Goal: Task Accomplishment & Management: Use online tool/utility

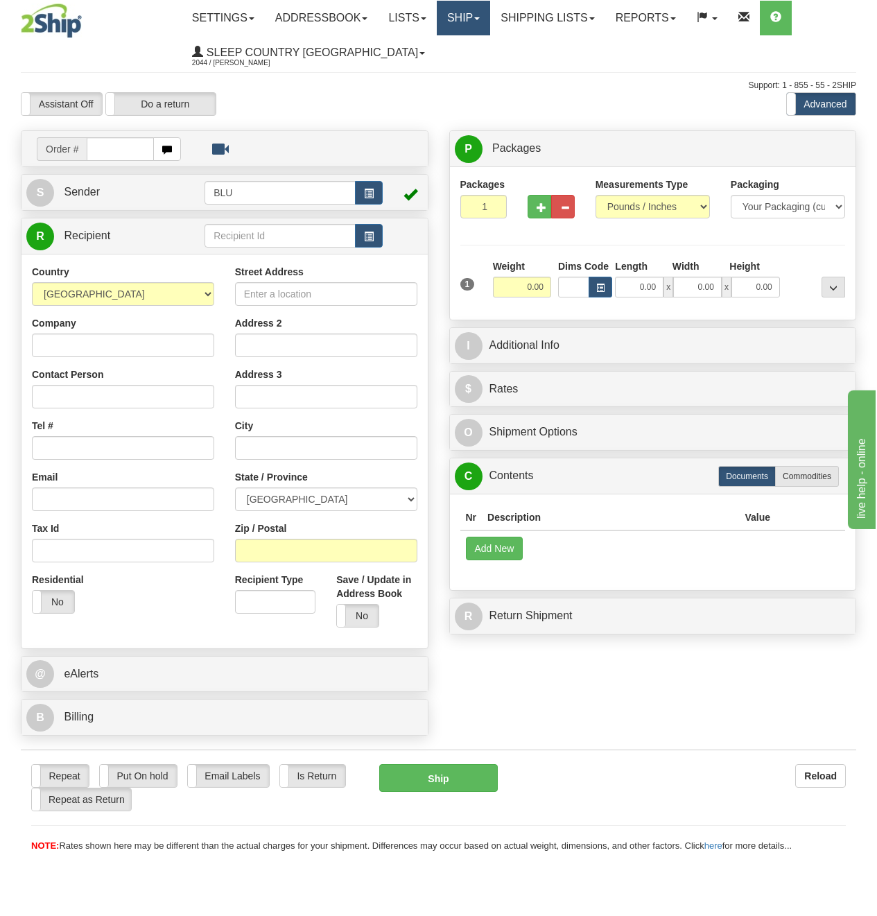
click at [474, 14] on link "Ship" at bounding box center [463, 18] width 53 height 35
click at [467, 62] on span "OnHold / Order Queue" at bounding box center [427, 66] width 98 height 11
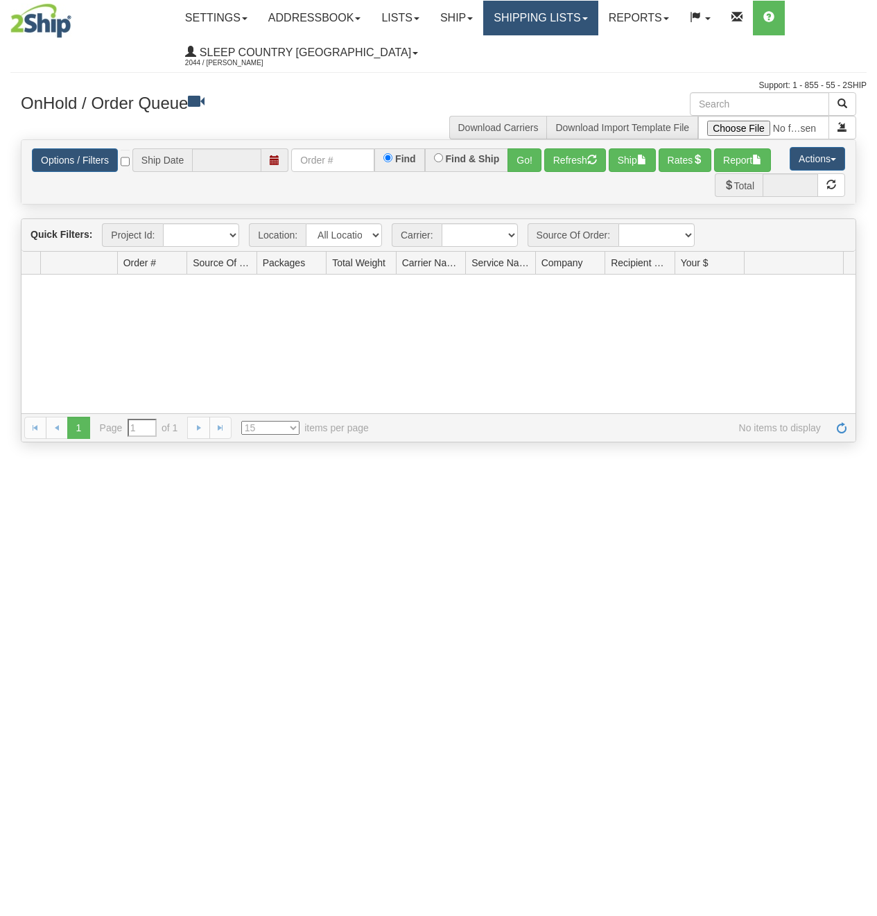
type input "[DATE]"
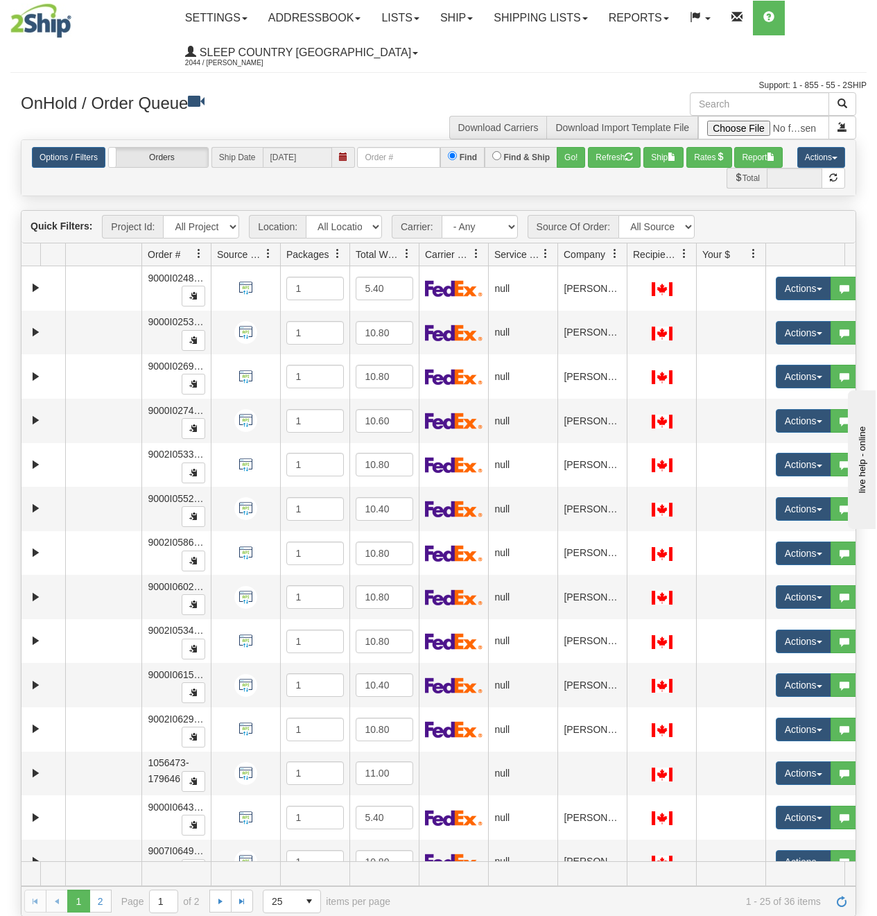
click at [615, 252] on span at bounding box center [614, 253] width 11 height 11
click at [643, 288] on span "Sort Ascending" at bounding box center [665, 285] width 72 height 14
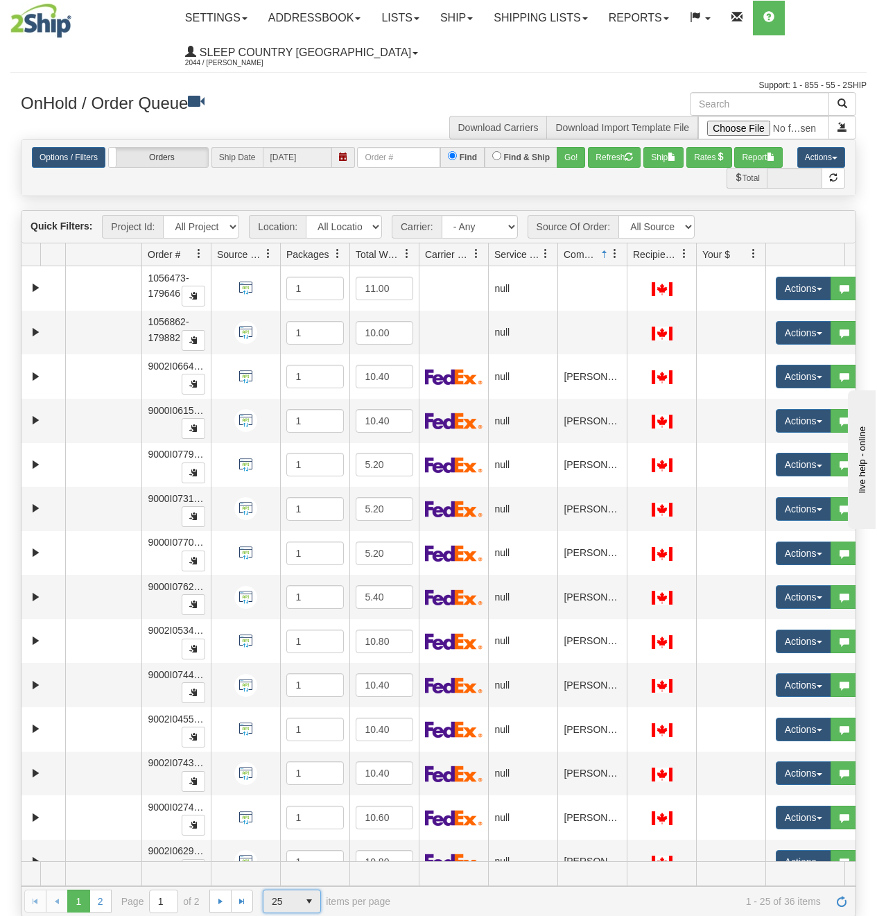
click at [296, 890] on span "25" at bounding box center [280, 901] width 35 height 22
click at [299, 860] on li "50" at bounding box center [291, 859] width 57 height 19
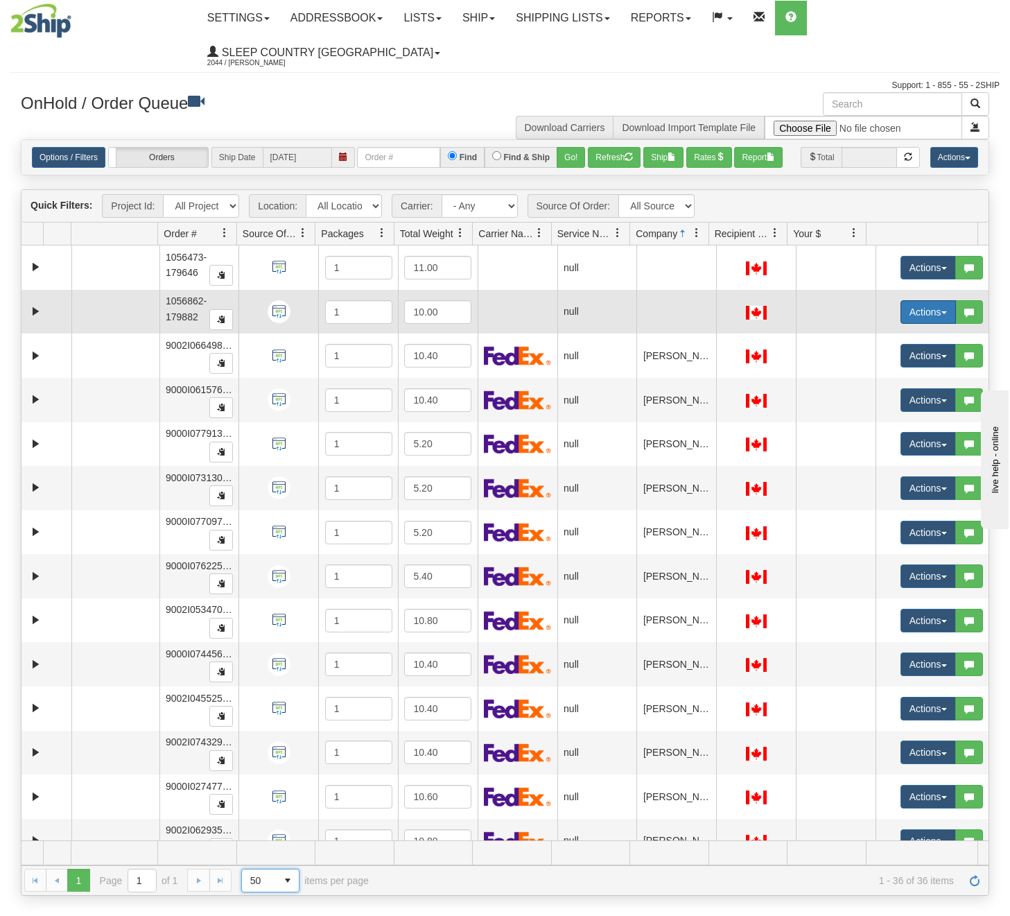
click at [876, 324] on button "Actions" at bounding box center [927, 312] width 55 height 24
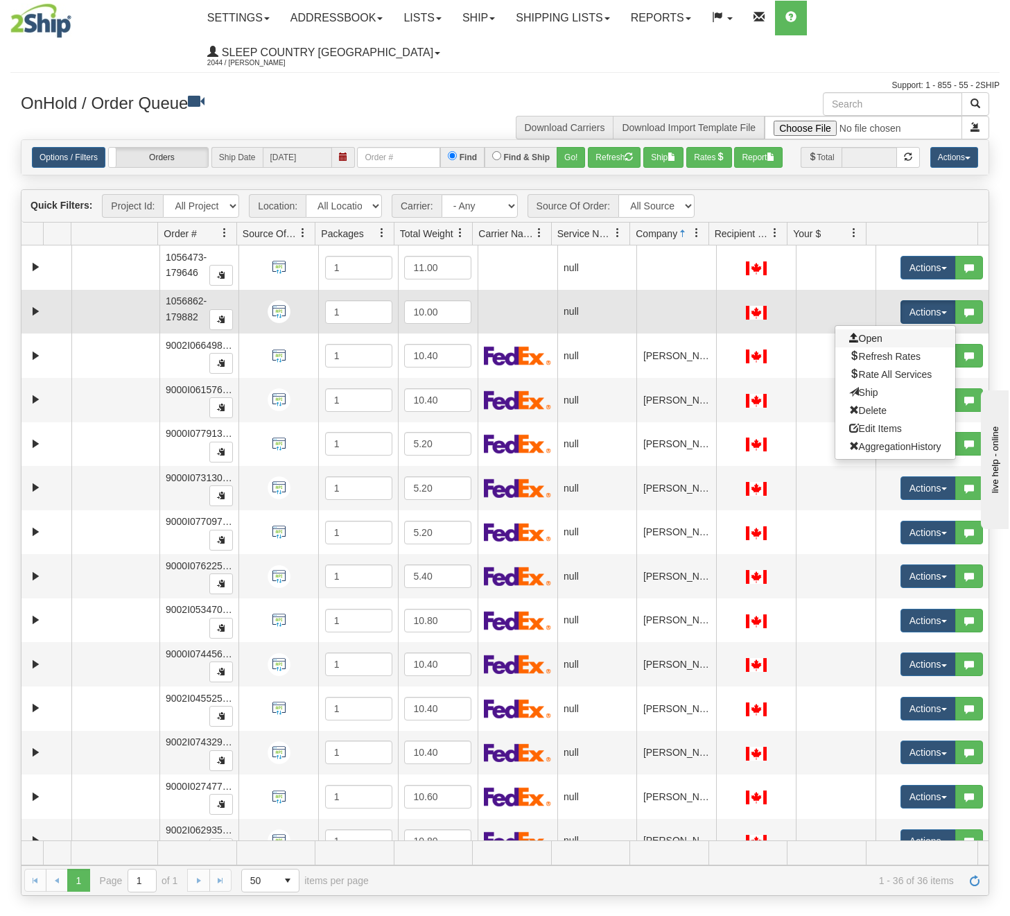
click at [863, 347] on link "Open" at bounding box center [895, 338] width 120 height 18
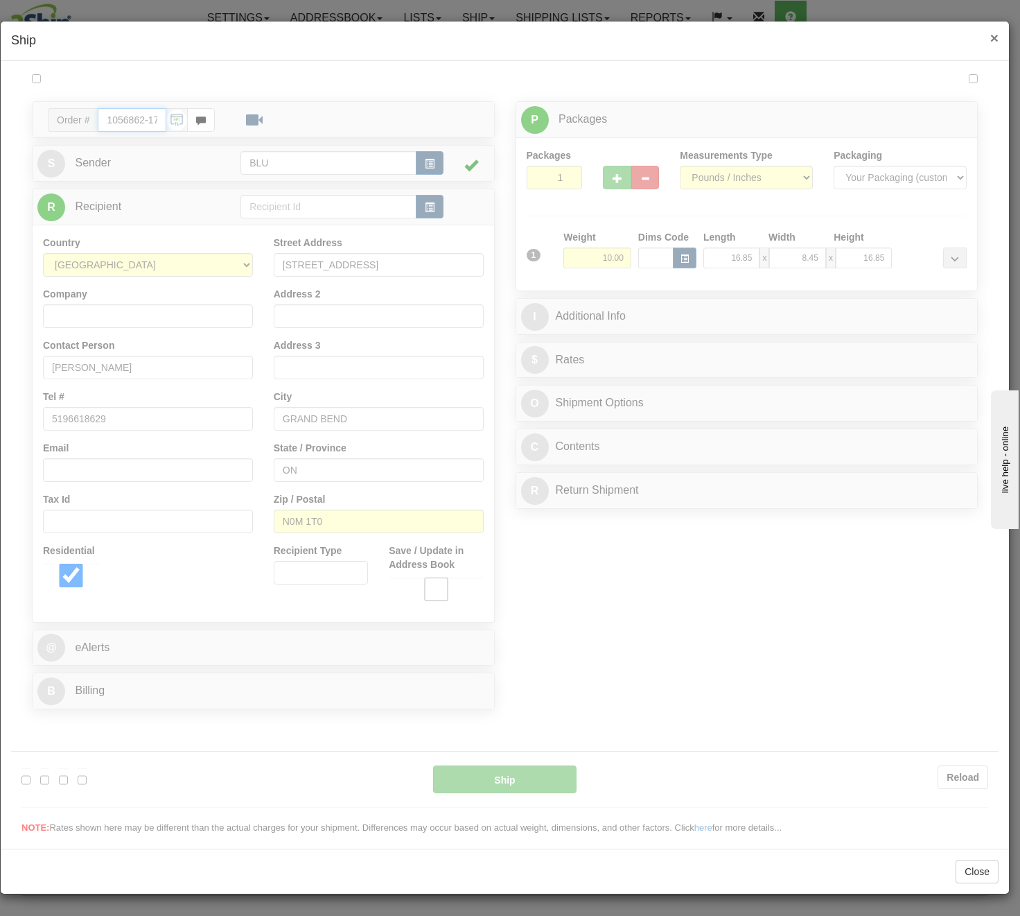
type input "16:17"
type input "16:00"
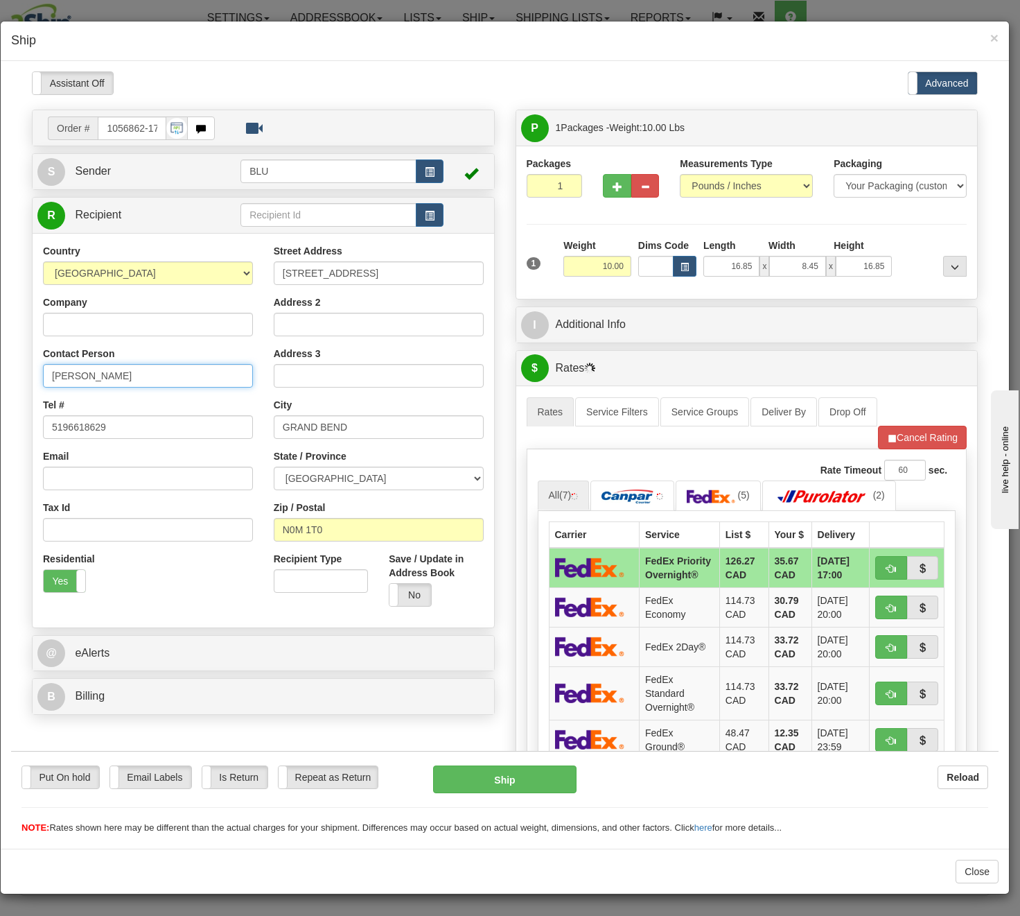
click at [88, 373] on input "DAVID BRICKMAN" at bounding box center [148, 375] width 210 height 24
click at [88, 372] on input "DAVID BRICKMAN" at bounding box center [148, 375] width 210 height 24
click at [99, 374] on input "DAVID BRICKMAN" at bounding box center [148, 375] width 210 height 24
click at [100, 374] on input "DAVID BRICKMAN" at bounding box center [148, 375] width 210 height 24
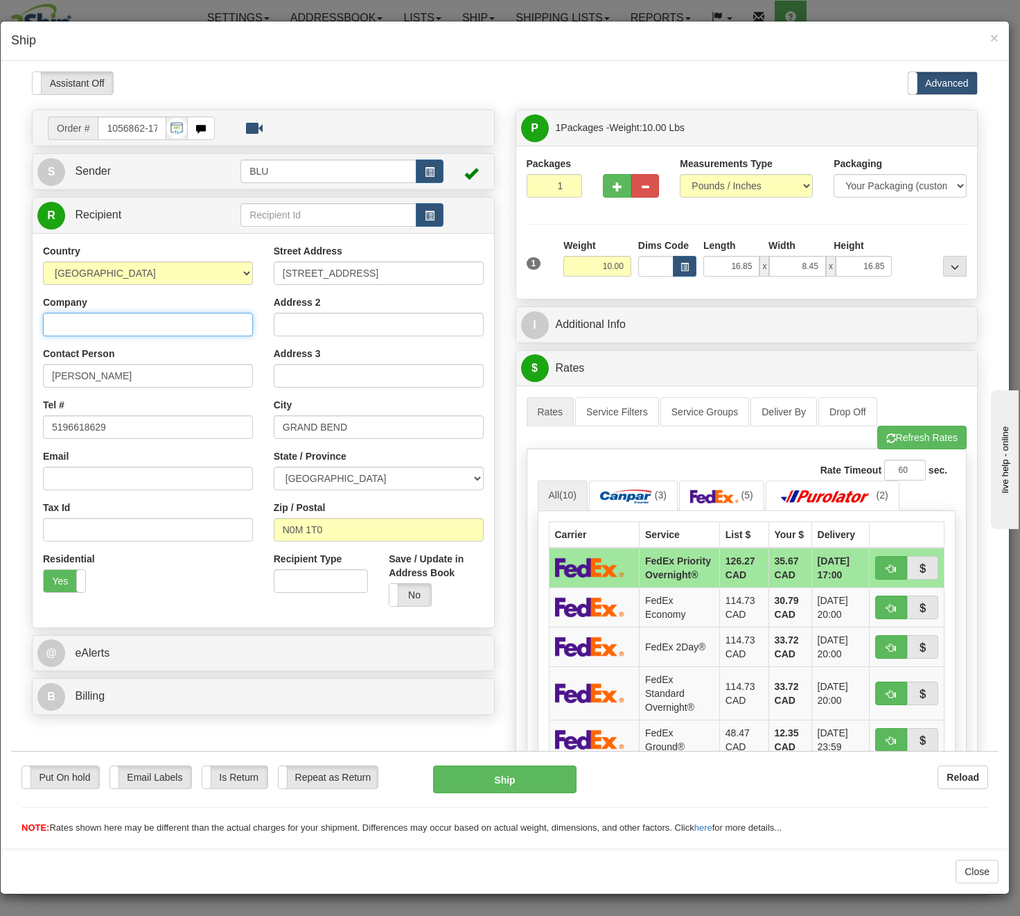
click at [116, 324] on input "Company" at bounding box center [148, 324] width 210 height 24
paste input "DAVID BRICKMAN"
type input "DAVID BRICKMAN"
click at [333, 374] on input "Address 3" at bounding box center [379, 375] width 210 height 24
click at [436, 171] on button "button" at bounding box center [430, 171] width 28 height 24
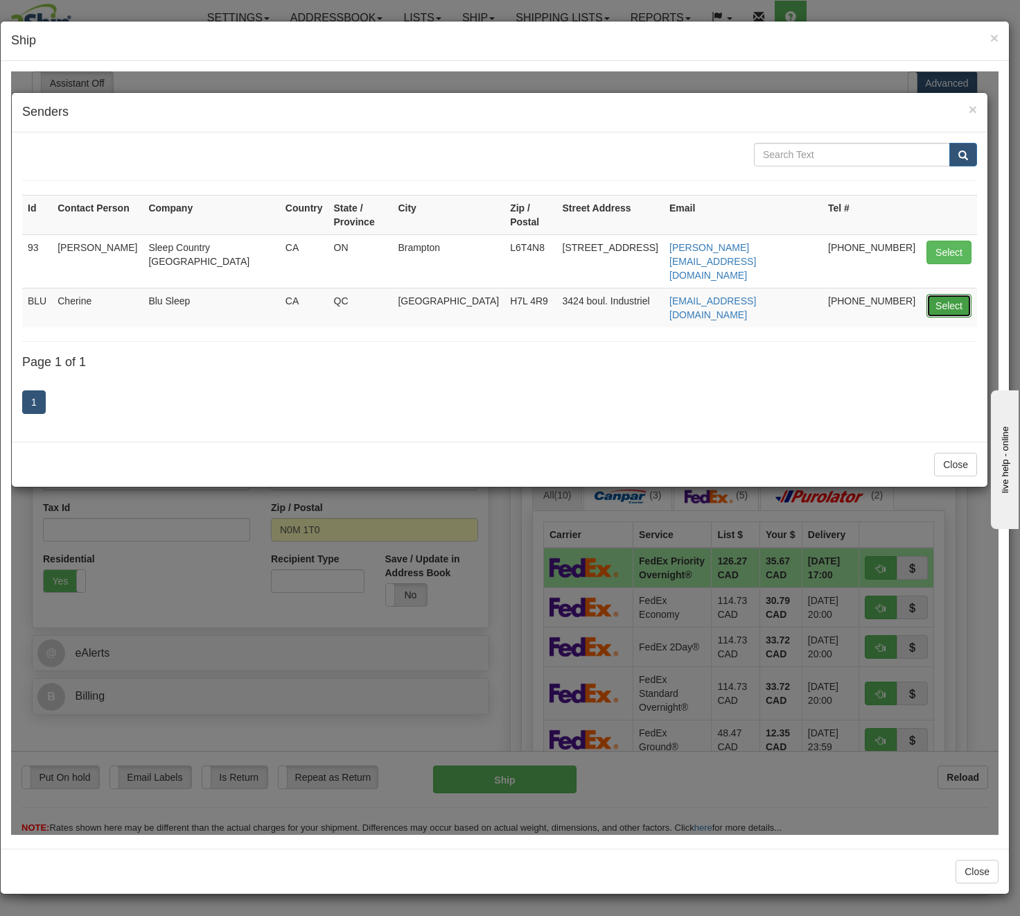
click at [876, 293] on button "Select" at bounding box center [949, 305] width 45 height 24
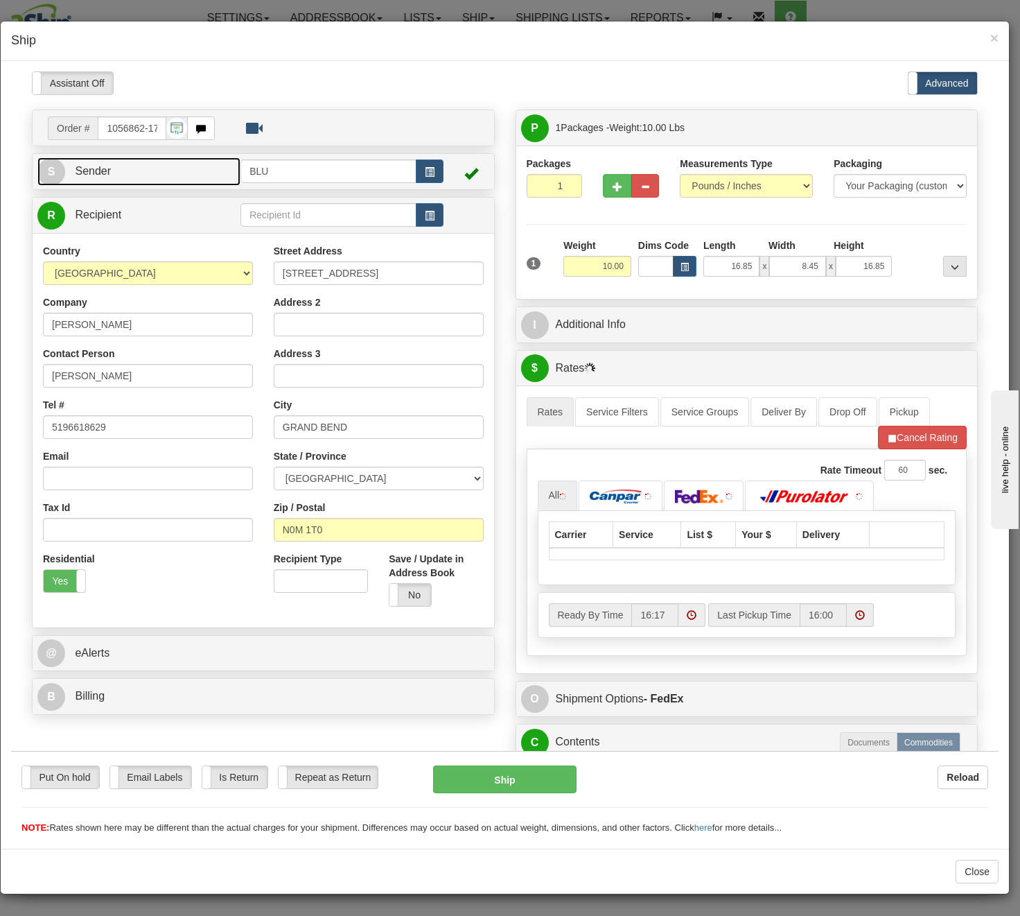
click at [185, 174] on link "S Sender" at bounding box center [138, 171] width 203 height 28
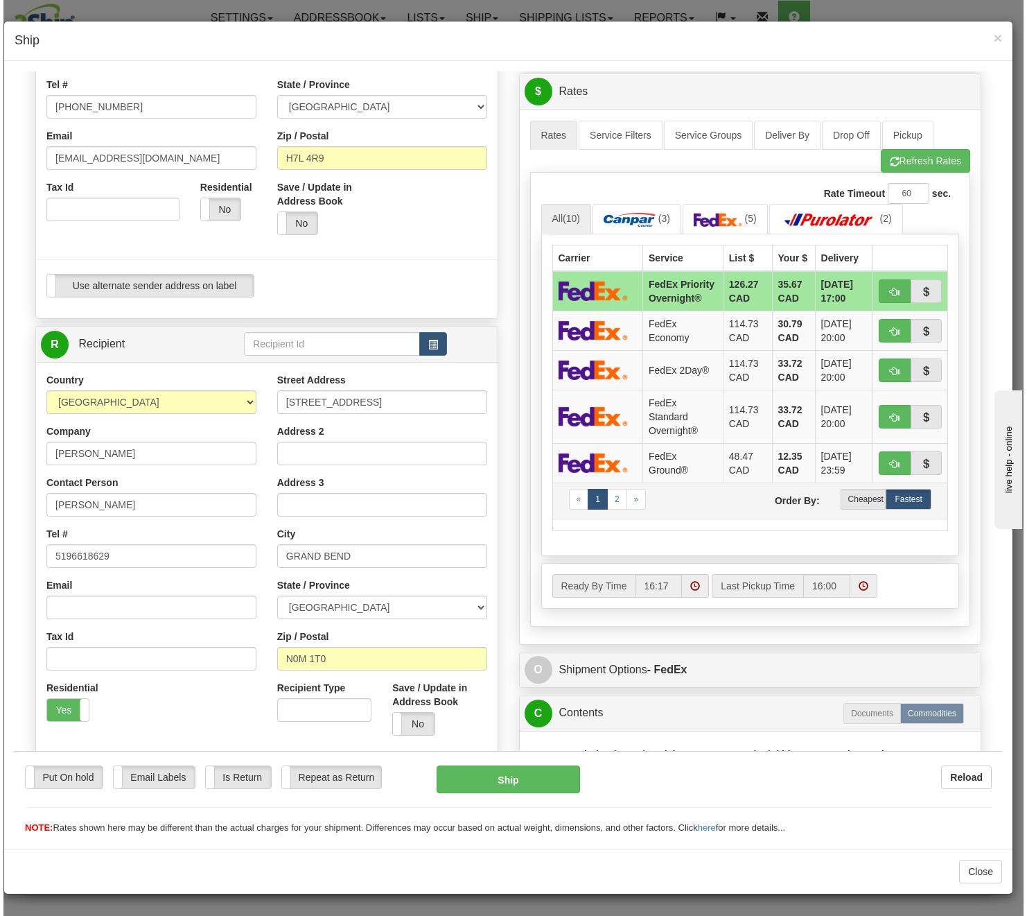
scroll to position [277, 0]
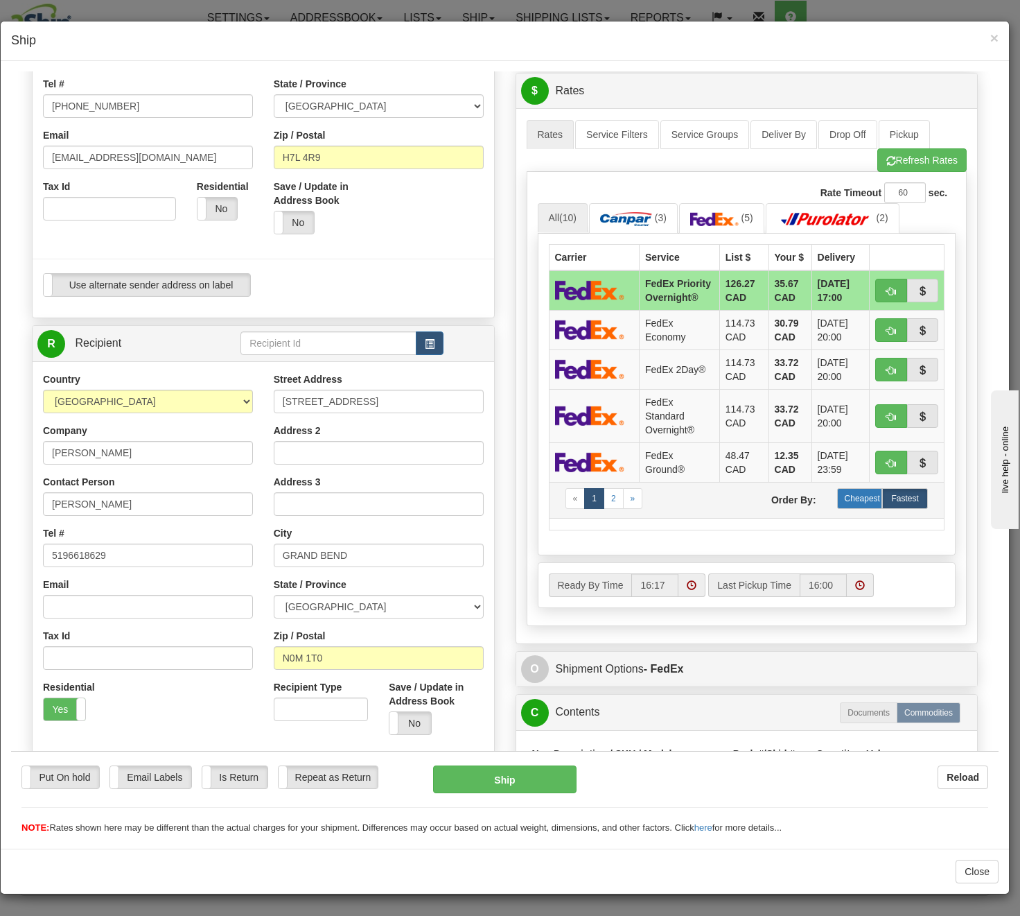
click at [868, 508] on label "Cheapest" at bounding box center [860, 497] width 46 height 21
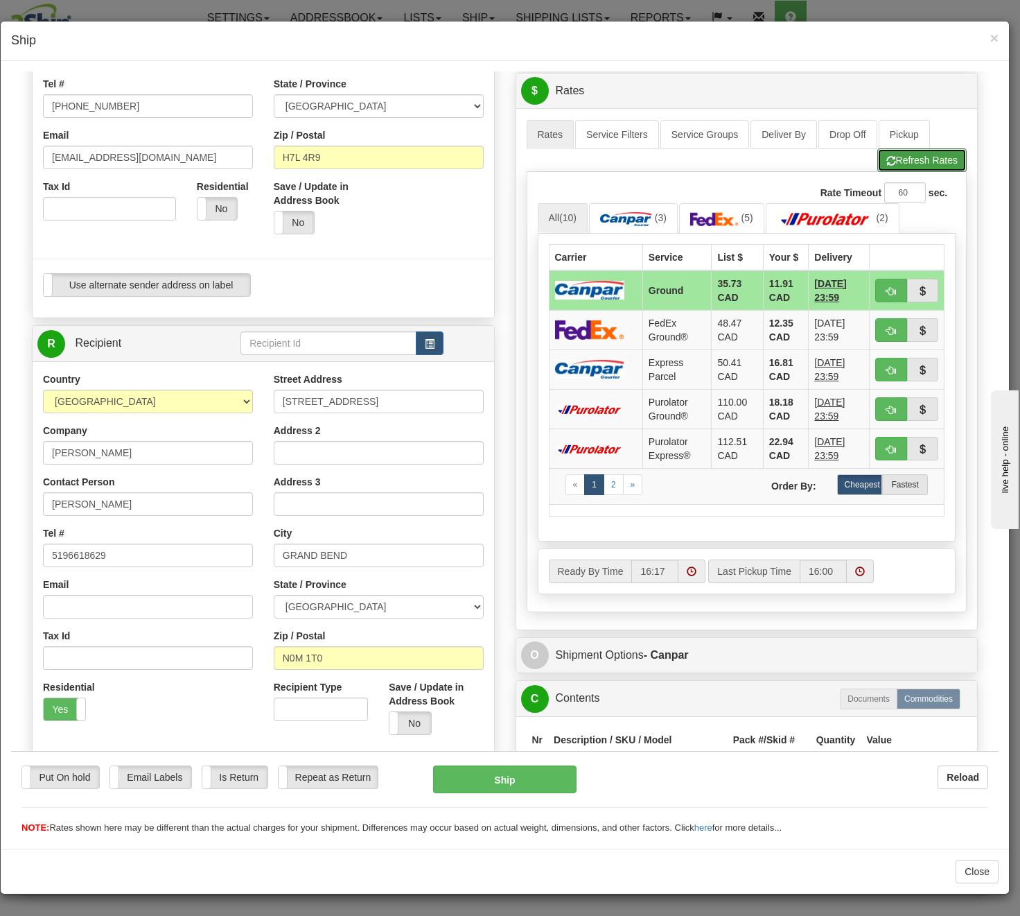
click at [876, 153] on button "Refresh Rates" at bounding box center [922, 160] width 89 height 24
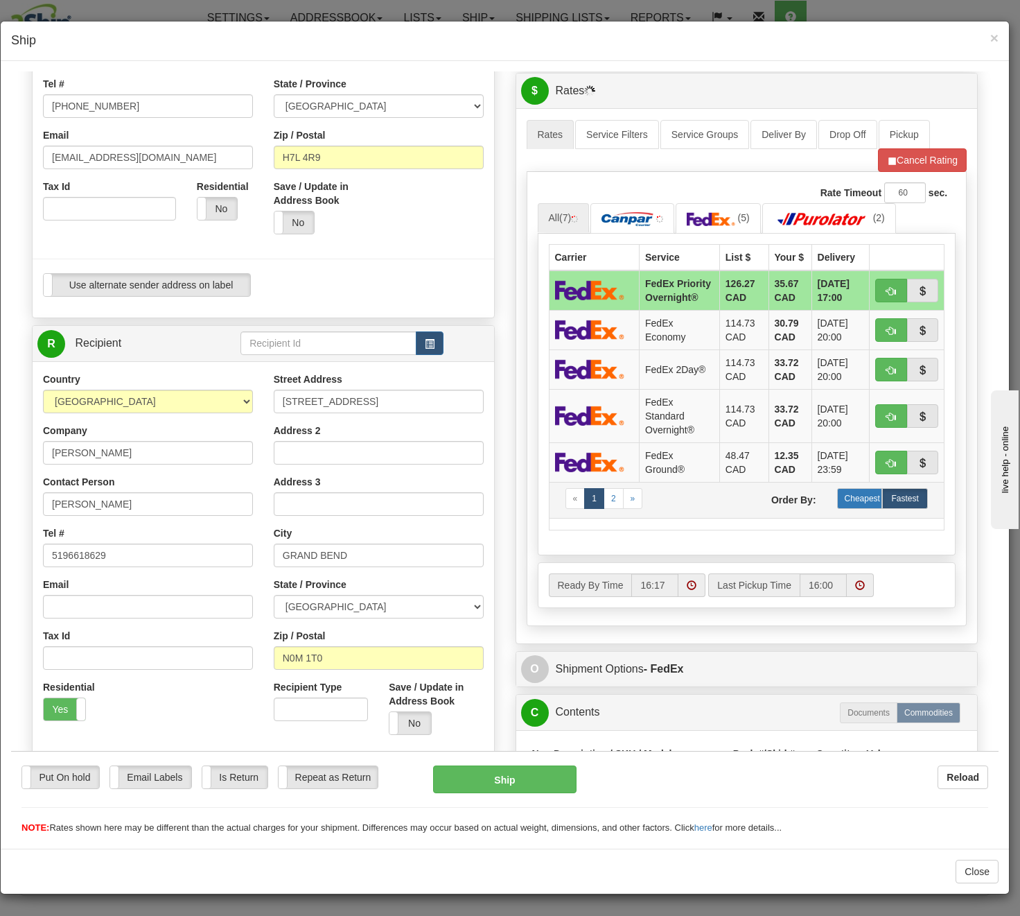
click at [837, 508] on label "Cheapest" at bounding box center [860, 497] width 46 height 21
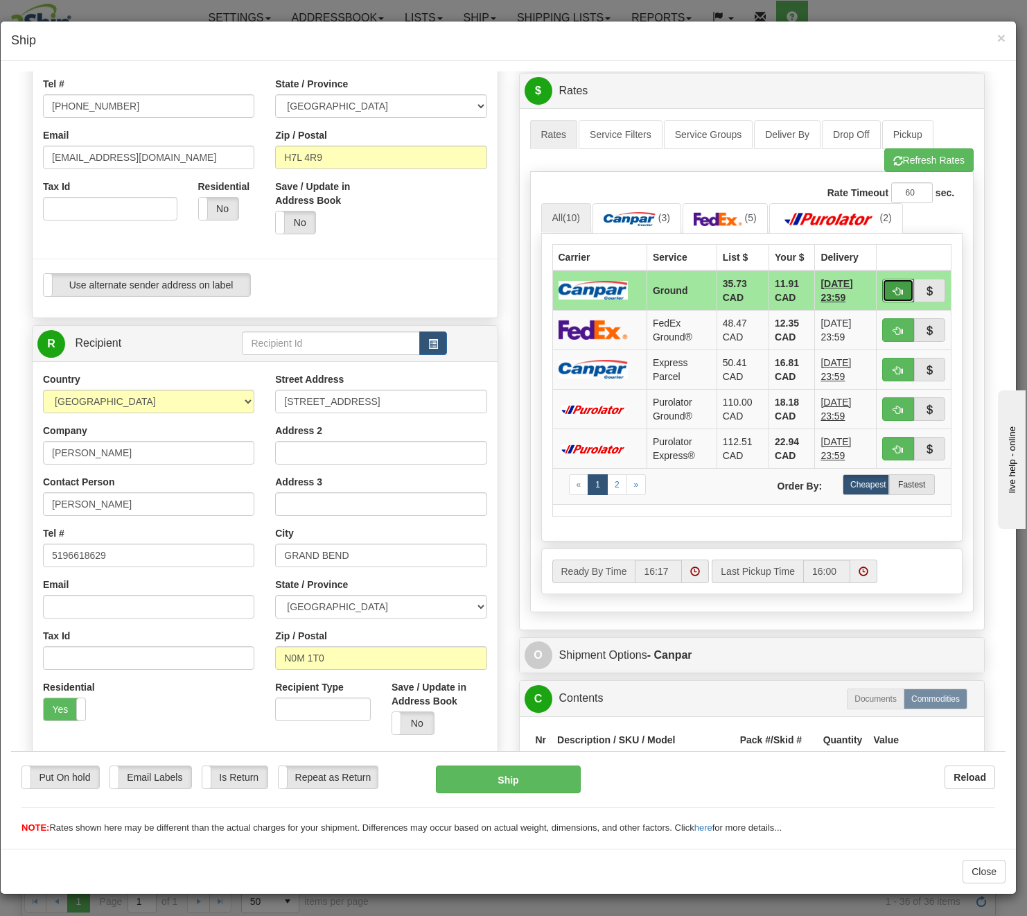
click at [876, 289] on button "button" at bounding box center [898, 290] width 32 height 24
type input "1"
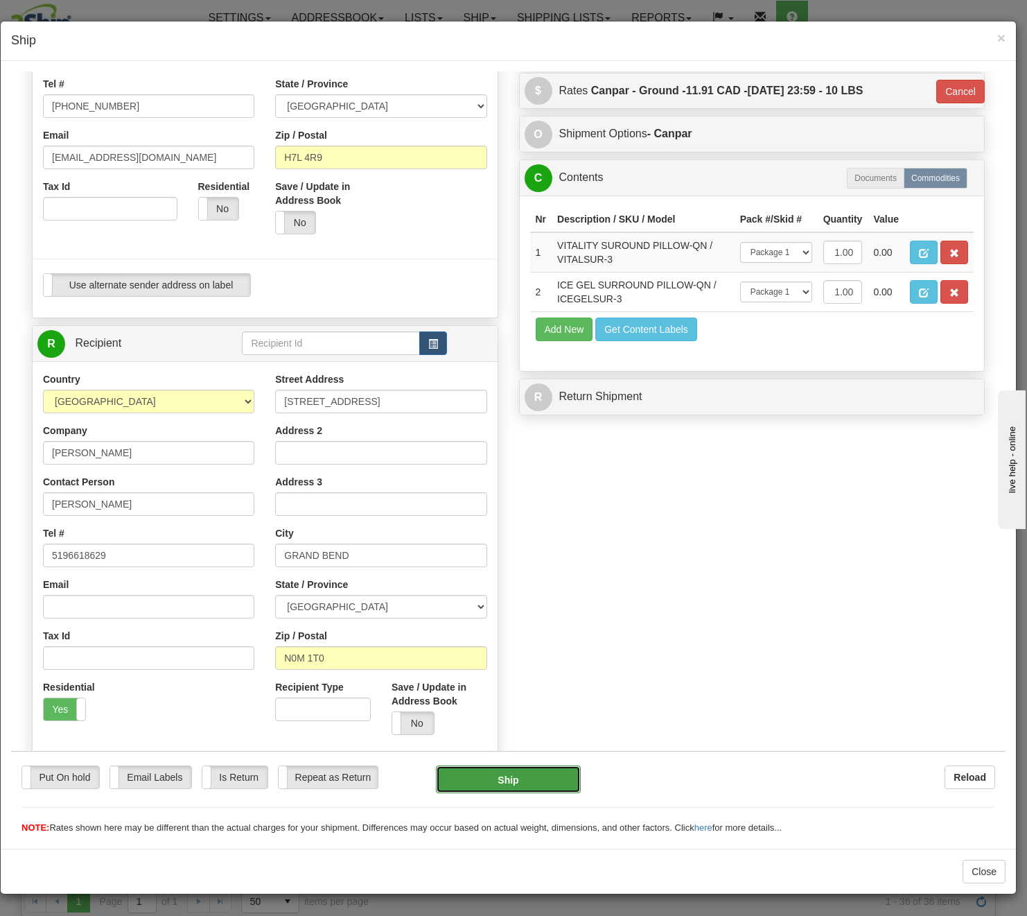
click at [529, 781] on button "Ship" at bounding box center [508, 779] width 145 height 28
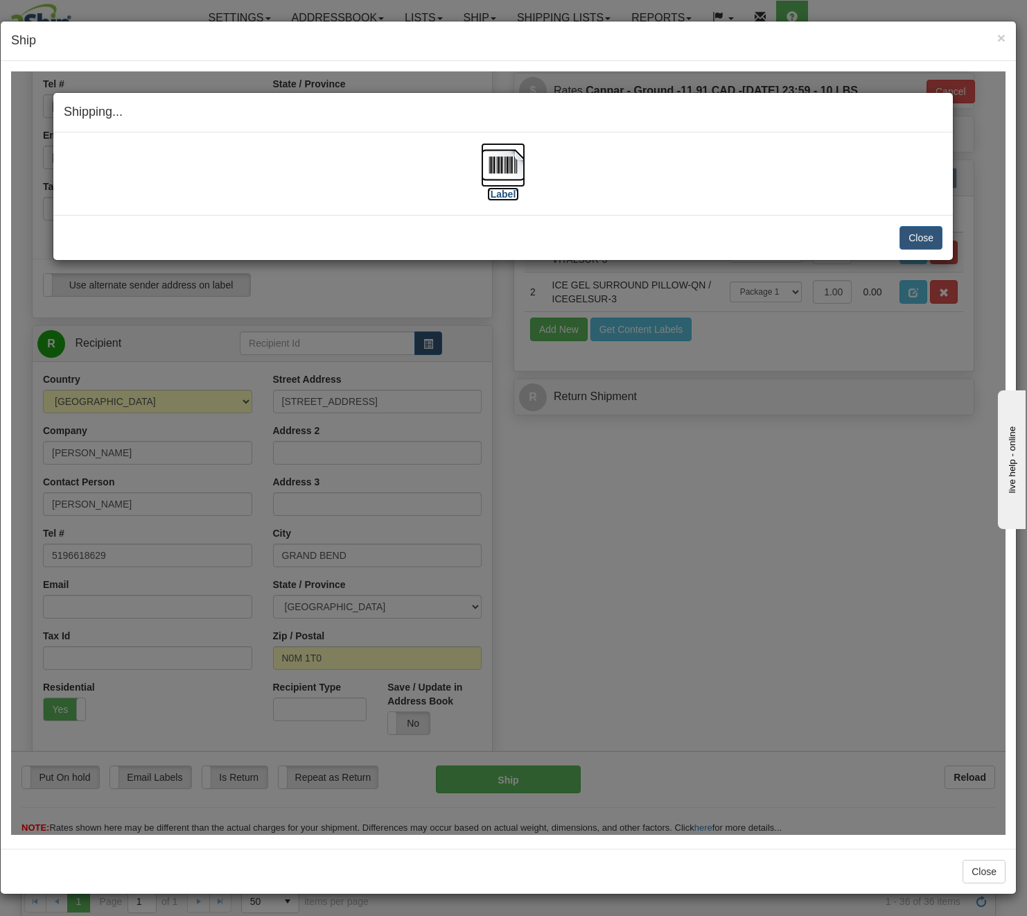
click at [495, 166] on img at bounding box center [503, 164] width 44 height 44
click at [876, 246] on button "Close" at bounding box center [921, 237] width 43 height 24
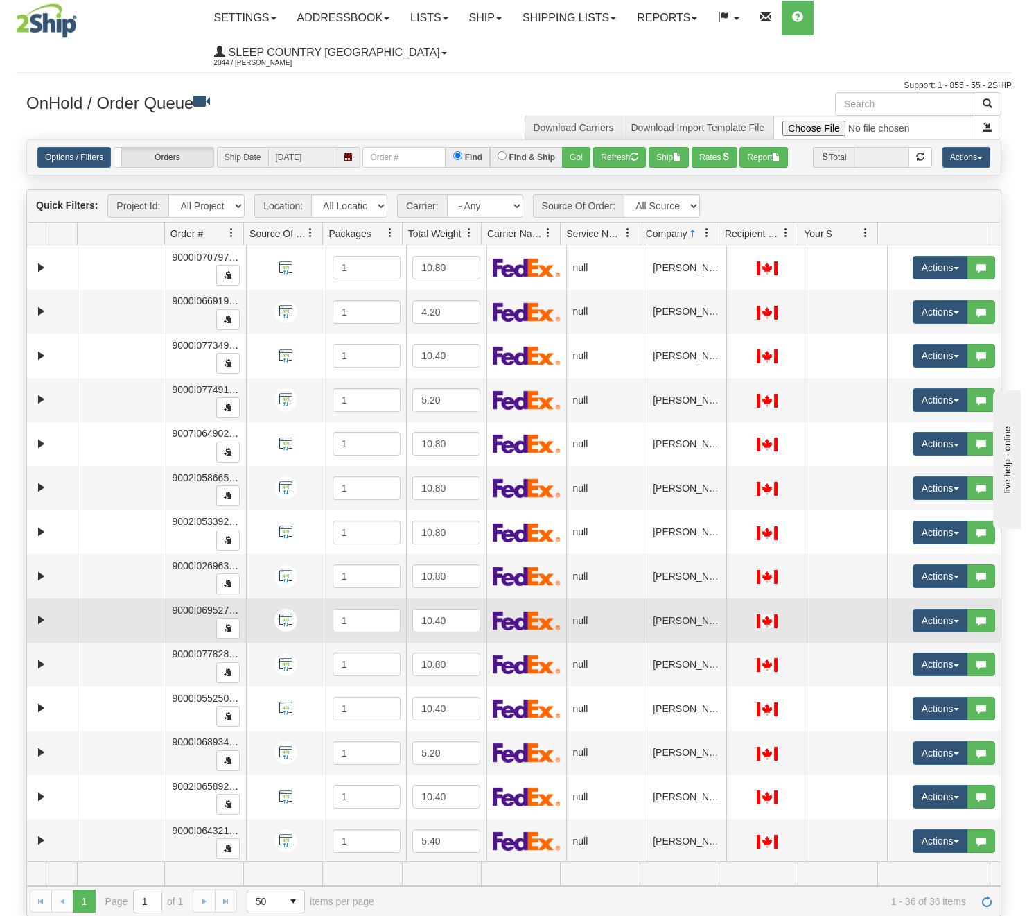
scroll to position [970, 0]
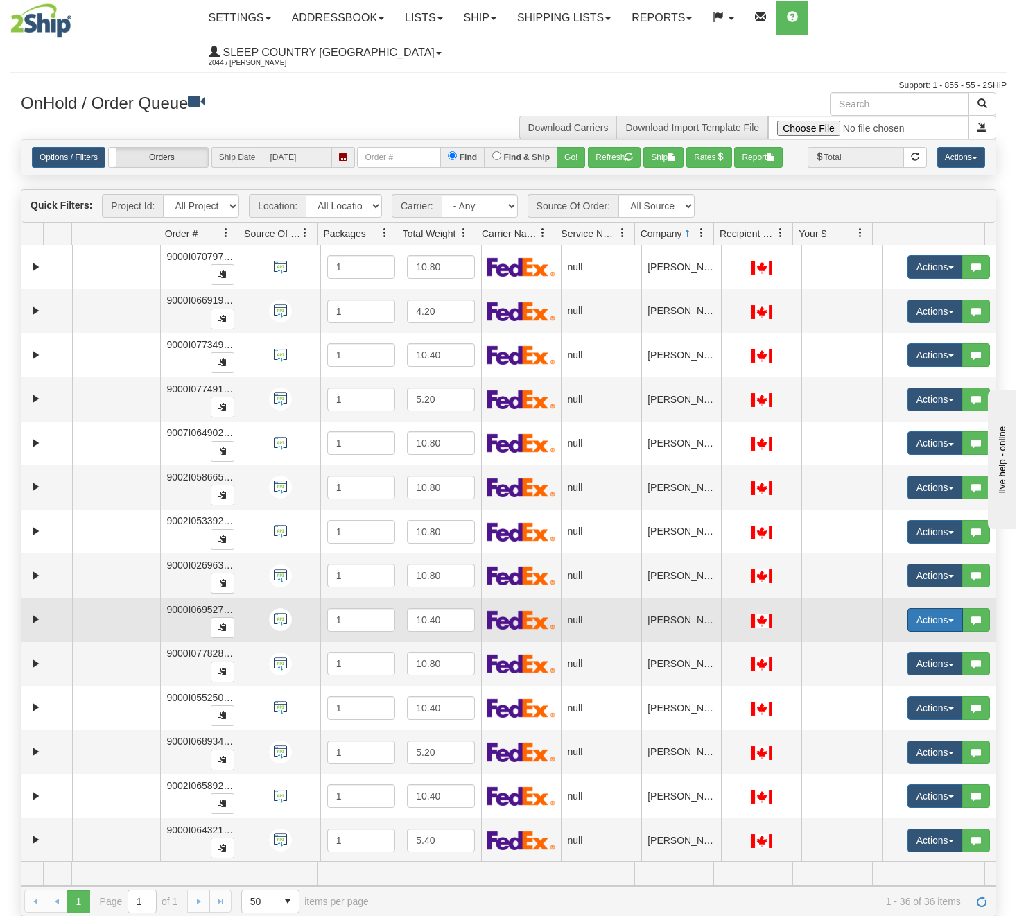
click at [876, 629] on button "Actions" at bounding box center [934, 620] width 55 height 24
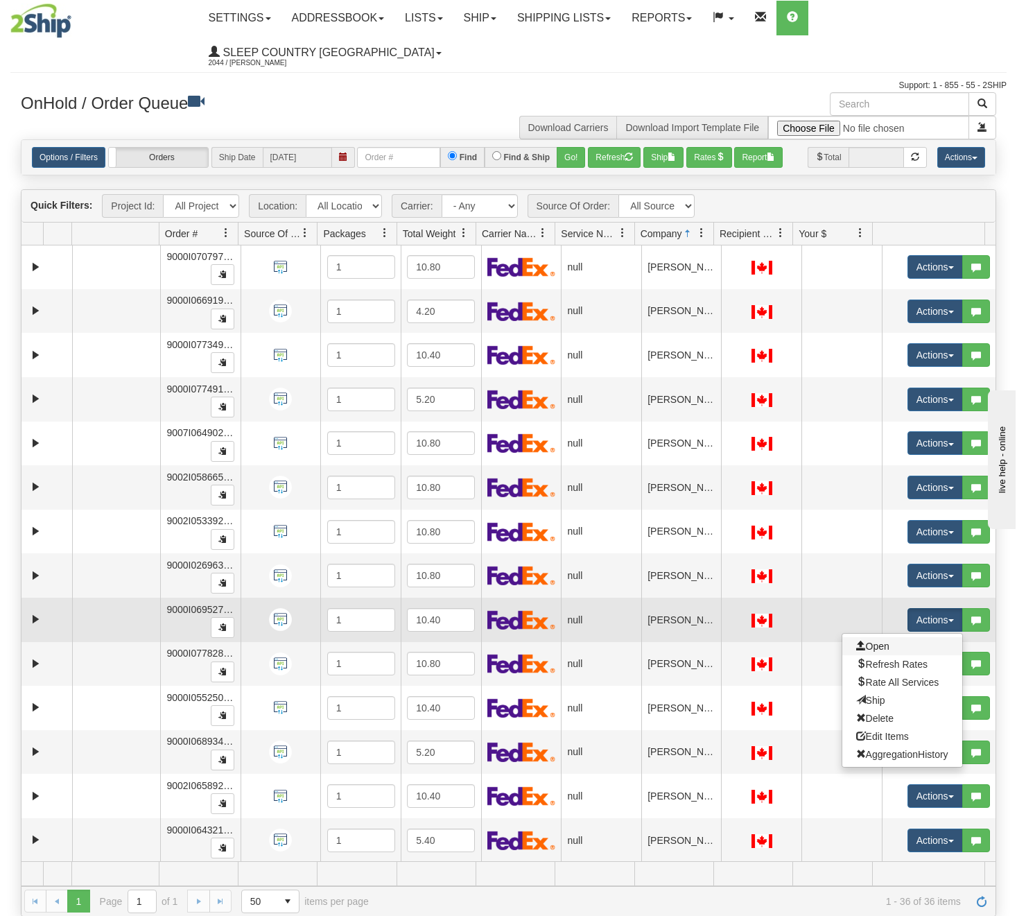
click at [876, 639] on link "Open" at bounding box center [902, 646] width 120 height 18
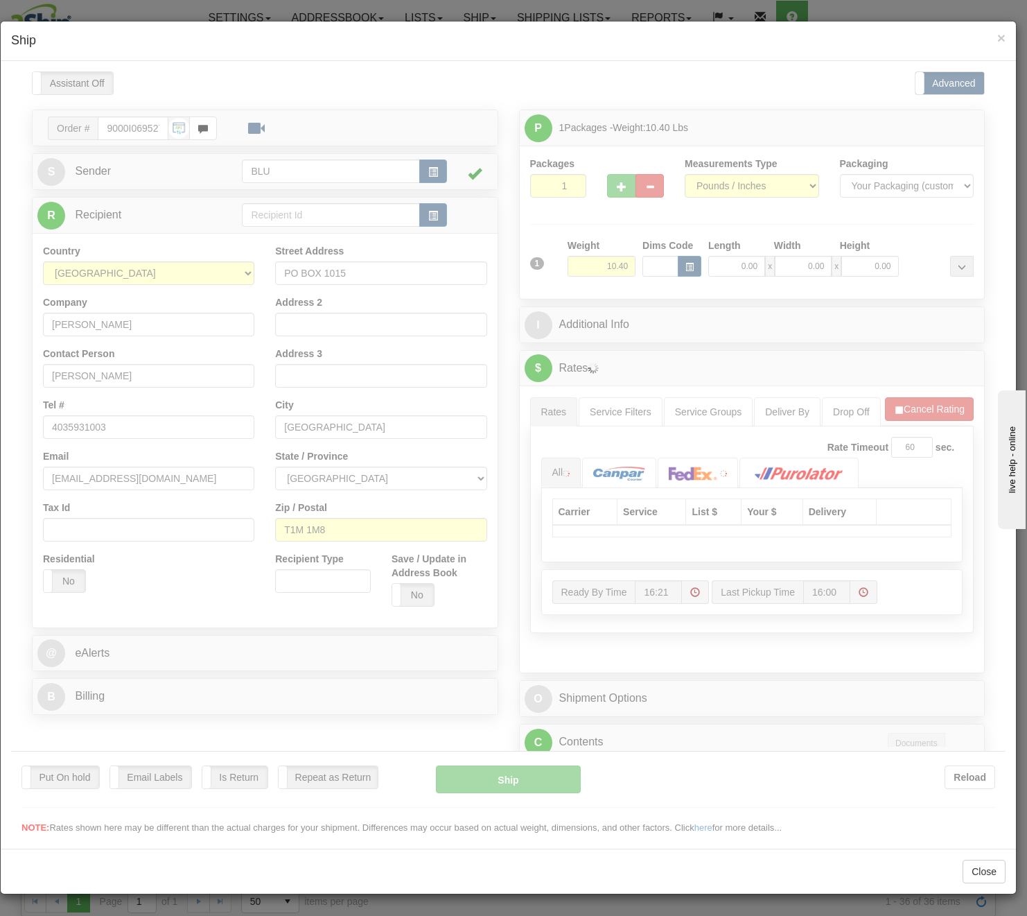
scroll to position [0, 0]
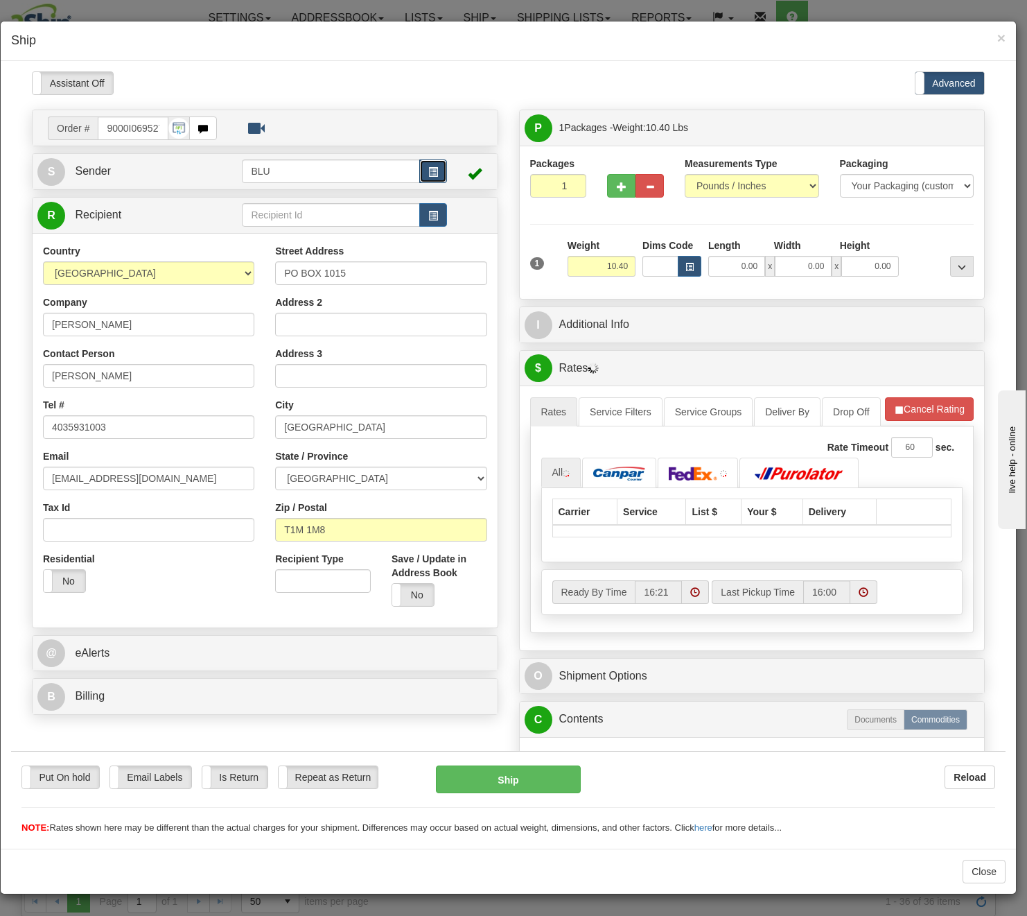
click at [437, 173] on button "button" at bounding box center [433, 171] width 28 height 24
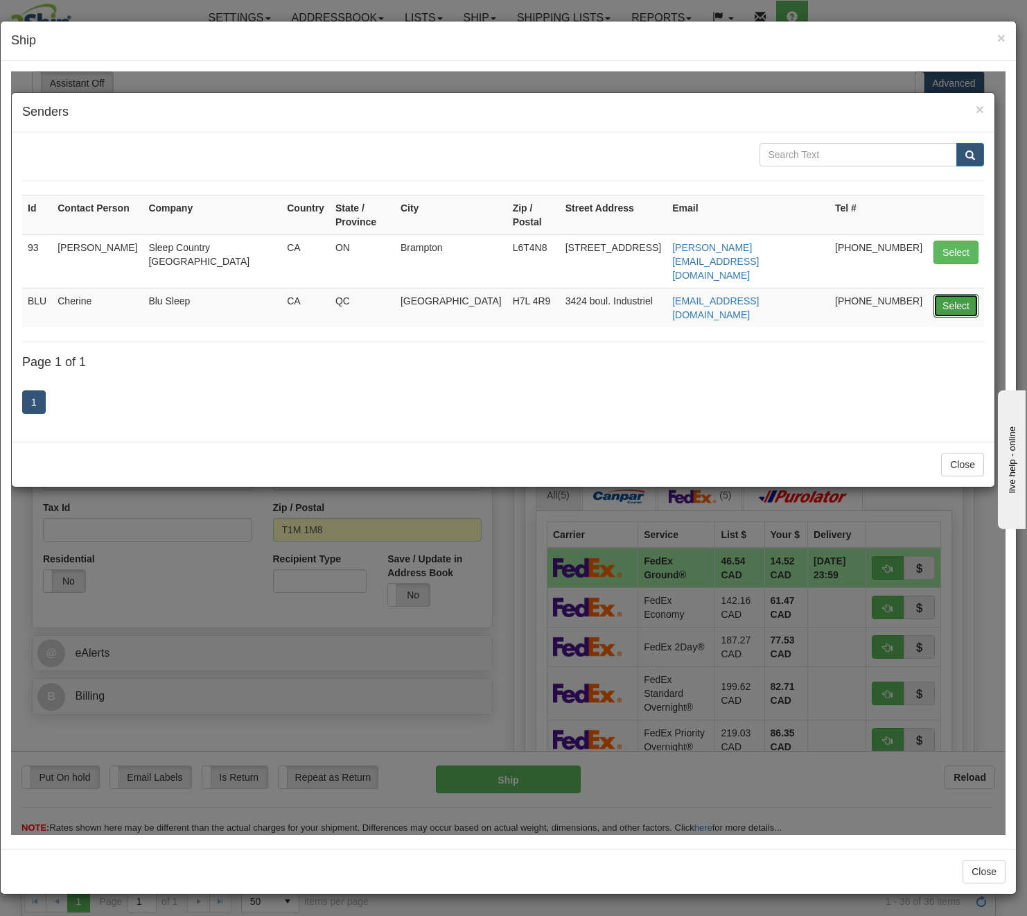
click at [876, 293] on button "Select" at bounding box center [956, 305] width 45 height 24
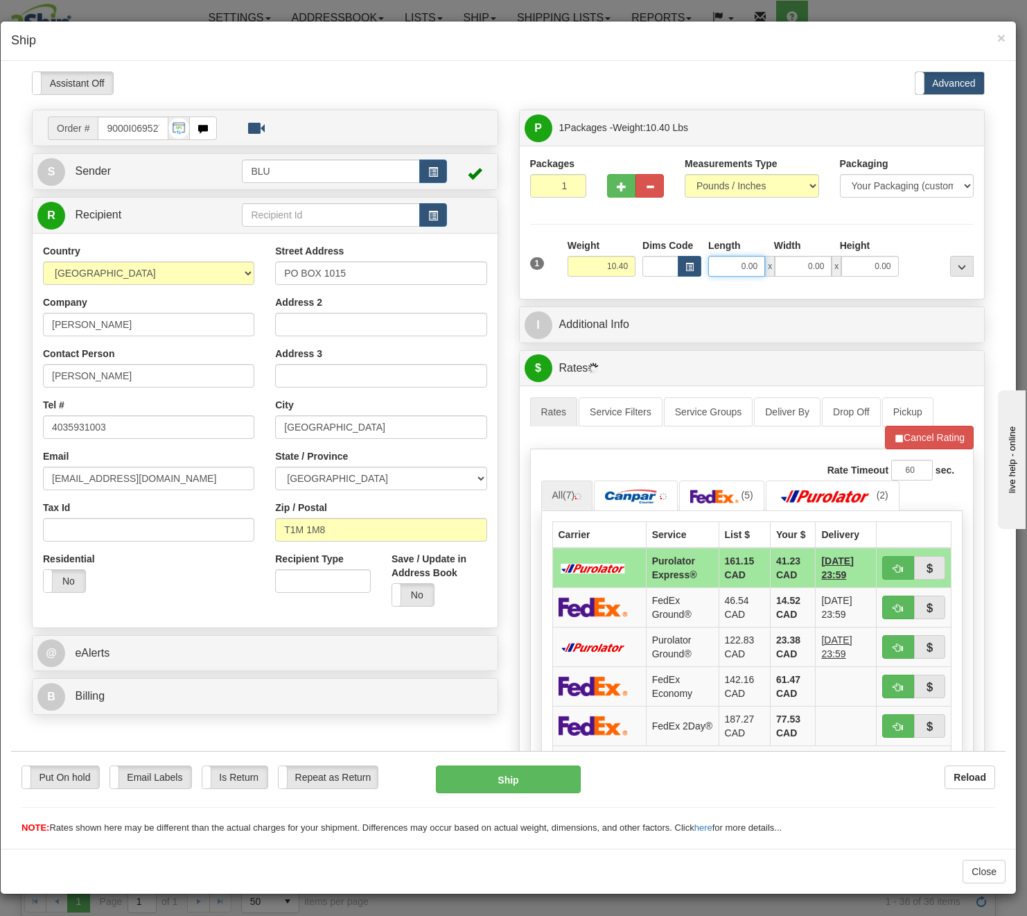
click at [729, 270] on input "0.00" at bounding box center [736, 265] width 57 height 21
click at [729, 270] on input "Length" at bounding box center [736, 265] width 57 height 21
type input "16.85"
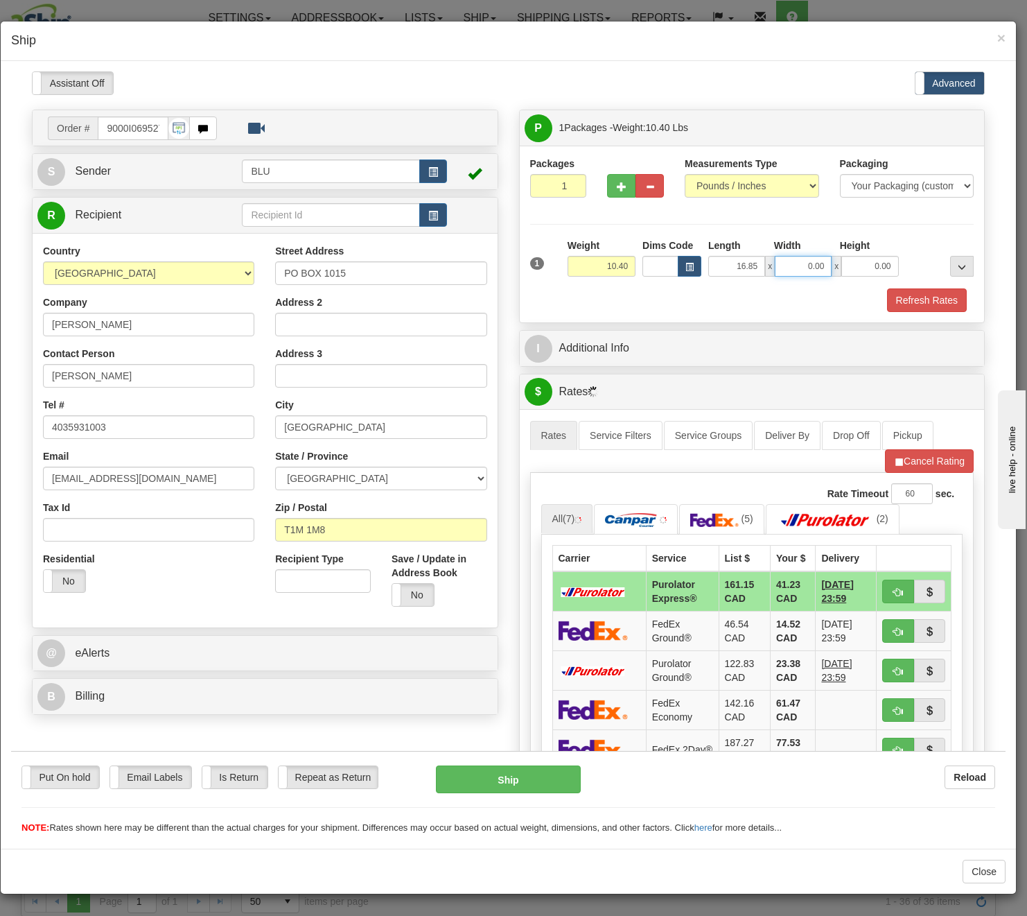
click at [777, 262] on input "0.00" at bounding box center [803, 265] width 57 height 21
click at [777, 262] on input "Width" at bounding box center [803, 265] width 57 height 21
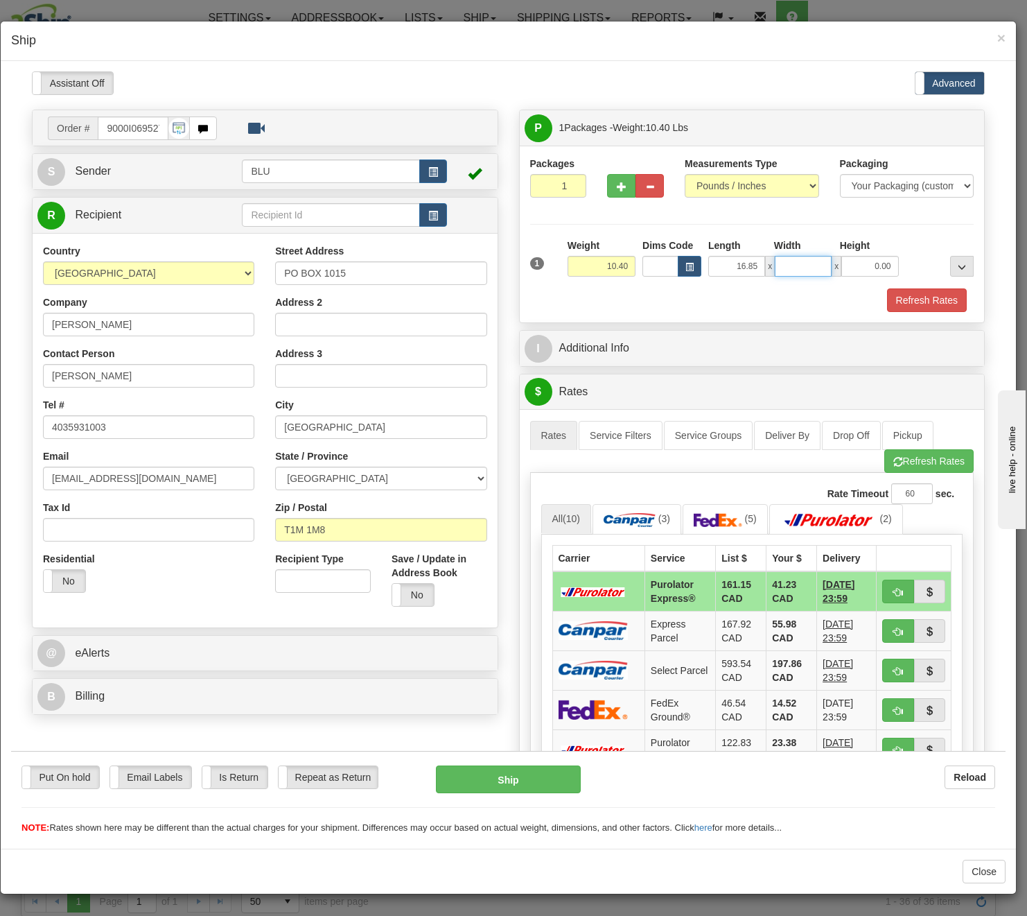
type input "8.45"
click at [853, 261] on input "0.00" at bounding box center [870, 265] width 57 height 21
click at [853, 261] on input "Height" at bounding box center [870, 265] width 57 height 21
type input "16.85"
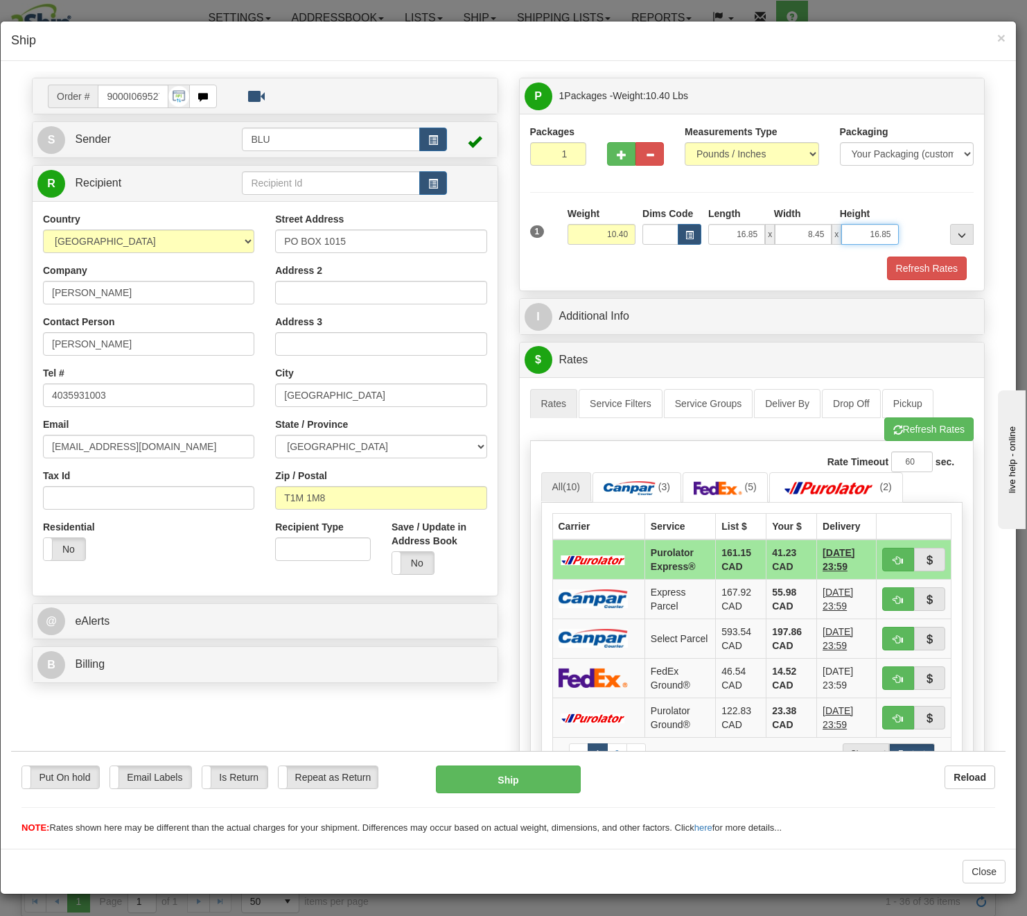
scroll to position [69, 0]
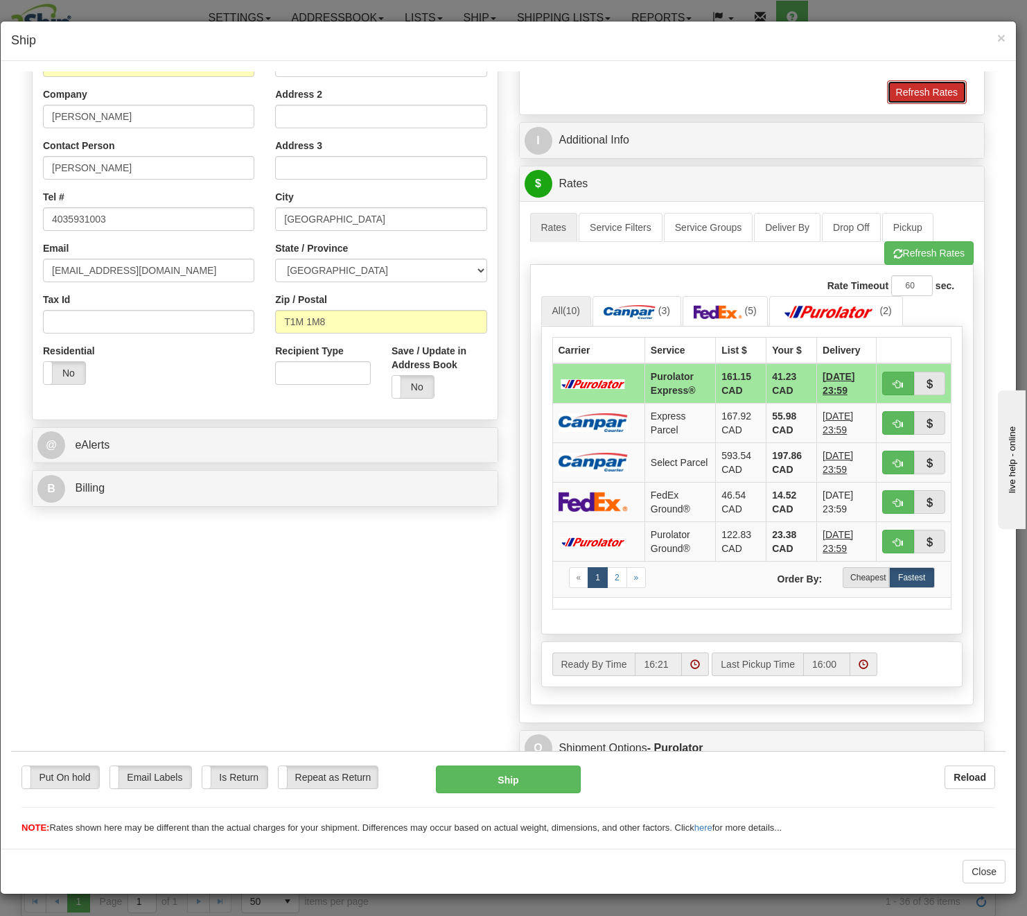
click at [876, 86] on button "Refresh Rates" at bounding box center [927, 92] width 80 height 24
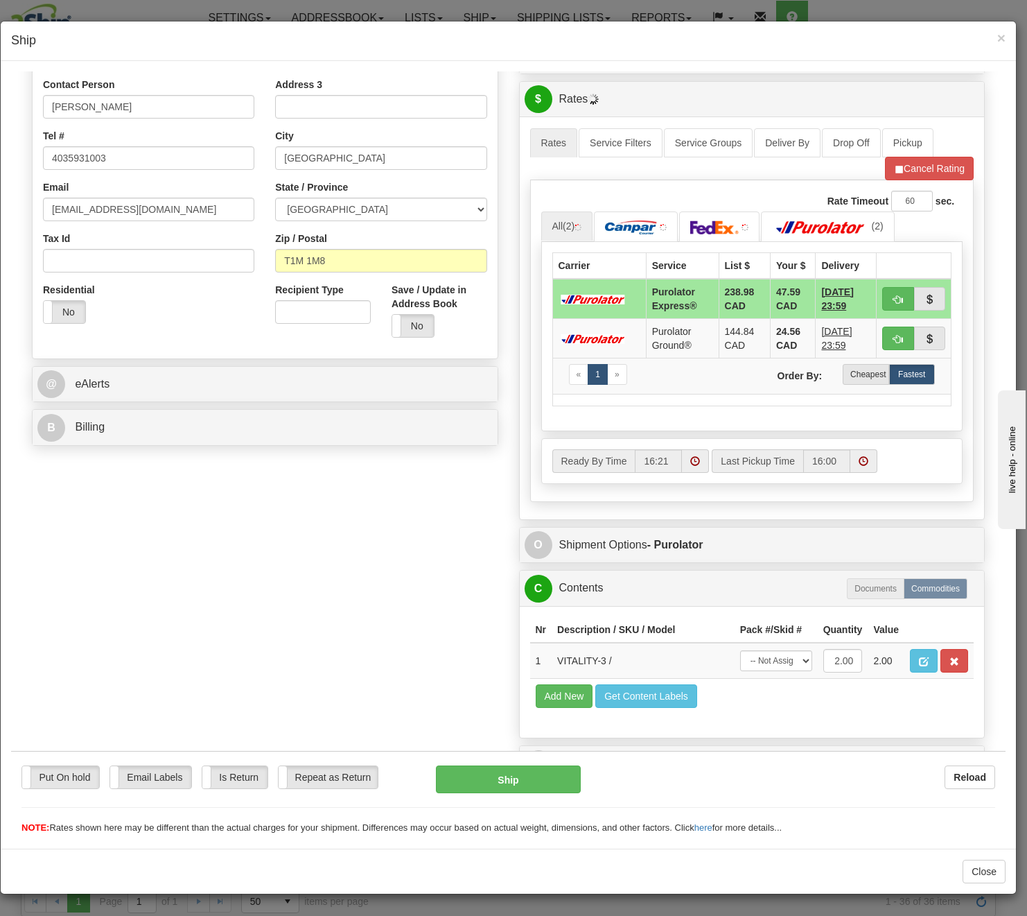
scroll to position [294, 0]
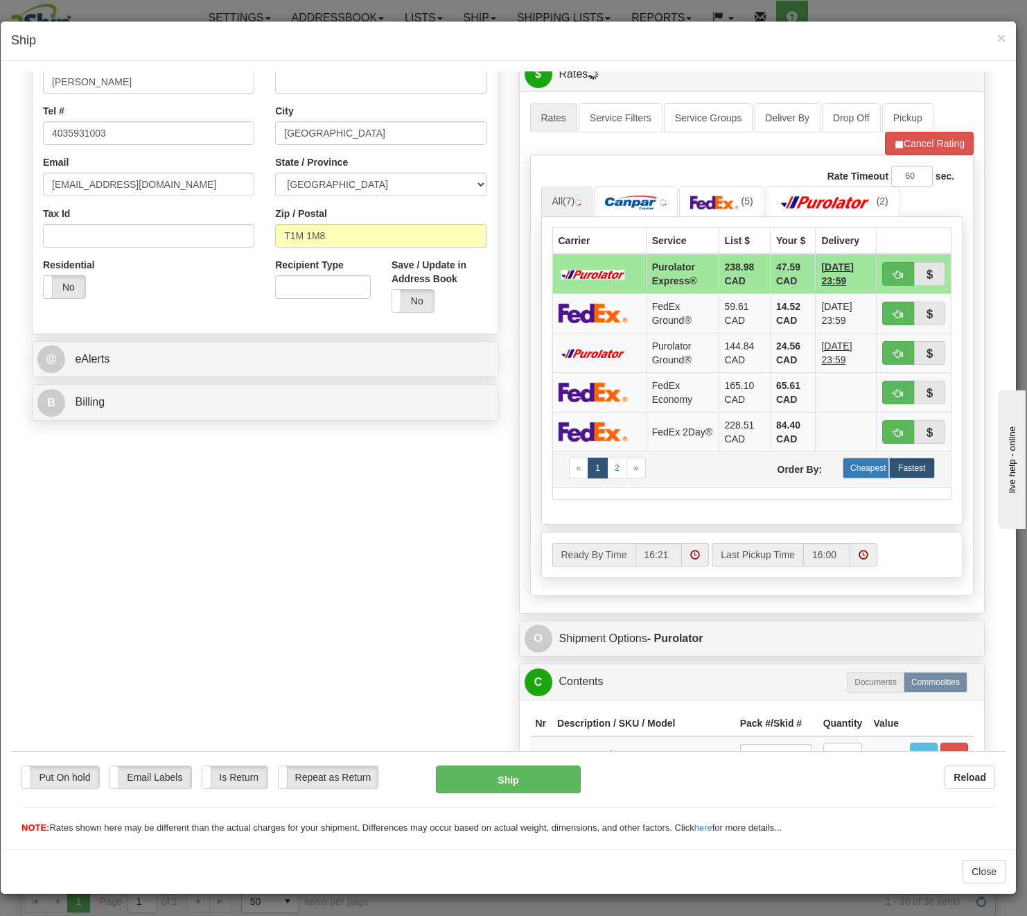
click at [864, 468] on label "Cheapest" at bounding box center [866, 467] width 46 height 21
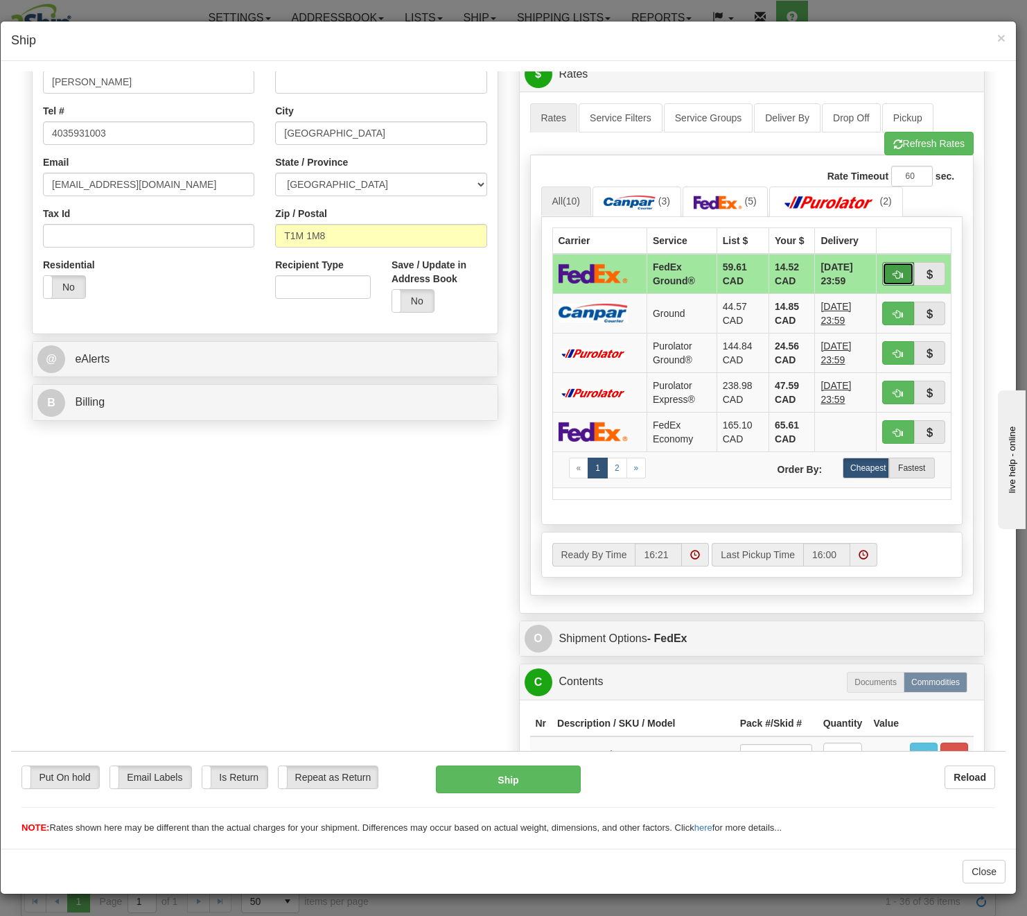
click at [876, 267] on button "button" at bounding box center [898, 273] width 32 height 24
type input "92"
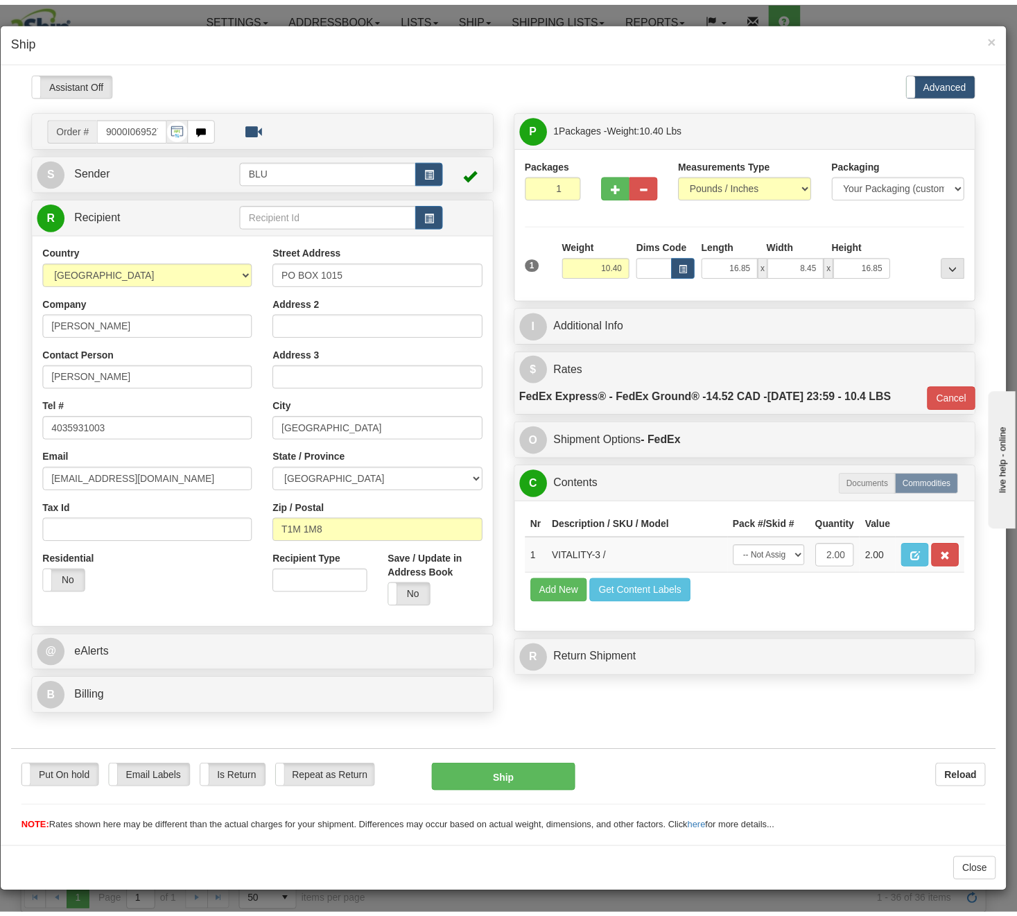
scroll to position [0, 0]
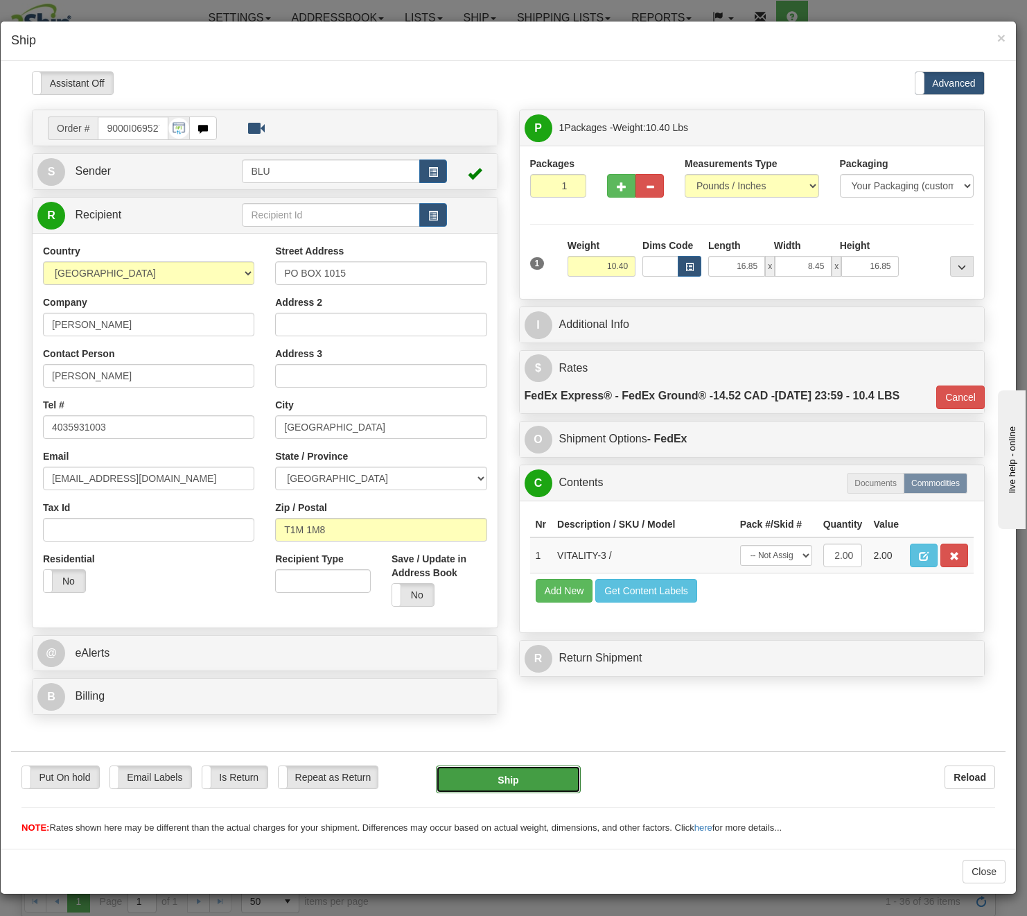
click at [528, 774] on button "Ship" at bounding box center [508, 779] width 145 height 28
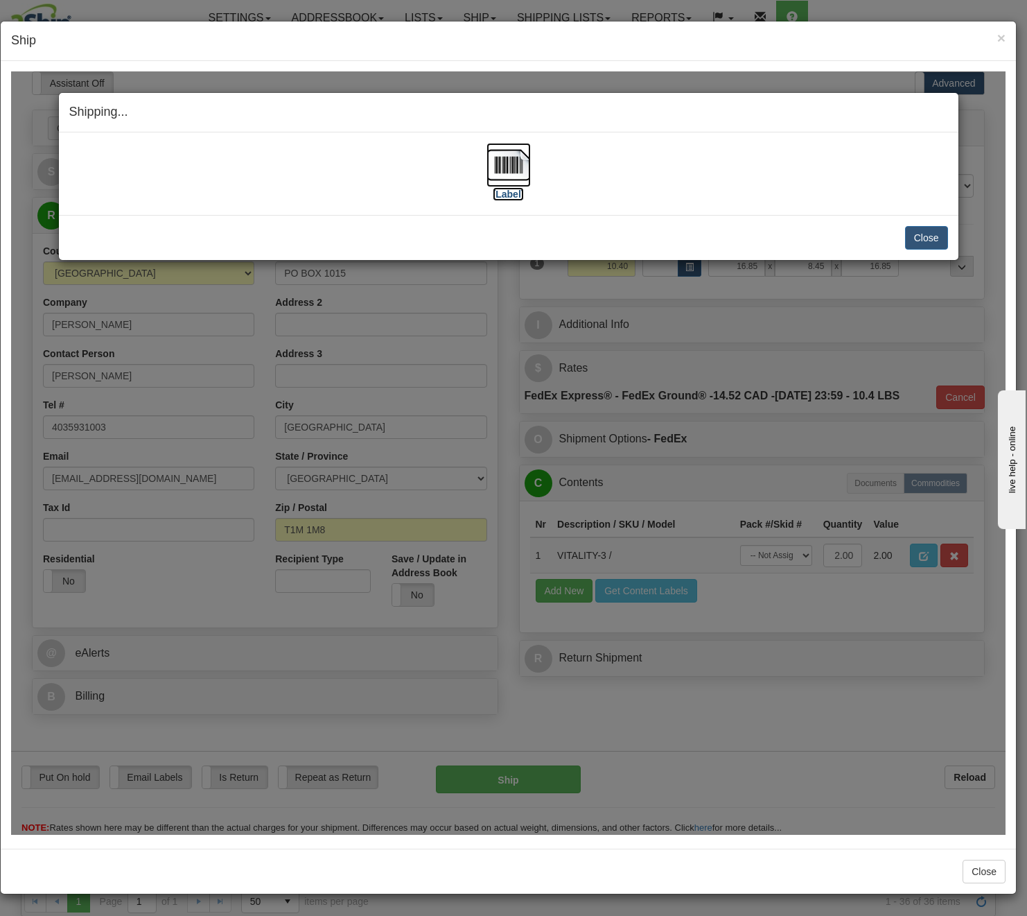
click at [521, 151] on img at bounding box center [509, 164] width 44 height 44
click at [876, 234] on button "Close" at bounding box center [926, 237] width 43 height 24
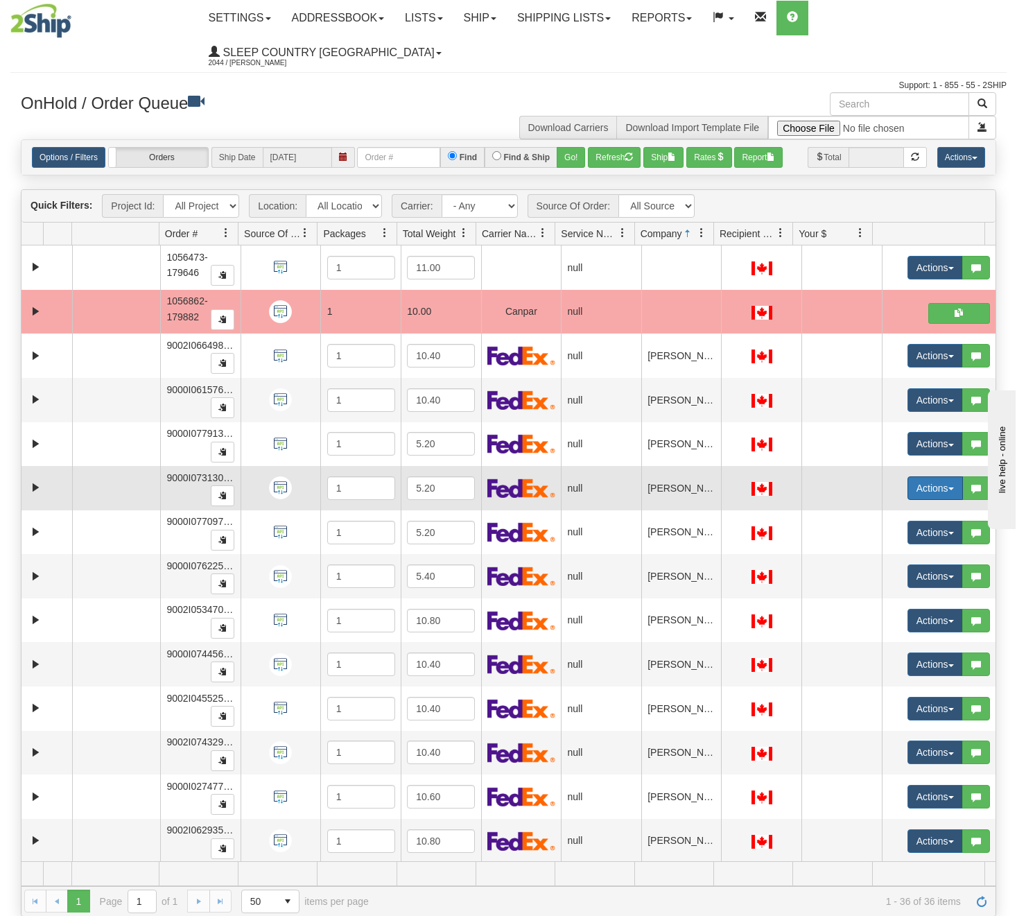
click at [876, 485] on button "Actions" at bounding box center [934, 488] width 55 height 24
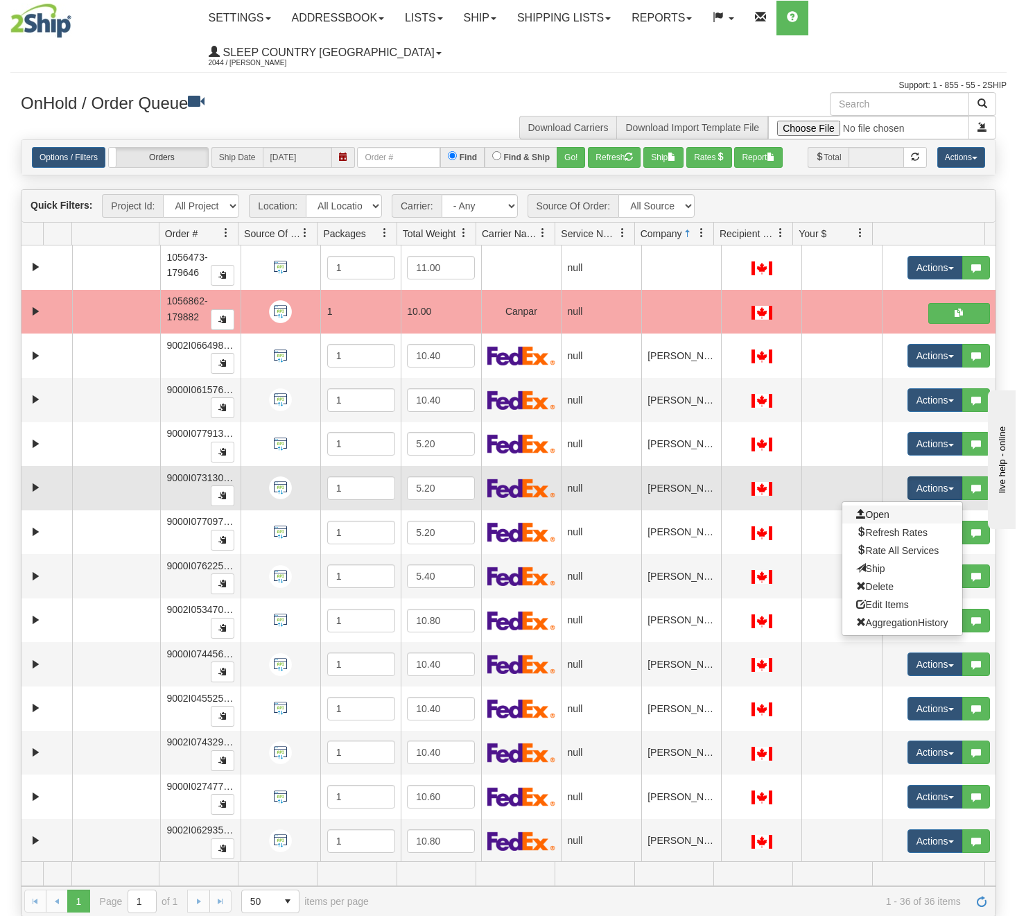
click at [876, 513] on link "Open" at bounding box center [902, 514] width 120 height 18
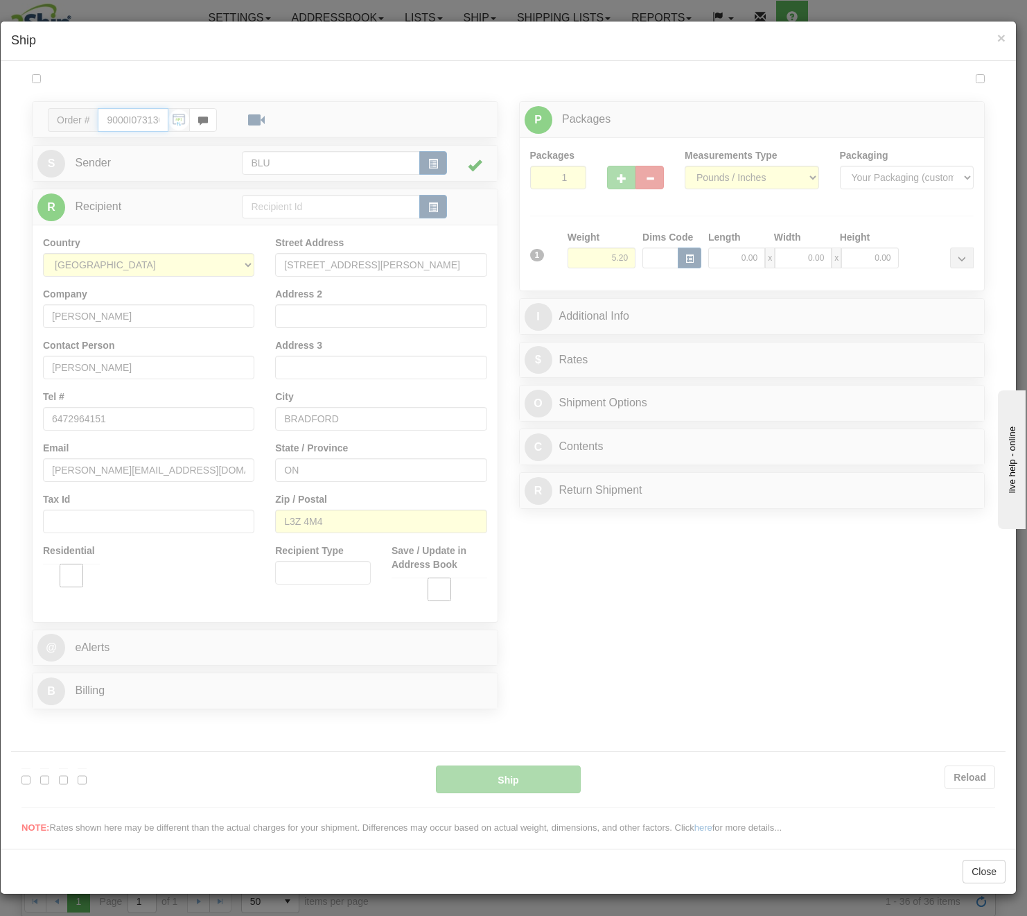
type input "16:24"
type input "16:00"
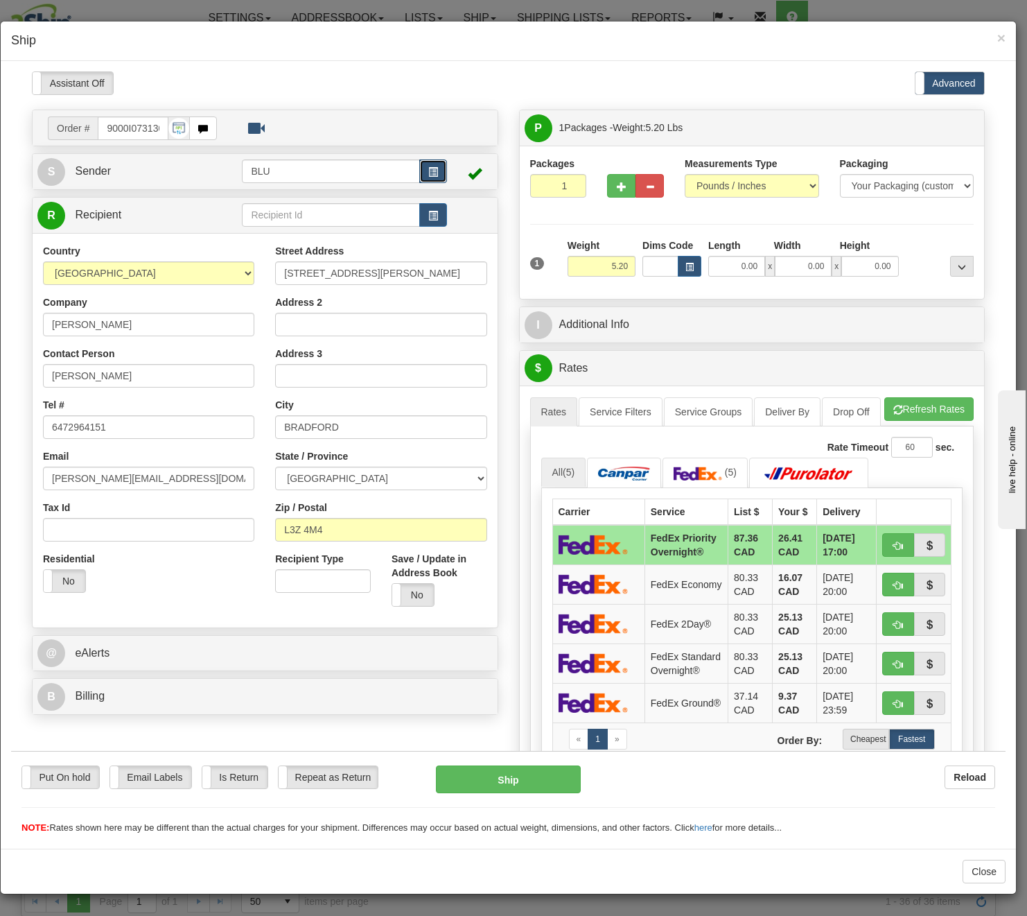
click at [435, 173] on button "button" at bounding box center [433, 171] width 28 height 24
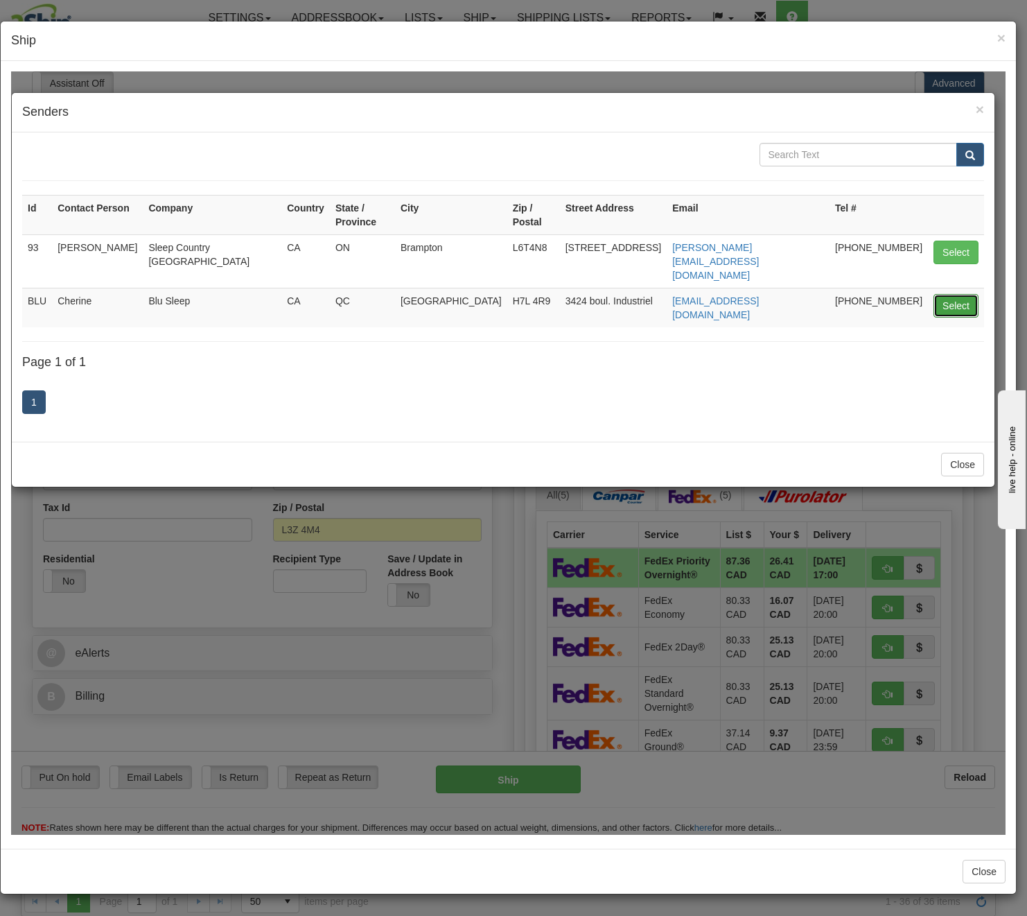
click at [876, 293] on button "Select" at bounding box center [956, 305] width 45 height 24
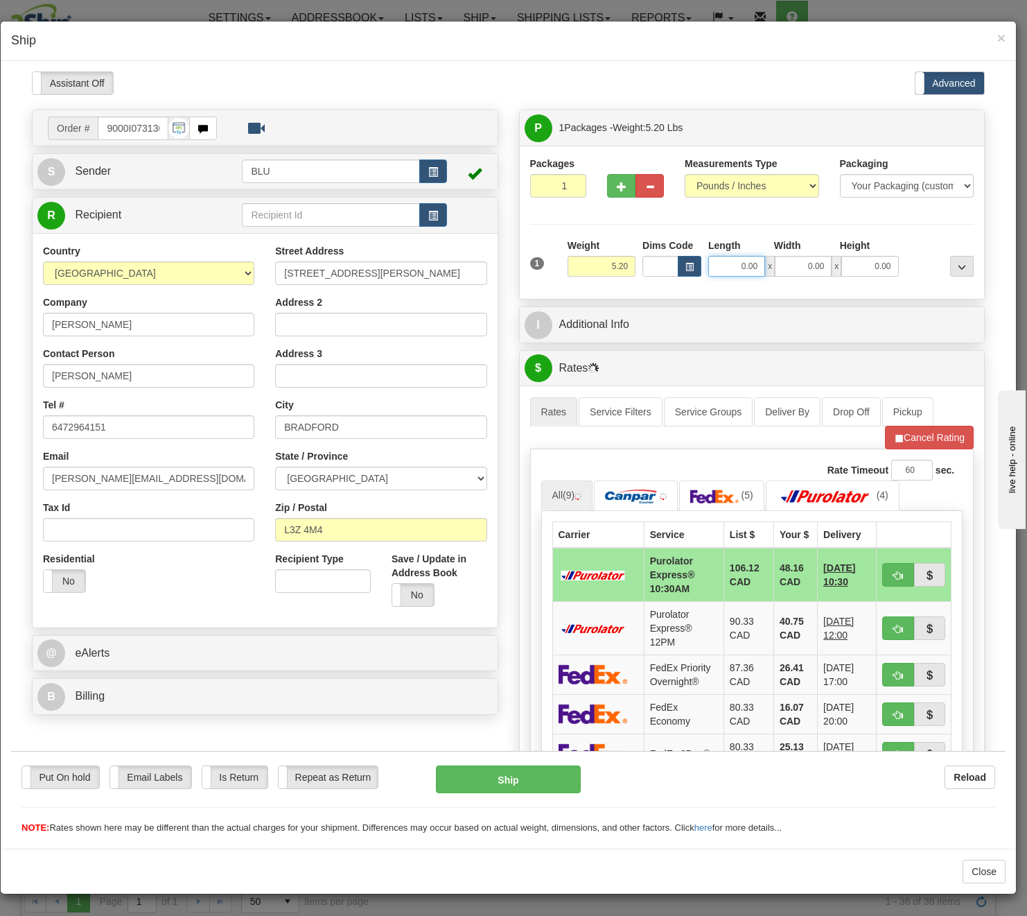
click at [730, 265] on input "0.00" at bounding box center [736, 265] width 57 height 21
click at [730, 265] on input "Length" at bounding box center [736, 265] width 57 height 21
type input "16.85"
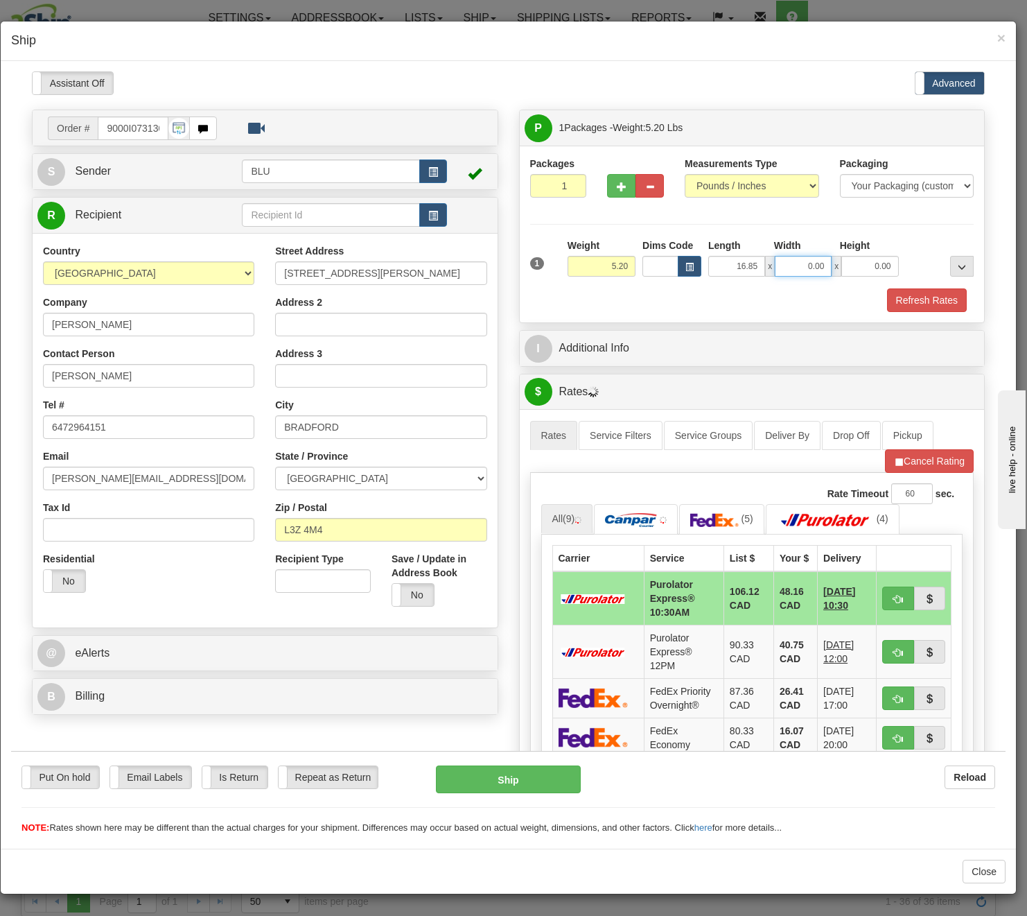
click at [805, 270] on input "0.00" at bounding box center [803, 265] width 57 height 21
drag, startPoint x: 805, startPoint y: 270, endPoint x: 799, endPoint y: 276, distance: 7.8
click at [805, 270] on input "Width" at bounding box center [803, 265] width 57 height 21
type input "0.00"
click at [862, 256] on input "0.00" at bounding box center [870, 265] width 57 height 21
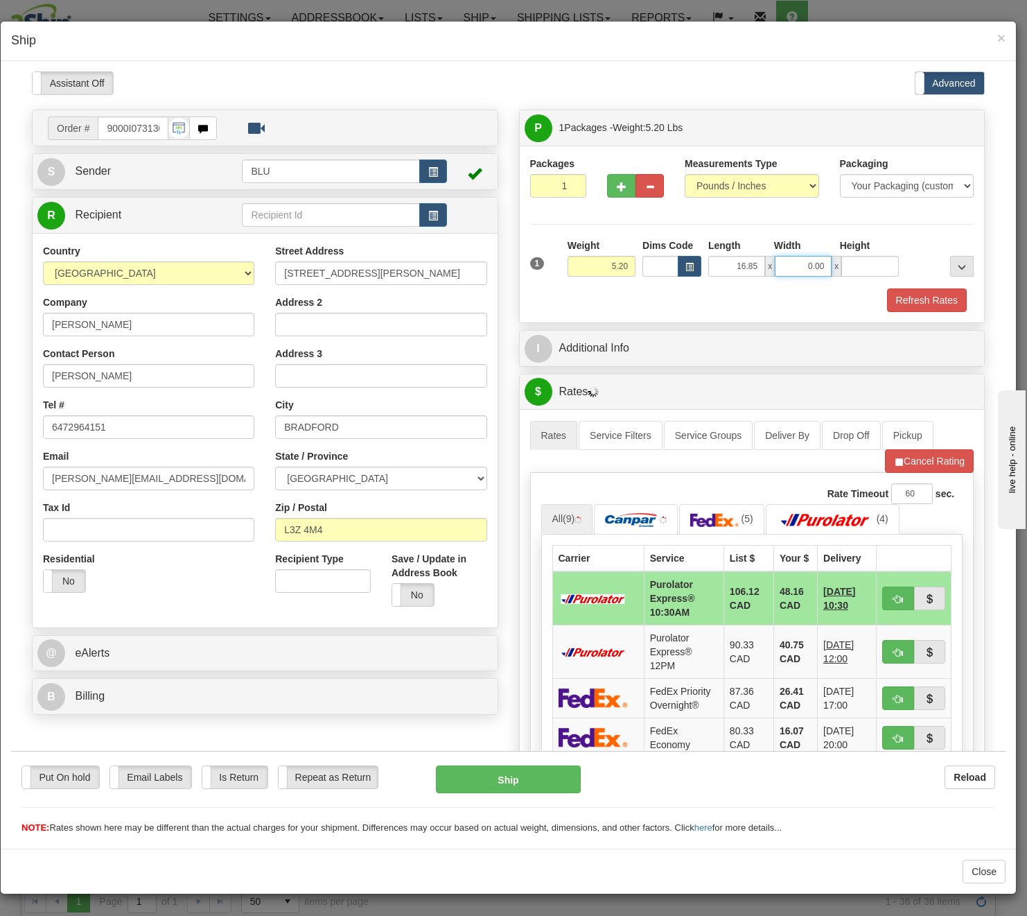
type input "0.00"
click at [788, 270] on input "0.00" at bounding box center [803, 265] width 57 height 21
click at [788, 270] on input "Width" at bounding box center [803, 265] width 57 height 21
type input "8.45"
click at [849, 266] on input "0.00" at bounding box center [870, 265] width 57 height 21
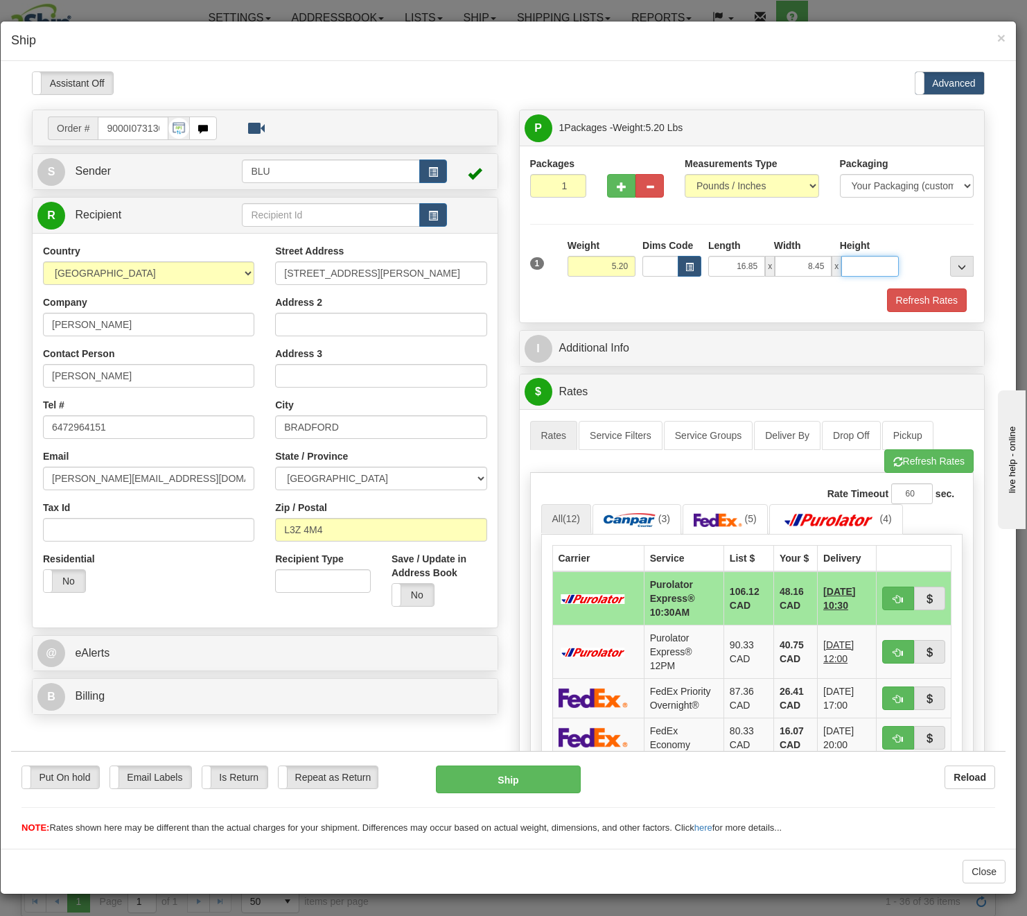
click at [850, 266] on input "Height" at bounding box center [870, 265] width 57 height 21
type input "8.45"
click at [876, 294] on button "Refresh Rates" at bounding box center [927, 300] width 80 height 24
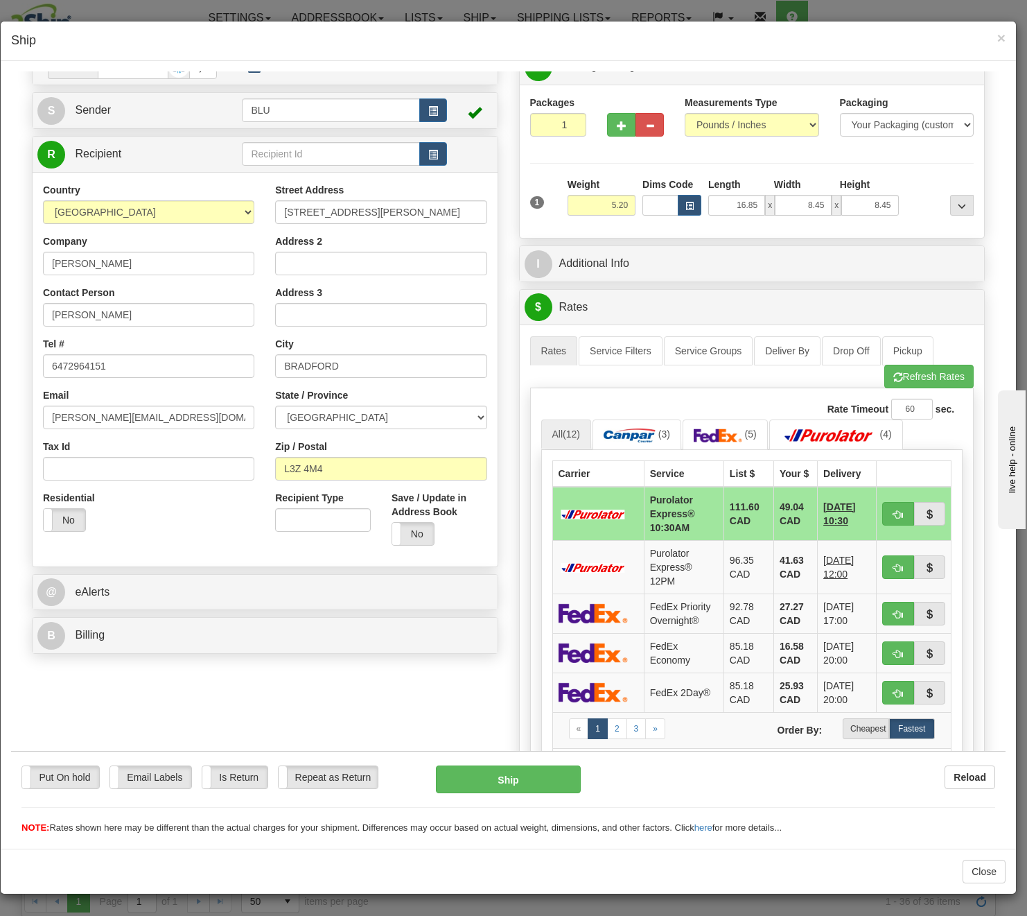
scroll to position [69, 0]
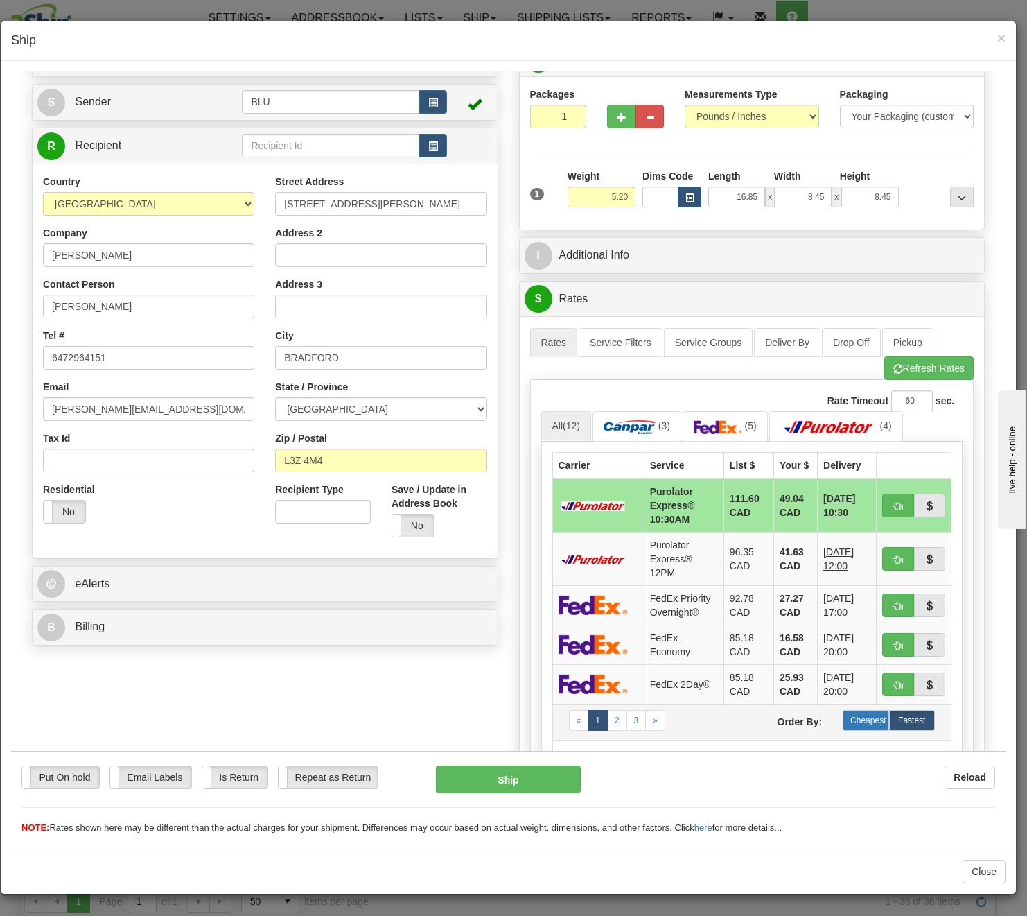
click at [852, 714] on label "Cheapest" at bounding box center [866, 719] width 46 height 21
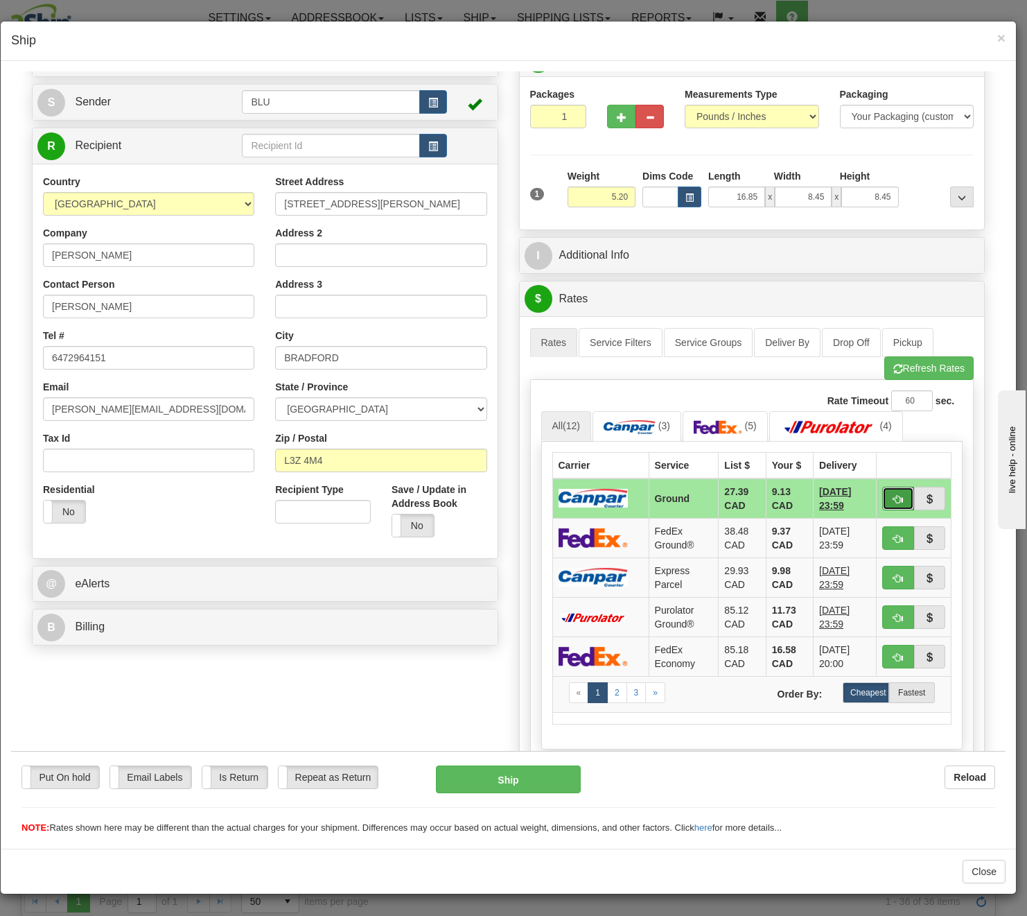
click at [876, 498] on span "button" at bounding box center [899, 498] width 10 height 9
type input "1"
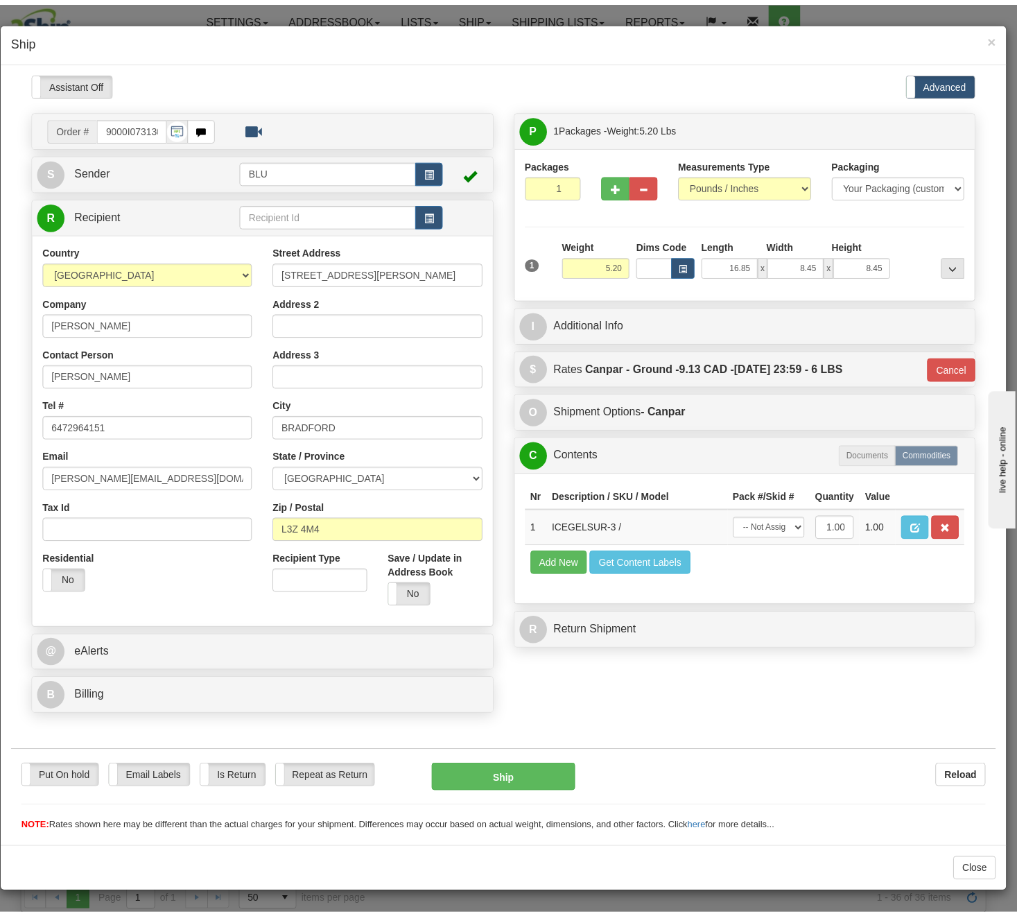
scroll to position [0, 0]
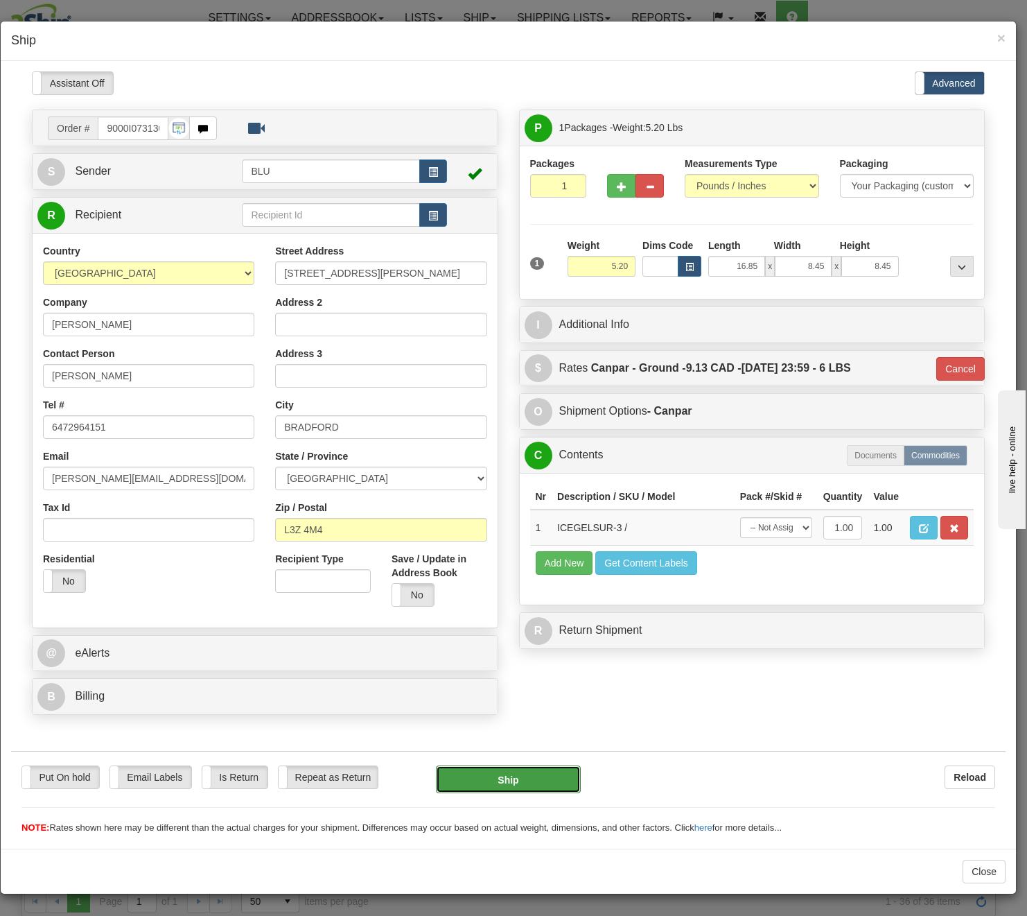
click at [518, 777] on button "Ship" at bounding box center [508, 779] width 145 height 28
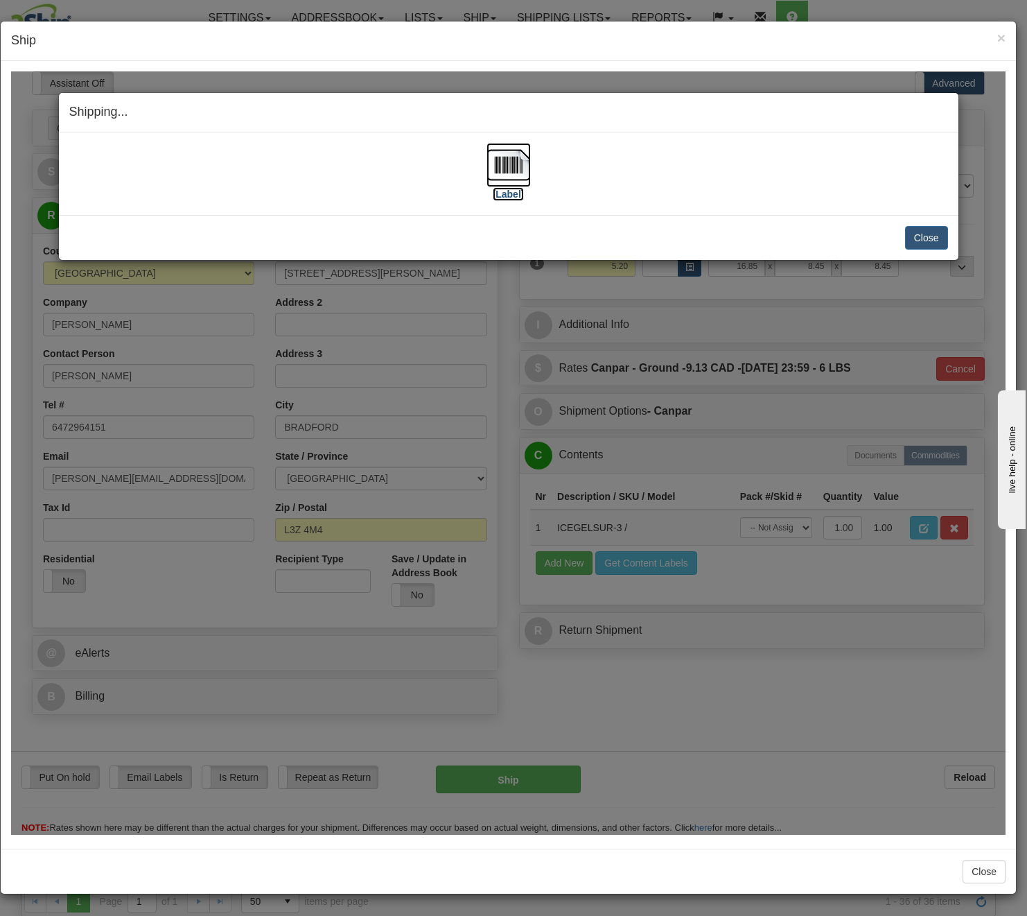
click at [518, 164] on img at bounding box center [509, 164] width 44 height 44
click at [876, 228] on button "Close" at bounding box center [926, 237] width 43 height 24
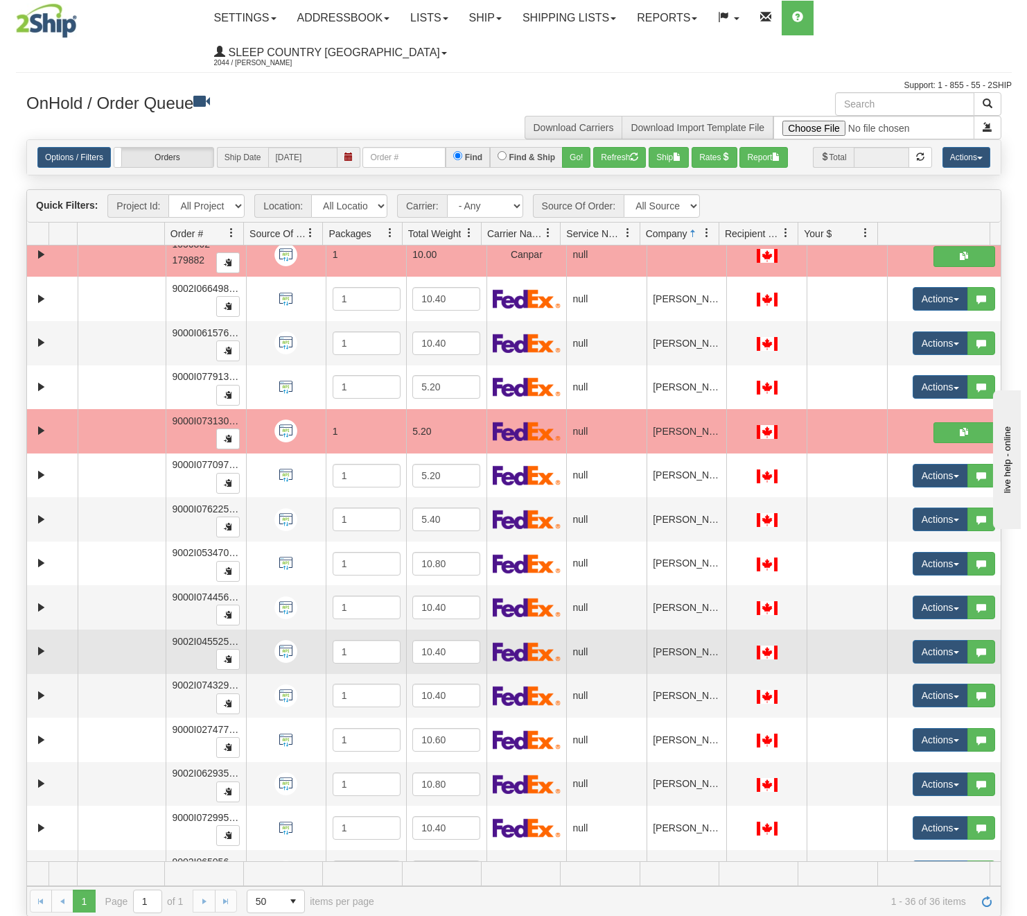
scroll to position [208, 0]
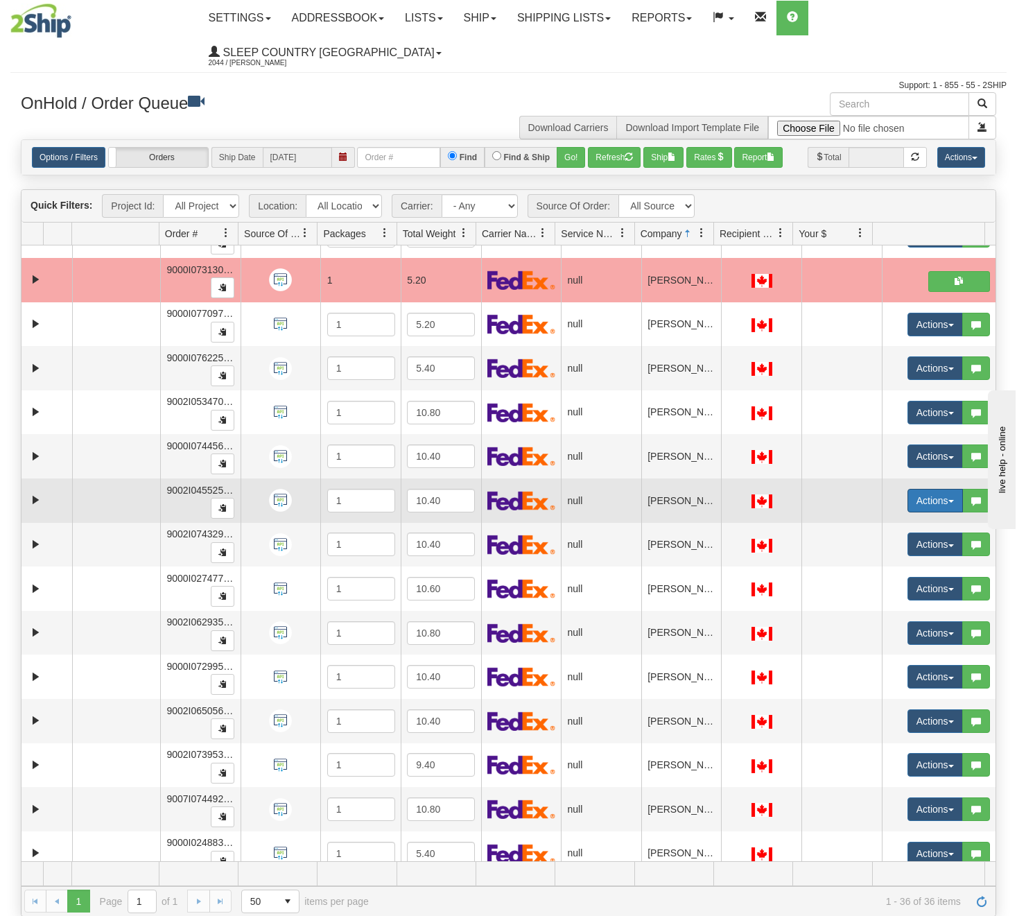
click at [876, 503] on button "Actions" at bounding box center [934, 501] width 55 height 24
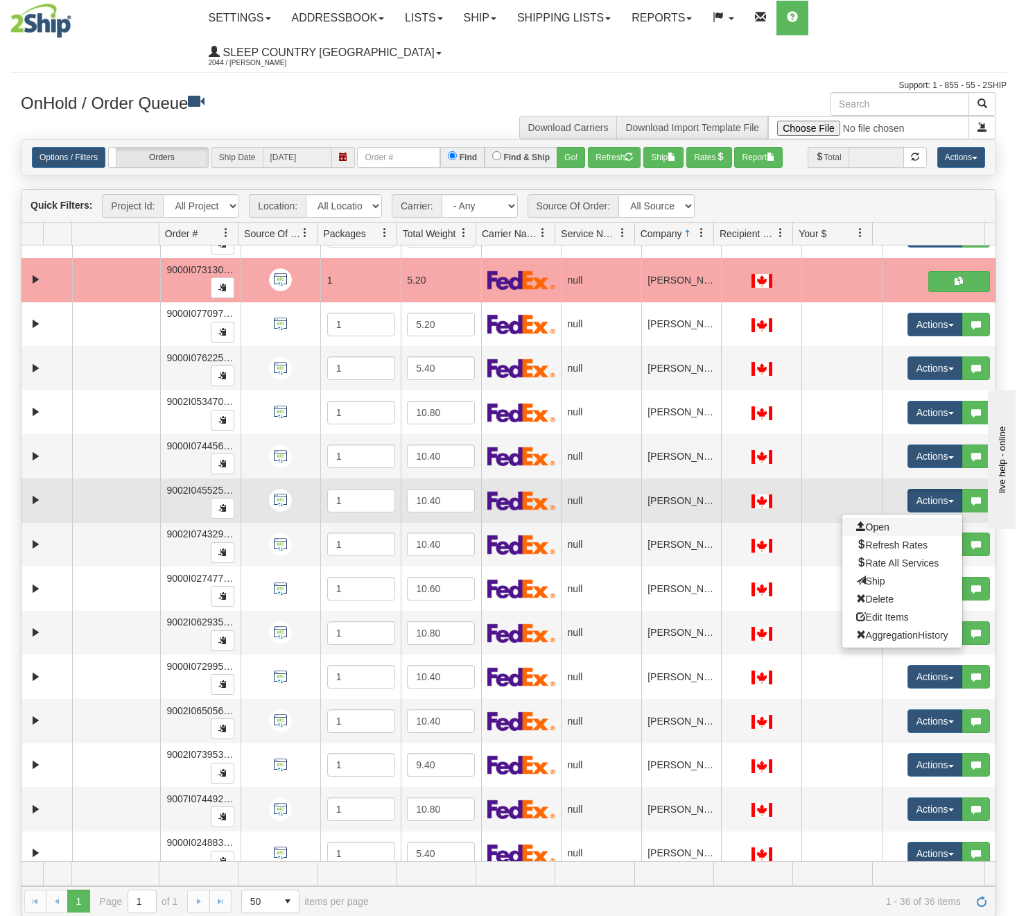
click at [876, 529] on link "Open" at bounding box center [902, 527] width 120 height 18
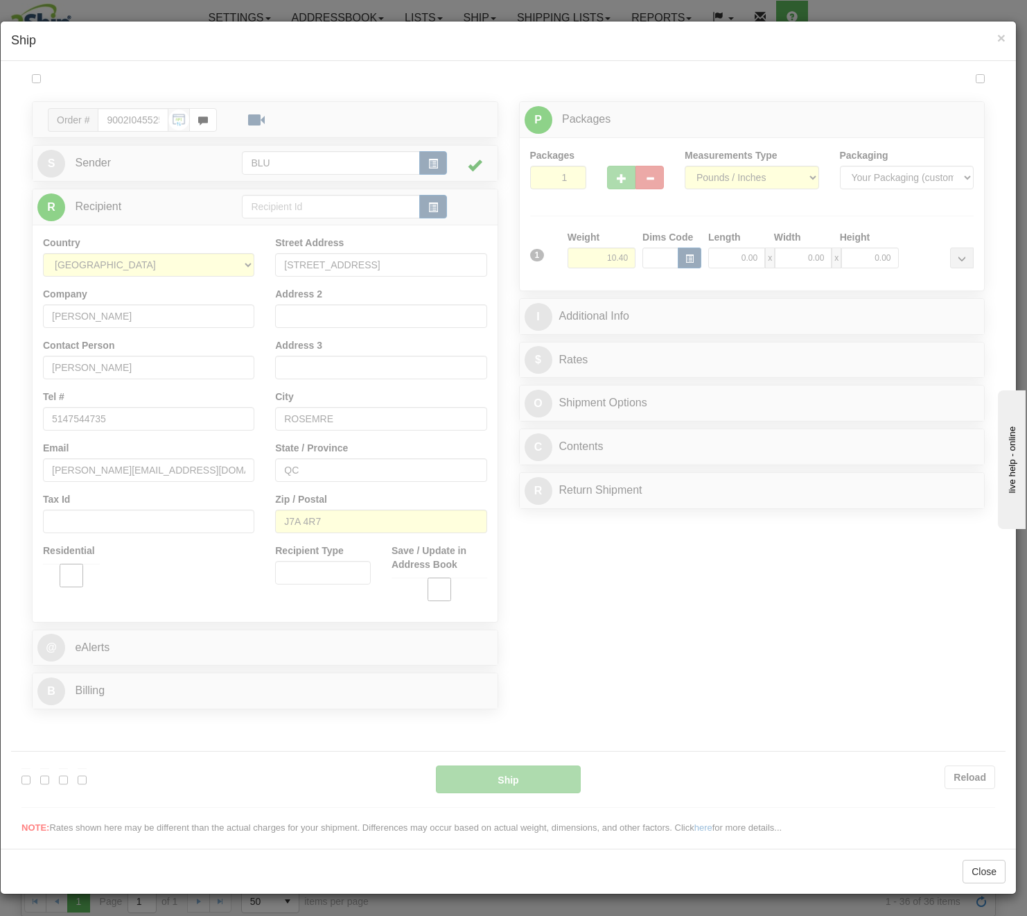
scroll to position [0, 0]
type input "16:27"
type input "16:00"
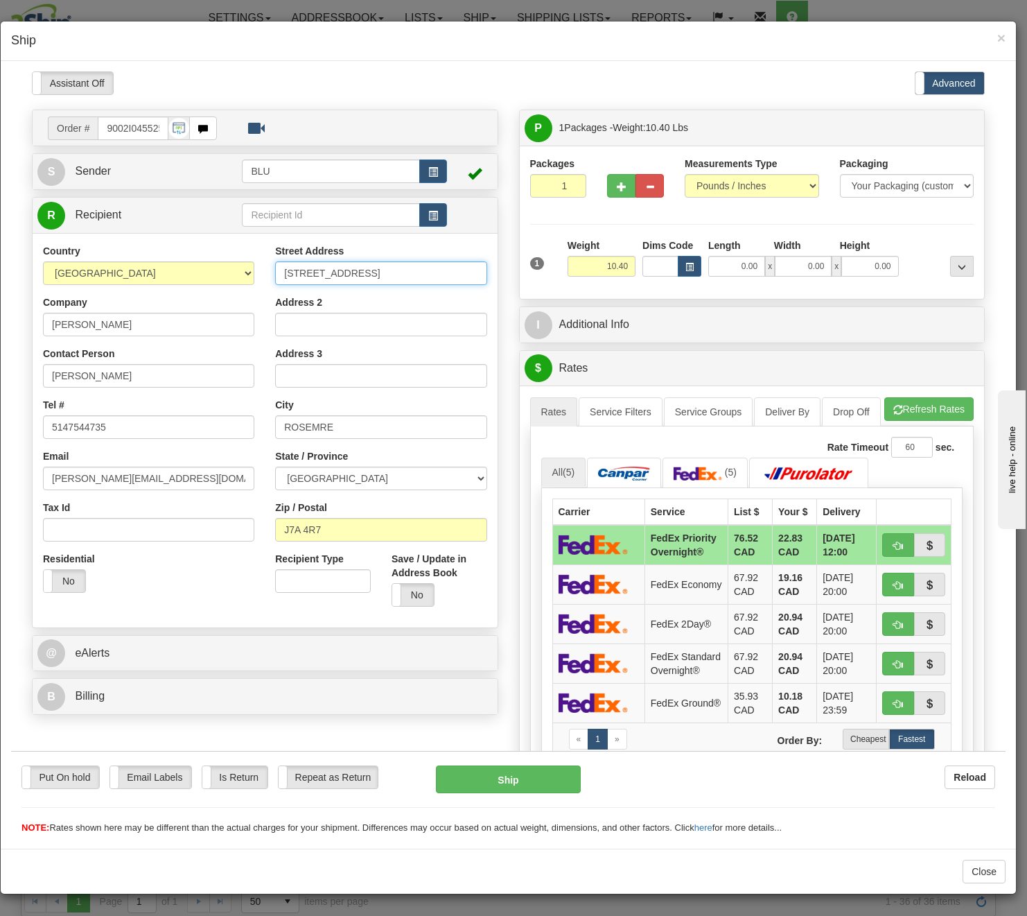
click at [391, 273] on input "604 RUE DU BOURGOGNE" at bounding box center [380, 273] width 211 height 24
click at [320, 424] on input "ROSEMRE" at bounding box center [380, 427] width 211 height 24
type input "ROSEMERE"
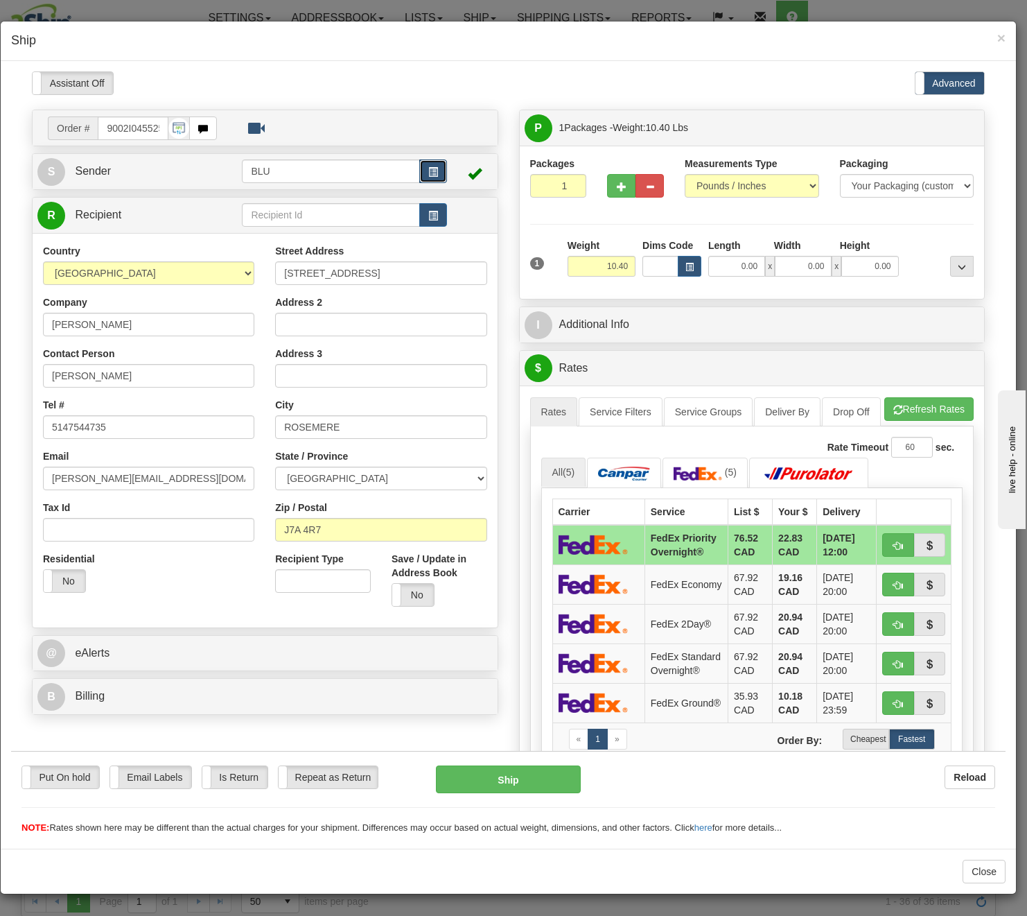
click at [435, 178] on button "button" at bounding box center [433, 171] width 28 height 24
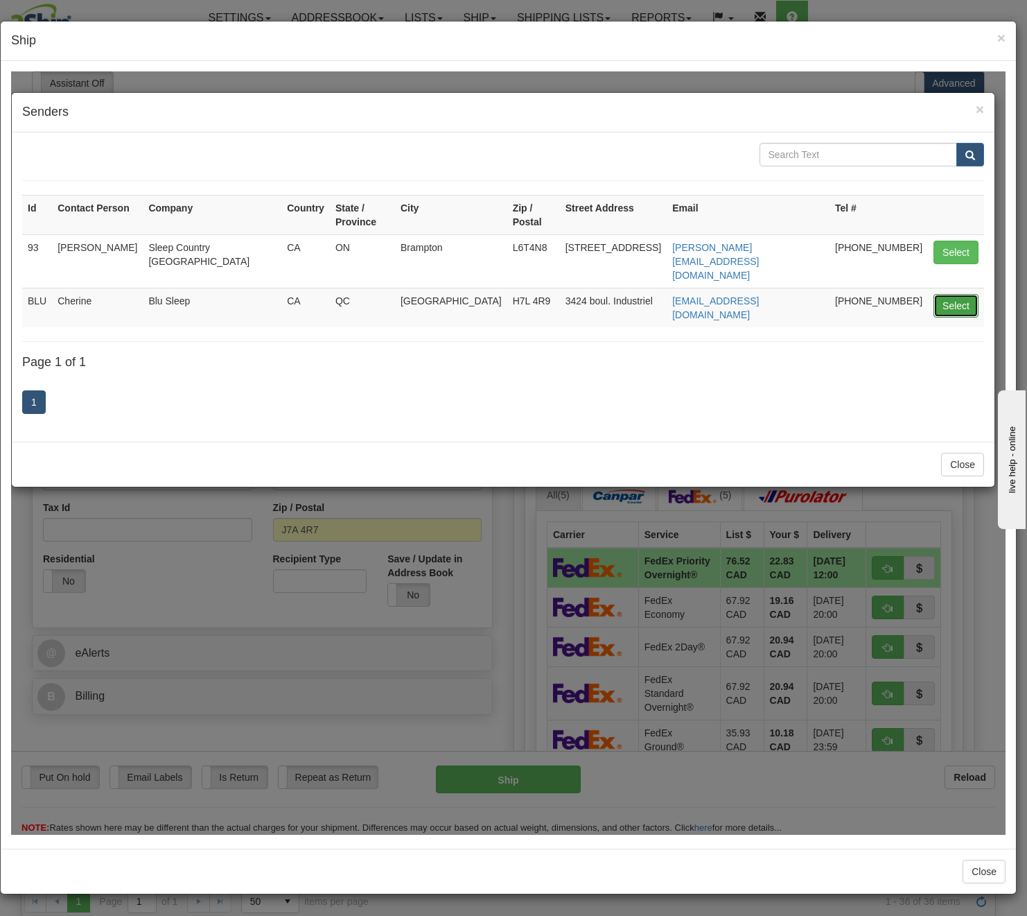
click at [876, 293] on button "Select" at bounding box center [956, 305] width 45 height 24
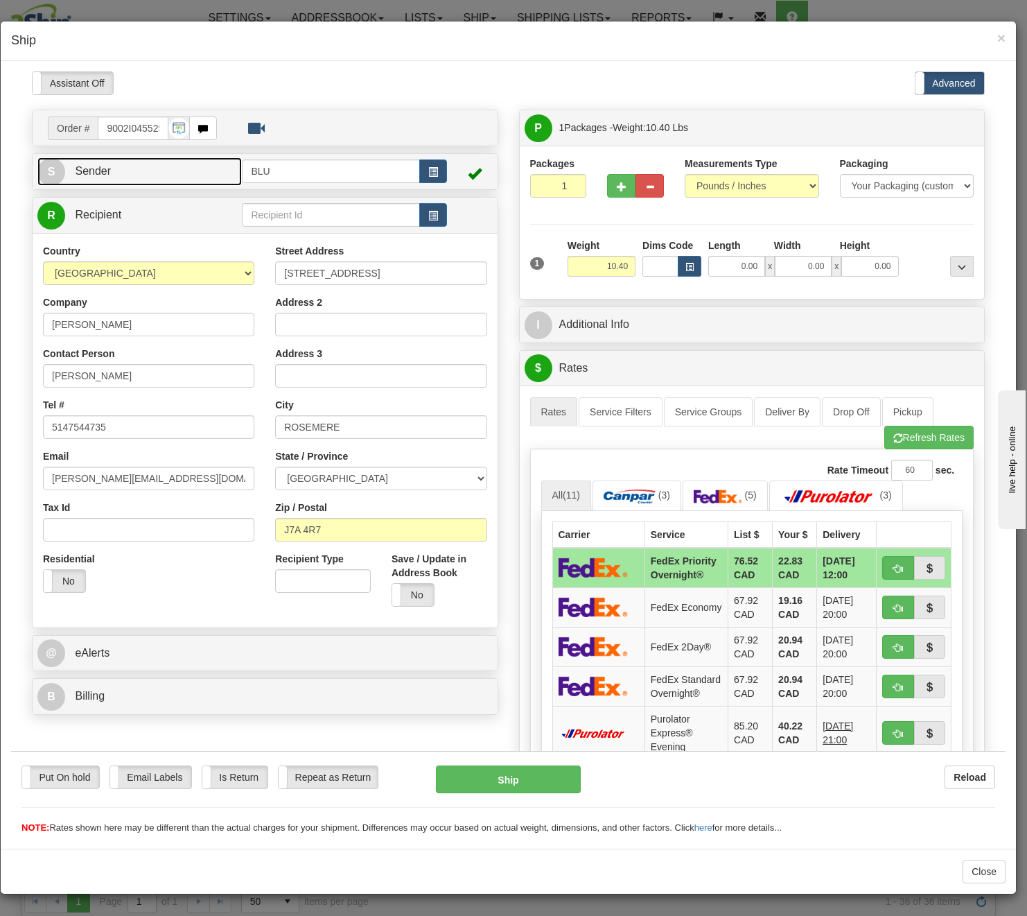
click at [182, 178] on link "S Sender" at bounding box center [139, 171] width 204 height 28
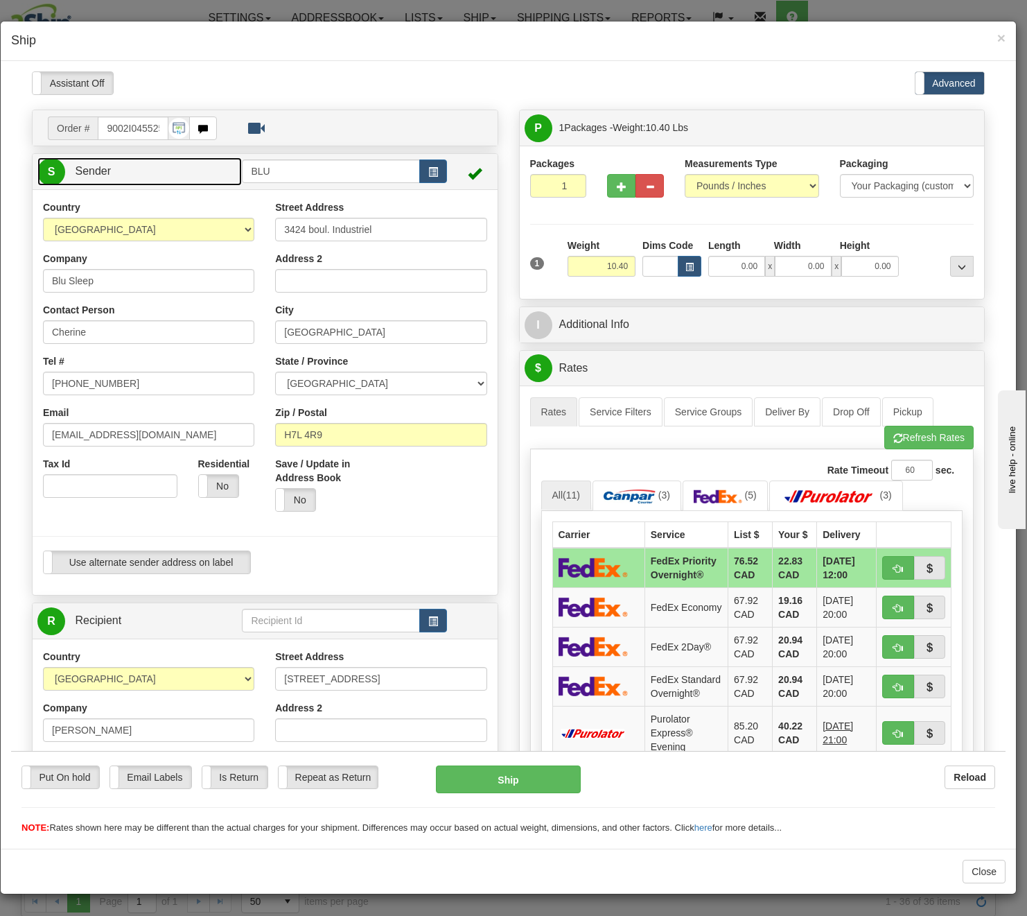
click at [186, 180] on link "S Sender" at bounding box center [139, 171] width 204 height 28
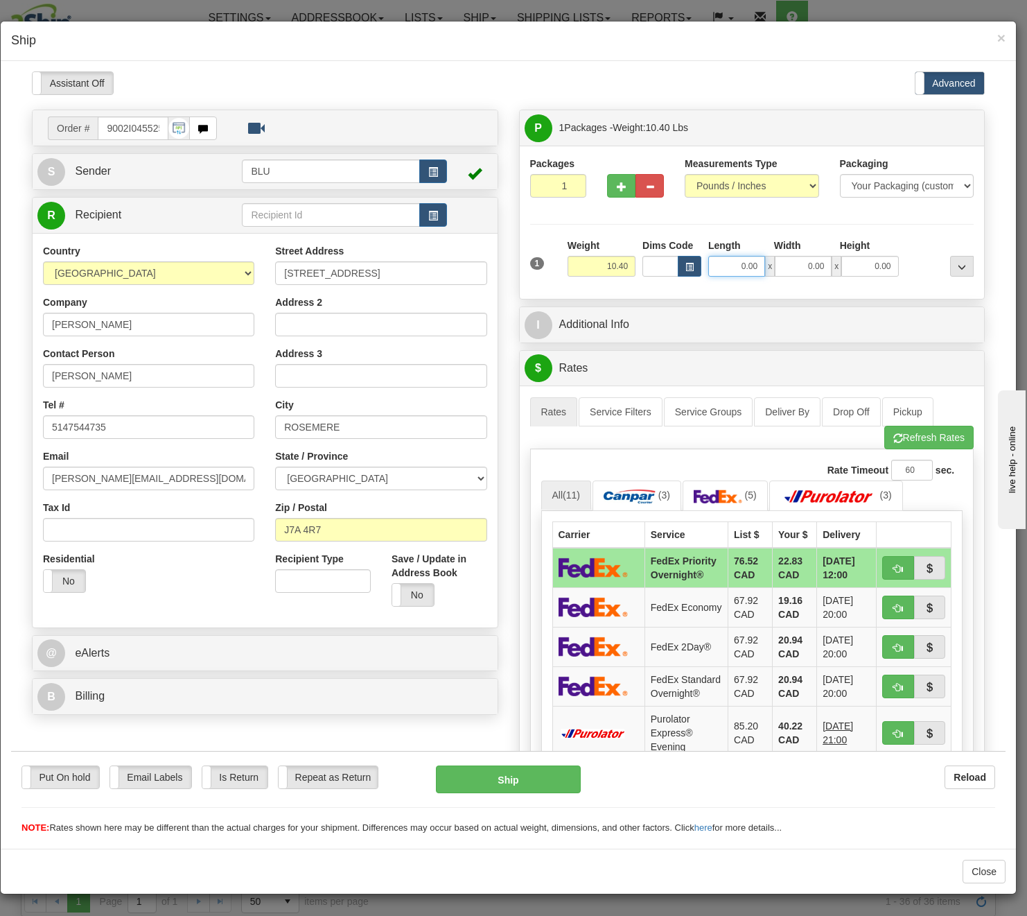
click at [733, 267] on input "0.00" at bounding box center [736, 265] width 57 height 21
click at [733, 267] on input "Length" at bounding box center [736, 265] width 57 height 21
type input "16.85"
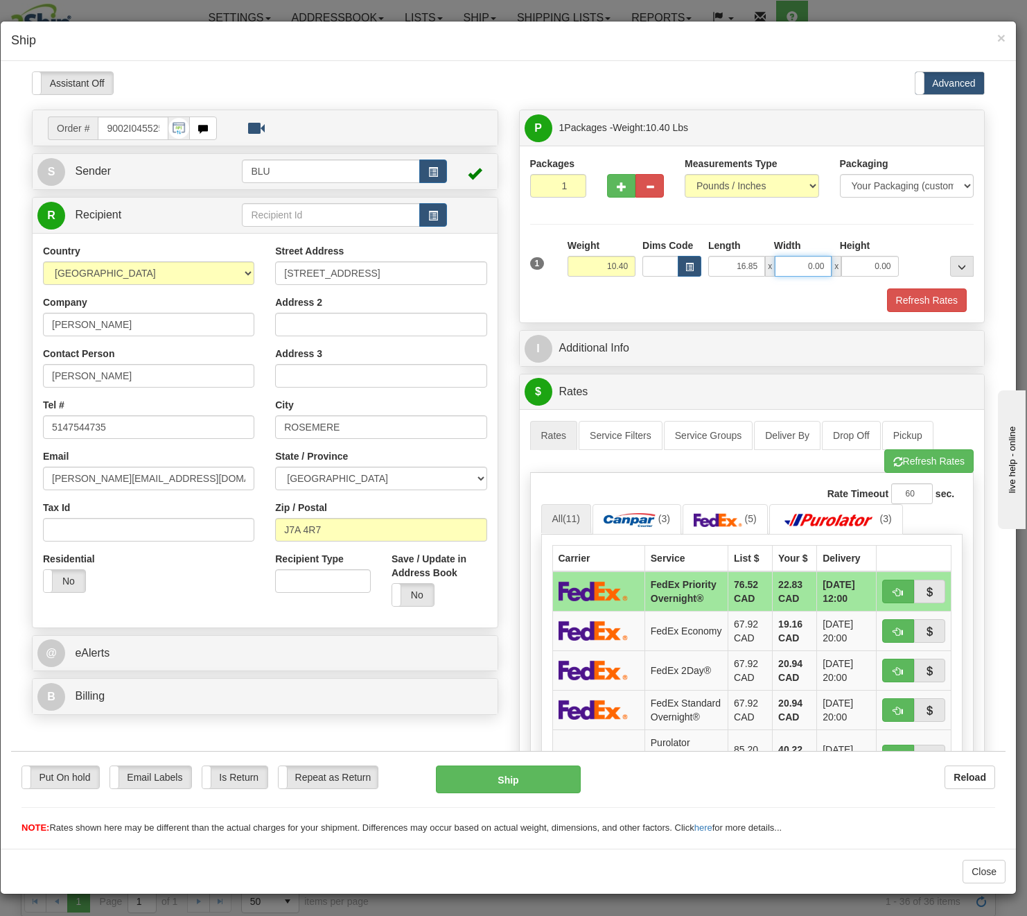
click at [786, 270] on input "0.00" at bounding box center [803, 265] width 57 height 21
click at [786, 270] on input "Width" at bounding box center [803, 265] width 57 height 21
type input "8.45"
click at [861, 268] on input "0.00" at bounding box center [870, 265] width 57 height 21
click at [861, 268] on input "Height" at bounding box center [870, 265] width 57 height 21
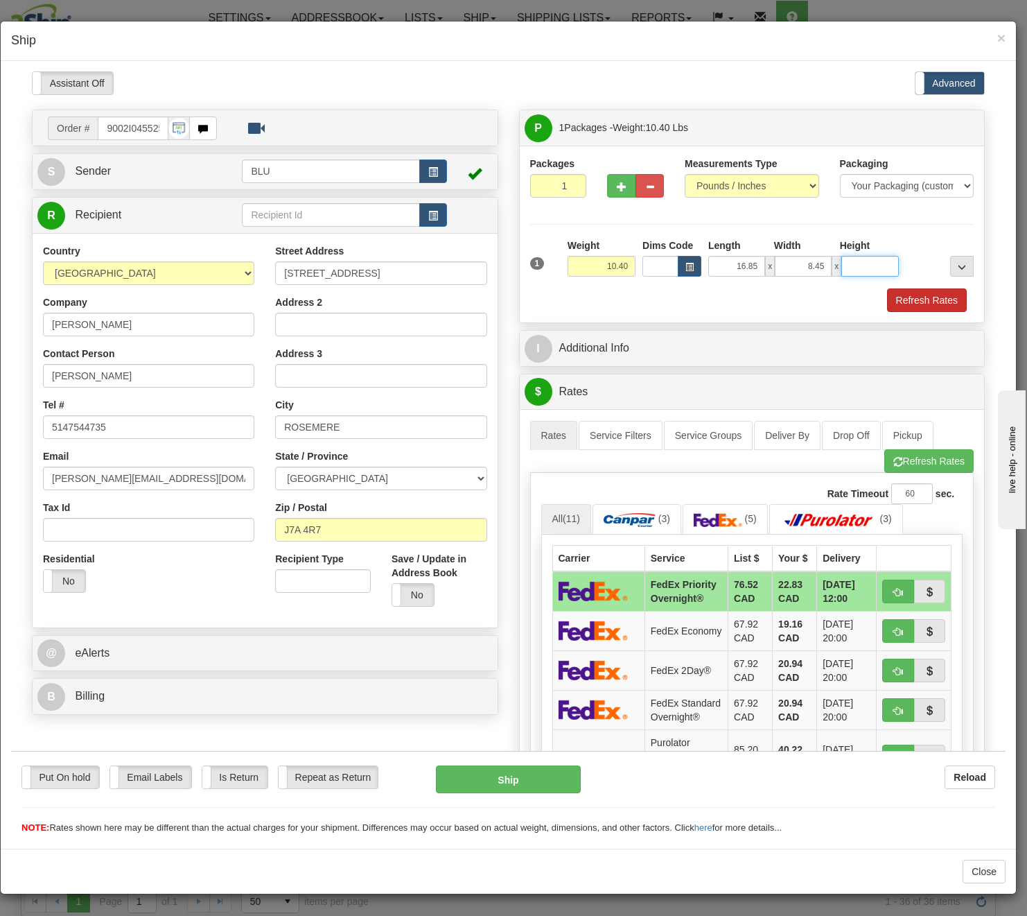
type input "16.85"
click at [876, 294] on button "Refresh Rates" at bounding box center [927, 300] width 80 height 24
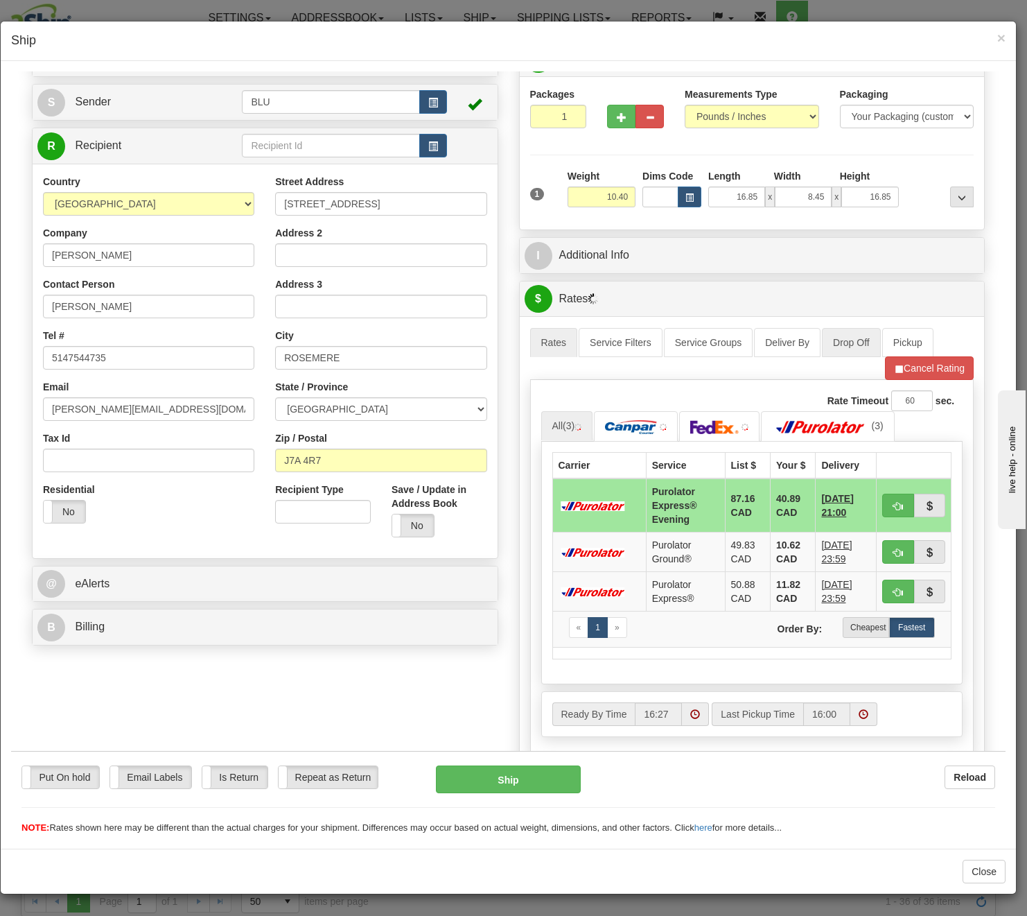
scroll to position [139, 0]
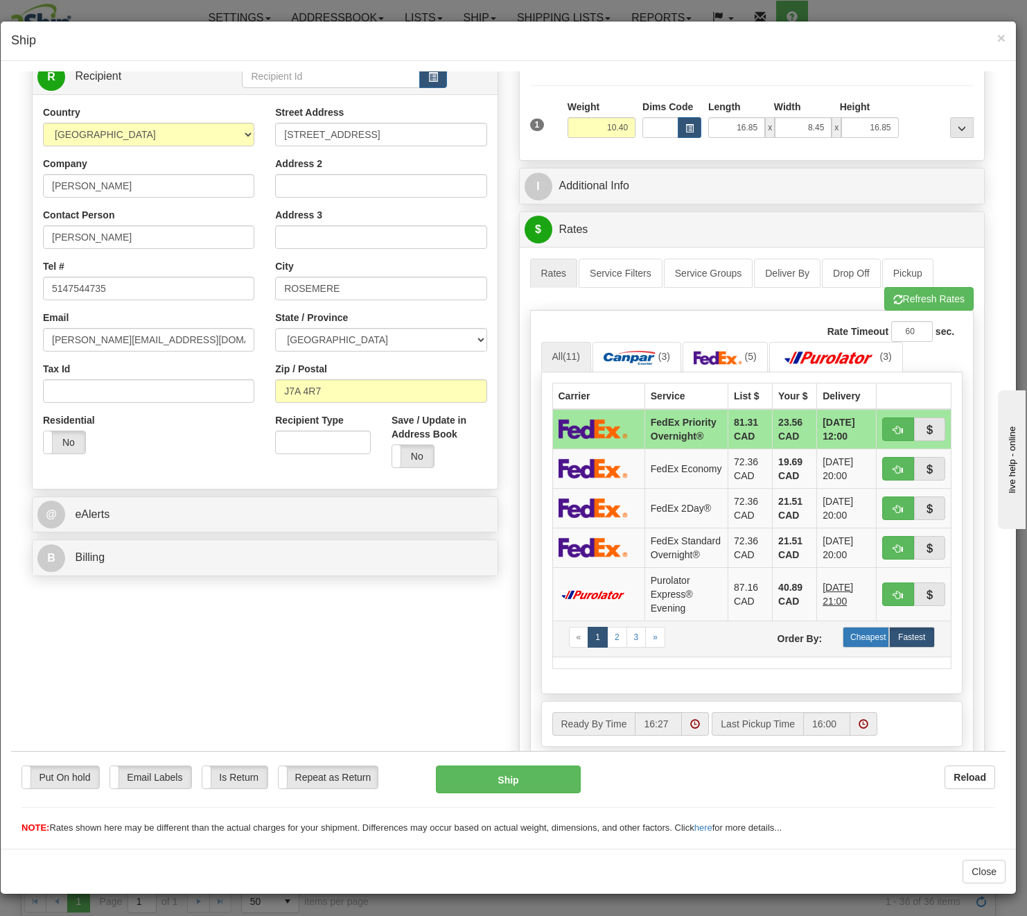
click at [843, 647] on label "Cheapest" at bounding box center [866, 636] width 46 height 21
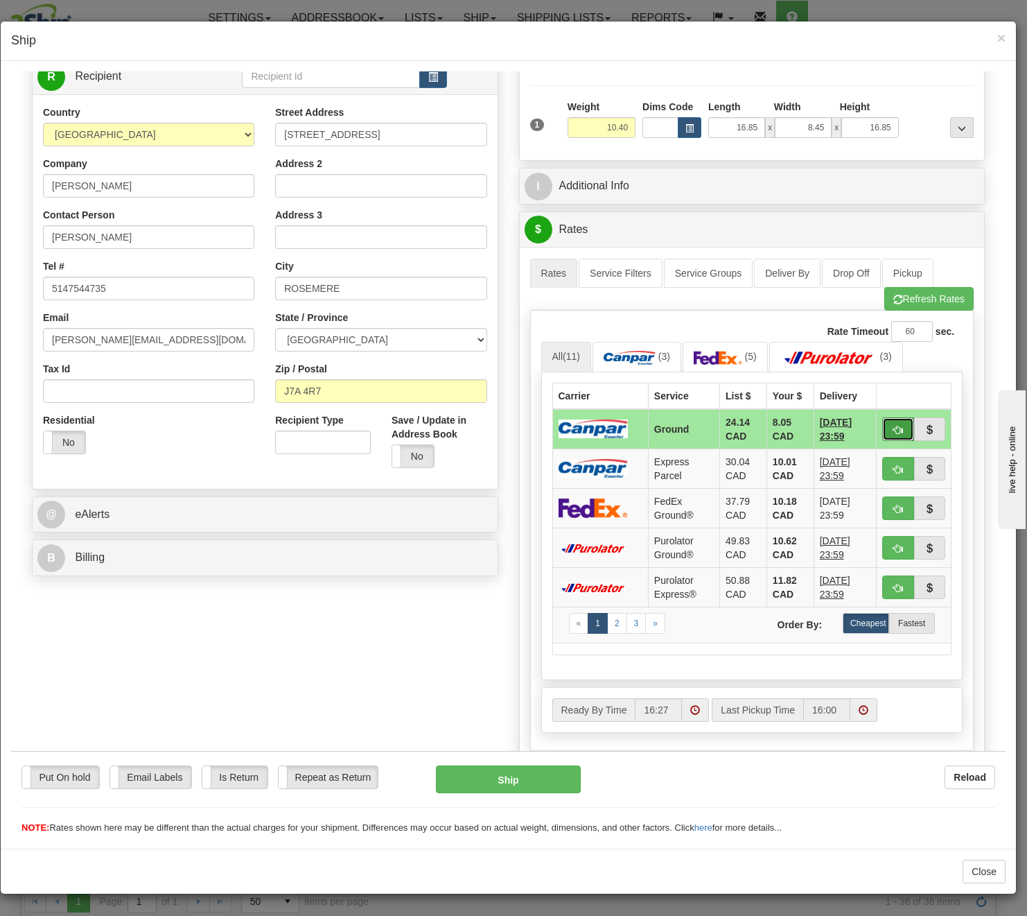
click at [876, 433] on span "button" at bounding box center [899, 429] width 10 height 9
type input "1"
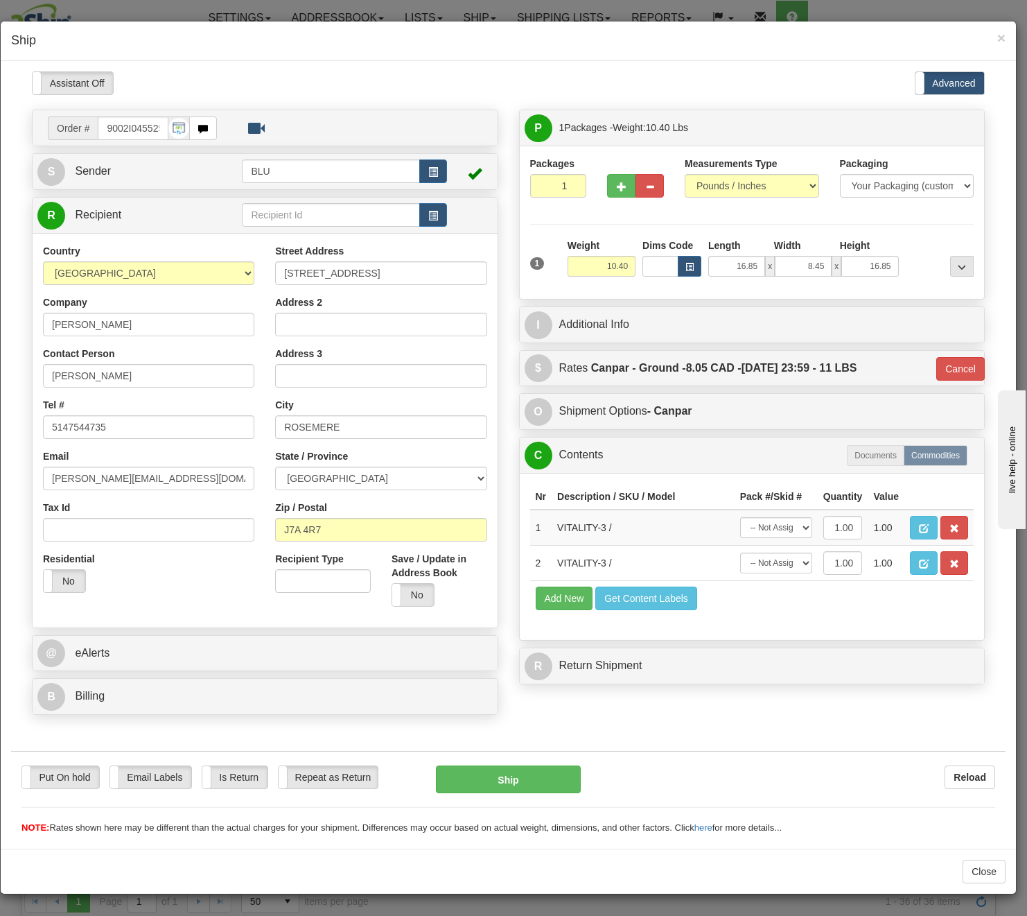
scroll to position [0, 0]
click at [508, 776] on button "Ship" at bounding box center [508, 779] width 145 height 28
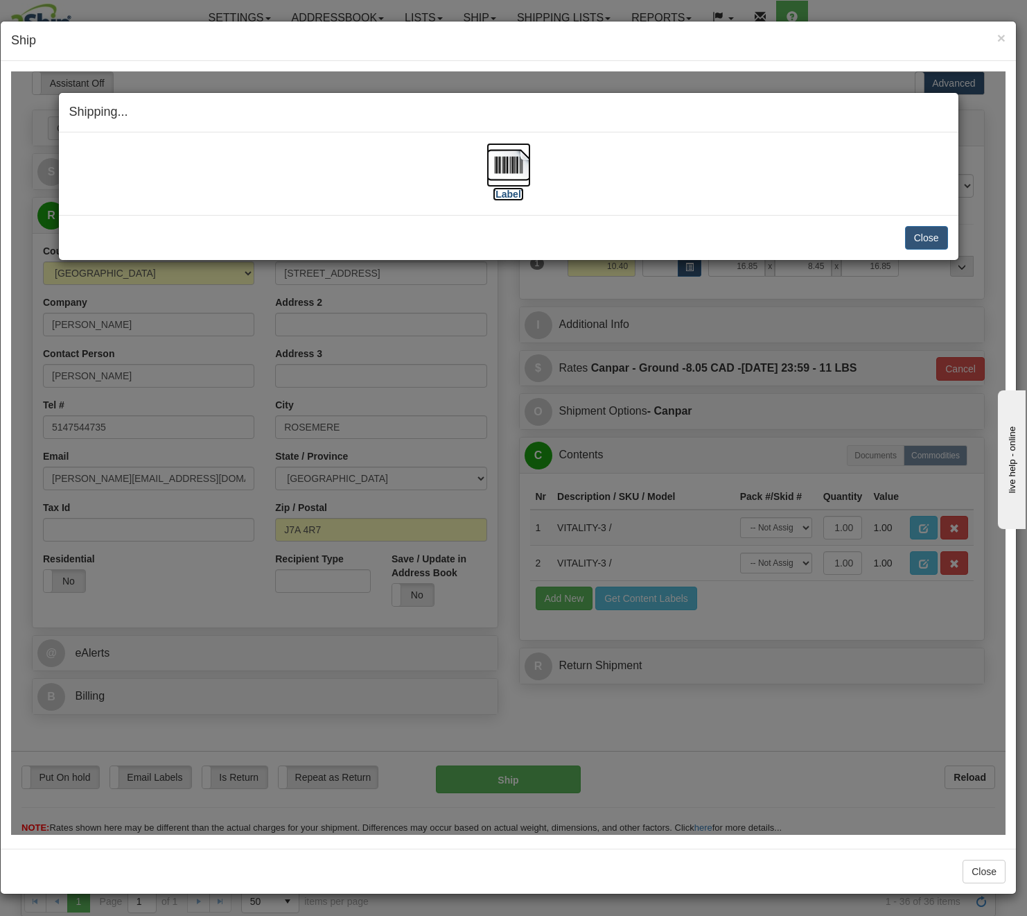
click at [515, 171] on img at bounding box center [509, 164] width 44 height 44
click at [876, 241] on button "Close" at bounding box center [926, 237] width 43 height 24
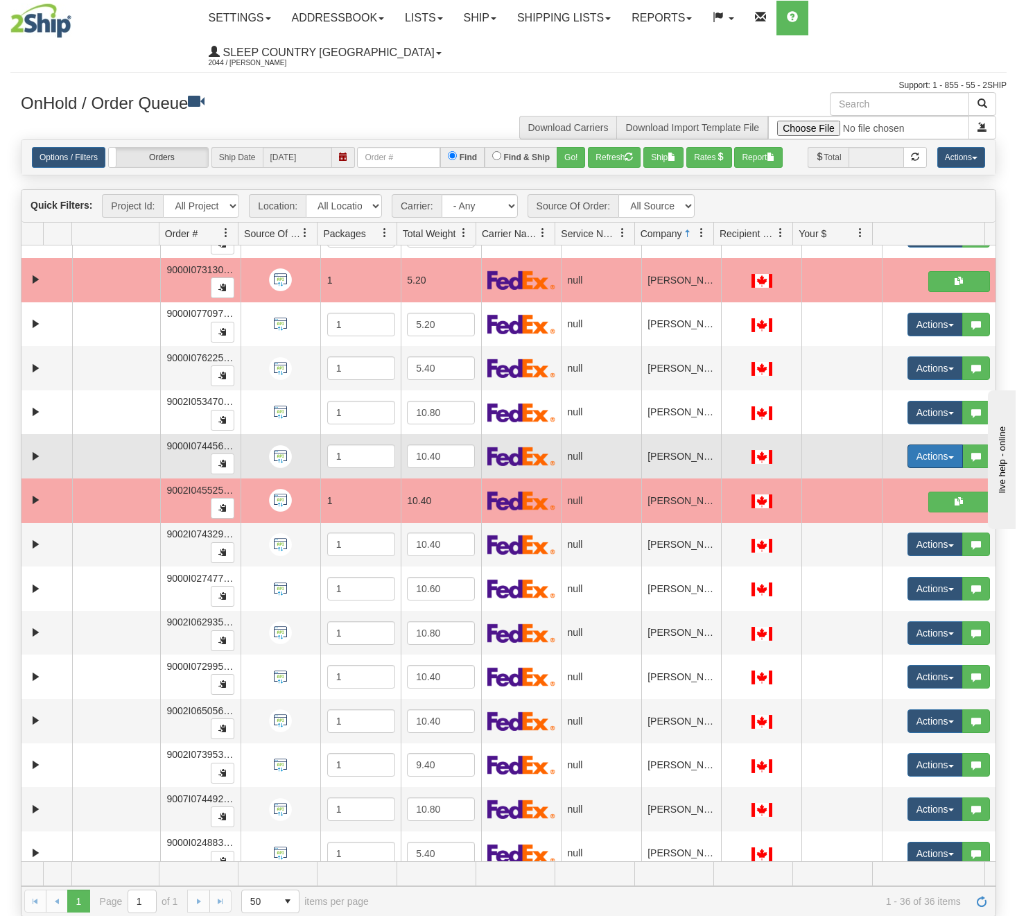
click at [876, 449] on button "Actions" at bounding box center [934, 456] width 55 height 24
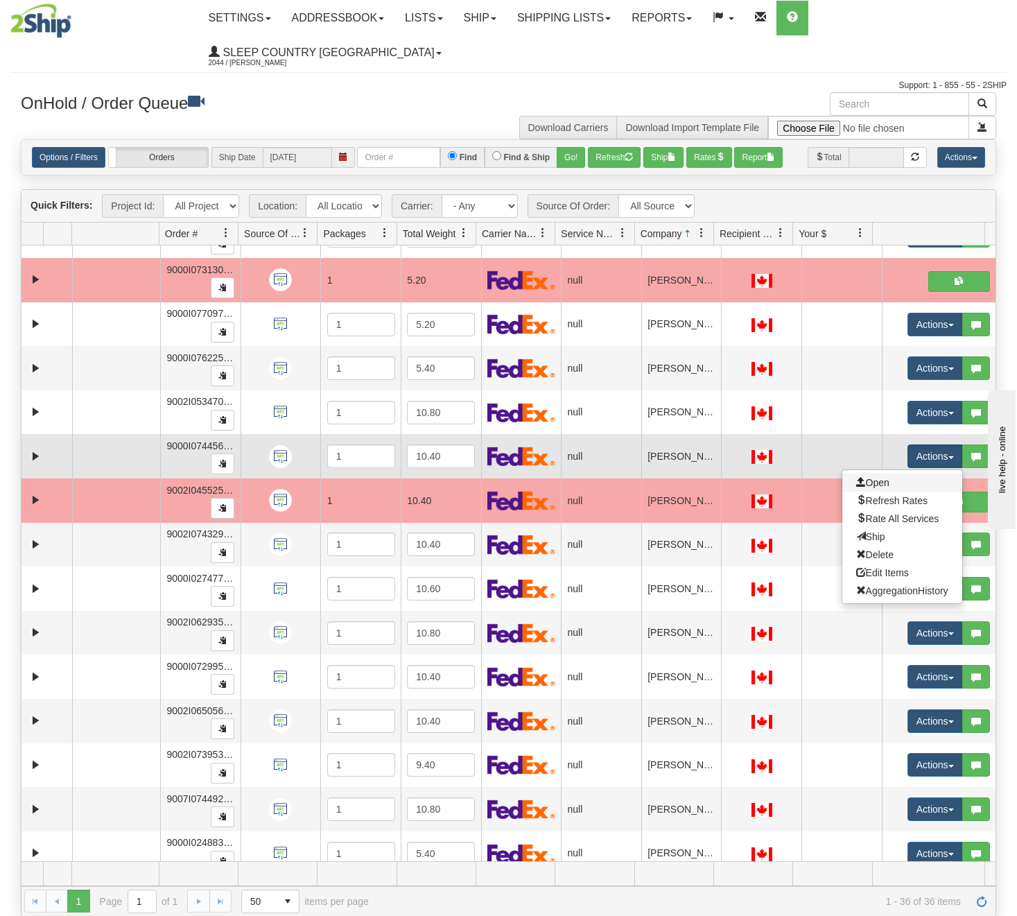
click at [876, 481] on link "Open" at bounding box center [902, 482] width 120 height 18
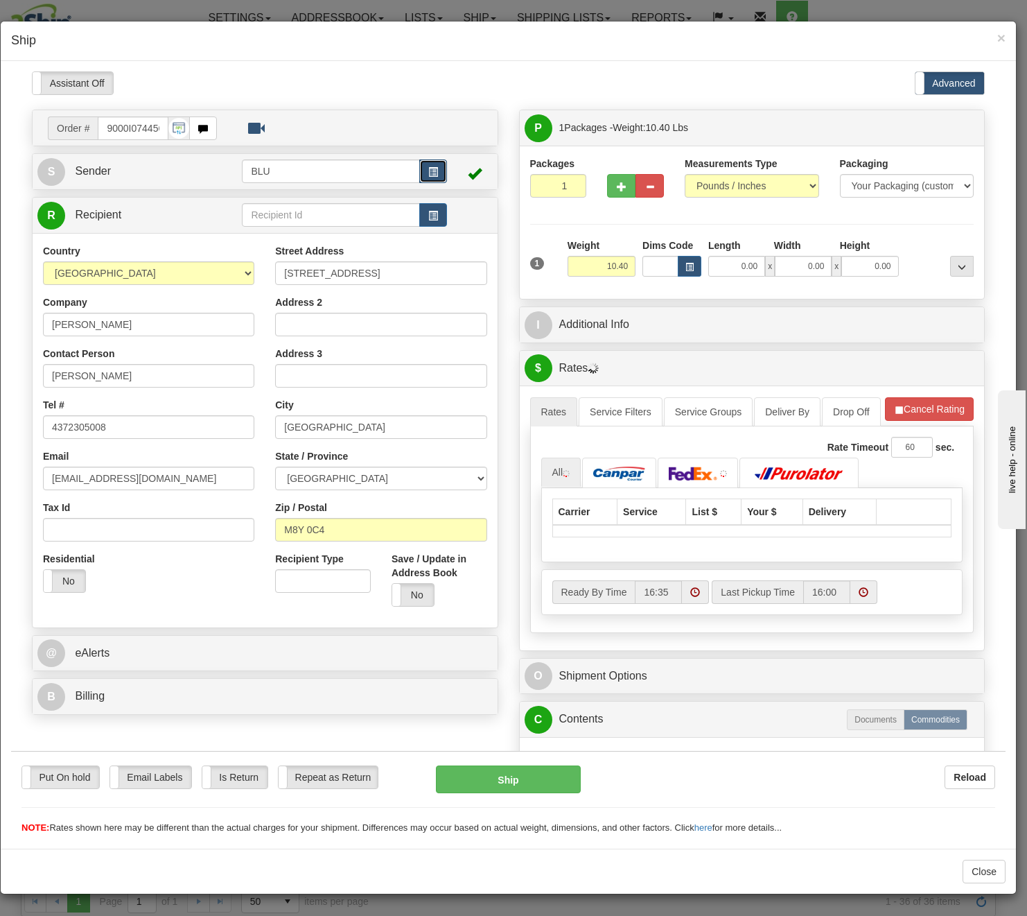
click at [441, 171] on button "button" at bounding box center [433, 171] width 28 height 24
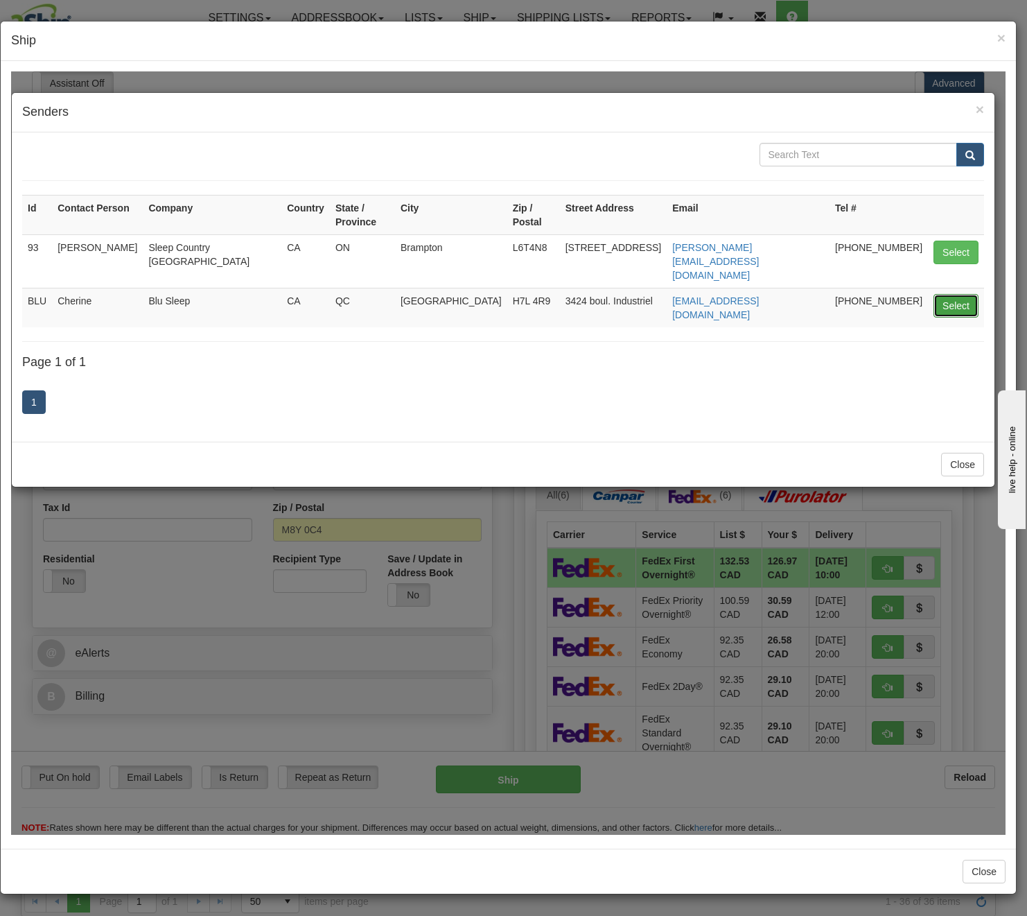
click at [876, 293] on button "Select" at bounding box center [956, 305] width 45 height 24
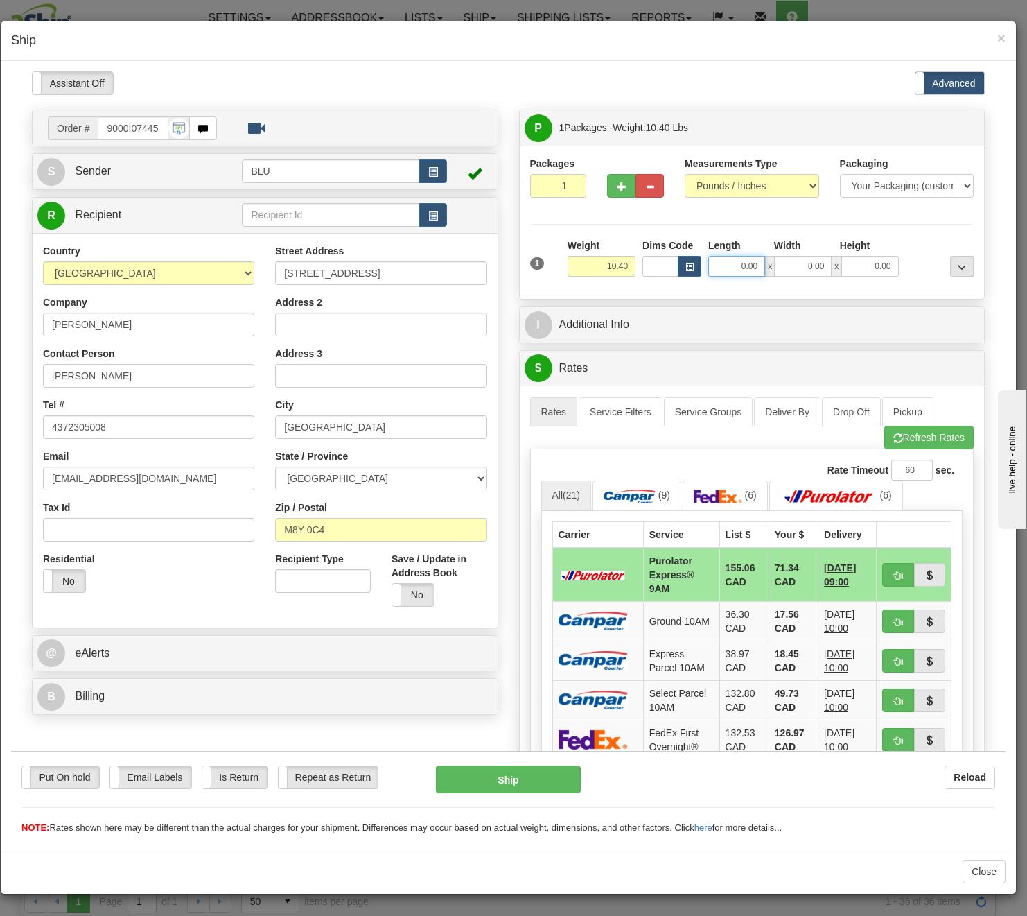
click at [722, 257] on input "0.00" at bounding box center [736, 265] width 57 height 21
click at [722, 259] on input "Length" at bounding box center [736, 265] width 57 height 21
type input "16.85"
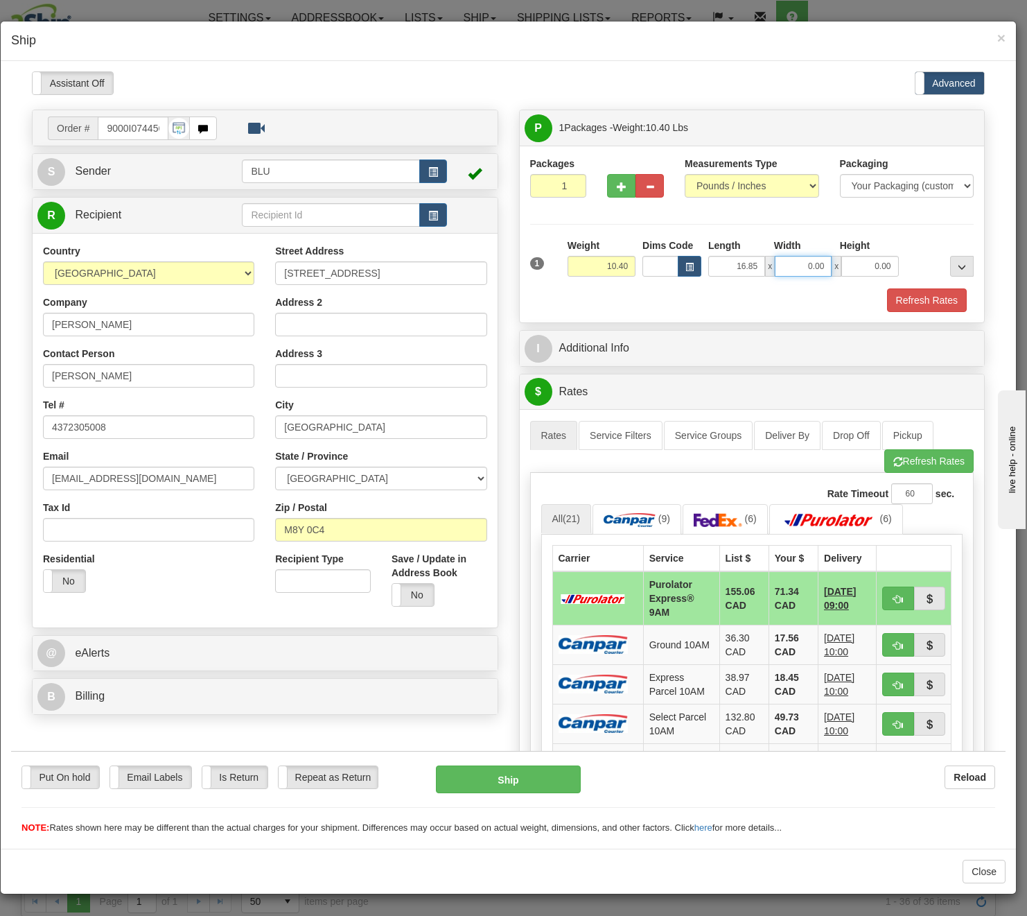
click at [805, 260] on input "0.00" at bounding box center [803, 265] width 57 height 21
click at [805, 260] on input "Width" at bounding box center [803, 265] width 57 height 21
type input "8.45"
click at [873, 265] on input "0.00" at bounding box center [870, 265] width 57 height 21
click at [873, 265] on input "Height" at bounding box center [870, 265] width 57 height 21
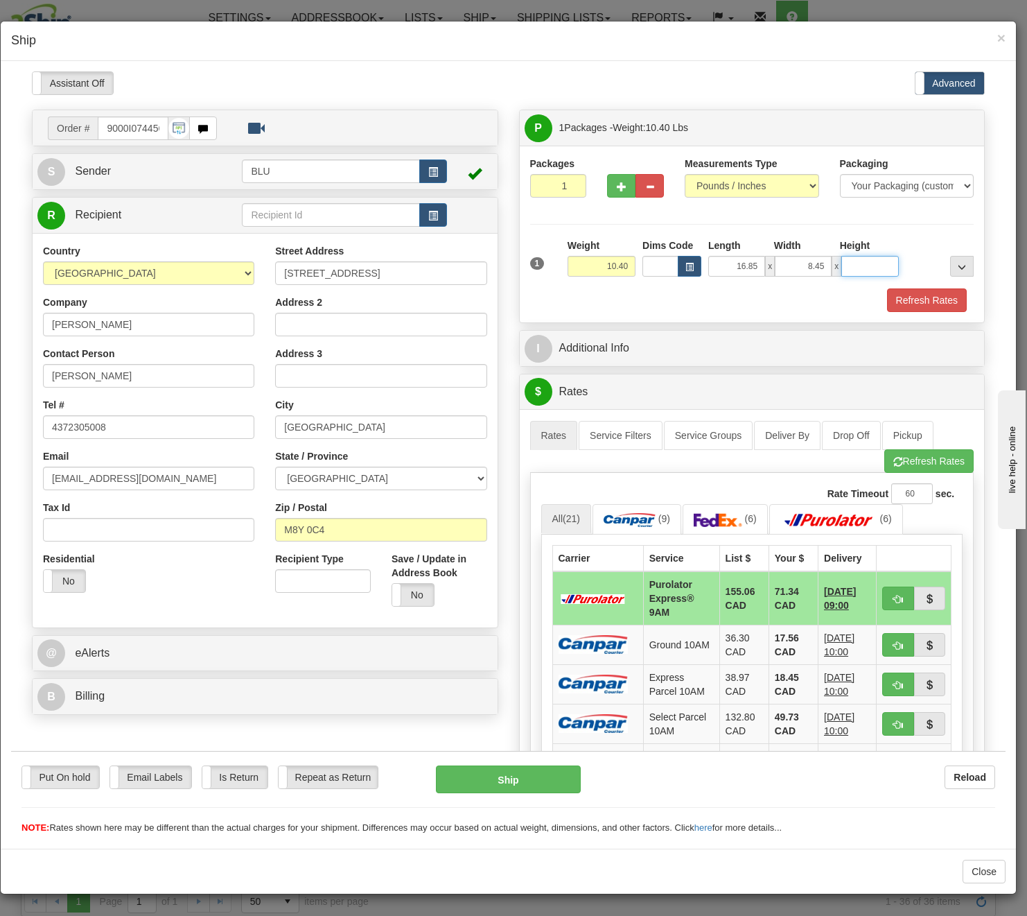
type input "16.85"
click at [876, 295] on button "Refresh Rates" at bounding box center [927, 300] width 80 height 24
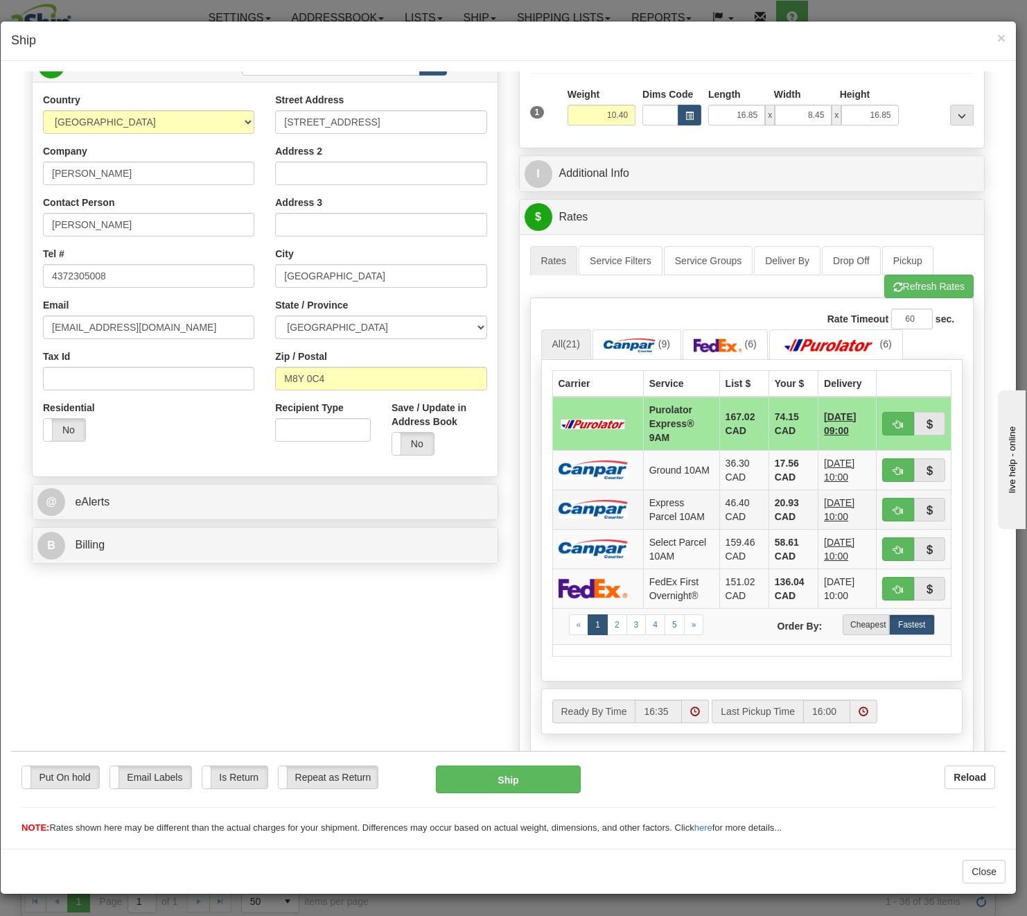
scroll to position [208, 0]
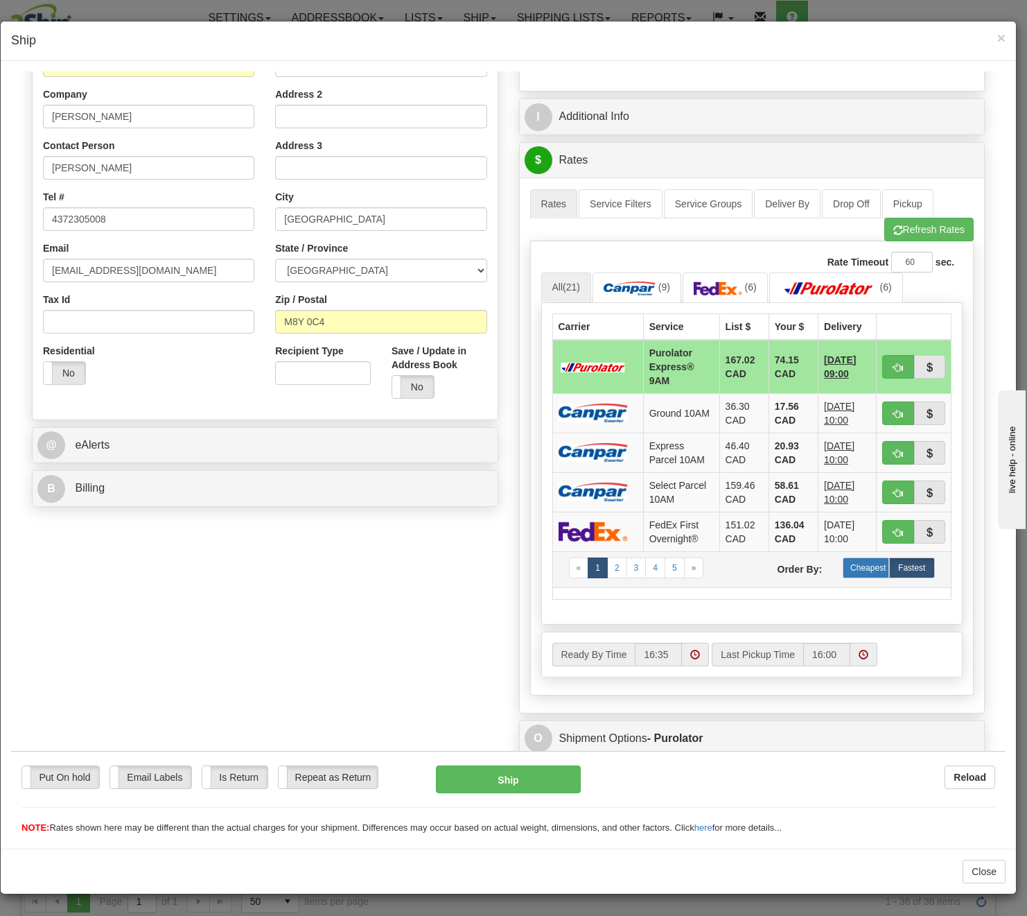
click at [868, 568] on label "Cheapest" at bounding box center [866, 567] width 46 height 21
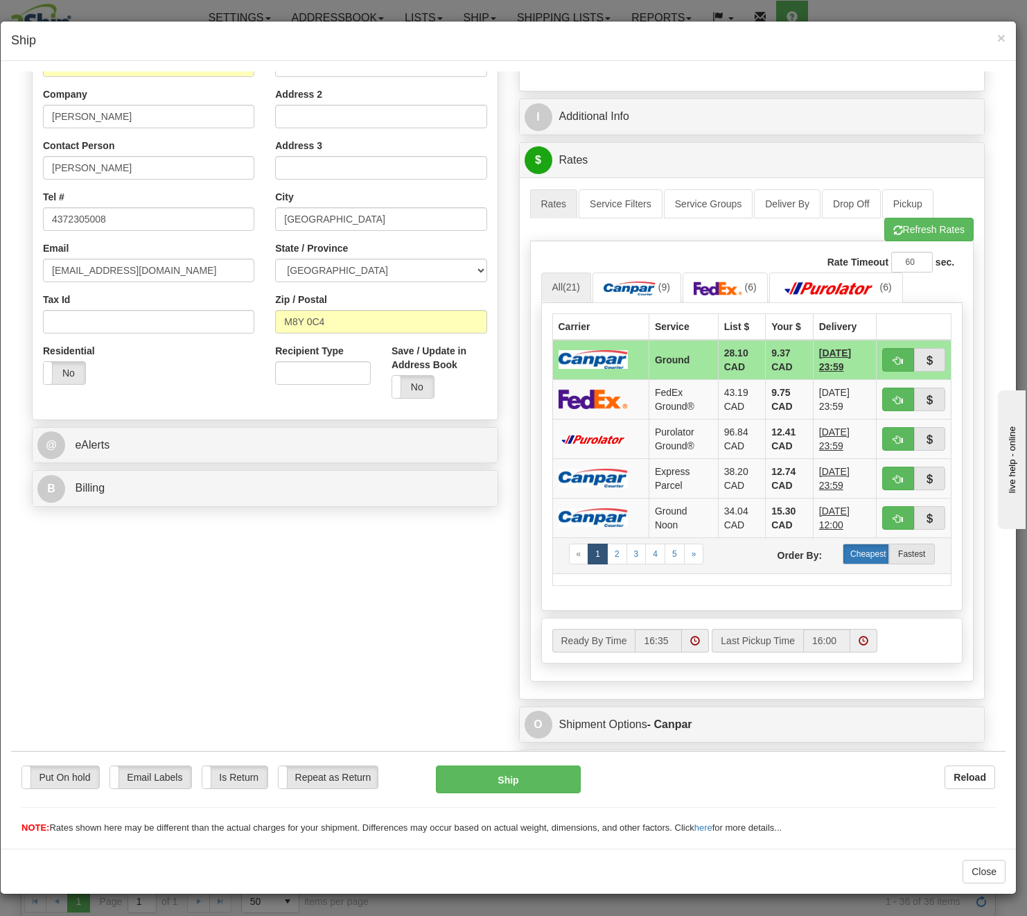
click at [850, 546] on label "Cheapest" at bounding box center [866, 553] width 46 height 21
click at [876, 358] on span "button" at bounding box center [899, 360] width 10 height 9
type input "1"
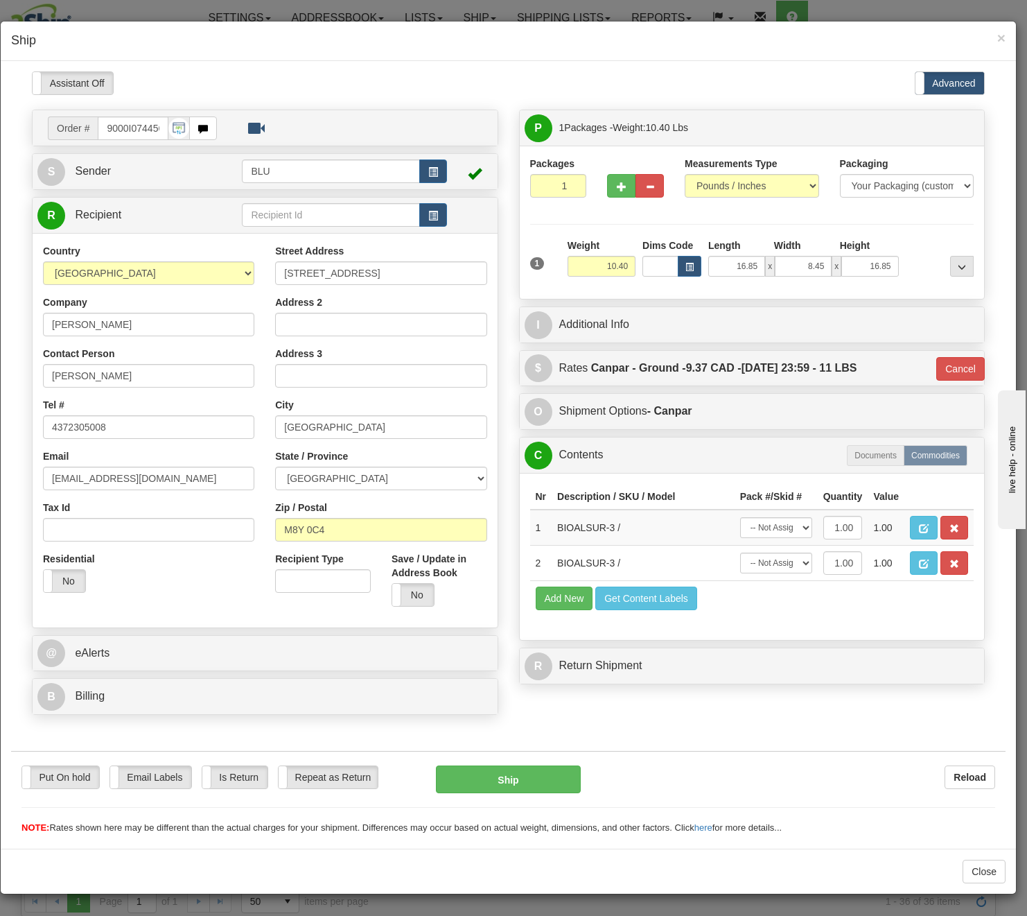
scroll to position [0, 0]
click at [509, 785] on button "Ship" at bounding box center [508, 779] width 145 height 28
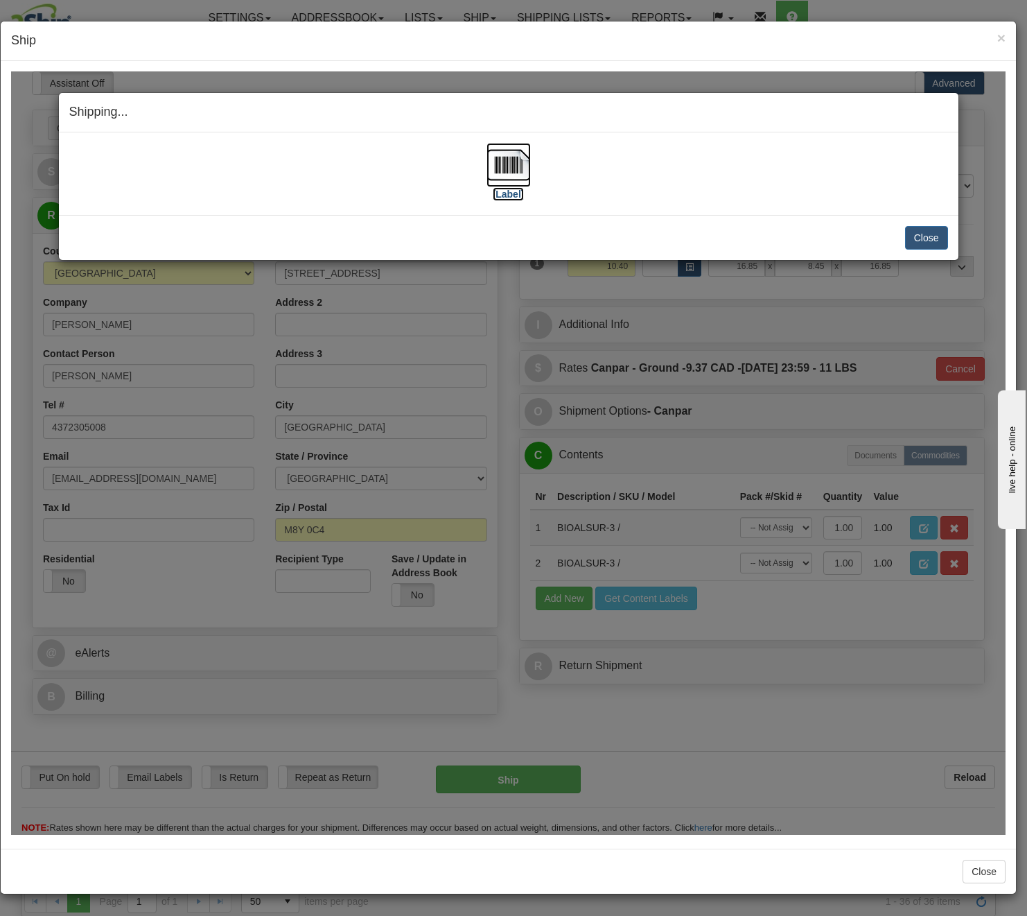
click at [507, 163] on img at bounding box center [509, 164] width 44 height 44
click at [876, 234] on button "Close" at bounding box center [926, 237] width 43 height 24
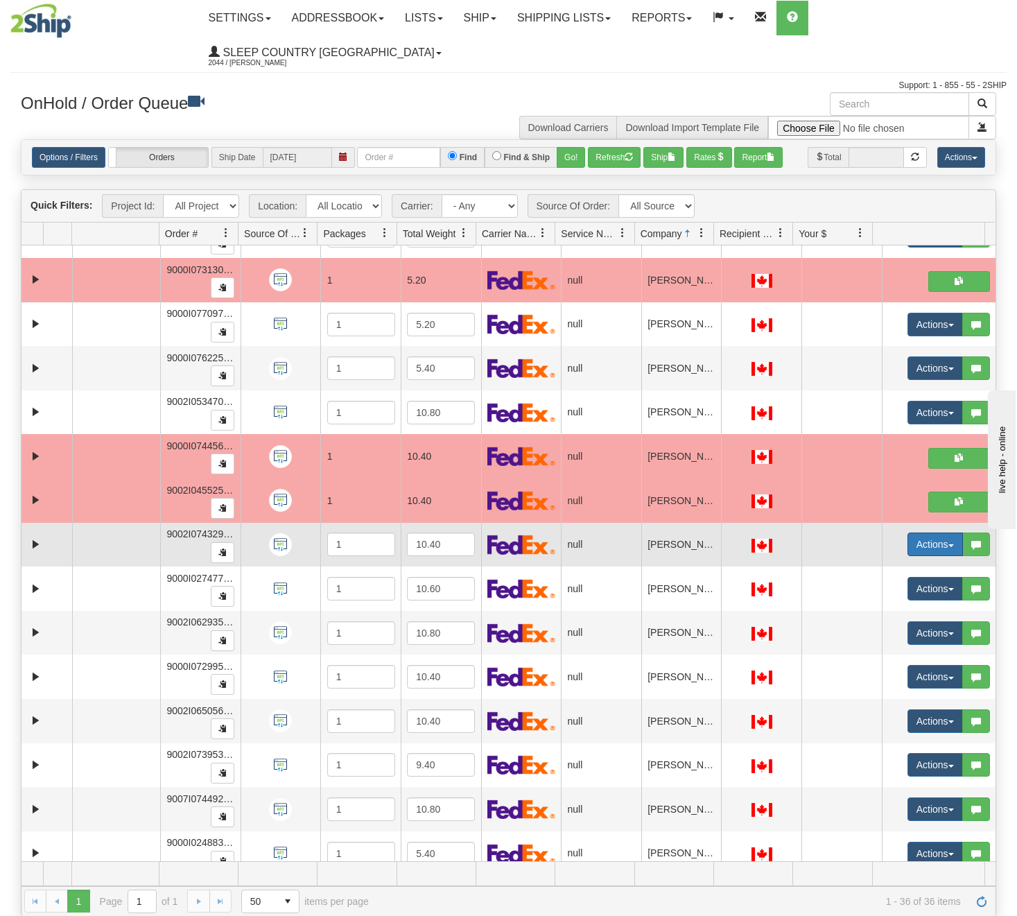
click at [876, 552] on button "Actions" at bounding box center [934, 544] width 55 height 24
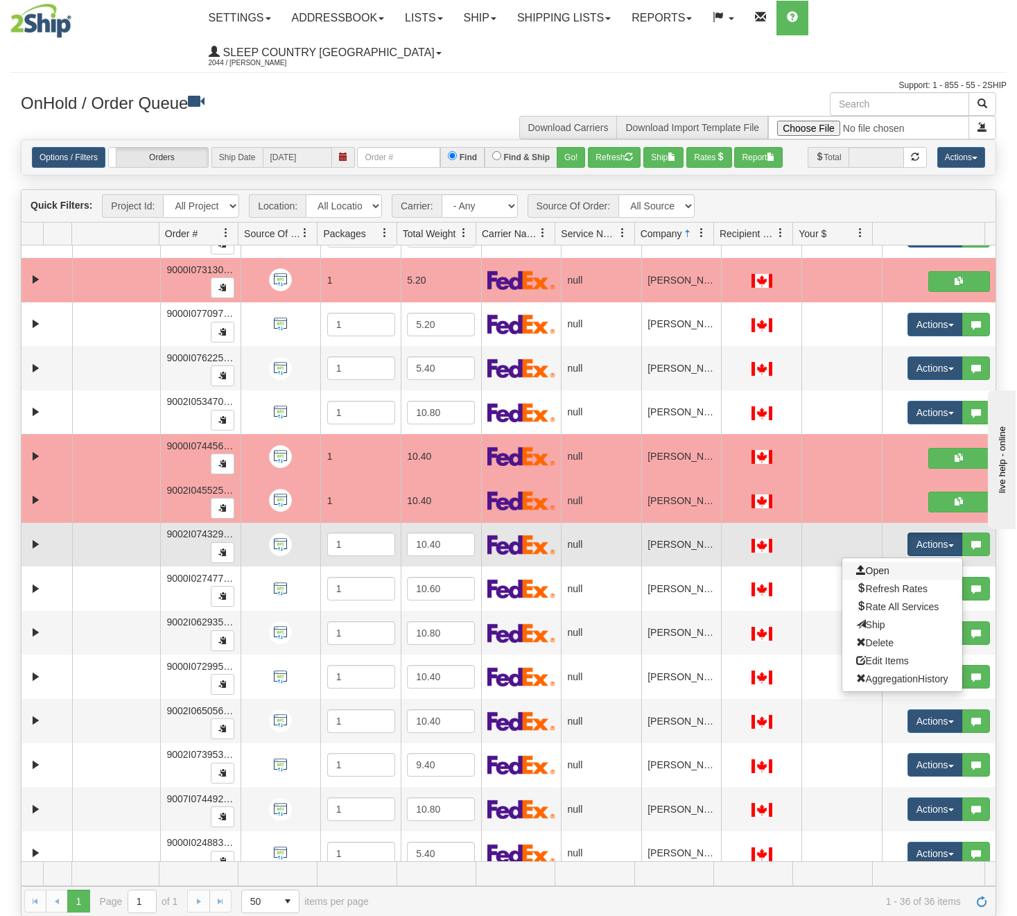
click at [876, 568] on link "Open" at bounding box center [902, 570] width 120 height 18
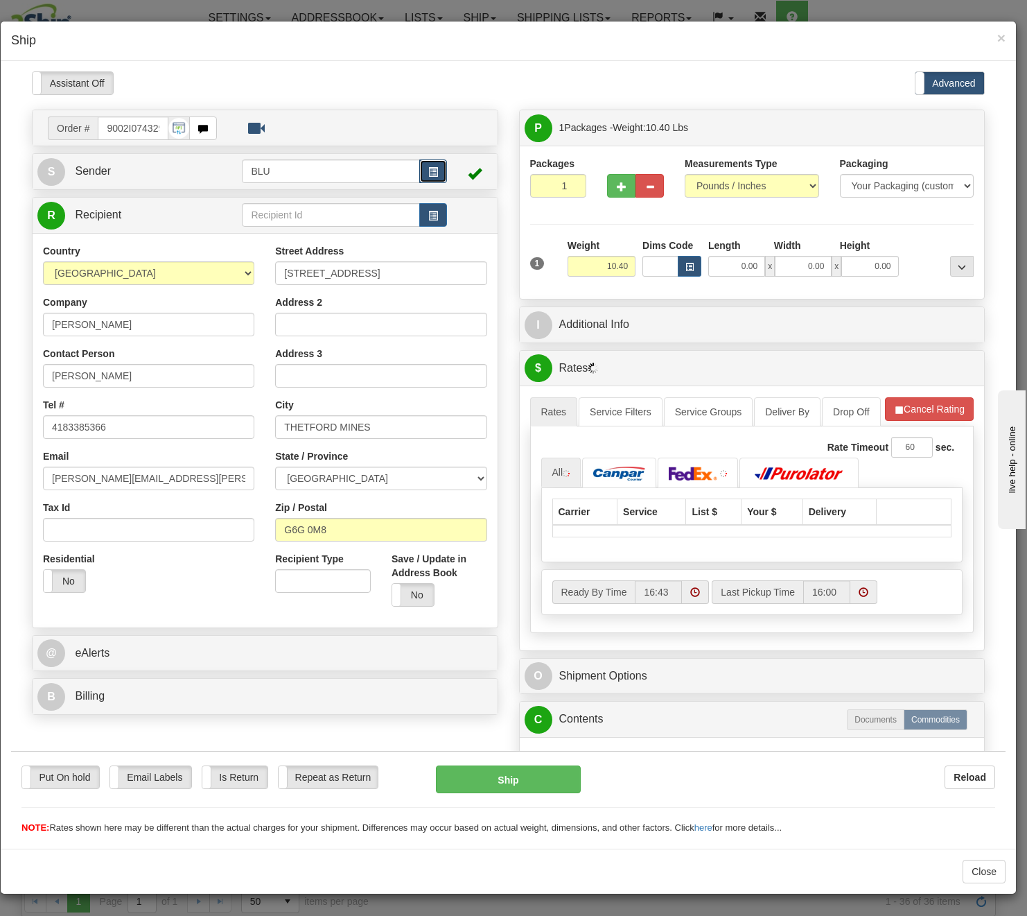
click at [435, 171] on button "button" at bounding box center [433, 171] width 28 height 24
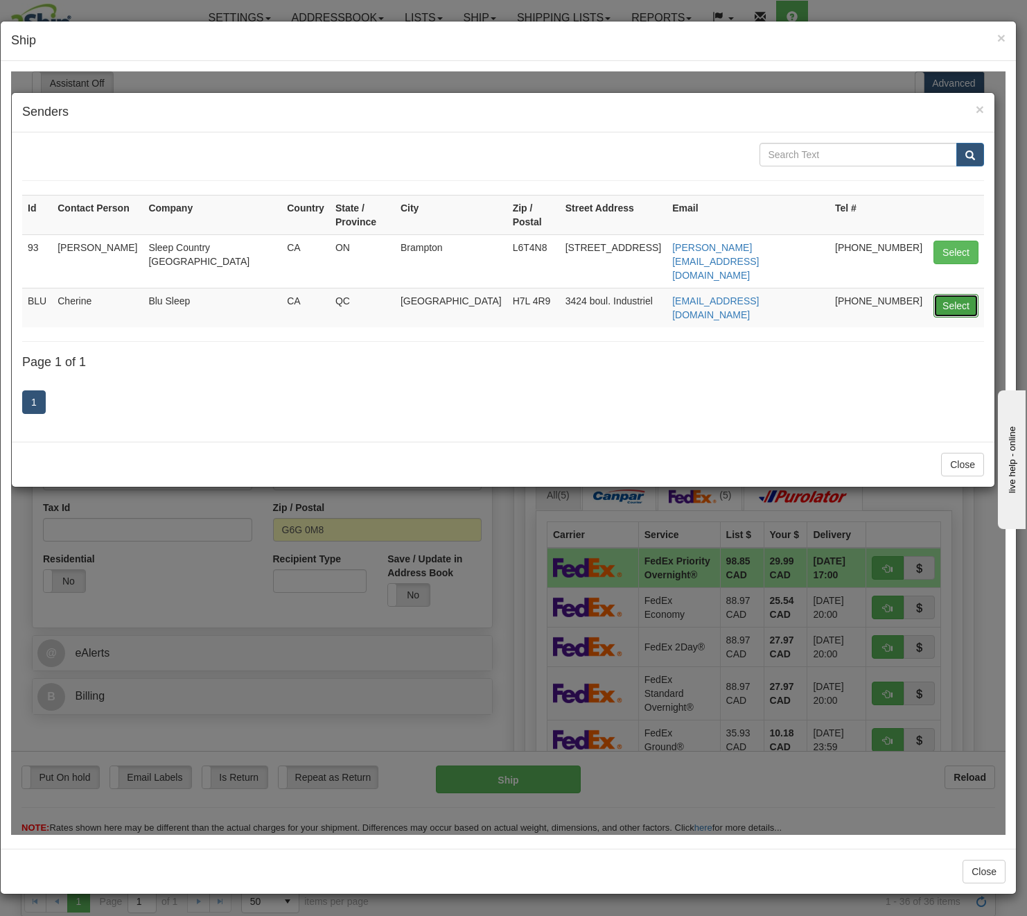
click at [876, 293] on button "Select" at bounding box center [956, 305] width 45 height 24
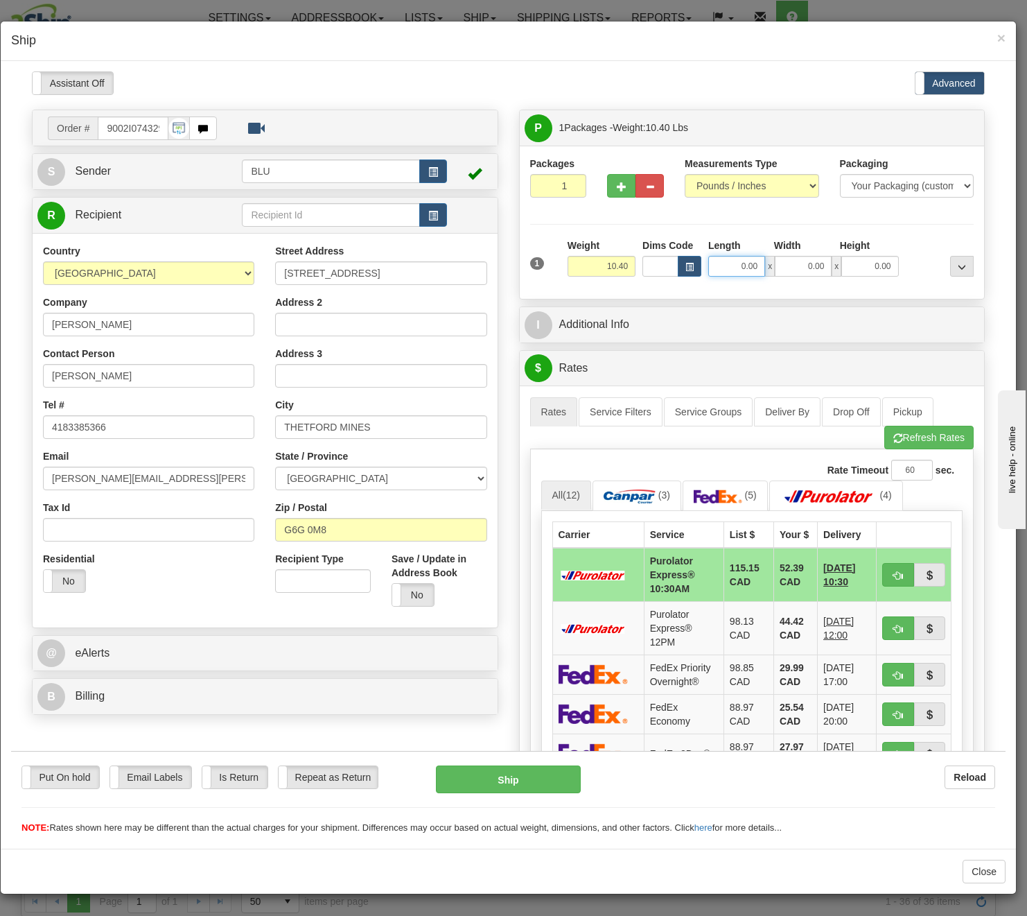
click at [738, 273] on input "0.00" at bounding box center [736, 265] width 57 height 21
click at [738, 273] on input "Length" at bounding box center [736, 265] width 57 height 21
type input "16.85"
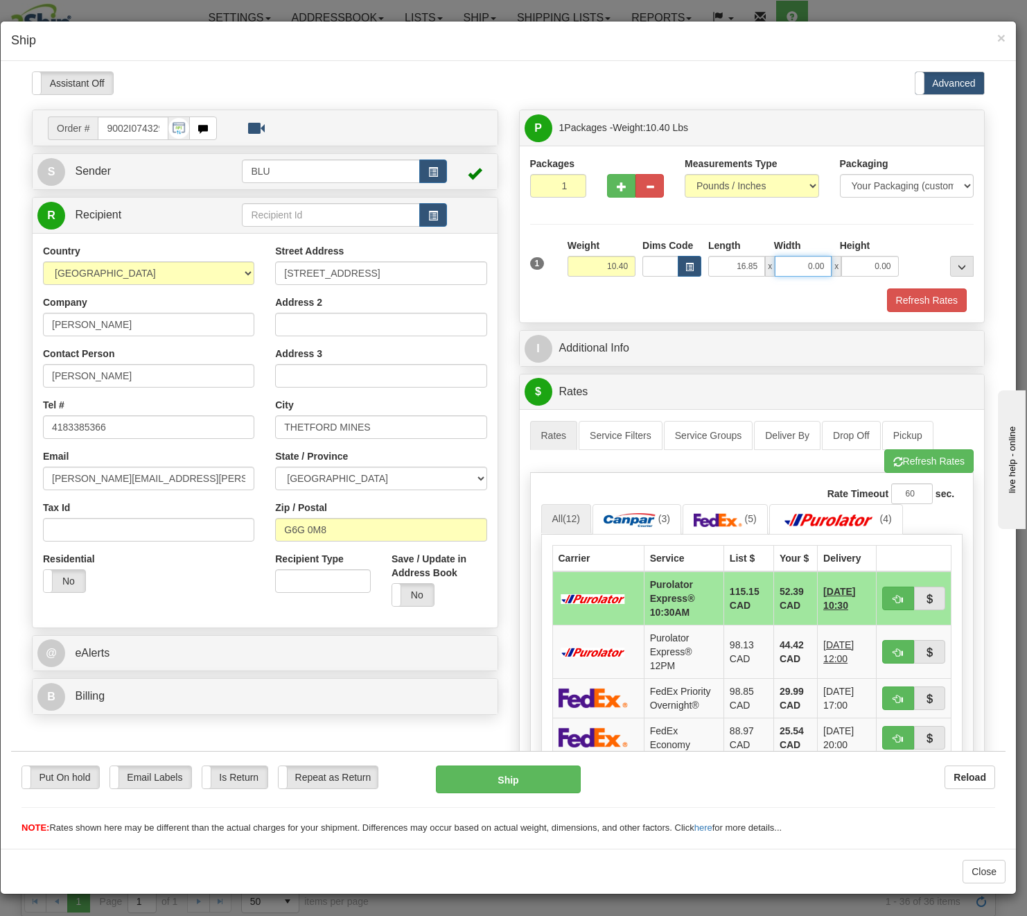
click at [800, 265] on input "0.00" at bounding box center [803, 265] width 57 height 21
click at [800, 265] on input "Width" at bounding box center [803, 265] width 57 height 21
type input "8.45"
click at [851, 260] on input "0.00" at bounding box center [870, 265] width 57 height 21
click at [851, 260] on input "Height" at bounding box center [870, 265] width 57 height 21
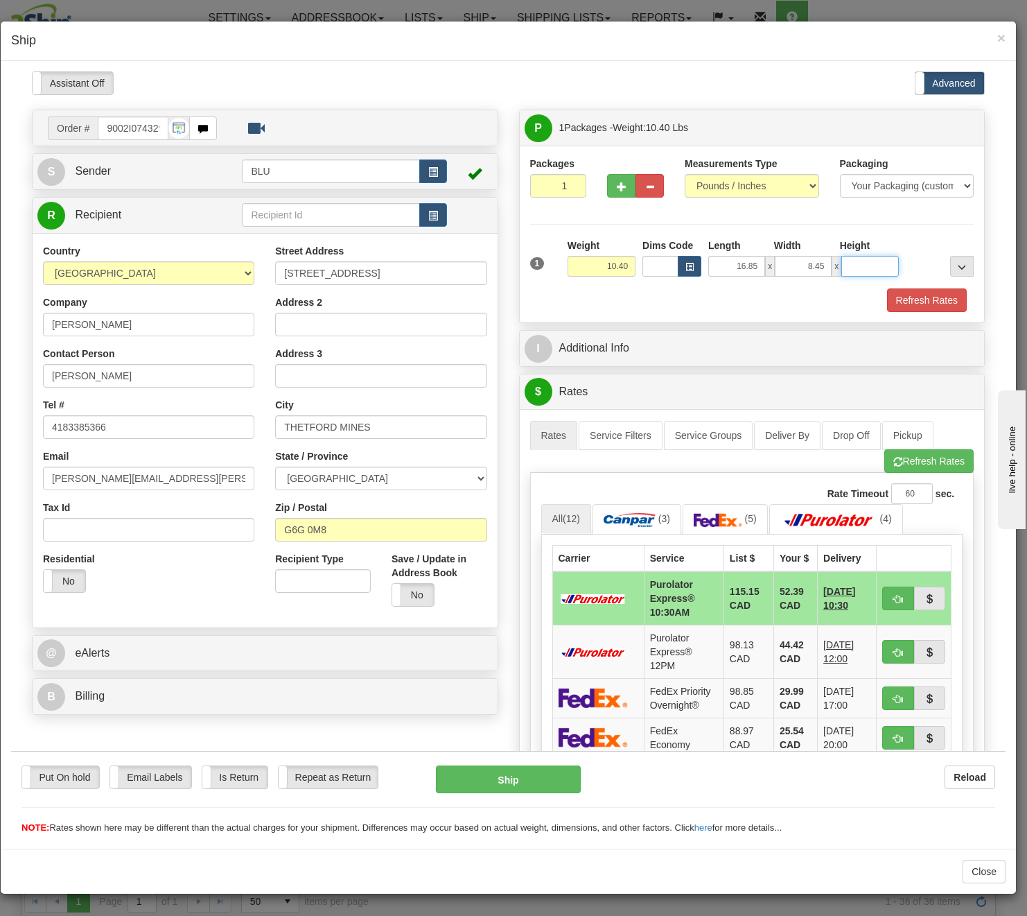
type input "16.85"
click at [349, 273] on input "4250 CHEMIN DU LAC BéCANCOUR" at bounding box center [380, 273] width 211 height 24
click at [430, 175] on span "button" at bounding box center [433, 171] width 10 height 9
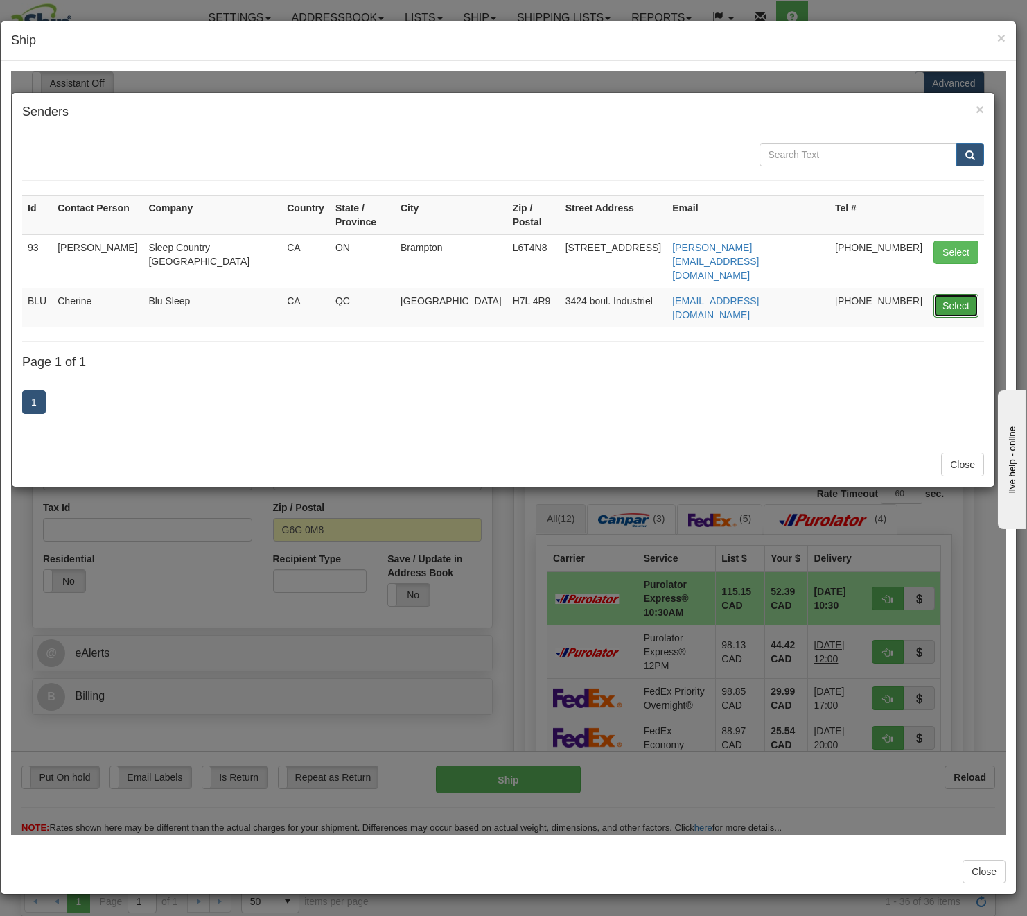
click at [876, 293] on button "Select" at bounding box center [956, 305] width 45 height 24
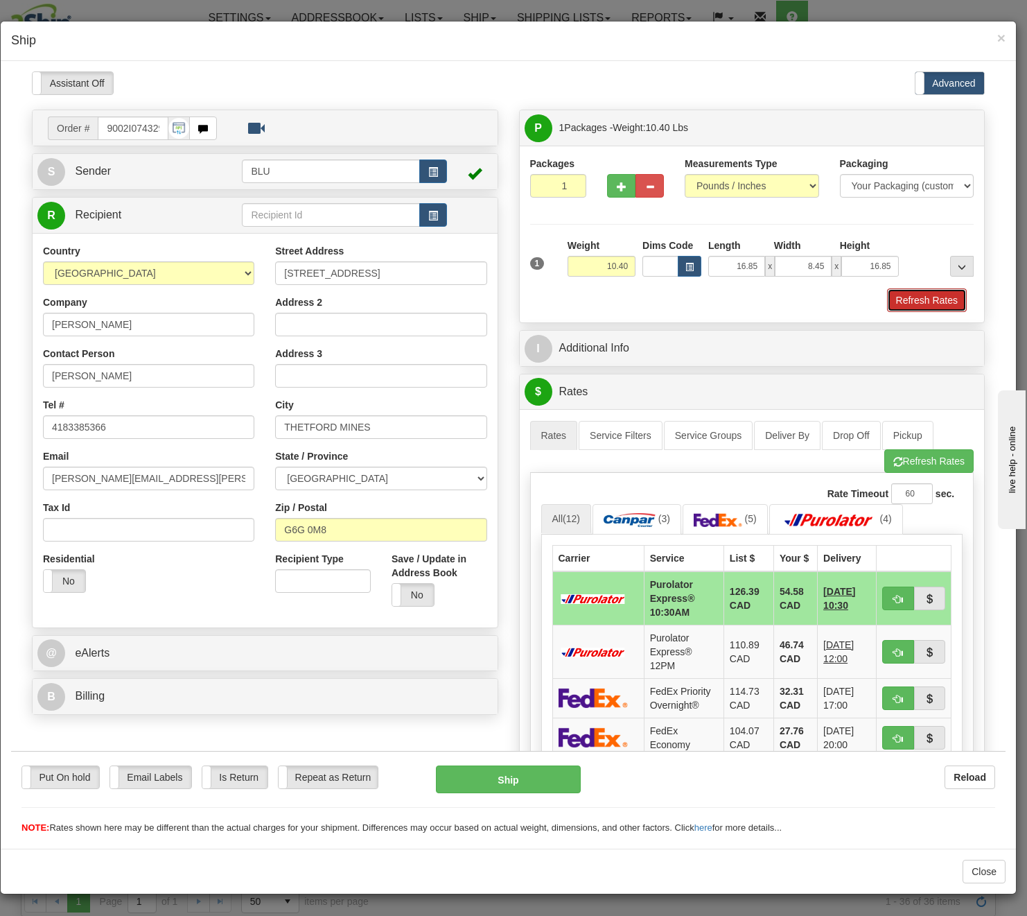
click at [876, 295] on button "Refresh Rates" at bounding box center [927, 300] width 80 height 24
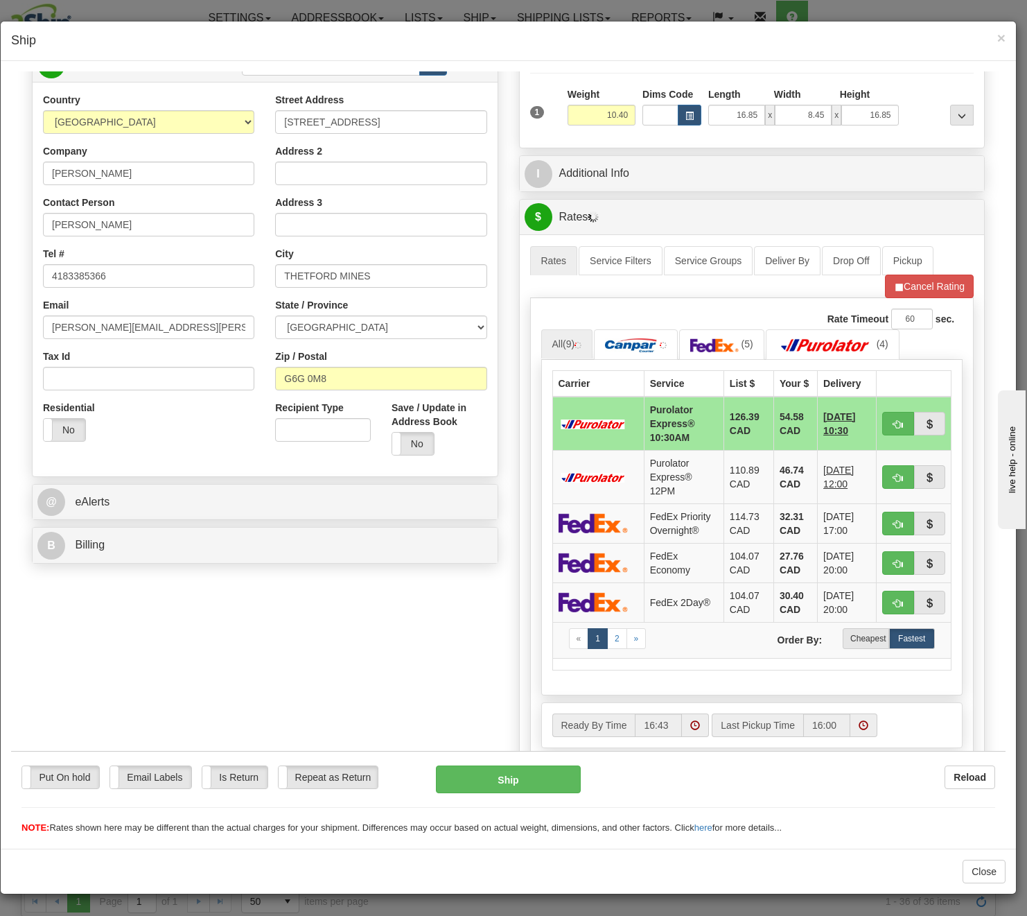
scroll to position [208, 0]
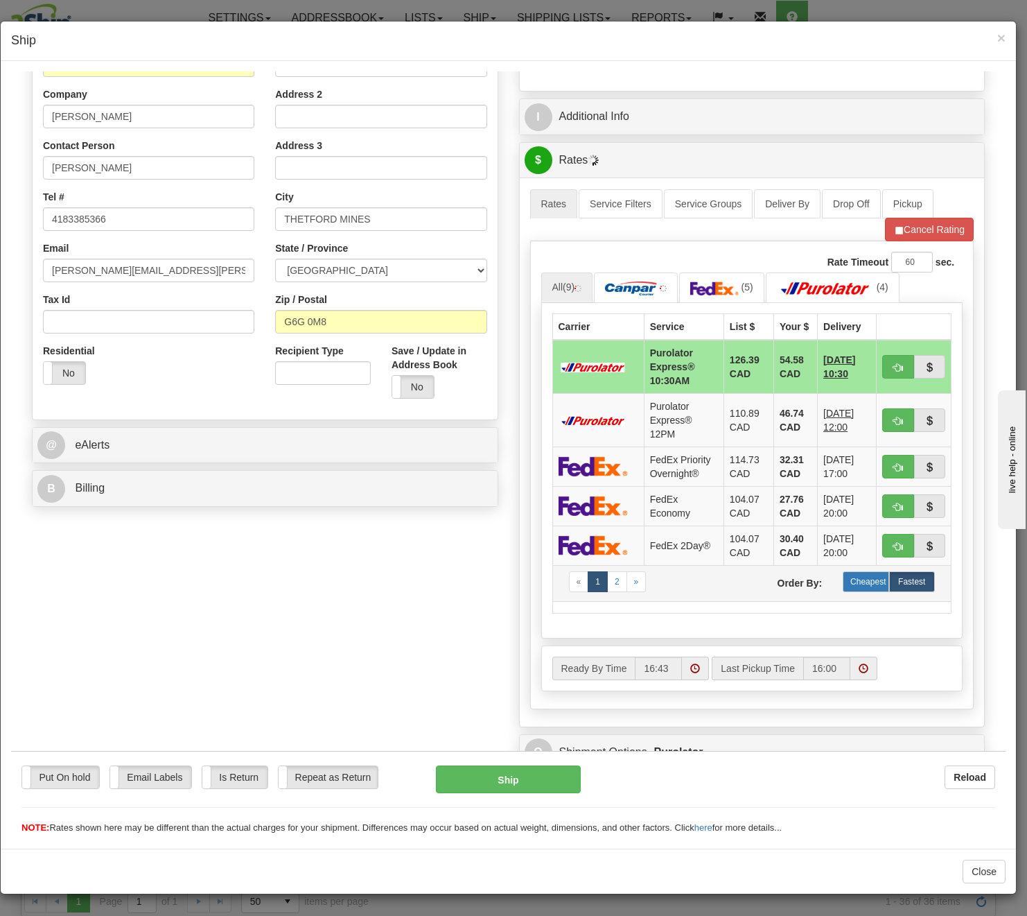
click at [854, 583] on label "Cheapest" at bounding box center [866, 580] width 46 height 21
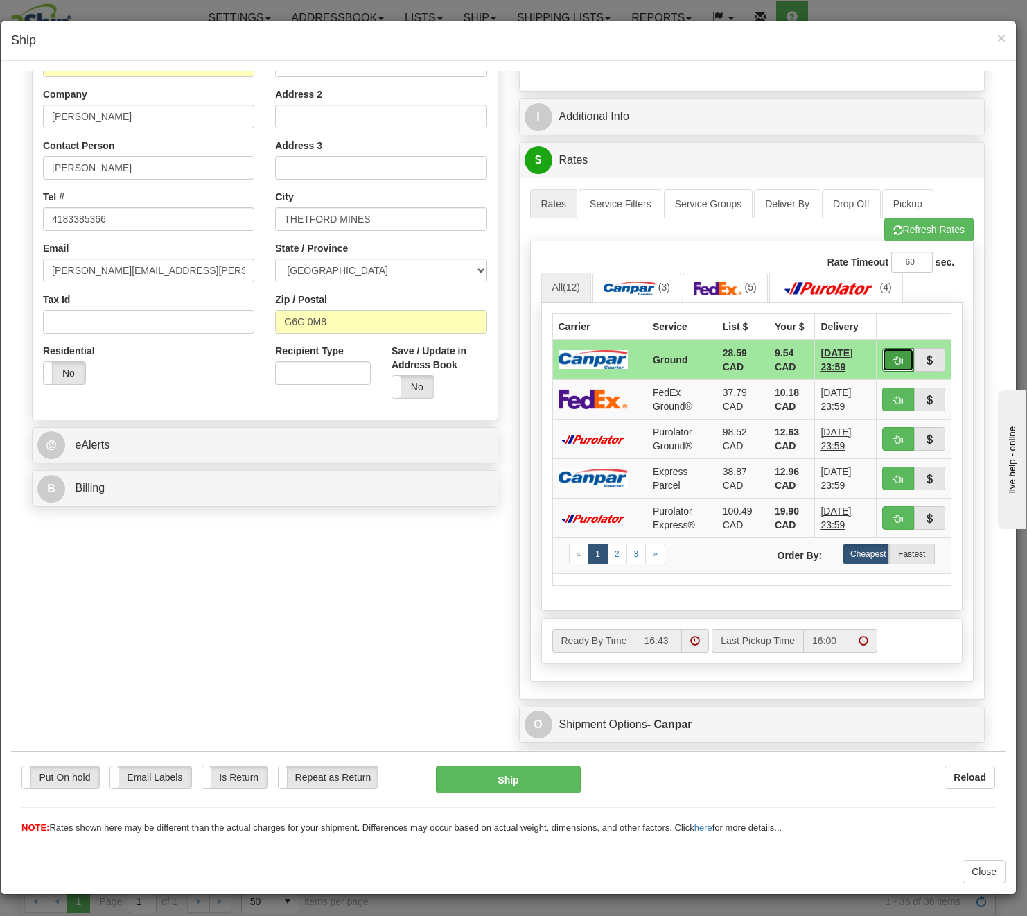
click at [876, 357] on button "button" at bounding box center [898, 359] width 32 height 24
type input "1"
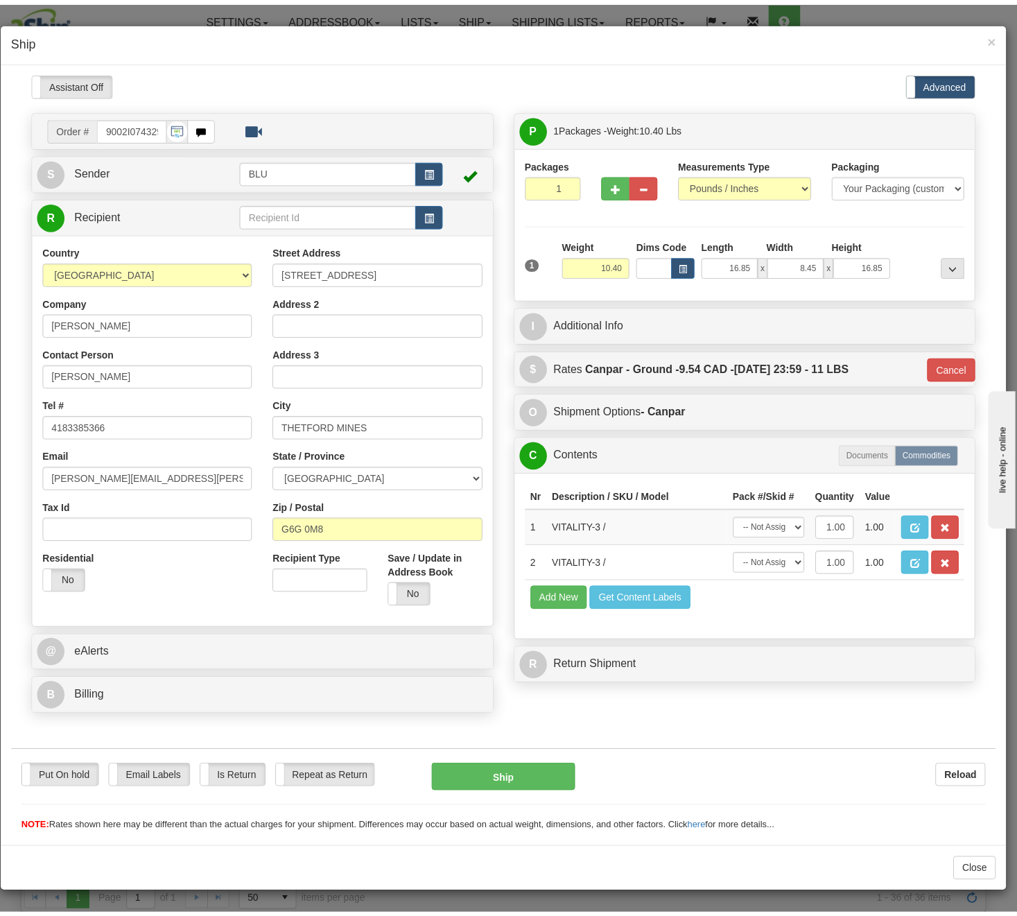
scroll to position [0, 0]
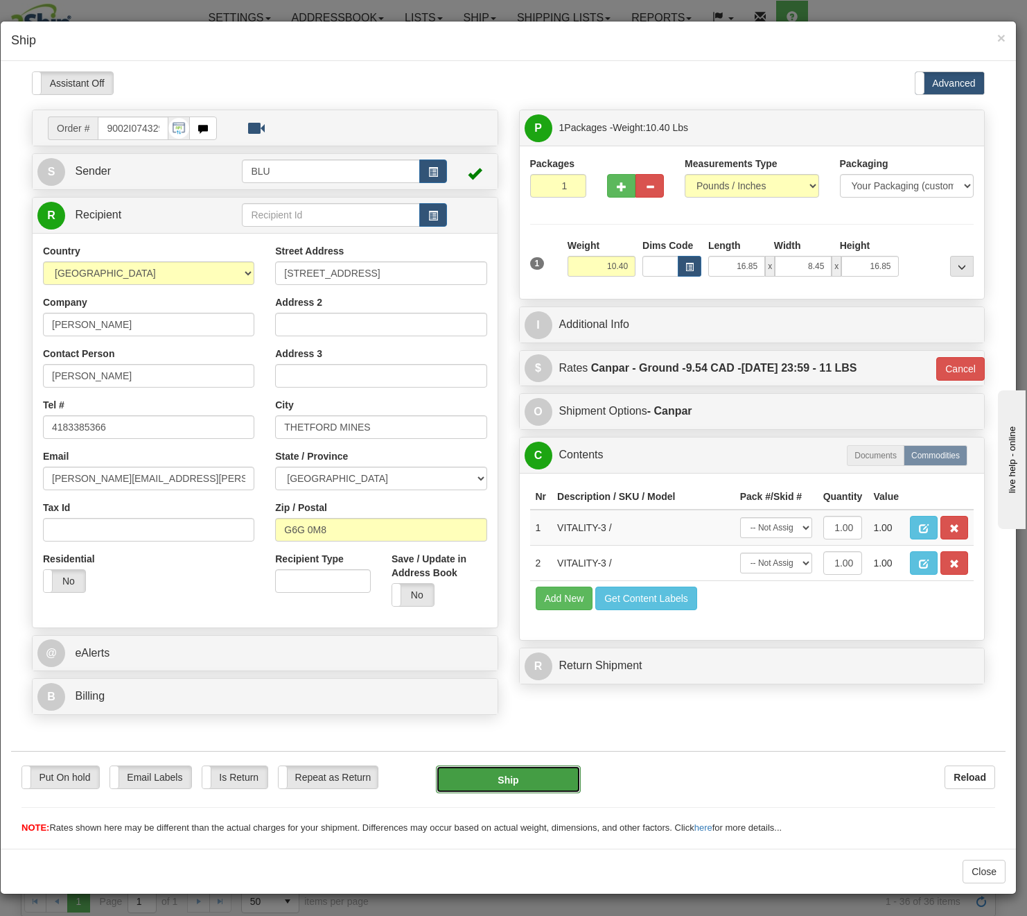
click at [487, 769] on button "Ship" at bounding box center [508, 779] width 145 height 28
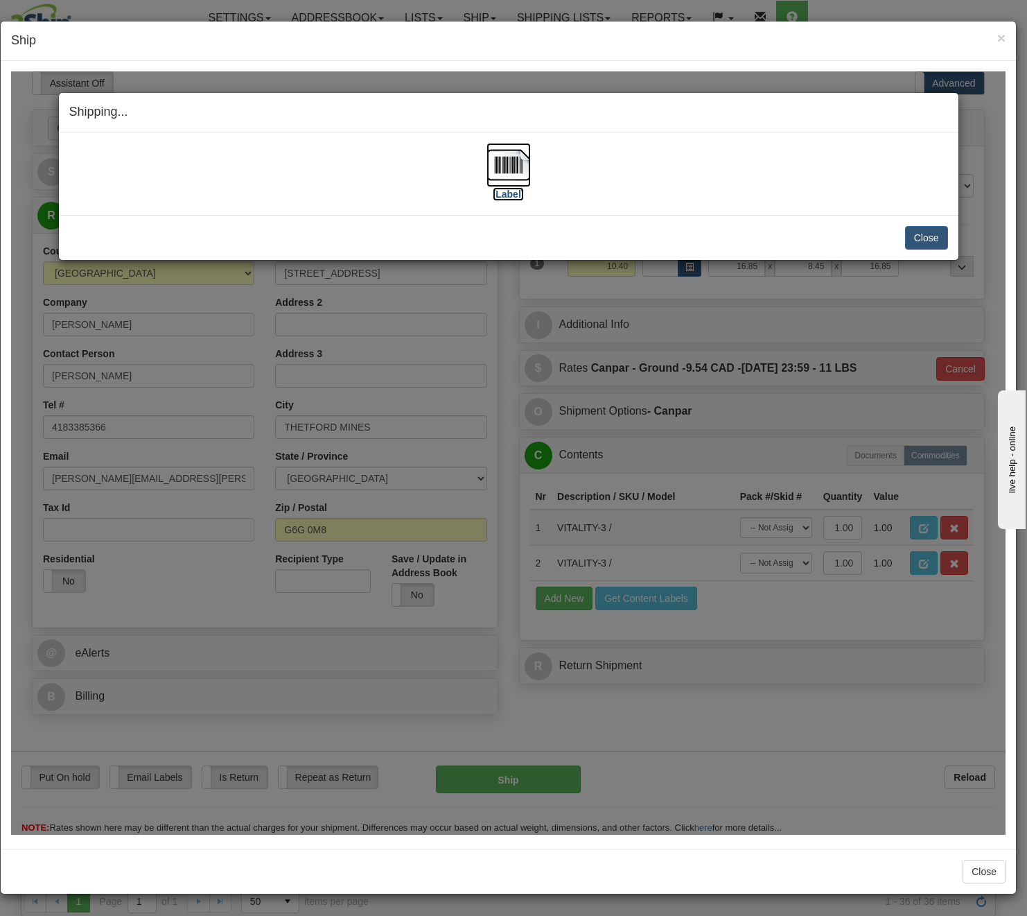
click at [500, 155] on img at bounding box center [509, 164] width 44 height 44
click at [876, 231] on button "Close" at bounding box center [926, 237] width 43 height 24
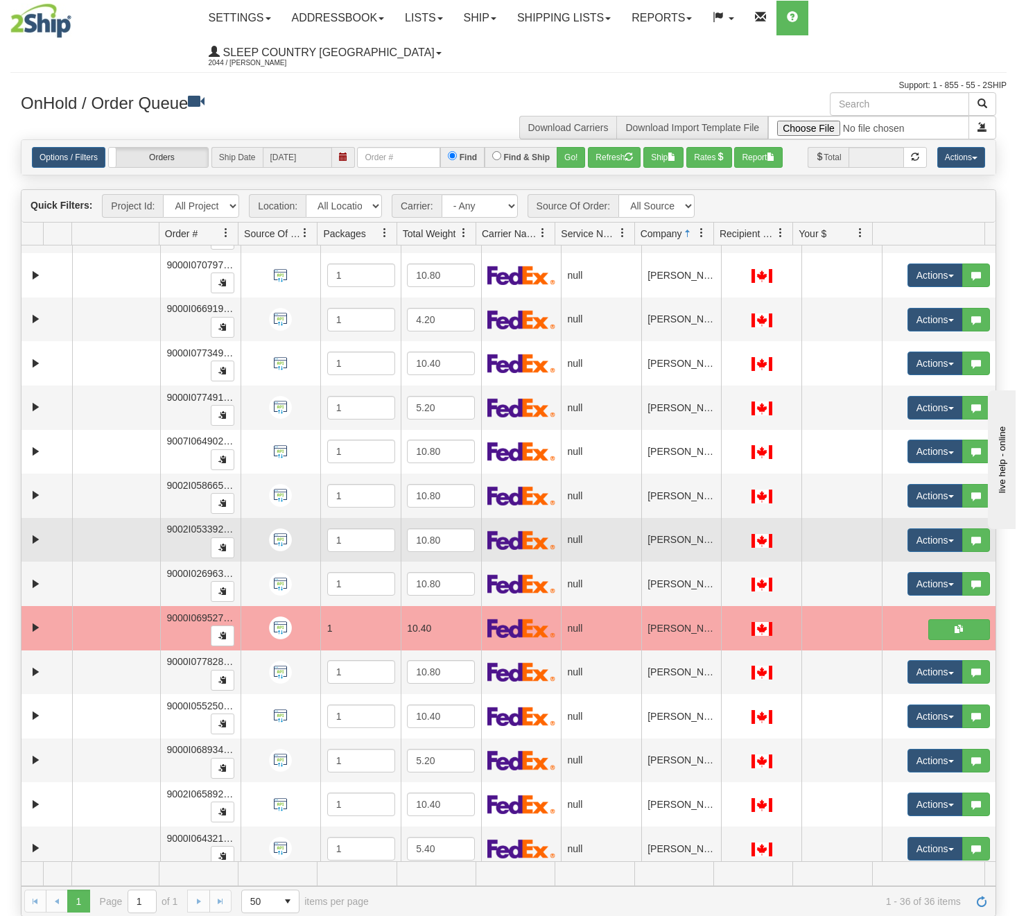
scroll to position [971, 0]
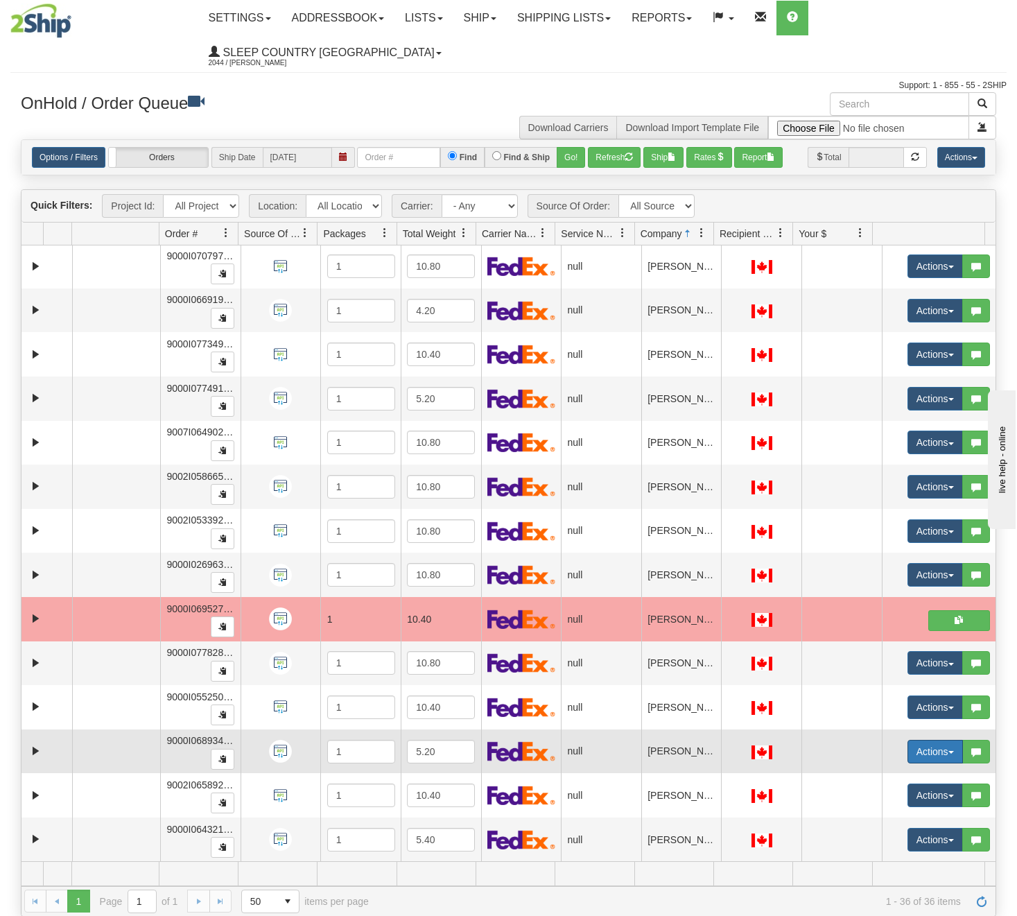
click at [876, 749] on button "Actions" at bounding box center [934, 752] width 55 height 24
click at [876, 771] on link "Open" at bounding box center [902, 778] width 120 height 18
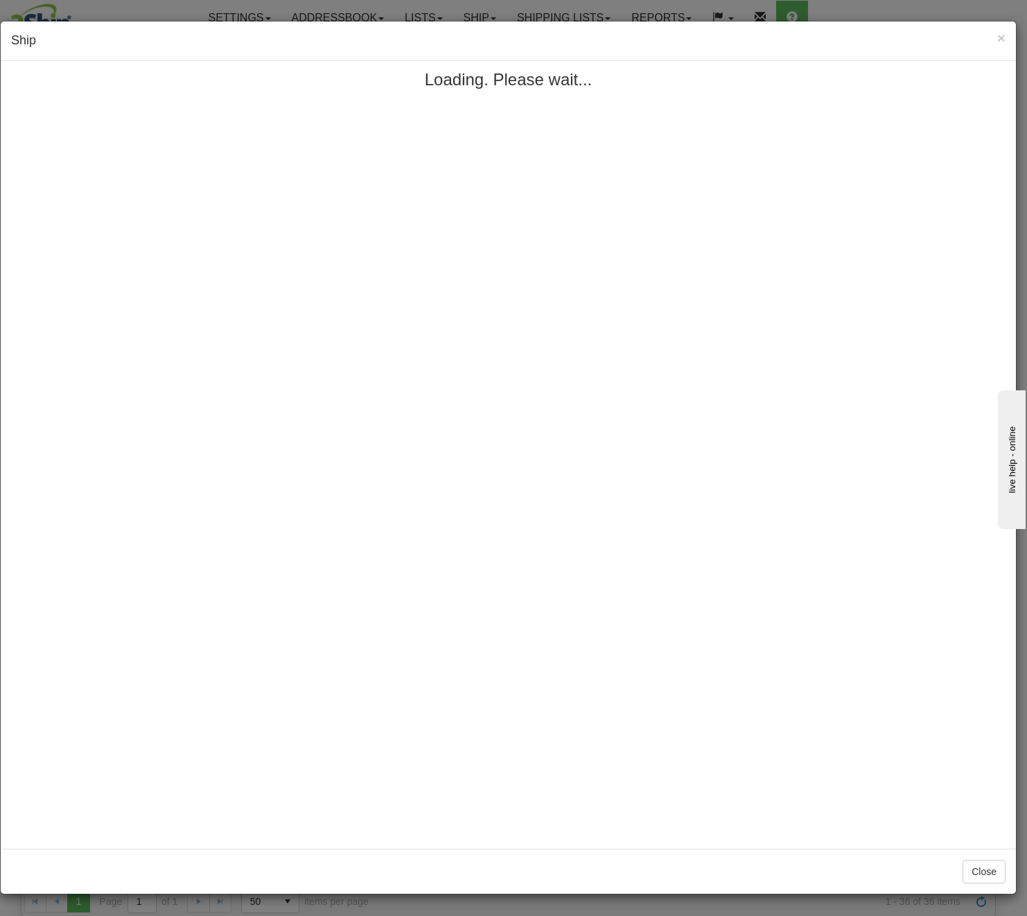
click at [503, 37] on h4 "Ship" at bounding box center [508, 41] width 995 height 18
click at [876, 38] on span "×" at bounding box center [1001, 38] width 8 height 16
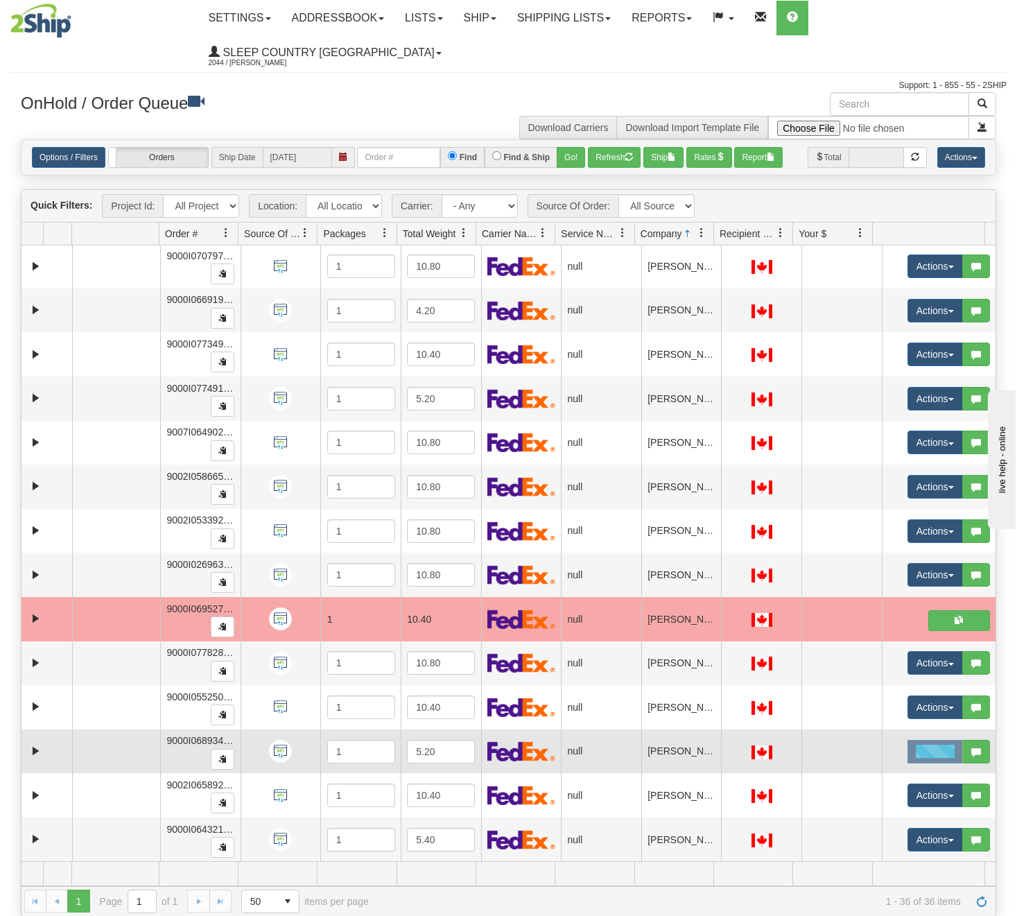
click at [876, 751] on div at bounding box center [934, 752] width 55 height 24
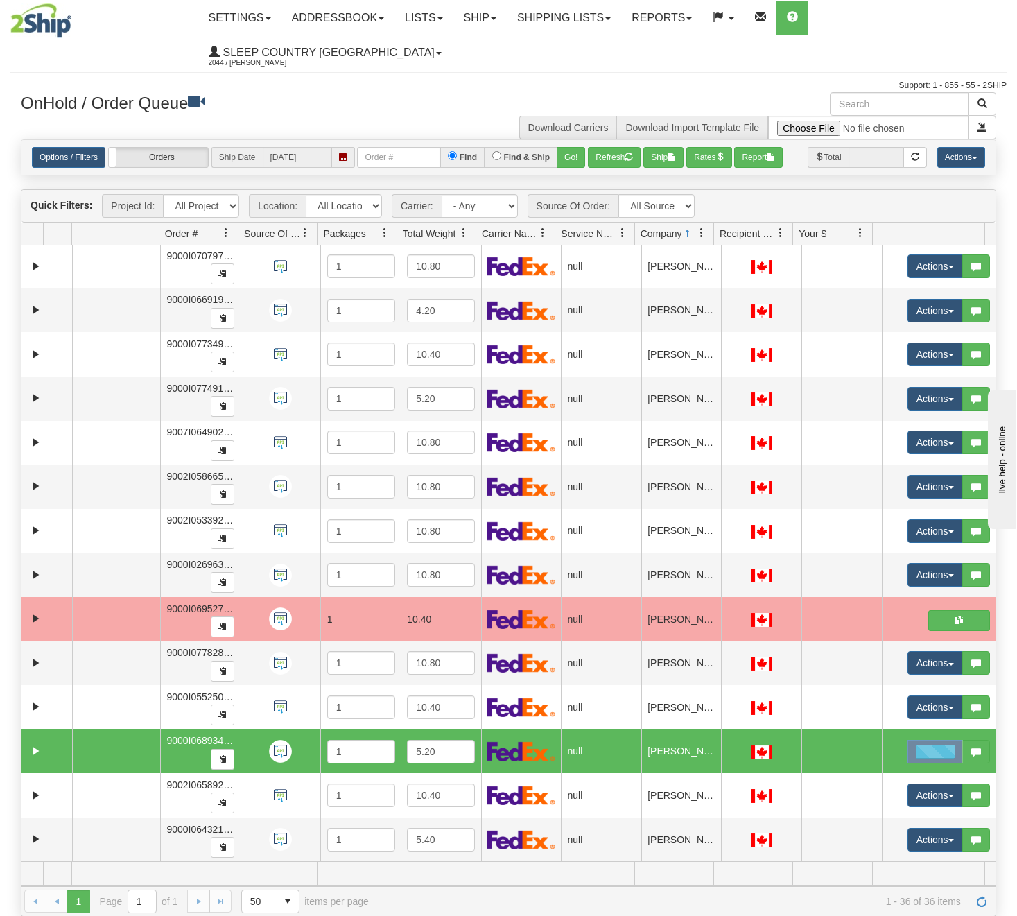
click at [876, 755] on div at bounding box center [934, 752] width 55 height 24
click at [490, 24] on link "Ship" at bounding box center [479, 18] width 53 height 35
click at [491, 69] on span "OnHold / Order Queue" at bounding box center [443, 66] width 98 height 11
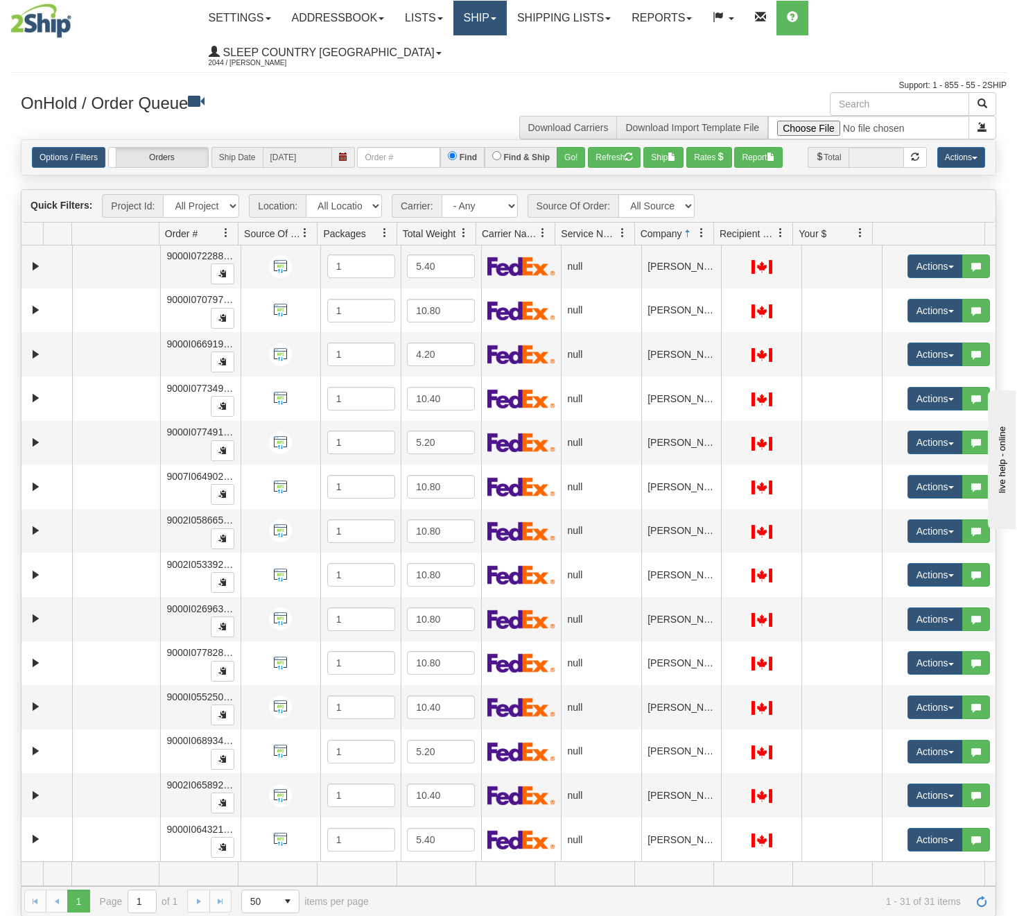
click at [493, 13] on link "Ship" at bounding box center [479, 18] width 53 height 35
click at [570, 62] on ul "Settings Shipping Preferences Fields Preferences New Addressbook Recipients Sen…" at bounding box center [602, 35] width 808 height 69
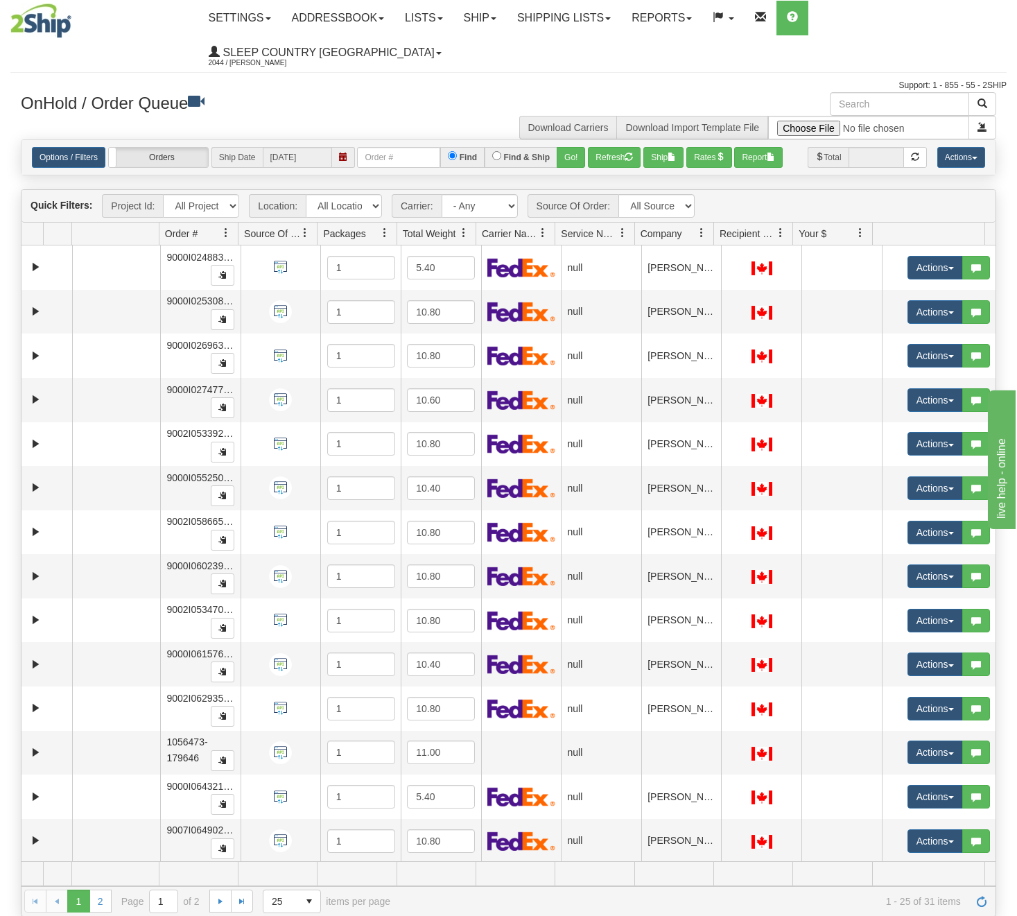
click at [101, 55] on div "Toggle navigation Settings Shipping Preferences Fields Preferences New Recipien…" at bounding box center [508, 46] width 996 height 92
click at [701, 231] on span at bounding box center [701, 232] width 11 height 11
click at [756, 272] on span "Sort Ascending" at bounding box center [745, 263] width 110 height 37
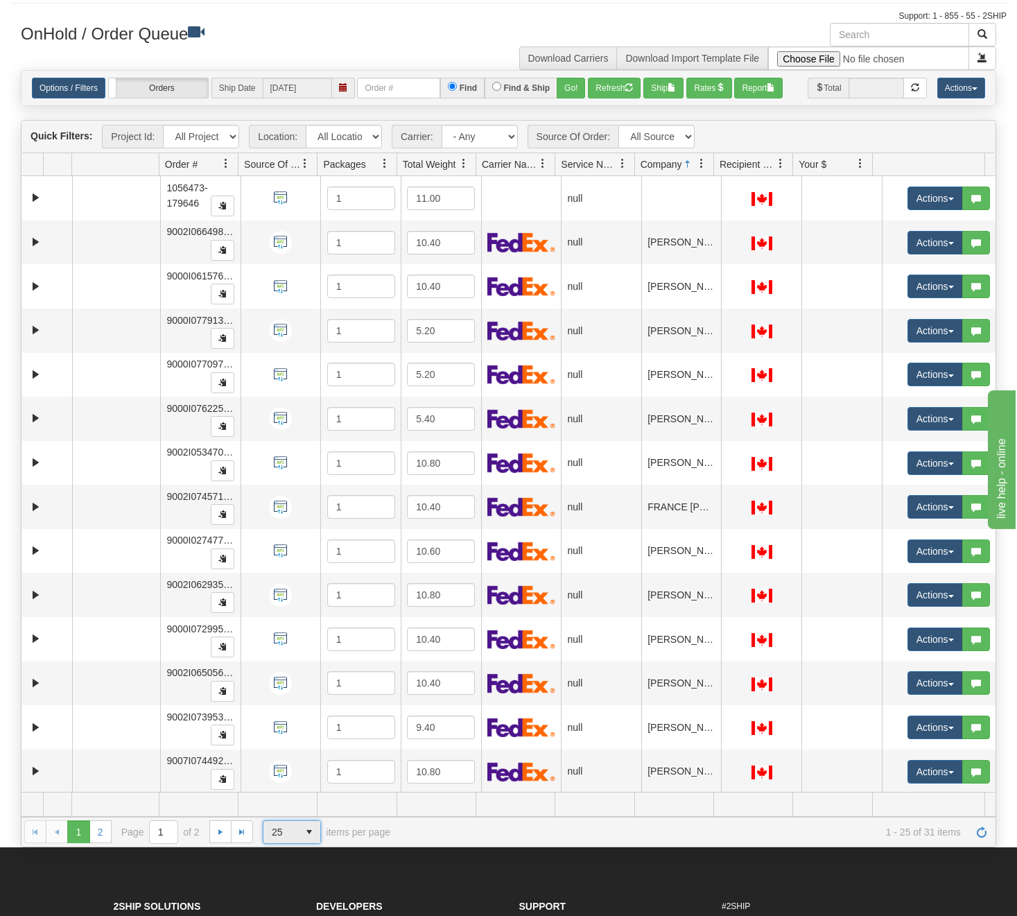
click at [306, 826] on span "select" at bounding box center [309, 832] width 22 height 22
click at [294, 793] on li "50" at bounding box center [291, 790] width 57 height 19
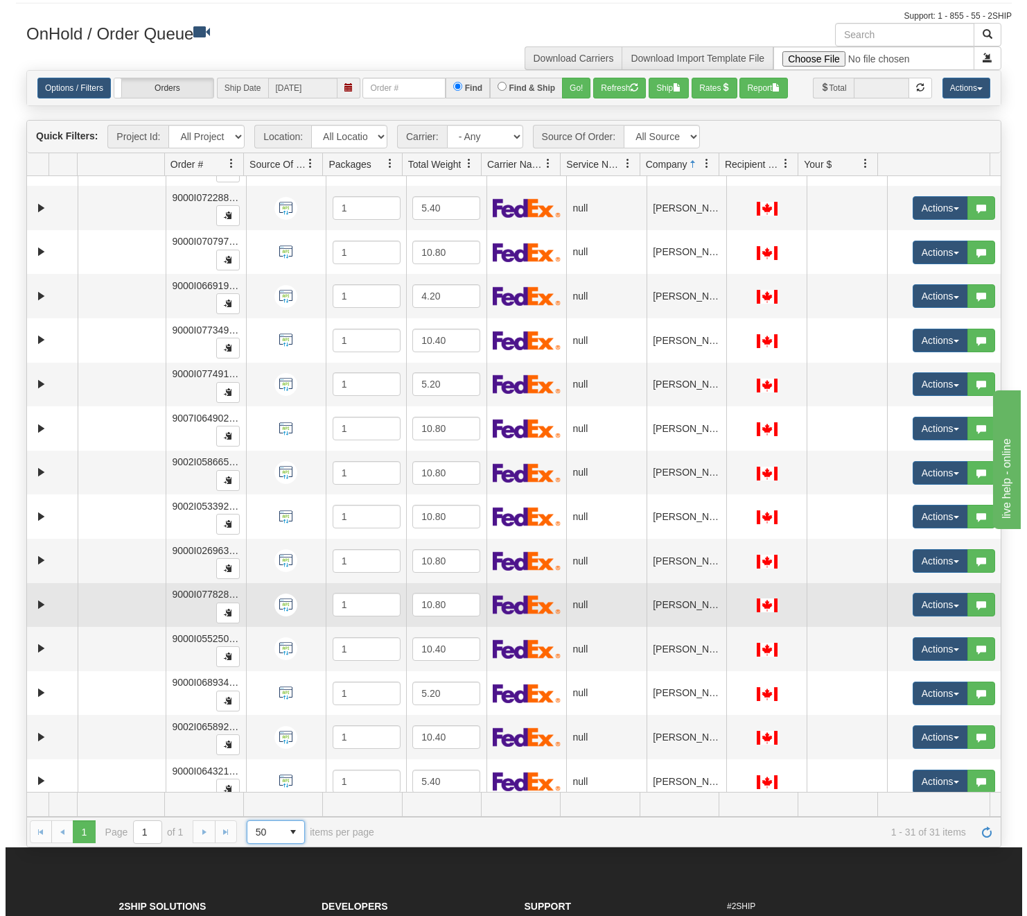
scroll to position [751, 0]
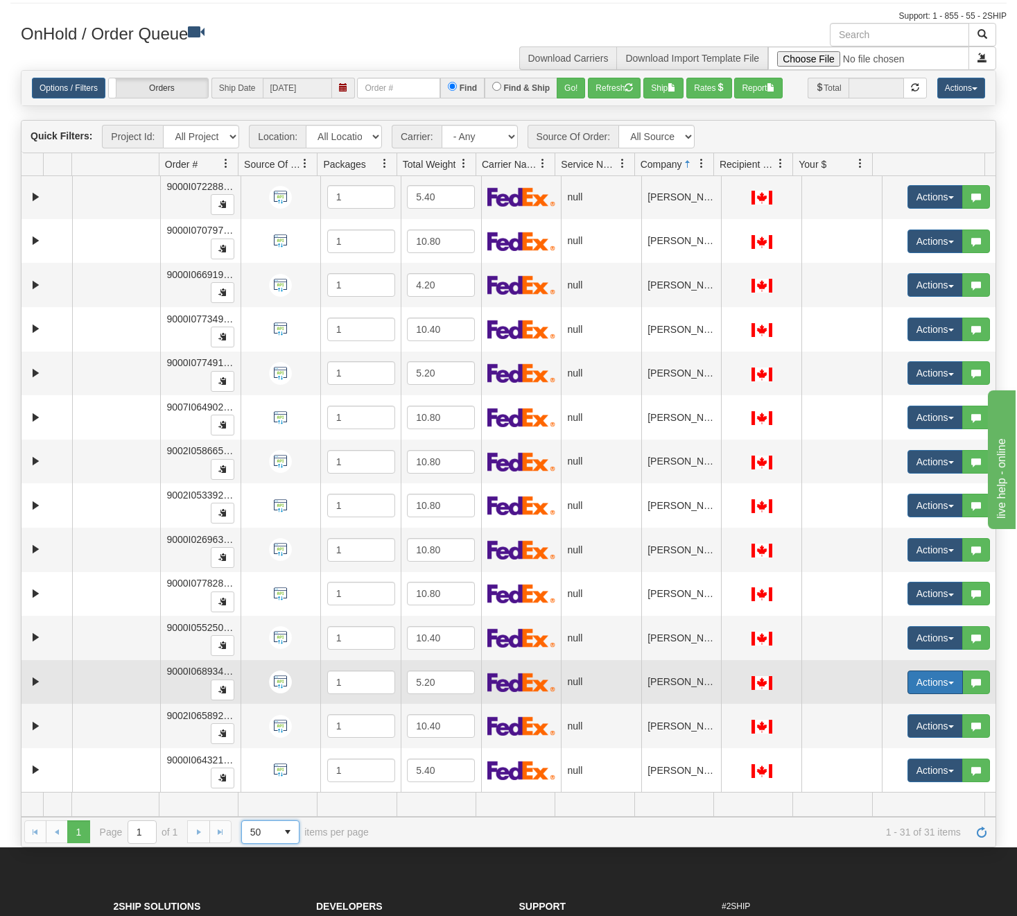
click at [934, 690] on button "Actions" at bounding box center [934, 682] width 55 height 24
click at [866, 707] on span "Open" at bounding box center [872, 708] width 33 height 11
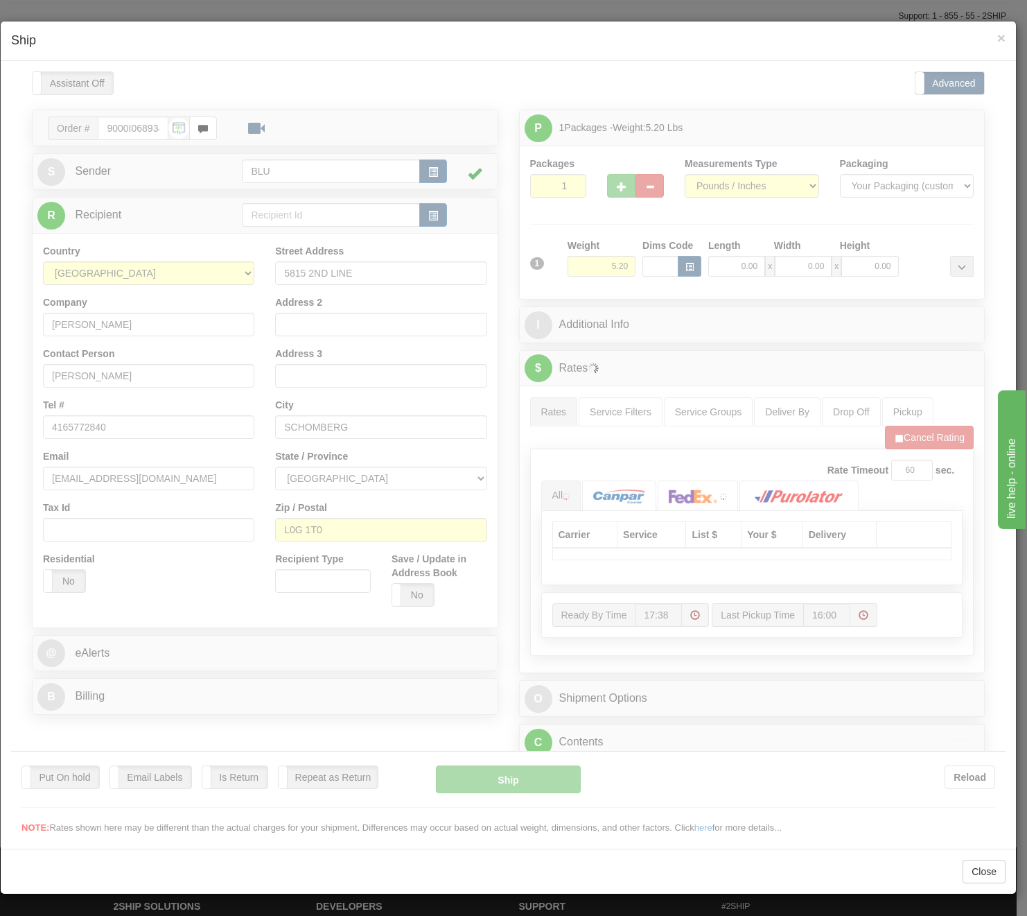
scroll to position [0, 0]
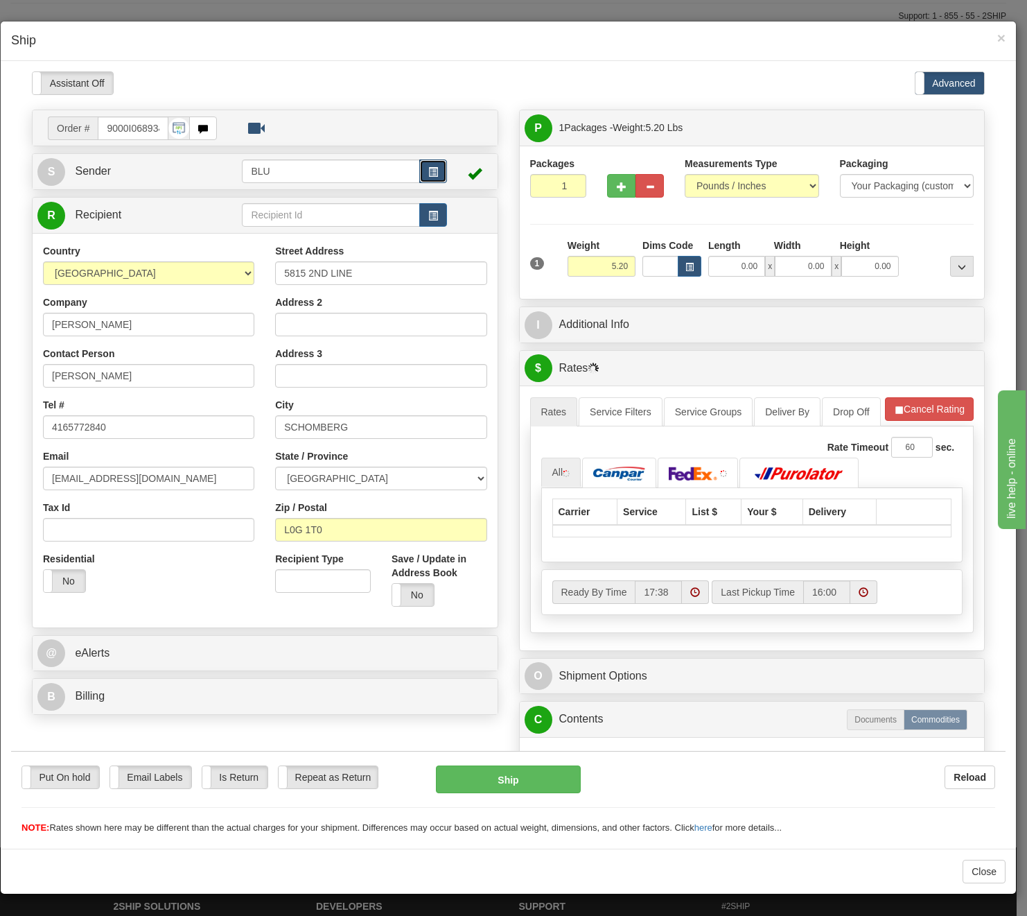
click at [433, 171] on span "button" at bounding box center [433, 171] width 10 height 9
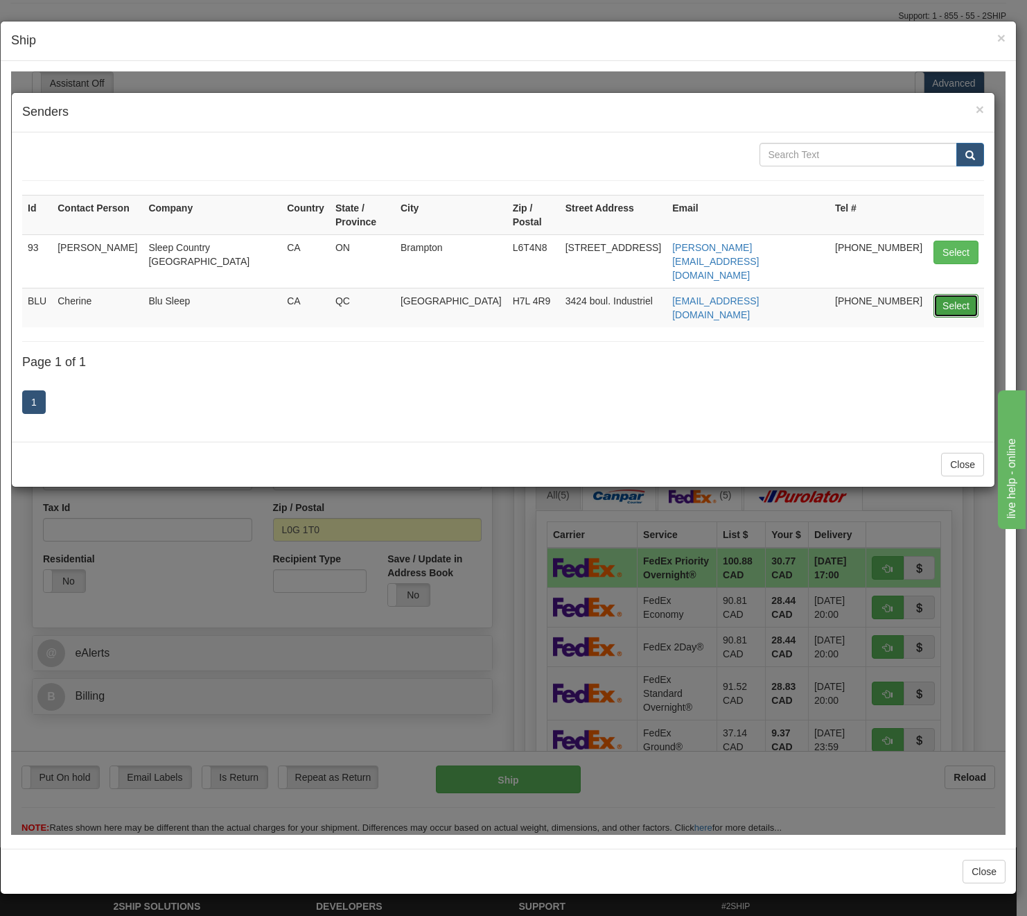
click at [948, 293] on button "Select" at bounding box center [956, 305] width 45 height 24
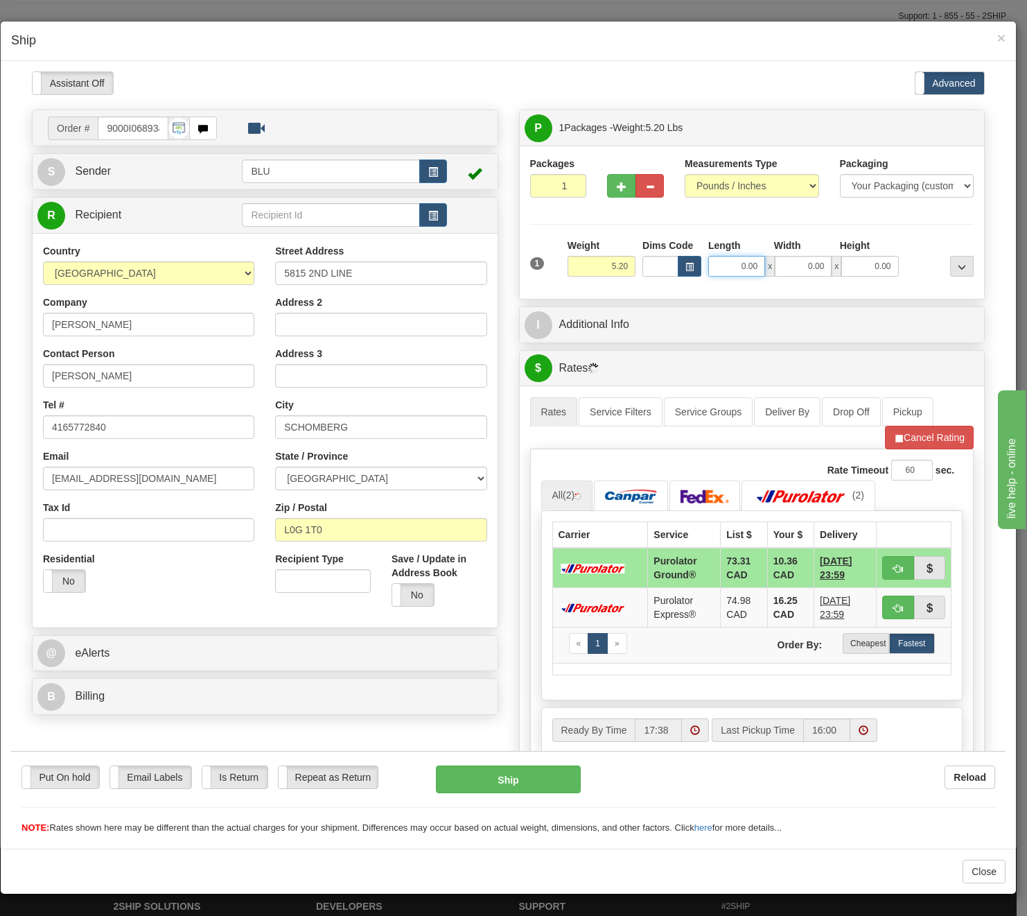
click at [740, 263] on input "0.00" at bounding box center [736, 265] width 57 height 21
click at [740, 263] on input "Length" at bounding box center [736, 265] width 57 height 21
type input "16.85"
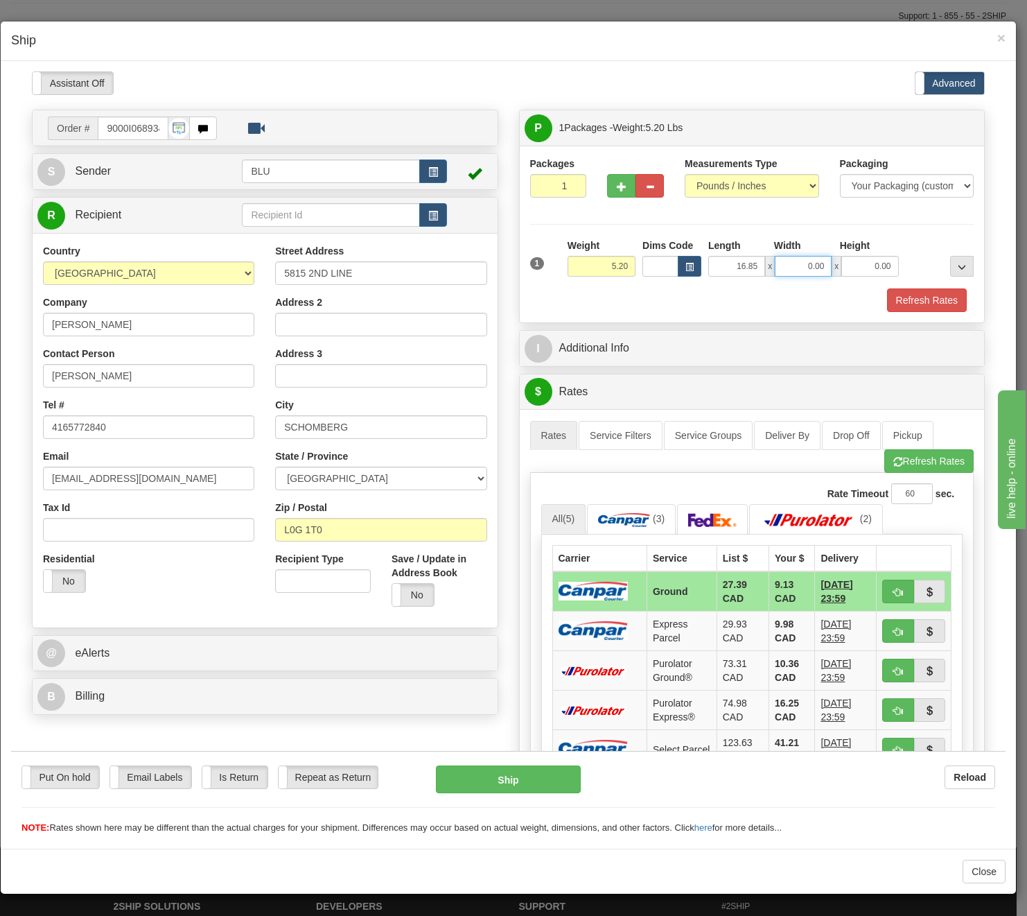
click at [792, 272] on input "0.00" at bounding box center [803, 265] width 57 height 21
click at [792, 272] on input "Width" at bounding box center [803, 265] width 57 height 21
type input "8.45"
click at [872, 262] on input "0.00" at bounding box center [870, 265] width 57 height 21
click at [872, 262] on input "Height" at bounding box center [870, 265] width 57 height 21
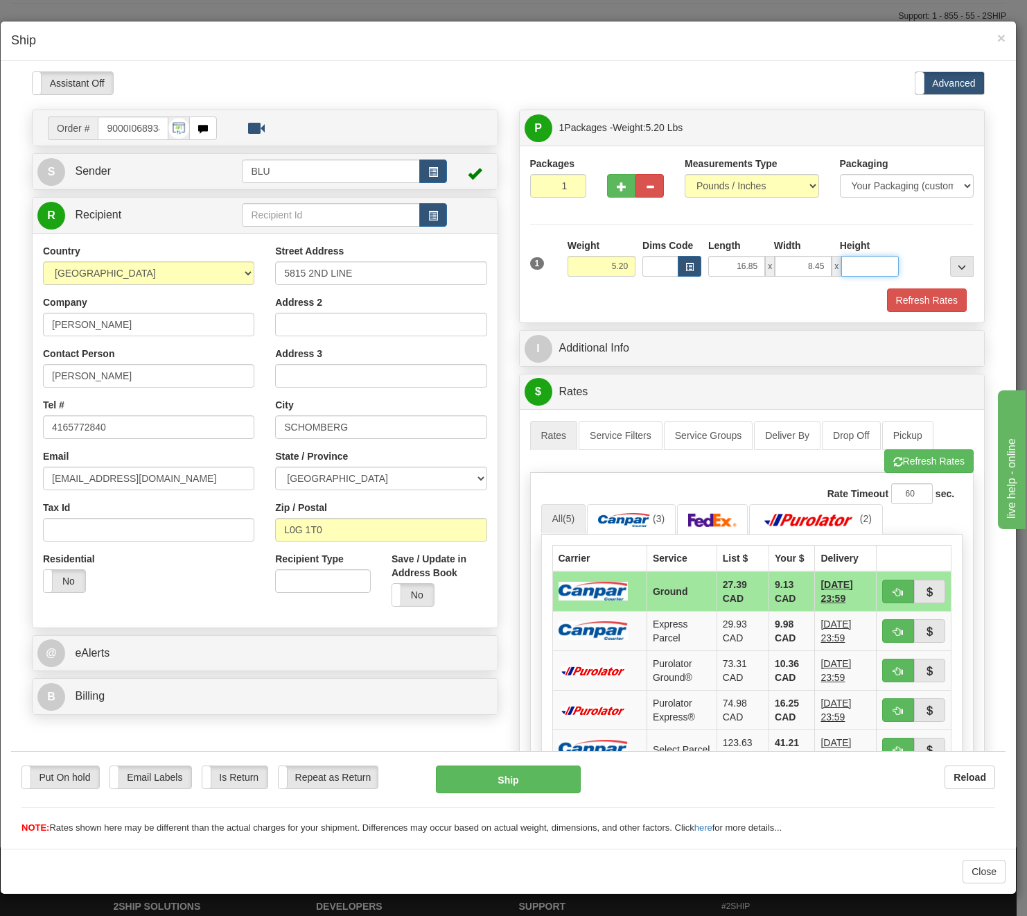
type input "8.45"
click at [186, 180] on link "S Sender" at bounding box center [139, 171] width 204 height 28
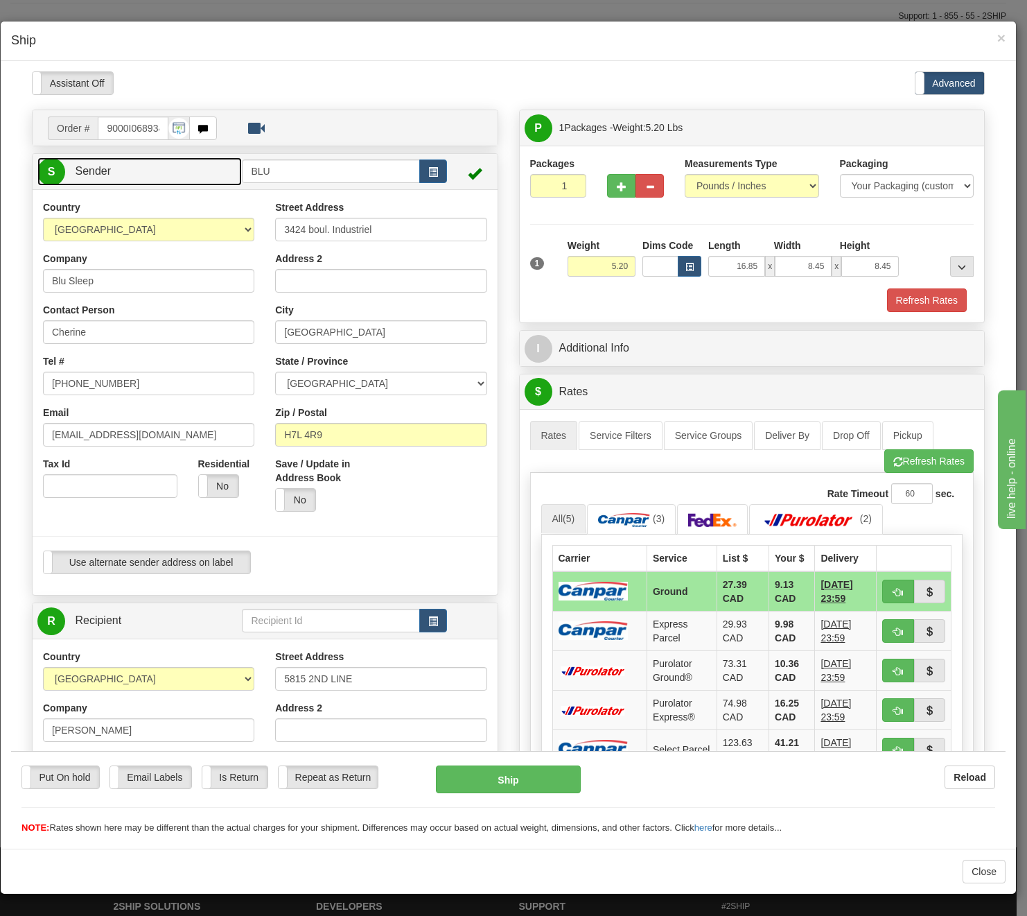
click at [191, 176] on link "S Sender" at bounding box center [139, 171] width 204 height 28
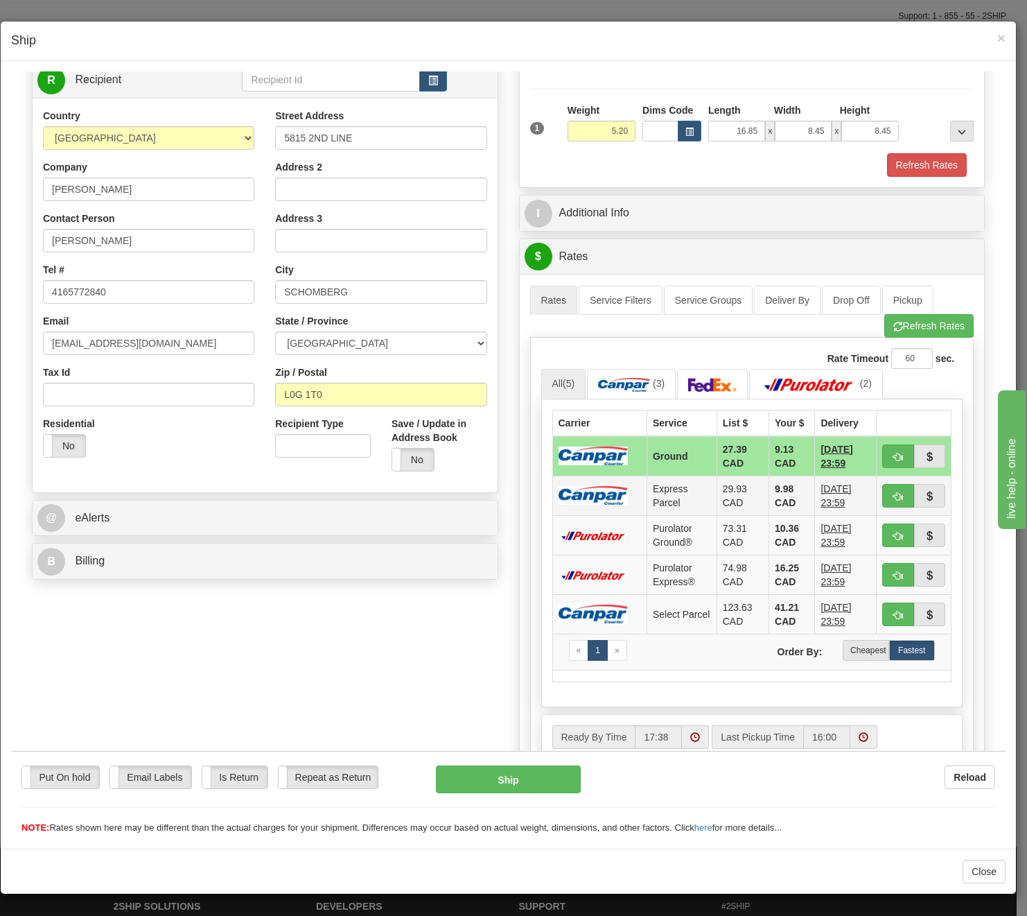
scroll to position [139, 0]
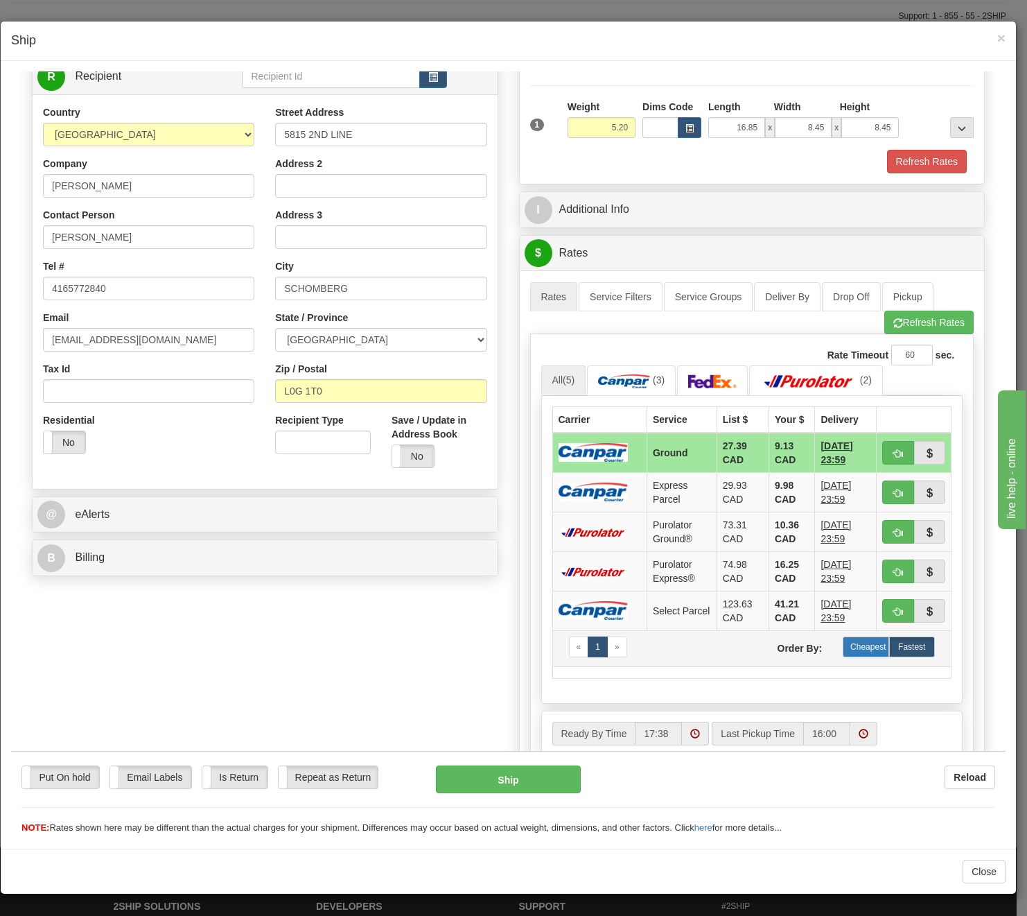
click at [865, 650] on label "Cheapest" at bounding box center [866, 646] width 46 height 21
click at [951, 317] on button "Refresh Rates" at bounding box center [928, 322] width 89 height 24
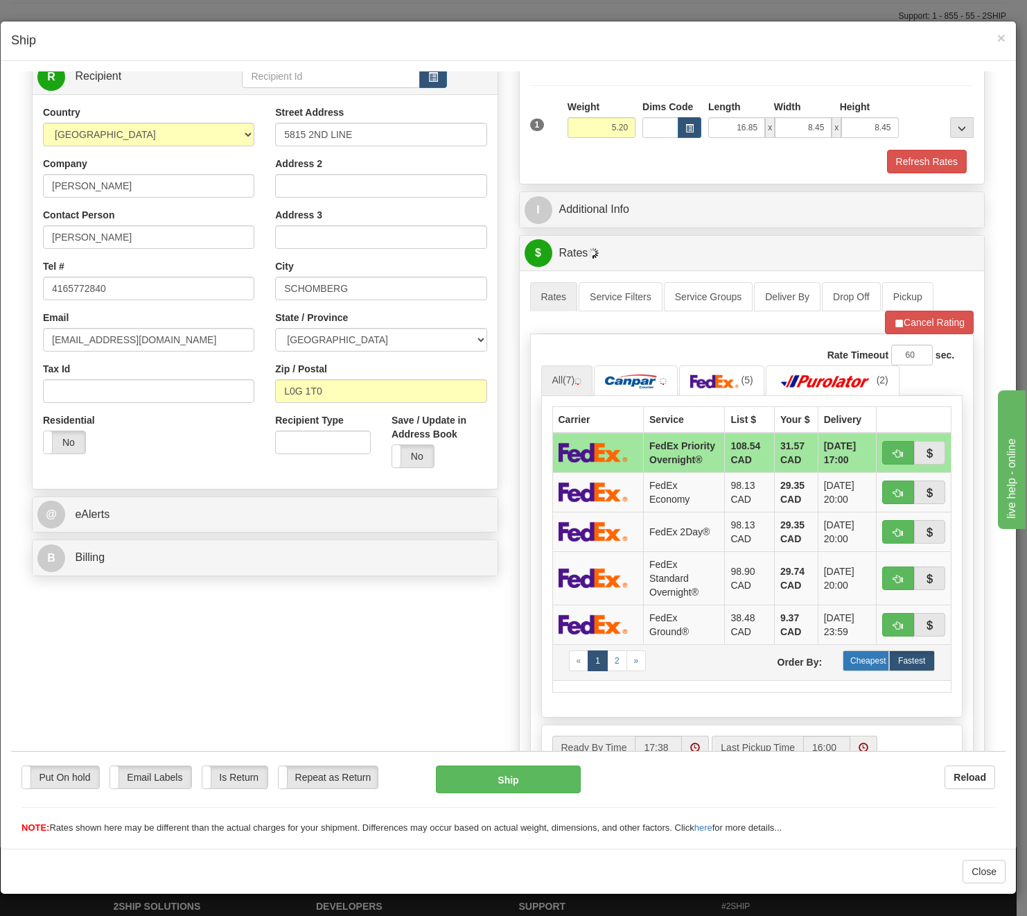
click at [857, 670] on label "Cheapest" at bounding box center [866, 660] width 46 height 21
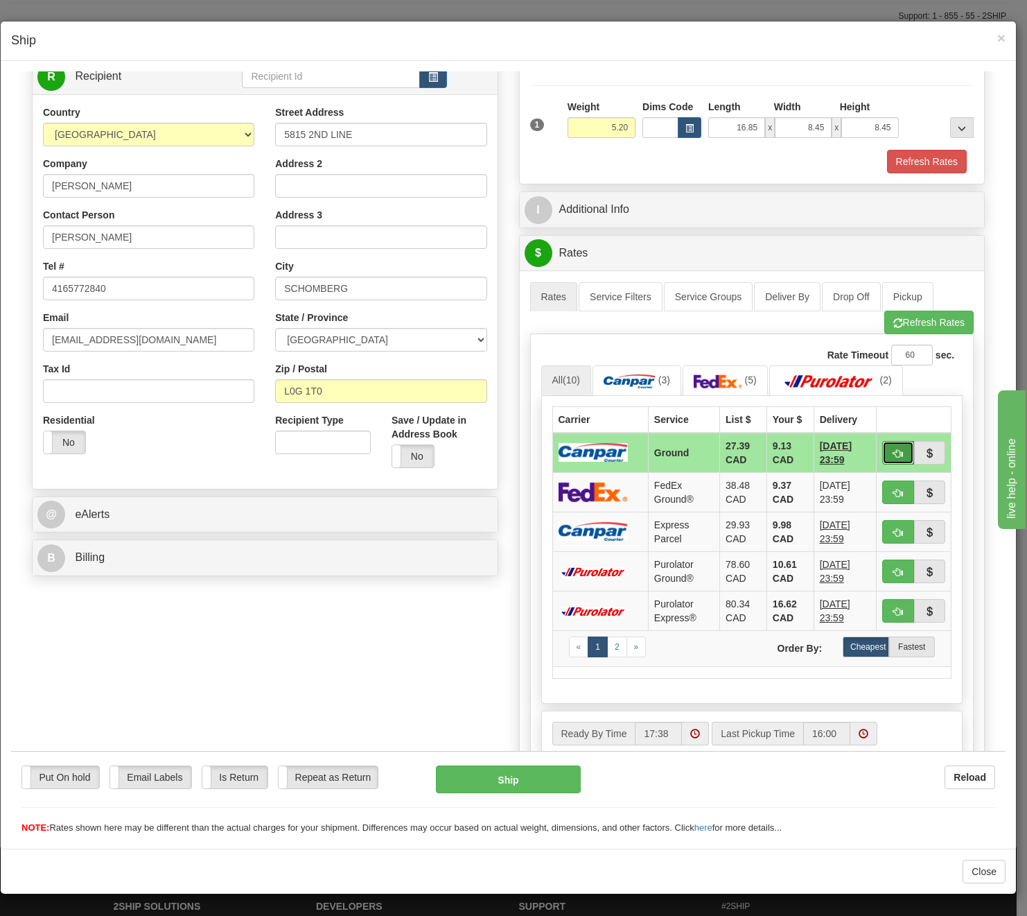
click at [894, 454] on span "button" at bounding box center [899, 452] width 10 height 9
type input "1"
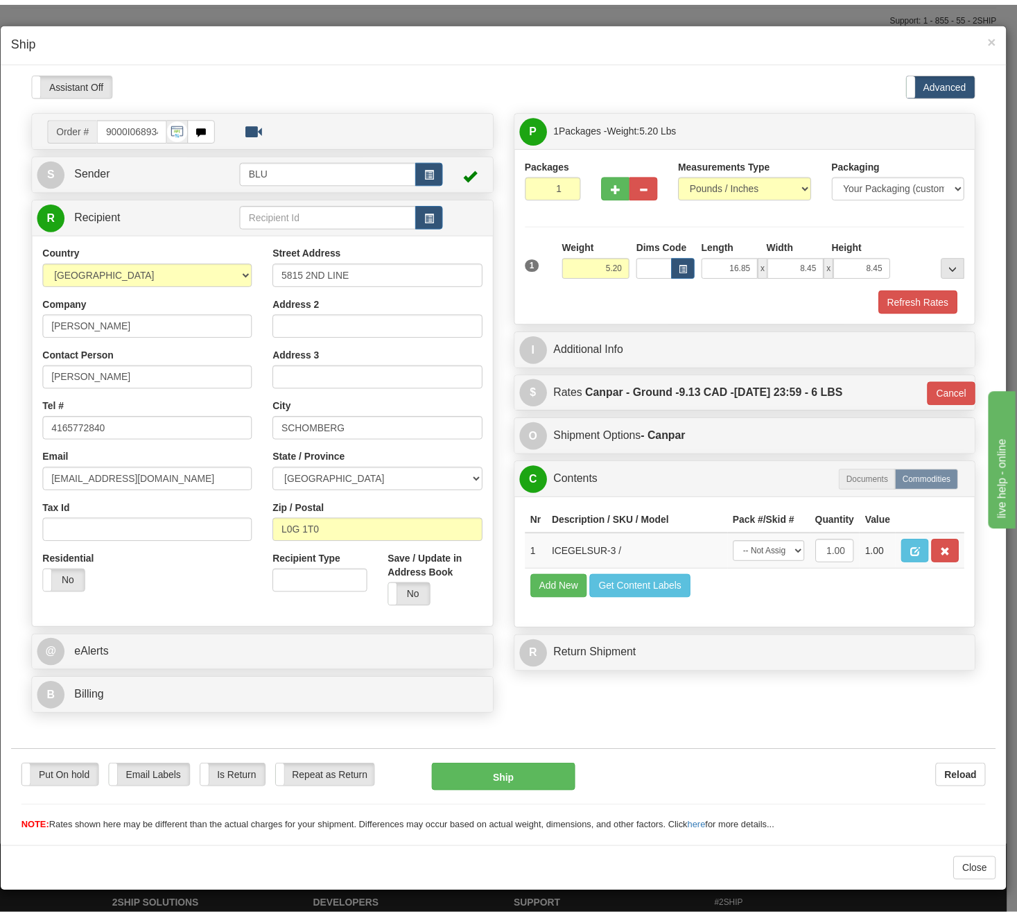
scroll to position [0, 0]
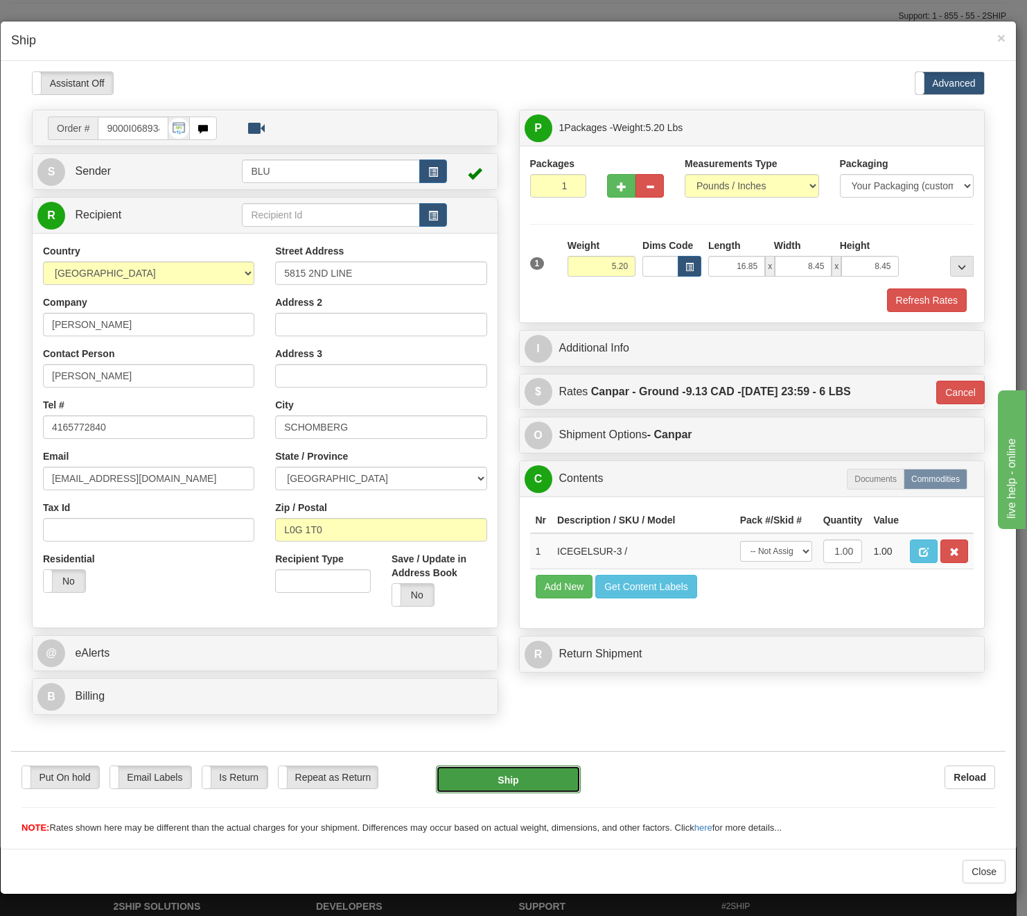
click at [499, 777] on button "Ship" at bounding box center [508, 779] width 145 height 28
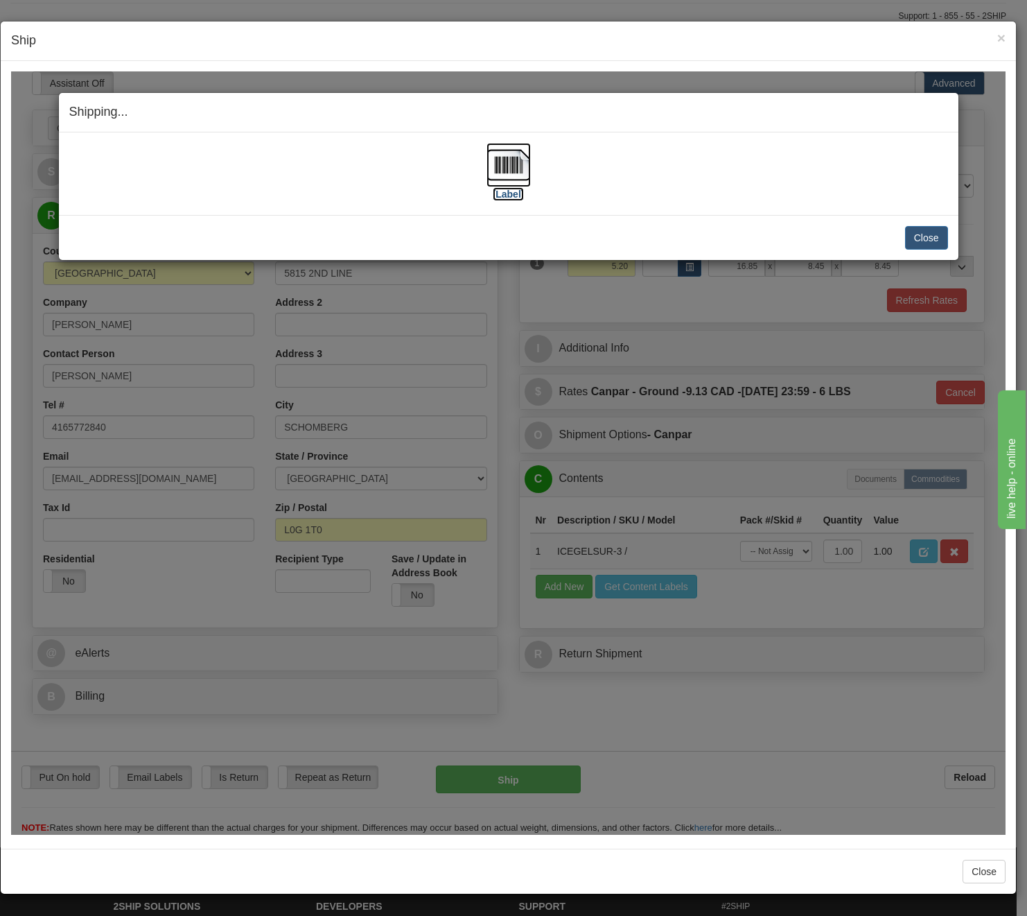
click at [500, 168] on img at bounding box center [509, 164] width 44 height 44
click at [918, 228] on button "Close" at bounding box center [926, 237] width 43 height 24
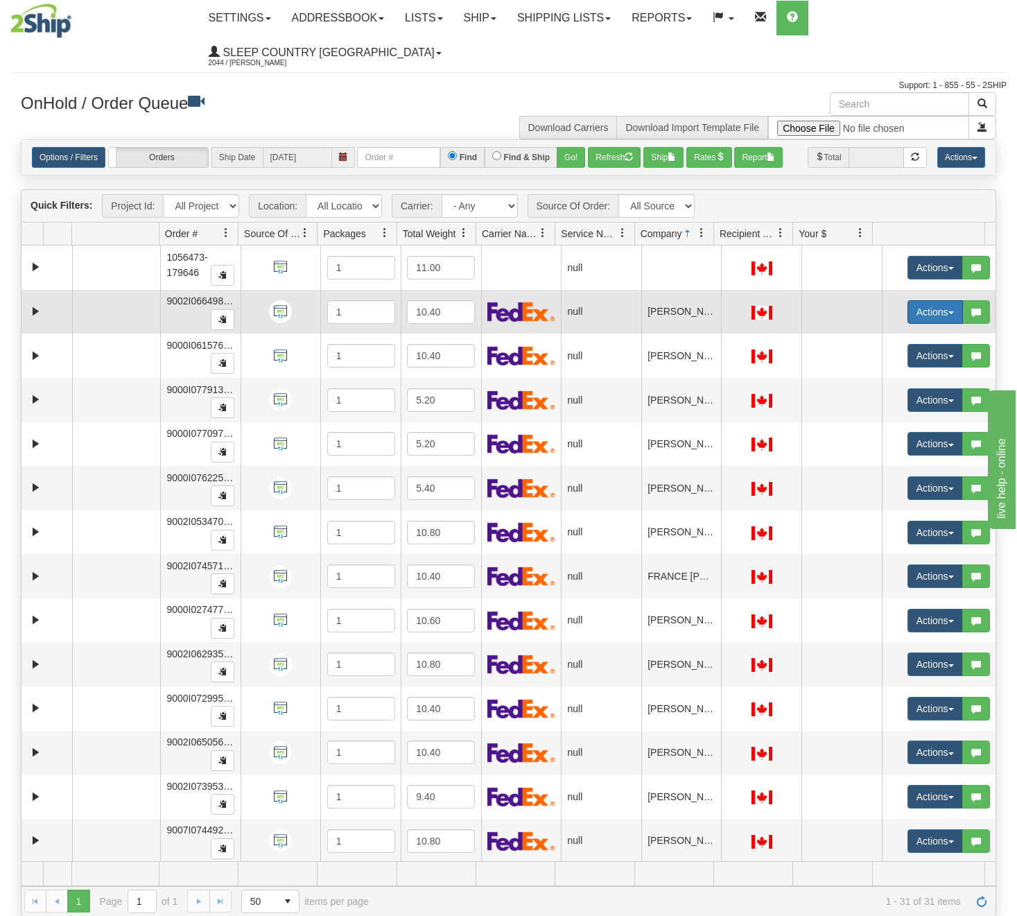
click at [921, 311] on button "Actions" at bounding box center [934, 312] width 55 height 24
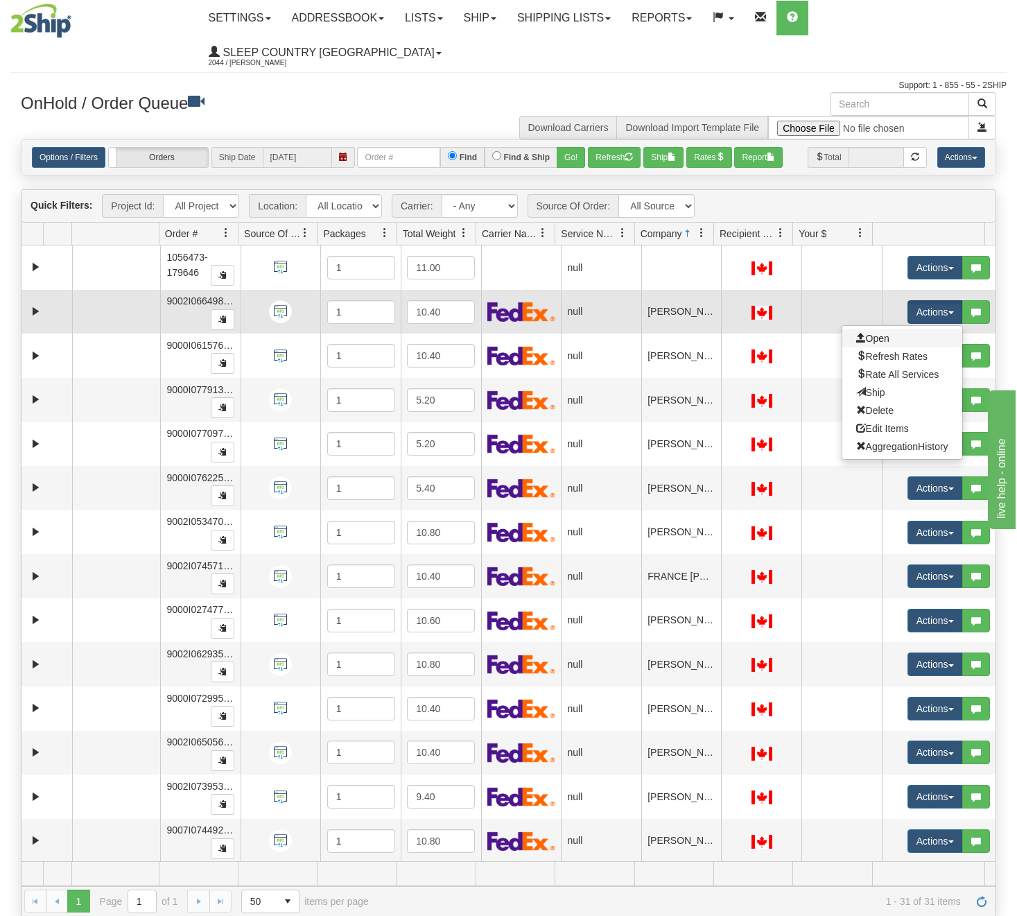
click at [884, 340] on link "Open" at bounding box center [902, 338] width 120 height 18
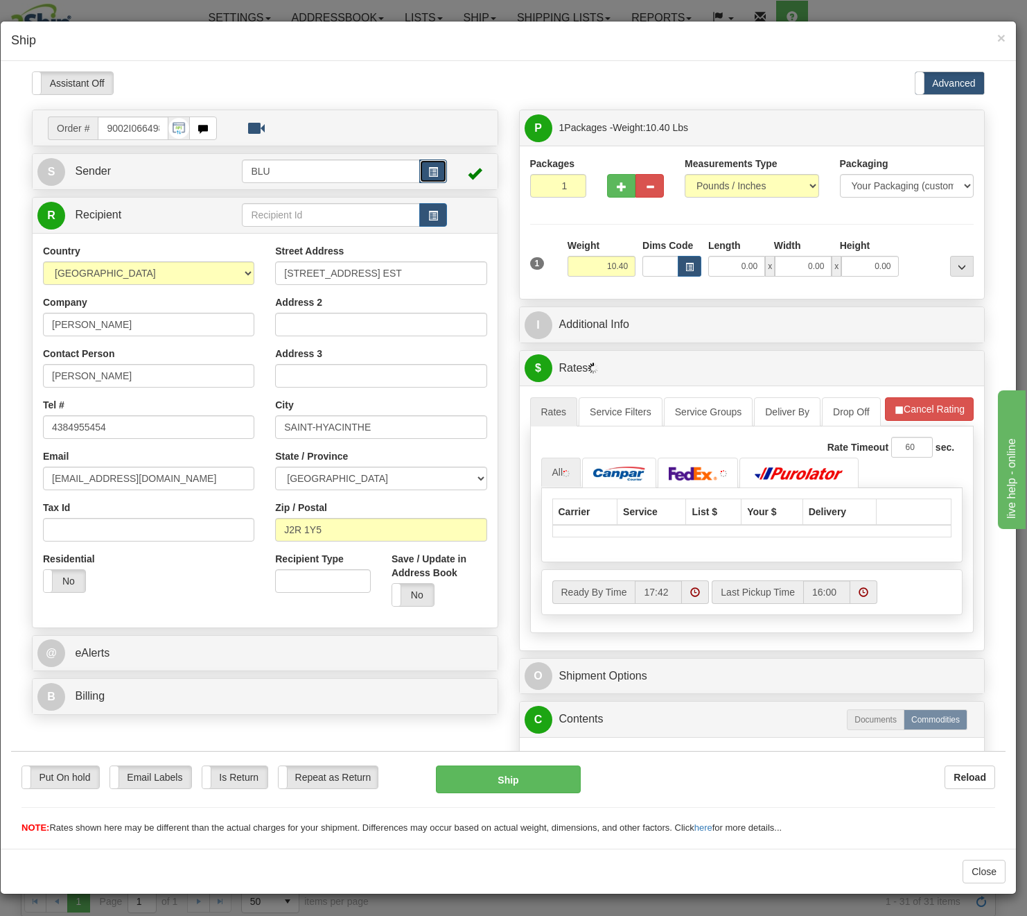
click at [428, 167] on span "button" at bounding box center [433, 171] width 10 height 9
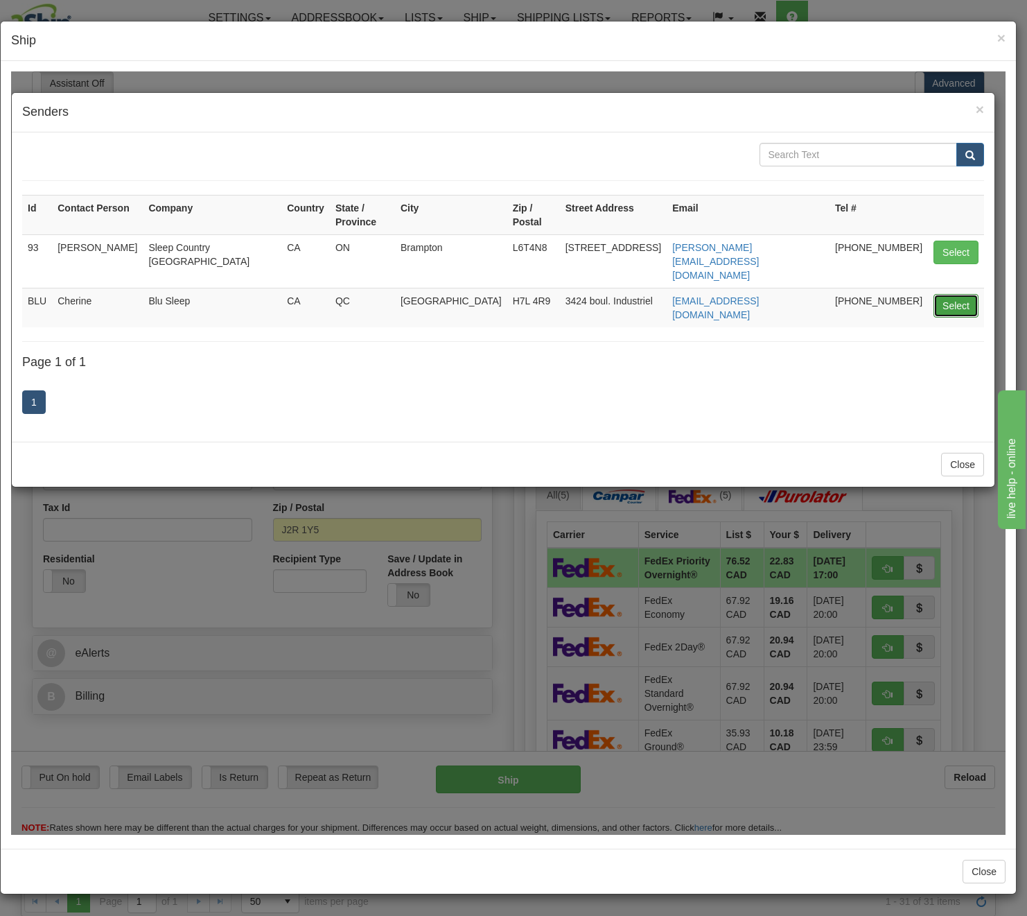
click at [956, 293] on button "Select" at bounding box center [956, 305] width 45 height 24
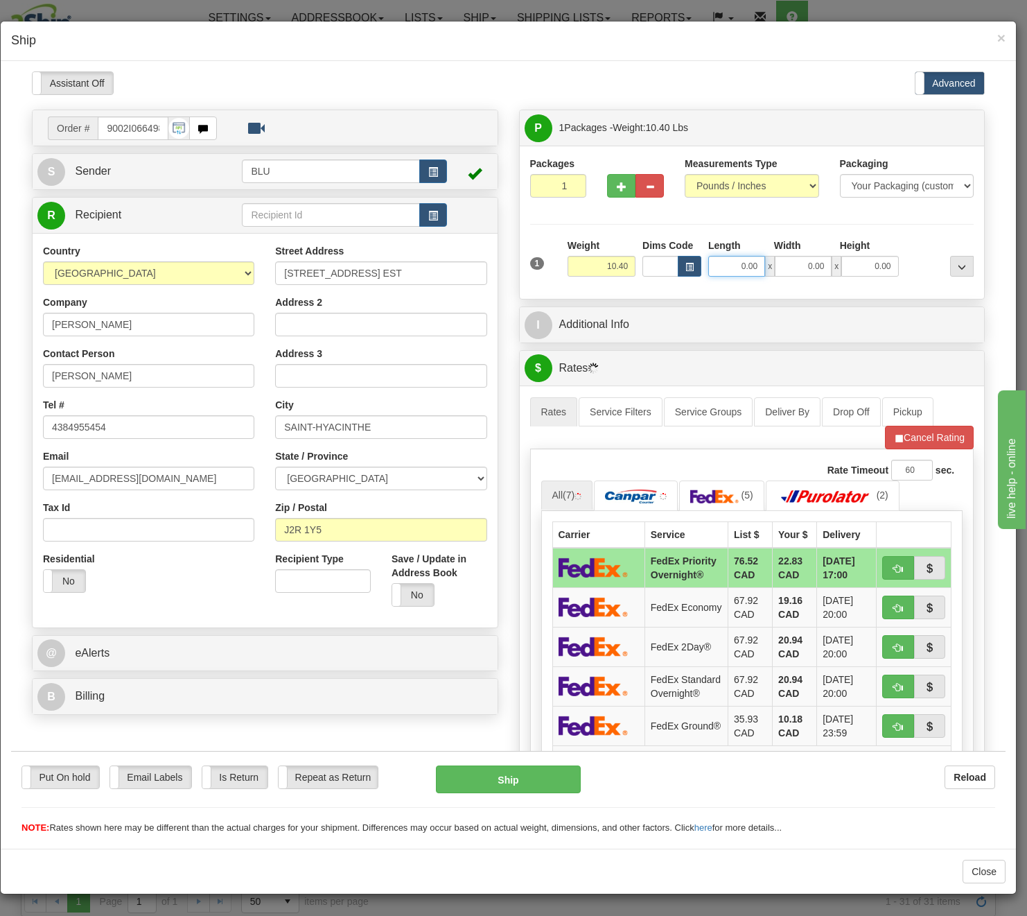
click at [726, 264] on input "0.00" at bounding box center [736, 265] width 57 height 21
click at [733, 265] on input "Length" at bounding box center [736, 265] width 57 height 21
type input "16.85"
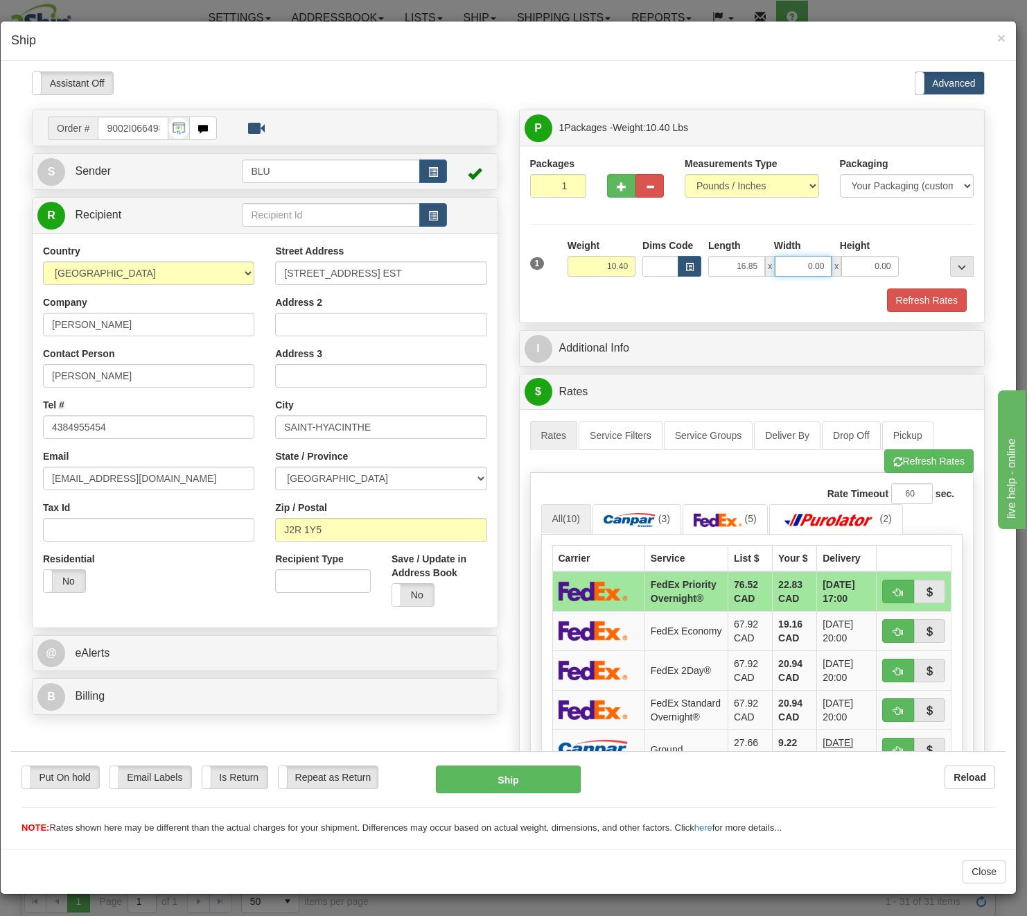
click at [817, 271] on input "0.00" at bounding box center [803, 265] width 57 height 21
click at [817, 271] on input "Width" at bounding box center [803, 265] width 57 height 21
type input "8.45"
click at [851, 271] on input "0.00" at bounding box center [870, 265] width 57 height 21
click at [851, 271] on input "Height" at bounding box center [870, 265] width 57 height 21
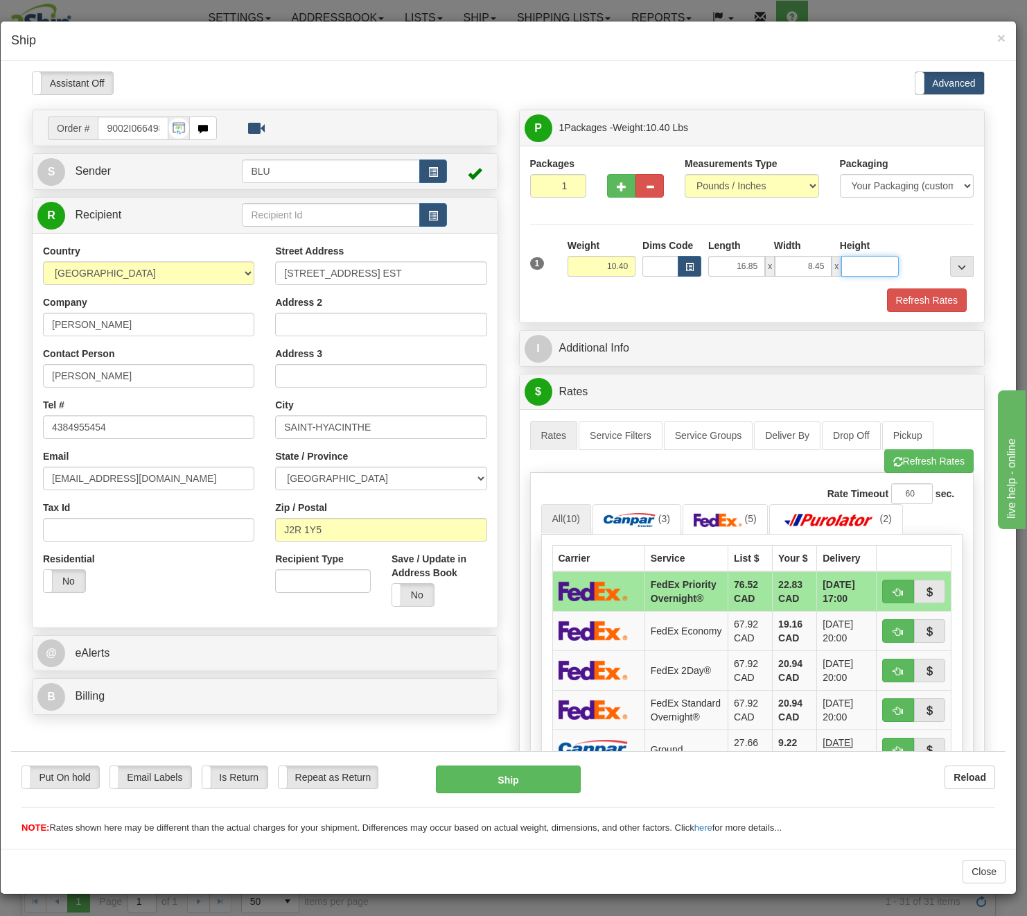
type input "16.85"
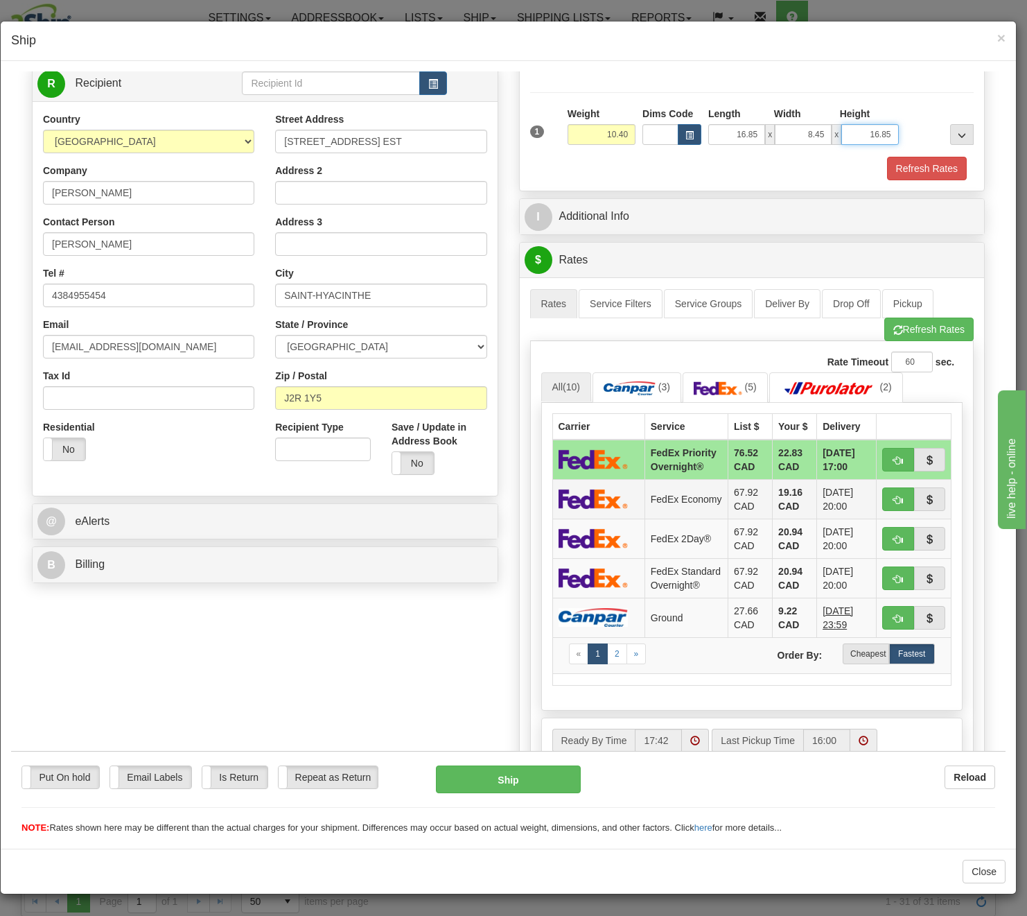
scroll to position [69, 0]
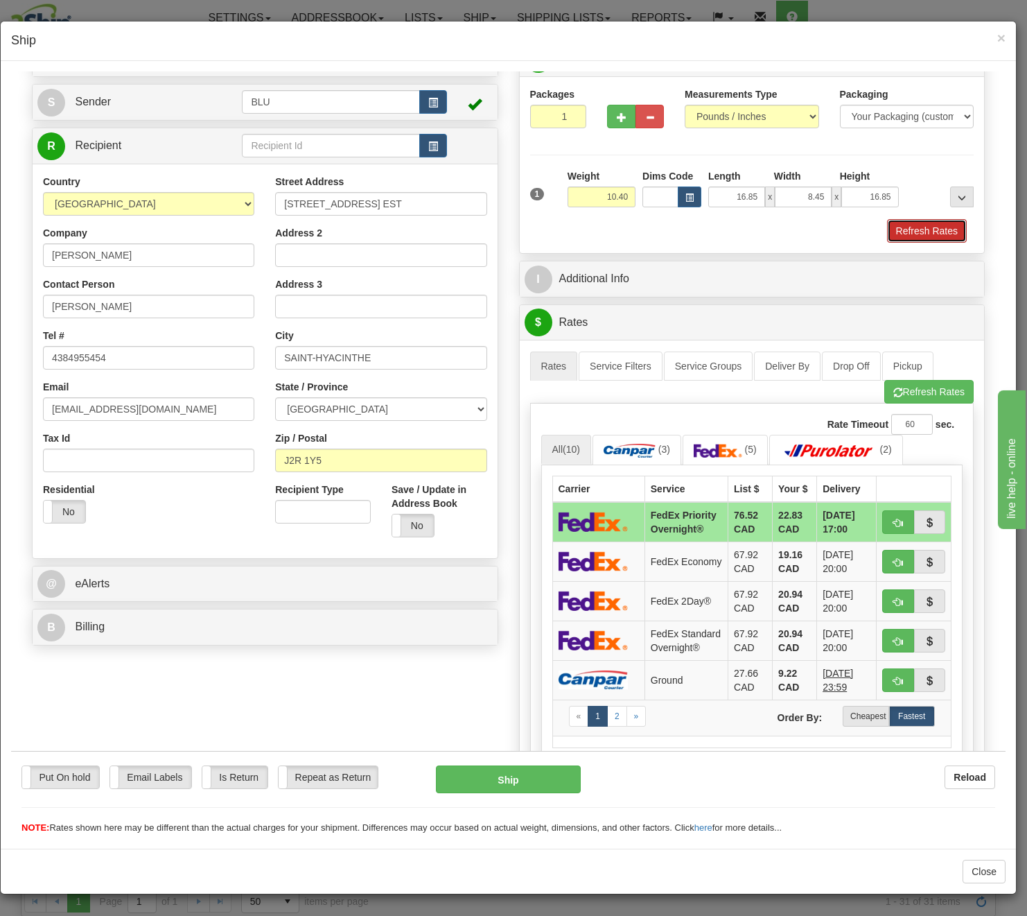
click at [895, 229] on button "Refresh Rates" at bounding box center [927, 230] width 80 height 24
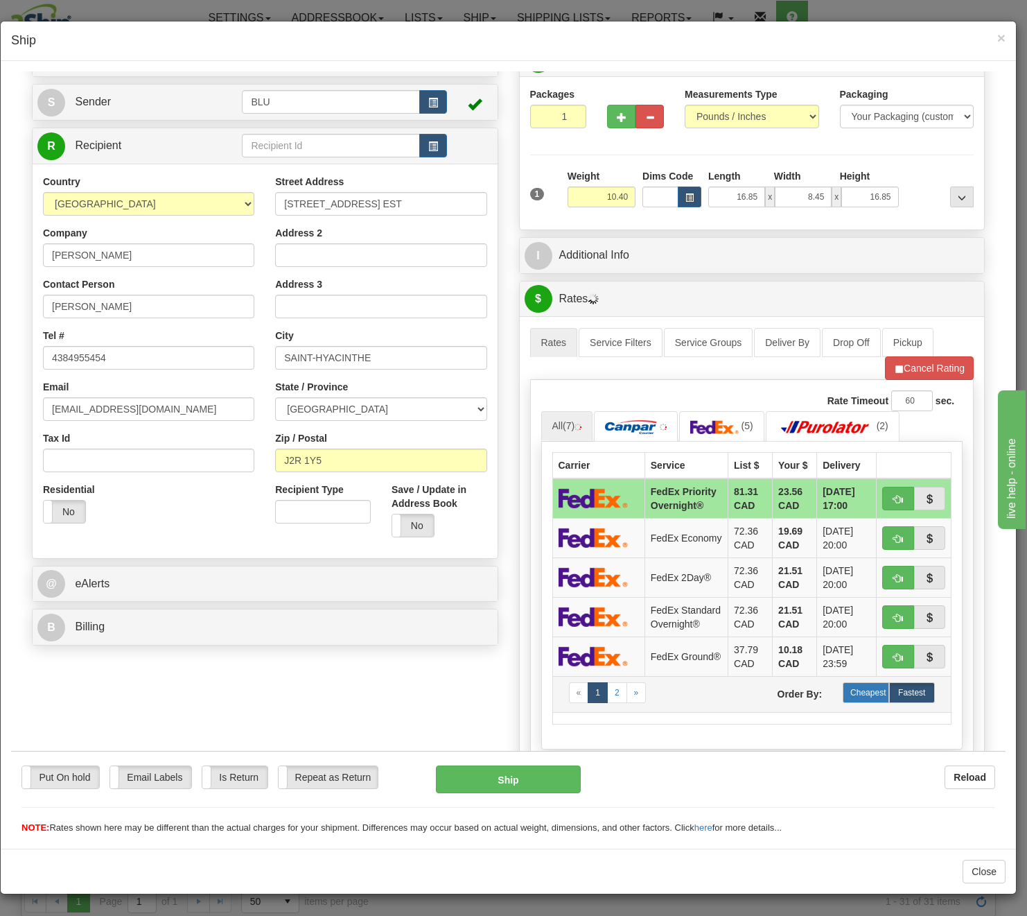
click at [862, 702] on label "Cheapest" at bounding box center [866, 691] width 46 height 21
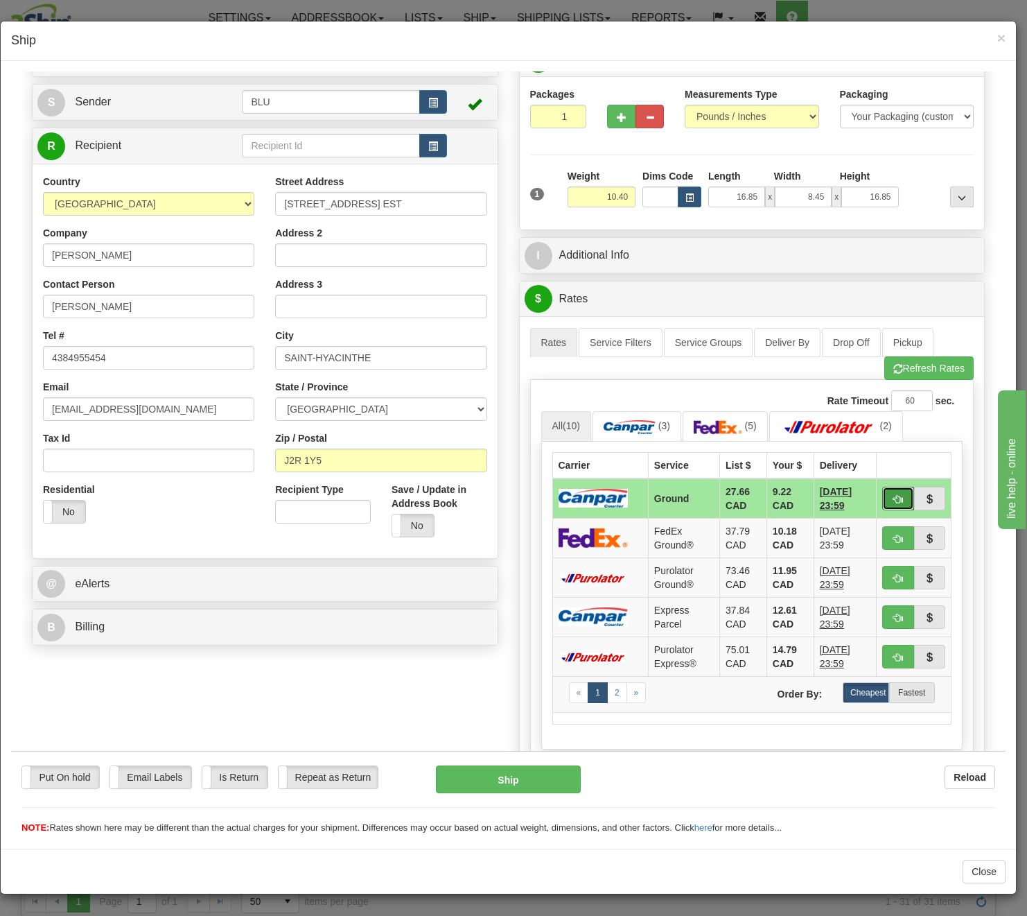
click at [894, 496] on span "button" at bounding box center [899, 498] width 10 height 9
type input "1"
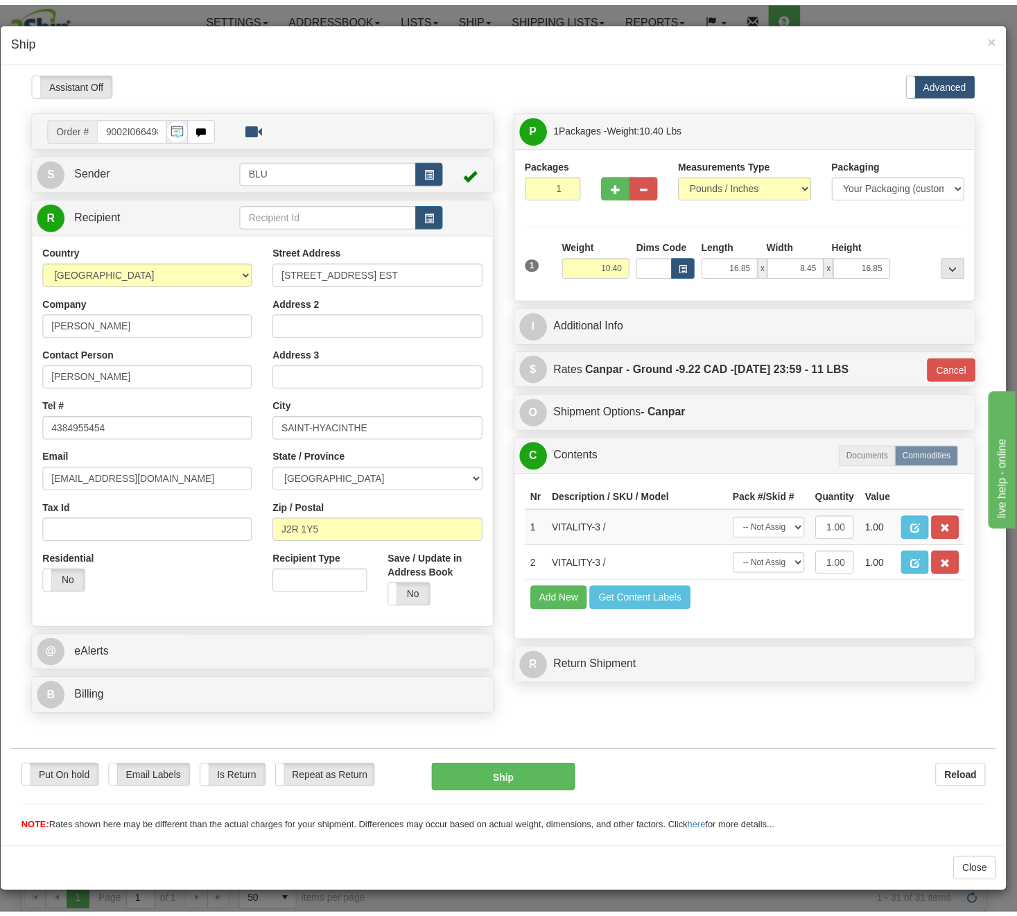
scroll to position [0, 0]
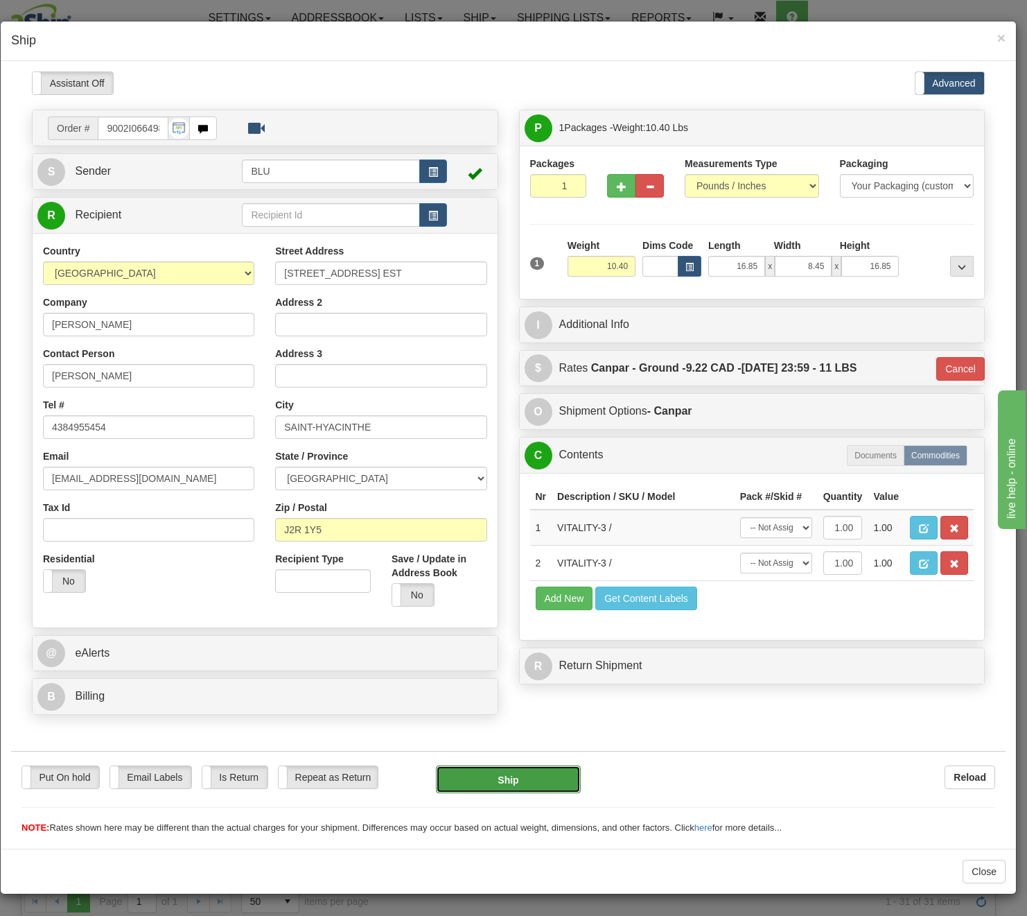
click at [482, 783] on button "Ship" at bounding box center [508, 779] width 145 height 28
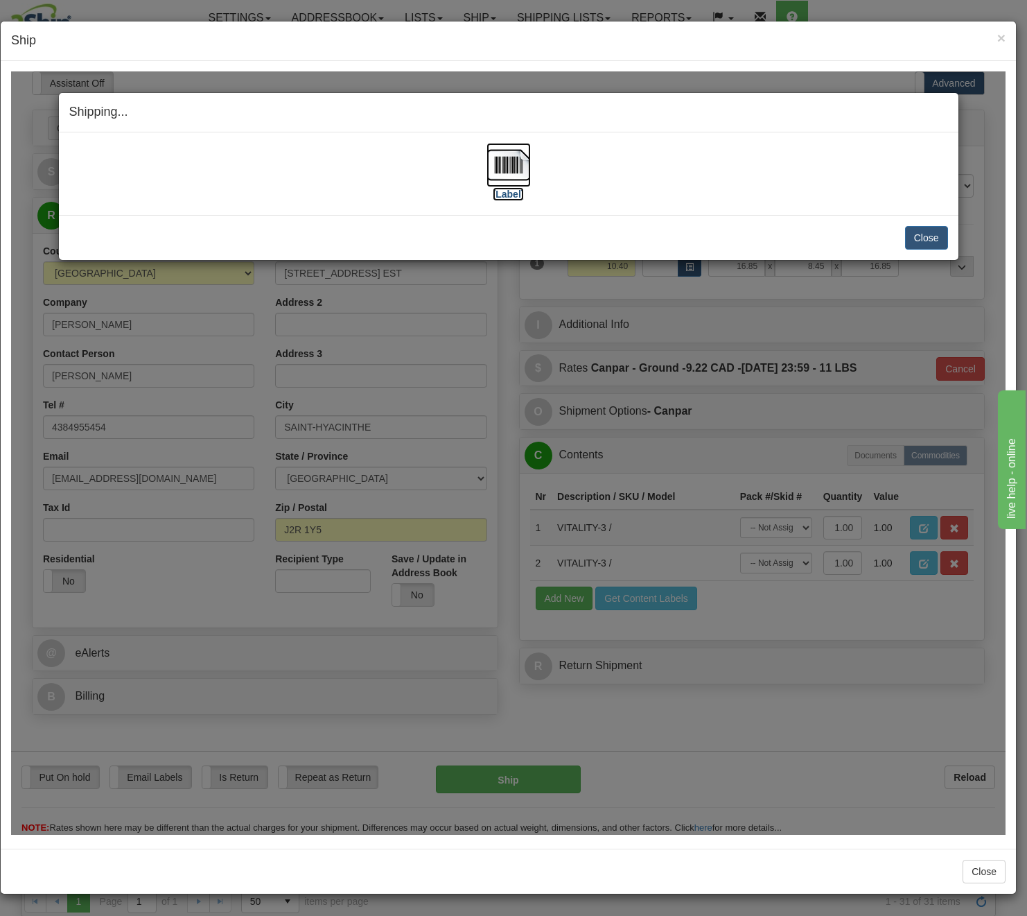
click at [523, 171] on img at bounding box center [509, 164] width 44 height 44
click at [934, 236] on button "Close" at bounding box center [926, 237] width 43 height 24
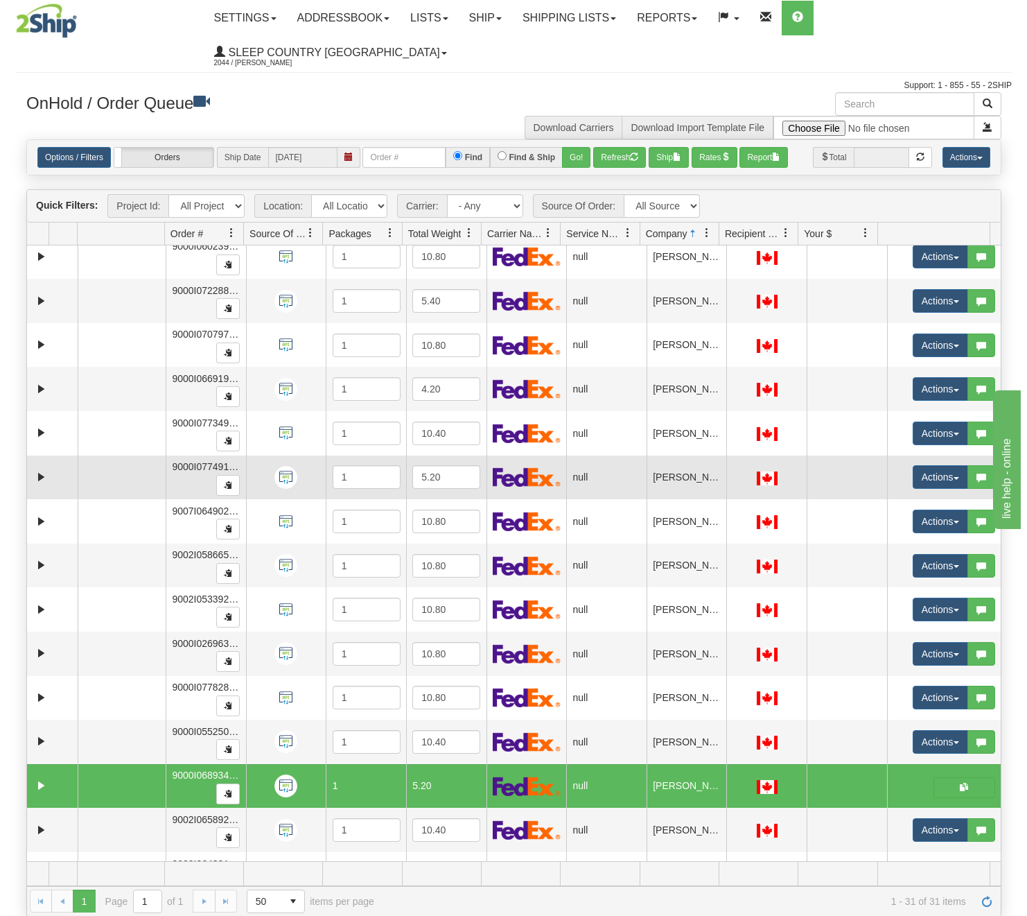
scroll to position [751, 0]
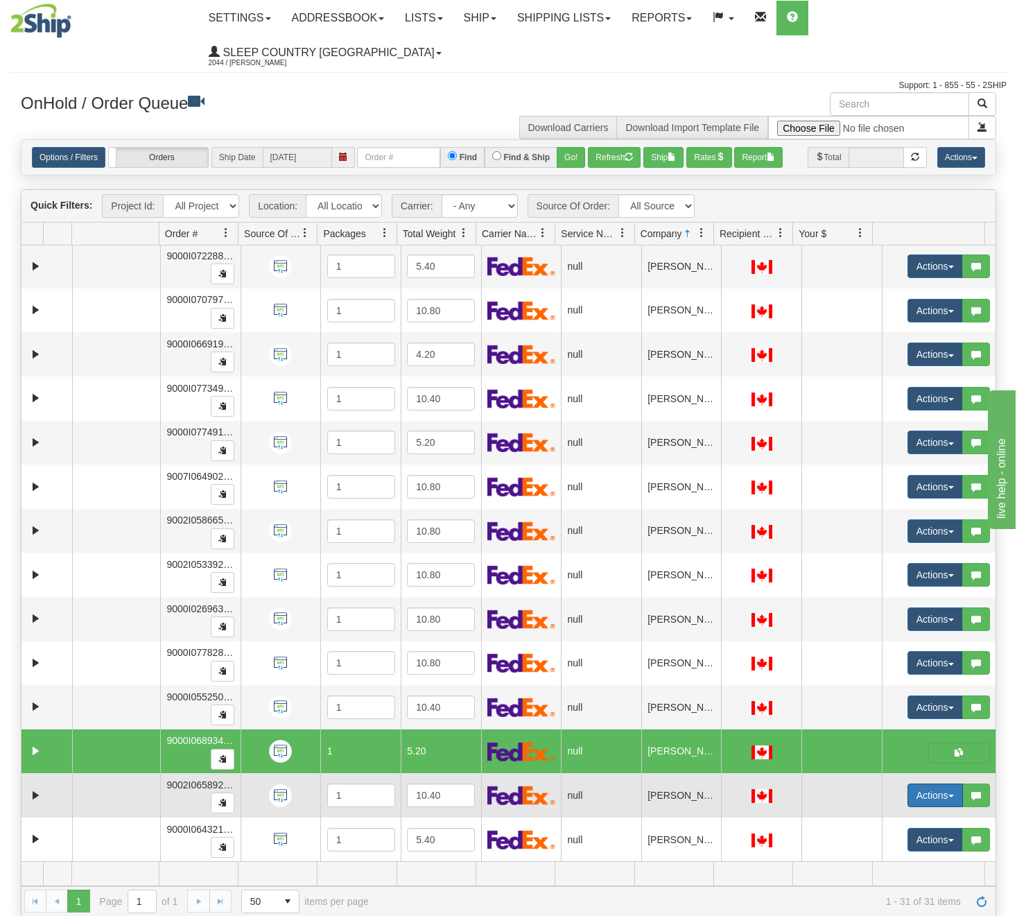
click at [909, 799] on button "Actions" at bounding box center [934, 795] width 55 height 24
click at [889, 823] on link "Open" at bounding box center [902, 821] width 120 height 18
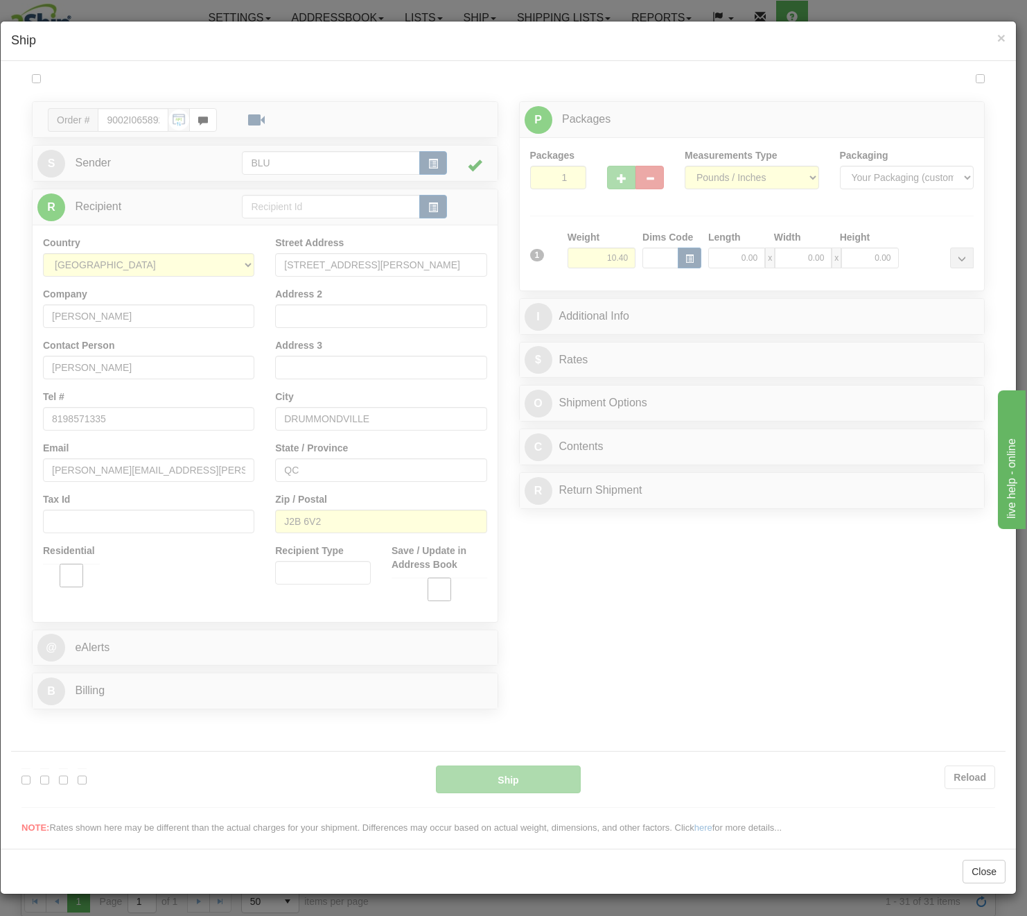
scroll to position [0, 0]
type input "17:46"
type input "16:00"
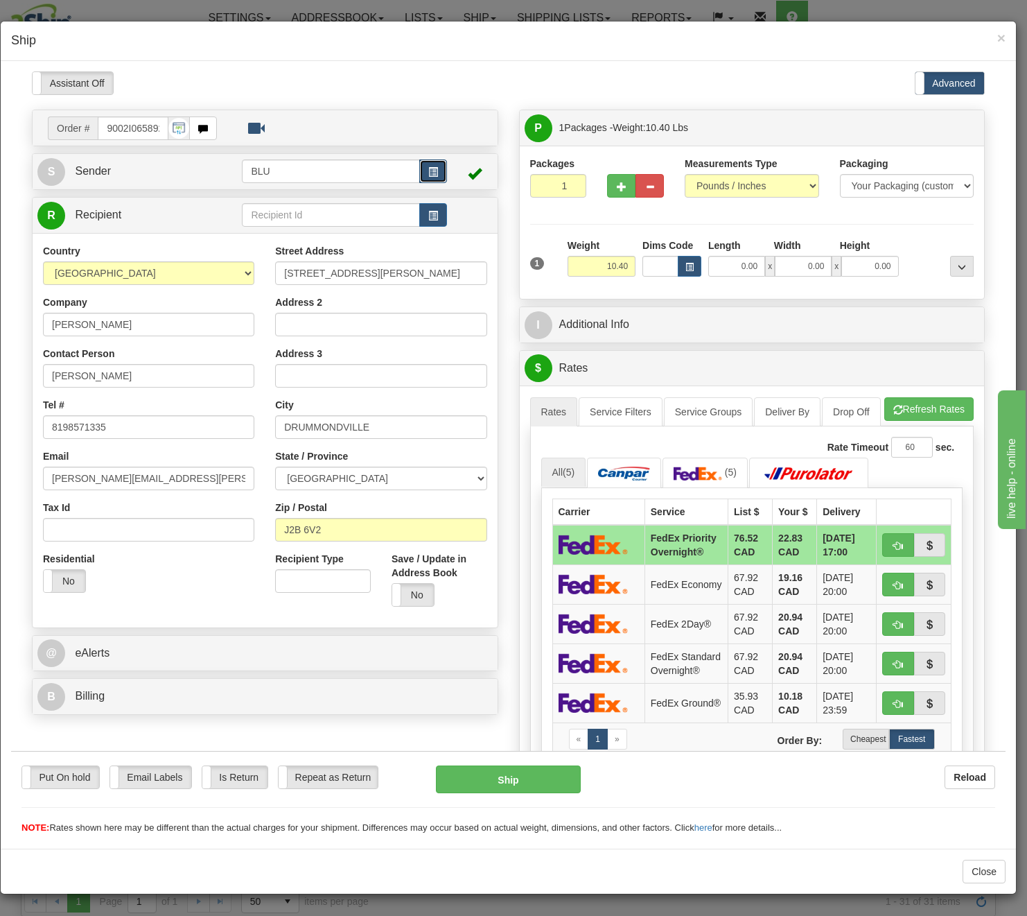
click at [428, 167] on span "button" at bounding box center [433, 171] width 10 height 9
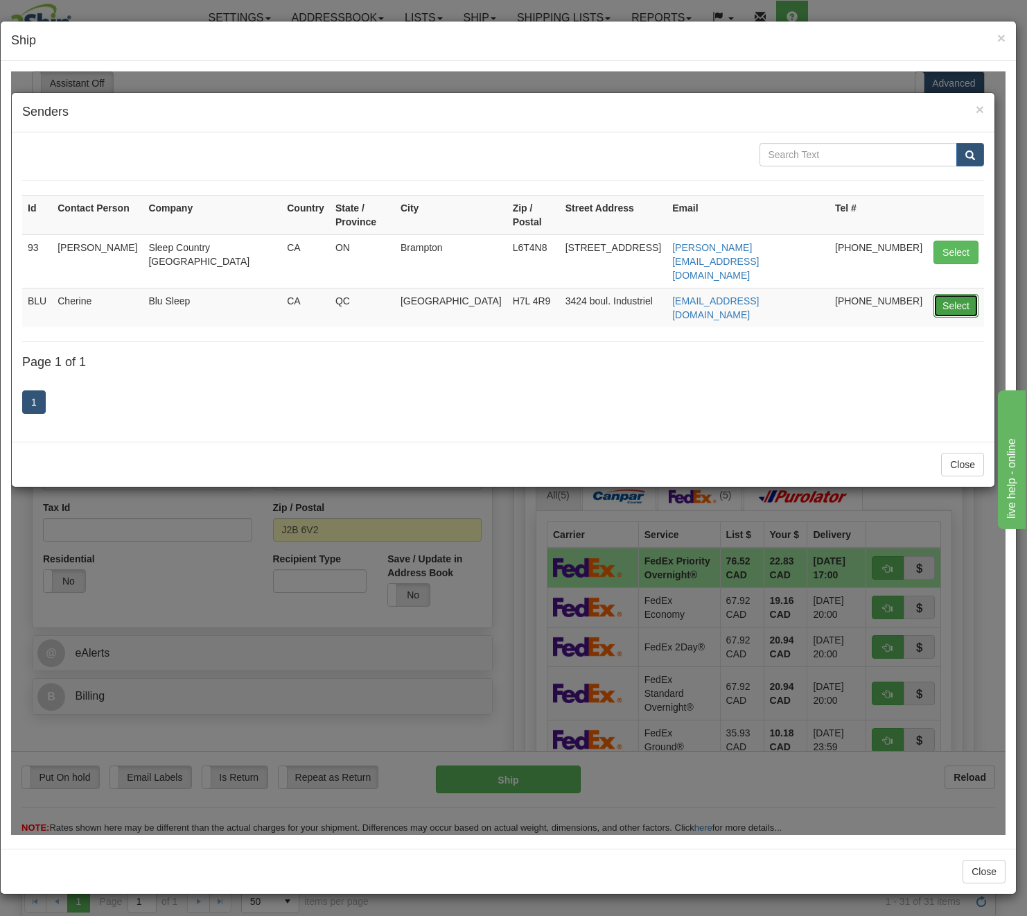
click at [953, 293] on button "Select" at bounding box center [956, 305] width 45 height 24
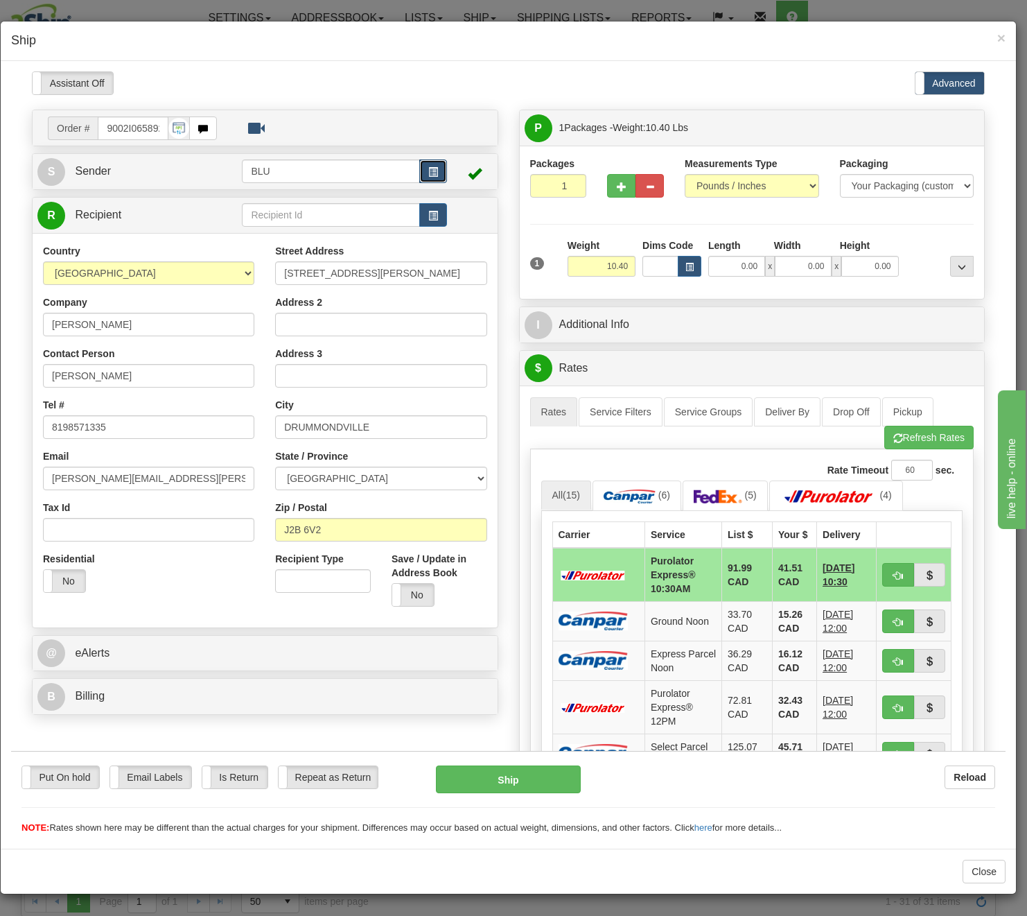
click at [430, 167] on span "button" at bounding box center [433, 171] width 10 height 9
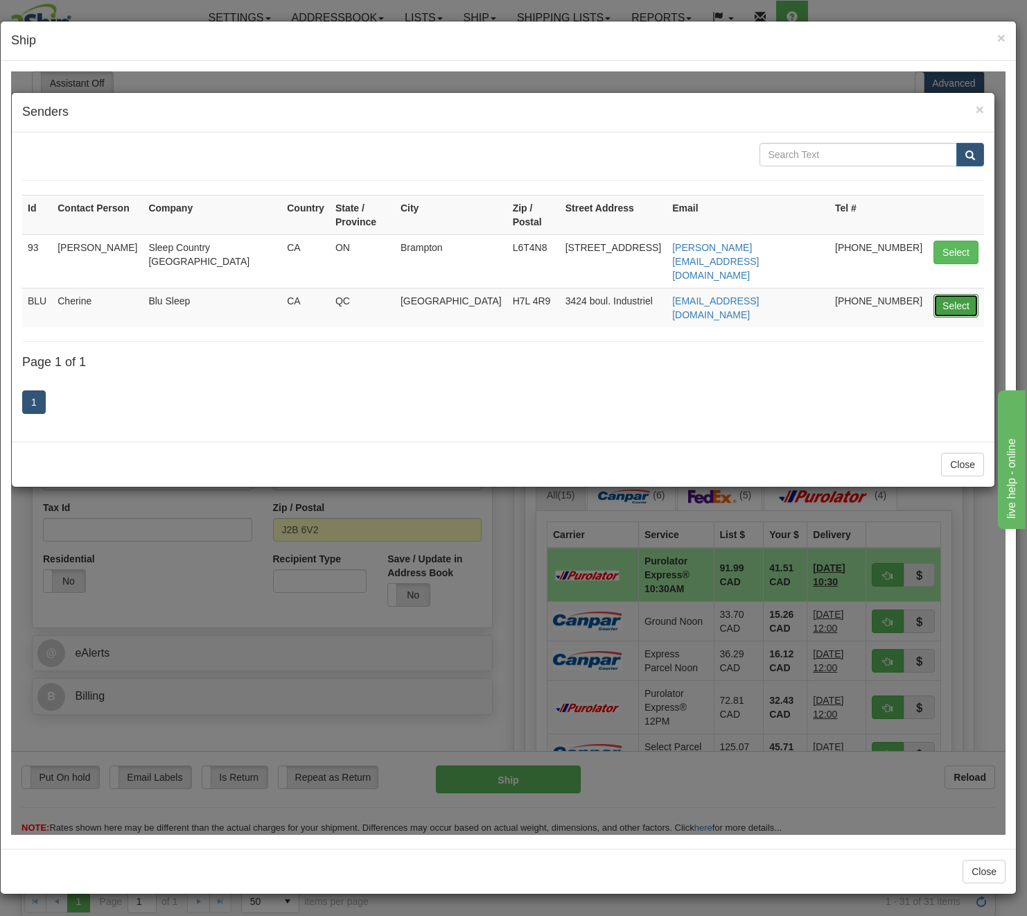
click at [939, 293] on button "Select" at bounding box center [956, 305] width 45 height 24
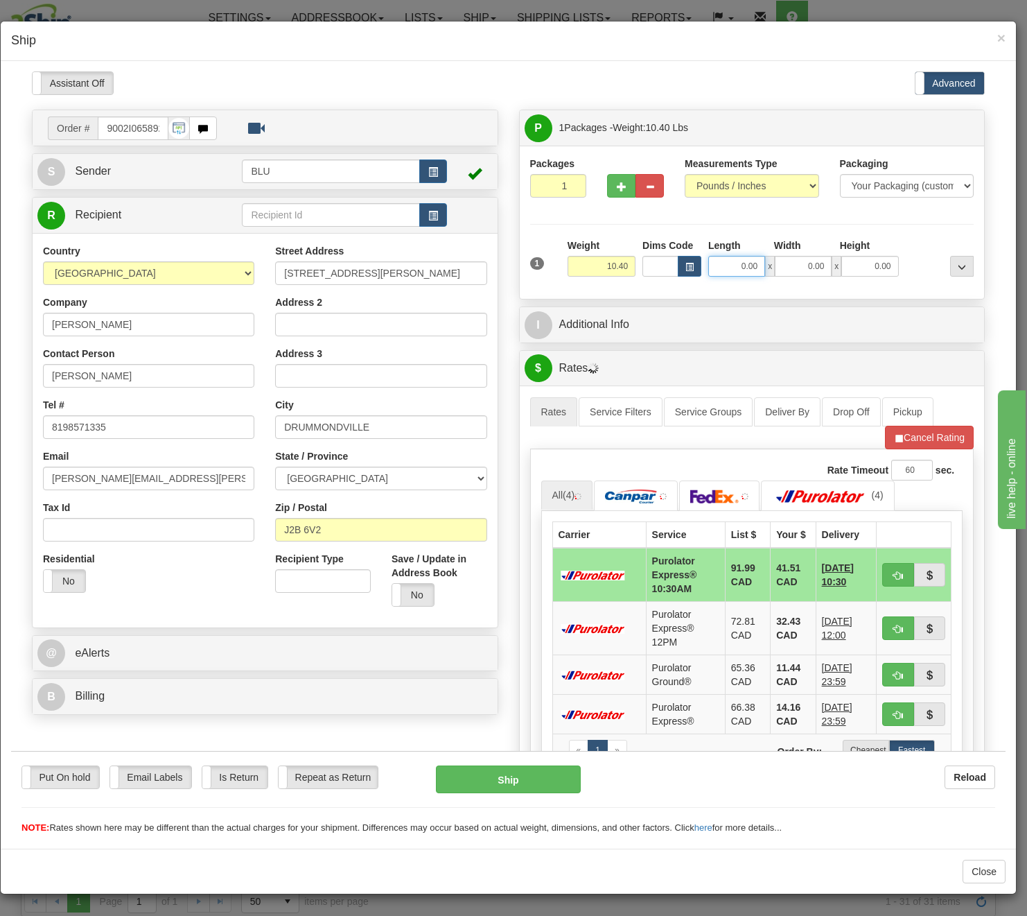
click at [726, 264] on input "0.00" at bounding box center [736, 265] width 57 height 21
click at [726, 264] on input "Length" at bounding box center [736, 265] width 57 height 21
type input "16.85"
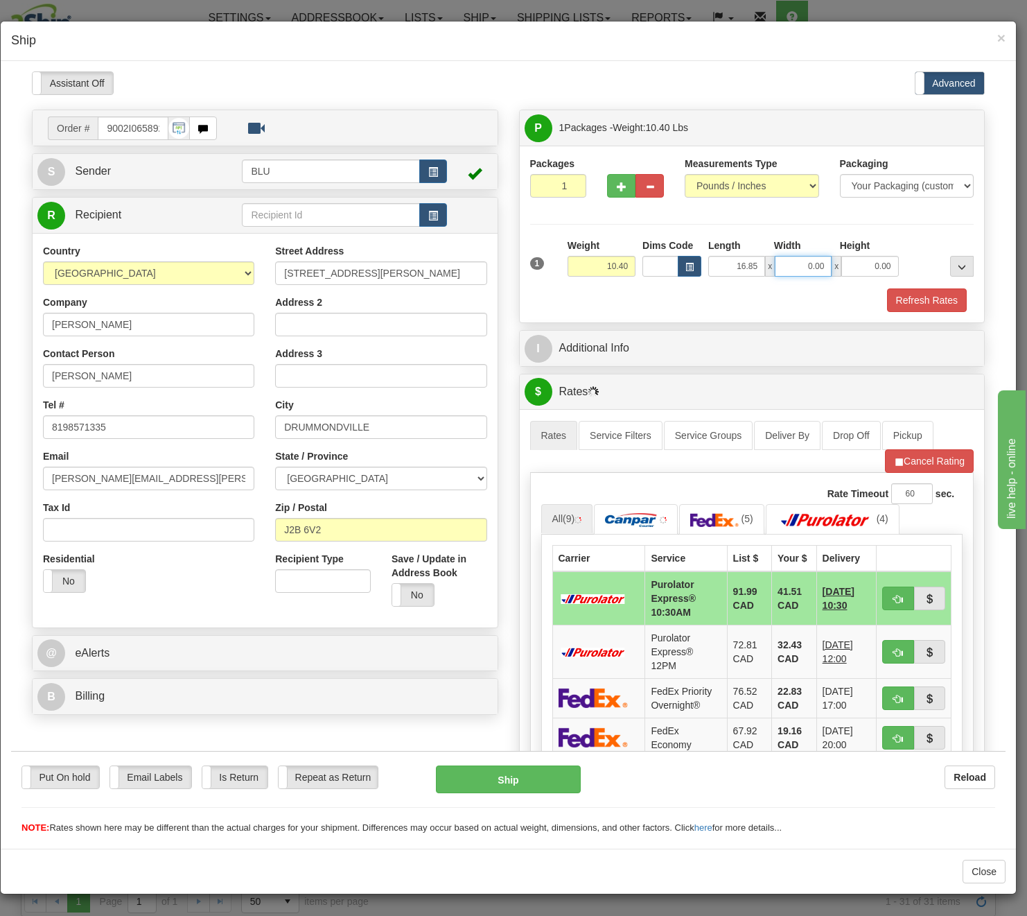
click at [819, 266] on input "0.00" at bounding box center [803, 265] width 57 height 21
click at [805, 267] on input "Width" at bounding box center [803, 265] width 57 height 21
type input "8.45"
click at [842, 272] on input "0.00" at bounding box center [870, 265] width 57 height 21
click at [842, 272] on input "Height" at bounding box center [870, 265] width 57 height 21
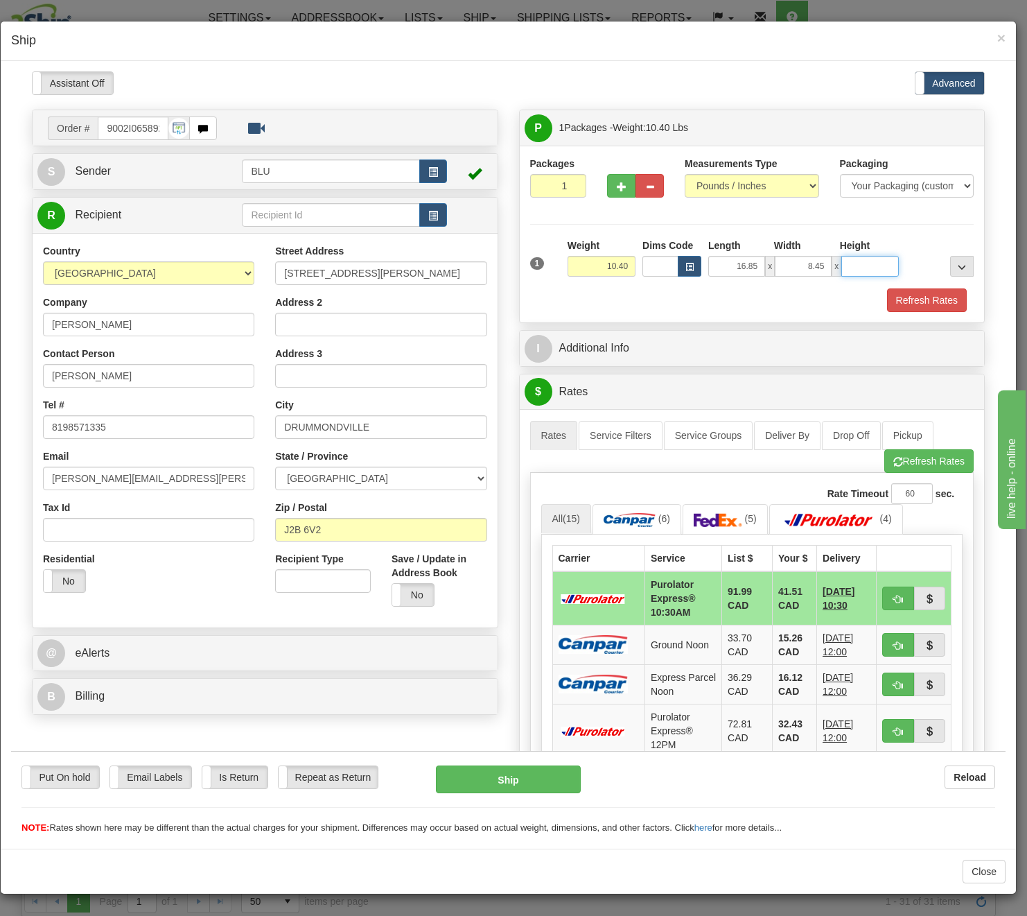
type input "16.85"
click at [923, 295] on button "Refresh Rates" at bounding box center [927, 300] width 80 height 24
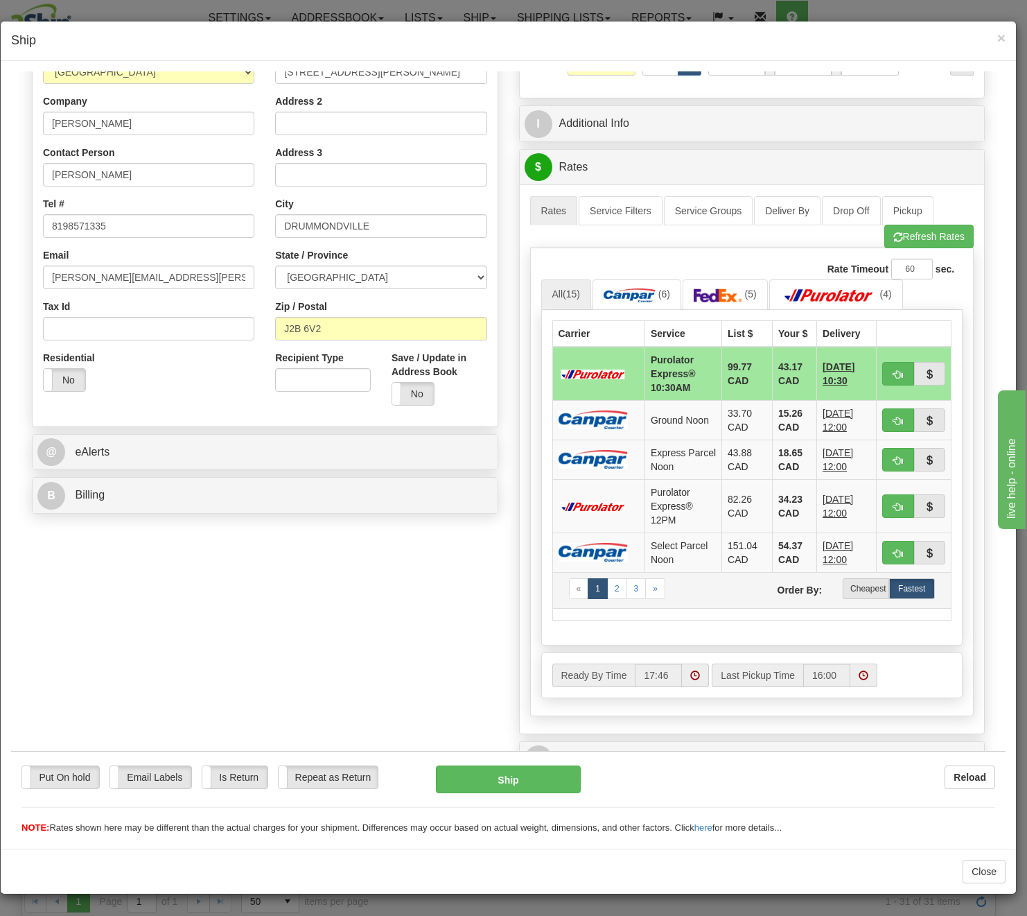
scroll to position [277, 0]
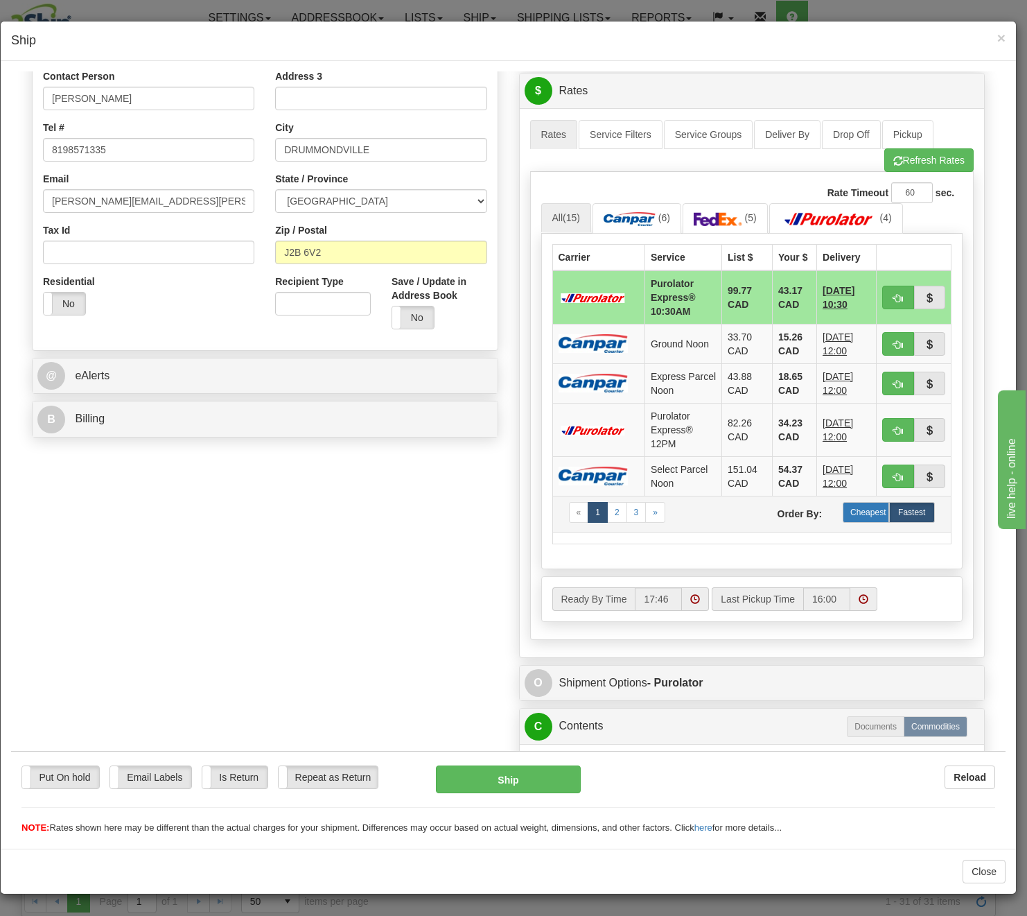
click at [850, 512] on label "Cheapest" at bounding box center [866, 511] width 46 height 21
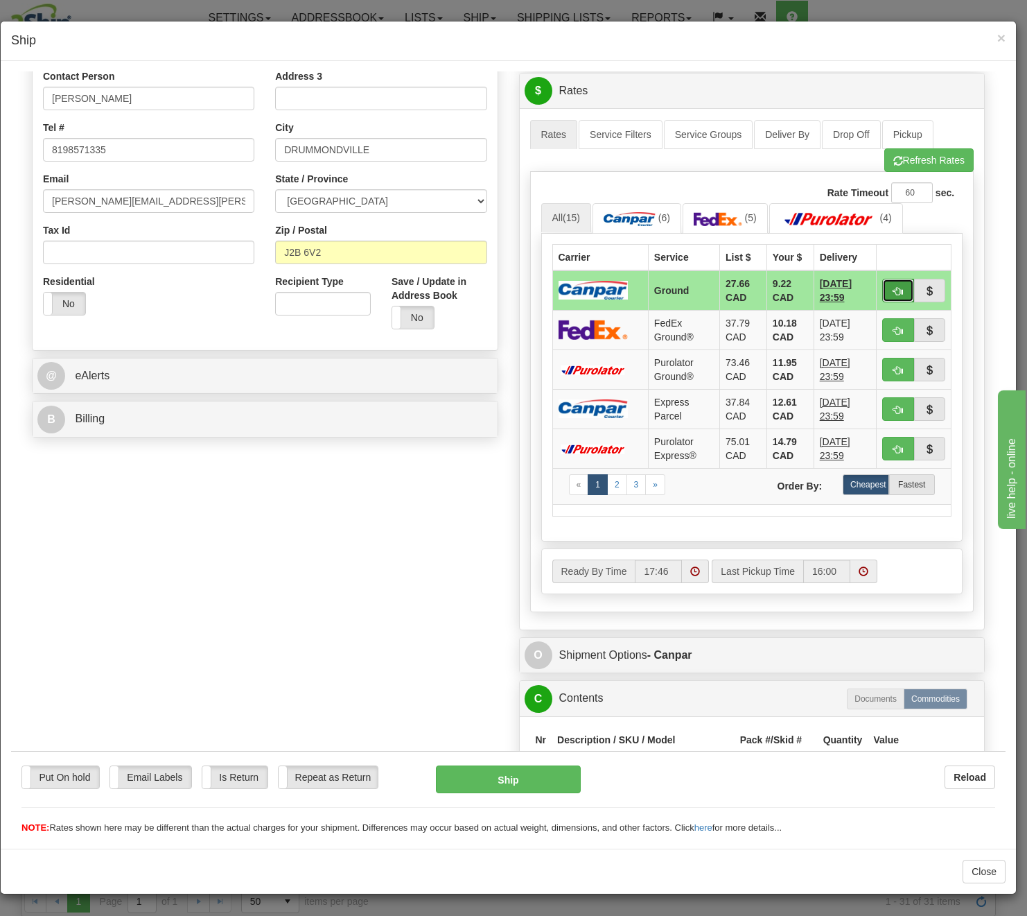
click at [894, 294] on span "button" at bounding box center [899, 290] width 10 height 9
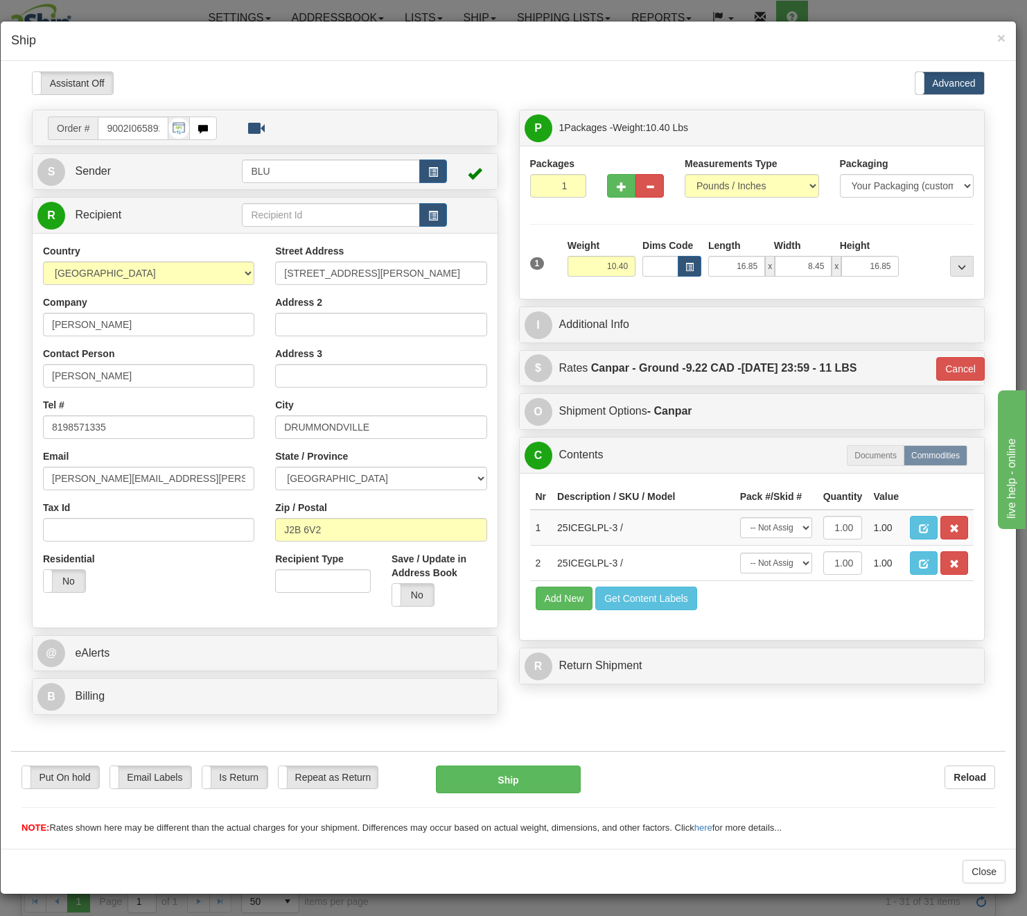
type input "1"
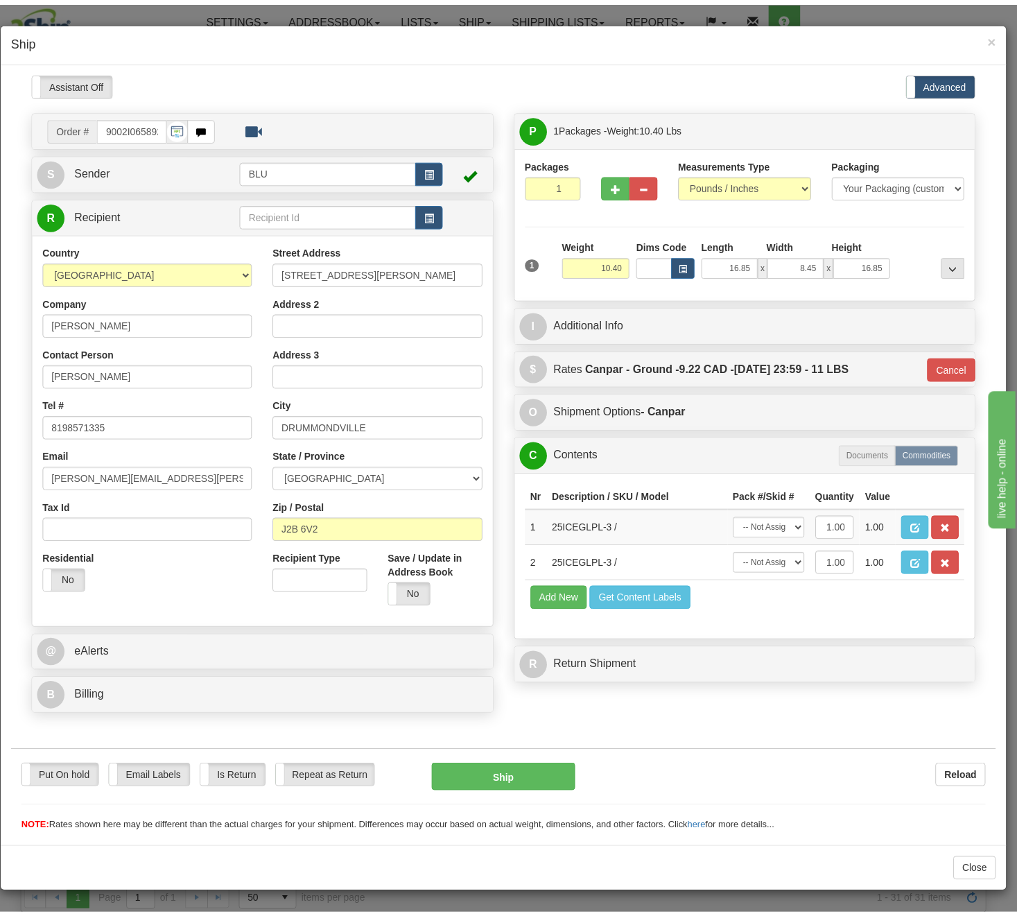
scroll to position [0, 0]
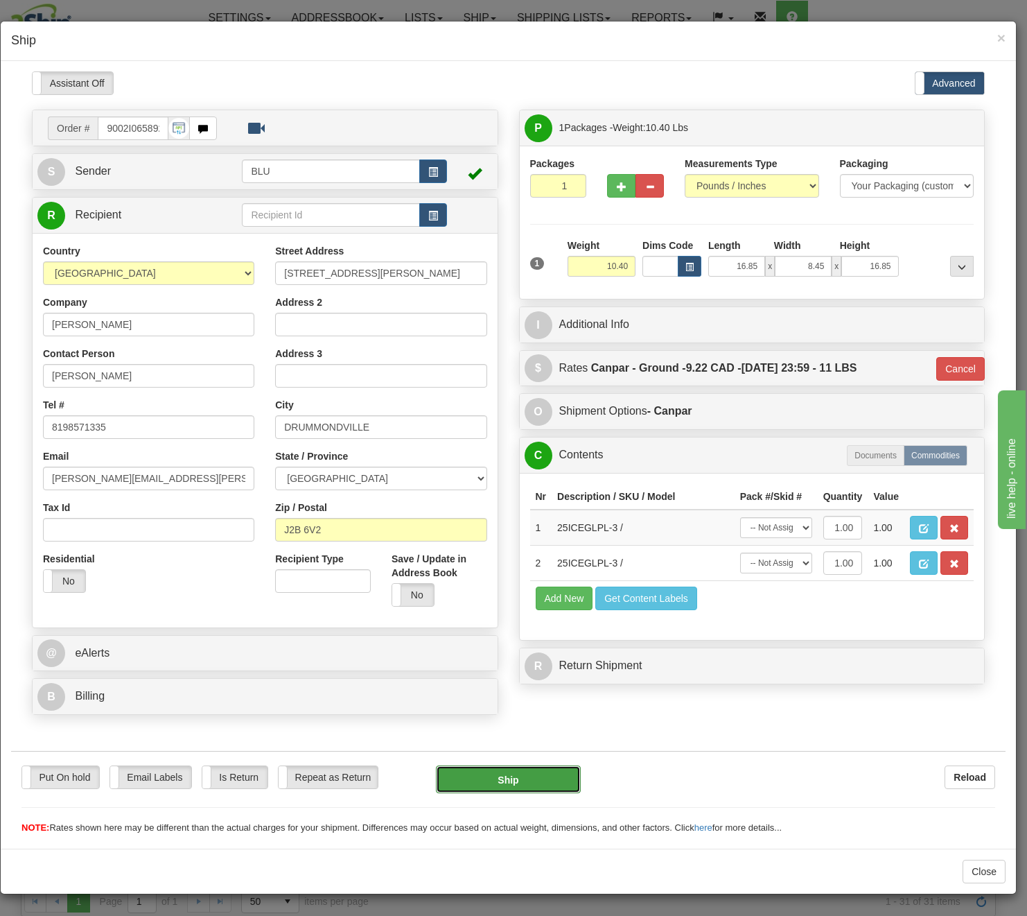
click at [524, 785] on button "Ship" at bounding box center [508, 779] width 145 height 28
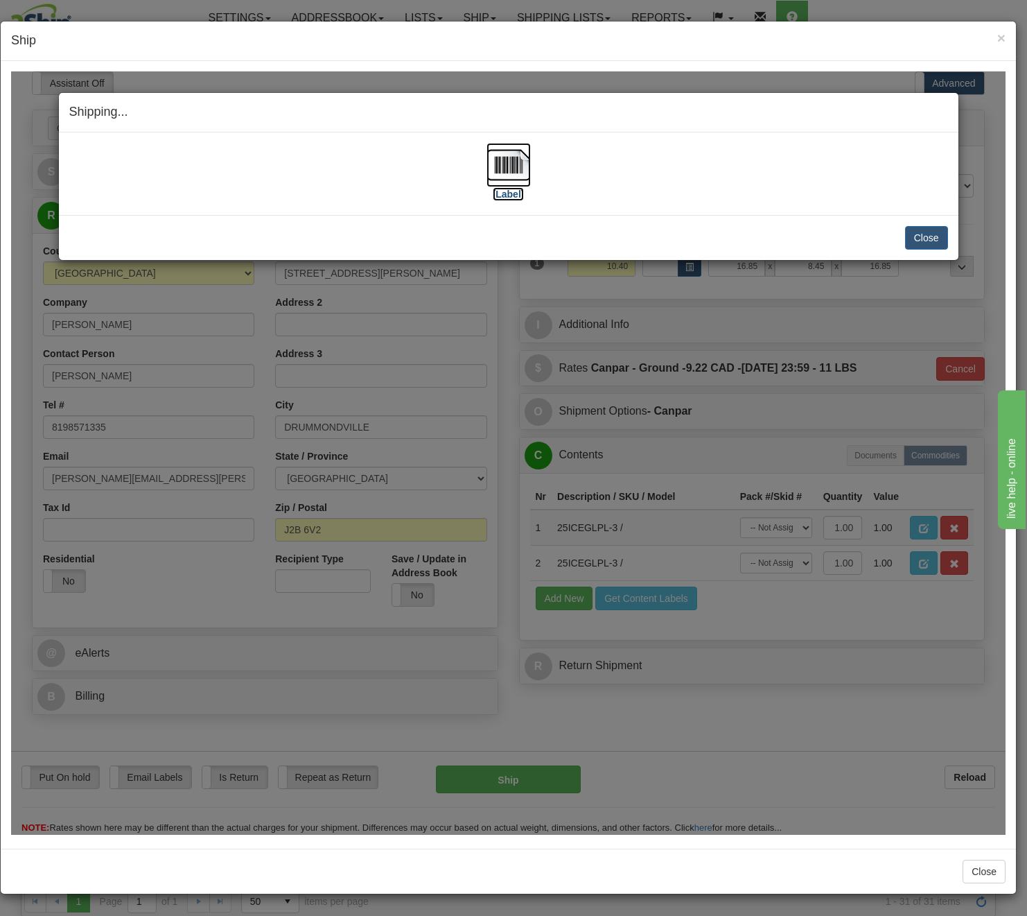
click at [519, 171] on img at bounding box center [509, 164] width 44 height 44
click at [925, 242] on button "Close" at bounding box center [926, 237] width 43 height 24
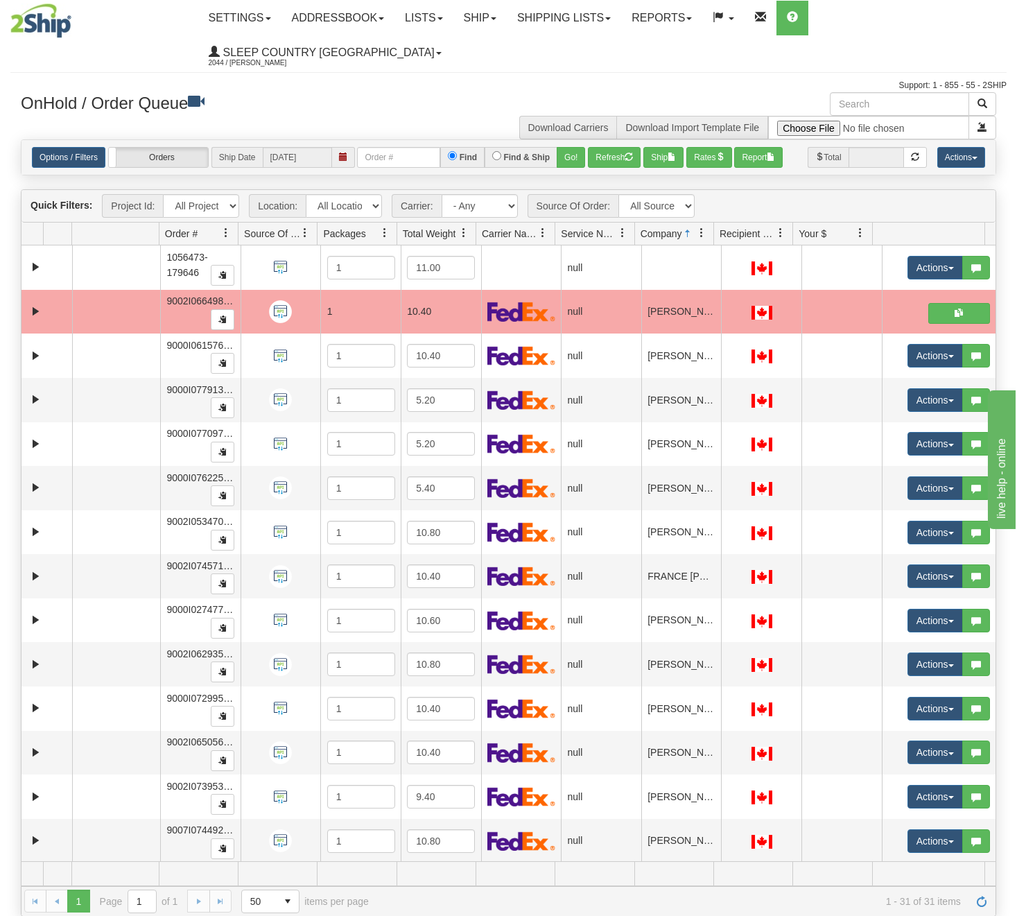
click at [464, 71] on div "Toggle navigation Settings Shipping Preferences Fields Preferences New Recipien…" at bounding box center [508, 46] width 996 height 92
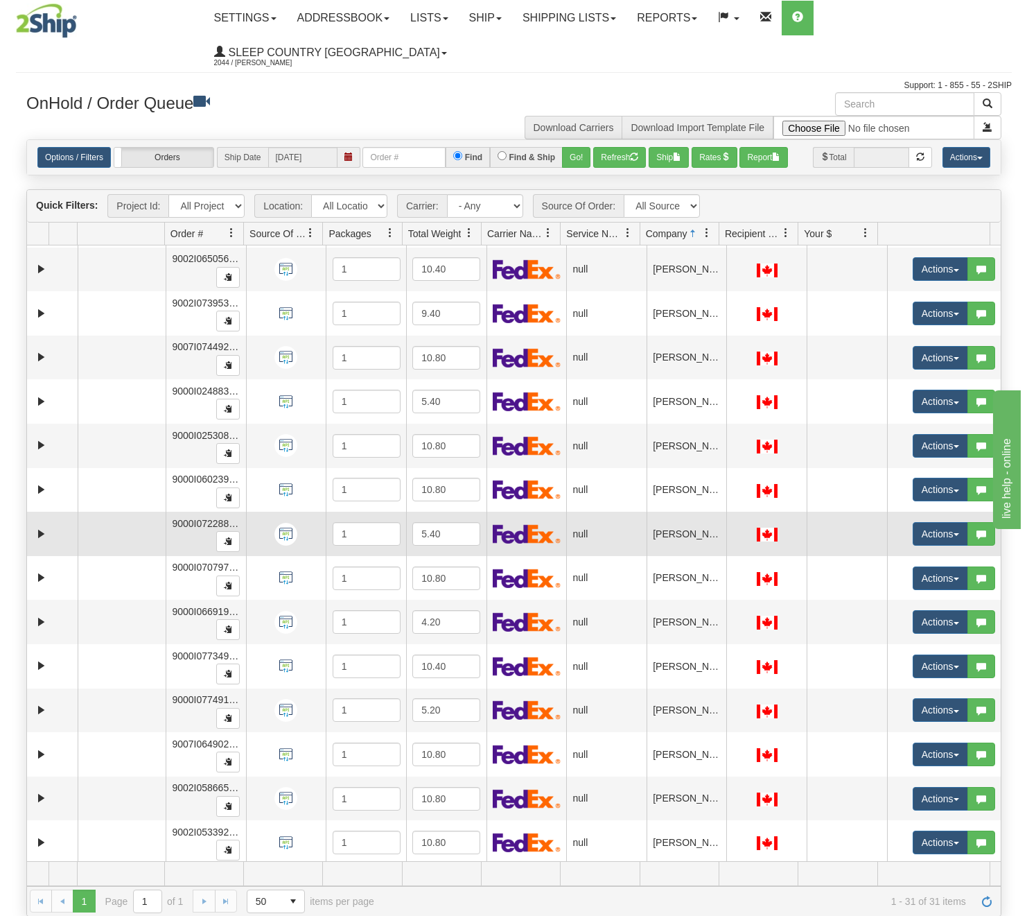
scroll to position [485, 0]
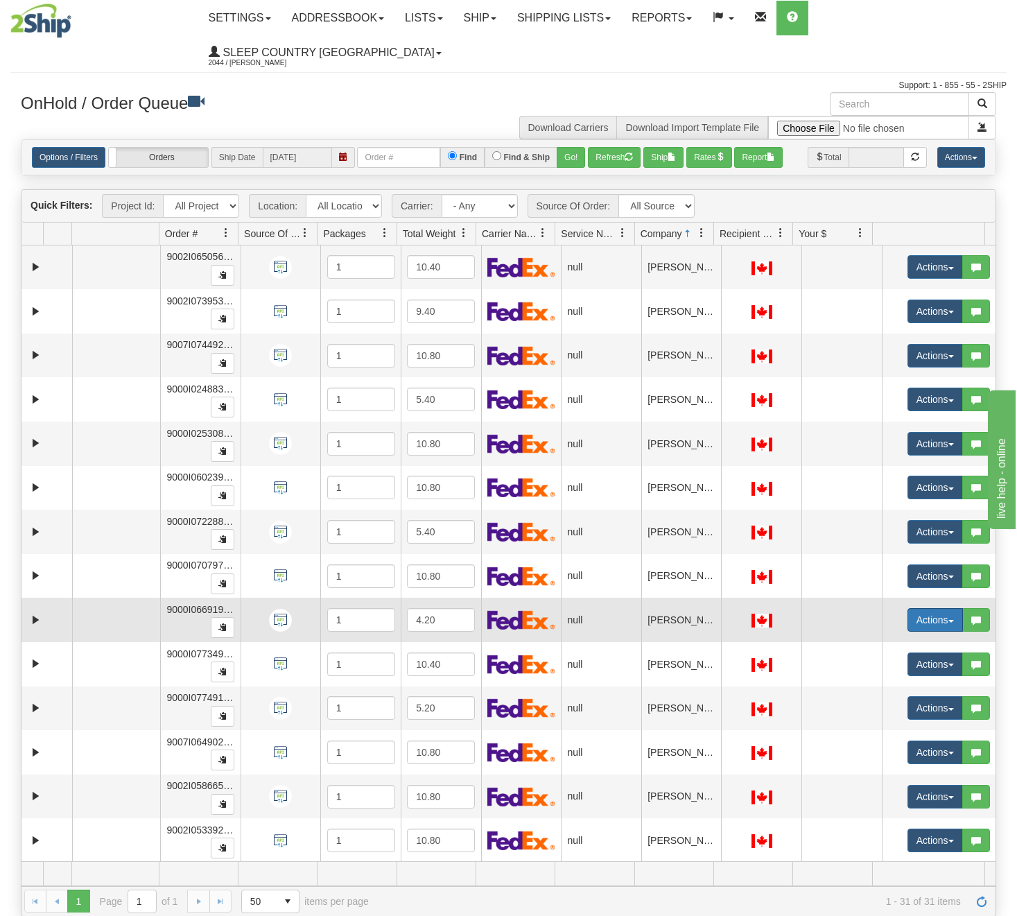
click at [929, 611] on button "Actions" at bounding box center [934, 620] width 55 height 24
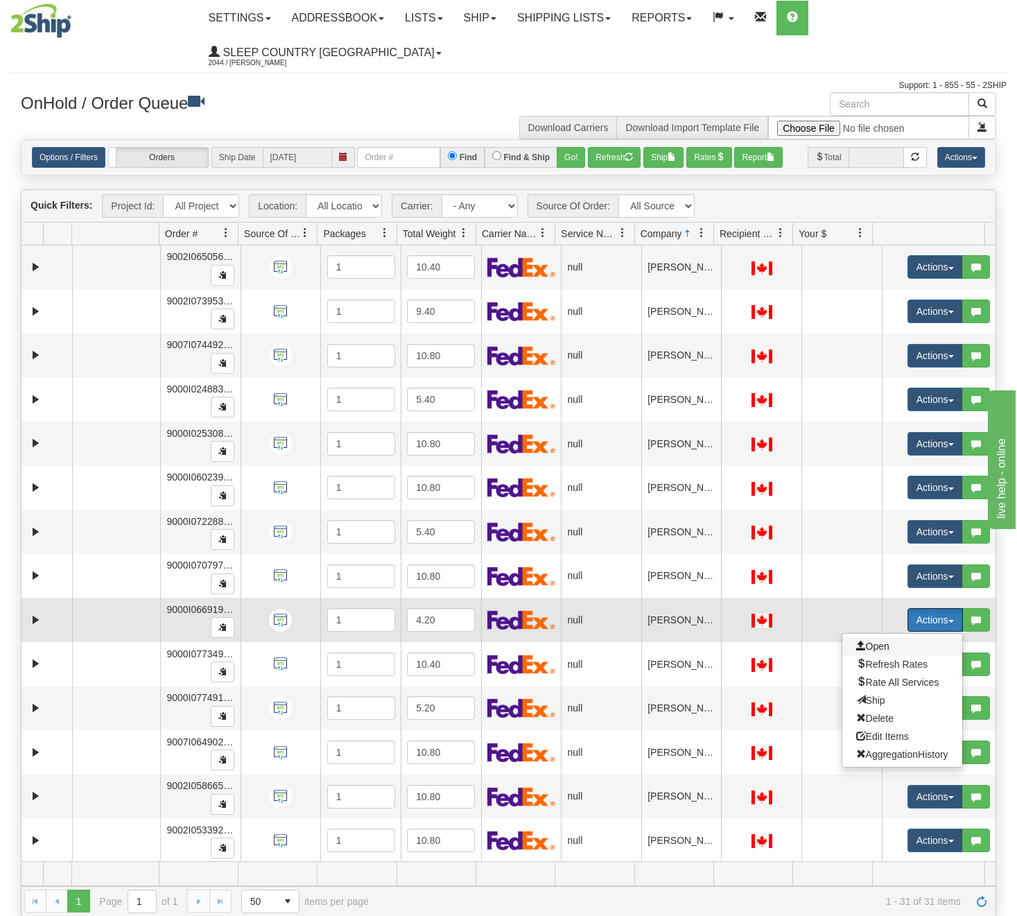
click at [874, 643] on span "Open" at bounding box center [872, 645] width 33 height 11
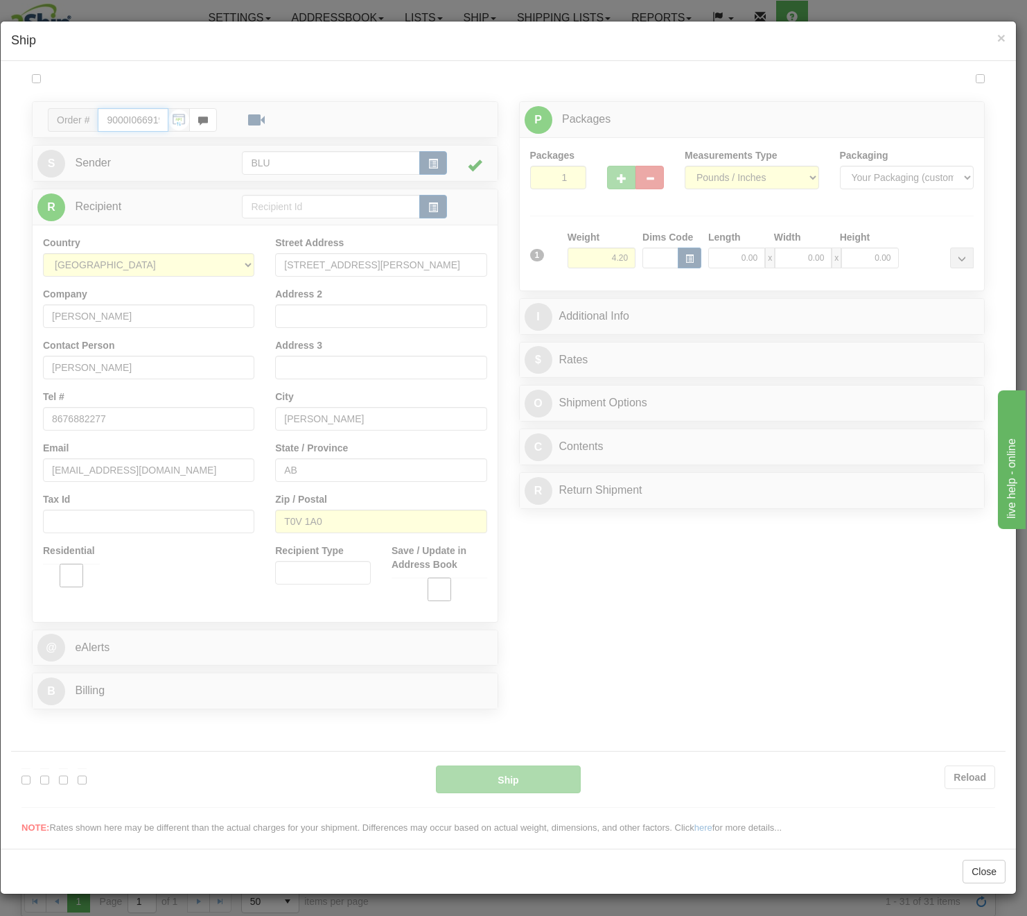
type input "18:15"
type input "16:00"
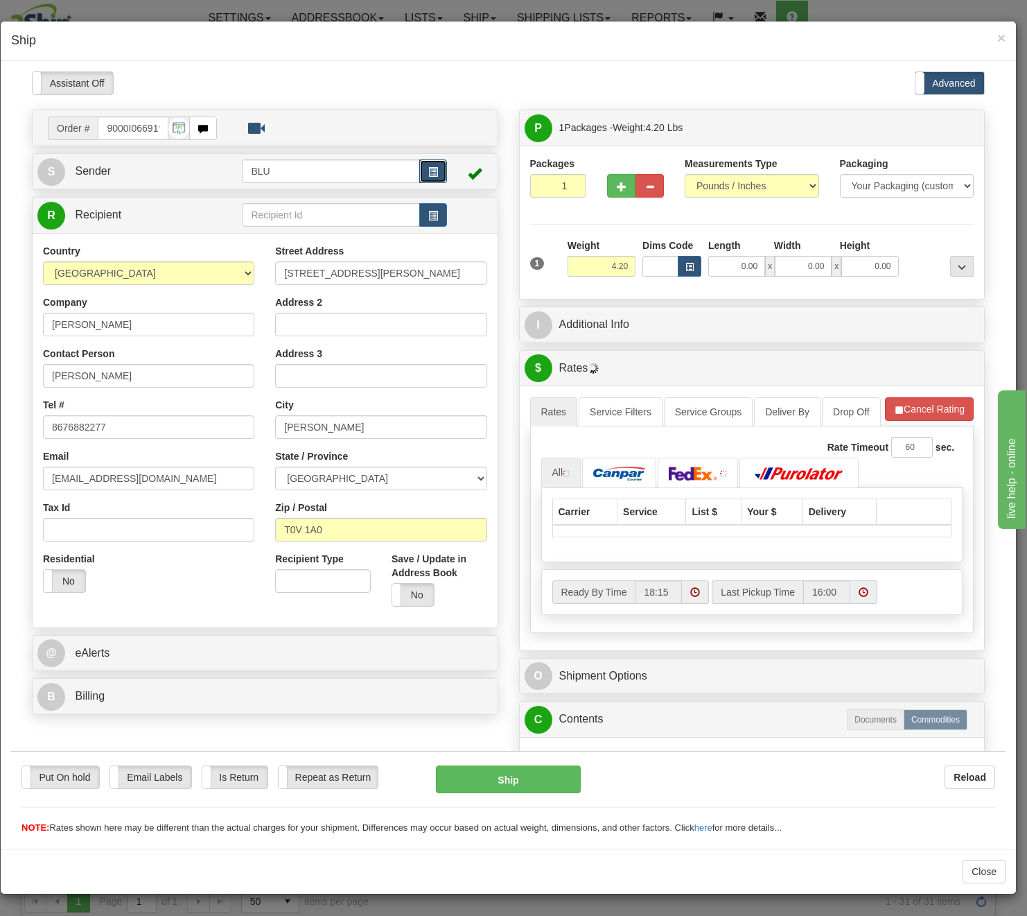
click at [428, 169] on span "button" at bounding box center [433, 171] width 10 height 9
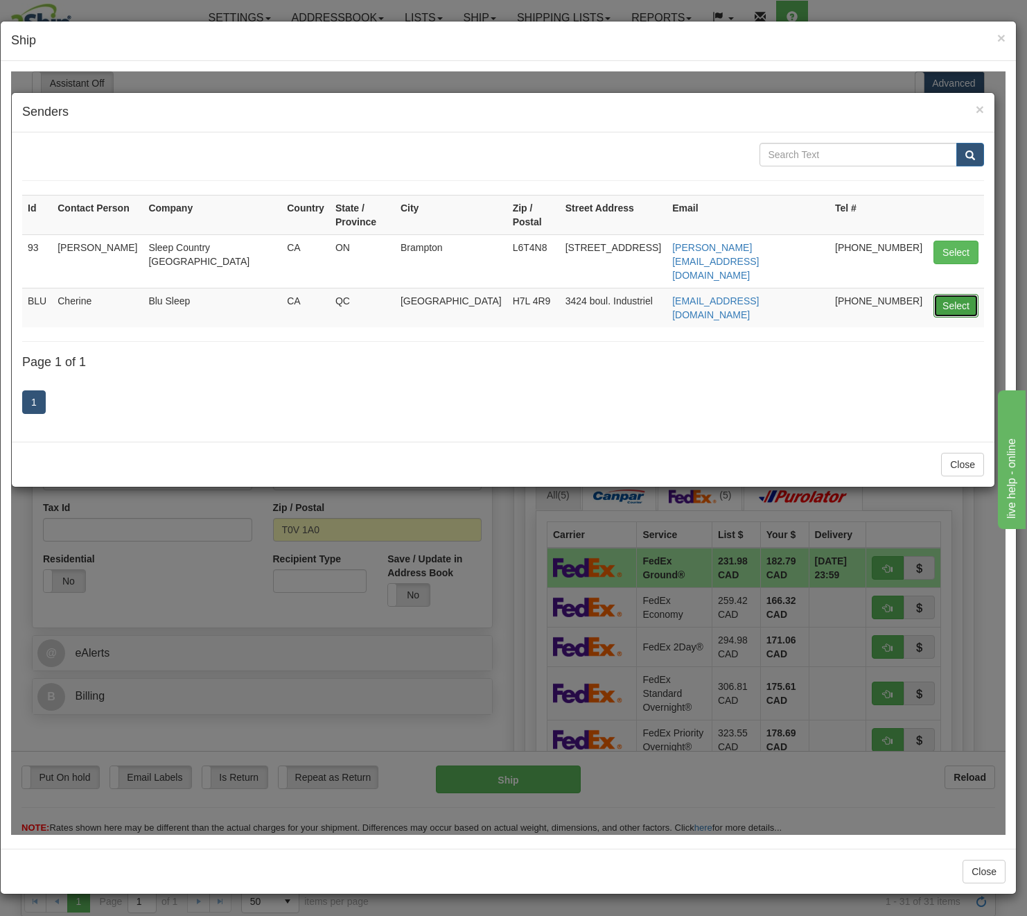
click at [943, 293] on button "Select" at bounding box center [956, 305] width 45 height 24
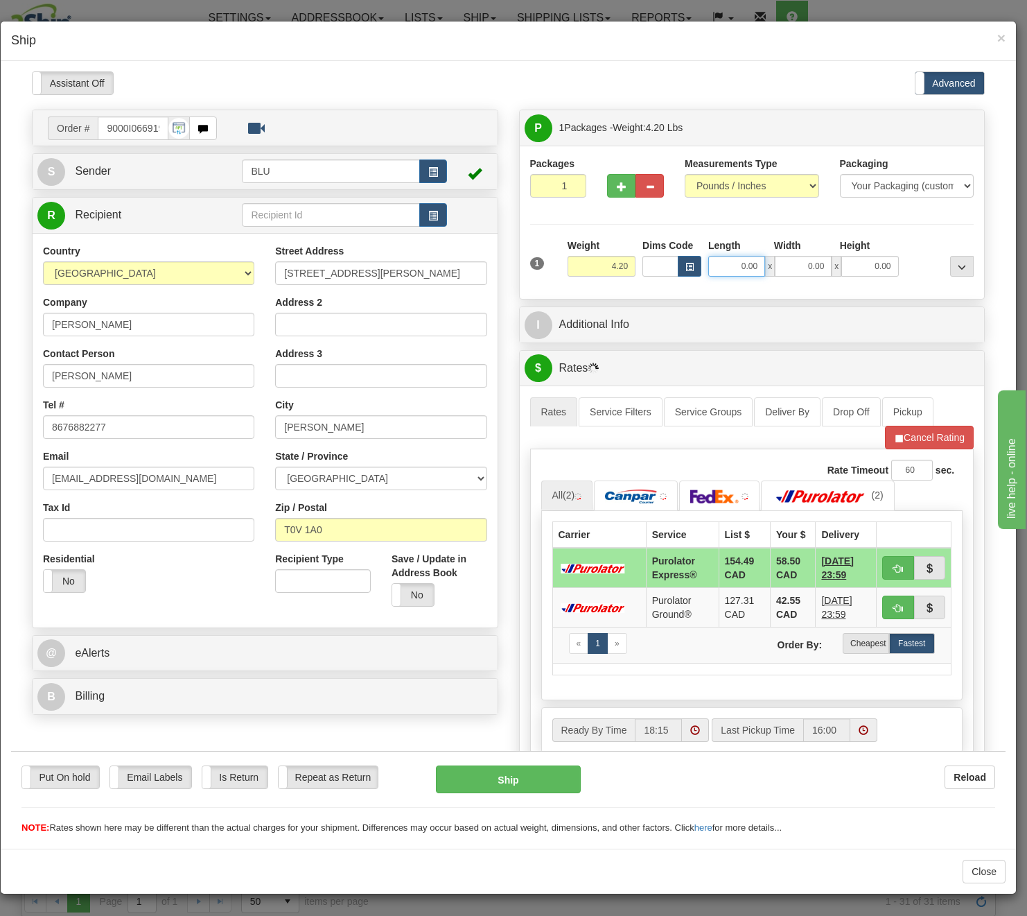
click at [723, 260] on input "0.00" at bounding box center [736, 265] width 57 height 21
click at [723, 260] on input "Length" at bounding box center [736, 265] width 57 height 21
type input "16.85"
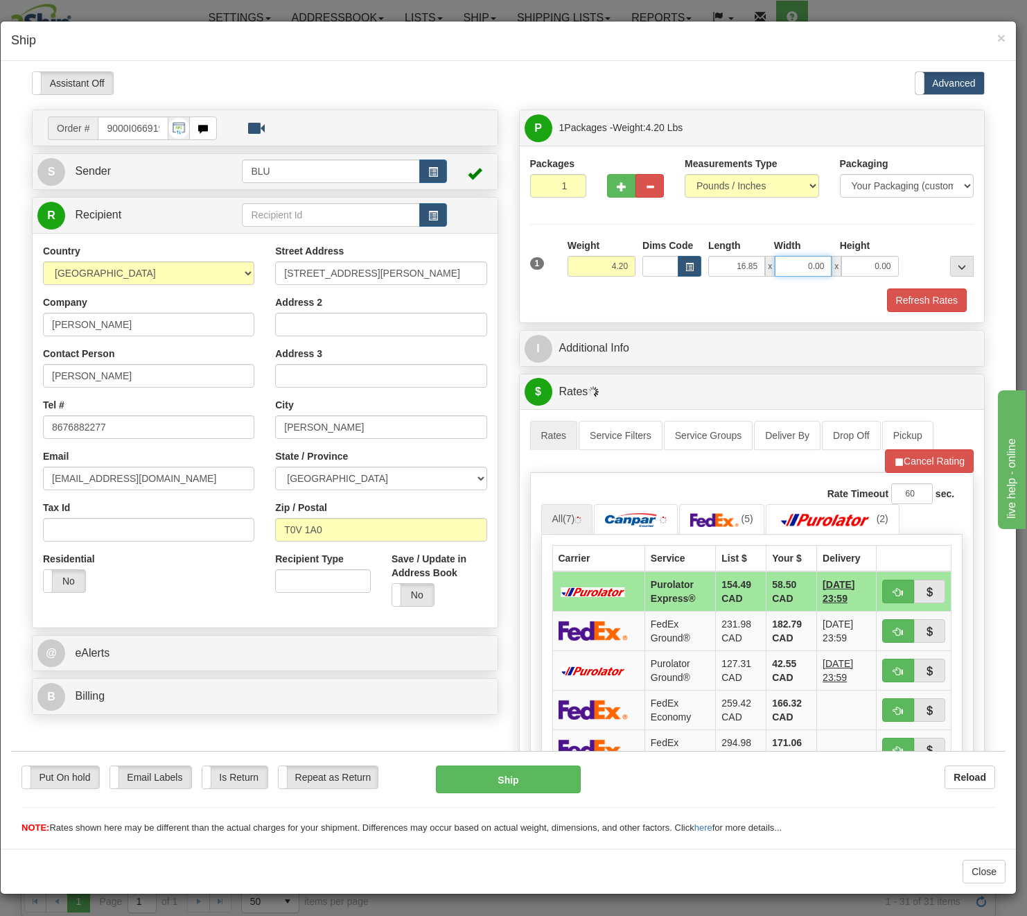
click at [799, 258] on input "0.00" at bounding box center [803, 265] width 57 height 21
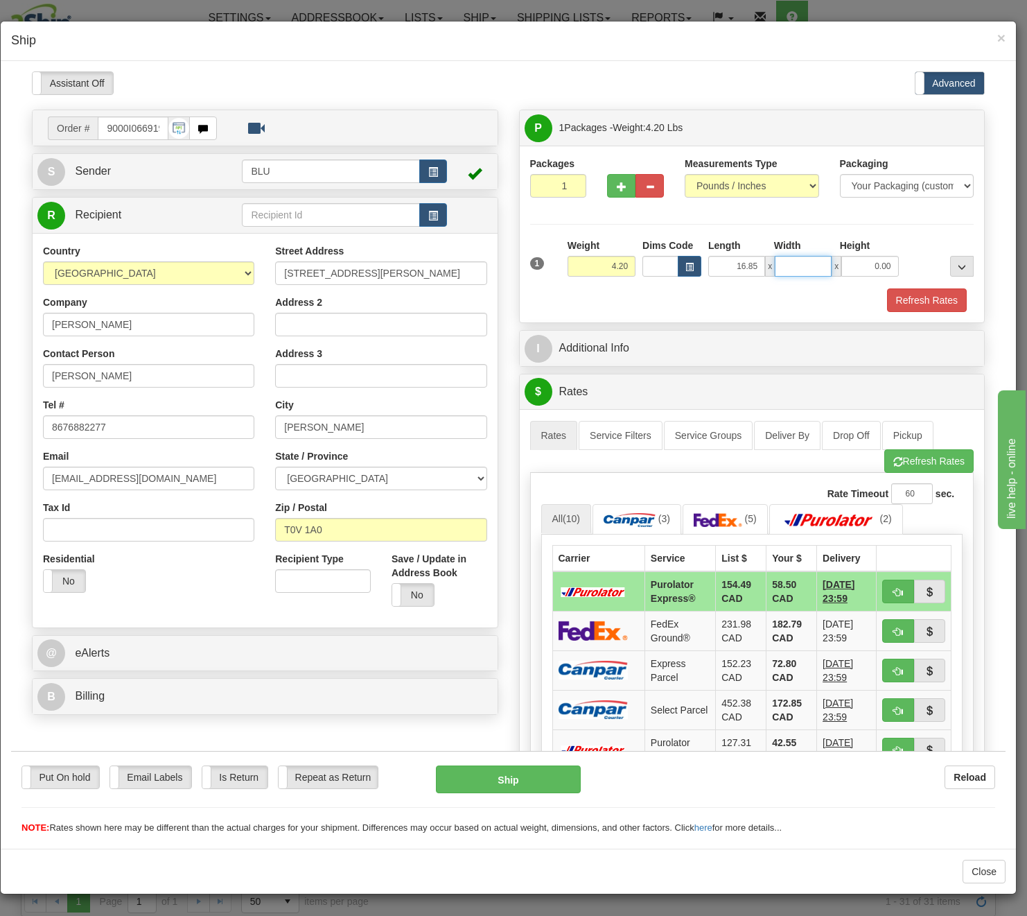
click at [799, 258] on input "Width" at bounding box center [803, 265] width 57 height 21
type input "8.45"
click at [845, 273] on input "0.00" at bounding box center [870, 265] width 57 height 21
click at [845, 272] on input "Height" at bounding box center [870, 265] width 57 height 21
type input "8.45"
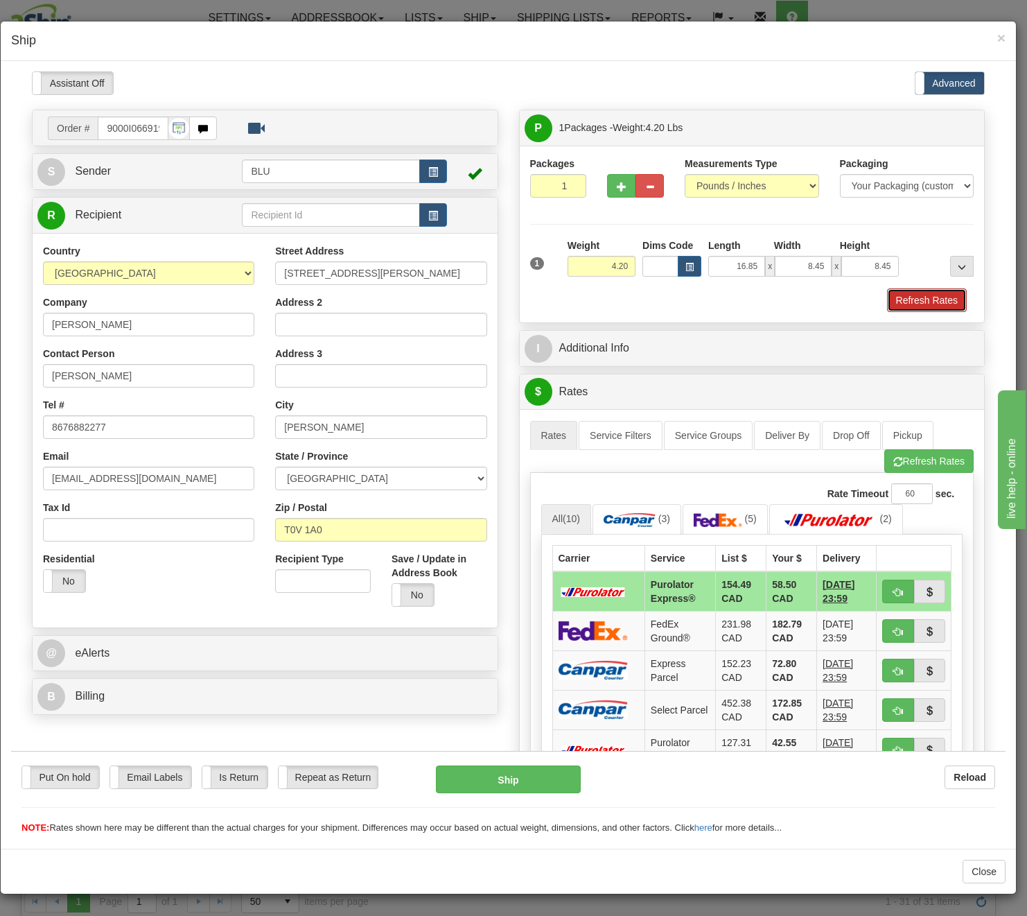
click at [900, 299] on button "Refresh Rates" at bounding box center [927, 300] width 80 height 24
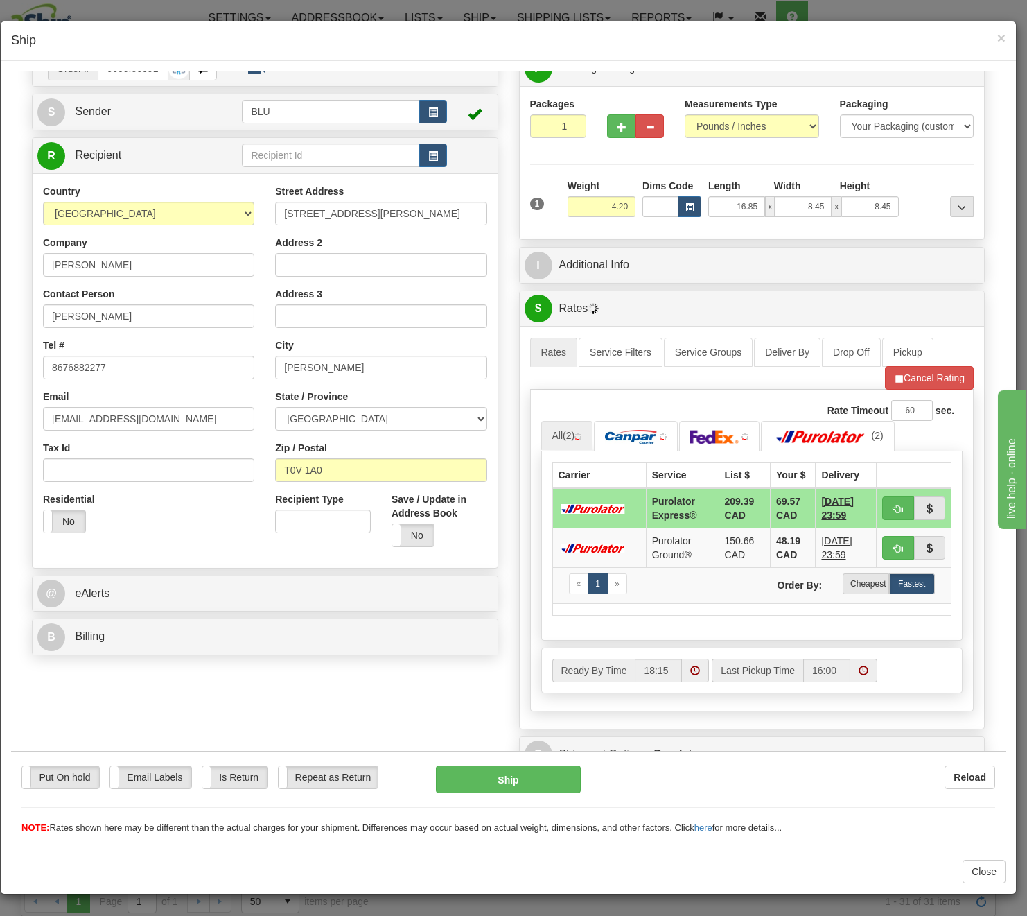
scroll to position [69, 0]
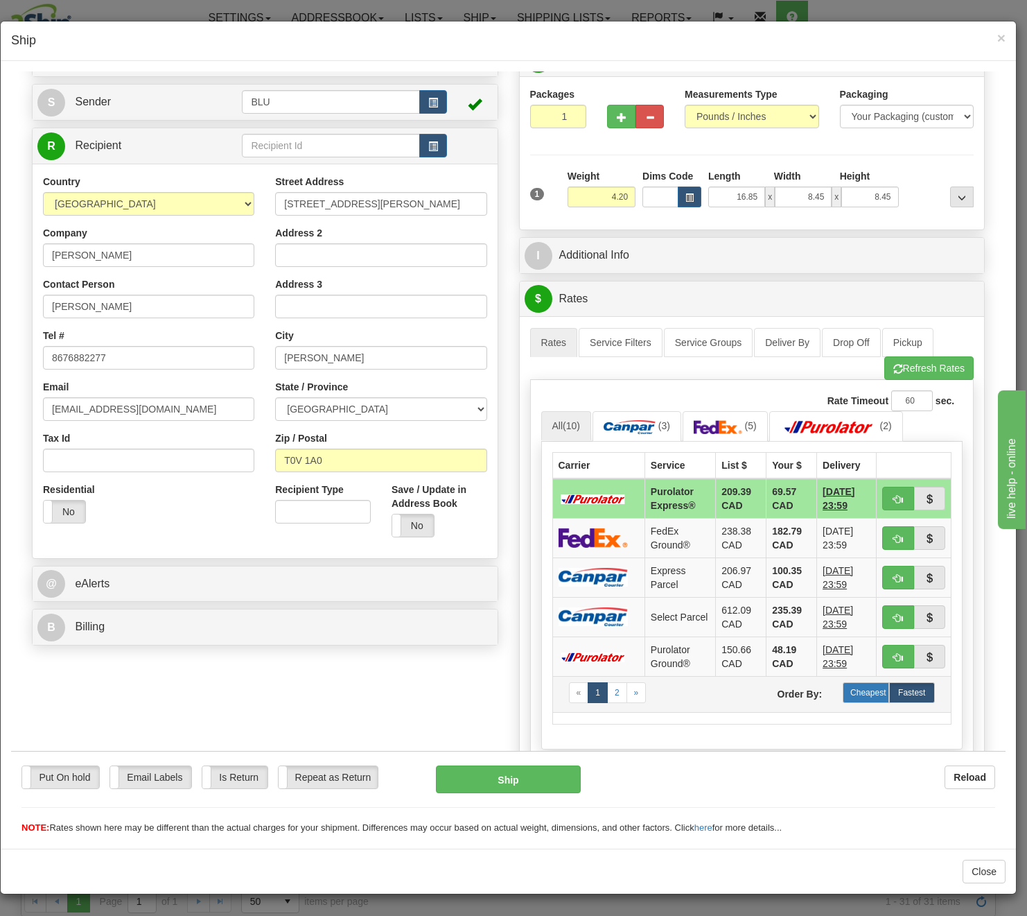
click at [847, 686] on label "Cheapest" at bounding box center [866, 691] width 46 height 21
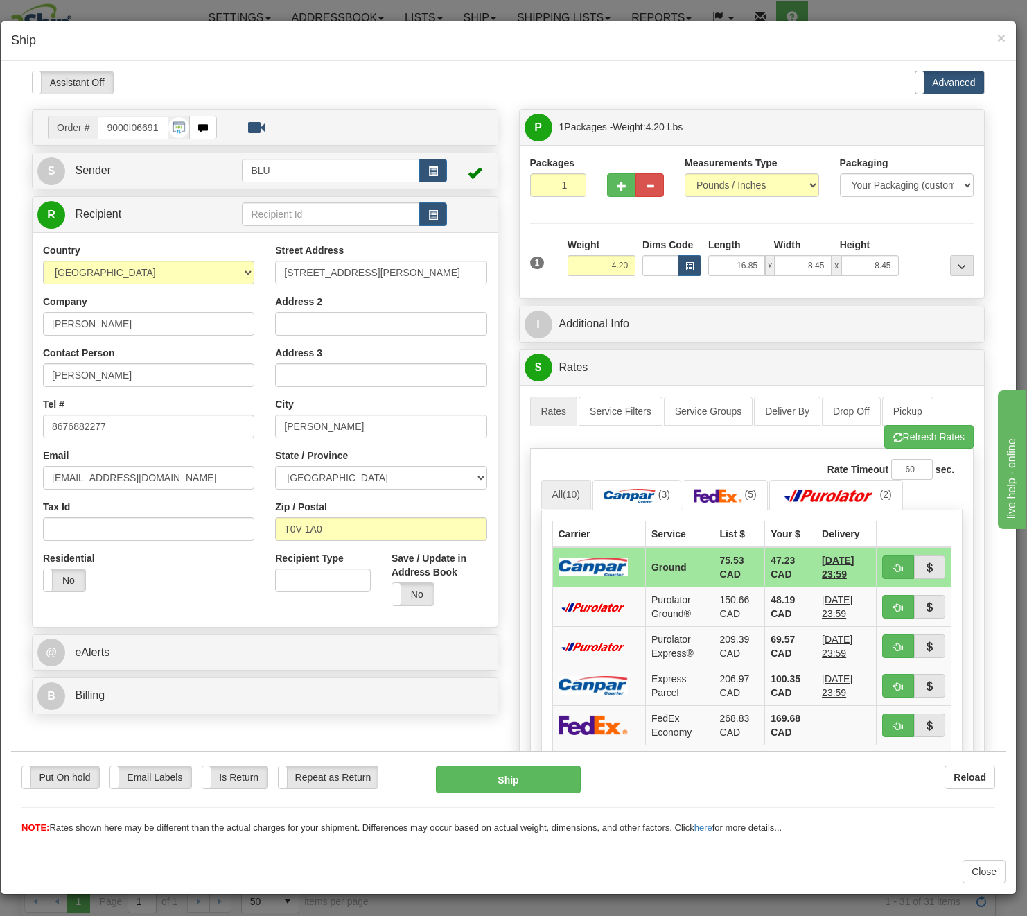
scroll to position [0, 0]
click at [420, 168] on button "button" at bounding box center [433, 171] width 28 height 24
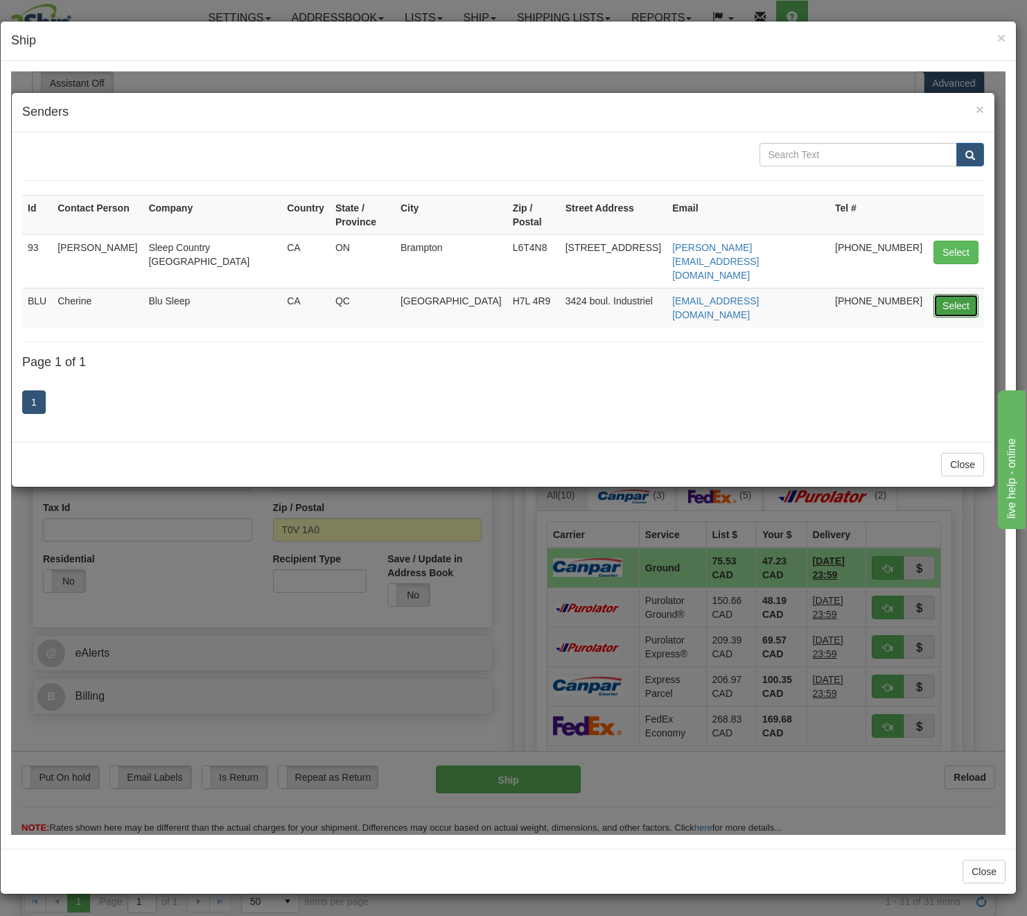
click at [965, 293] on button "Select" at bounding box center [956, 305] width 45 height 24
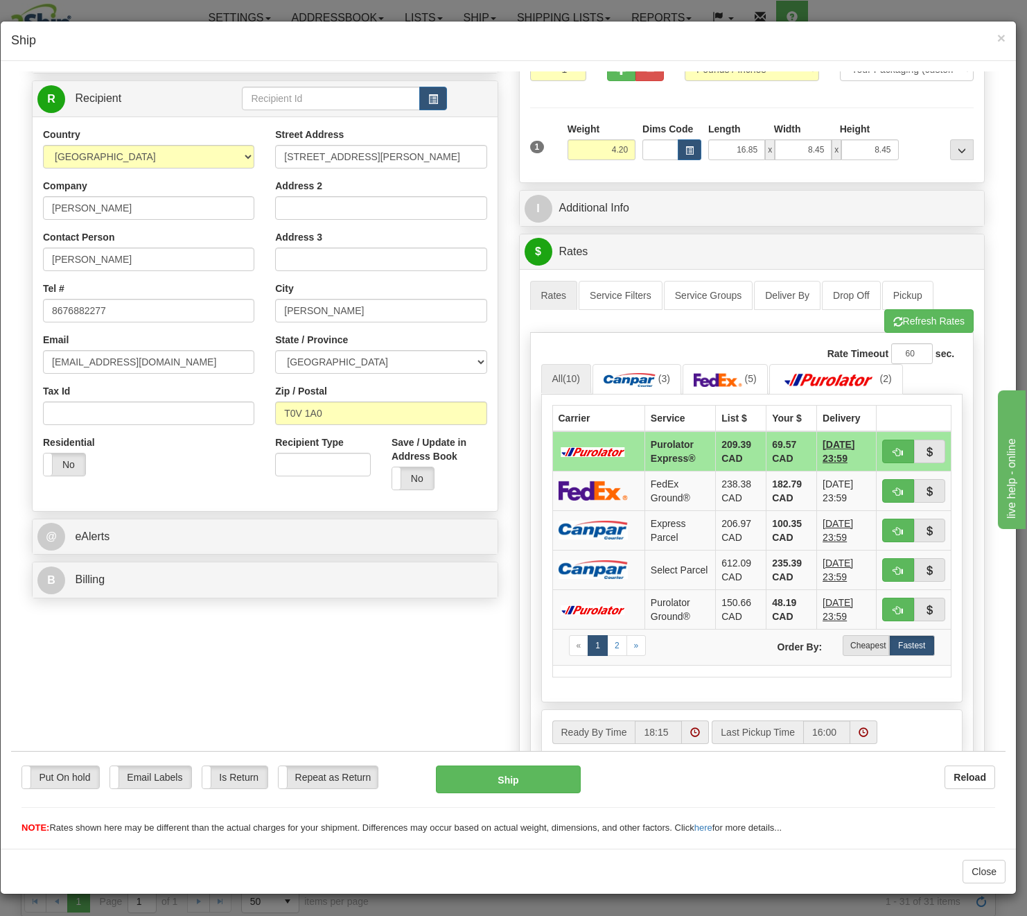
scroll to position [208, 0]
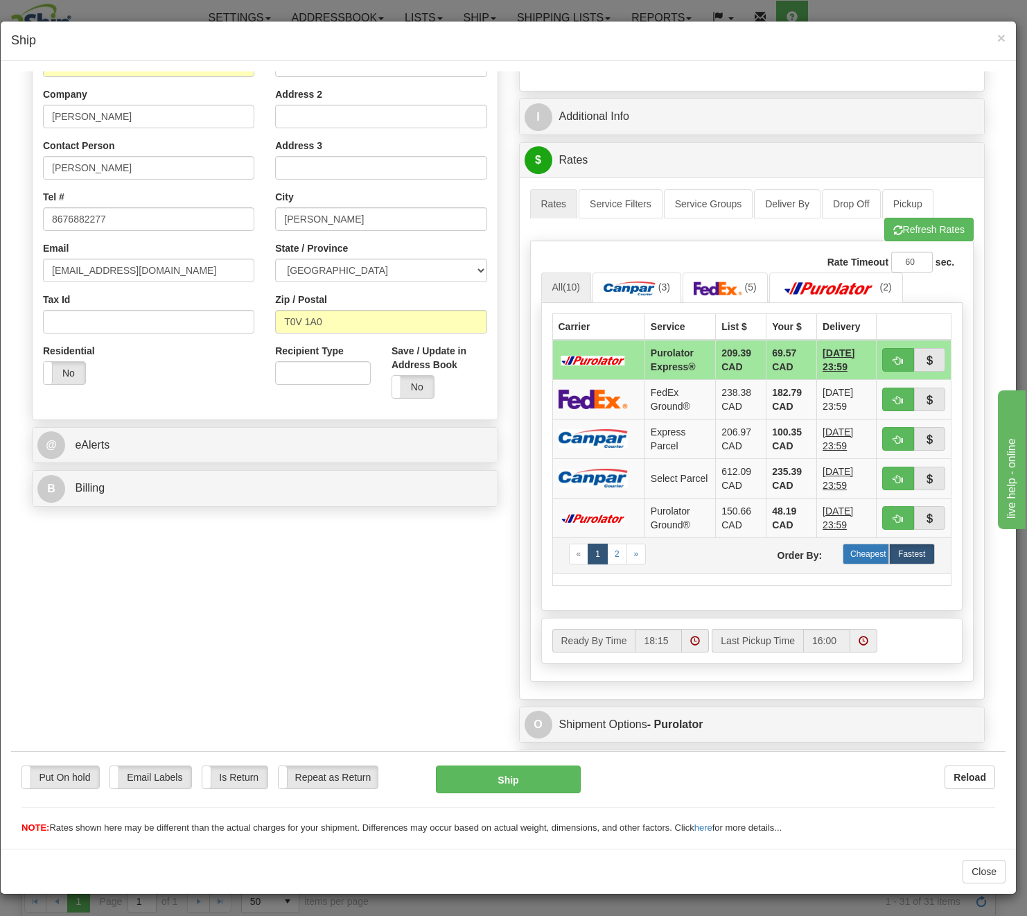
click at [859, 558] on label "Cheapest" at bounding box center [866, 553] width 46 height 21
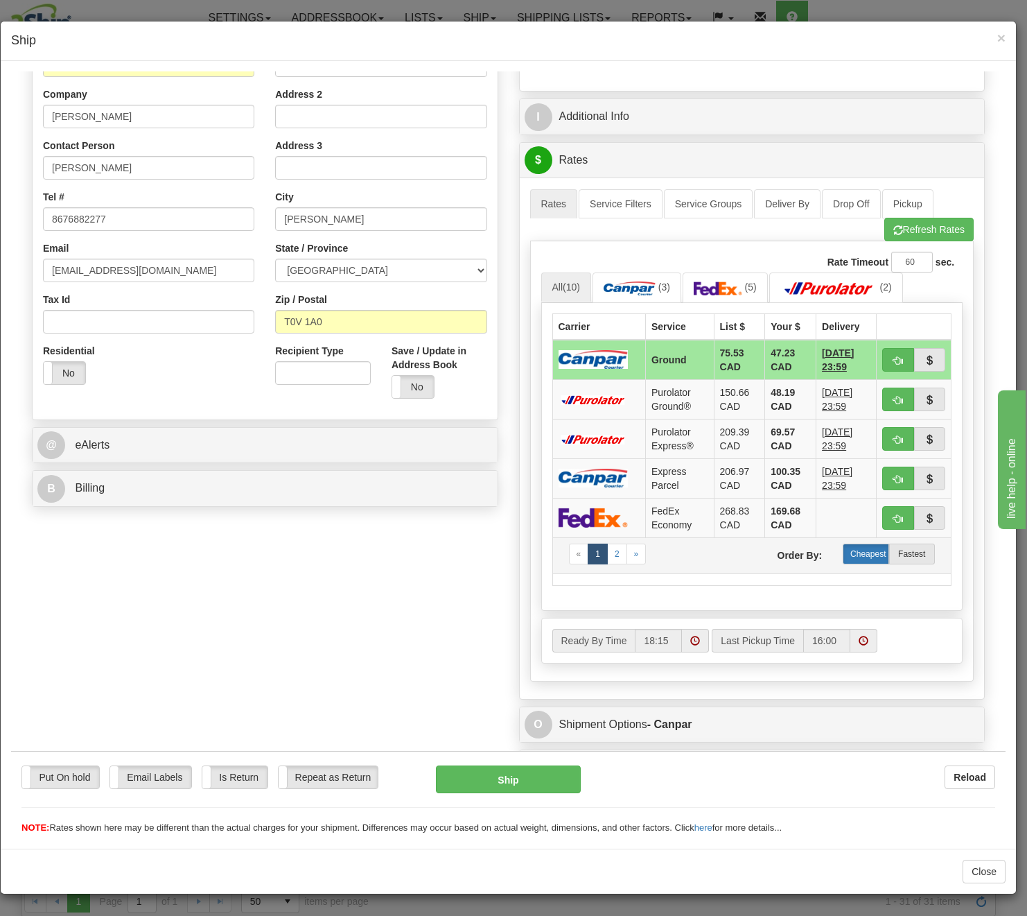
click at [857, 557] on label "Cheapest" at bounding box center [866, 553] width 46 height 21
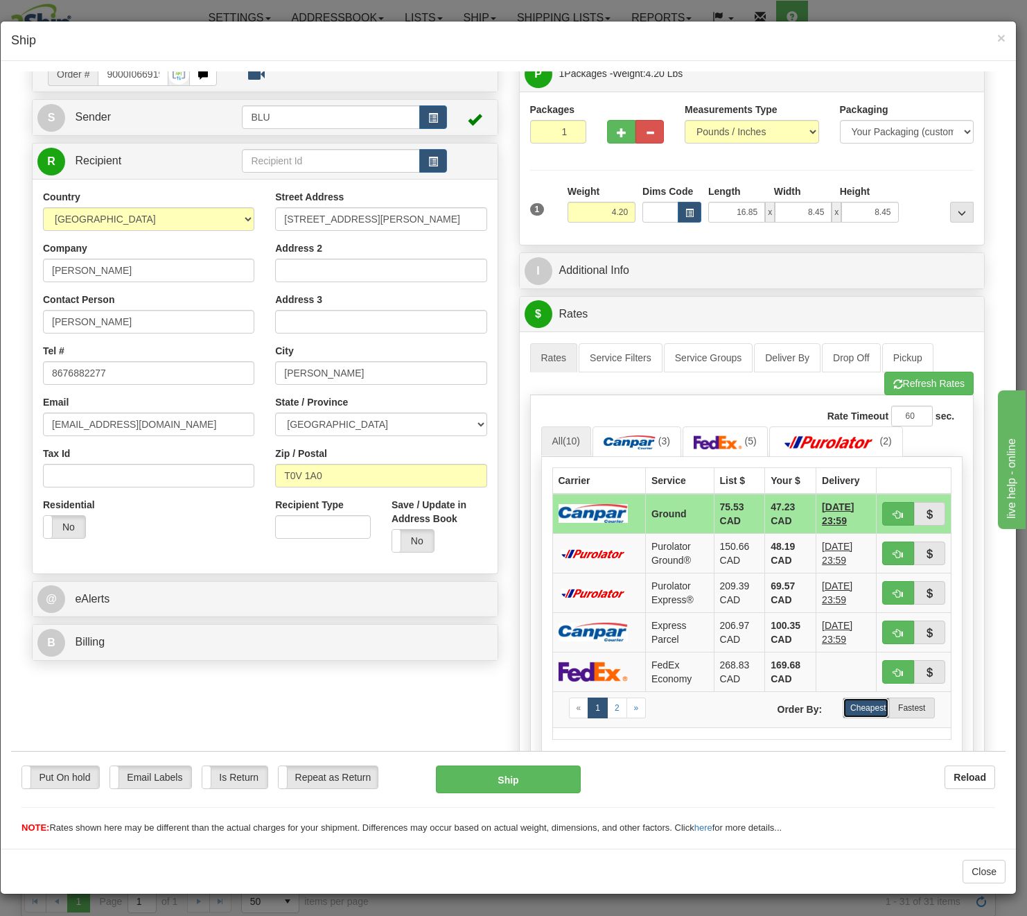
scroll to position [0, 0]
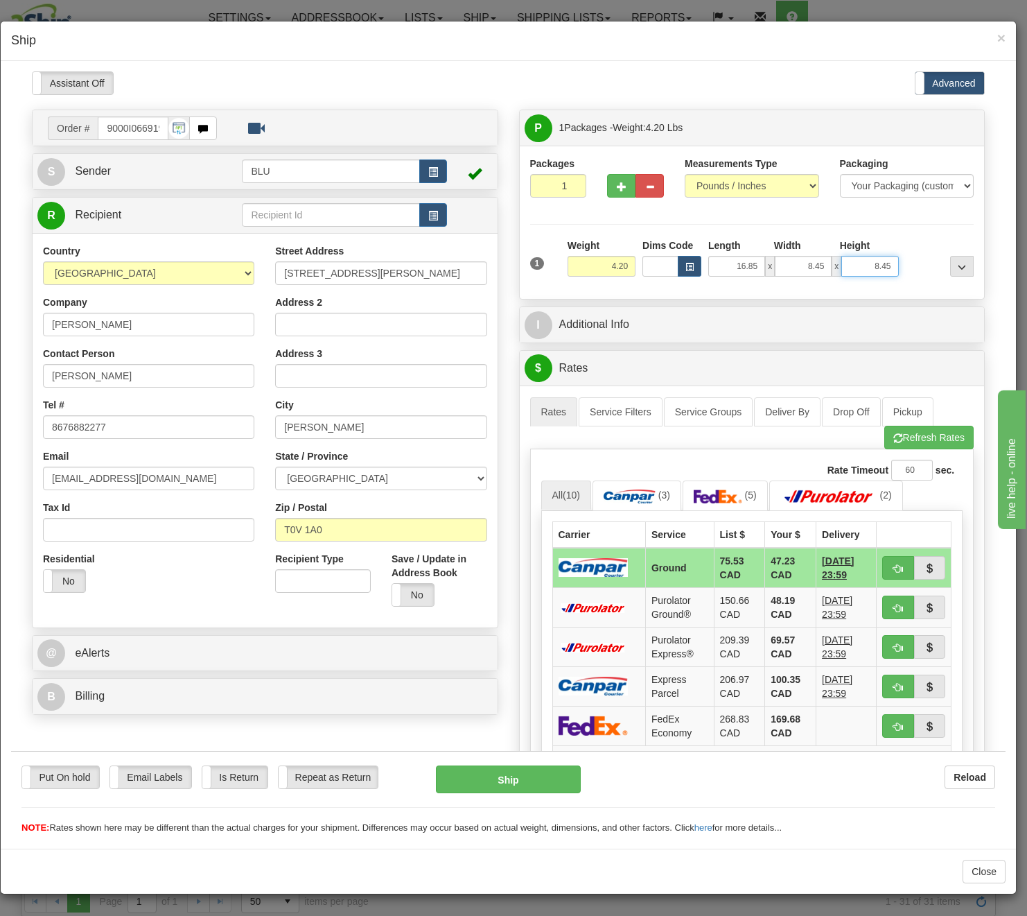
click at [852, 274] on input "8.45" at bounding box center [870, 265] width 57 height 21
click at [776, 267] on input "8.45" at bounding box center [803, 265] width 57 height 21
click at [708, 265] on input "16.85" at bounding box center [736, 265] width 57 height 21
click at [359, 266] on input "[STREET_ADDRESS][PERSON_NAME]" at bounding box center [380, 273] width 211 height 24
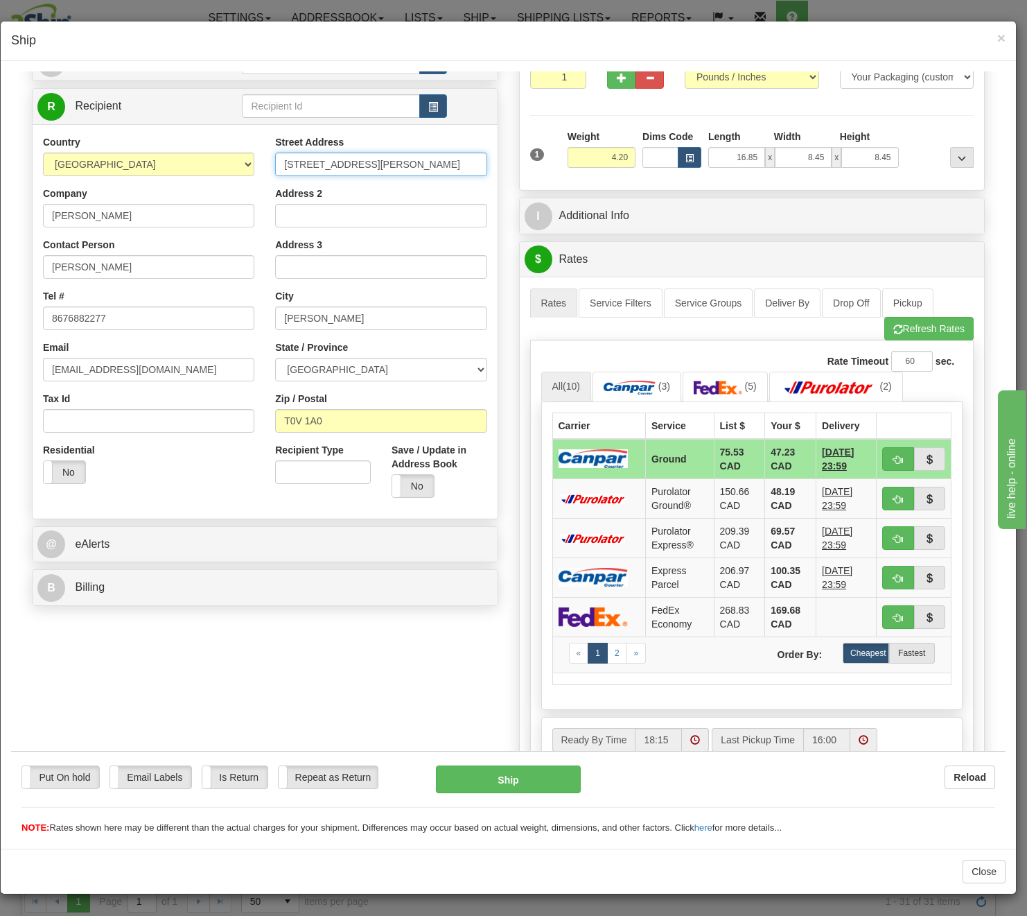
scroll to position [139, 0]
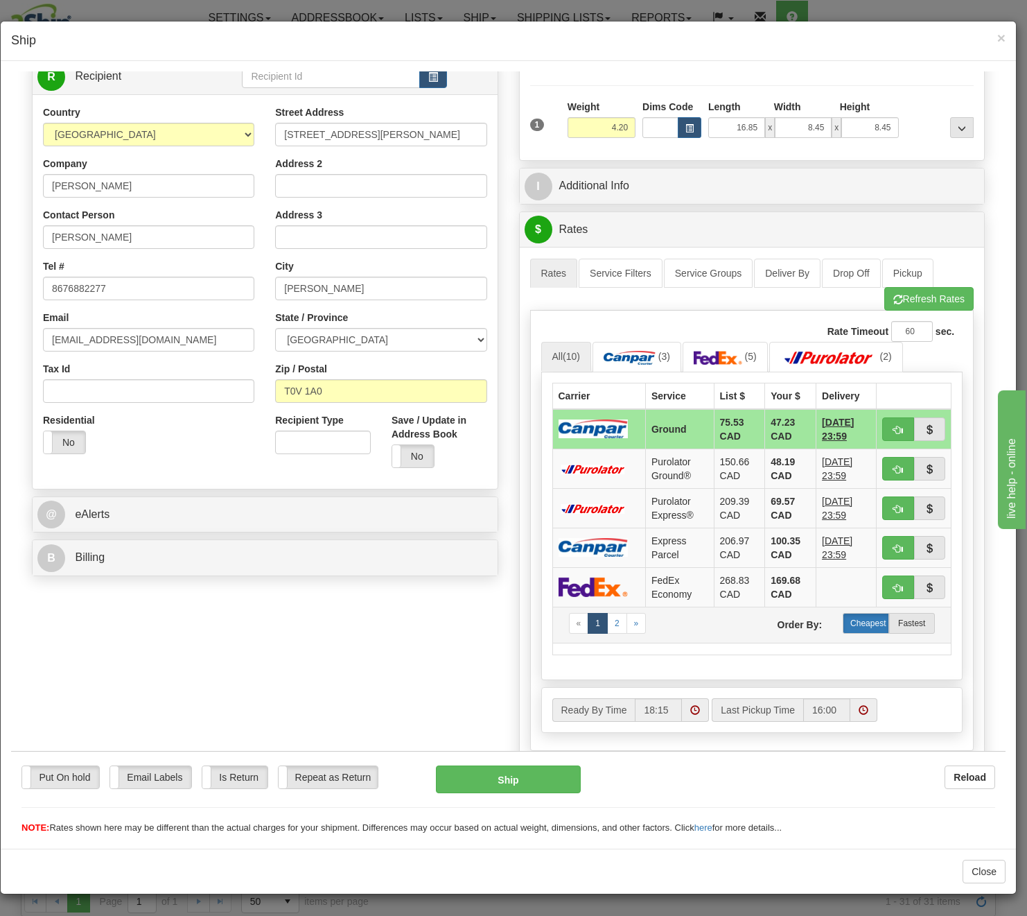
click at [854, 623] on label "Cheapest" at bounding box center [866, 622] width 46 height 21
click at [896, 301] on button "Refresh Rates" at bounding box center [928, 298] width 89 height 24
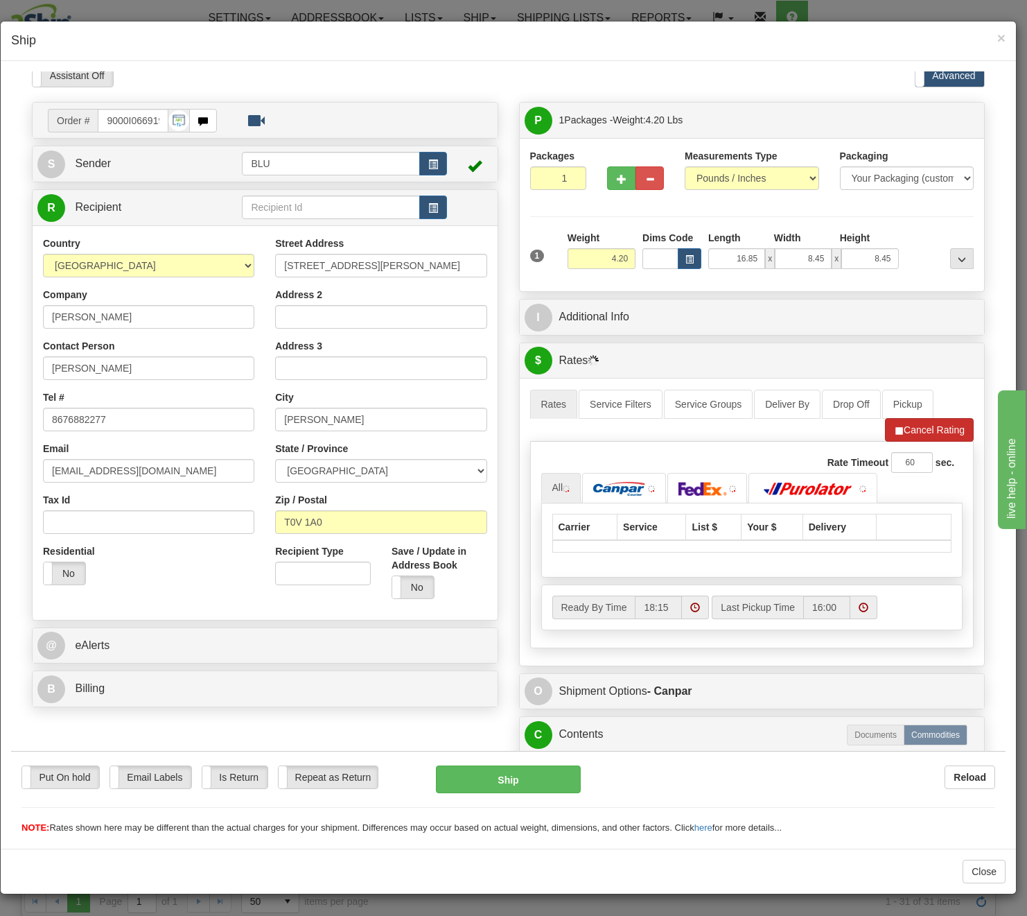
scroll to position [0, 0]
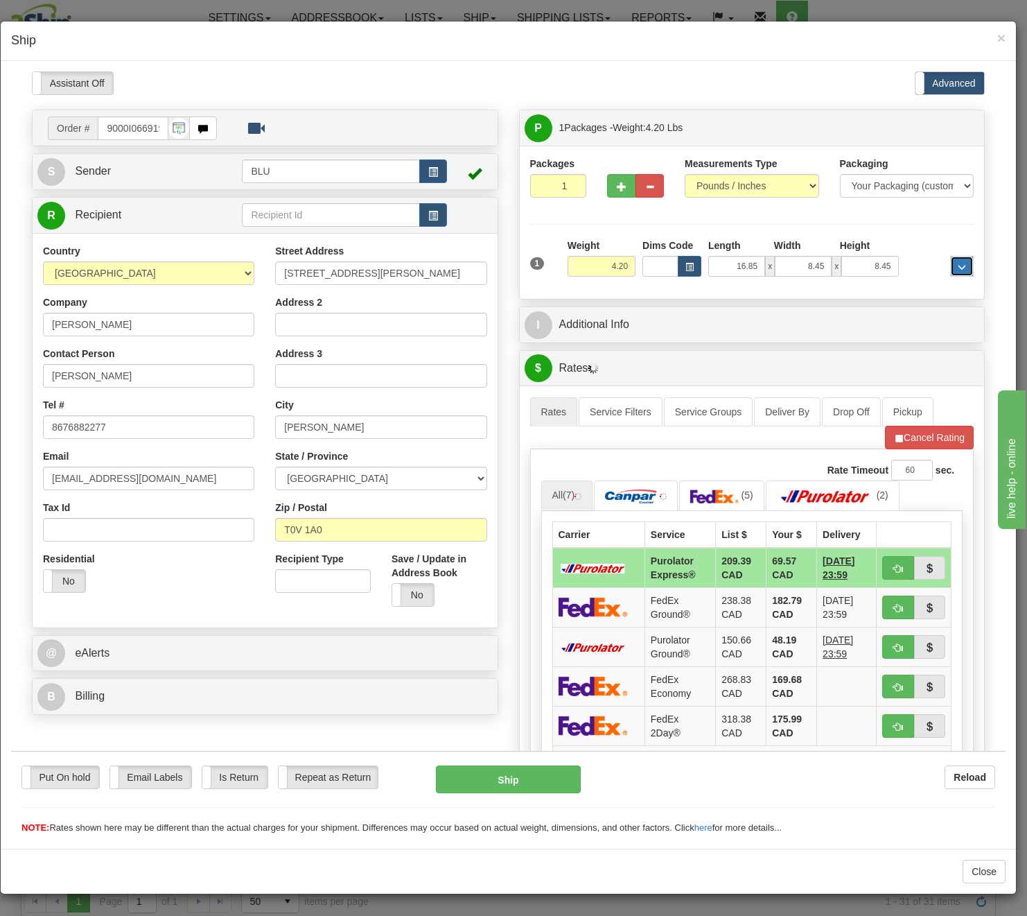
click at [950, 259] on button "..." at bounding box center [962, 265] width 24 height 21
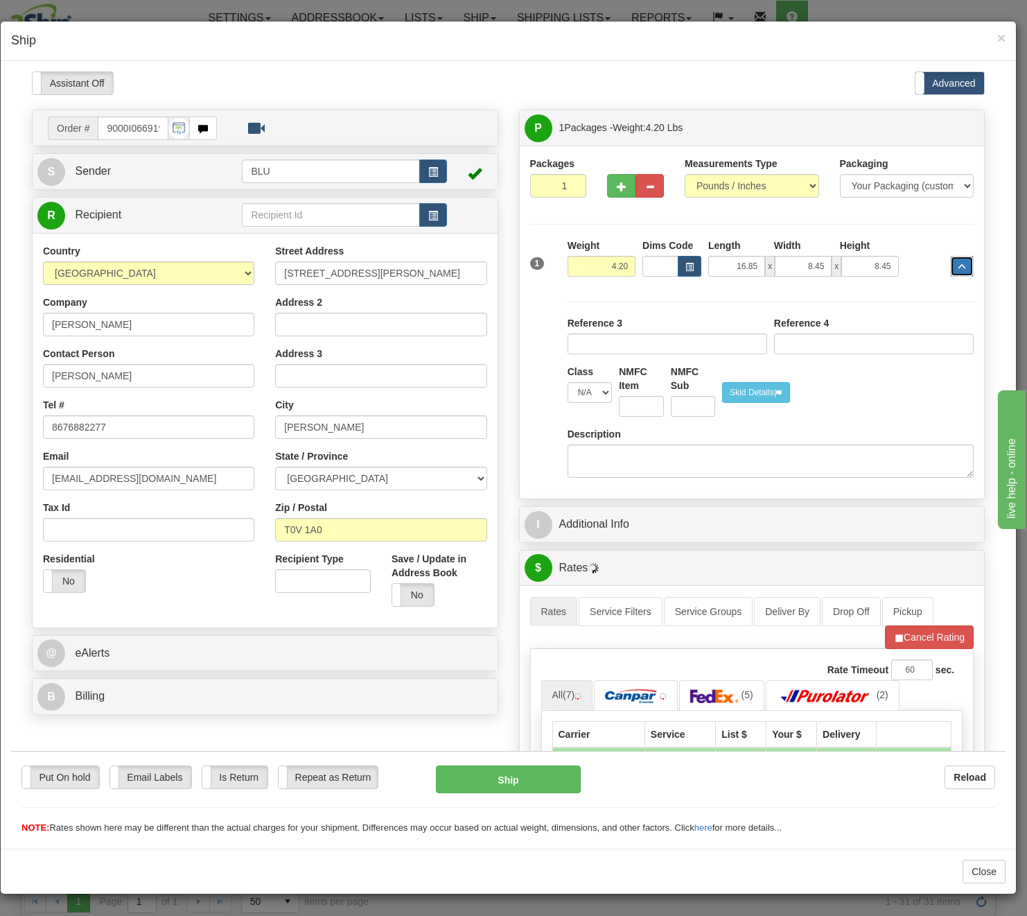
click at [950, 259] on button "..." at bounding box center [962, 265] width 24 height 21
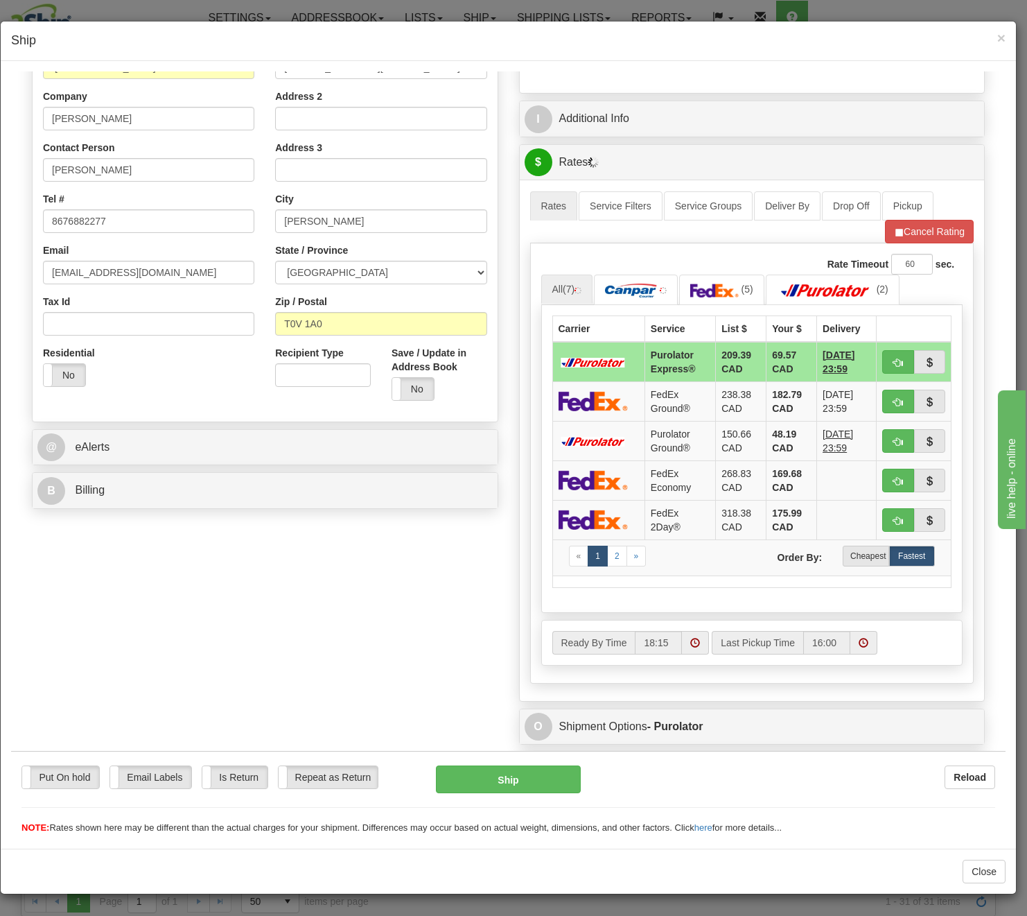
scroll to position [208, 0]
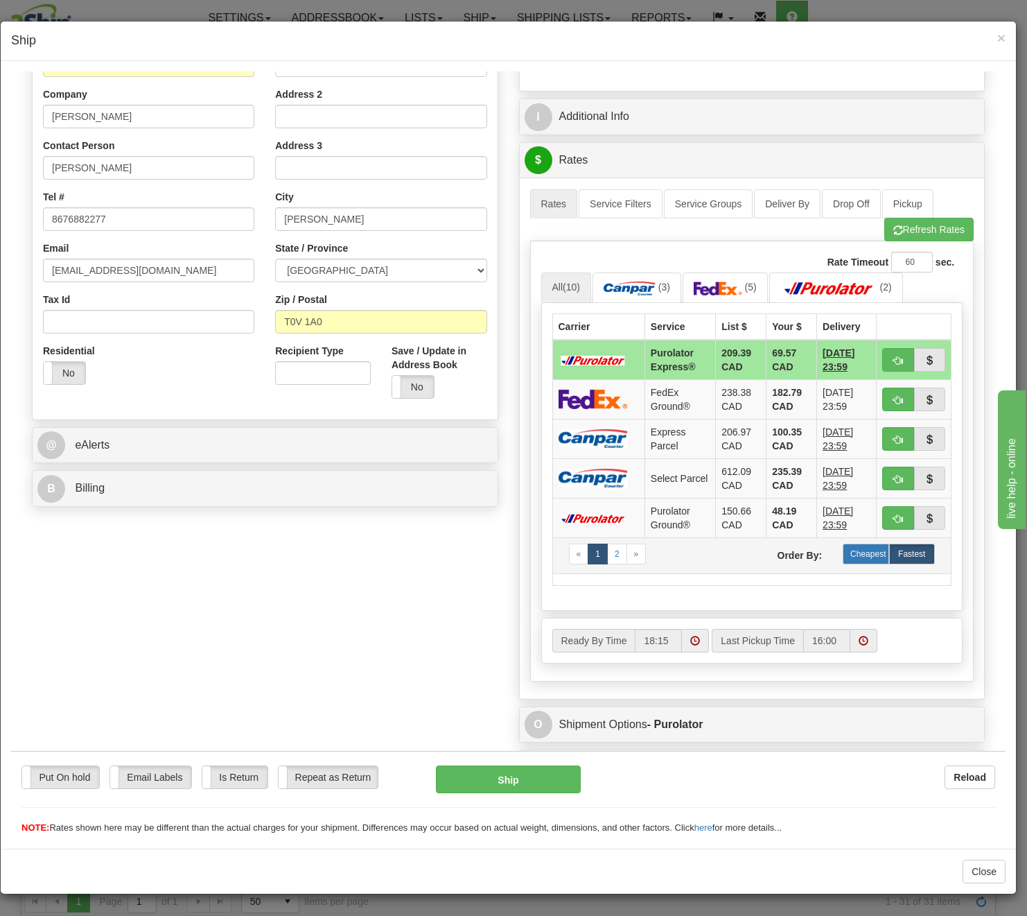
click at [853, 559] on label "Cheapest" at bounding box center [866, 553] width 46 height 21
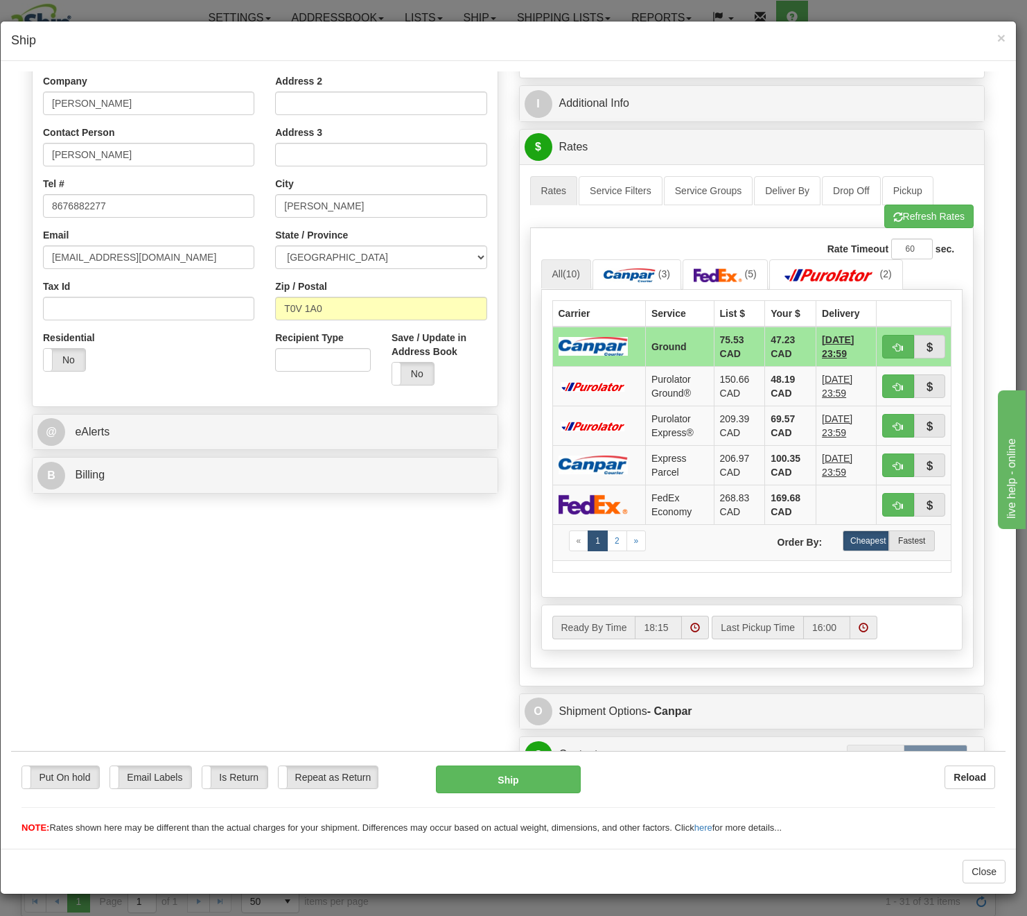
scroll to position [204, 0]
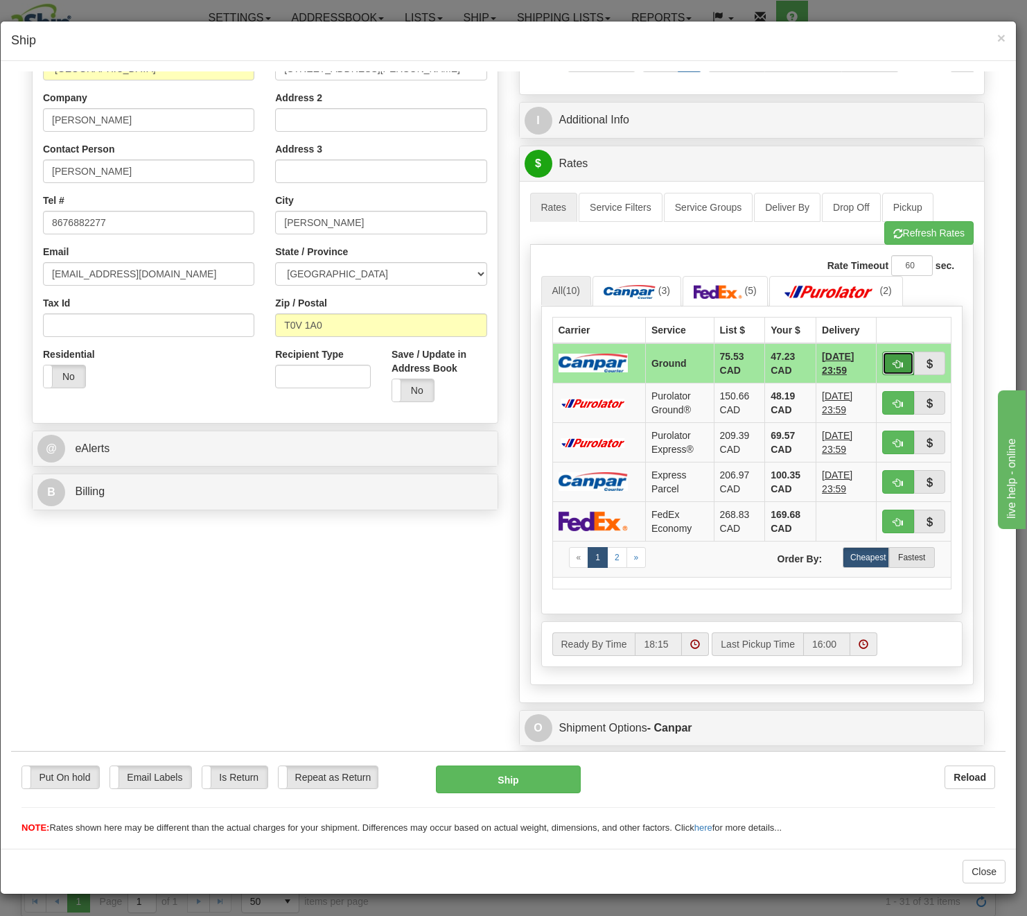
click at [894, 364] on span "button" at bounding box center [899, 363] width 10 height 9
type input "1"
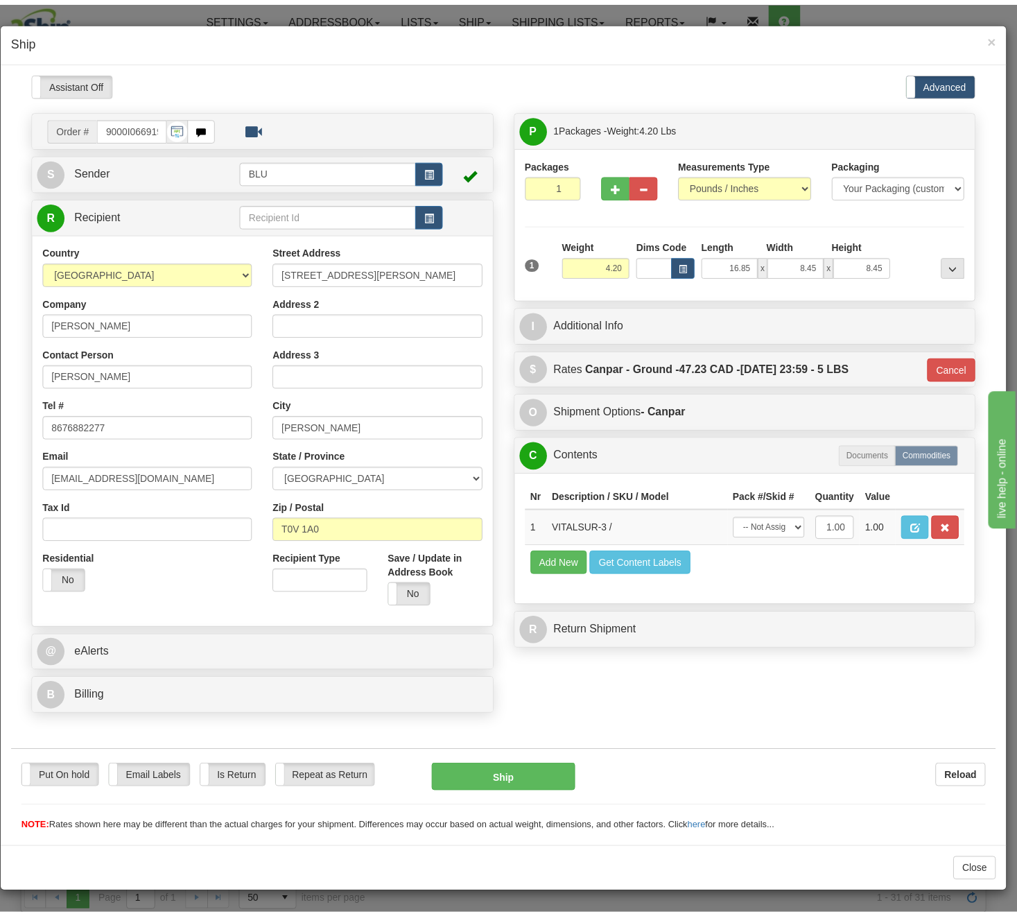
scroll to position [0, 0]
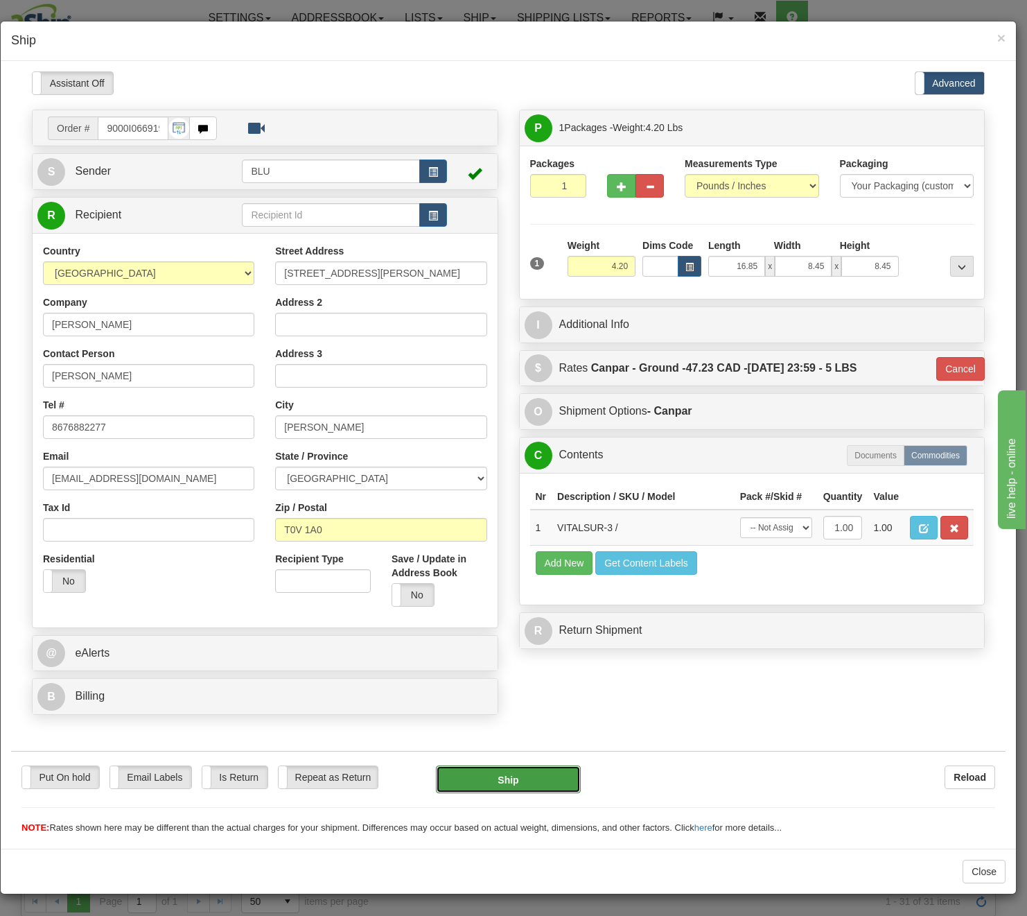
click at [507, 772] on button "Ship" at bounding box center [508, 779] width 145 height 28
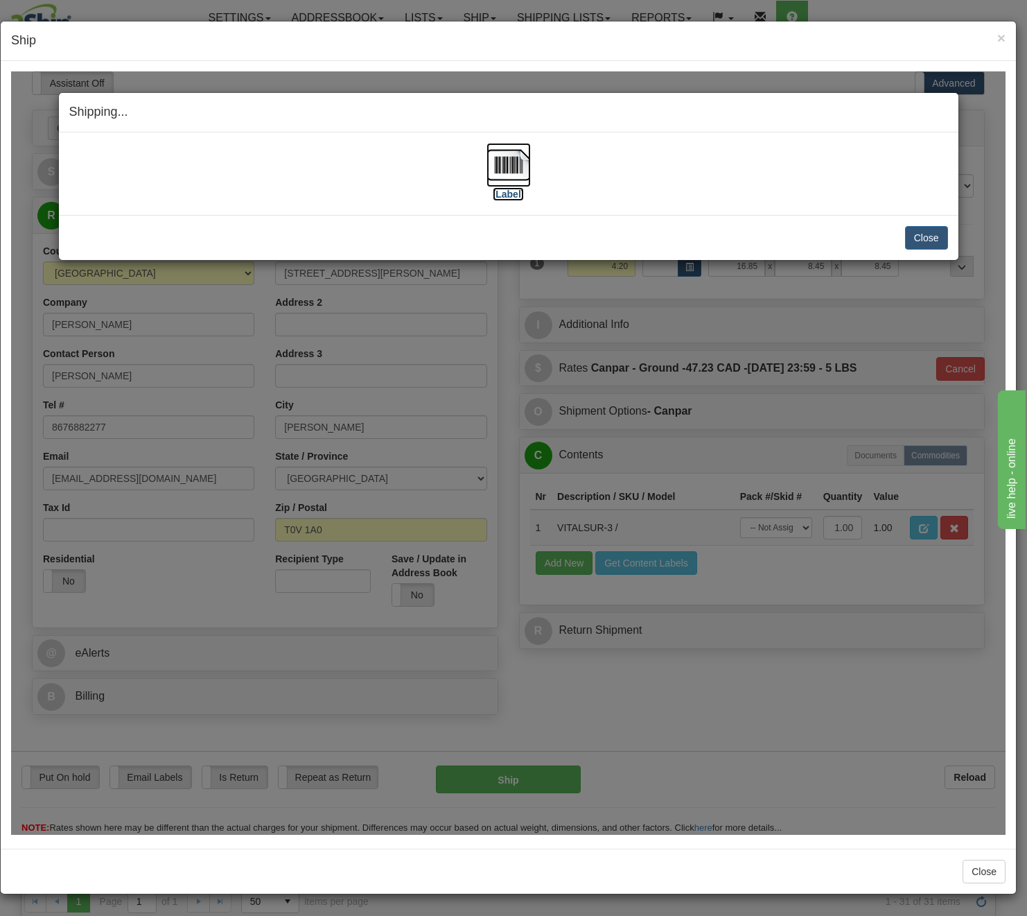
click at [515, 159] on img at bounding box center [509, 164] width 44 height 44
click at [924, 237] on button "Close" at bounding box center [926, 237] width 43 height 24
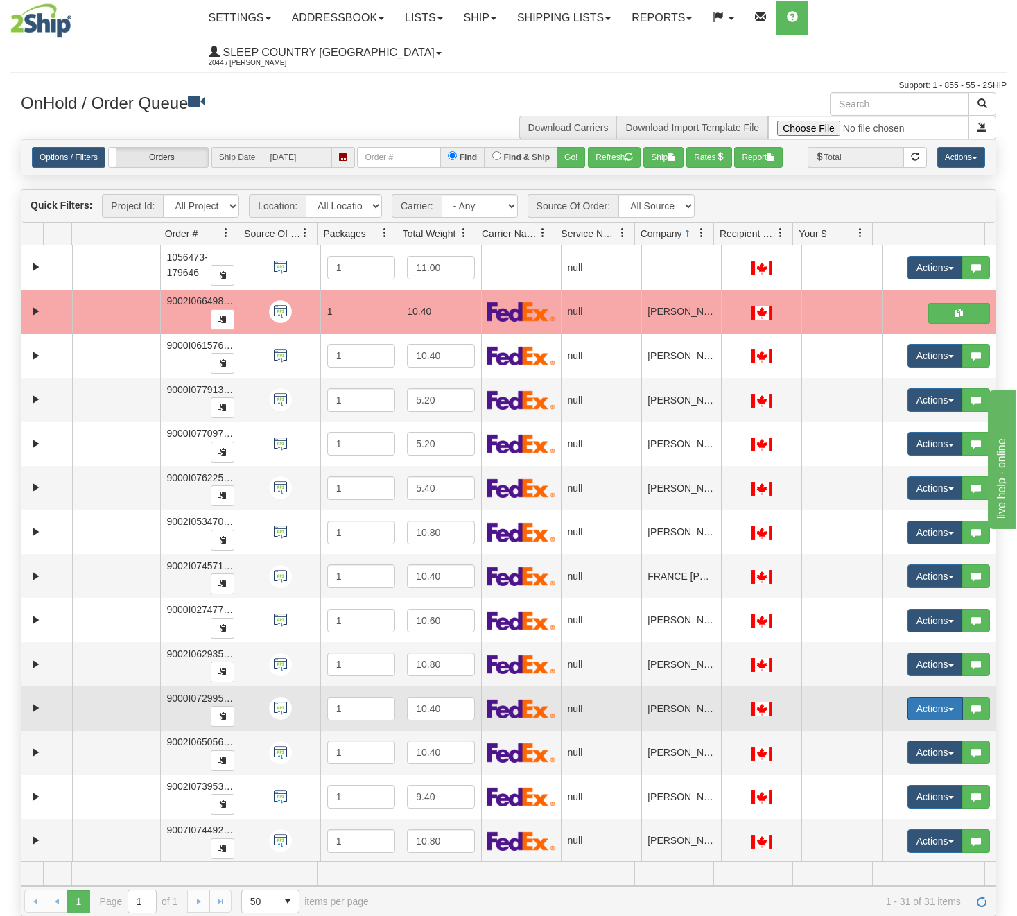
click at [923, 699] on button "Actions" at bounding box center [934, 709] width 55 height 24
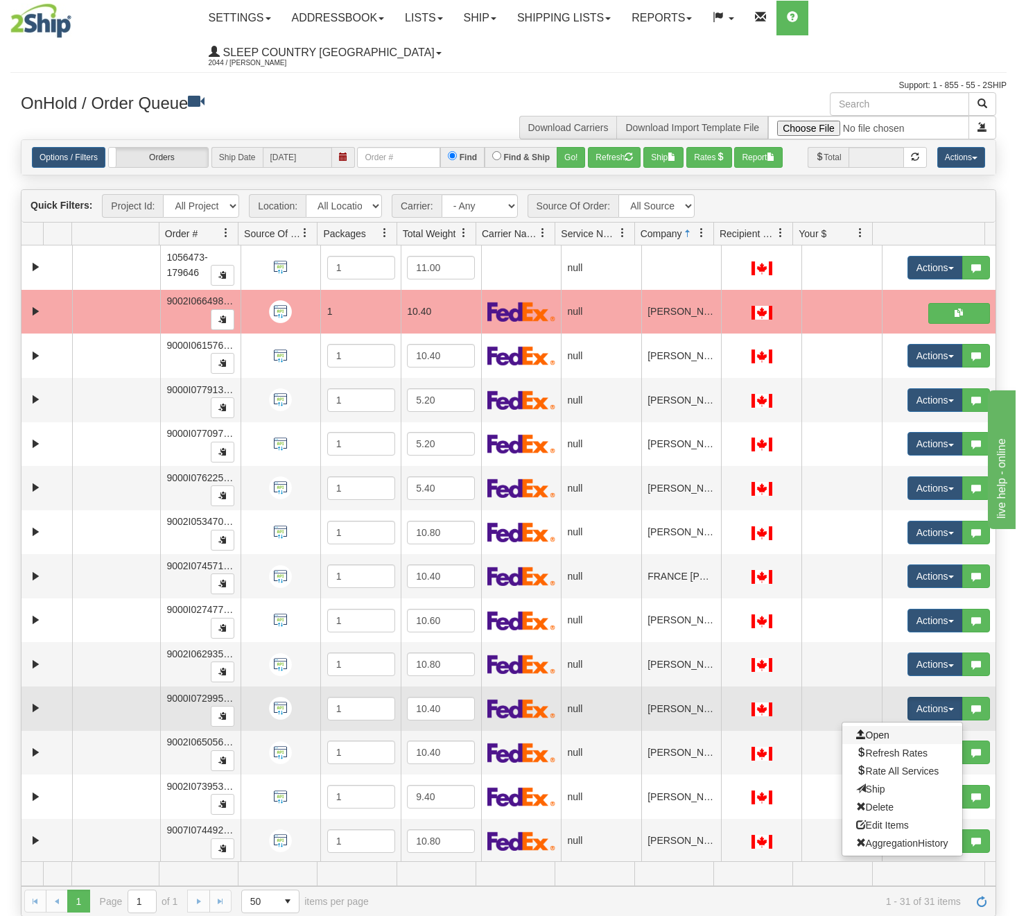
click at [901, 726] on link "Open" at bounding box center [902, 735] width 120 height 18
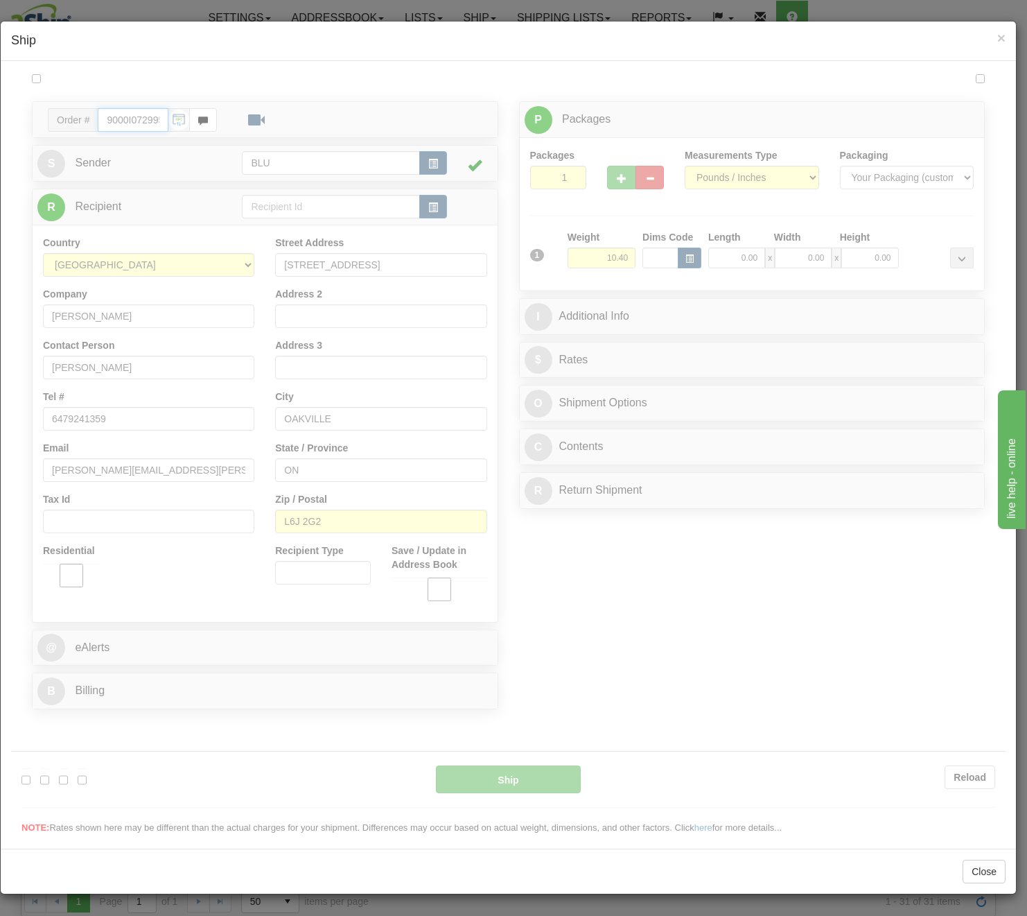
type input "18:20"
type input "16:00"
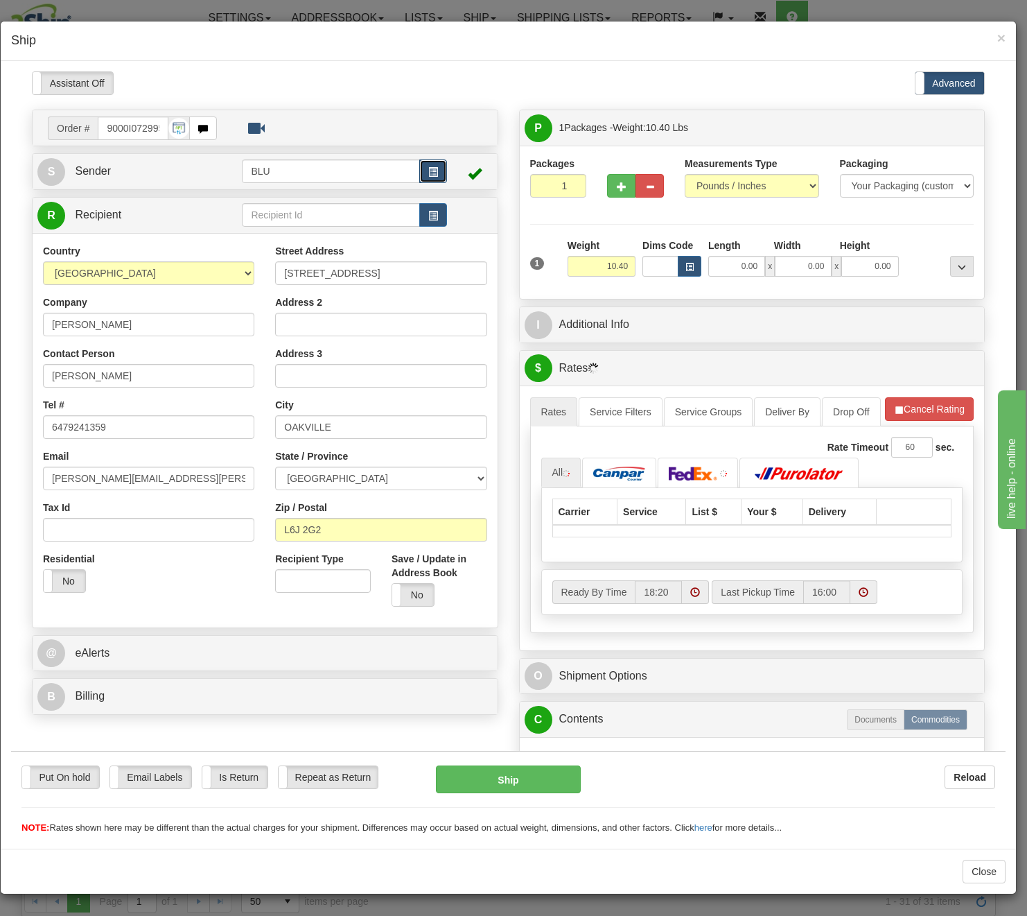
click at [431, 171] on span "button" at bounding box center [433, 171] width 10 height 9
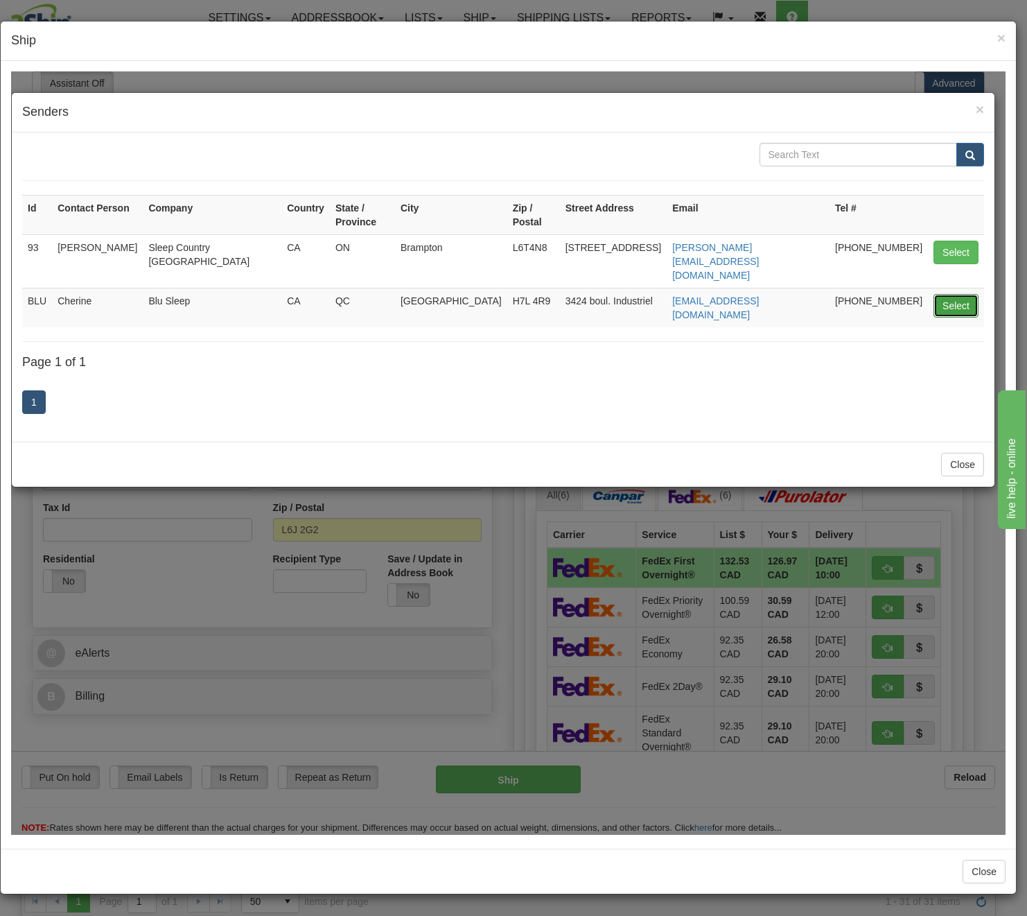
click at [945, 293] on button "Select" at bounding box center [956, 305] width 45 height 24
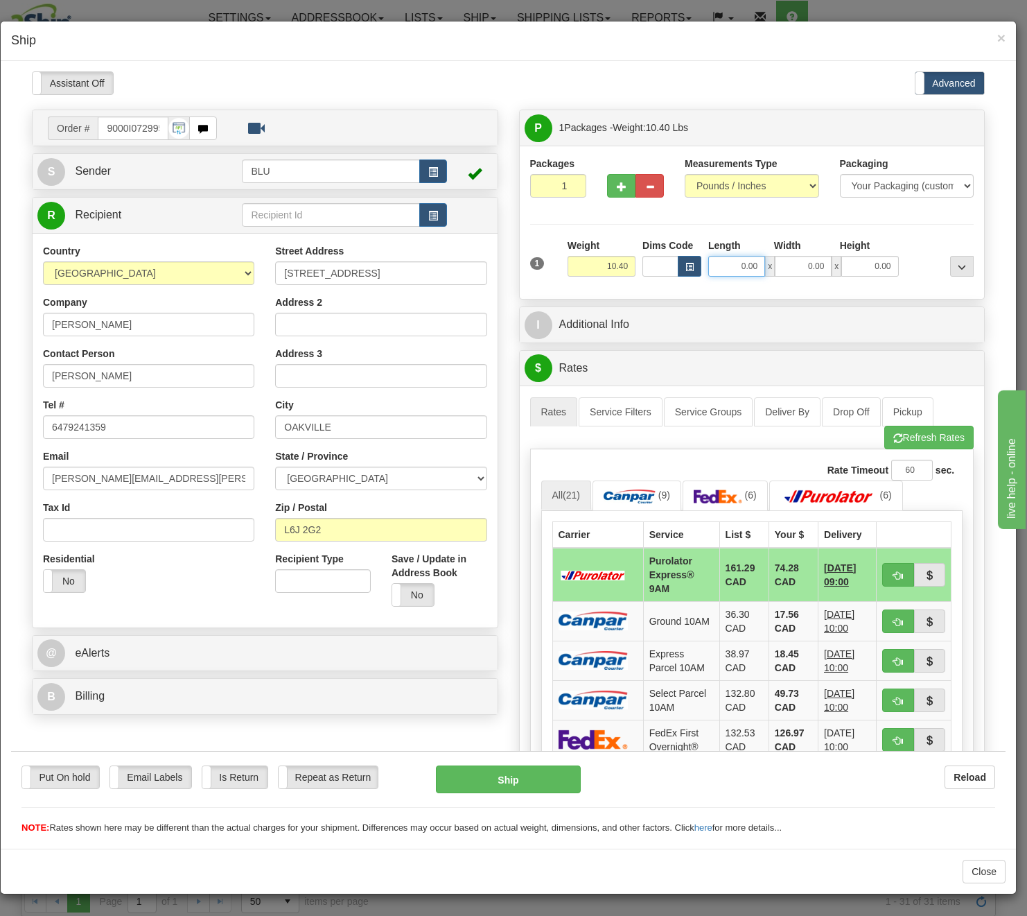
click at [721, 263] on input "0.00" at bounding box center [736, 265] width 57 height 21
click at [719, 265] on input "Length" at bounding box center [736, 265] width 57 height 21
type input "16.85"
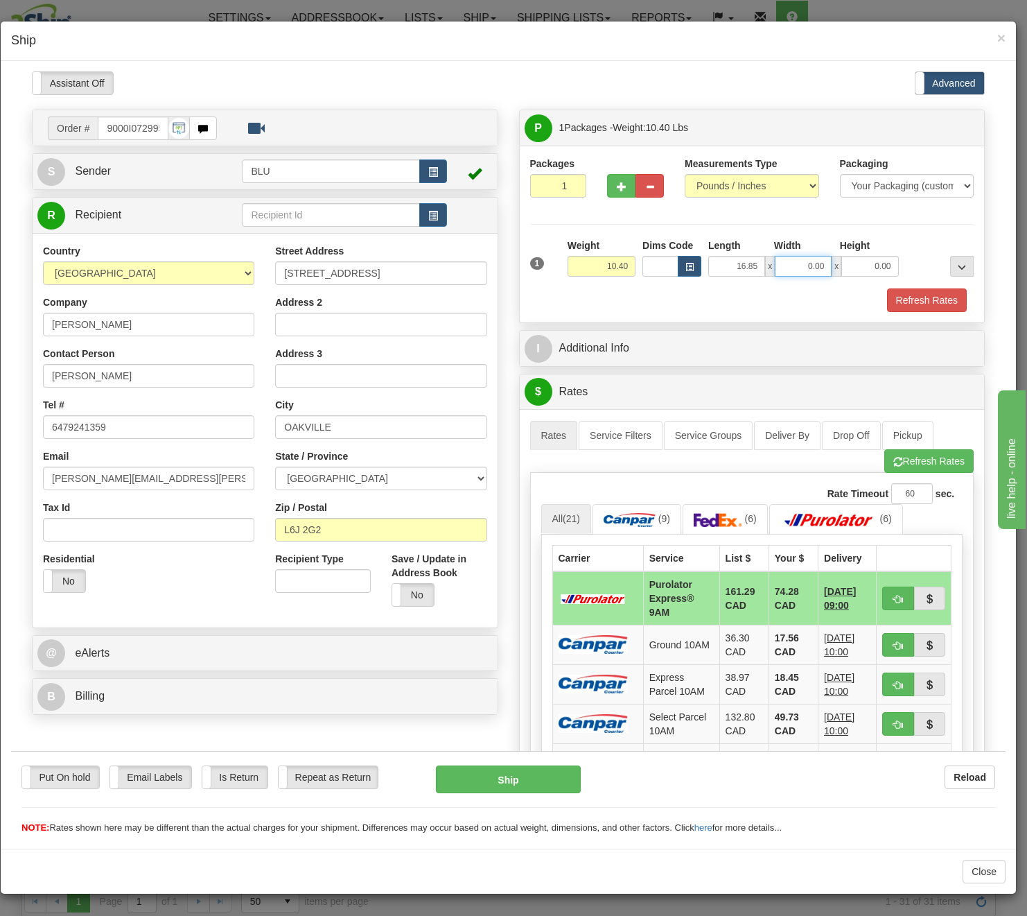
click at [786, 263] on input "0.00" at bounding box center [803, 265] width 57 height 21
drag, startPoint x: 786, startPoint y: 263, endPoint x: 776, endPoint y: 272, distance: 13.3
click at [786, 263] on input "Width" at bounding box center [803, 265] width 57 height 21
type input "8.45"
click at [866, 268] on input "0.00" at bounding box center [870, 265] width 57 height 21
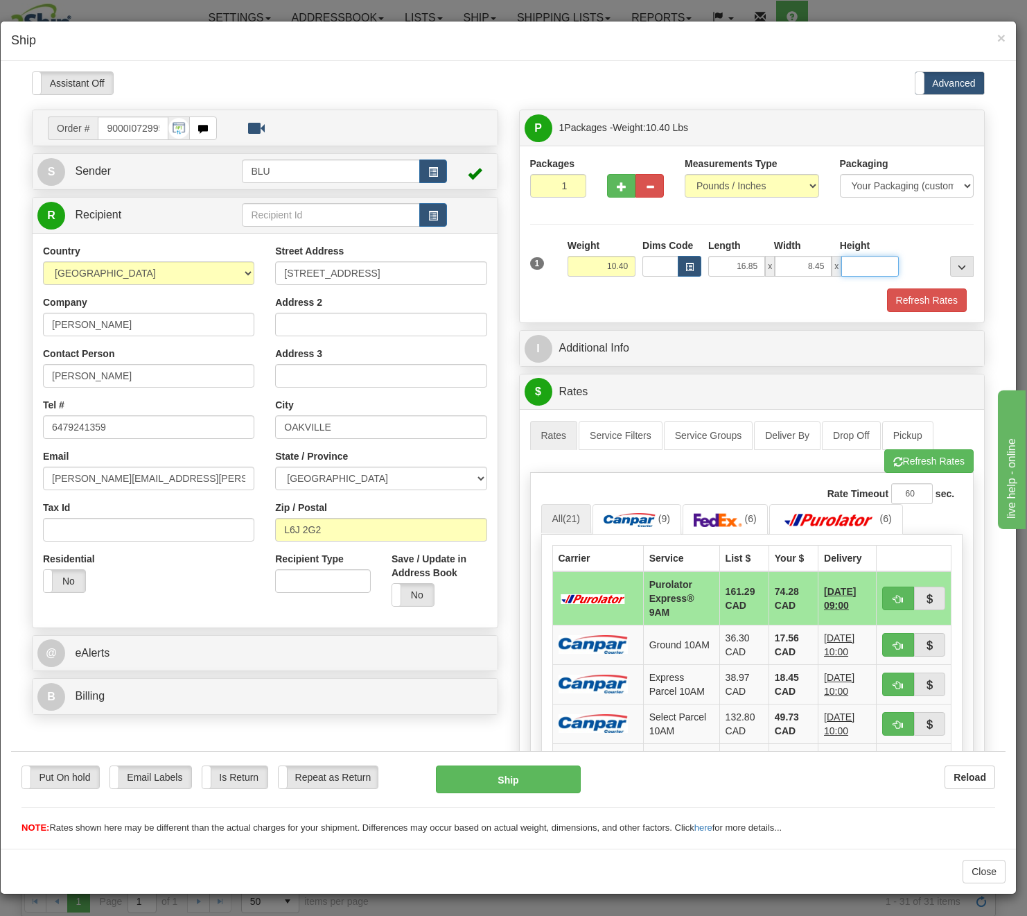
click at [866, 268] on input "Height" at bounding box center [870, 265] width 57 height 21
type input "16.85"
click at [896, 297] on button "Refresh Rates" at bounding box center [927, 300] width 80 height 24
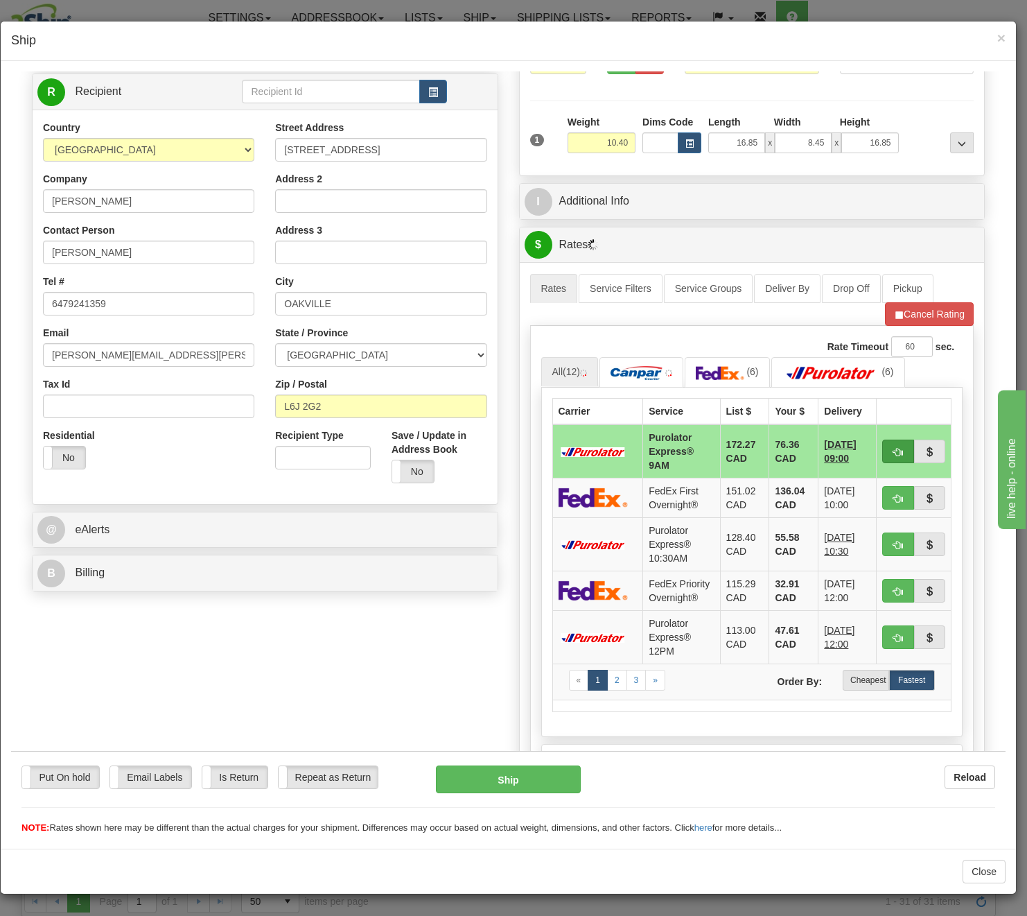
scroll to position [139, 0]
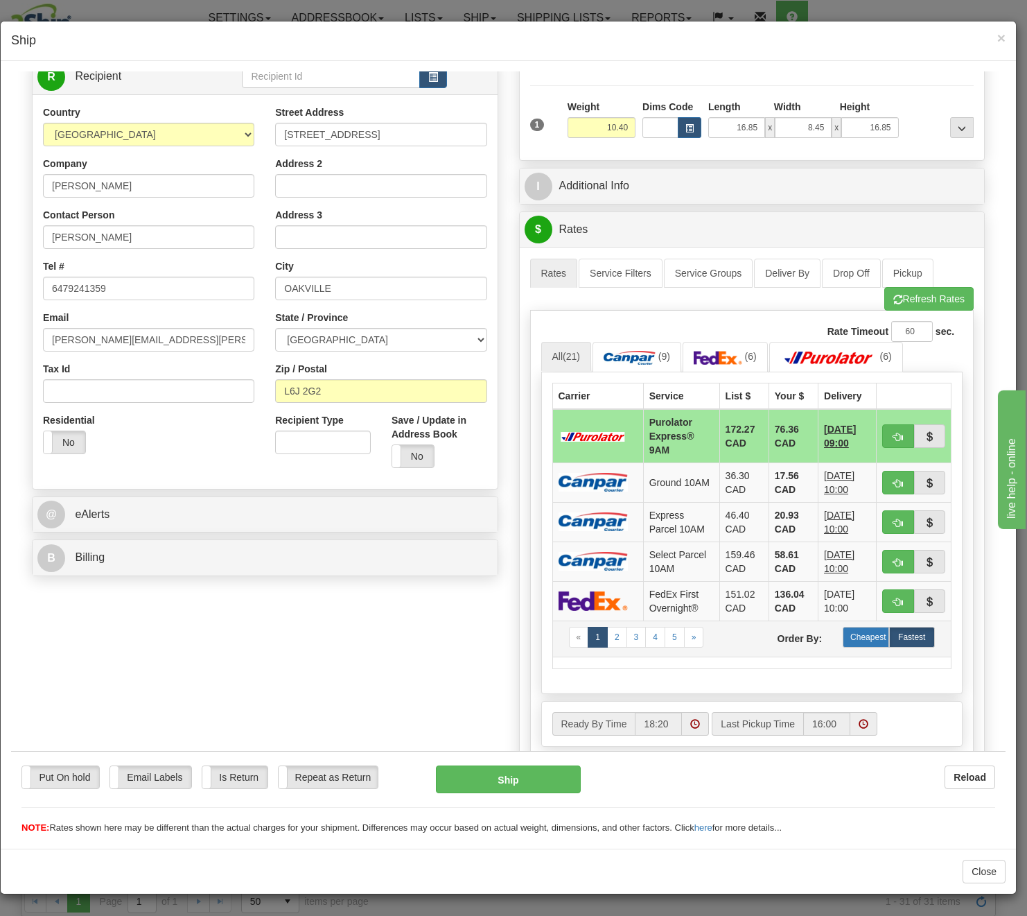
click at [868, 636] on label "Cheapest" at bounding box center [866, 636] width 46 height 21
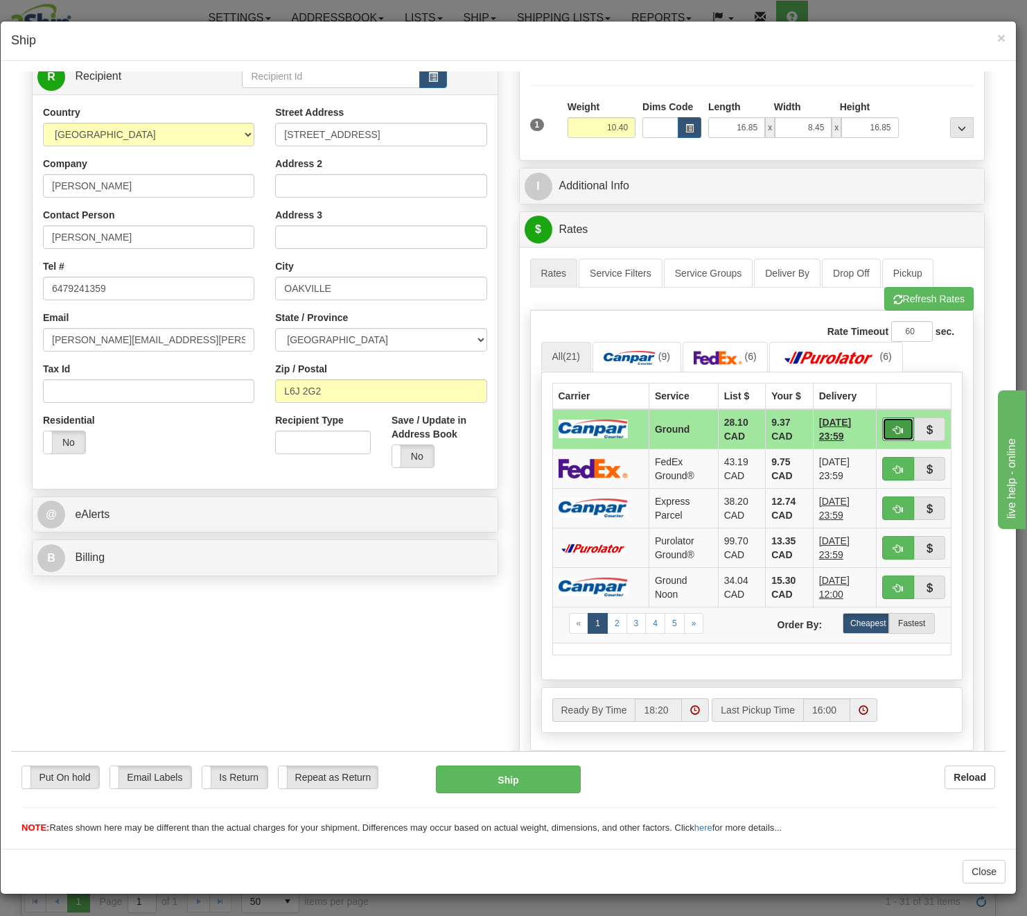
click at [882, 424] on button "button" at bounding box center [898, 429] width 32 height 24
type input "1"
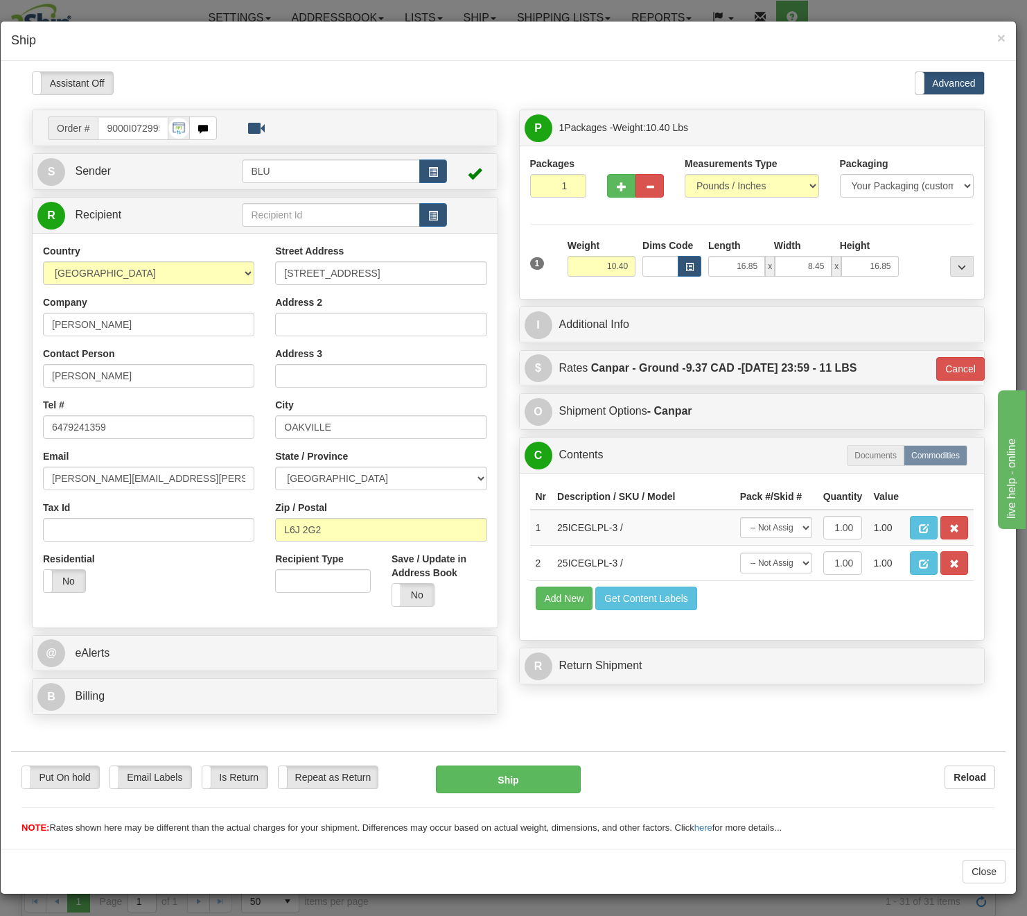
scroll to position [0, 0]
click at [504, 776] on button "Ship" at bounding box center [508, 779] width 145 height 28
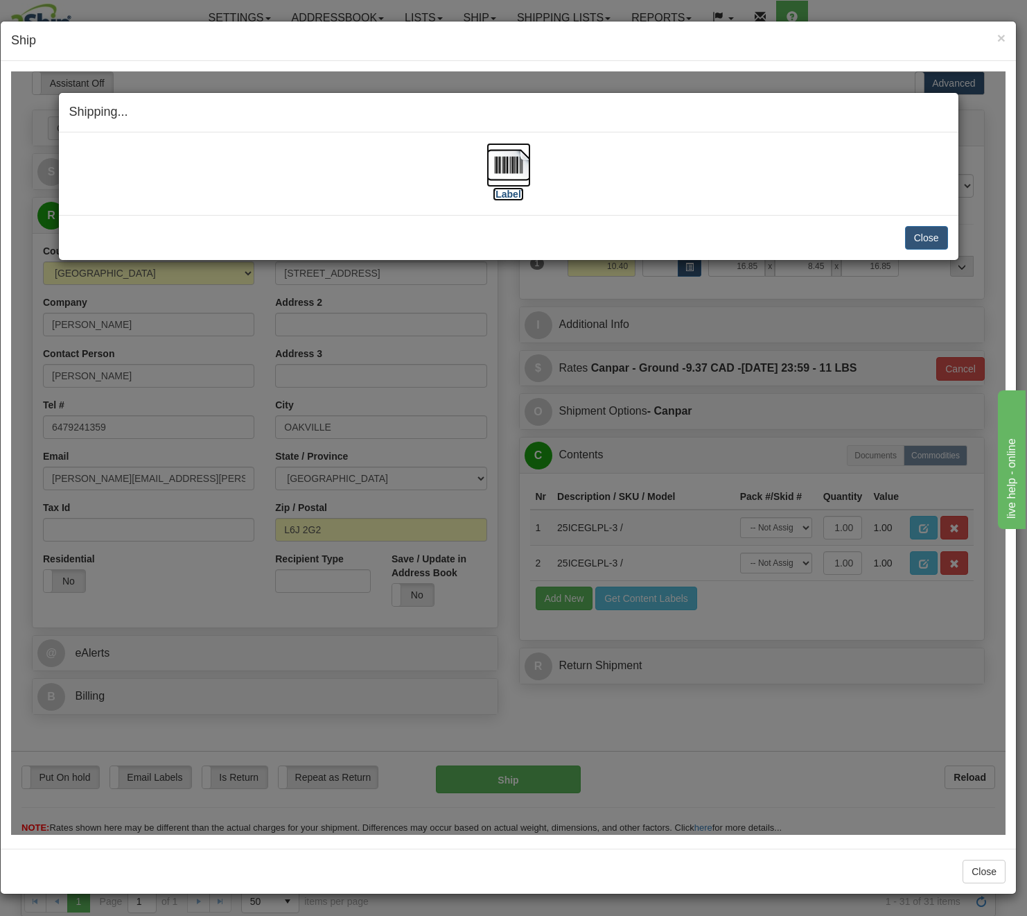
click at [508, 152] on img at bounding box center [509, 164] width 44 height 44
click at [920, 238] on button "Close" at bounding box center [926, 237] width 43 height 24
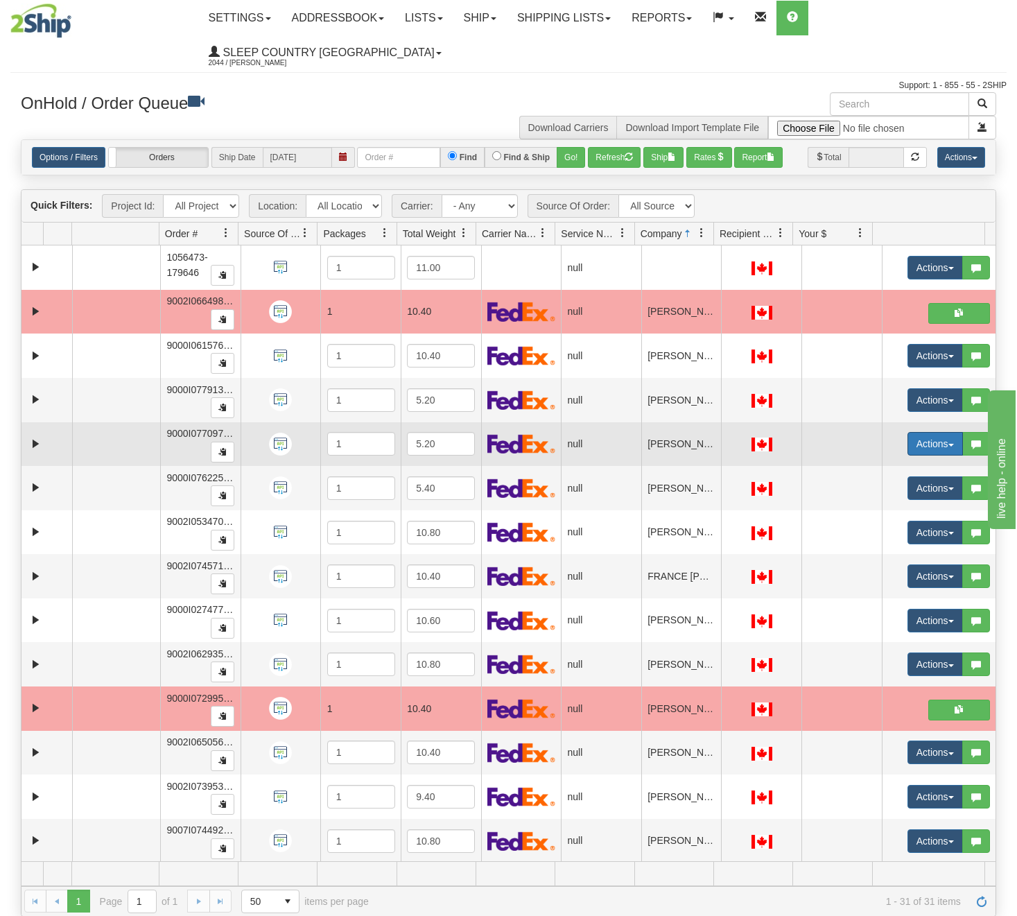
click at [927, 455] on button "Actions" at bounding box center [934, 444] width 55 height 24
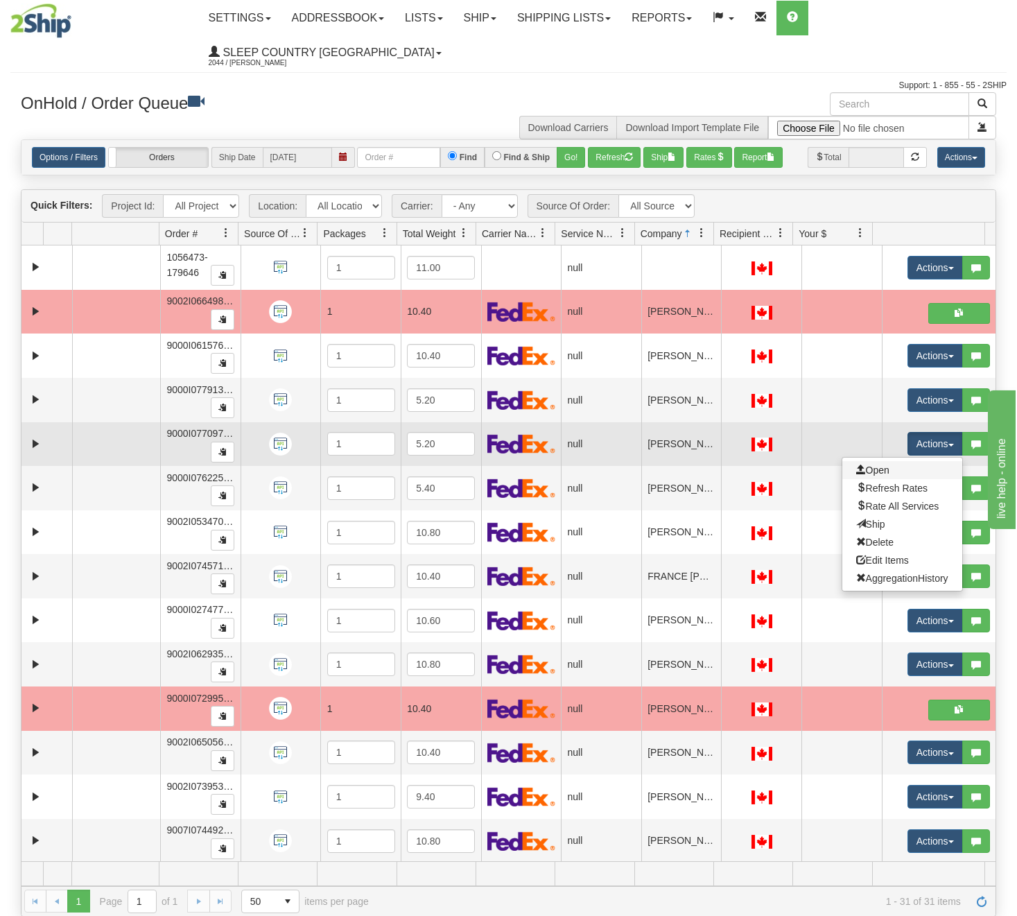
click at [907, 470] on link "Open" at bounding box center [902, 470] width 120 height 18
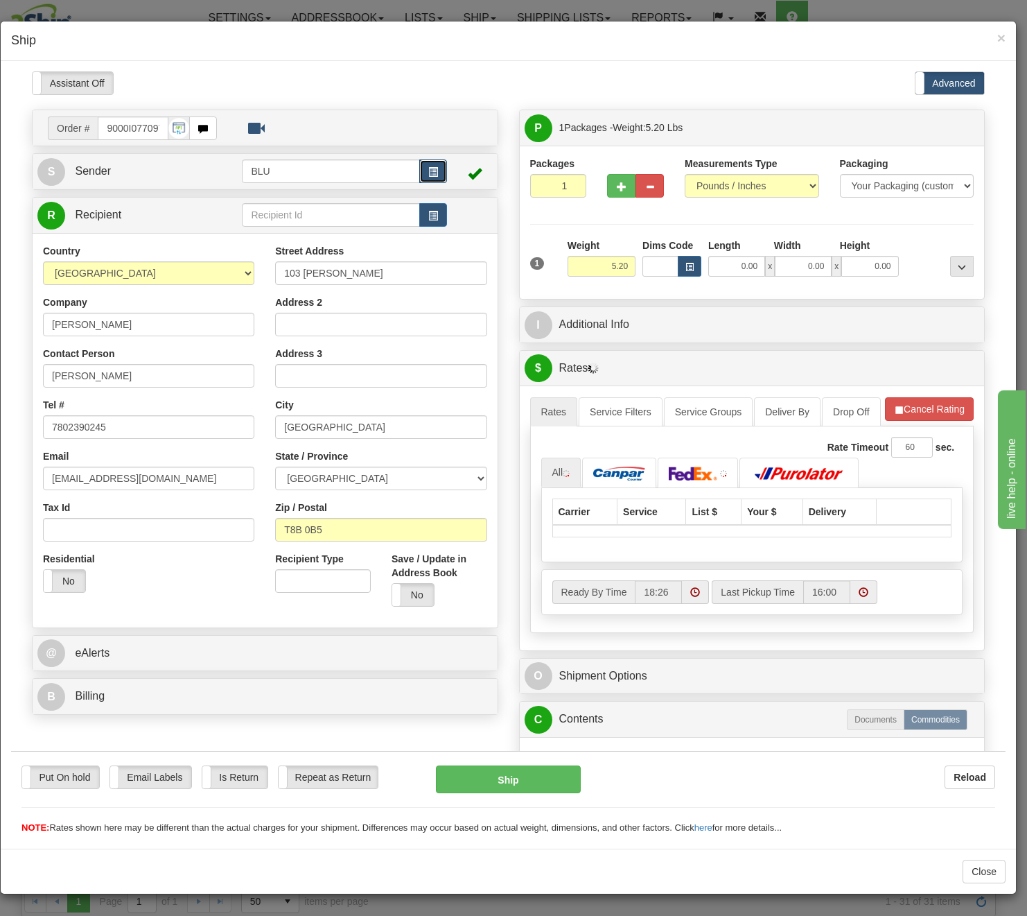
click at [434, 172] on button "button" at bounding box center [433, 171] width 28 height 24
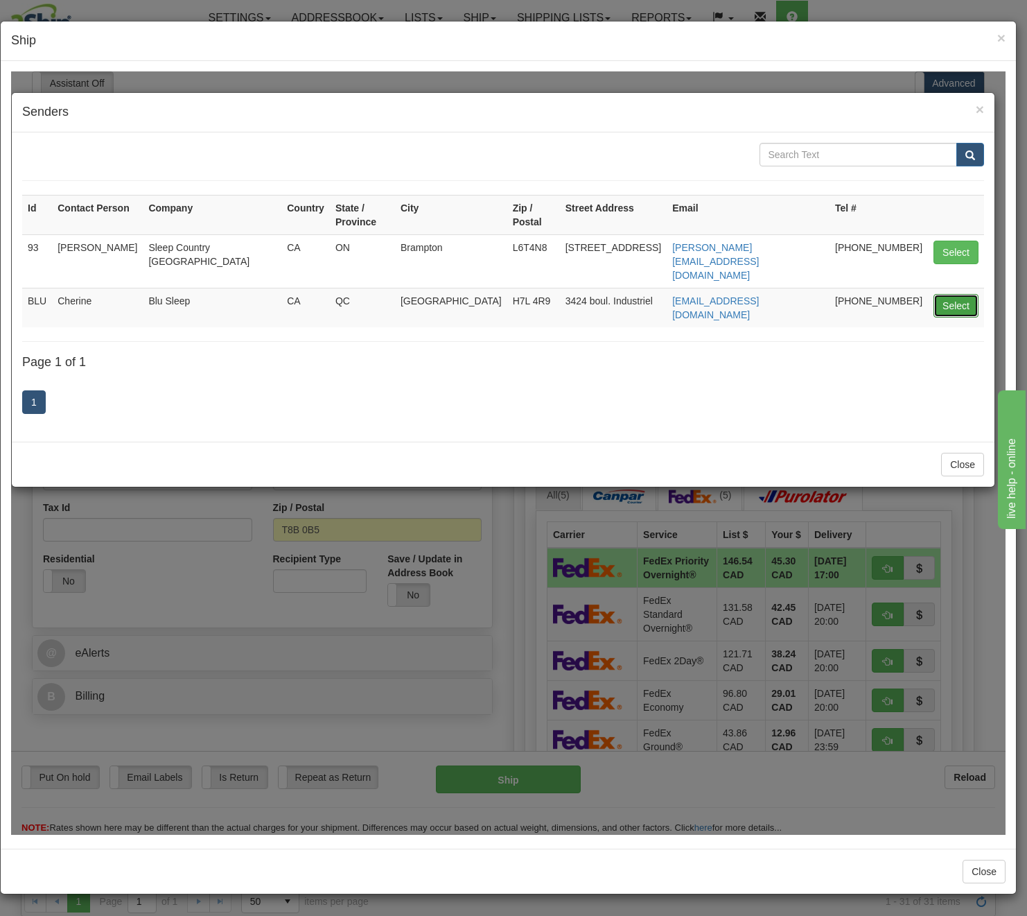
click at [956, 293] on button "Select" at bounding box center [956, 305] width 45 height 24
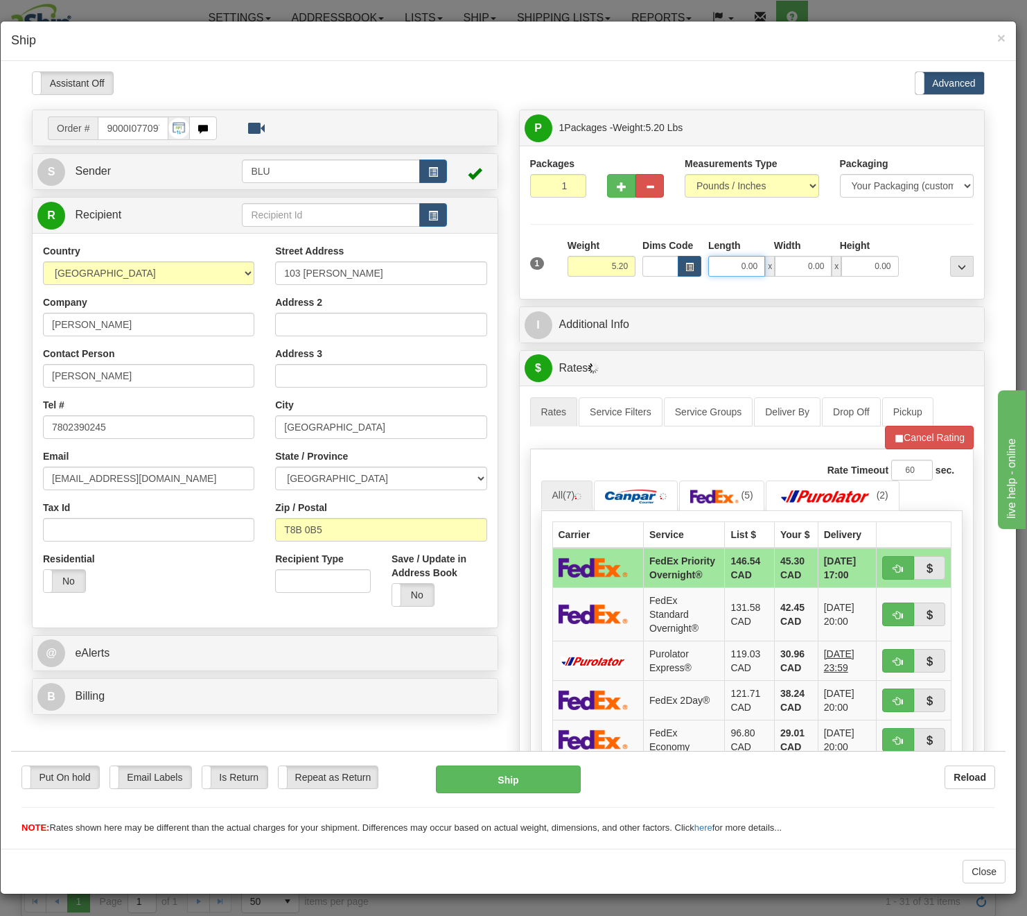
click at [724, 260] on input "0.00" at bounding box center [736, 265] width 57 height 21
click at [724, 260] on input "Length" at bounding box center [736, 265] width 57 height 21
type input "16.85"
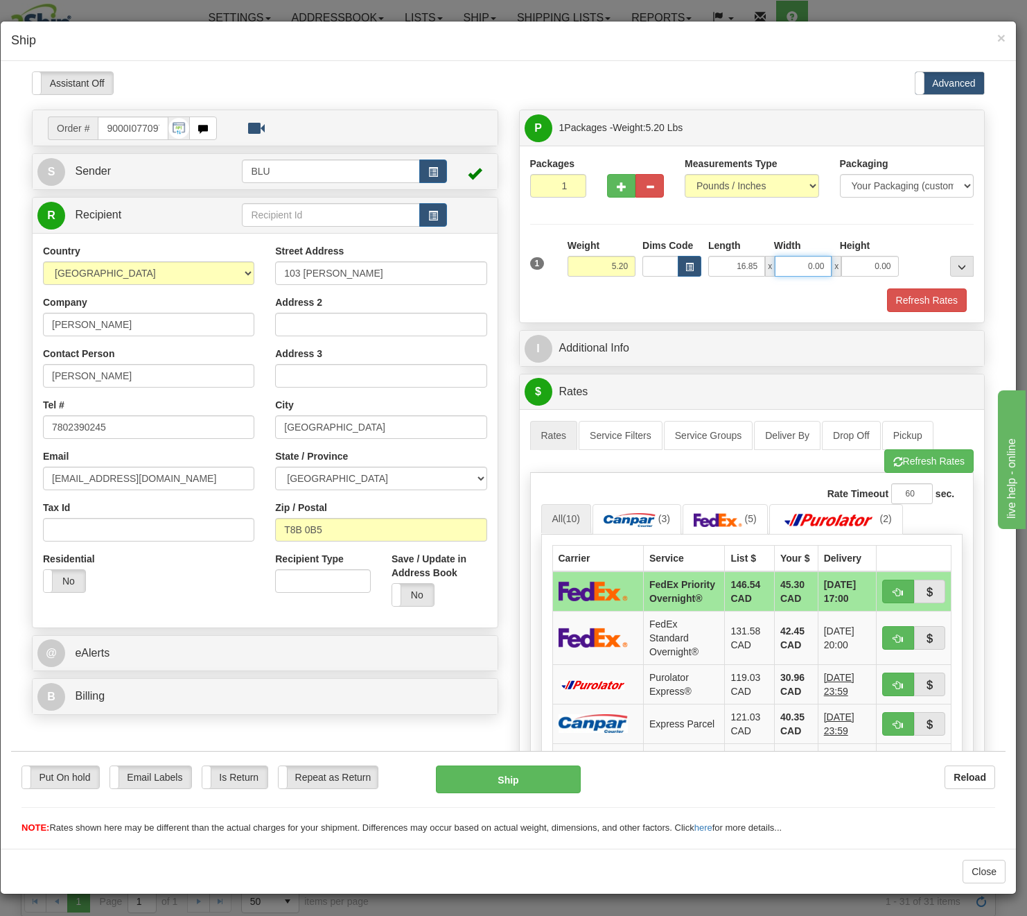
click at [802, 265] on input "0.00" at bounding box center [803, 265] width 57 height 21
click at [802, 265] on input "Width" at bounding box center [803, 265] width 57 height 21
type input "8.45"
click at [853, 270] on input "0.00" at bounding box center [870, 265] width 57 height 21
click at [853, 270] on input "Height" at bounding box center [870, 265] width 57 height 21
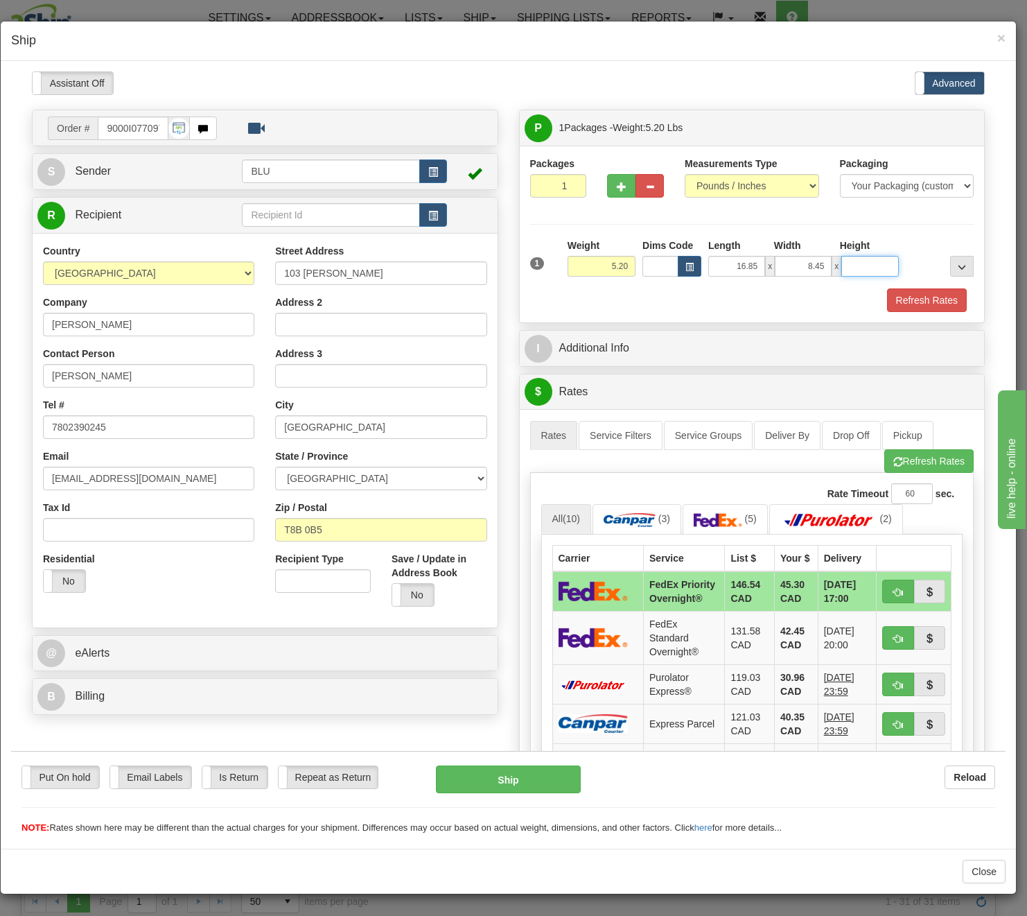
type input "8.45"
click at [898, 291] on button "Refresh Rates" at bounding box center [927, 300] width 80 height 24
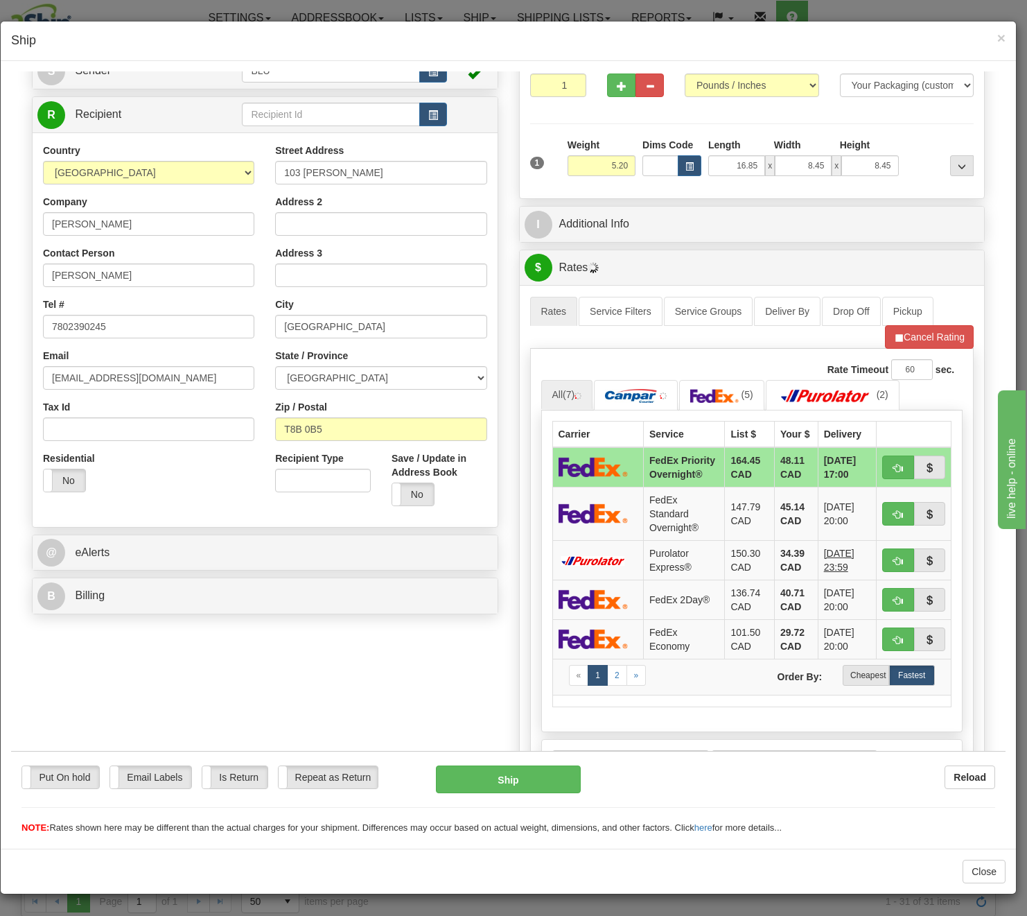
scroll to position [139, 0]
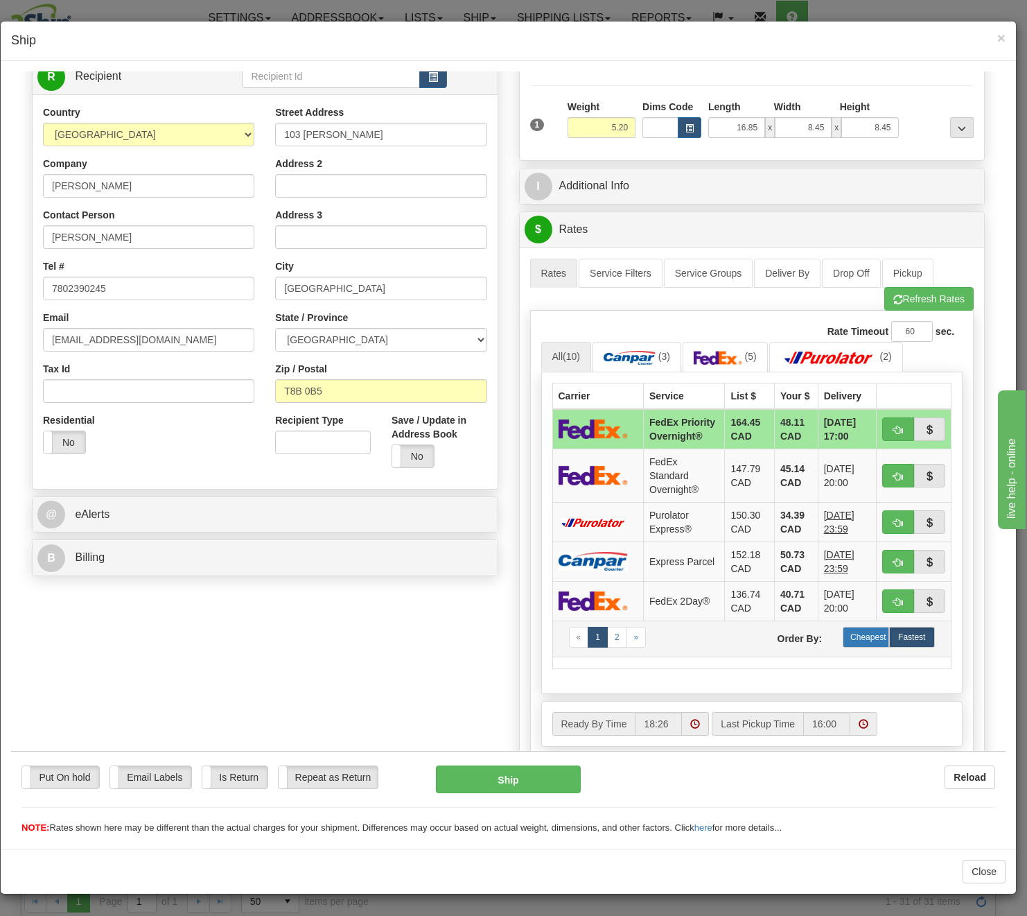
click at [844, 647] on label "Cheapest" at bounding box center [866, 636] width 46 height 21
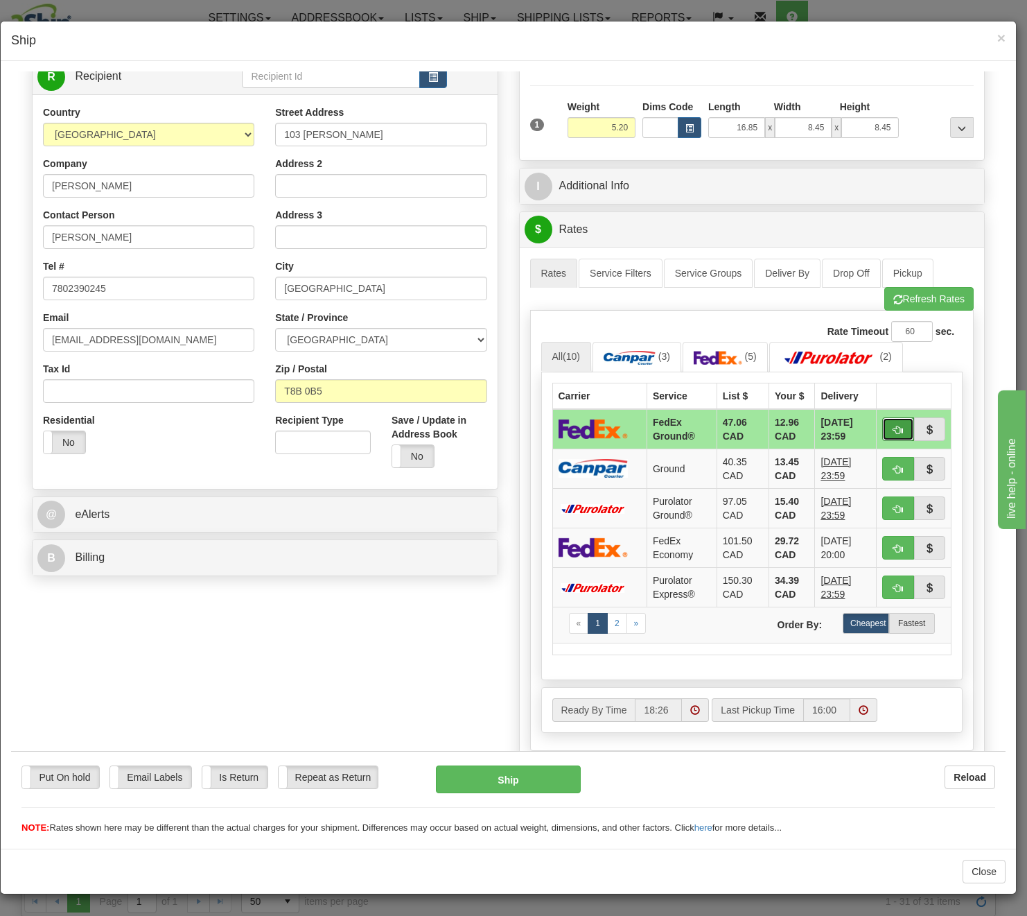
click at [894, 426] on span "button" at bounding box center [899, 429] width 10 height 9
type input "92"
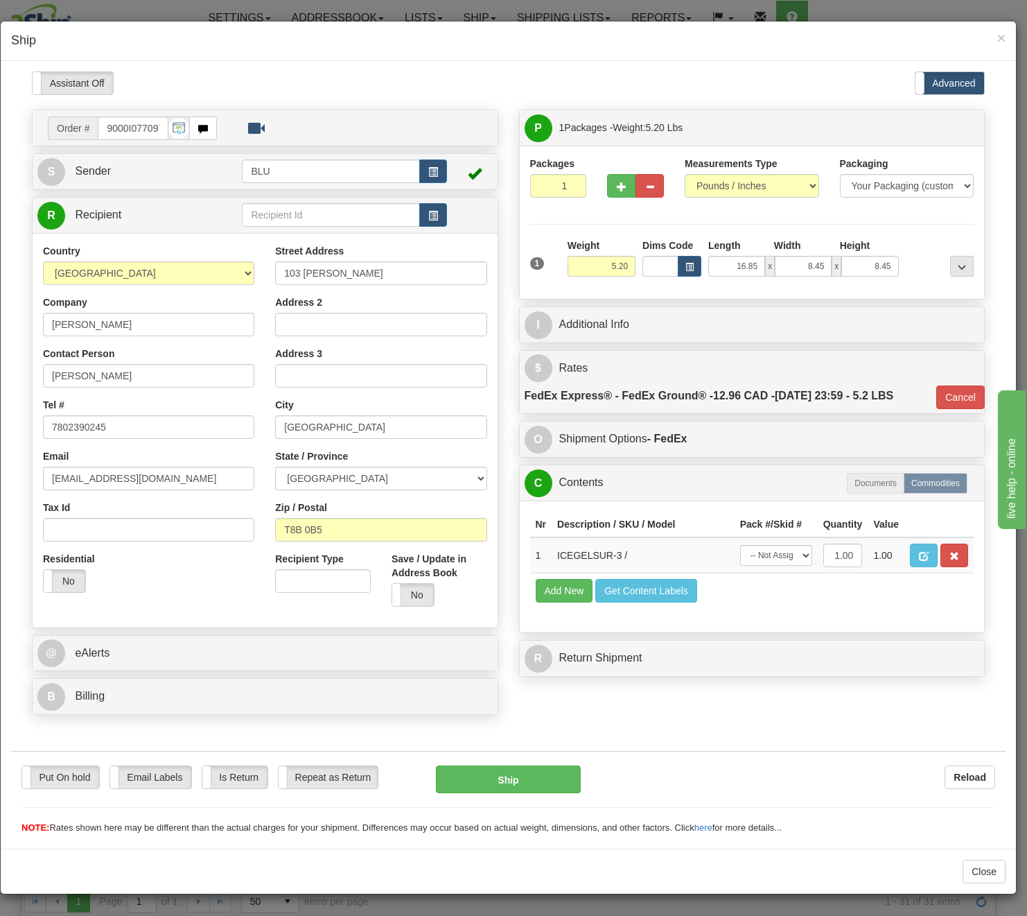
scroll to position [0, 0]
click at [520, 768] on button "Ship" at bounding box center [508, 779] width 145 height 28
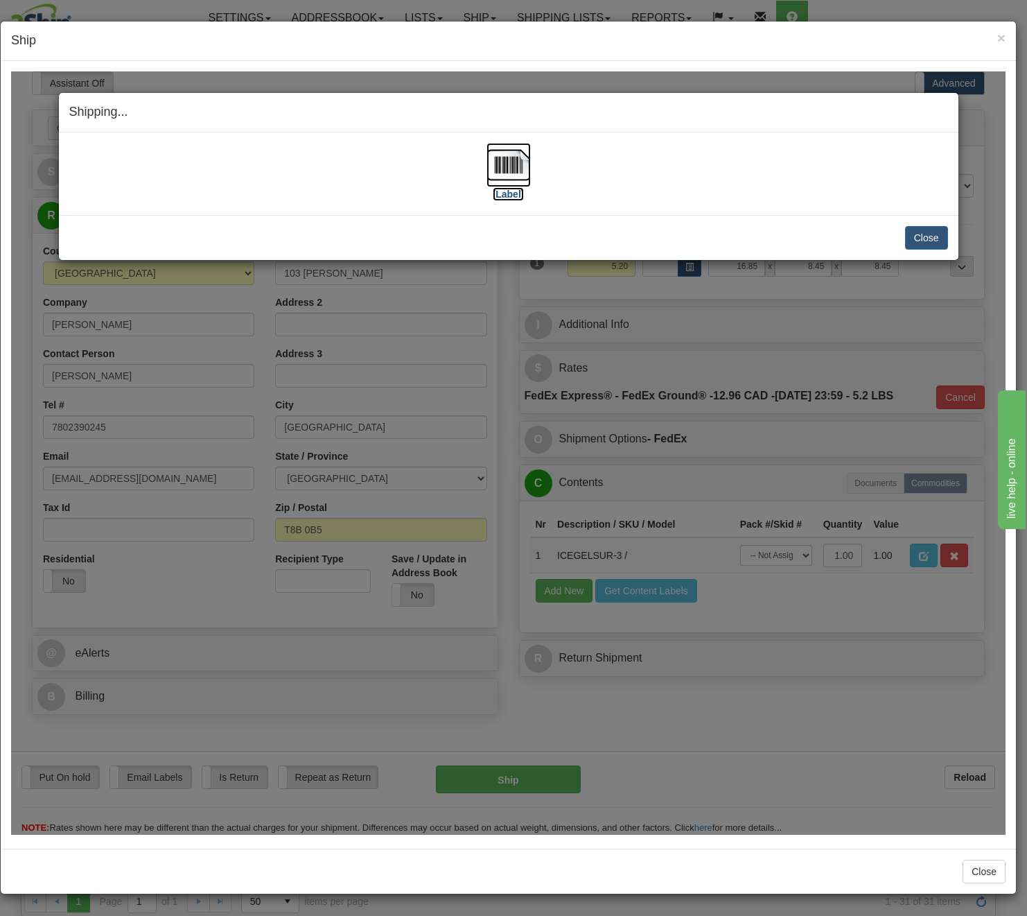
click at [496, 158] on img at bounding box center [509, 164] width 44 height 44
click at [918, 238] on button "Close" at bounding box center [926, 237] width 43 height 24
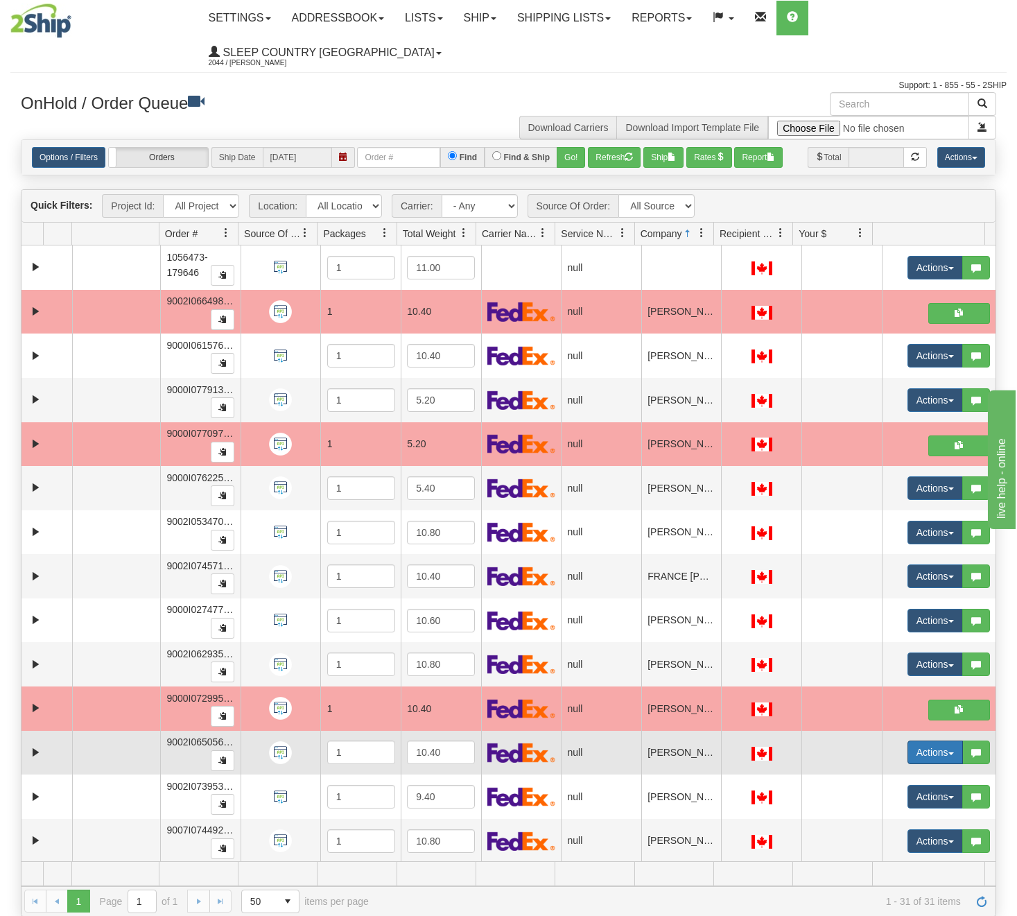
click at [935, 755] on button "Actions" at bounding box center [934, 752] width 55 height 24
click at [884, 776] on link "Open" at bounding box center [902, 778] width 120 height 18
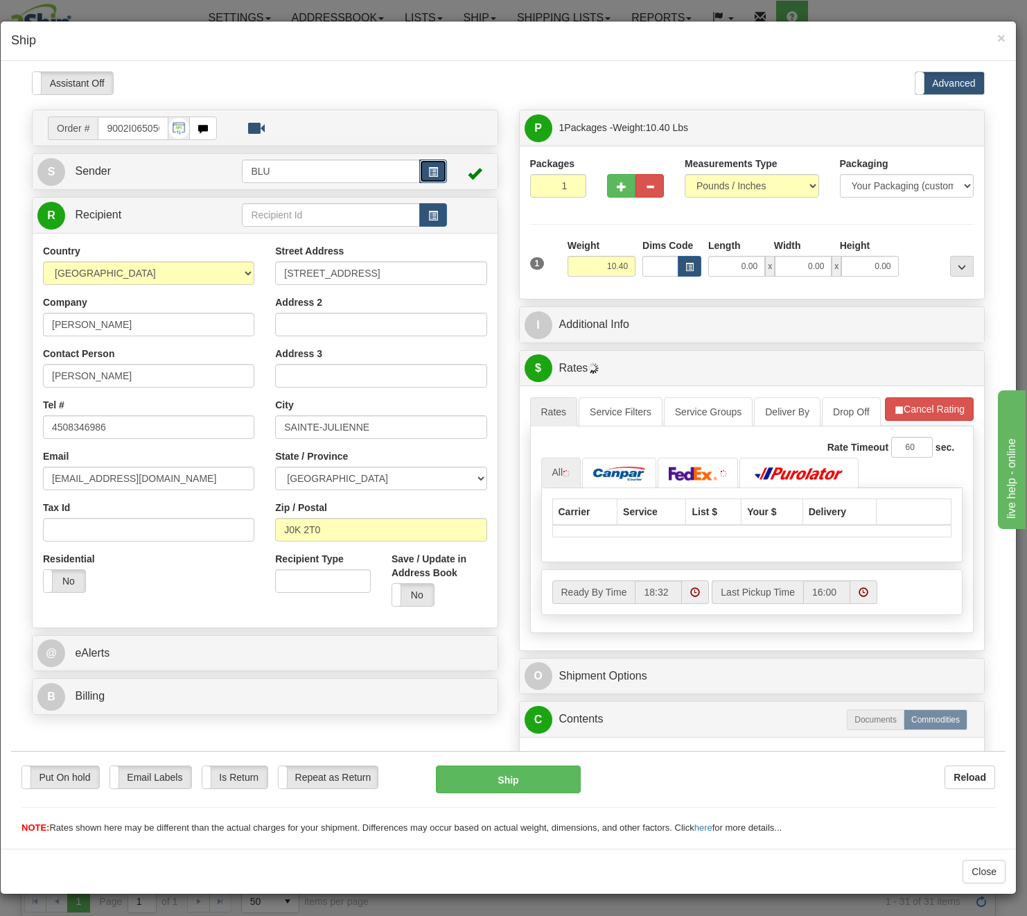
click at [437, 173] on button "button" at bounding box center [433, 171] width 28 height 24
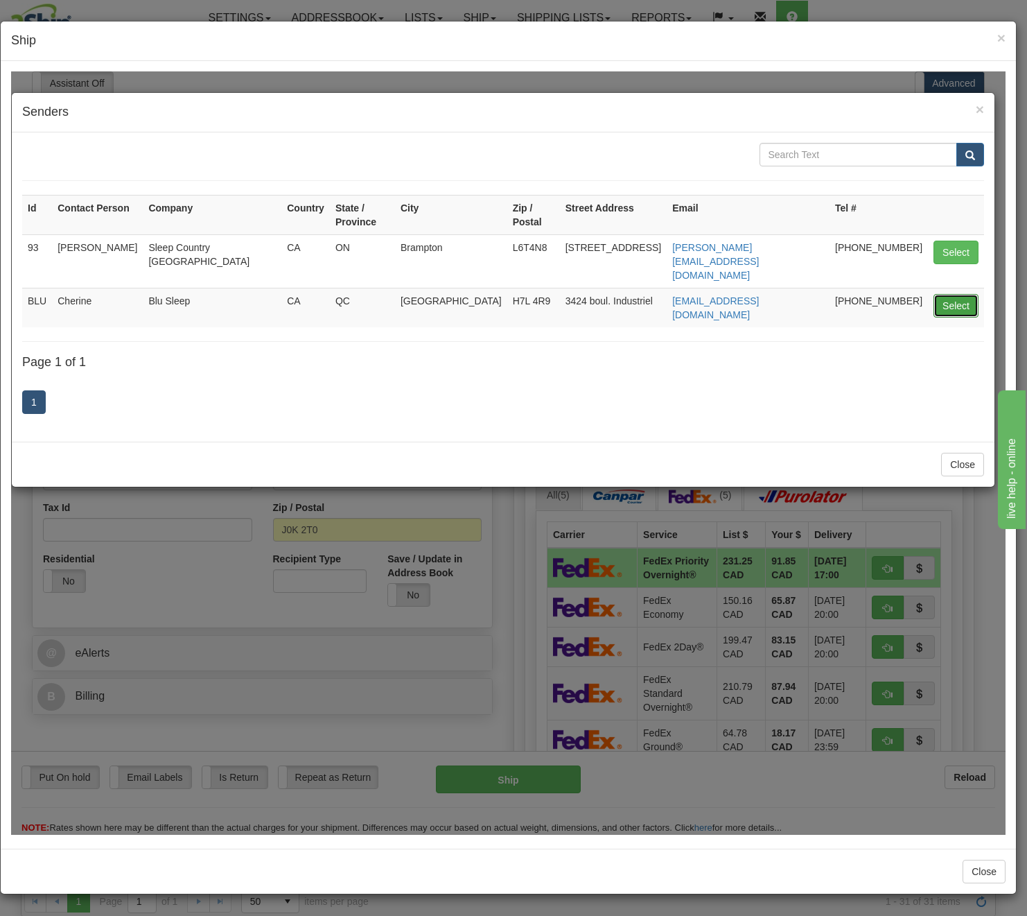
click at [966, 293] on button "Select" at bounding box center [956, 305] width 45 height 24
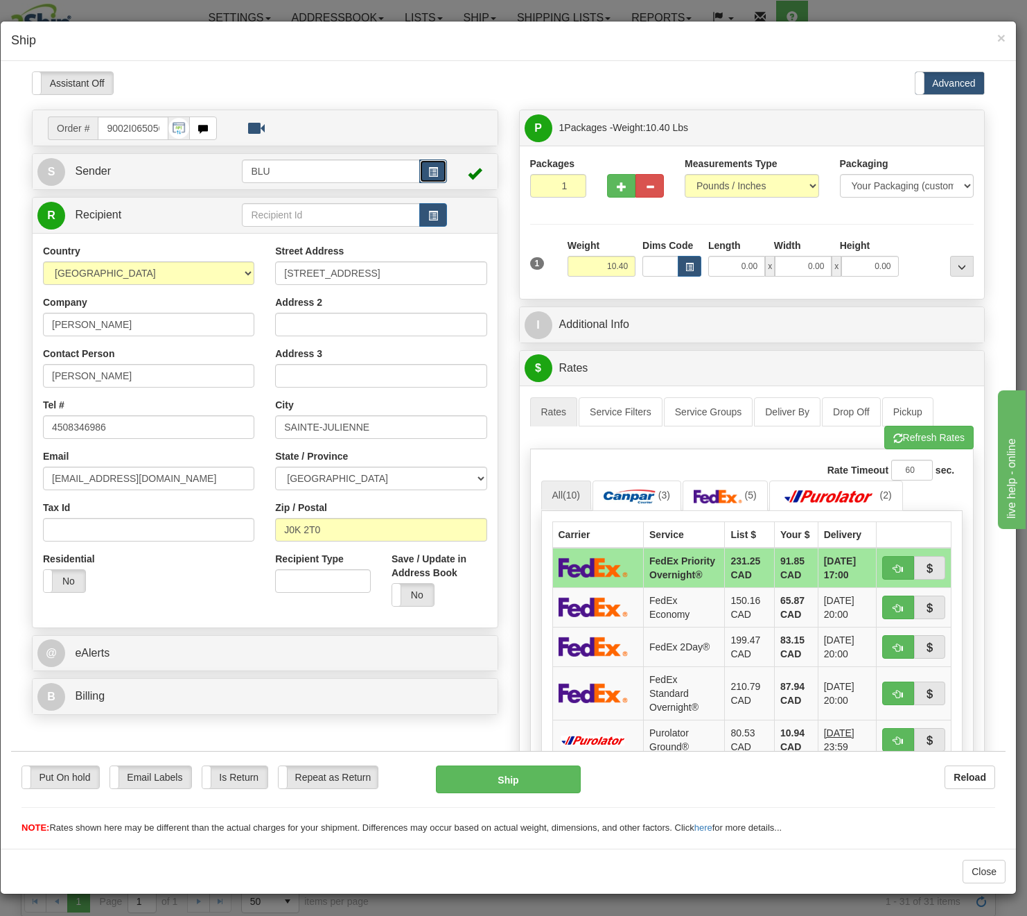
click at [430, 179] on button "button" at bounding box center [433, 171] width 28 height 24
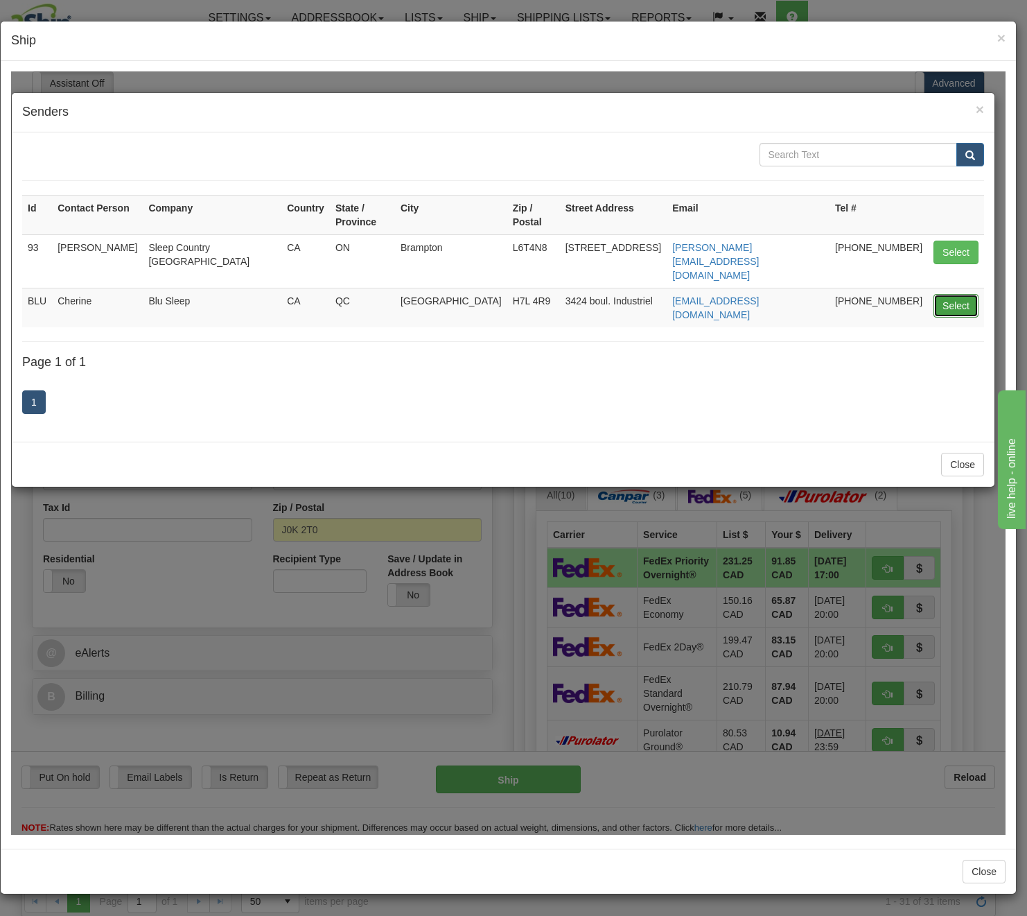
click at [967, 293] on button "Select" at bounding box center [956, 305] width 45 height 24
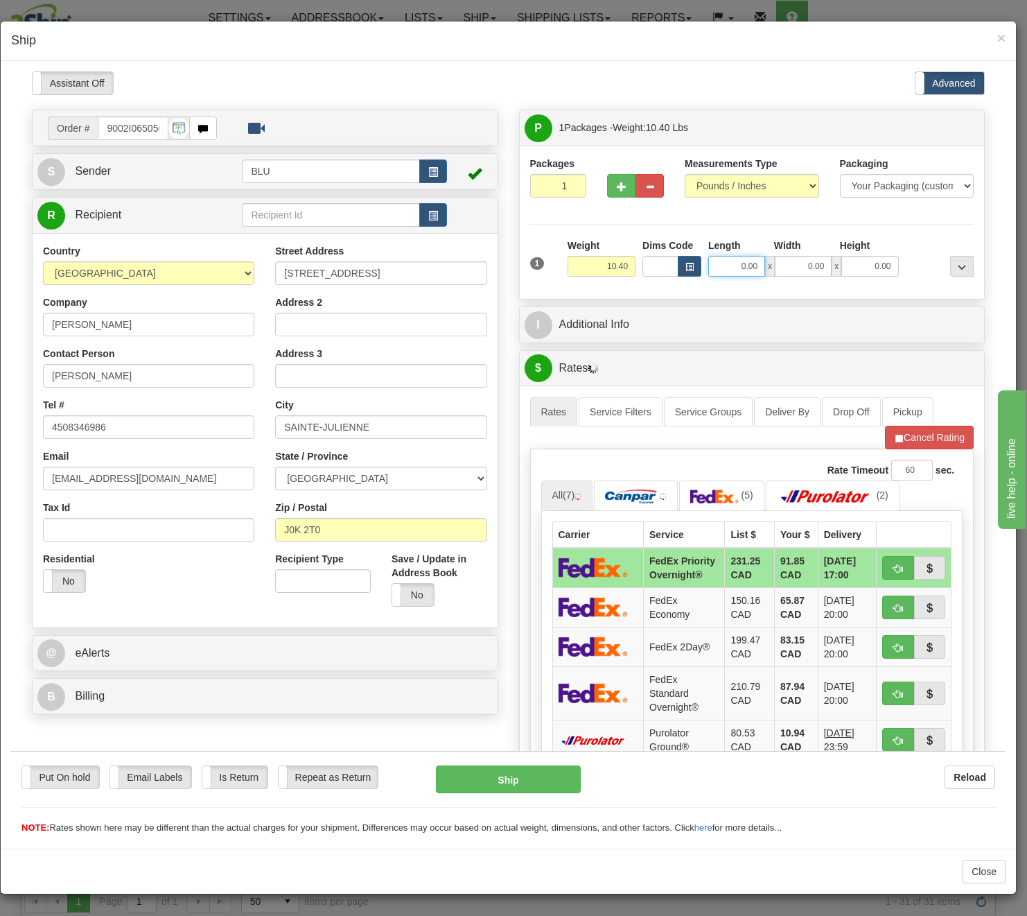
click at [730, 272] on input "0.00" at bounding box center [736, 265] width 57 height 21
click at [730, 272] on input "Length" at bounding box center [736, 265] width 57 height 21
type input "16.85"
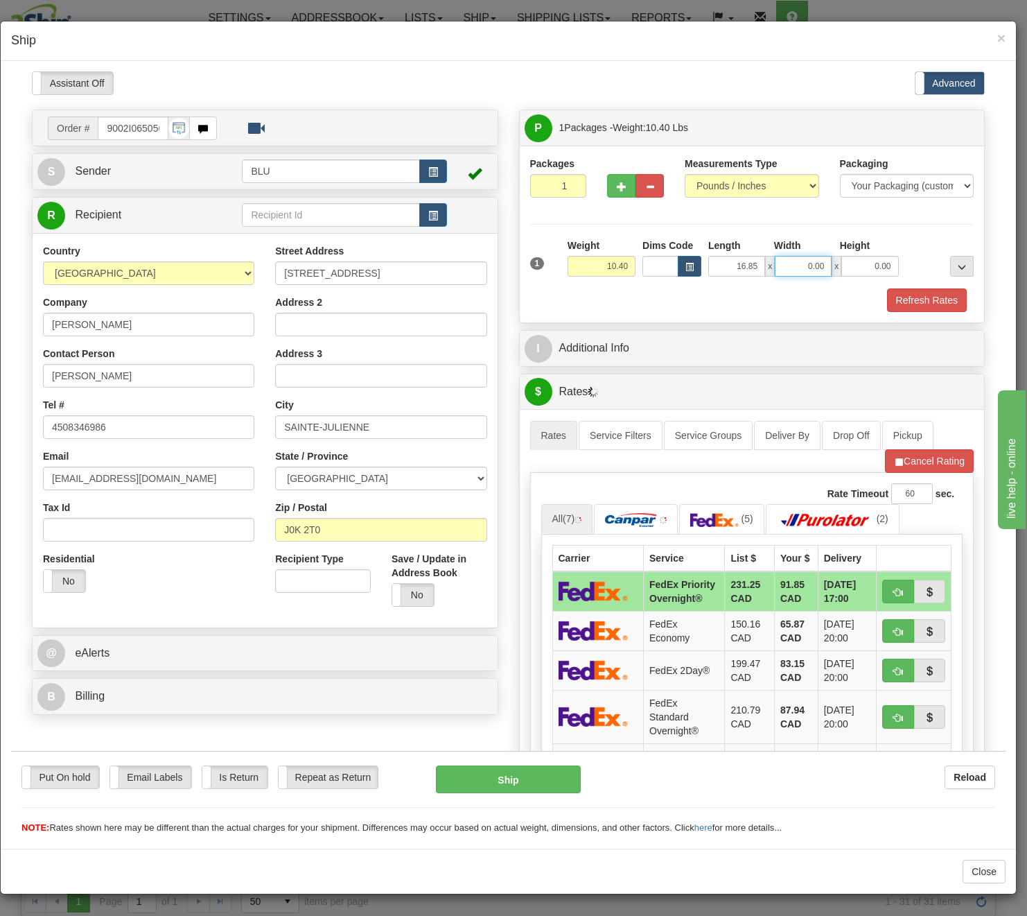
click at [802, 256] on input "0.00" at bounding box center [803, 265] width 57 height 21
click at [802, 260] on input "Width" at bounding box center [803, 265] width 57 height 21
type input "8.45"
click at [864, 270] on input "0.00" at bounding box center [870, 265] width 57 height 21
click at [863, 270] on input "Height" at bounding box center [870, 265] width 57 height 21
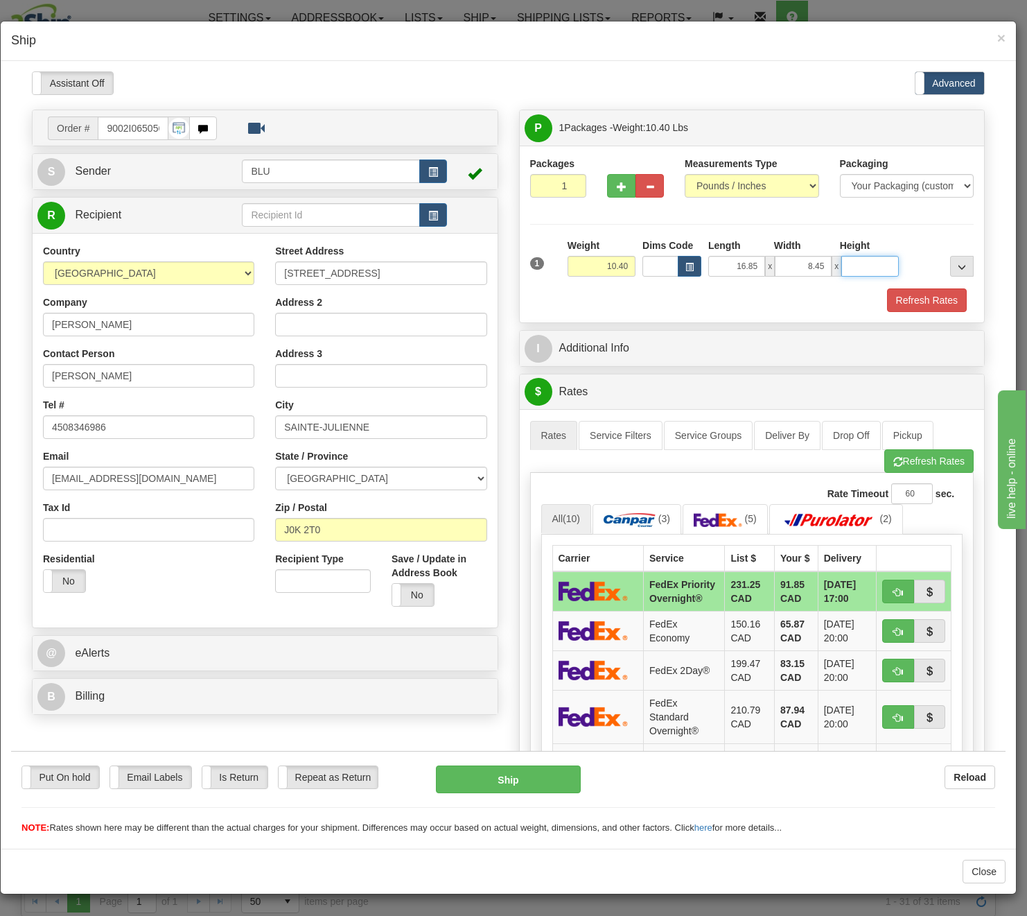
type input "16.85"
click at [898, 288] on button "Refresh Rates" at bounding box center [927, 300] width 80 height 24
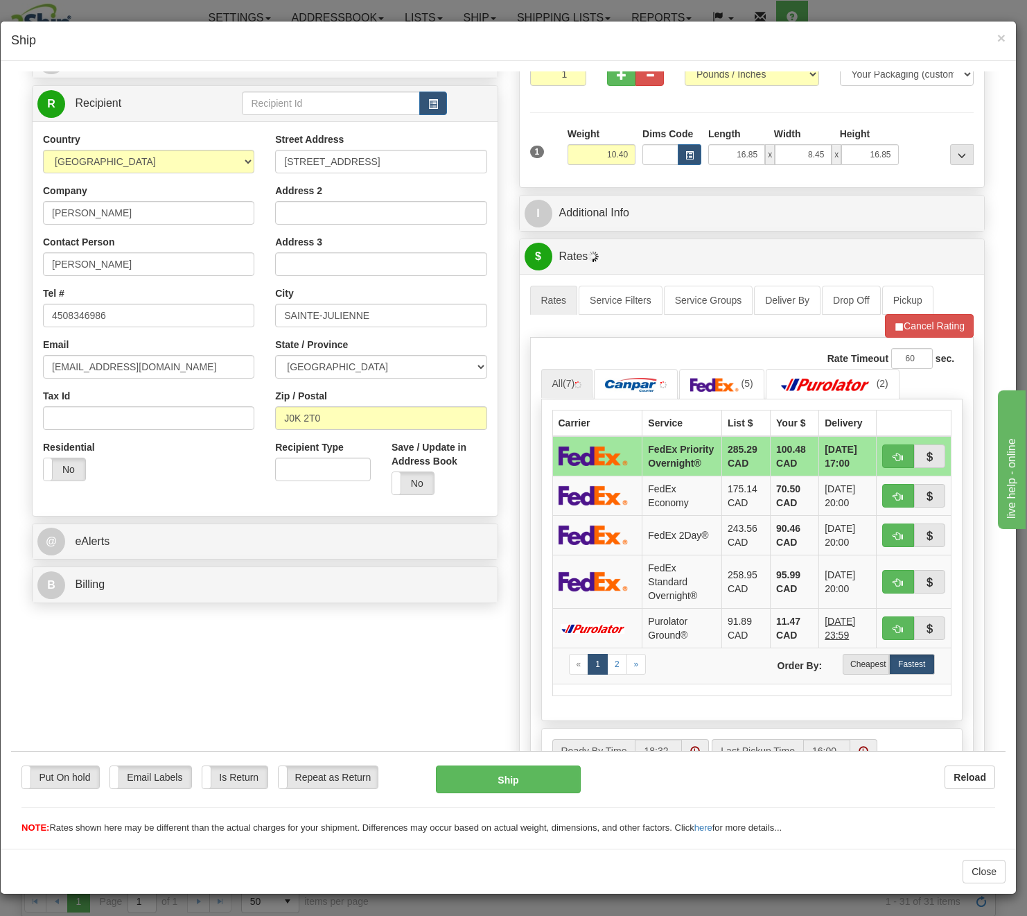
scroll to position [139, 0]
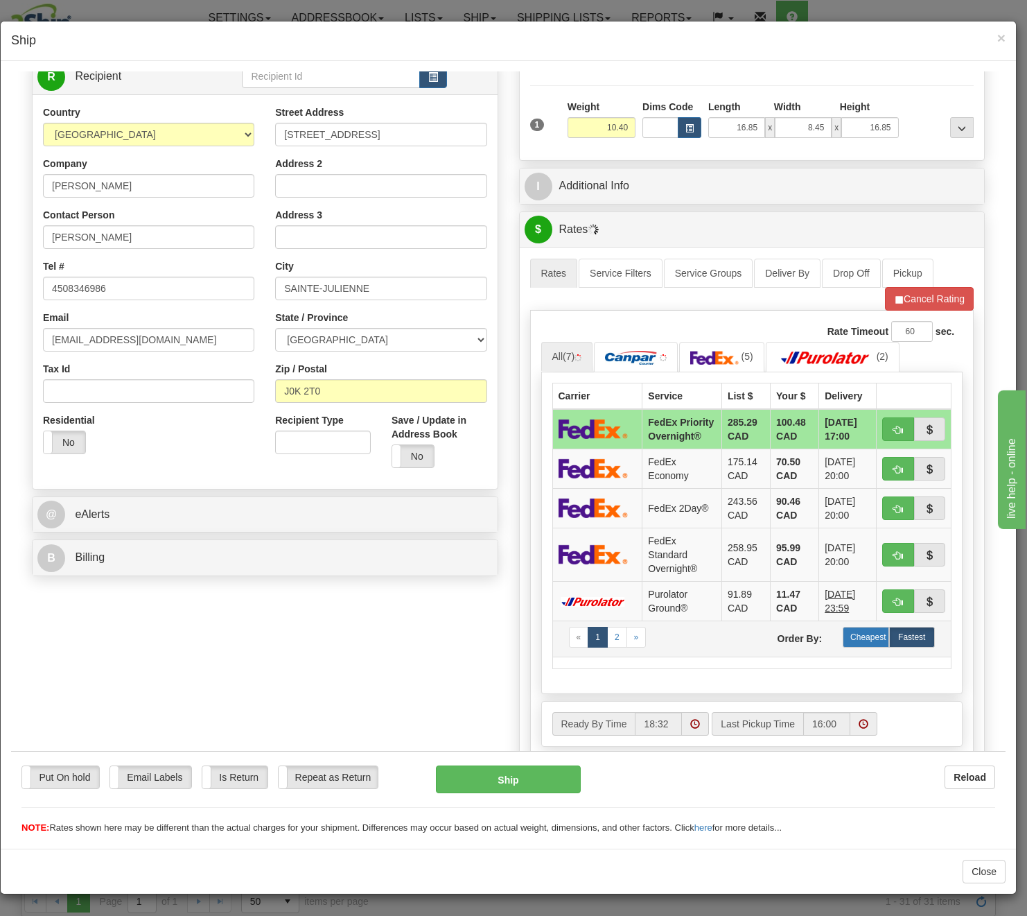
click at [848, 647] on label "Cheapest" at bounding box center [866, 636] width 46 height 21
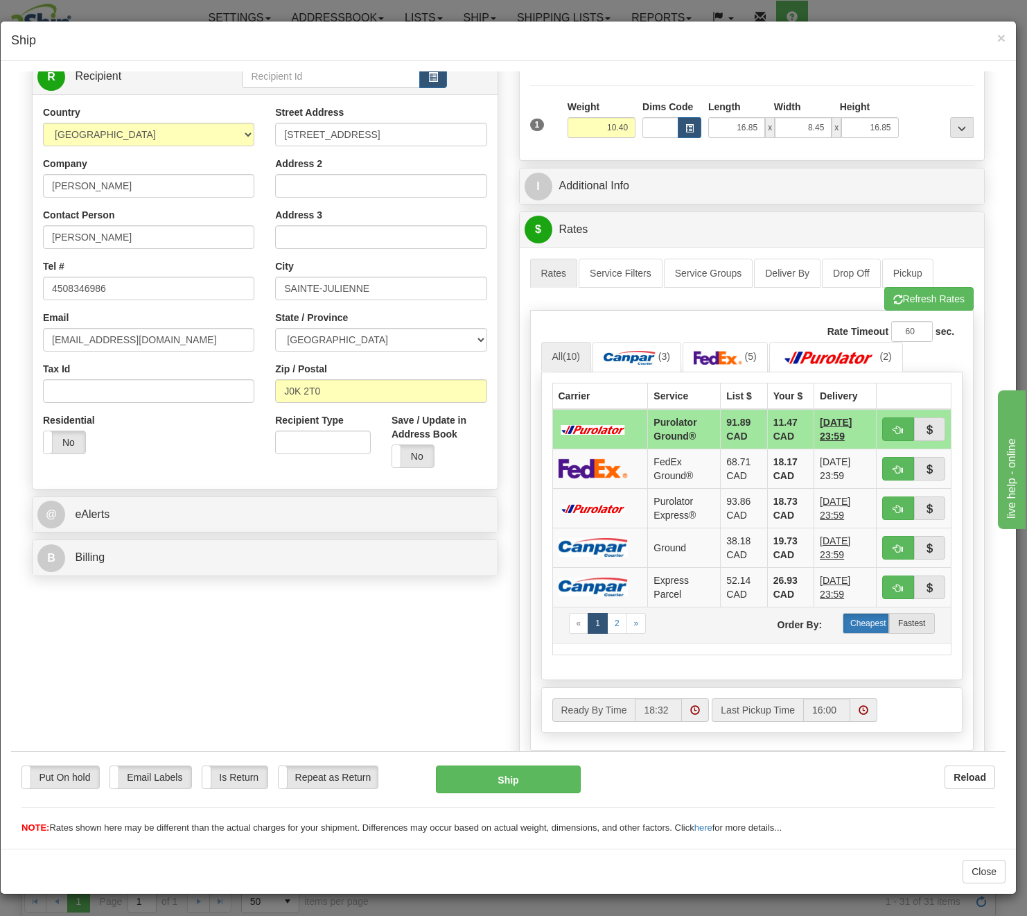
click at [863, 630] on label "Cheapest" at bounding box center [866, 622] width 46 height 21
click at [894, 427] on span "button" at bounding box center [899, 429] width 10 height 9
type input "260"
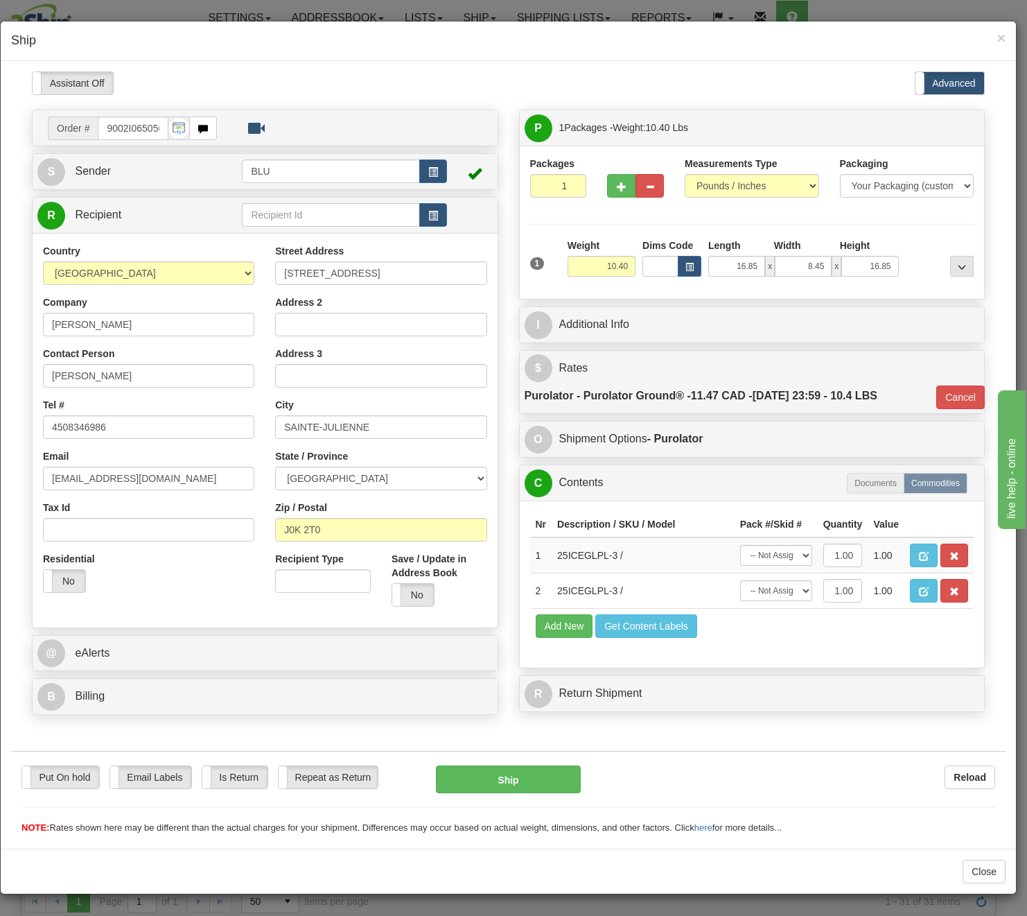
scroll to position [0, 0]
click at [518, 771] on button "Ship" at bounding box center [508, 779] width 145 height 28
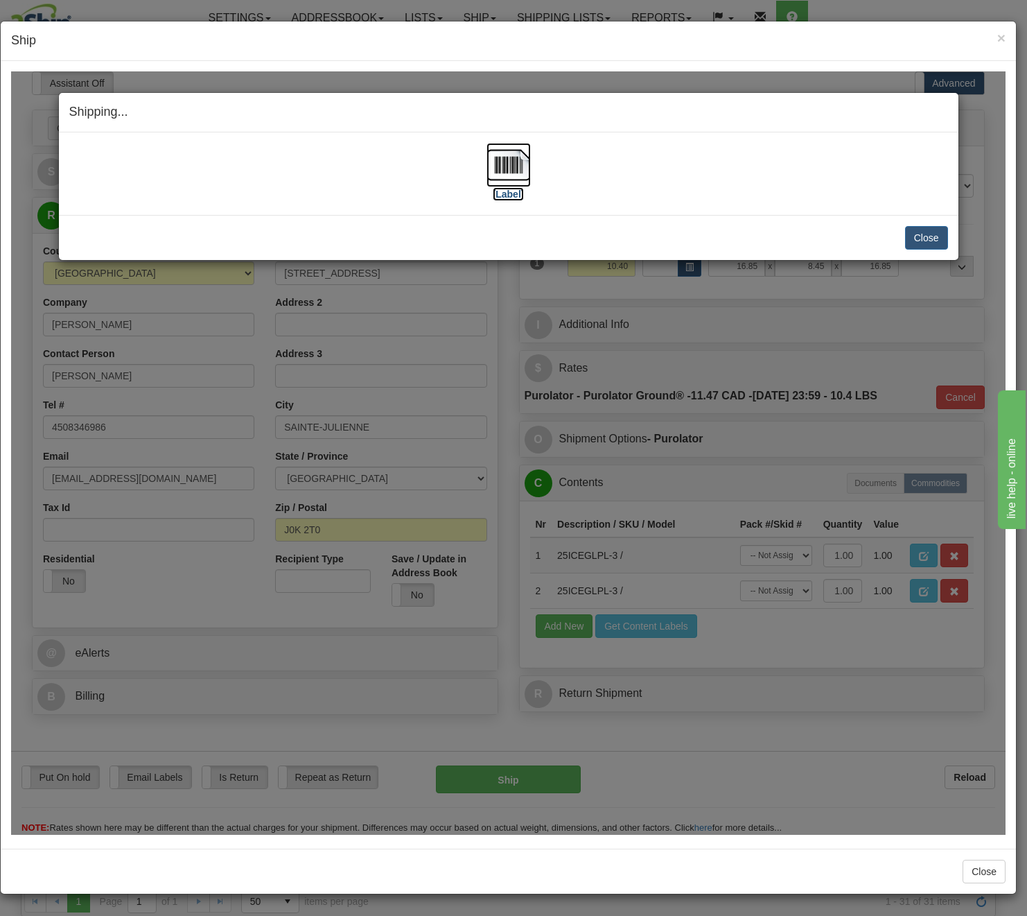
click at [525, 164] on img at bounding box center [509, 164] width 44 height 44
click at [929, 243] on button "Close" at bounding box center [926, 237] width 43 height 24
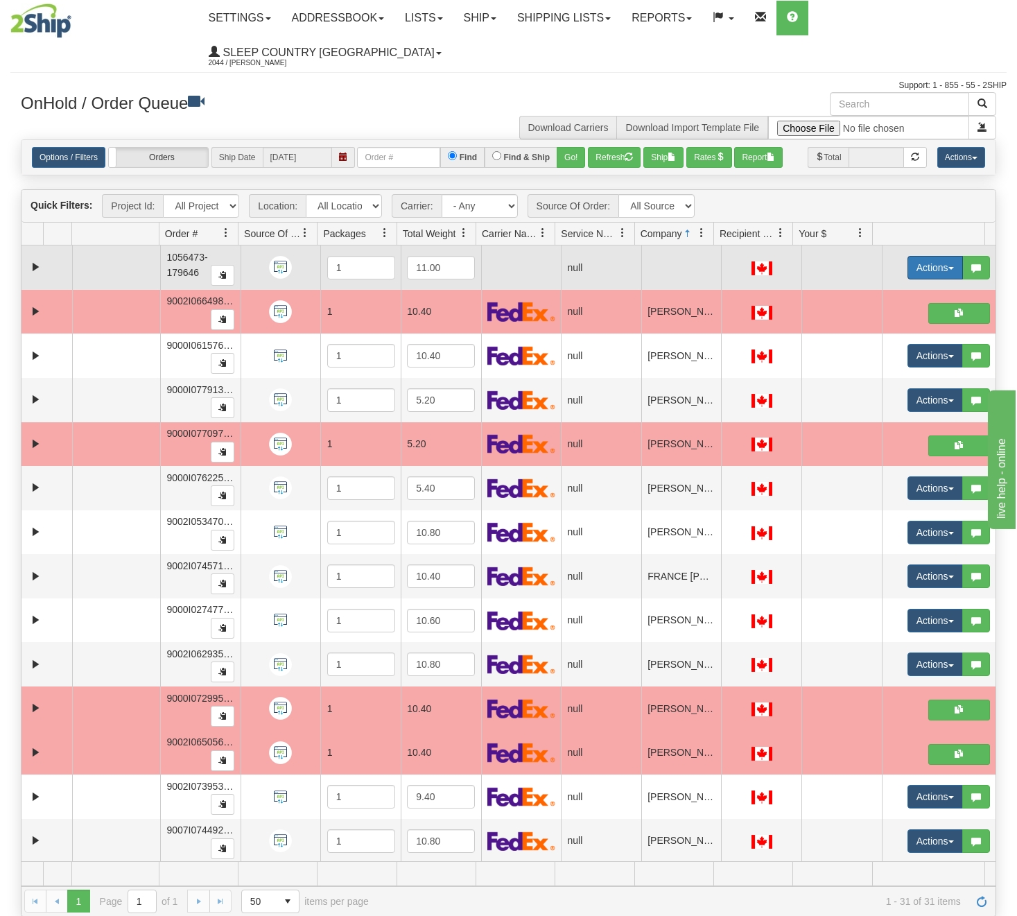
click at [915, 268] on button "Actions" at bounding box center [934, 268] width 55 height 24
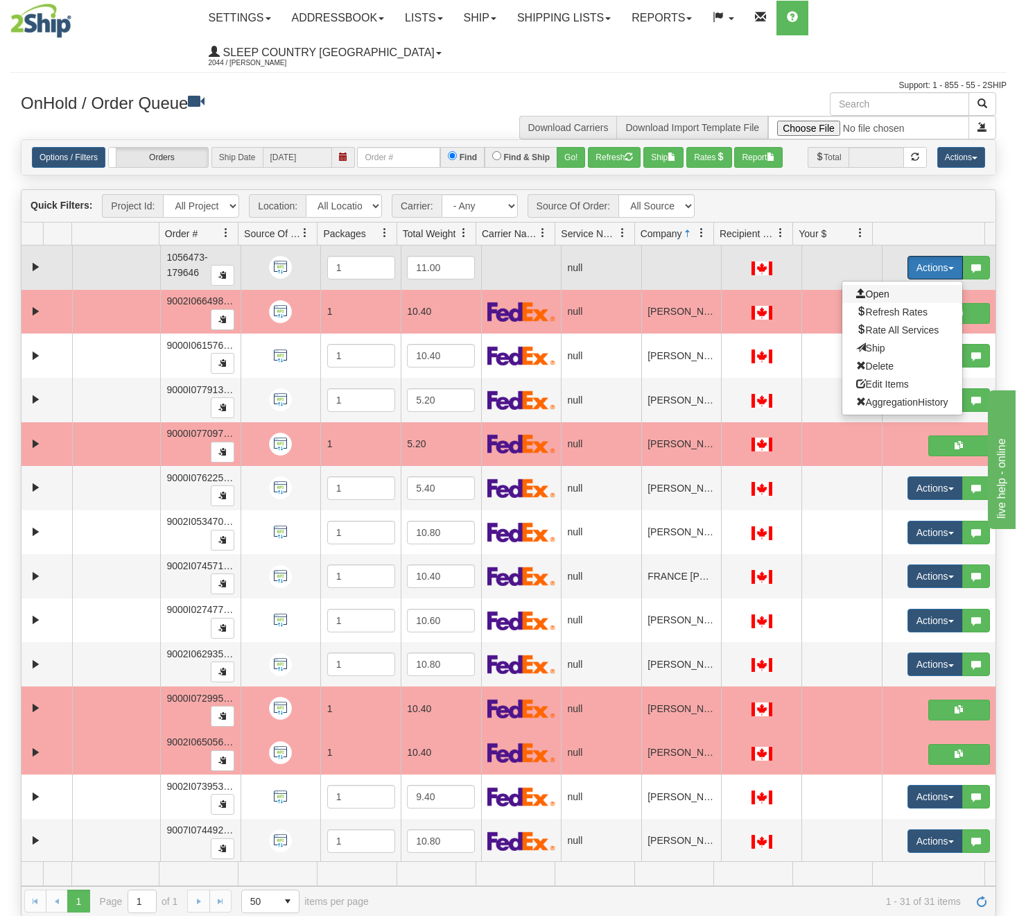
click at [868, 298] on span "Open" at bounding box center [872, 293] width 33 height 11
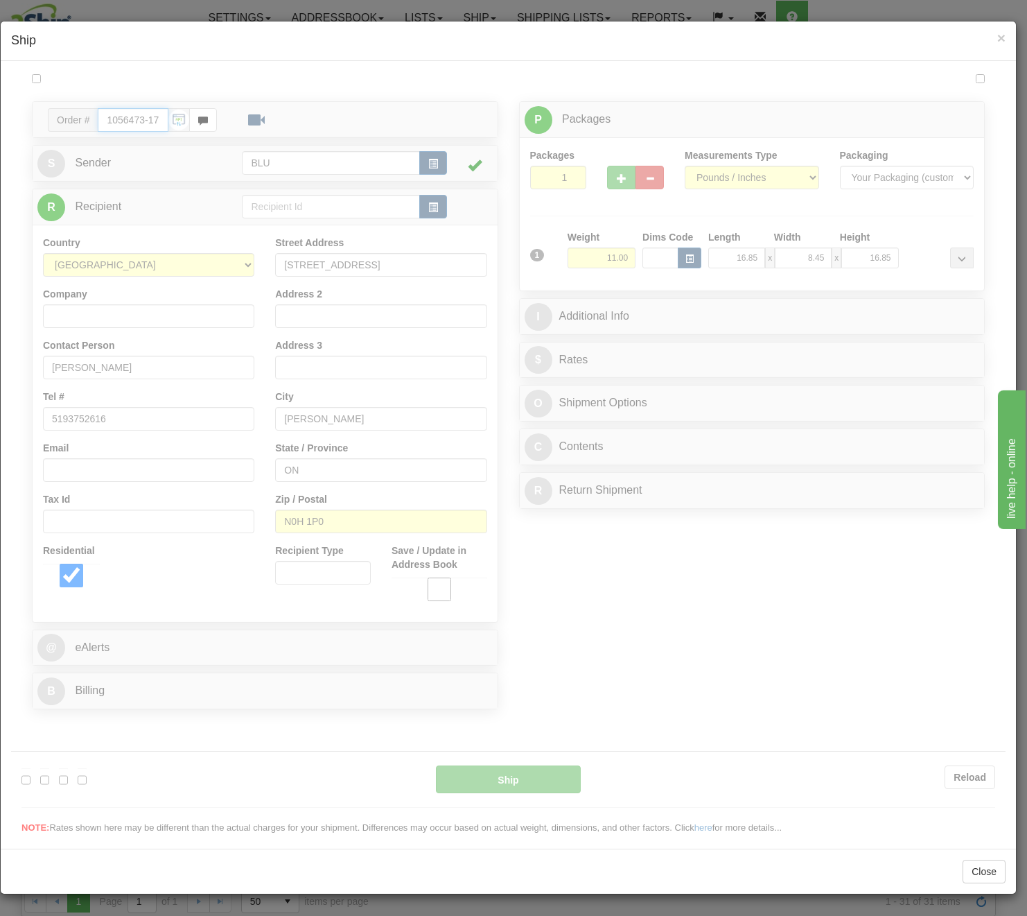
type input "18:38"
type input "16:00"
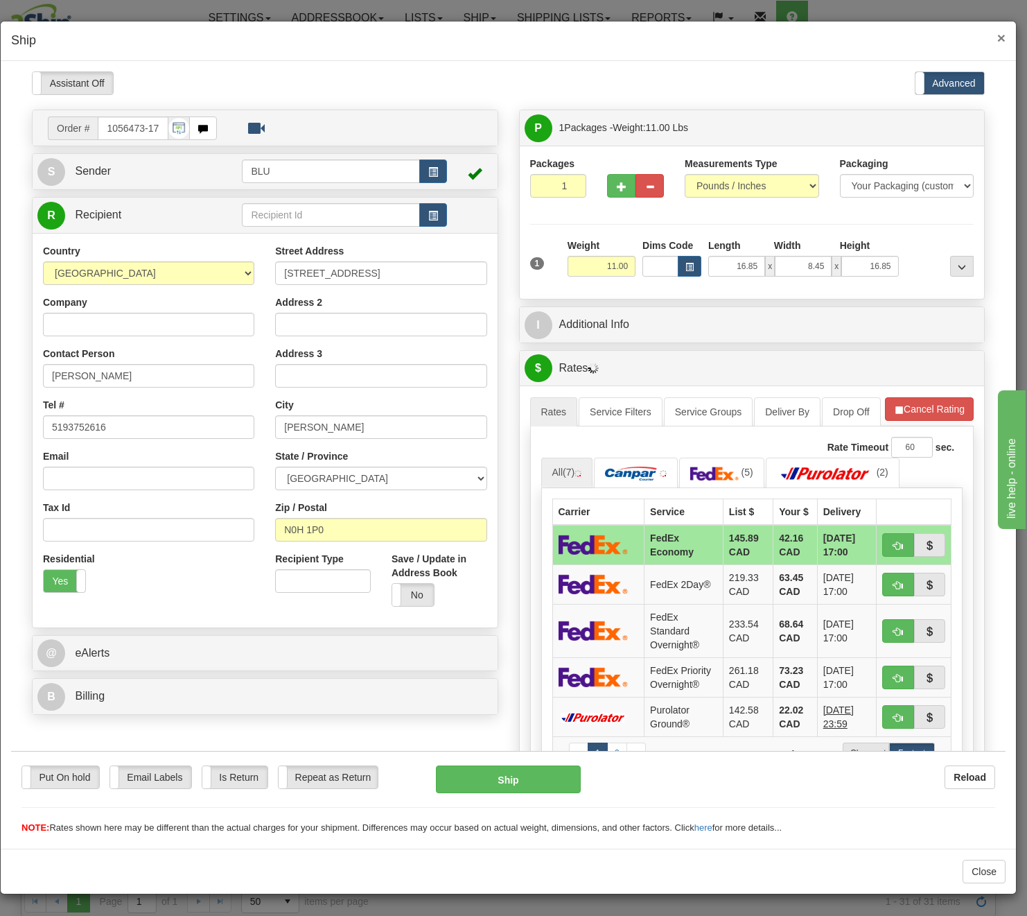
click at [1002, 33] on span "×" at bounding box center [1001, 38] width 8 height 16
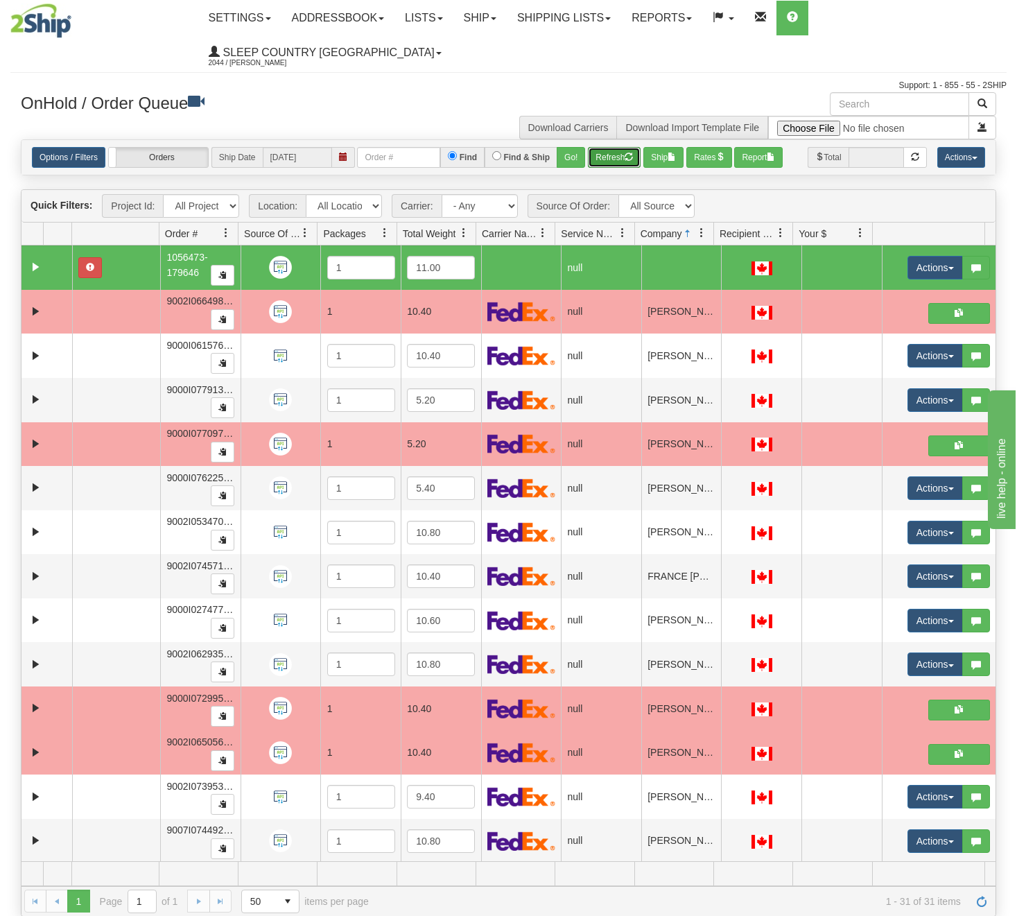
click at [613, 153] on button "Refresh" at bounding box center [614, 157] width 53 height 21
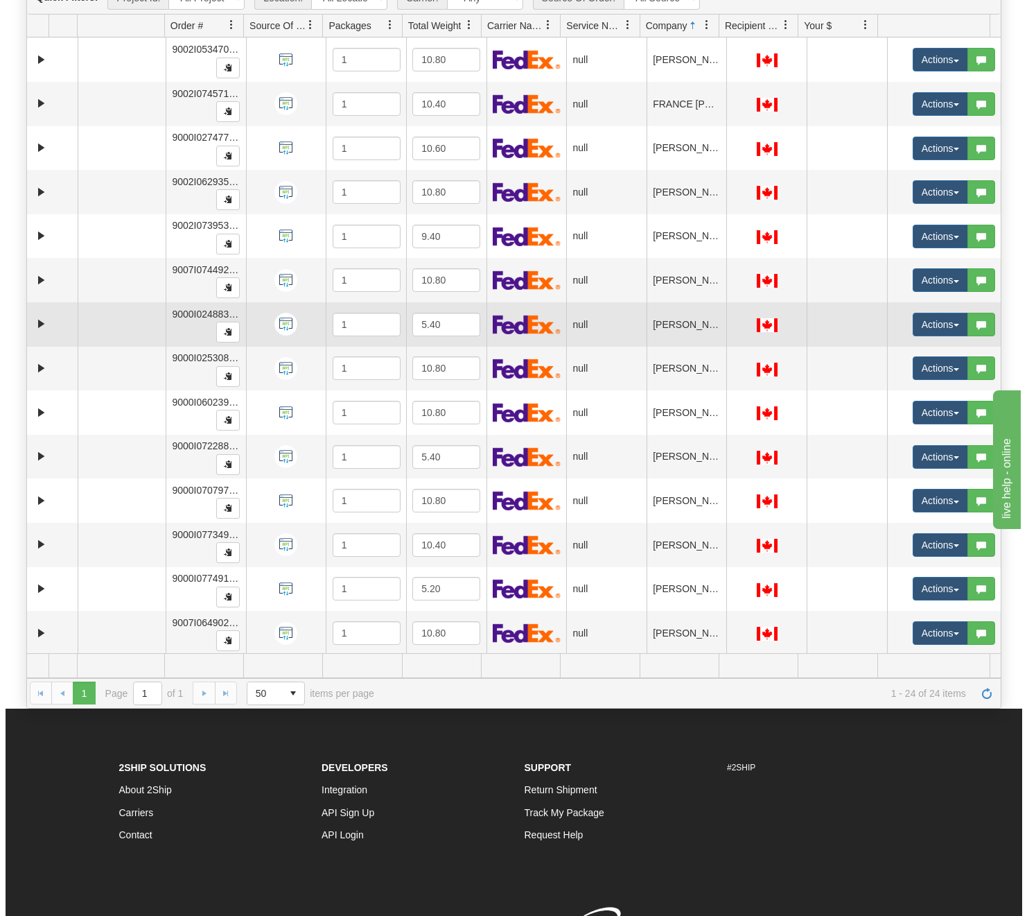
scroll to position [165, 0]
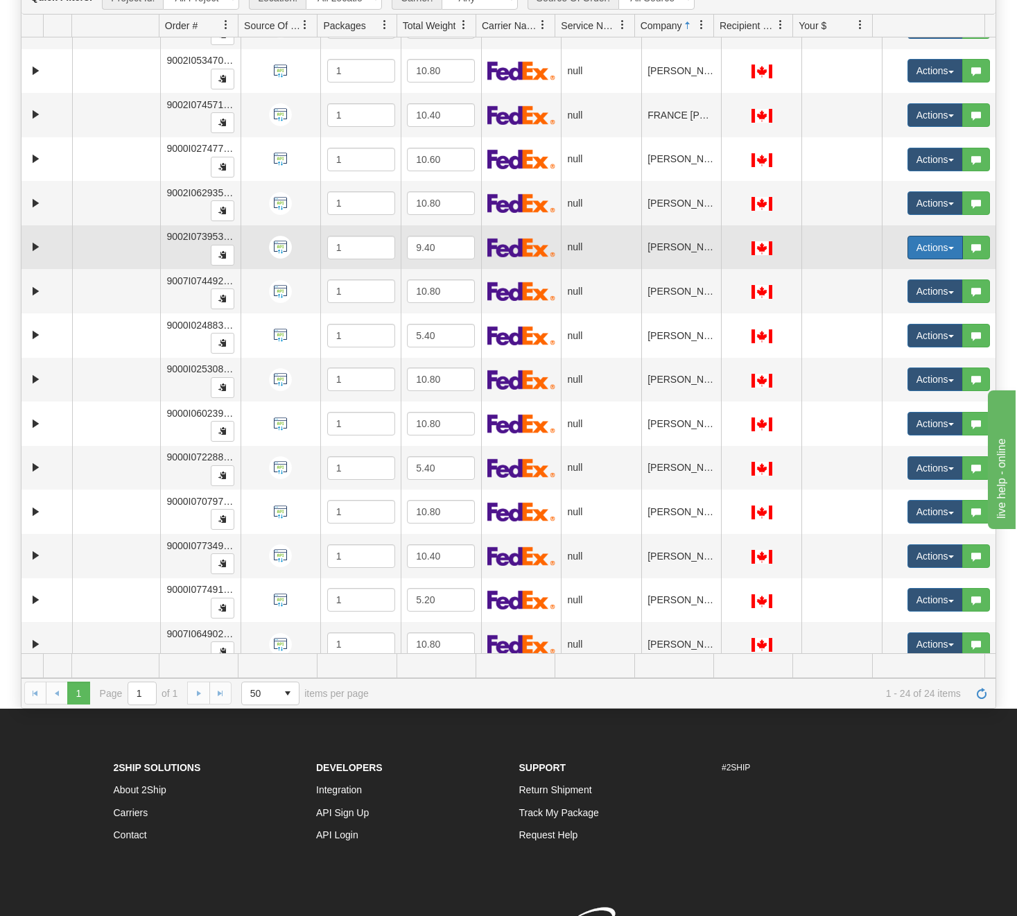
click at [917, 246] on button "Actions" at bounding box center [934, 248] width 55 height 24
click at [873, 272] on span "Open" at bounding box center [872, 273] width 33 height 11
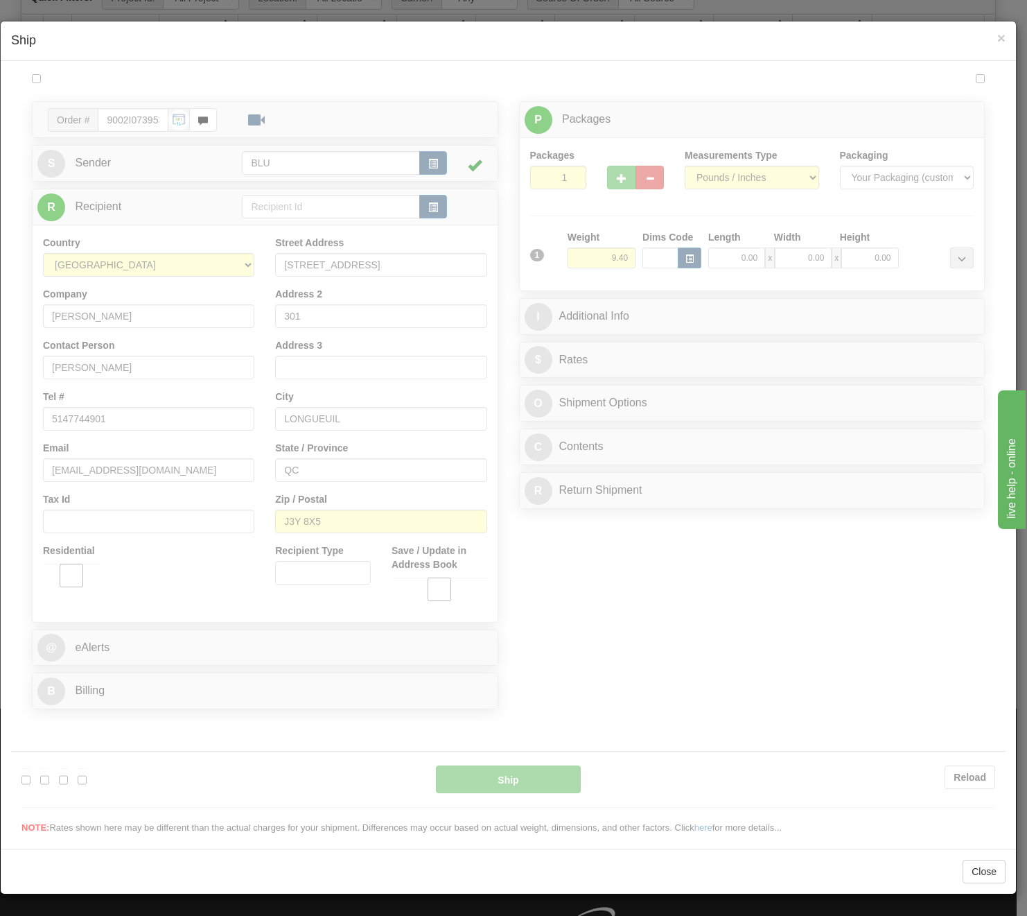
scroll to position [0, 0]
type input "18:38"
type input "16:00"
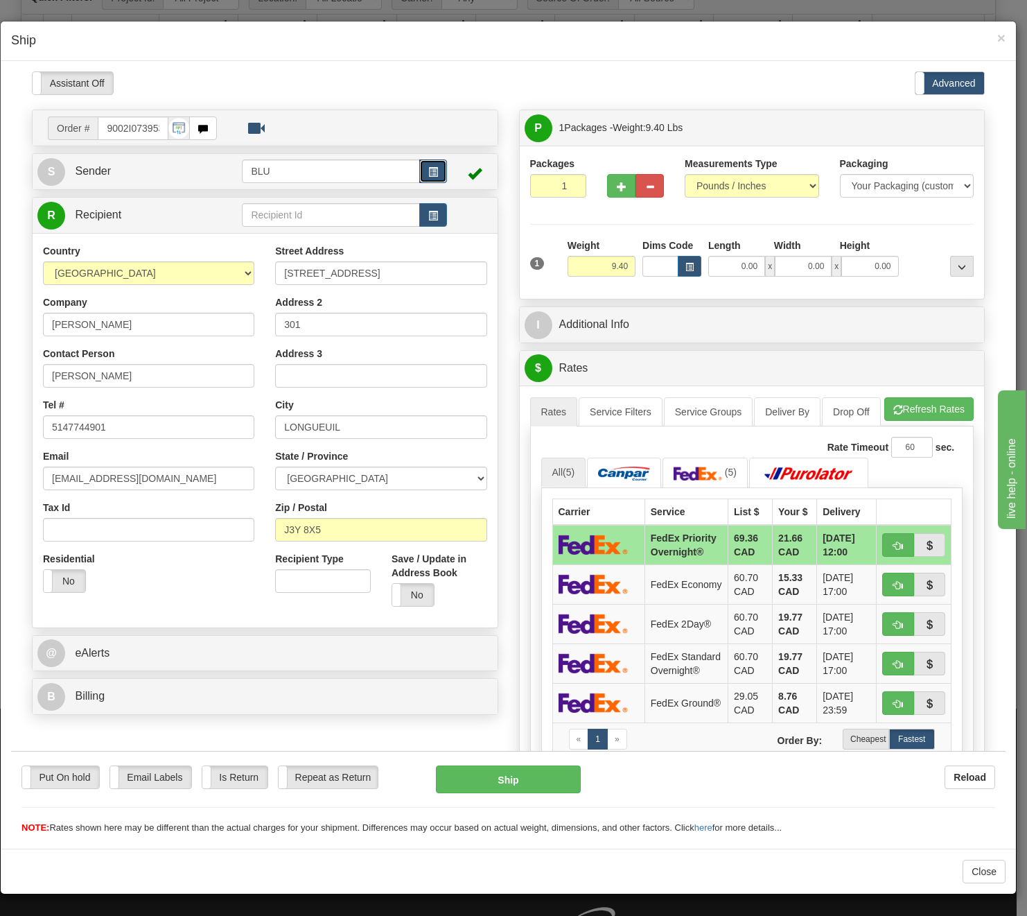
click at [428, 171] on span "button" at bounding box center [433, 171] width 10 height 9
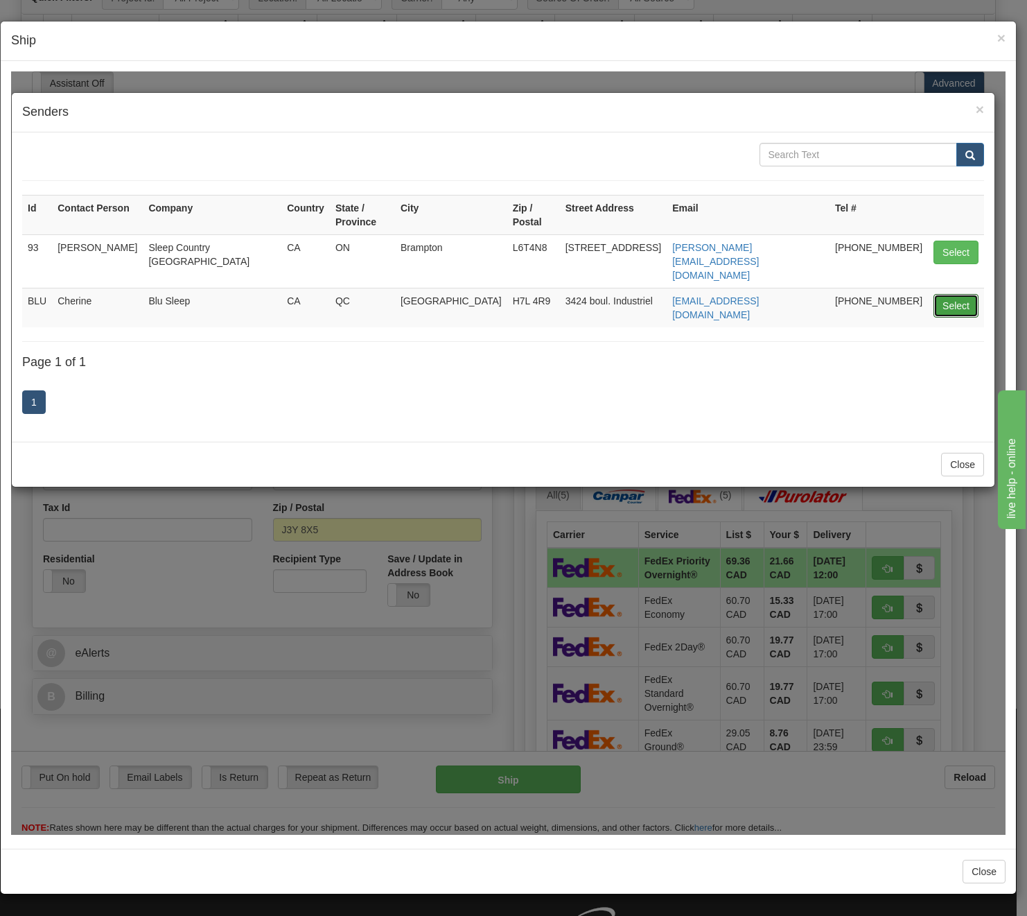
click at [955, 293] on button "Select" at bounding box center [956, 305] width 45 height 24
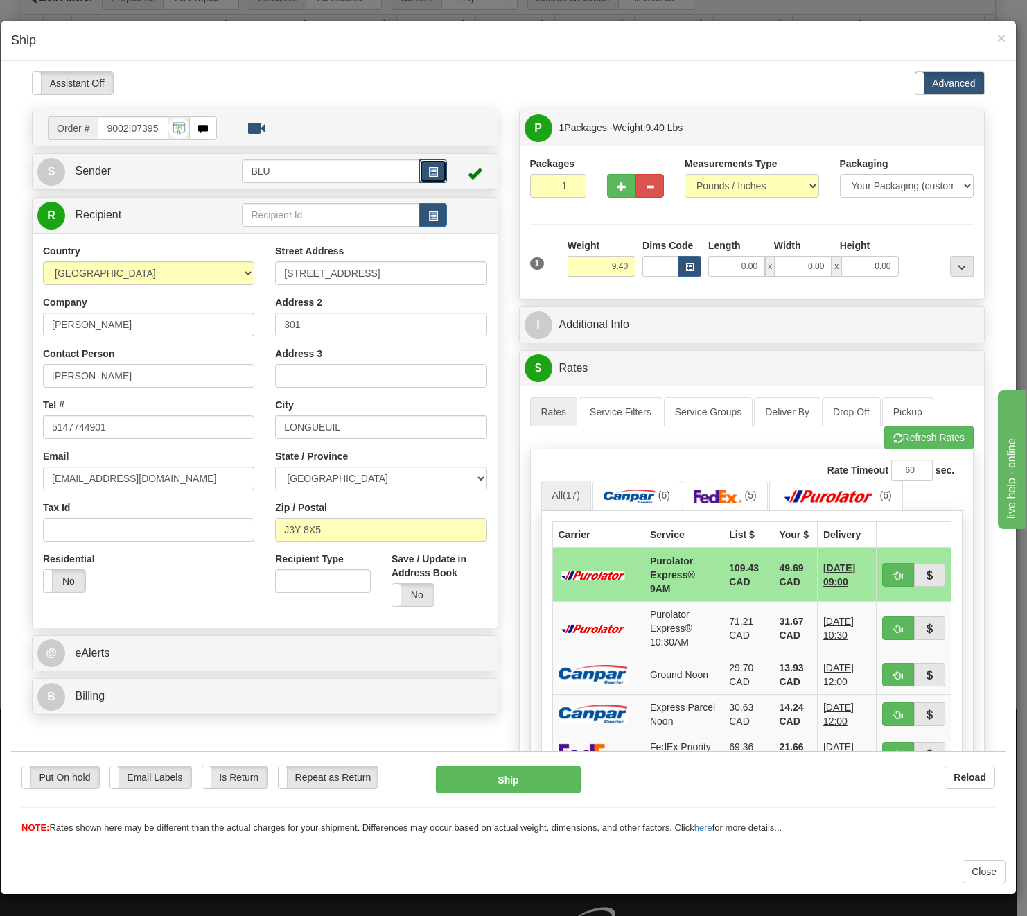
click at [436, 175] on button "button" at bounding box center [433, 171] width 28 height 24
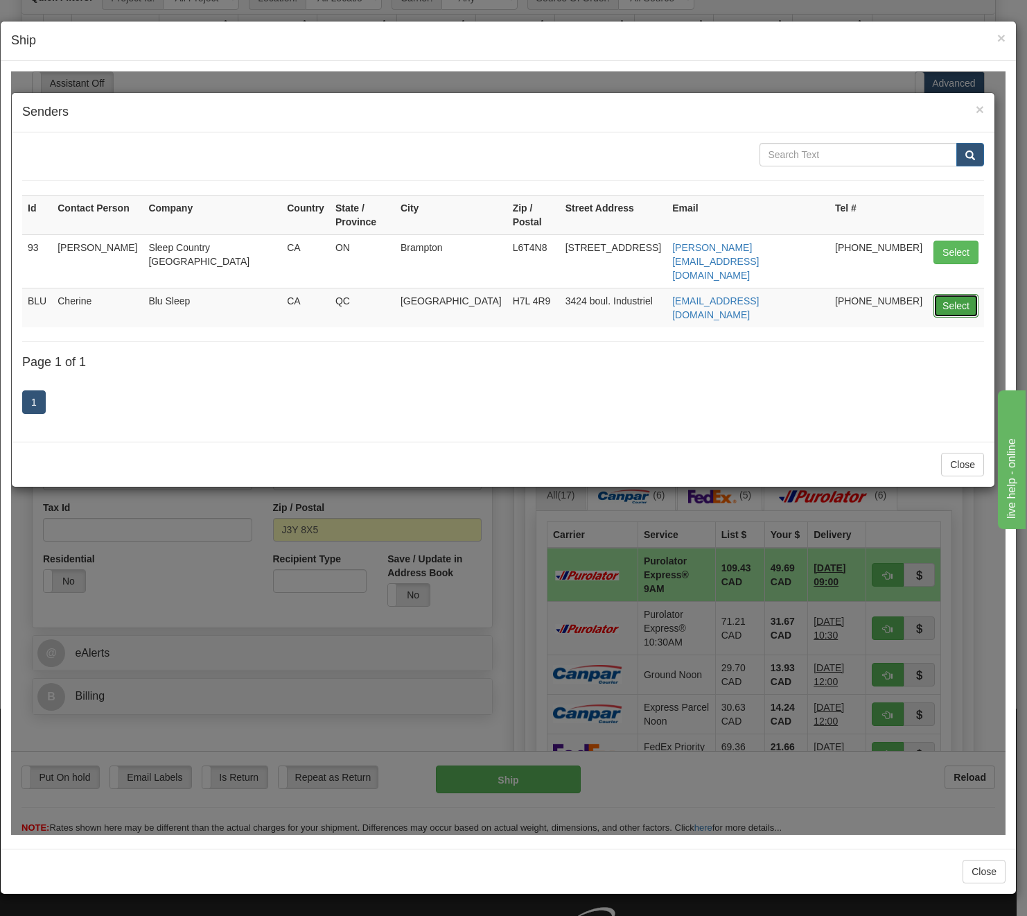
click at [941, 293] on button "Select" at bounding box center [956, 305] width 45 height 24
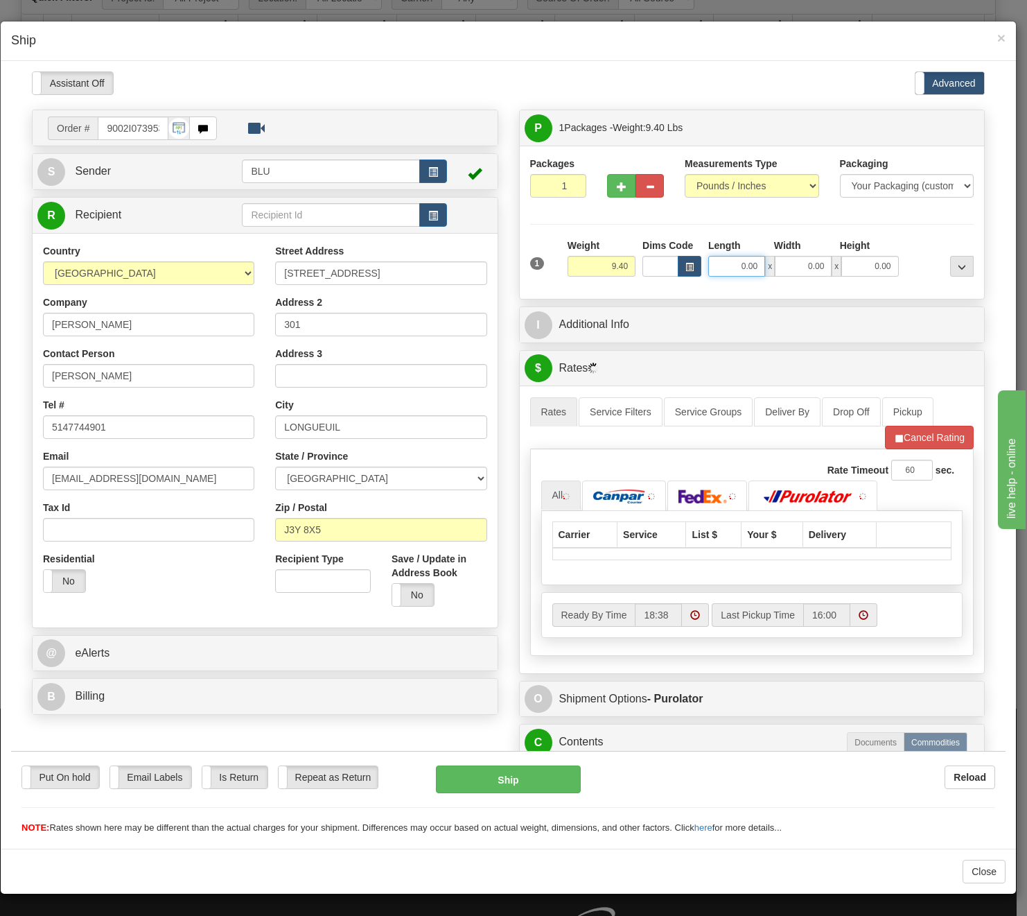
click at [738, 263] on input "0.00" at bounding box center [736, 265] width 57 height 21
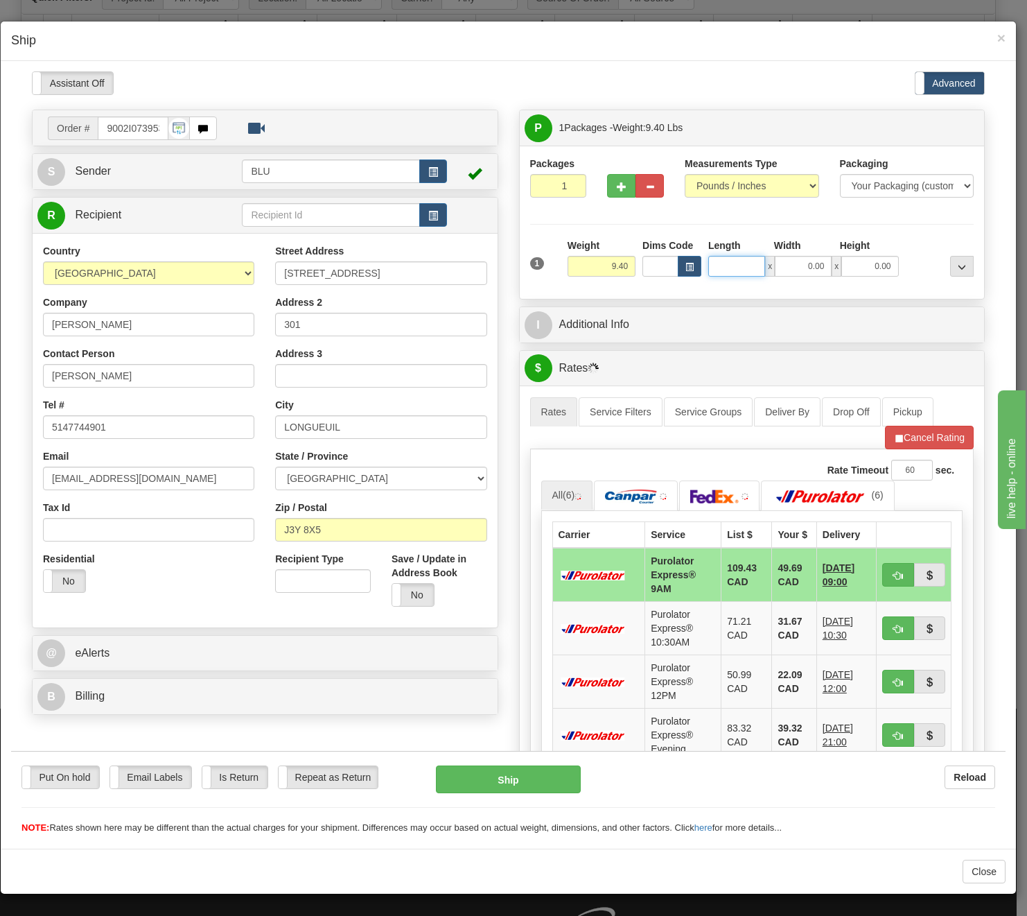
click at [739, 264] on input "Length" at bounding box center [736, 265] width 57 height 21
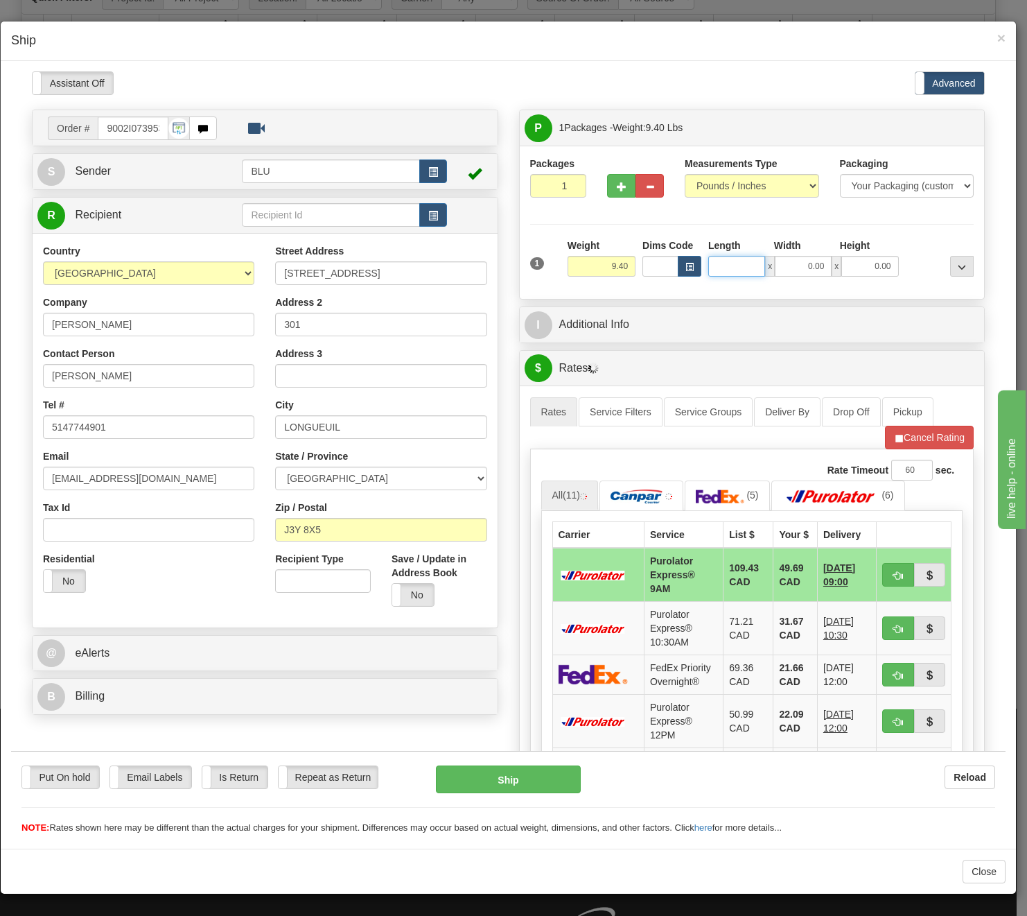
type input "16.85"
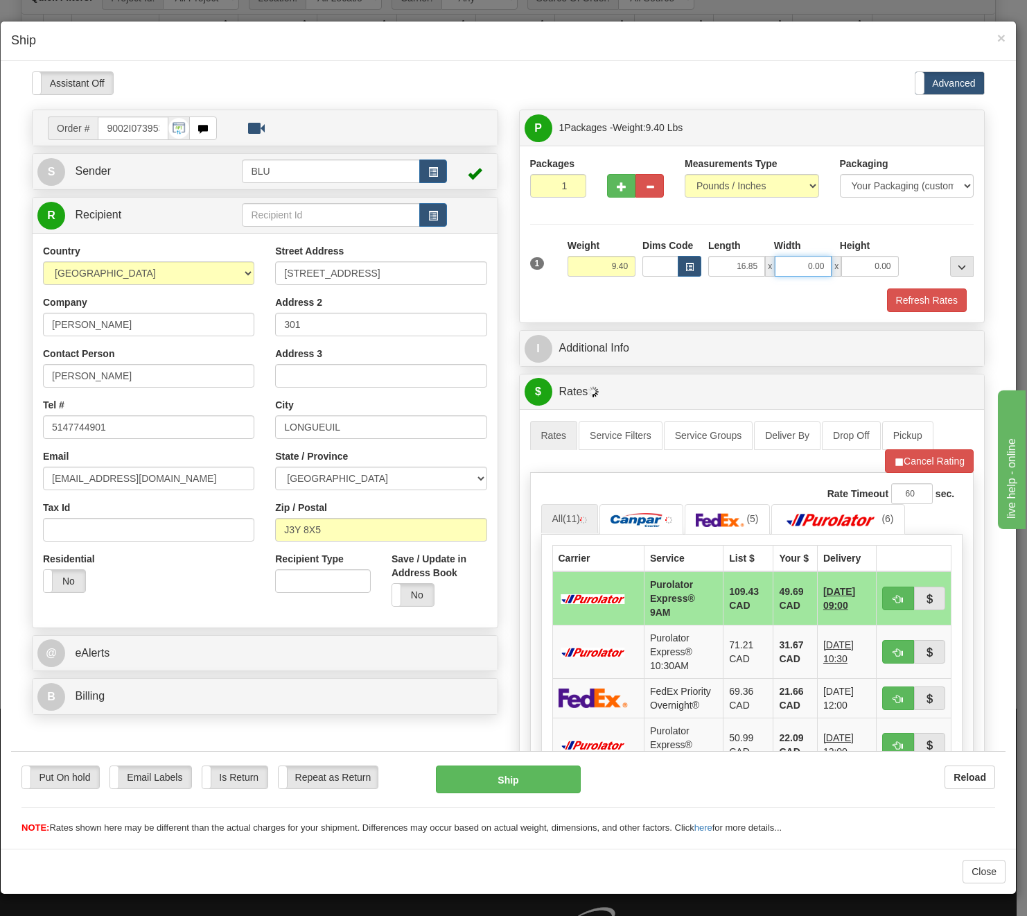
click at [800, 269] on input "0.00" at bounding box center [803, 265] width 57 height 21
click at [800, 269] on input "Width" at bounding box center [803, 265] width 57 height 21
type input "8.45"
click at [858, 268] on input "0.00" at bounding box center [870, 265] width 57 height 21
click at [858, 268] on input "Height" at bounding box center [870, 265] width 57 height 21
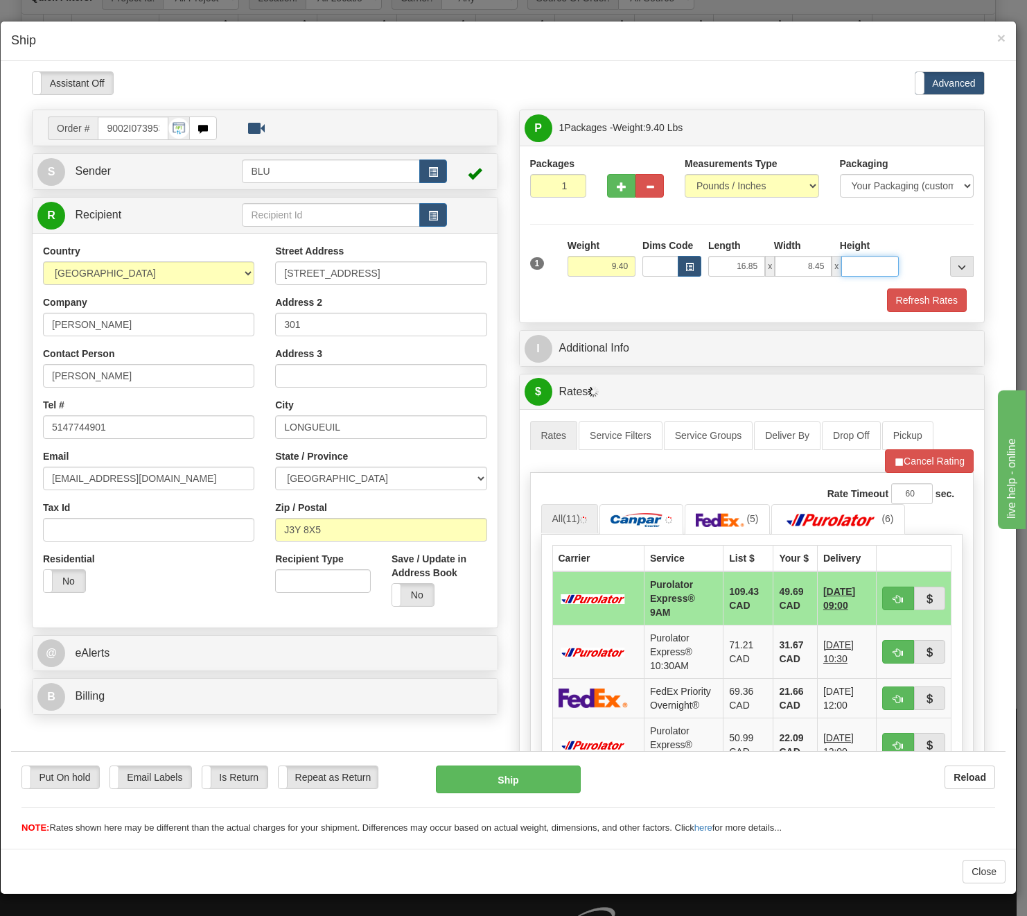
type input "16.85"
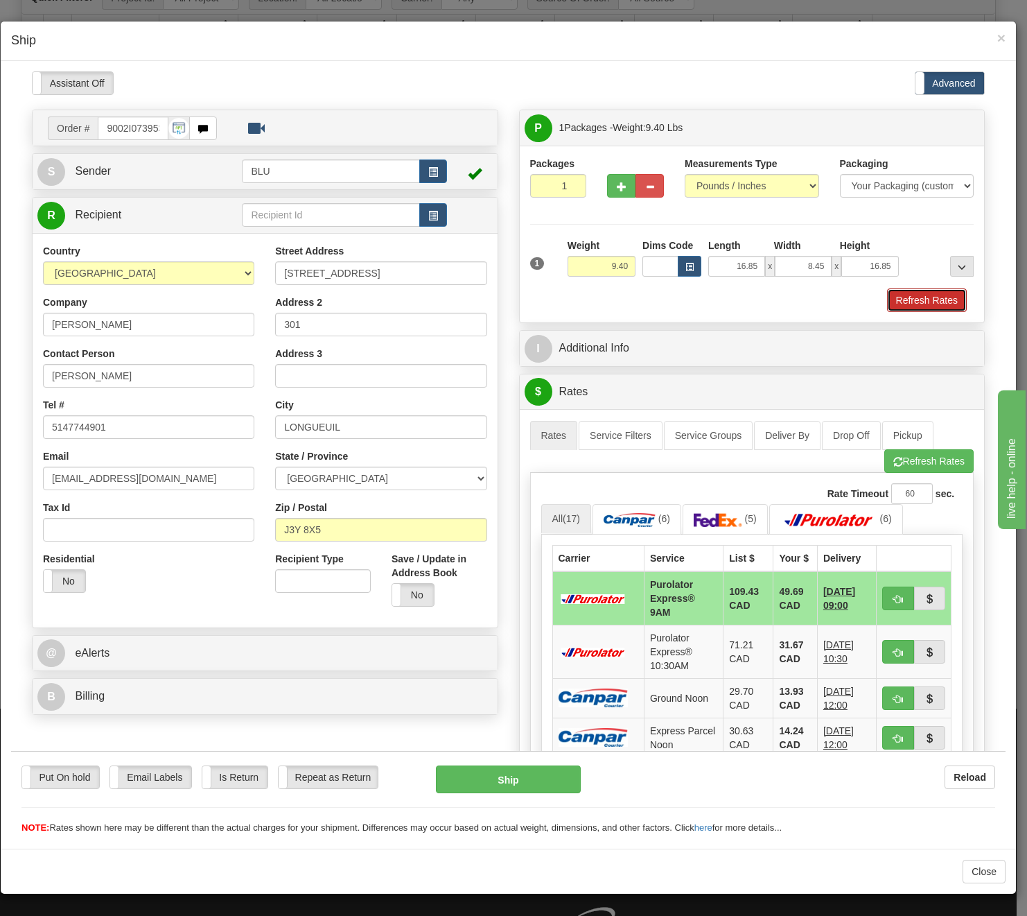
click at [893, 296] on button "Refresh Rates" at bounding box center [927, 300] width 80 height 24
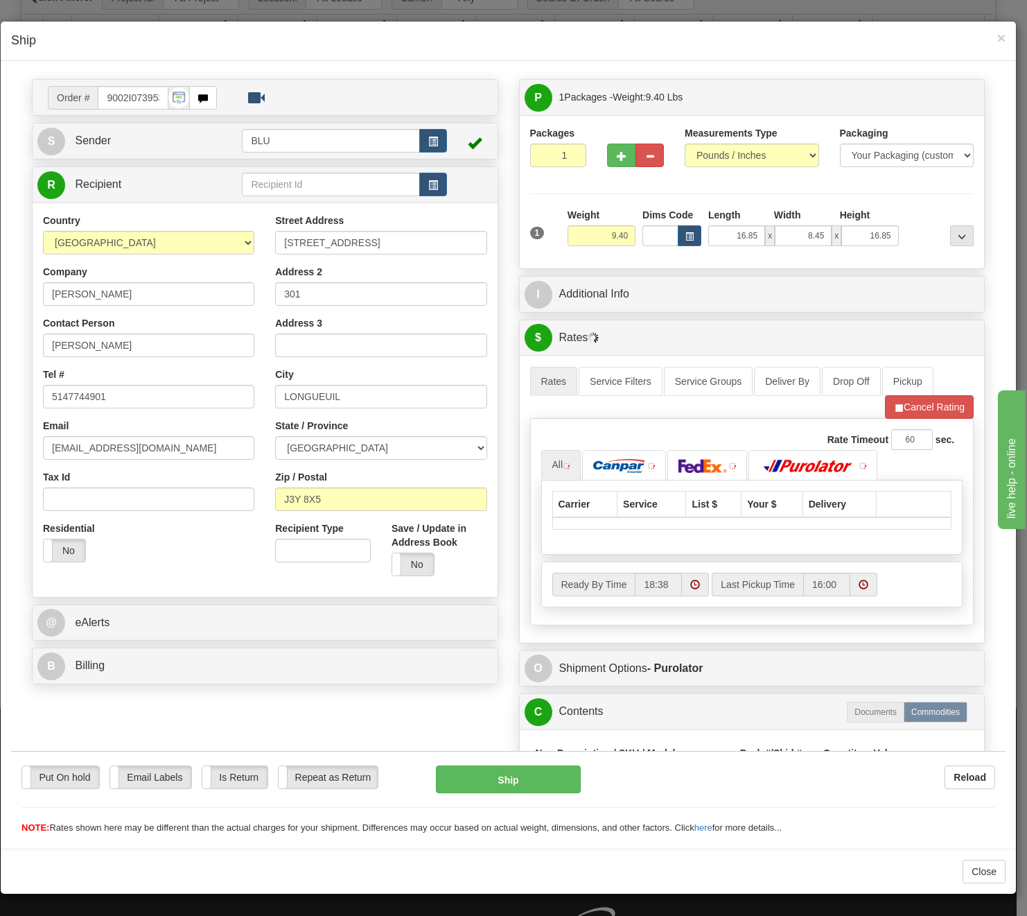
scroll to position [208, 0]
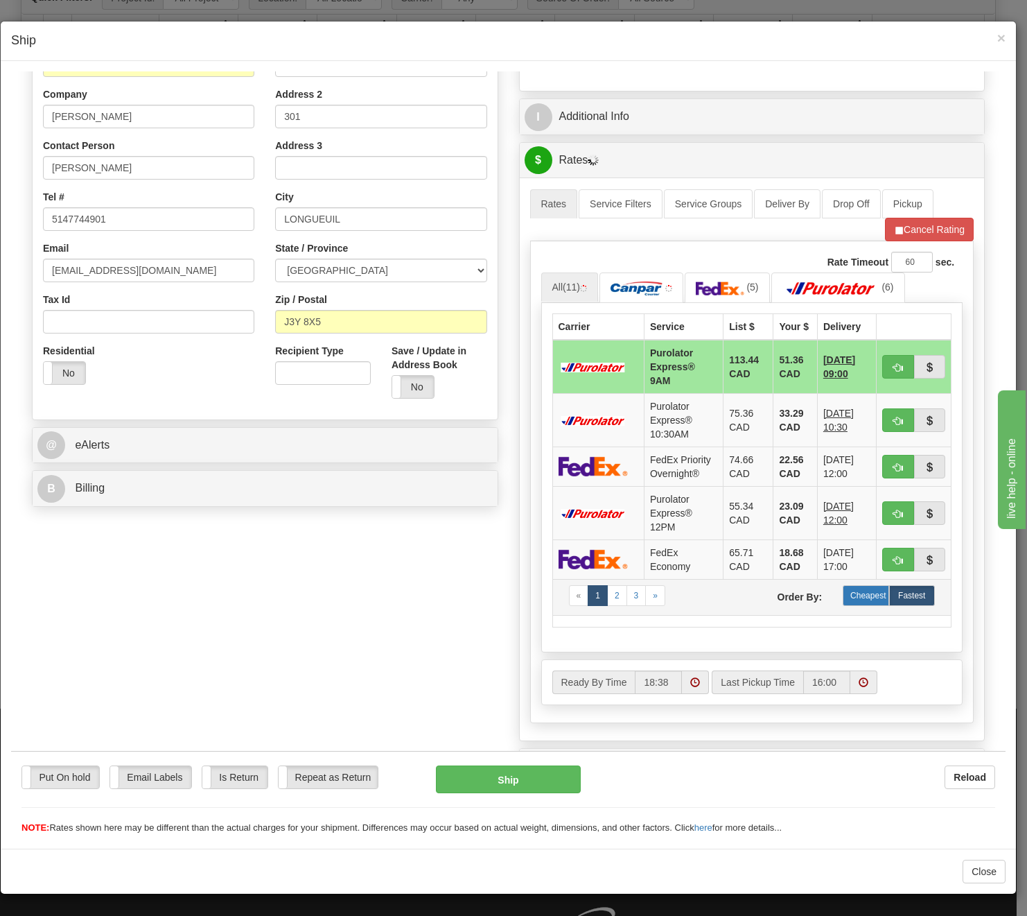
click at [846, 604] on label "Cheapest" at bounding box center [866, 594] width 46 height 21
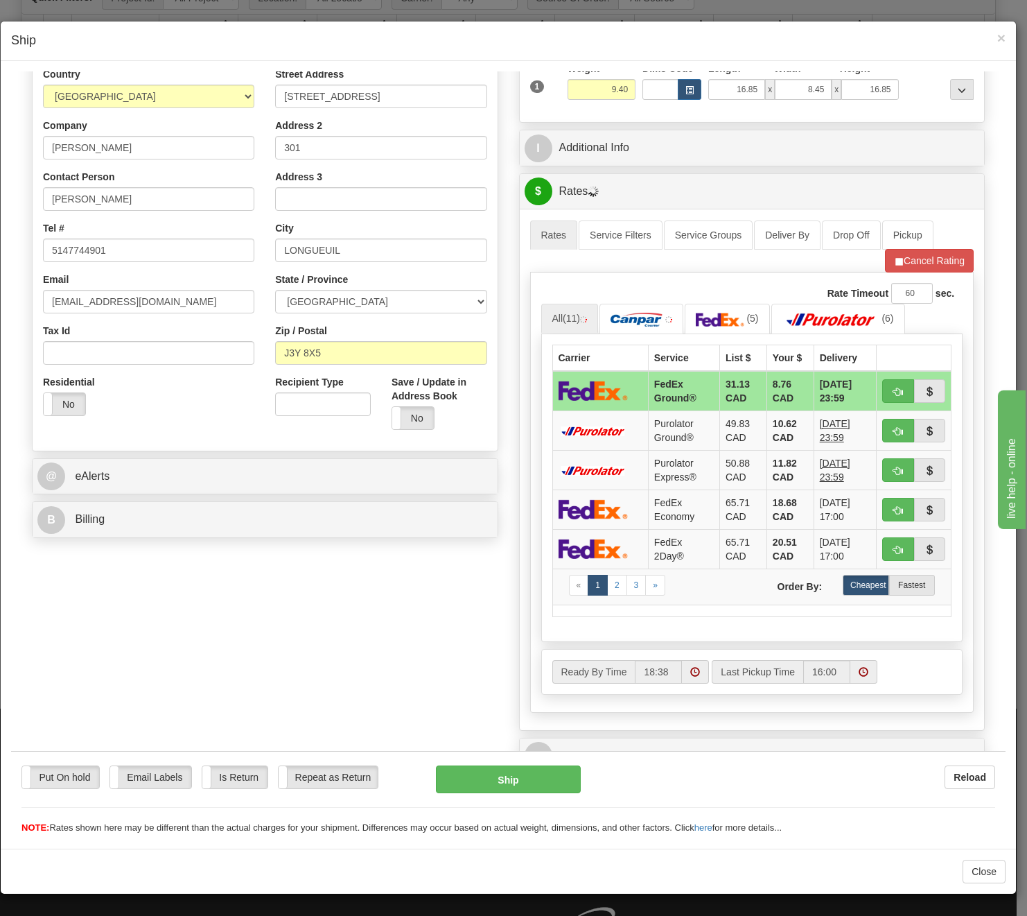
scroll to position [139, 0]
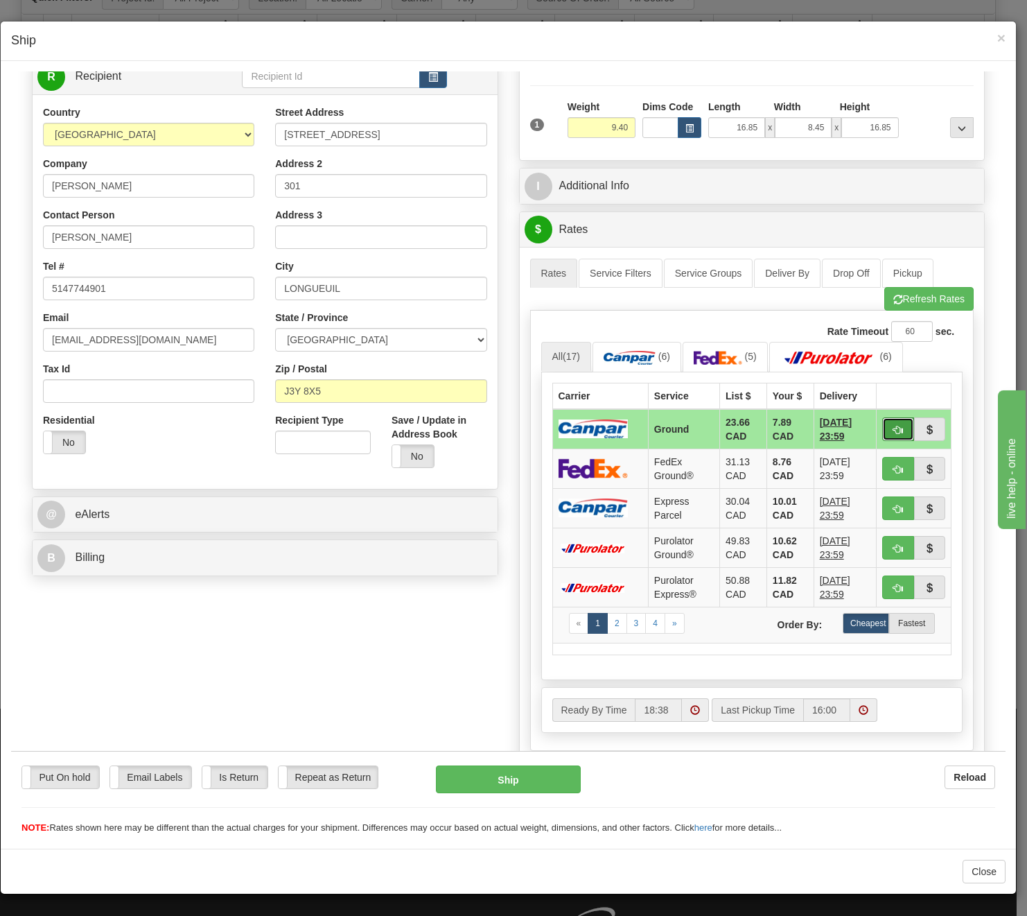
click at [882, 431] on button "button" at bounding box center [898, 429] width 32 height 24
type input "1"
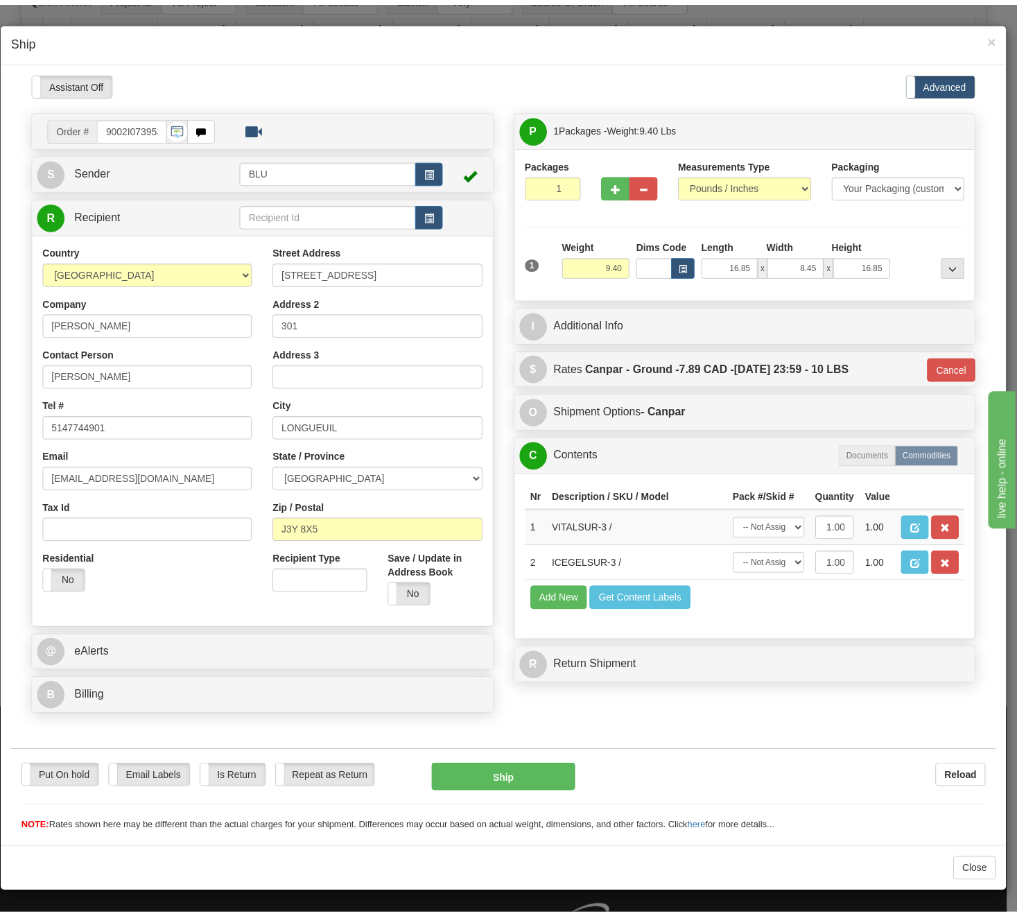
scroll to position [0, 0]
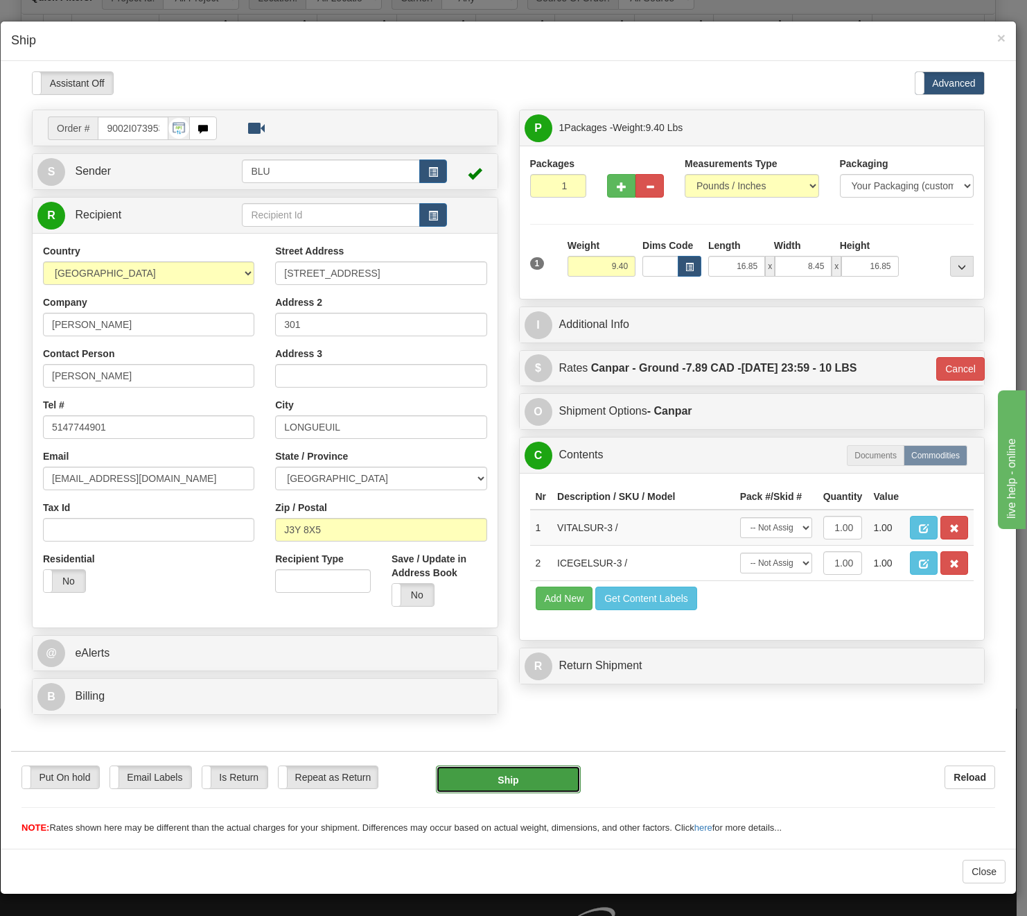
click at [507, 792] on button "Ship" at bounding box center [508, 779] width 145 height 28
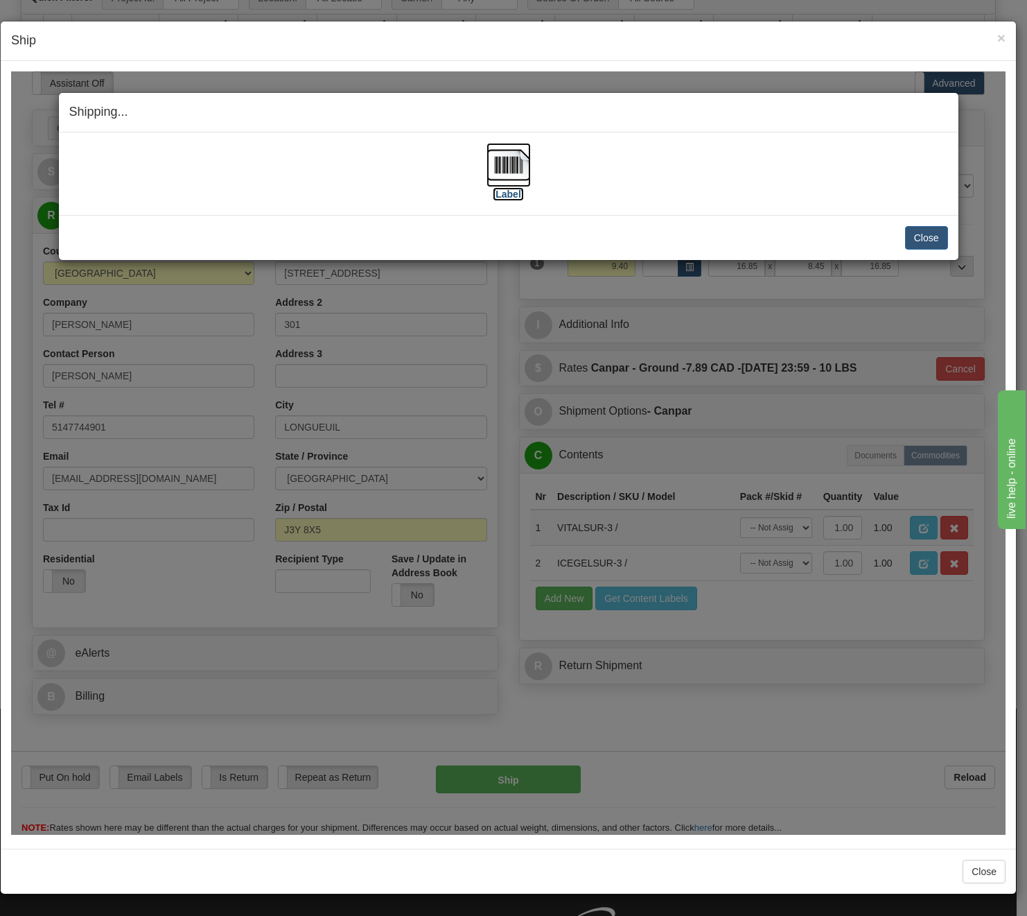
click at [512, 164] on img at bounding box center [509, 164] width 44 height 44
click at [934, 235] on button "Close" at bounding box center [926, 237] width 43 height 24
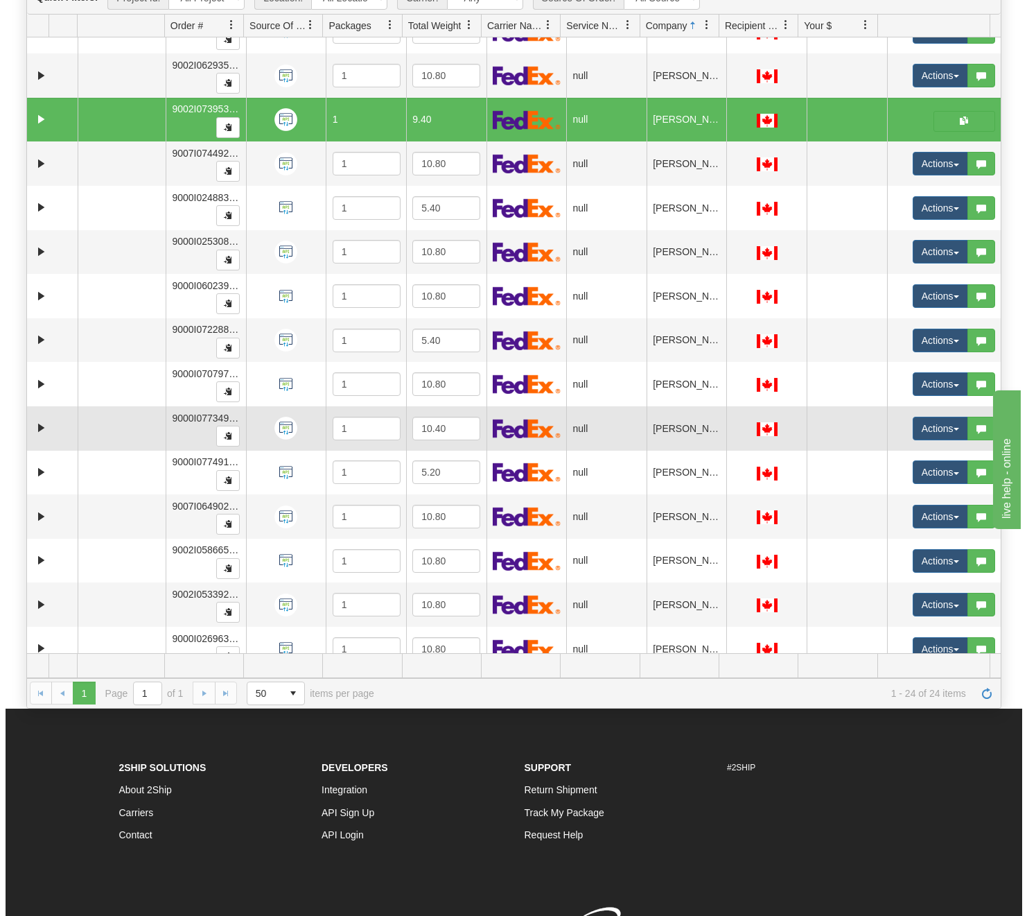
scroll to position [304, 0]
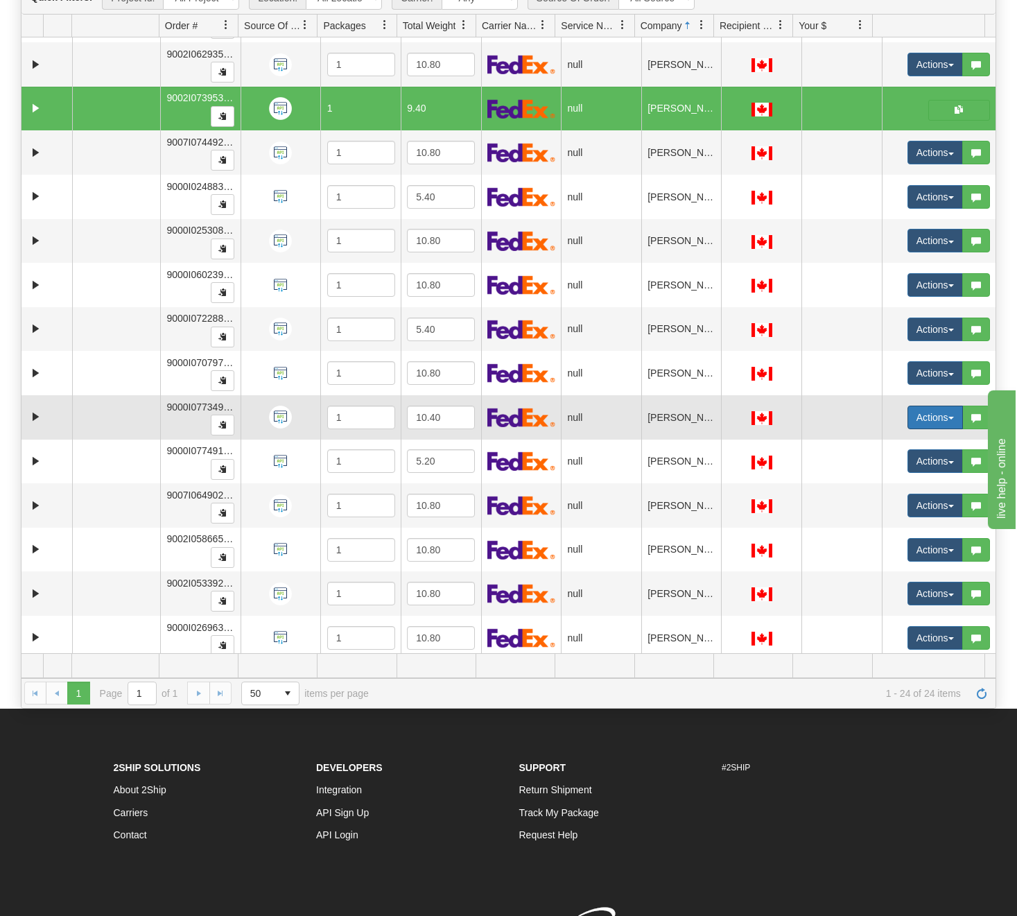
click at [907, 421] on button "Actions" at bounding box center [934, 418] width 55 height 24
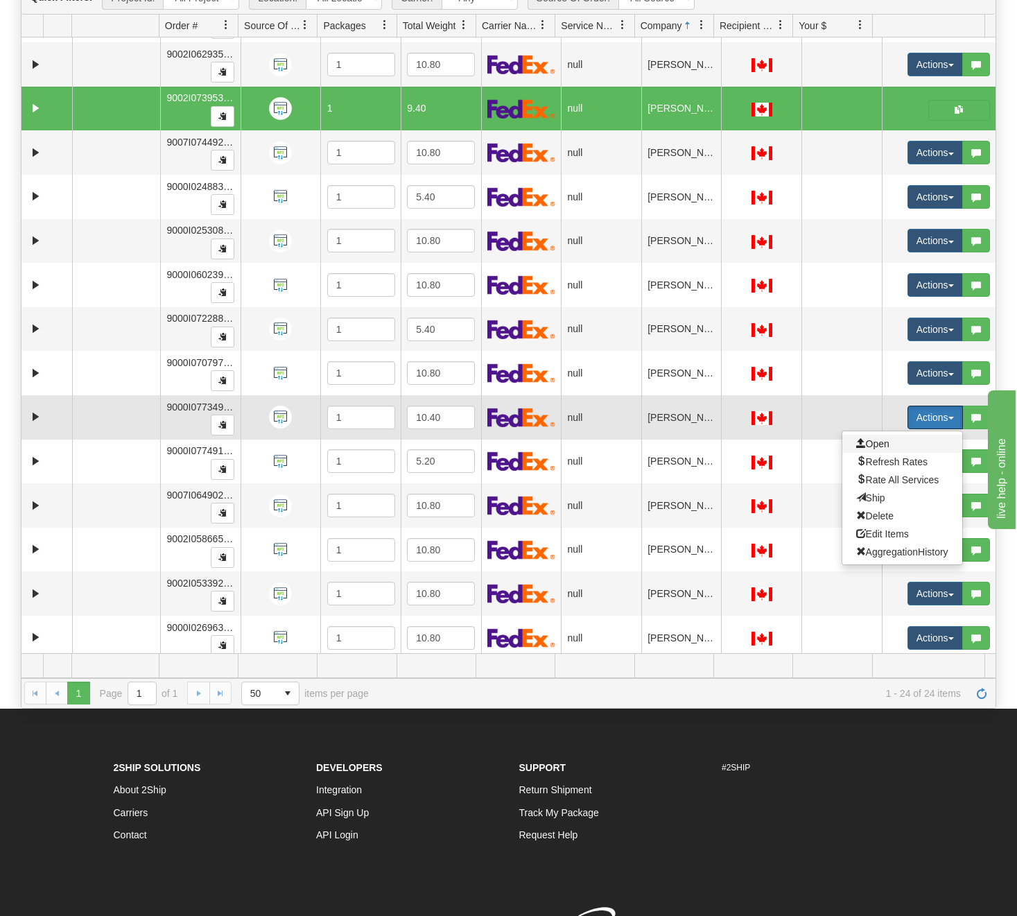
click at [866, 446] on span "Open" at bounding box center [872, 443] width 33 height 11
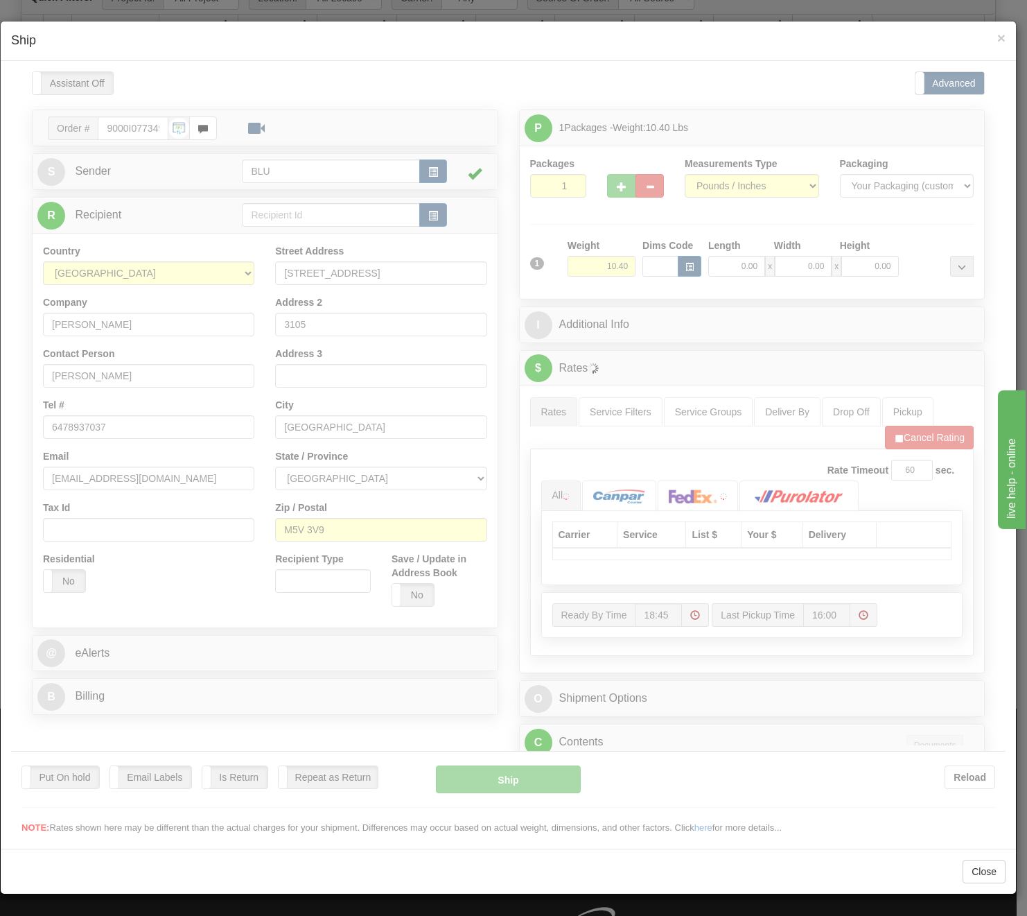
scroll to position [0, 0]
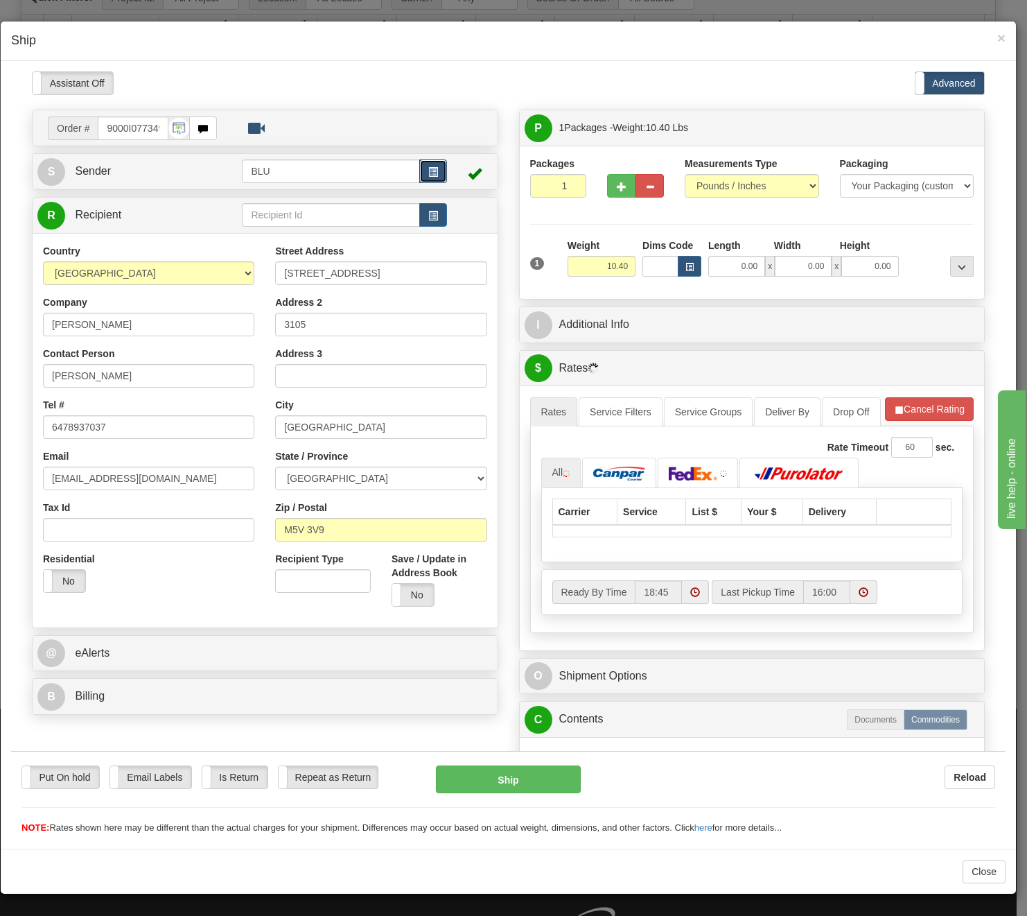
click at [437, 173] on button "button" at bounding box center [433, 171] width 28 height 24
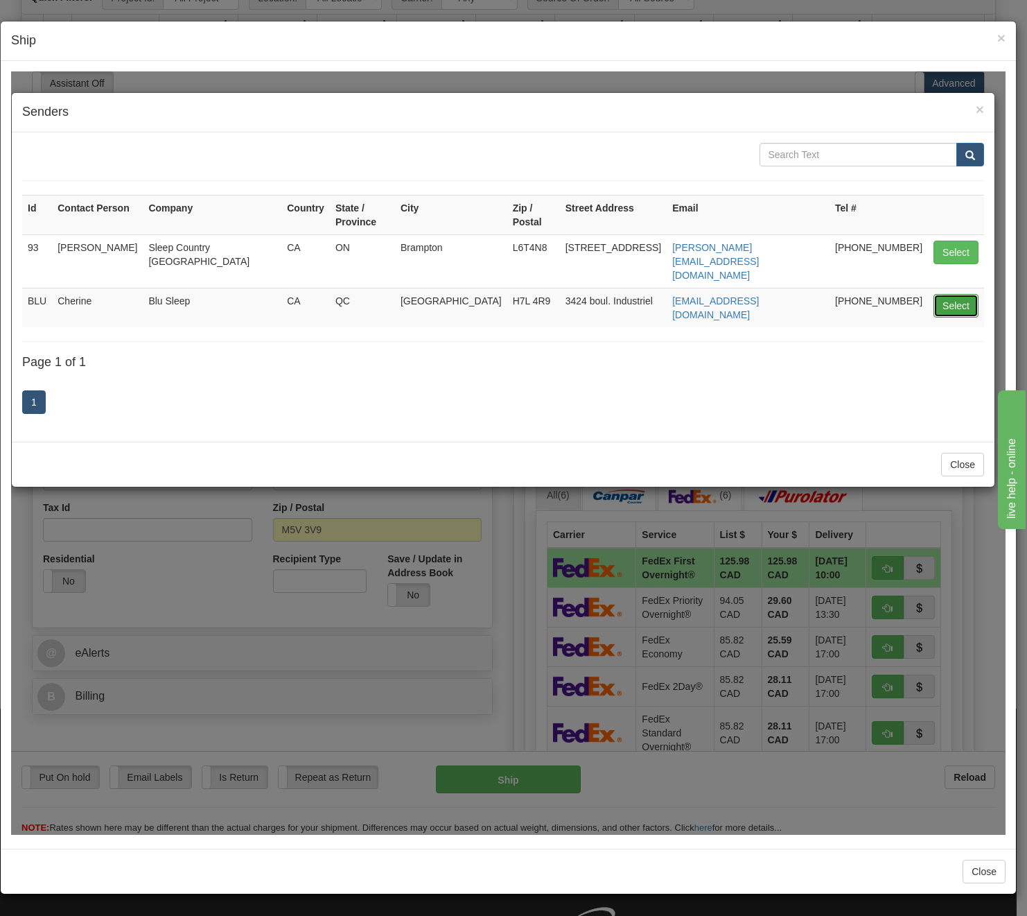
click at [963, 293] on button "Select" at bounding box center [956, 305] width 45 height 24
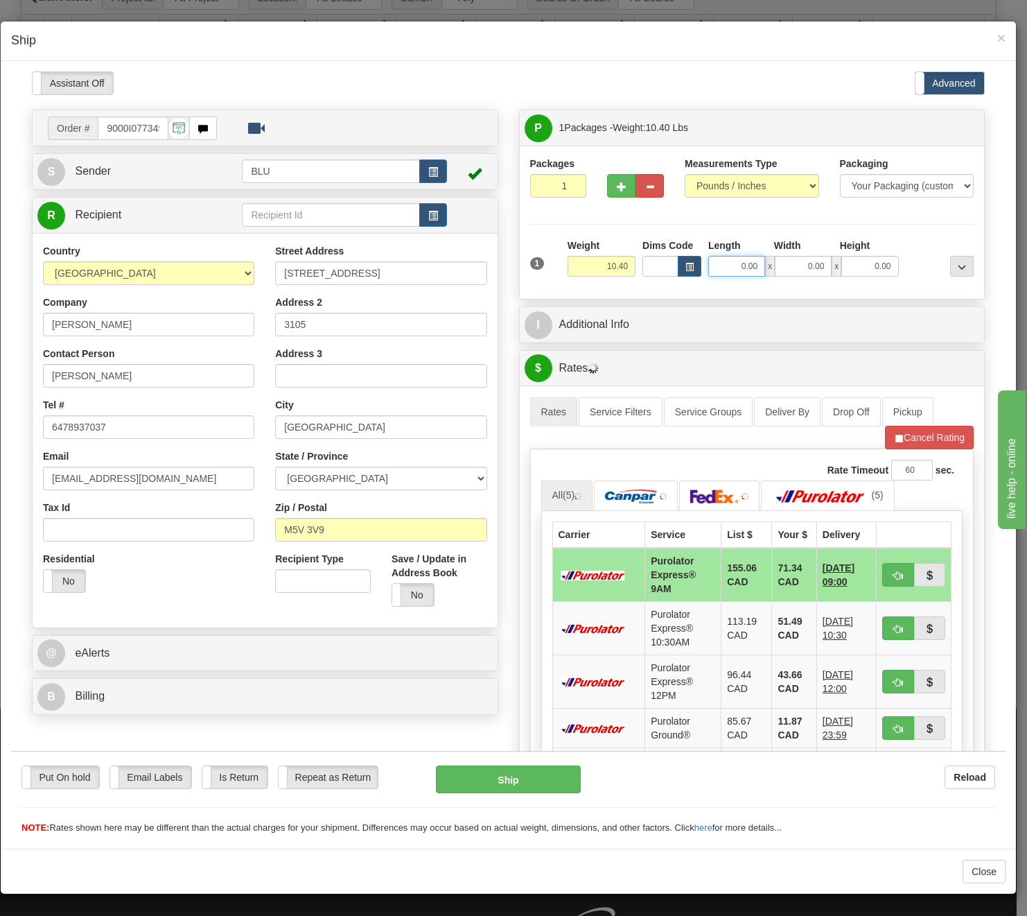
click at [730, 261] on input "0.00" at bounding box center [736, 265] width 57 height 21
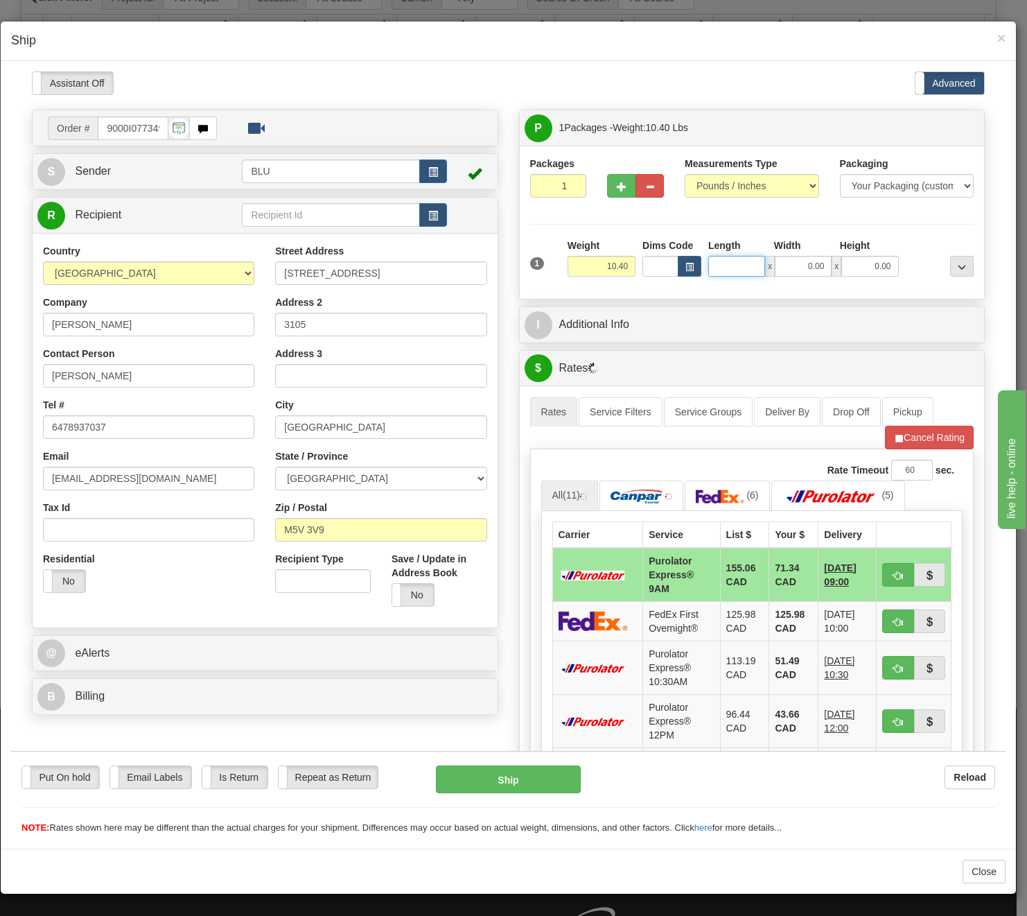
click at [730, 261] on input "Length" at bounding box center [736, 265] width 57 height 21
type input "16.85"
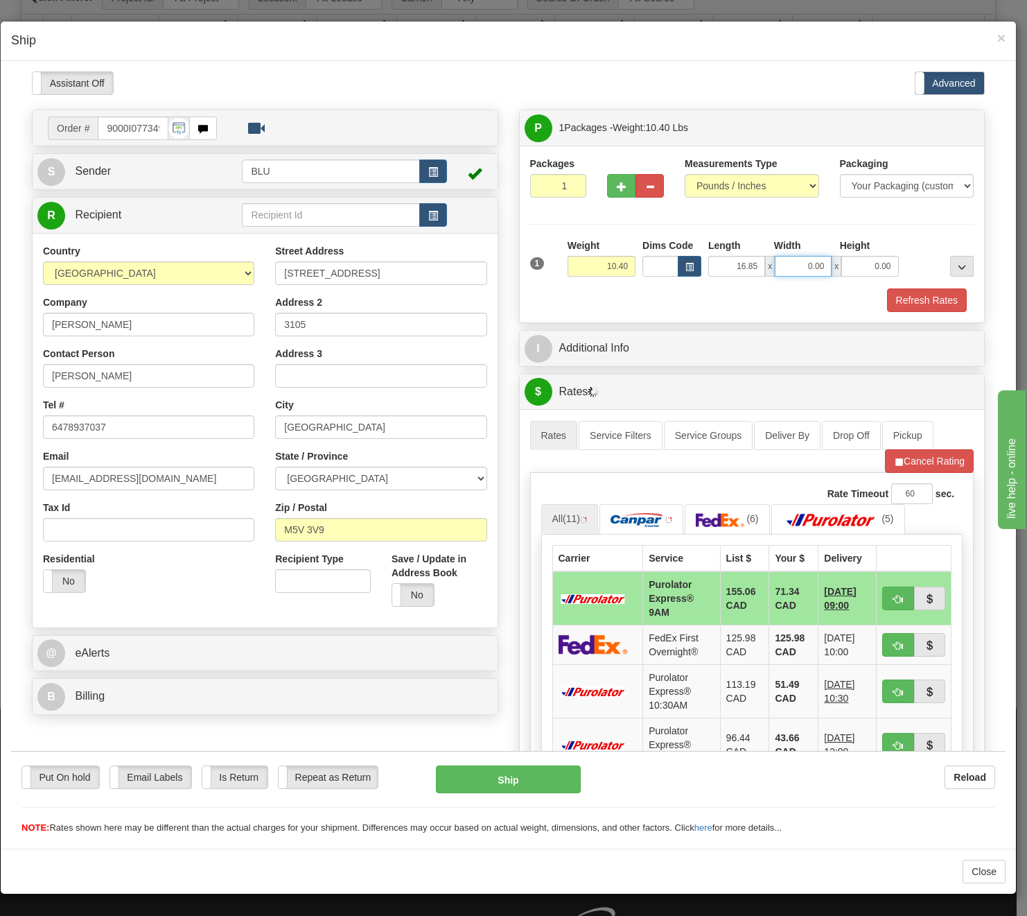
click at [780, 270] on input "0.00" at bounding box center [803, 265] width 57 height 21
click at [780, 270] on input "Width" at bounding box center [803, 265] width 57 height 21
type input "8.45"
click at [870, 272] on input "0.00" at bounding box center [870, 265] width 57 height 21
click at [870, 272] on input "Height" at bounding box center [870, 265] width 57 height 21
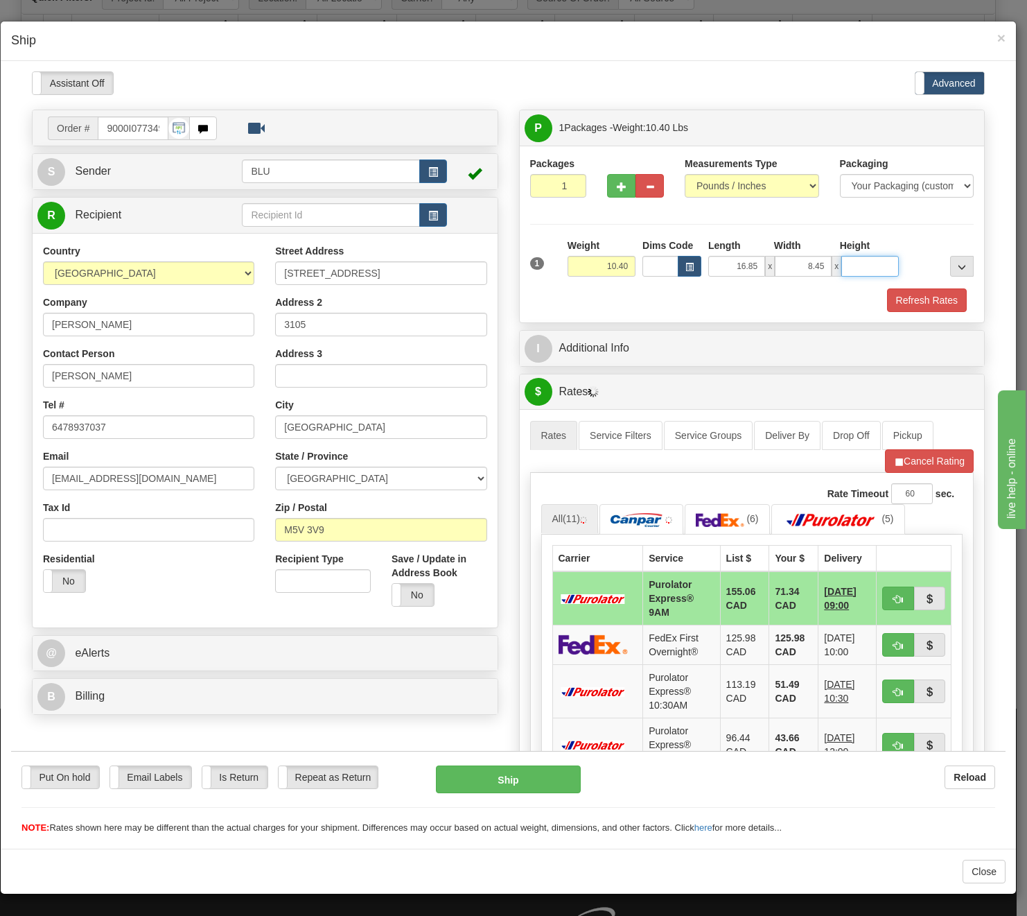
type input "16.85"
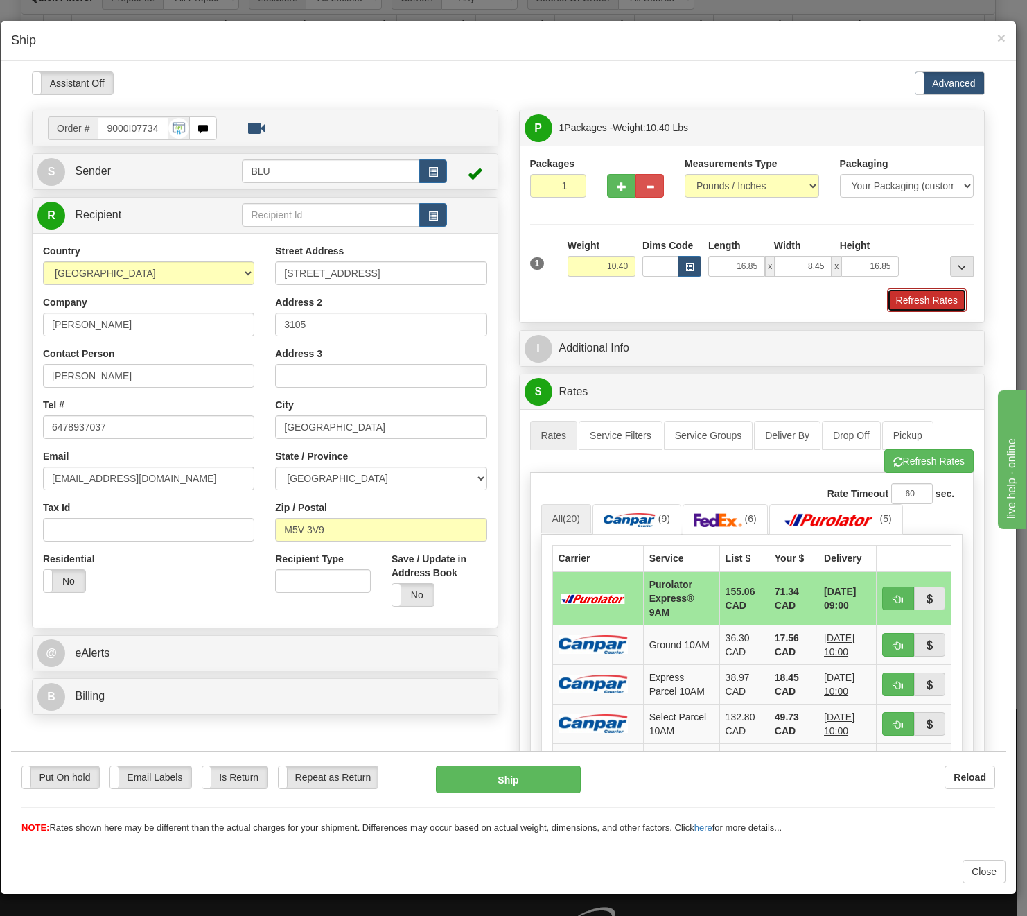
click at [907, 307] on button "Refresh Rates" at bounding box center [927, 300] width 80 height 24
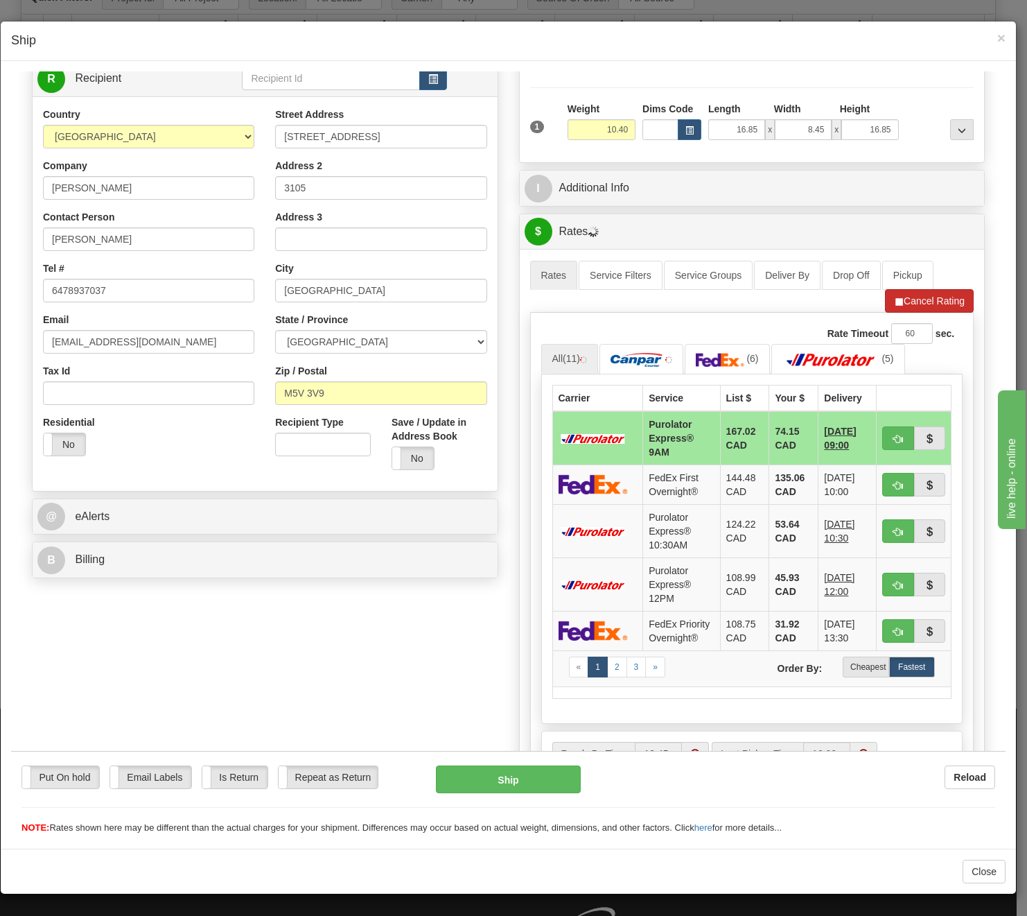
scroll to position [139, 0]
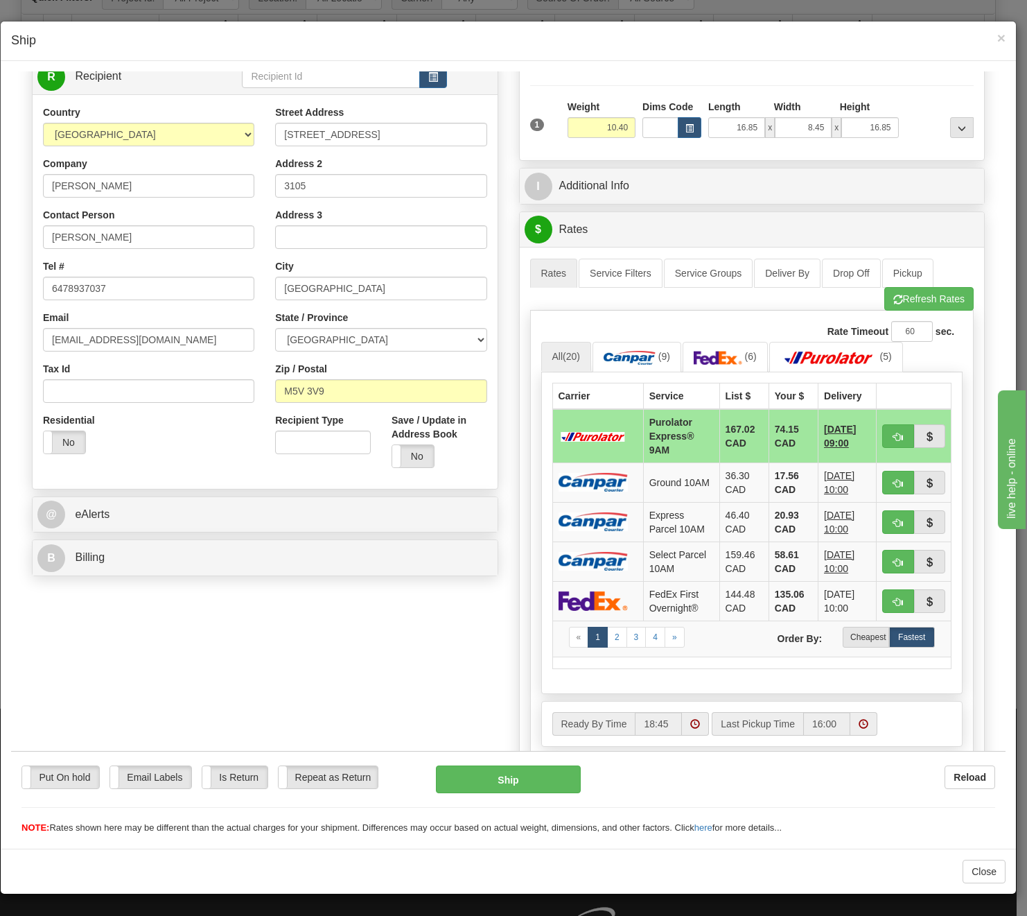
click at [857, 679] on div "Carrier Service List $ Your $ Delivery Purolator Express® 9AM 167.02 CAD 74.15 …" at bounding box center [752, 533] width 422 height 322
click at [856, 638] on label "Cheapest" at bounding box center [866, 636] width 46 height 21
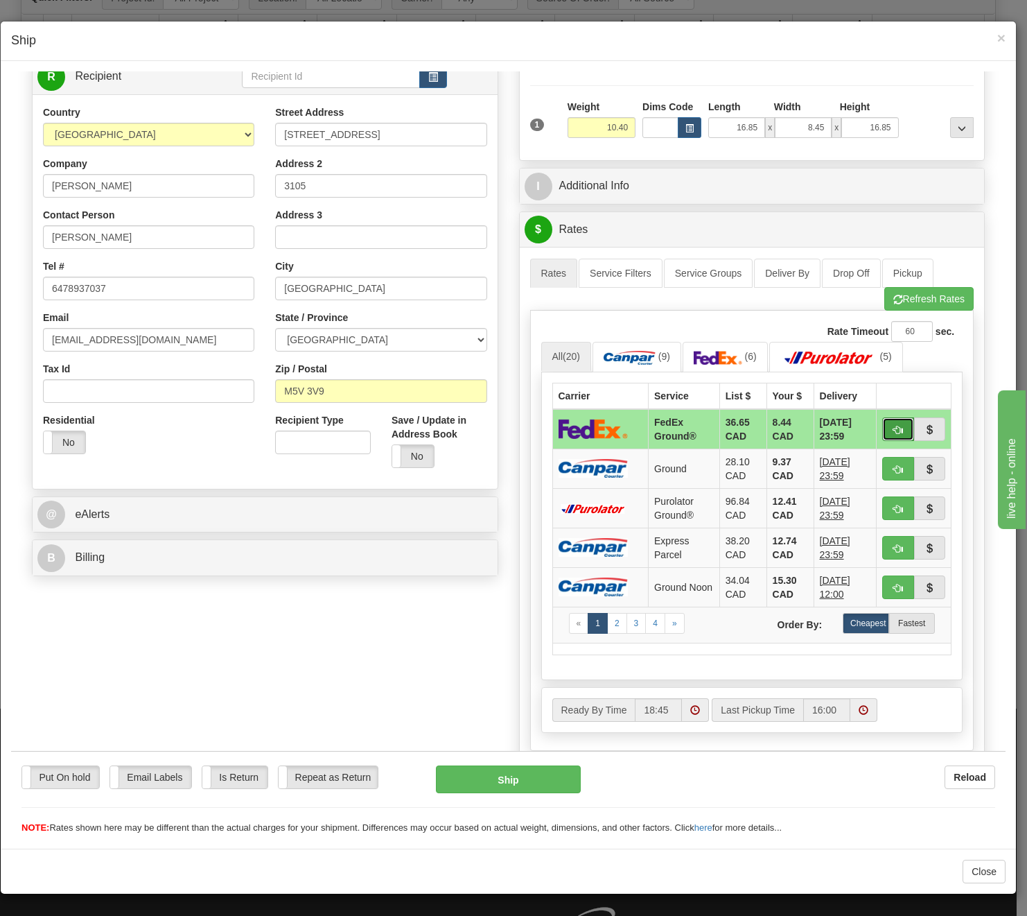
click at [892, 420] on button "button" at bounding box center [898, 429] width 32 height 24
type input "92"
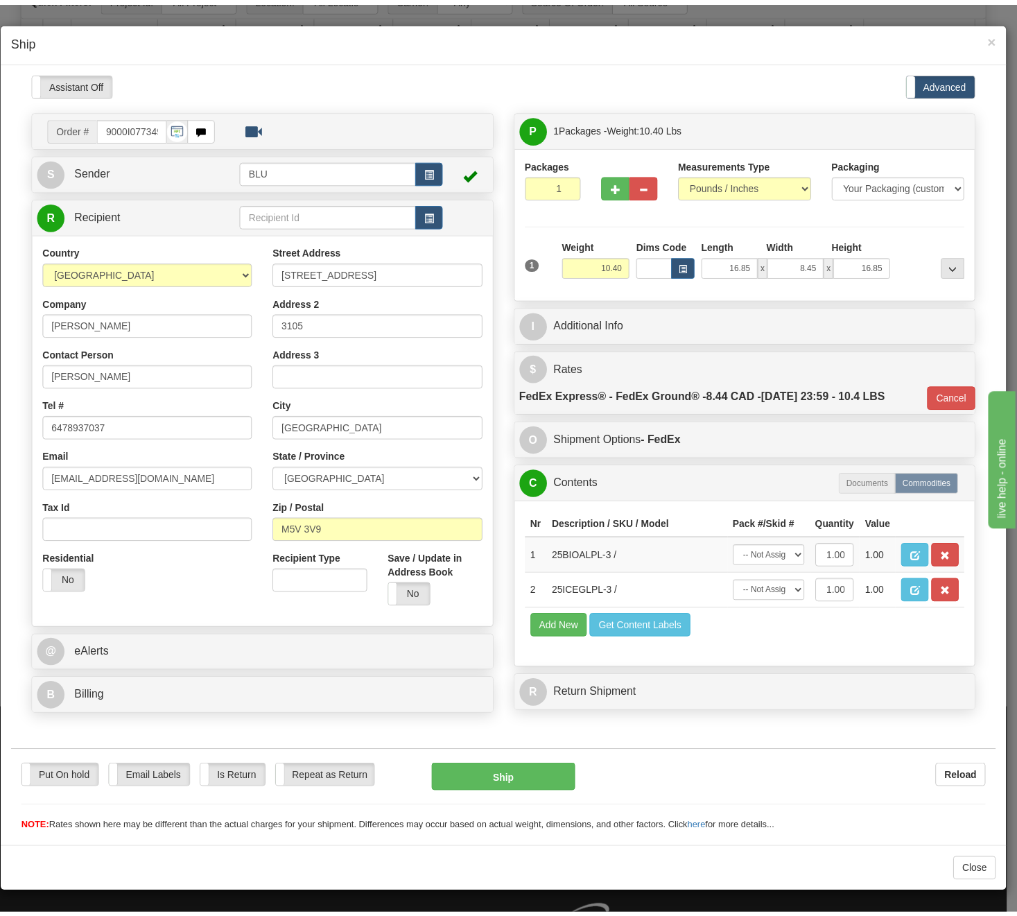
scroll to position [0, 0]
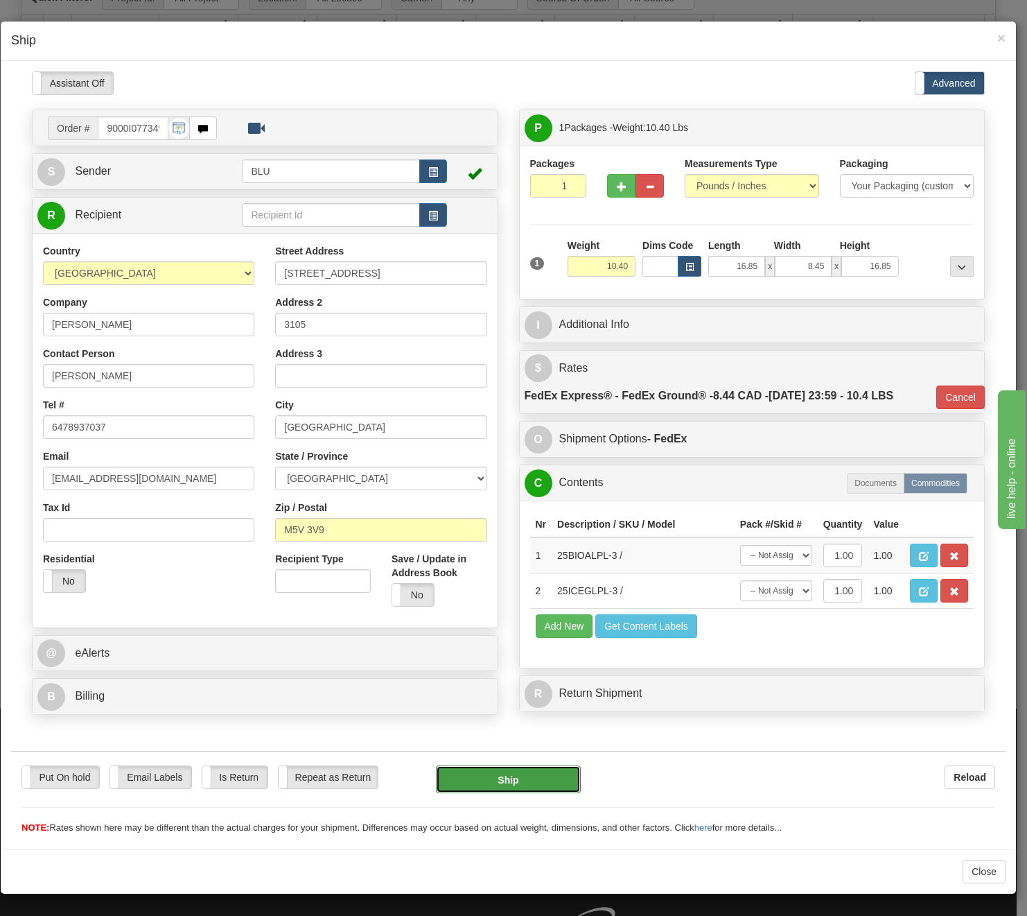
click at [515, 768] on button "Ship" at bounding box center [508, 779] width 145 height 28
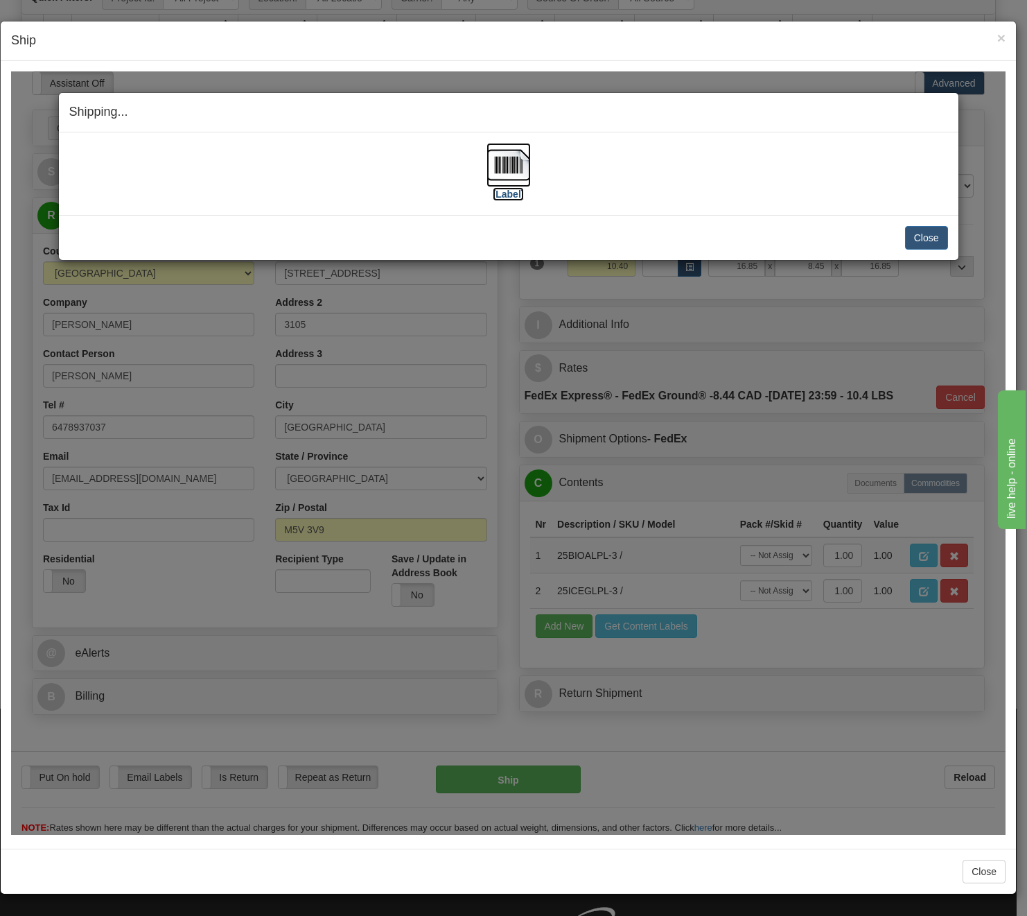
click at [502, 172] on img at bounding box center [509, 164] width 44 height 44
click at [931, 234] on button "Close" at bounding box center [926, 237] width 43 height 24
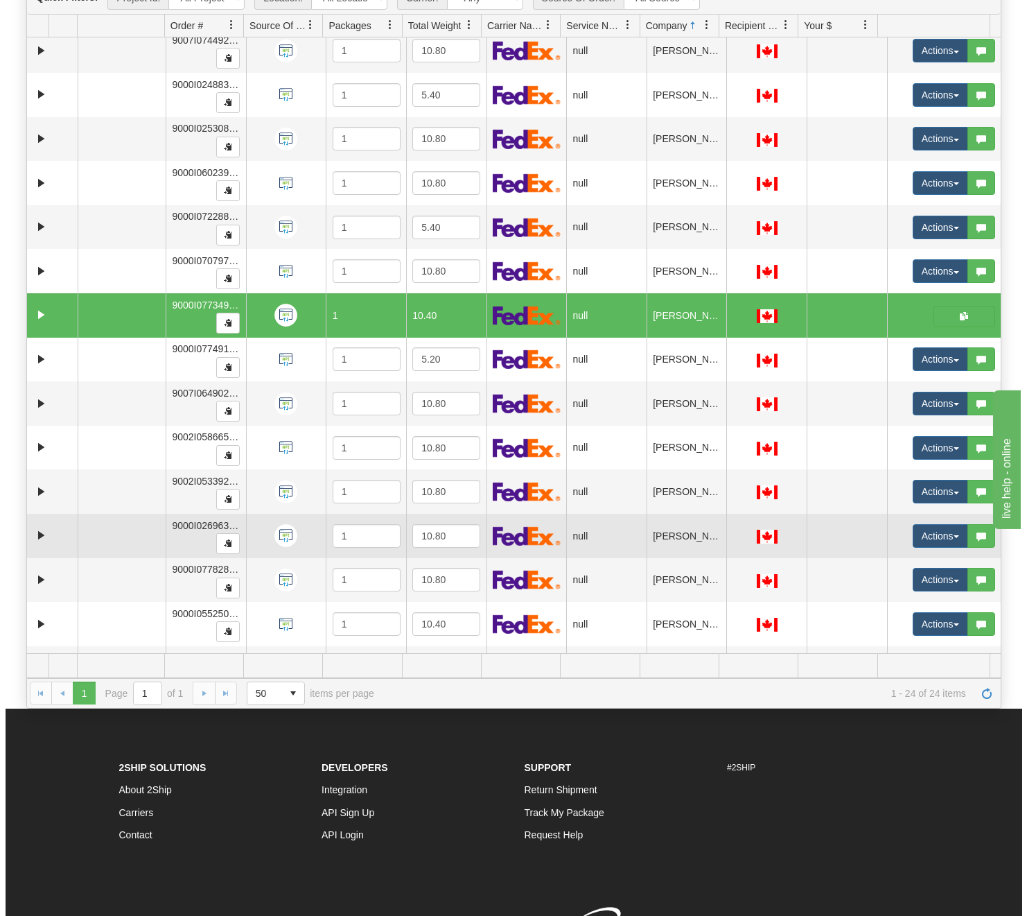
scroll to position [442, 0]
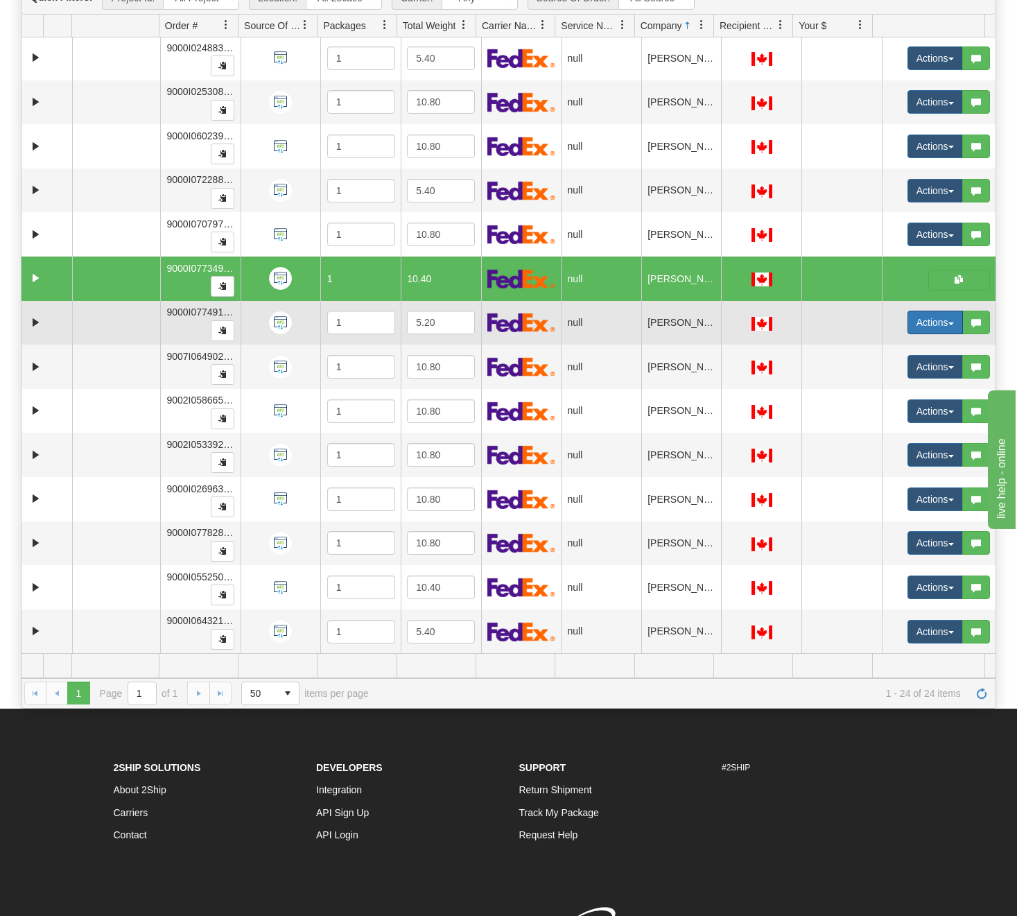
click at [907, 324] on button "Actions" at bounding box center [934, 323] width 55 height 24
click at [871, 351] on span "Open" at bounding box center [872, 348] width 33 height 11
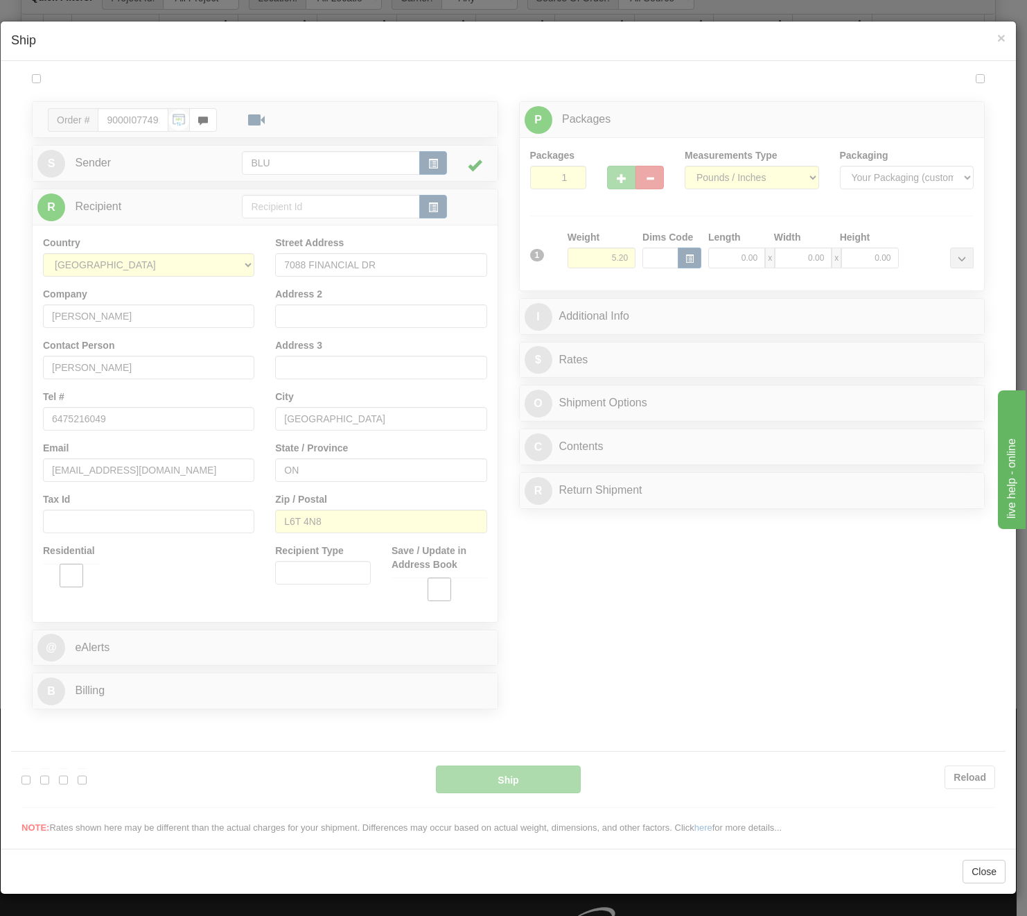
scroll to position [0, 0]
type input "18:47"
type input "16:00"
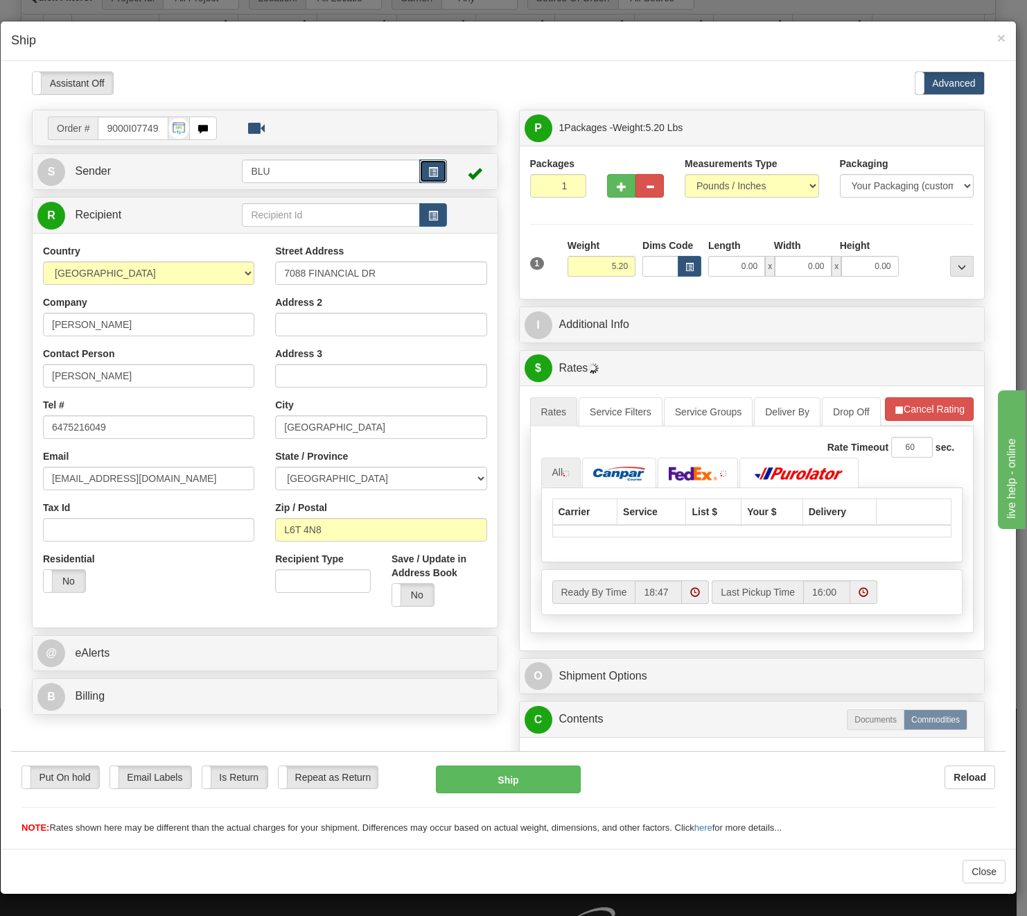
click at [435, 177] on button "button" at bounding box center [433, 171] width 28 height 24
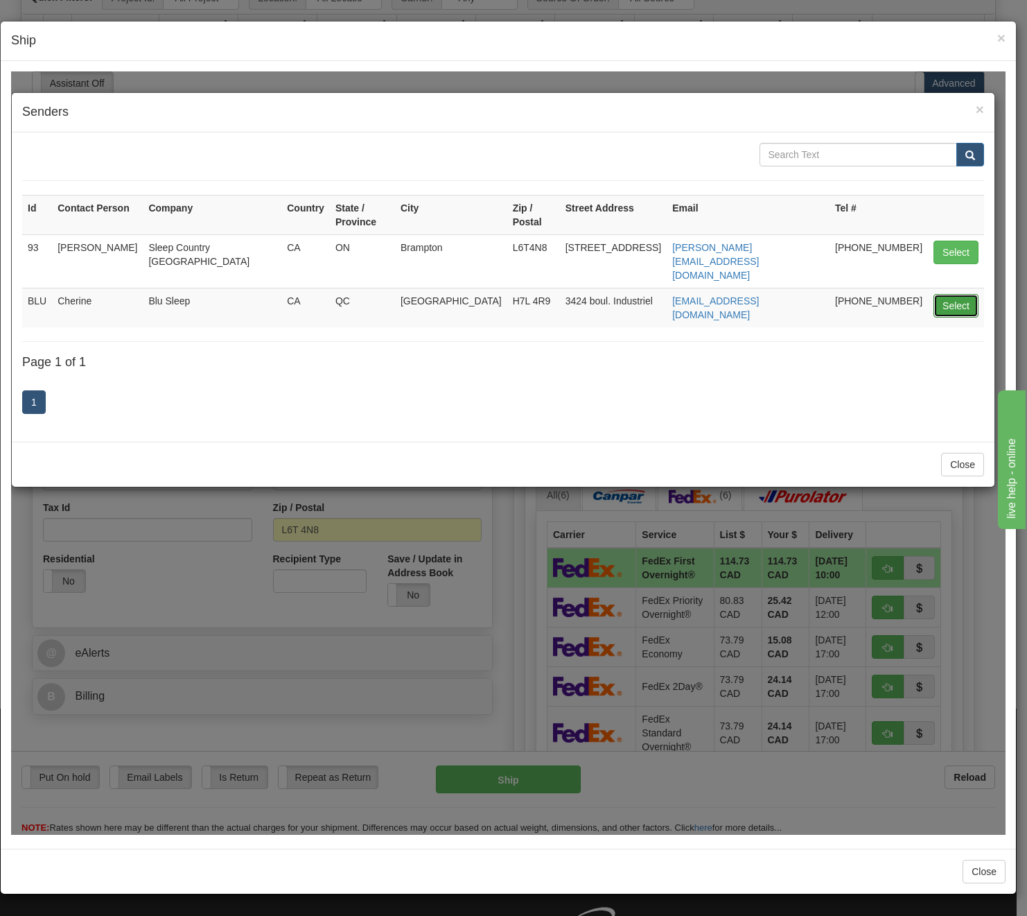
click at [953, 293] on button "Select" at bounding box center [956, 305] width 45 height 24
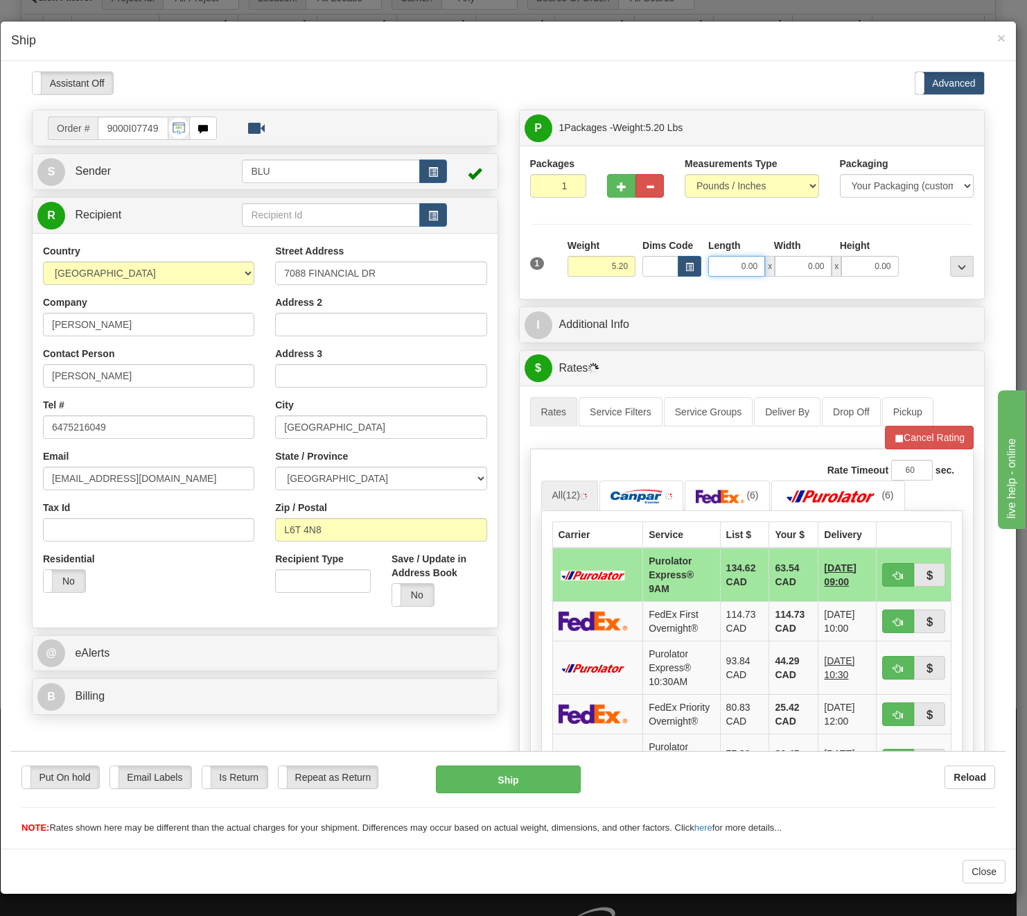
click at [731, 270] on input "0.00" at bounding box center [736, 265] width 57 height 21
click at [731, 270] on input "Length" at bounding box center [736, 265] width 57 height 21
type input "16.85"
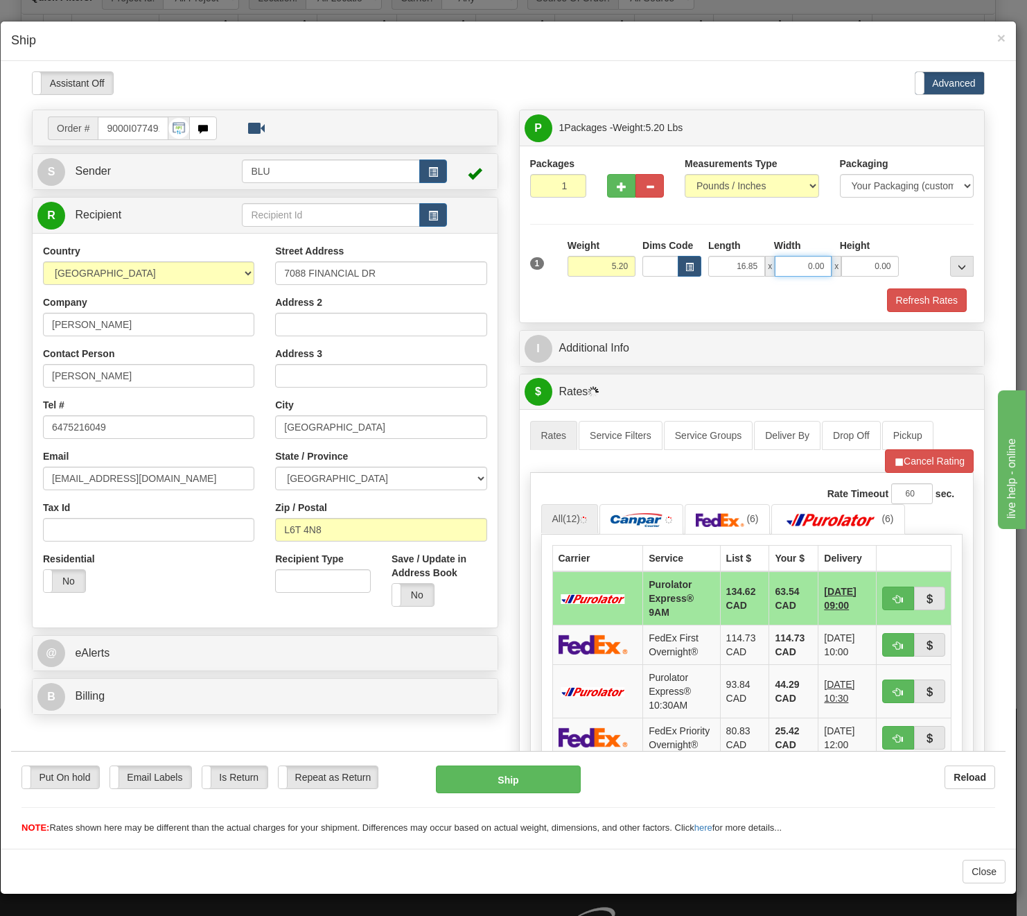
click at [799, 270] on input "0.00" at bounding box center [803, 265] width 57 height 21
drag, startPoint x: 799, startPoint y: 270, endPoint x: 790, endPoint y: 274, distance: 9.0
click at [799, 270] on input "Width" at bounding box center [803, 265] width 57 height 21
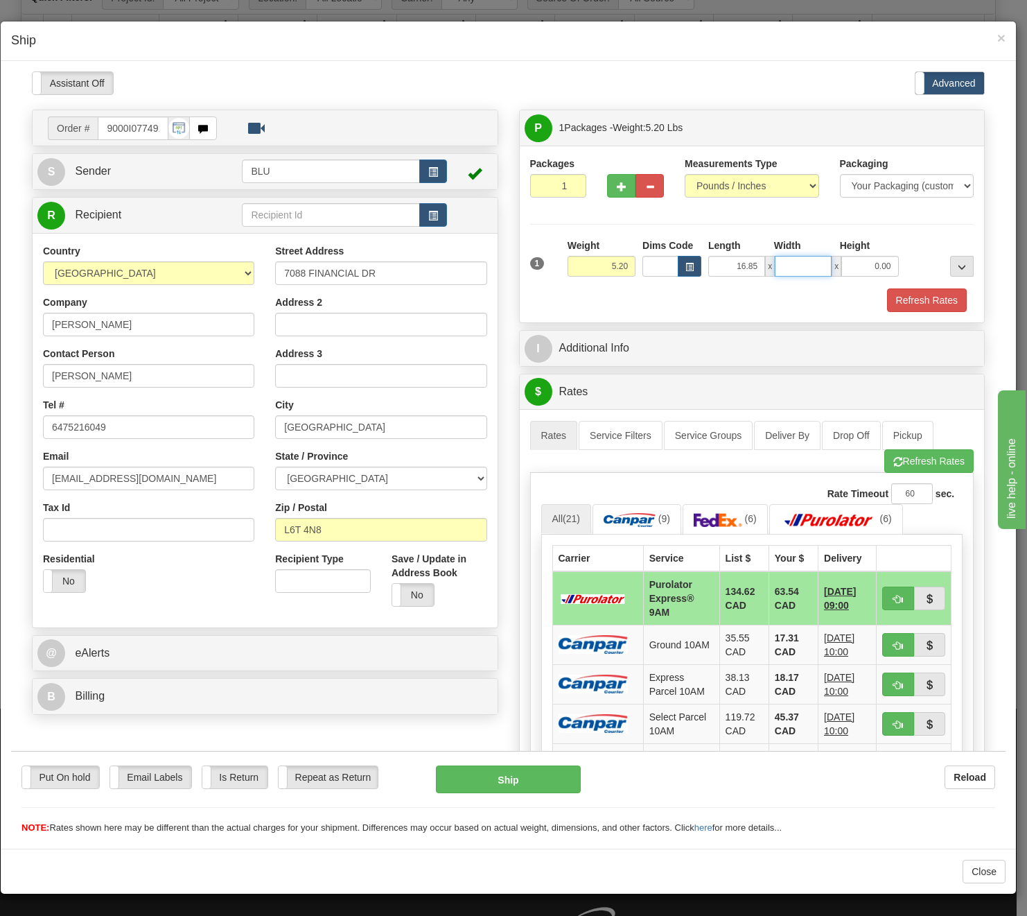
type input "8.45"
click at [860, 269] on input "0.00" at bounding box center [870, 265] width 57 height 21
drag, startPoint x: 860, startPoint y: 269, endPoint x: 848, endPoint y: 276, distance: 14.3
click at [860, 269] on input "Height" at bounding box center [870, 265] width 57 height 21
type input "8.45"
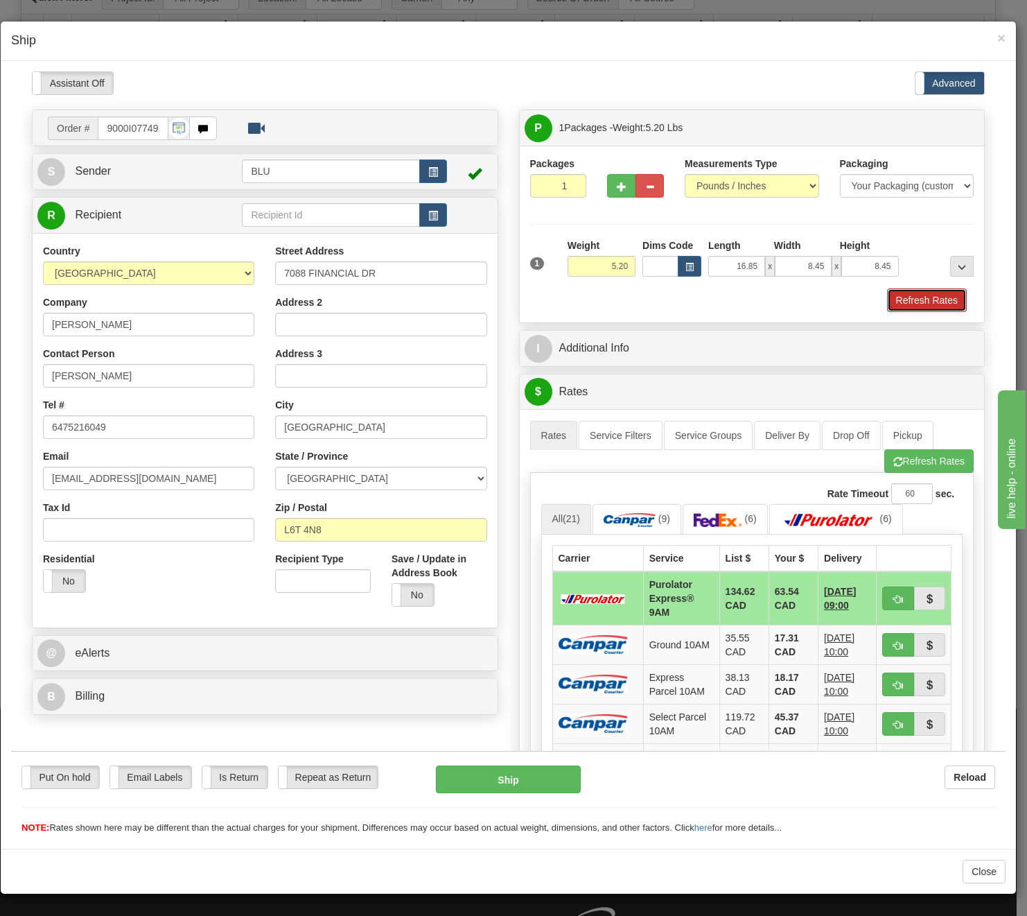
click at [920, 304] on button "Refresh Rates" at bounding box center [927, 300] width 80 height 24
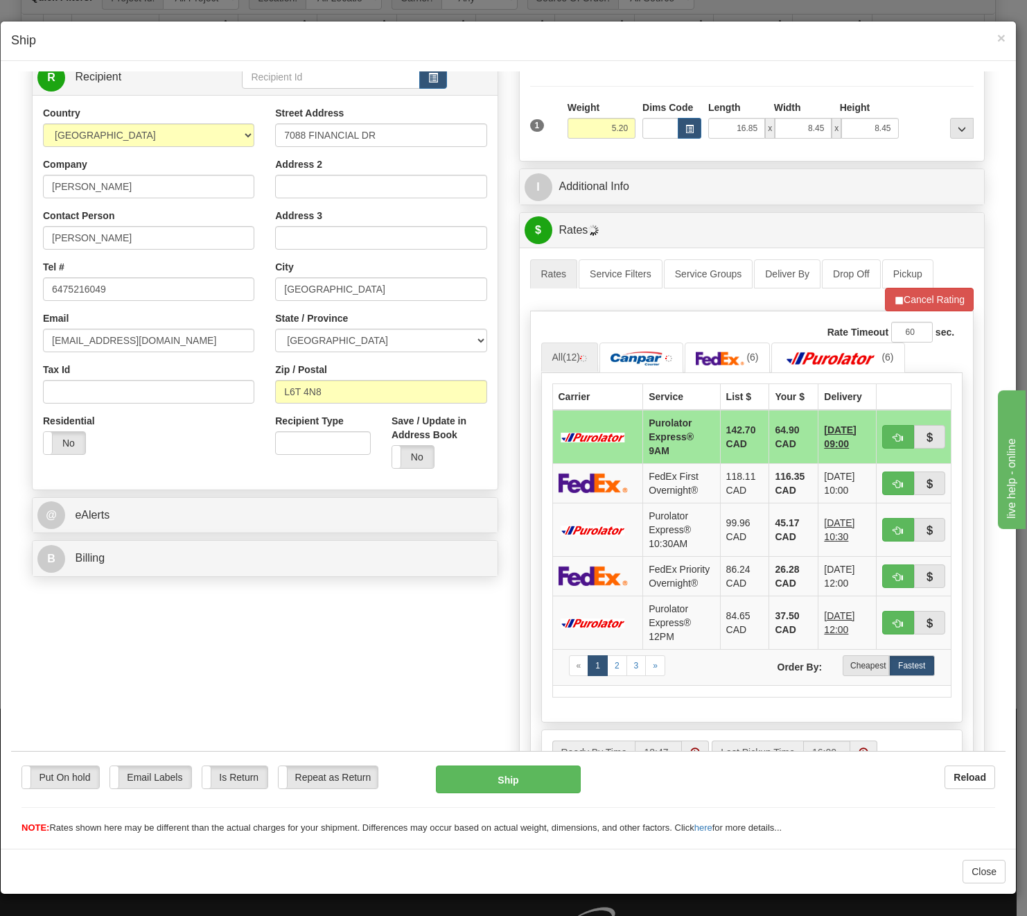
scroll to position [139, 0]
click at [853, 674] on label "Cheapest" at bounding box center [866, 664] width 46 height 21
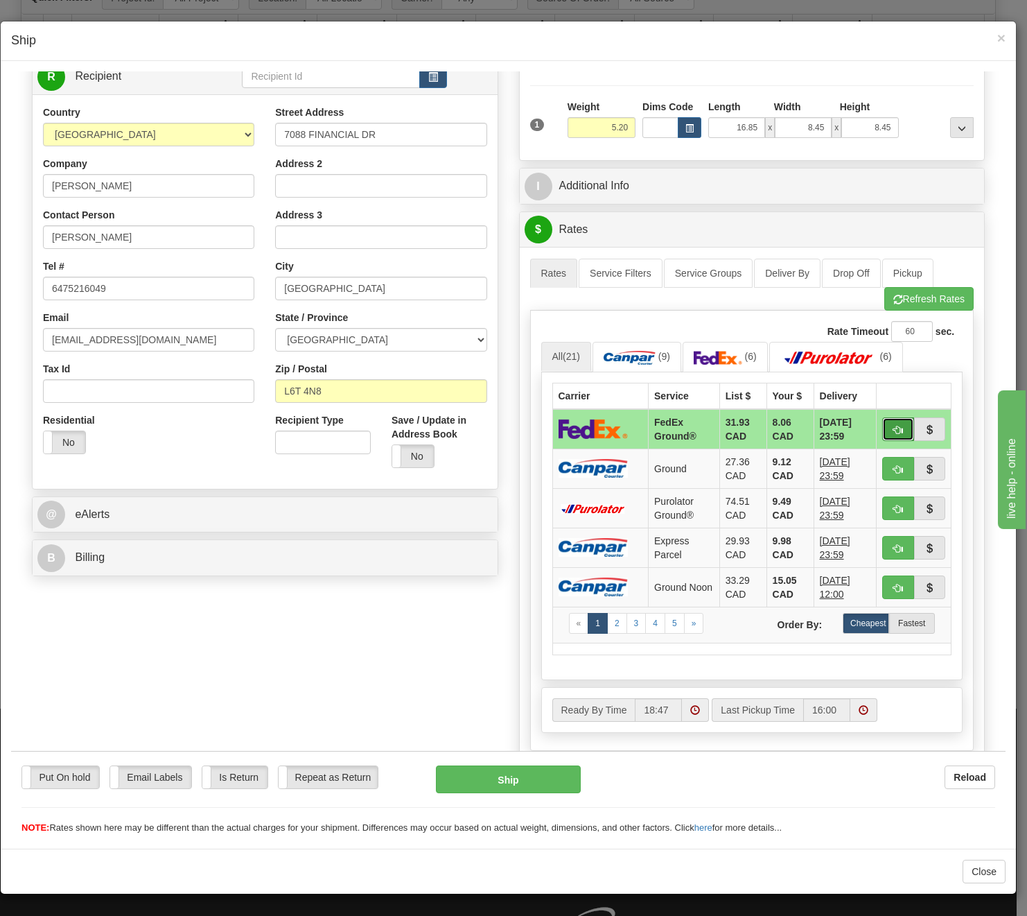
click at [894, 425] on span "button" at bounding box center [899, 429] width 10 height 9
type input "92"
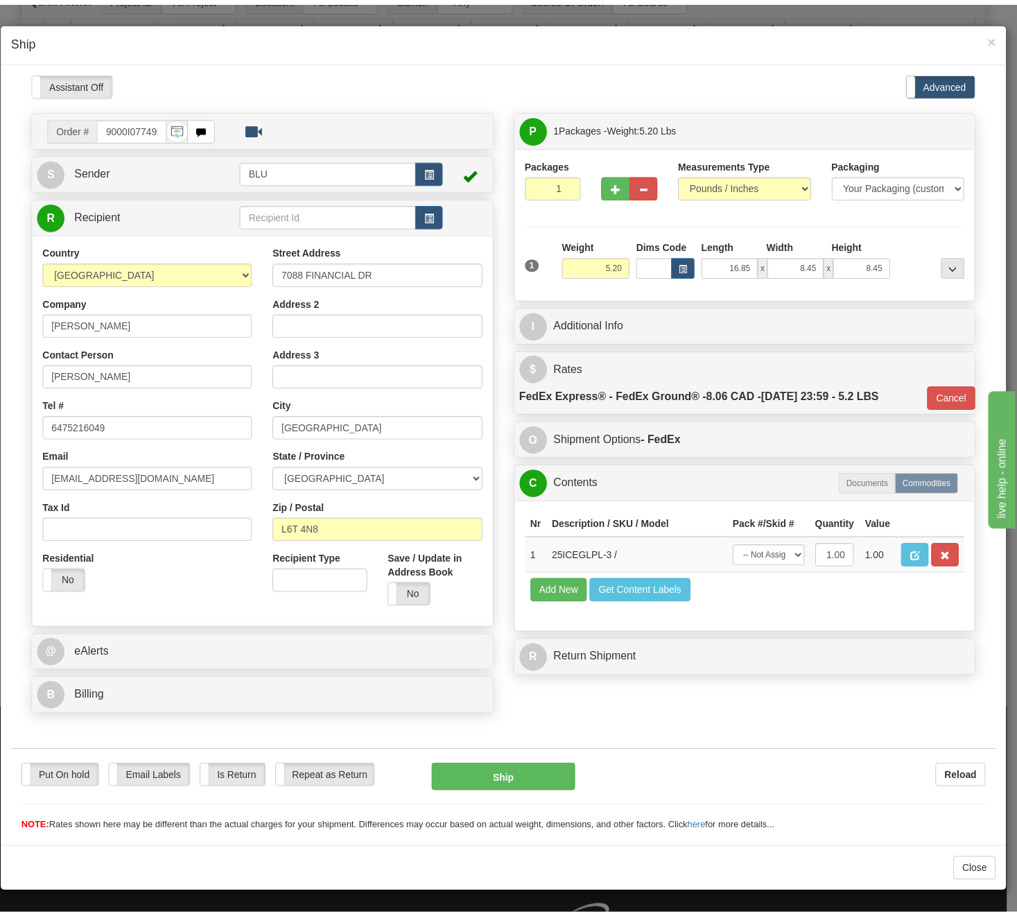
scroll to position [0, 0]
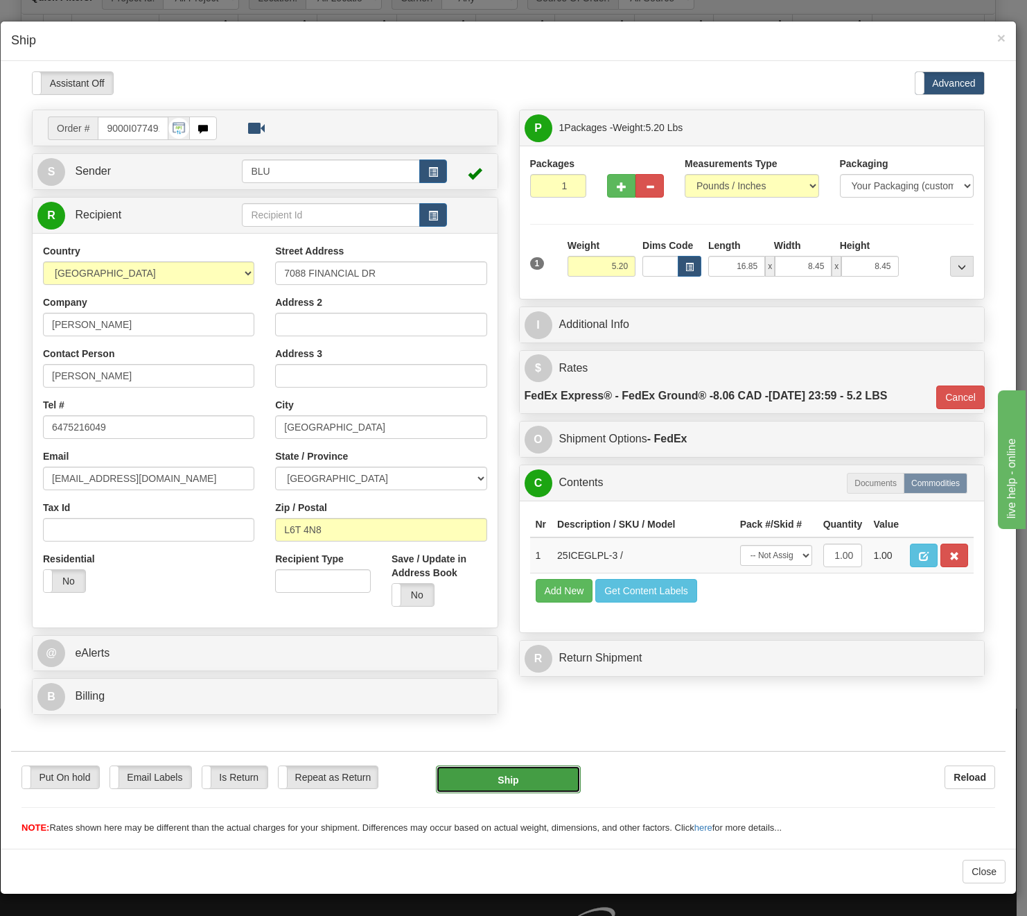
click at [494, 781] on button "Ship" at bounding box center [508, 779] width 145 height 28
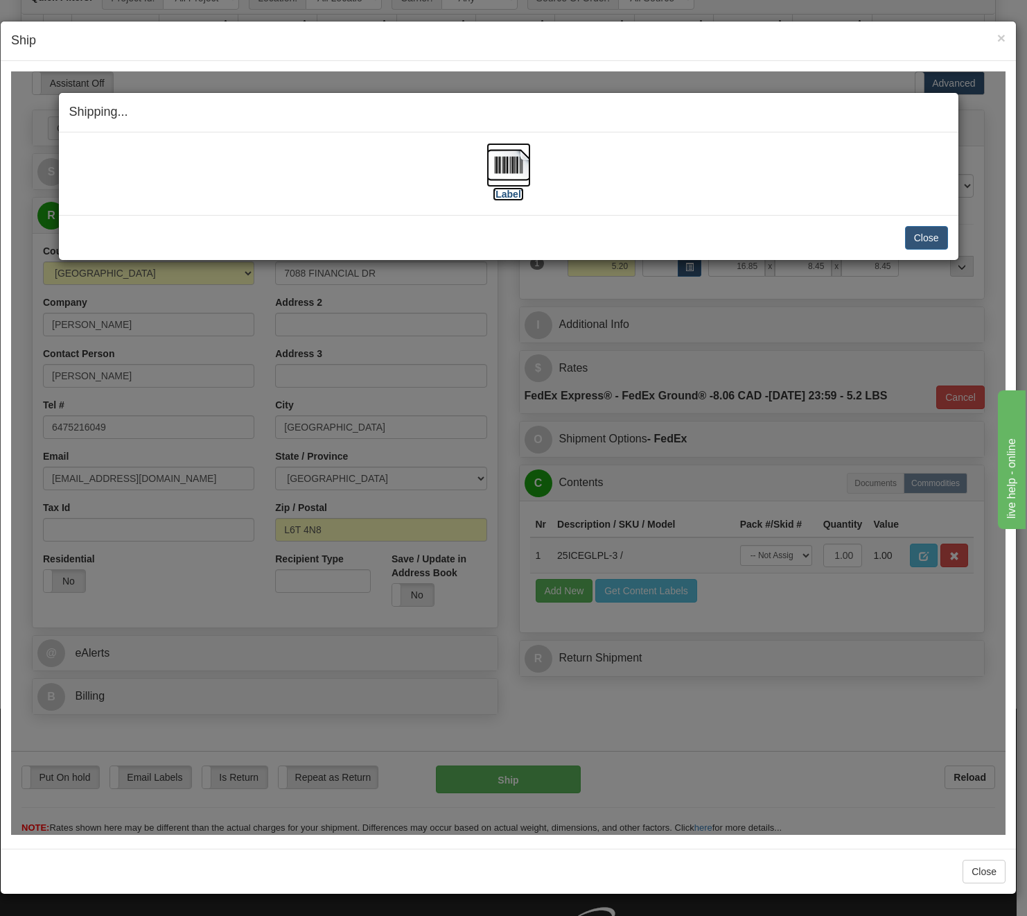
click at [518, 170] on img at bounding box center [509, 164] width 44 height 44
click at [920, 245] on button "Close" at bounding box center [926, 237] width 43 height 24
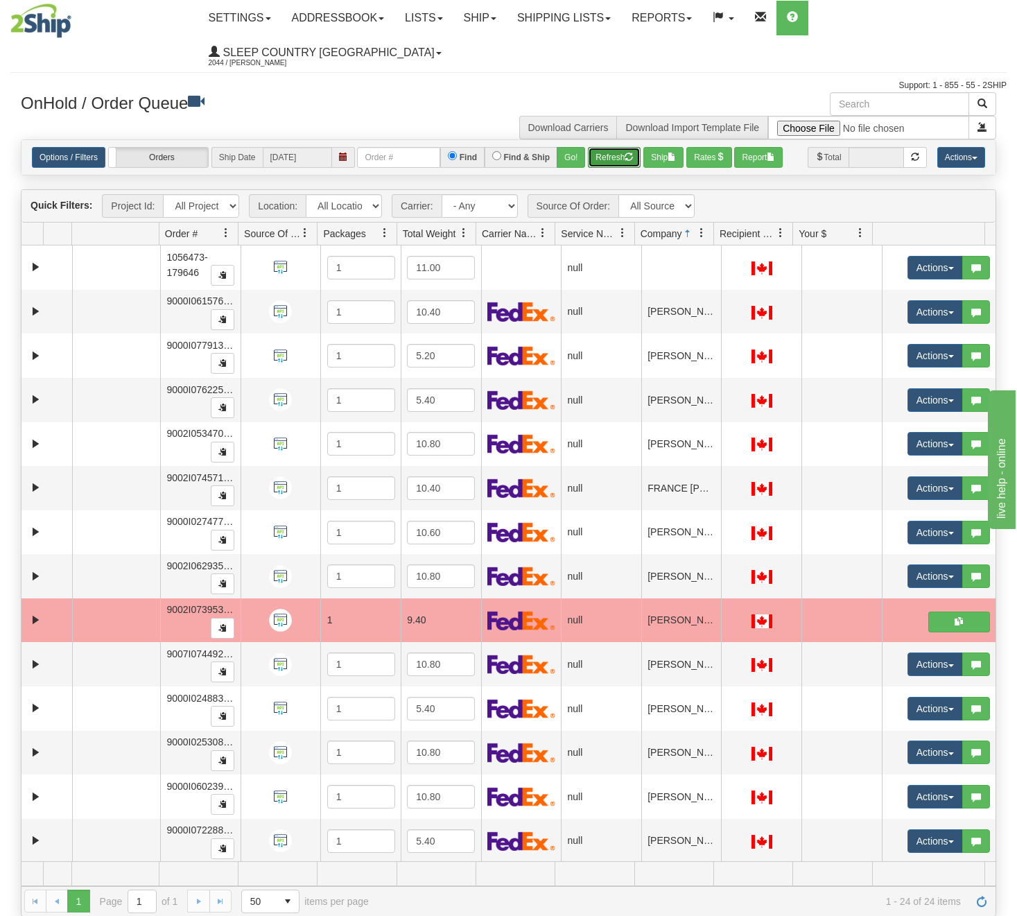
click at [629, 155] on span "button" at bounding box center [629, 156] width 8 height 8
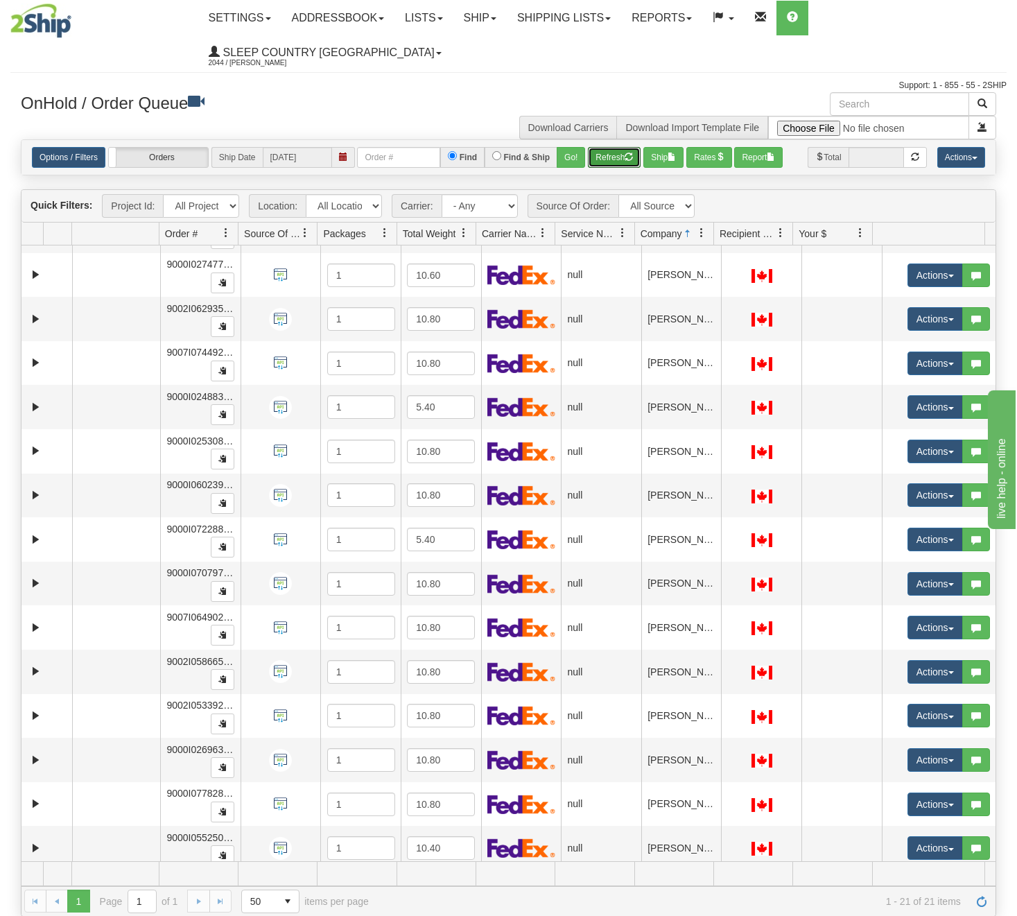
scroll to position [310, 0]
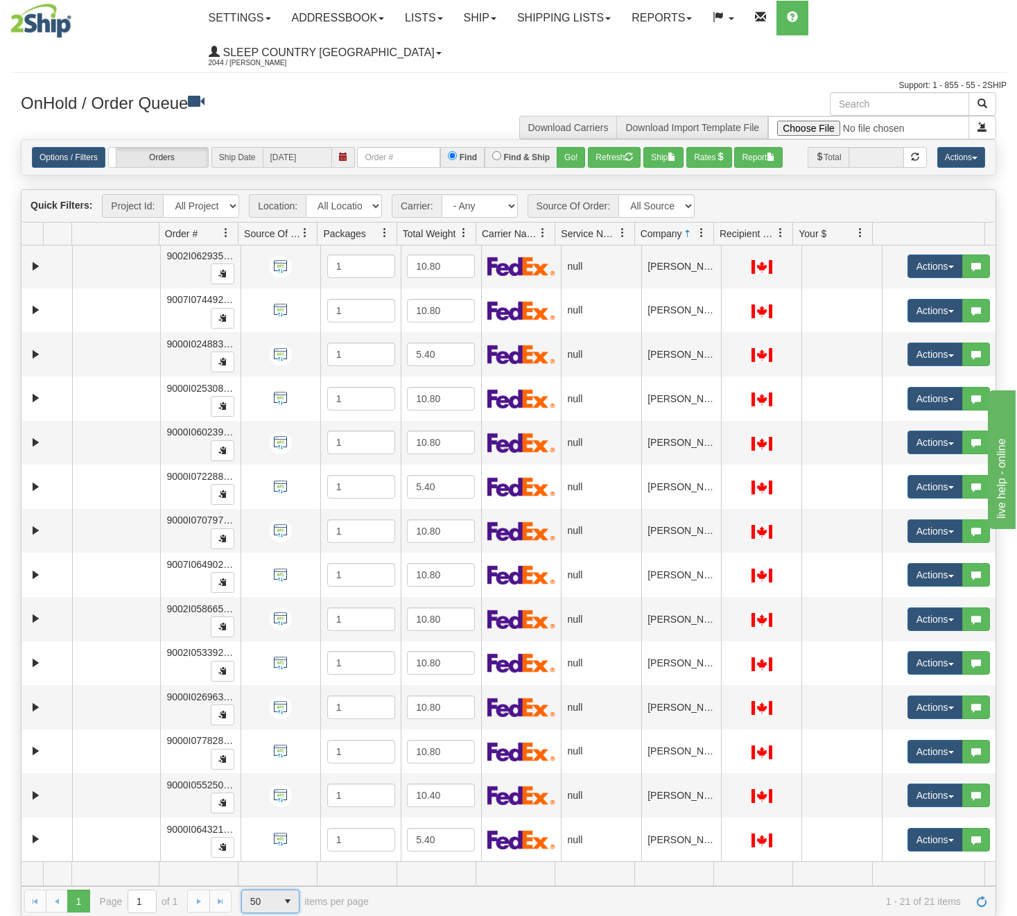
click at [253, 901] on span "50" at bounding box center [259, 901] width 18 height 14
click at [265, 837] on li "25" at bounding box center [270, 839] width 57 height 19
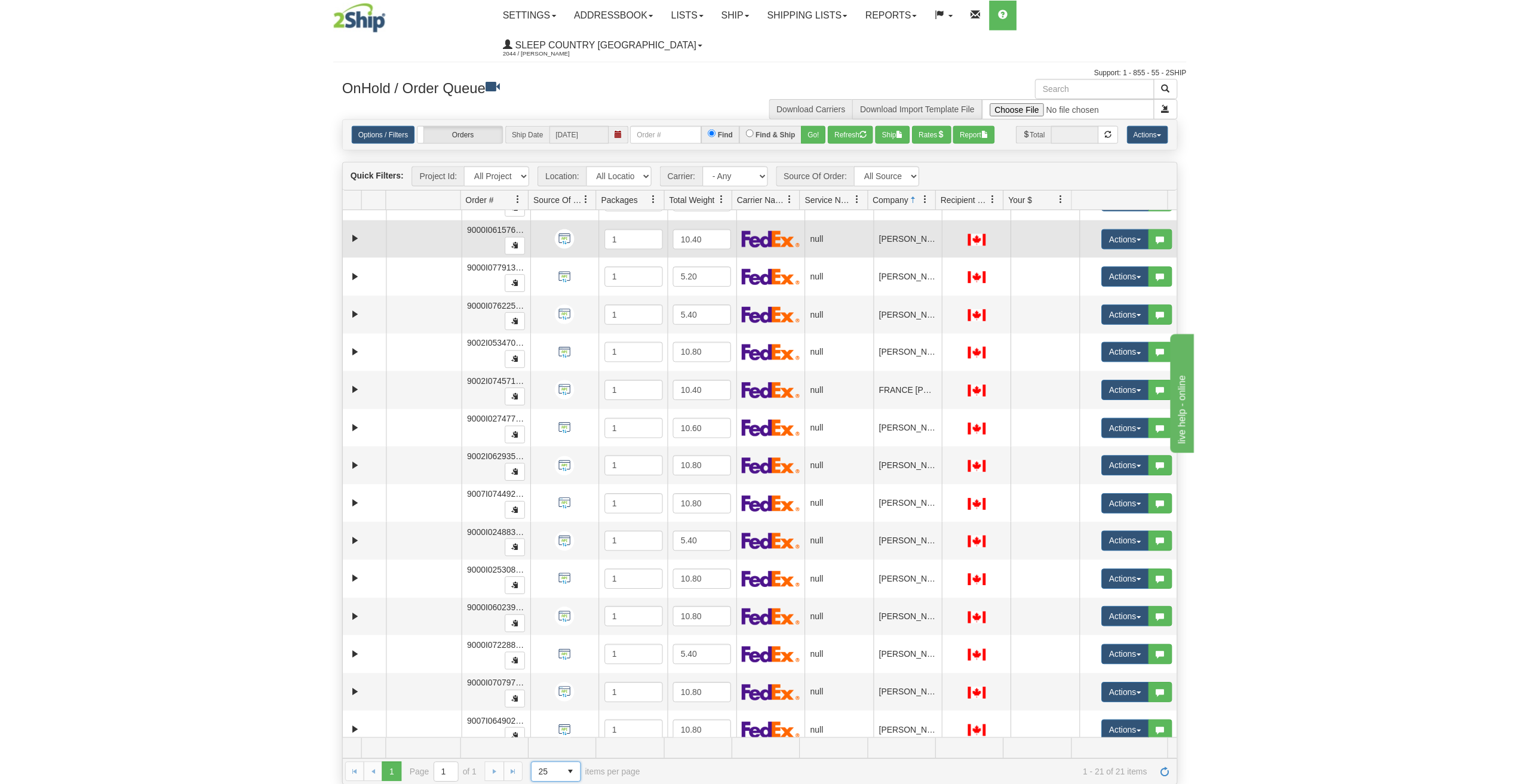
scroll to position [0, 0]
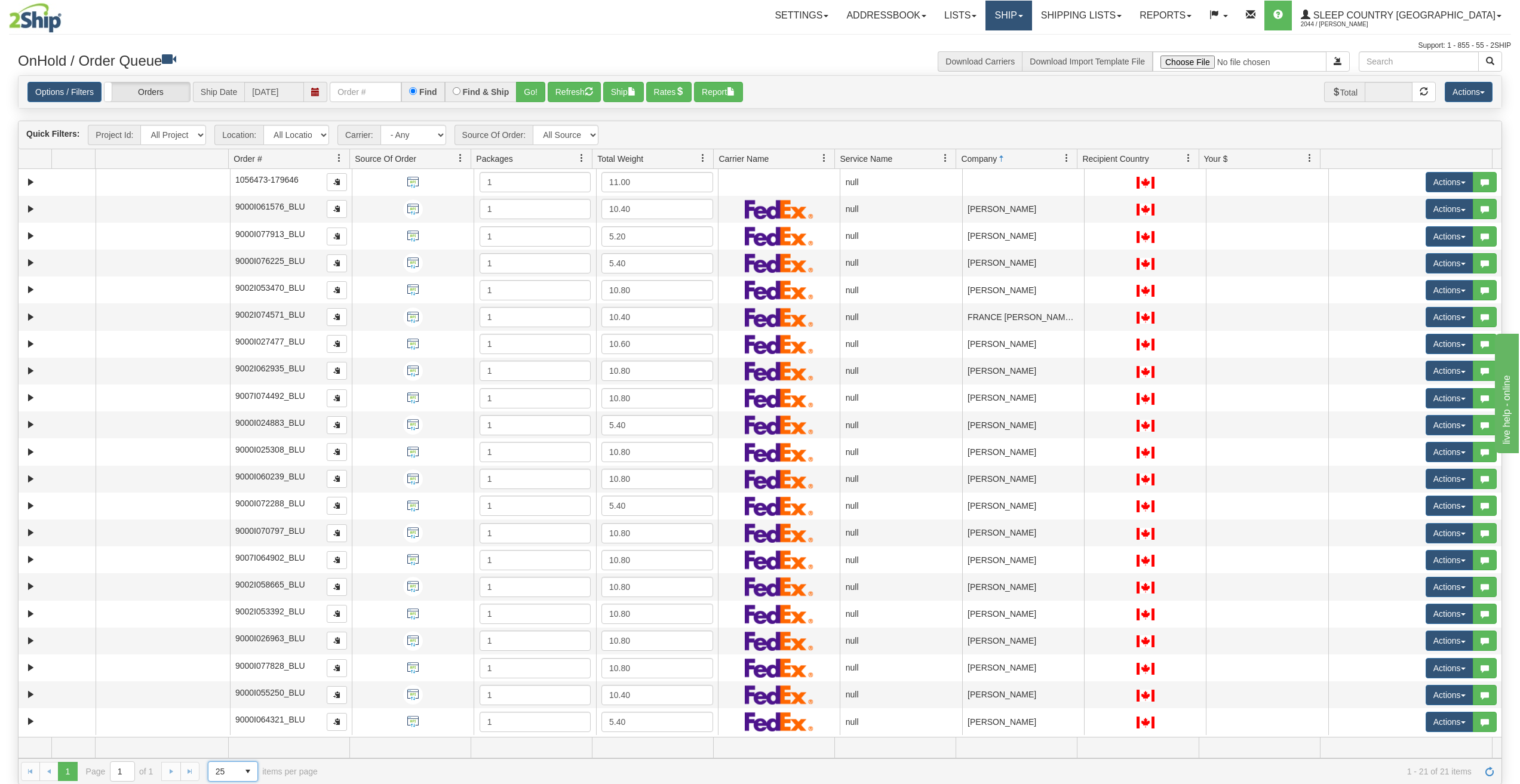
click at [875, 21] on link "Ship" at bounding box center [1008, 16] width 46 height 30
click at [875, 15] on link "Shipping lists" at bounding box center [1081, 16] width 98 height 30
click at [875, 73] on span "Pickup List" at bounding box center [1045, 72] width 40 height 9
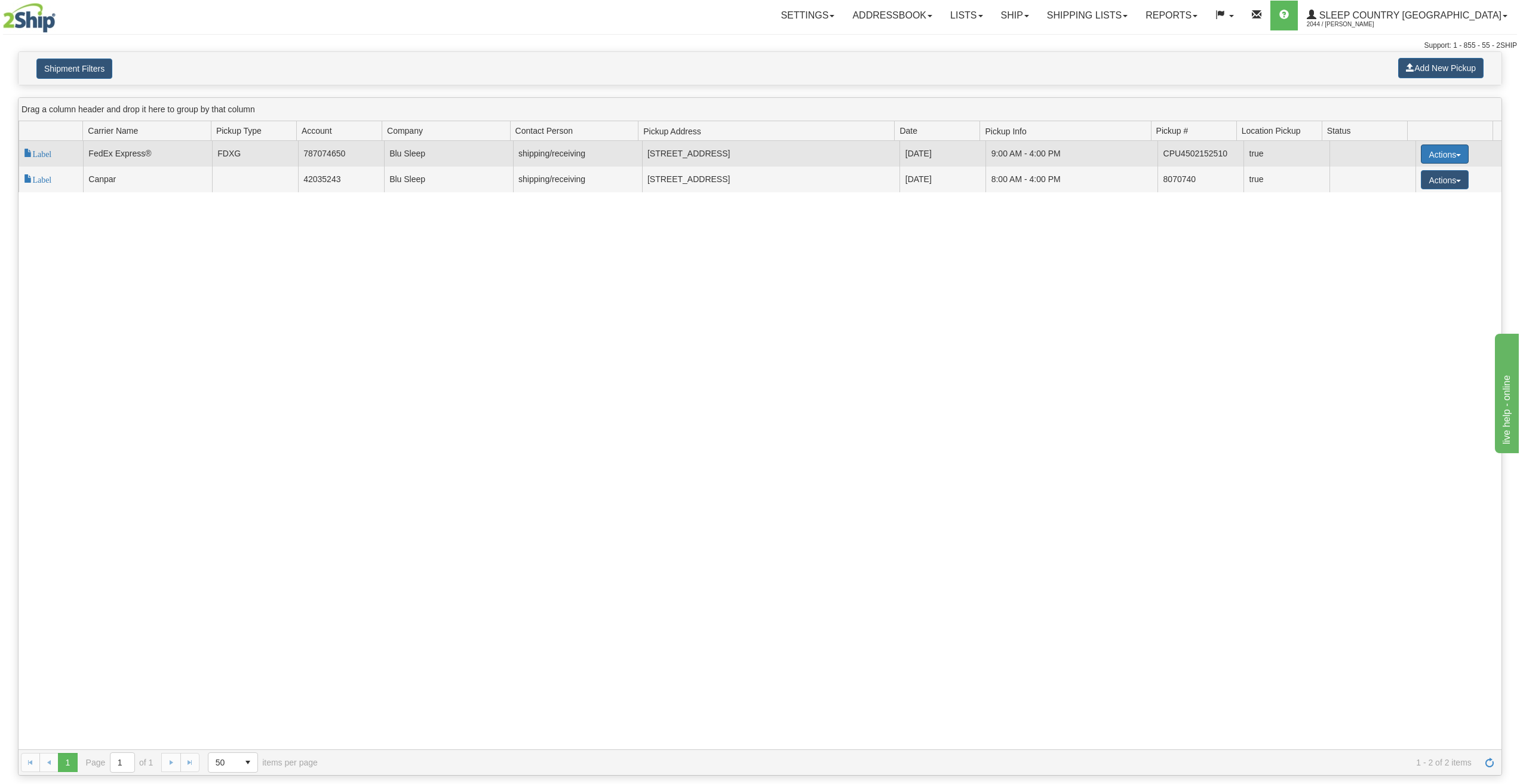
click at [1437, 149] on button "Actions" at bounding box center [1444, 154] width 47 height 19
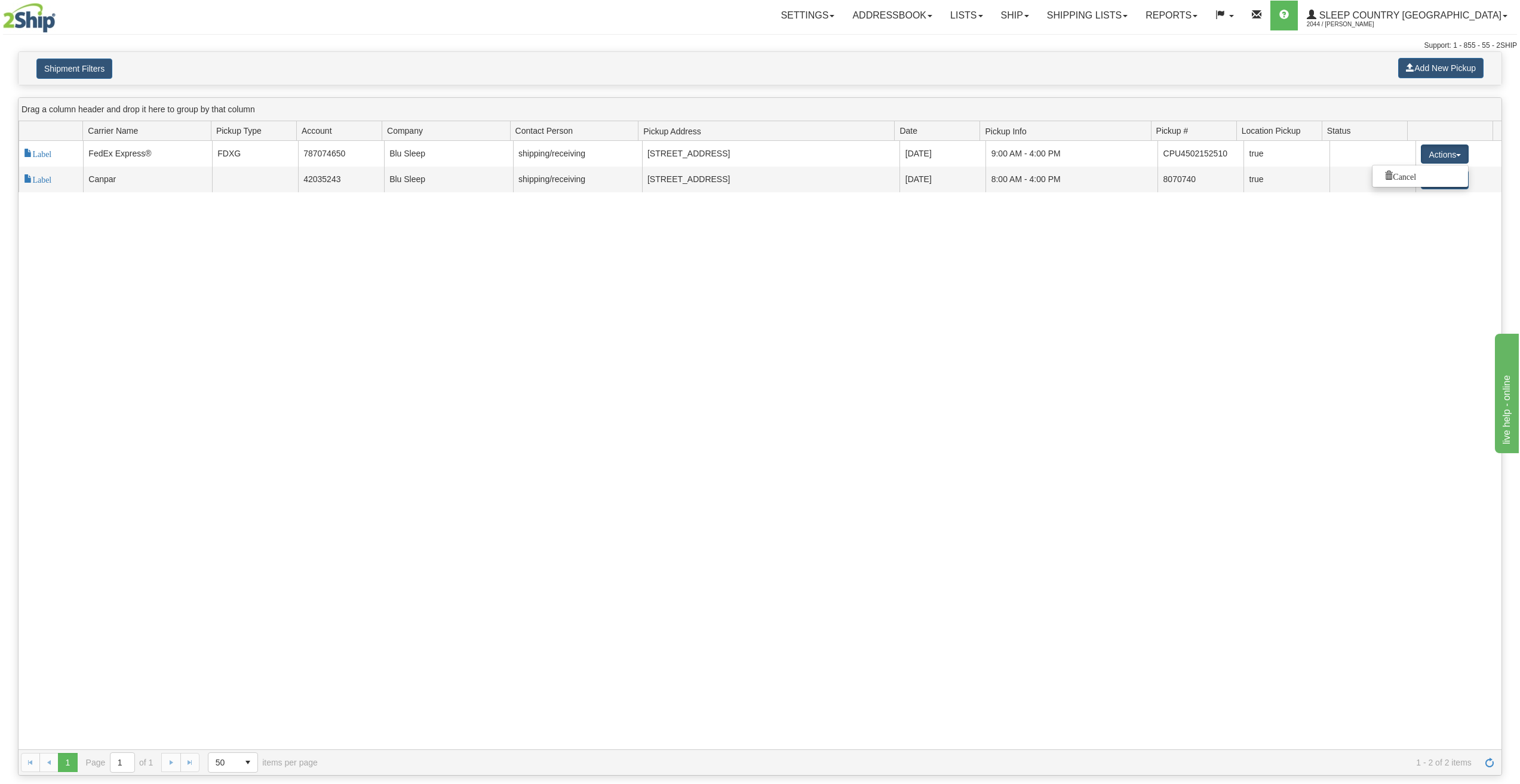
drag, startPoint x: 946, startPoint y: 247, endPoint x: 952, endPoint y: 233, distance: 15.2
click at [947, 247] on div "117963 2 Label FedEx Express® FDXG 787074650 Blu Sleep shipping/receiving Laval…" at bounding box center [759, 445] width 1483 height 608
click at [1417, 66] on button "Add New Pickup" at bounding box center [1441, 68] width 85 height 21
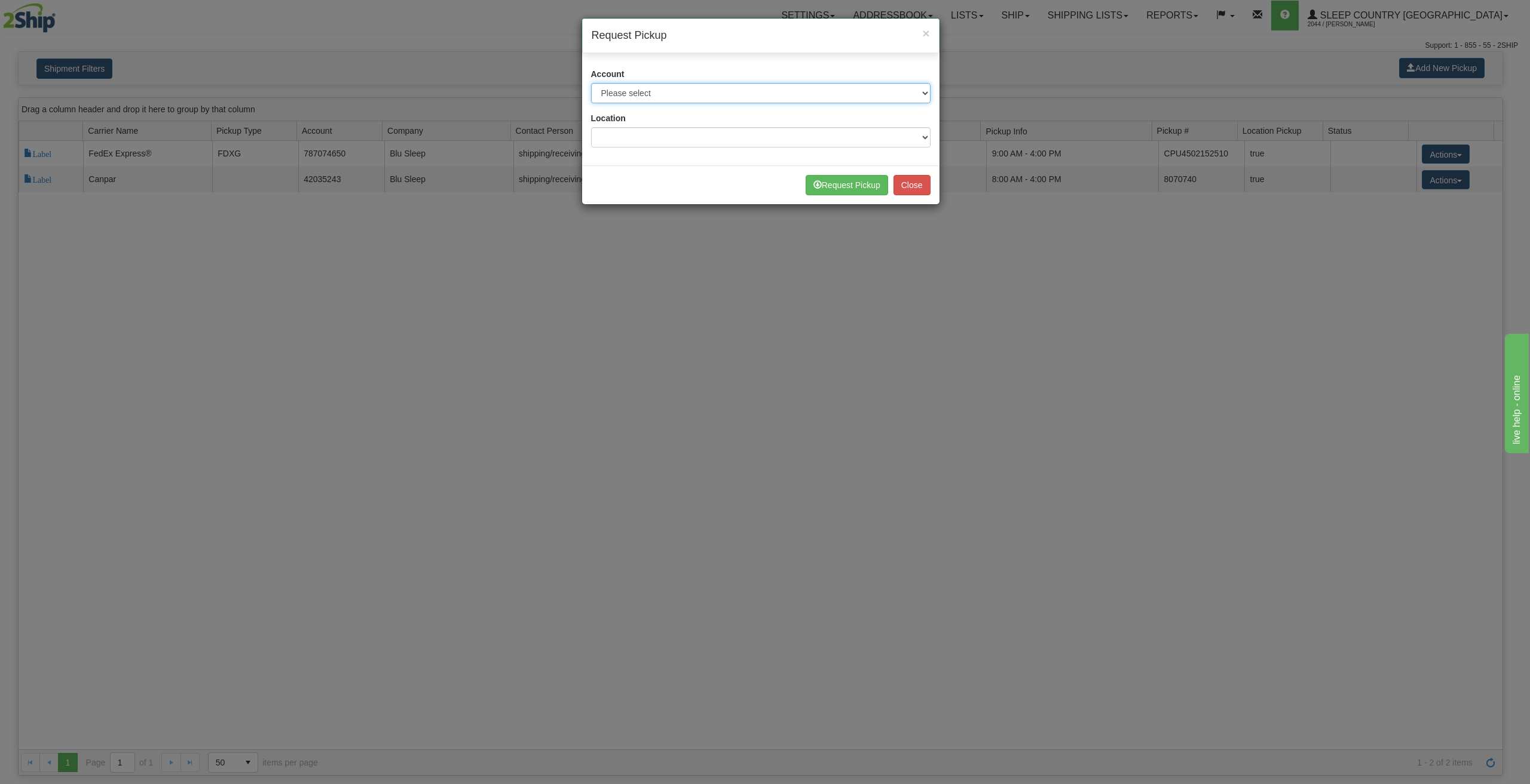
click at [674, 96] on select "Please select Canpar - 42035243 (Canpar 42035243) FedEx Express® - 787074650 (F…" at bounding box center [761, 93] width 340 height 21
select select "2"
click at [591, 83] on select "Please select Canpar - 42035243 (Canpar 42035243) FedEx Express® - 787074650 (F…" at bounding box center [761, 93] width 340 height 21
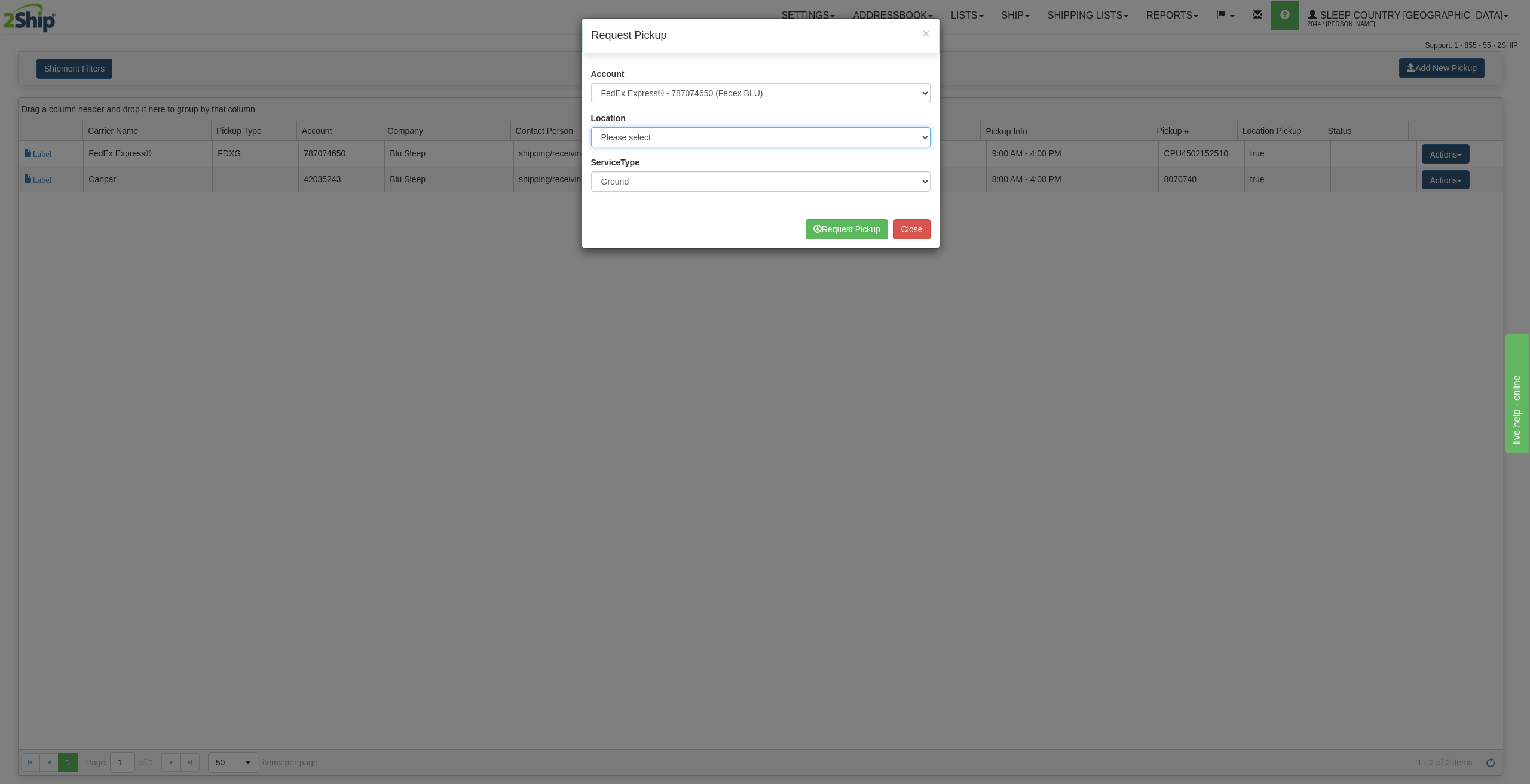
click at [657, 134] on select "Please select BLU" at bounding box center [761, 138] width 340 height 21
select select "6710"
click at [591, 128] on select "Please select BLU" at bounding box center [761, 138] width 340 height 21
click at [836, 225] on button "Request Pickup" at bounding box center [846, 229] width 83 height 21
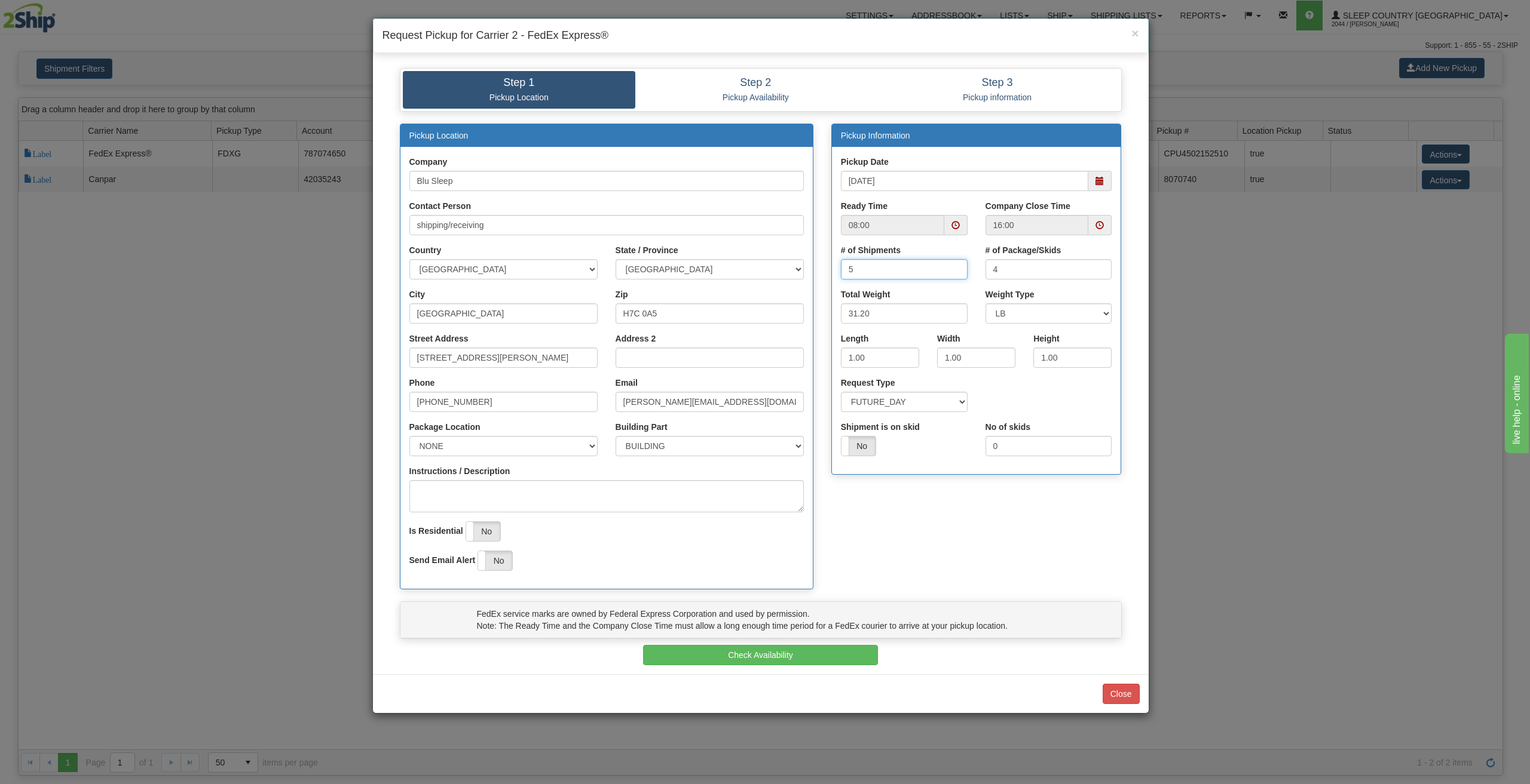
click at [955, 266] on input "5" at bounding box center [903, 270] width 127 height 21
click at [955, 266] on input "6" at bounding box center [903, 270] width 127 height 21
click at [955, 266] on input "7" at bounding box center [903, 270] width 127 height 21
click at [955, 266] on input "8" at bounding box center [903, 270] width 127 height 21
click at [955, 266] on input "9" at bounding box center [903, 270] width 127 height 21
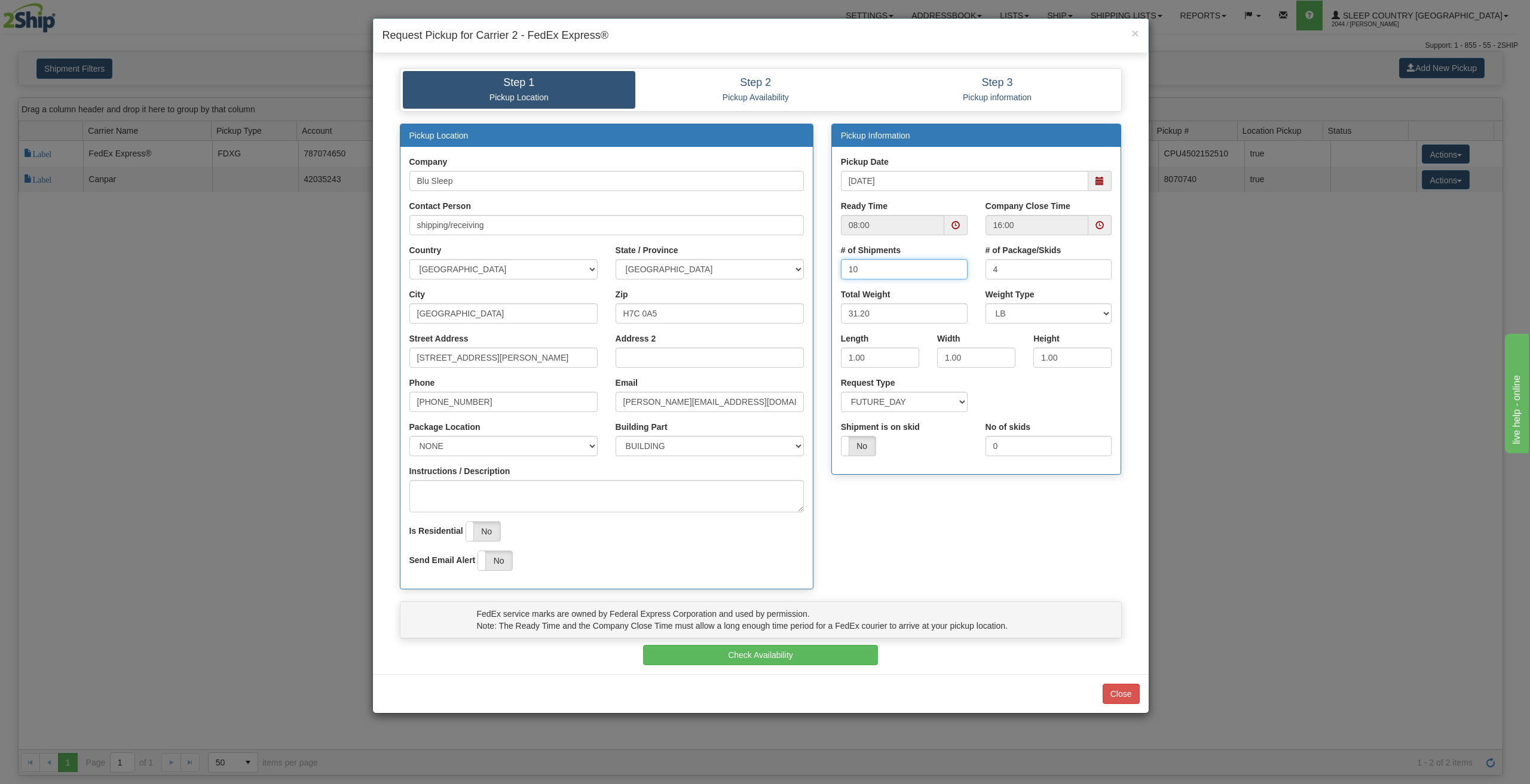
type input "10"
click at [955, 266] on input "10" at bounding box center [903, 270] width 127 height 21
drag, startPoint x: 1014, startPoint y: 271, endPoint x: 927, endPoint y: 273, distance: 87.0
click at [927, 273] on div "# of Shipments 10 # of Package/Skids 4" at bounding box center [976, 266] width 289 height 44
type input "10"
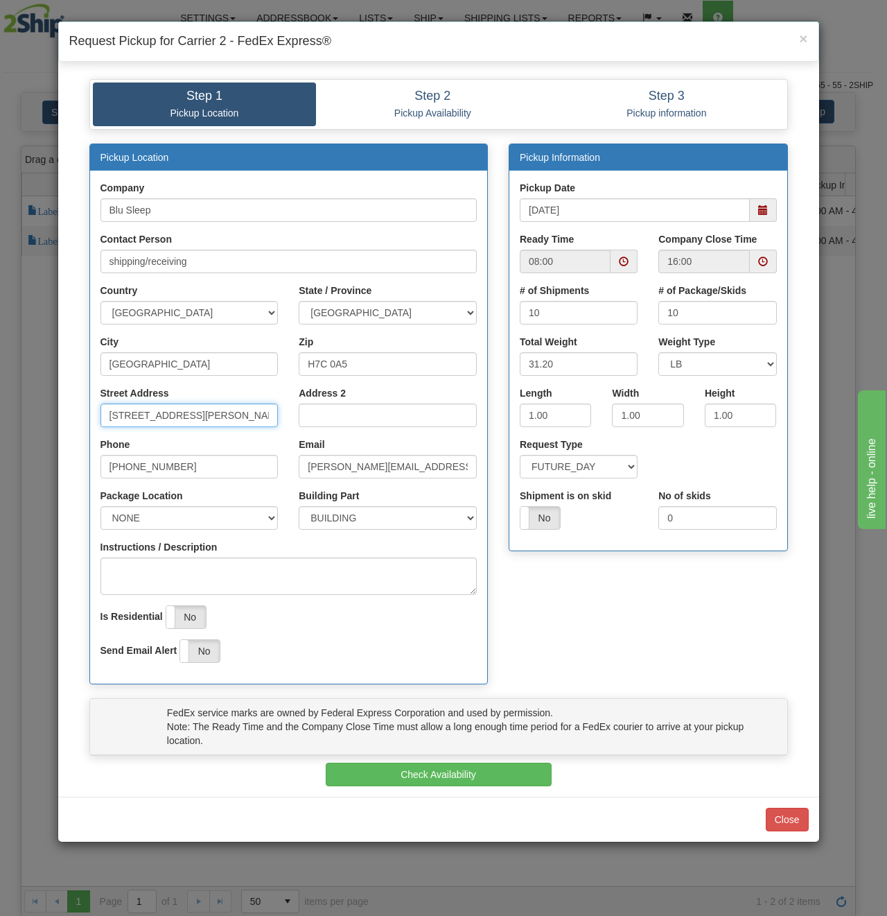
click at [180, 417] on input "[STREET_ADDRESS][PERSON_NAME]" at bounding box center [190, 415] width 178 height 24
click at [181, 407] on input "Street Address" at bounding box center [190, 415] width 178 height 24
type input "3424 Boul Industriel"
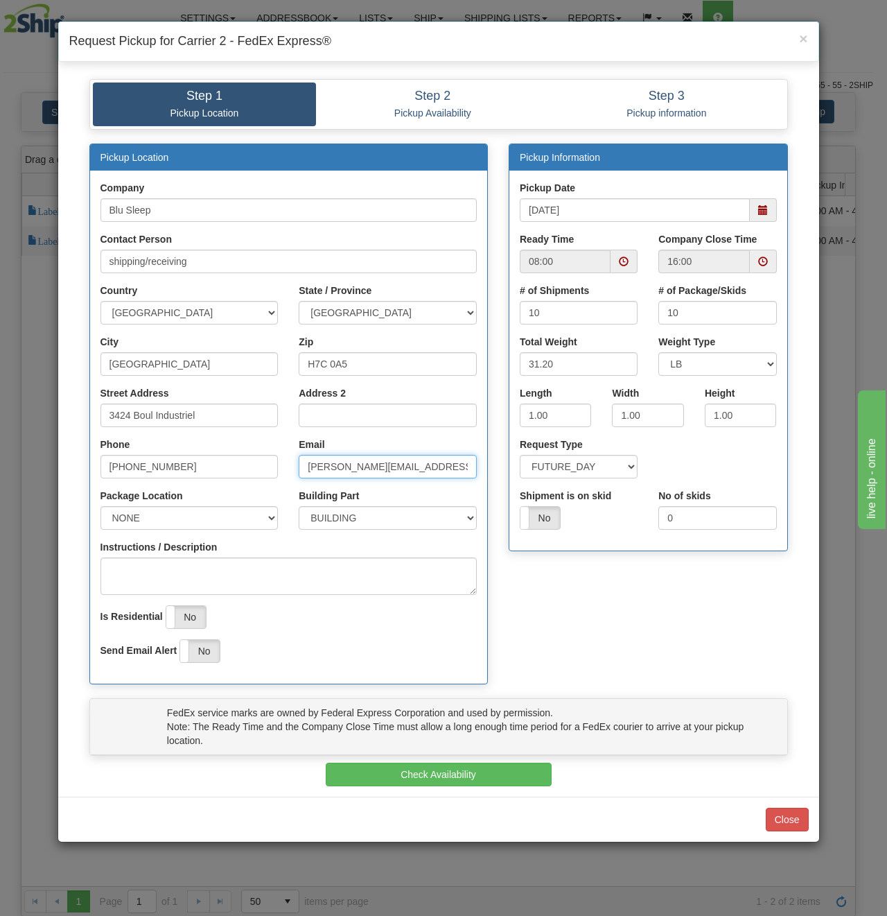
click at [340, 461] on input "[PERSON_NAME][EMAIL_ADDRESS][DOMAIN_NAME]" at bounding box center [388, 467] width 178 height 24
click at [331, 462] on input "[PERSON_NAME][EMAIL_ADDRESS][DOMAIN_NAME]" at bounding box center [388, 467] width 178 height 24
type input "stefano@myblusleep.com"
click at [340, 364] on input "H7C 0A5" at bounding box center [388, 364] width 178 height 24
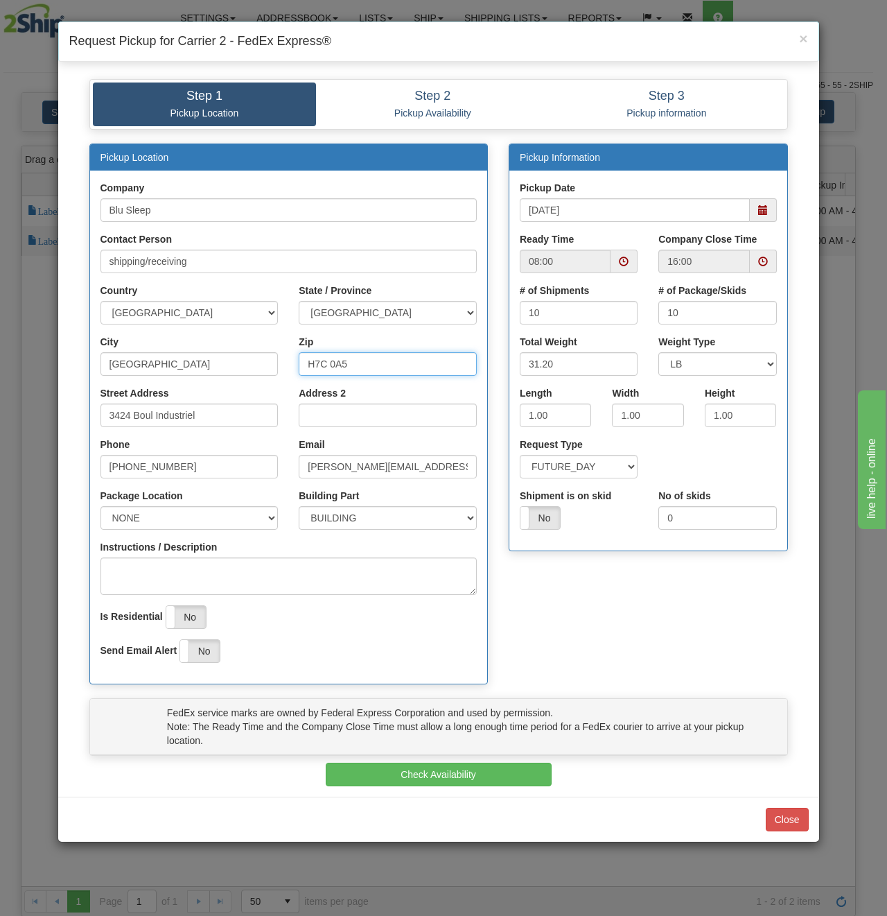
click at [340, 364] on input "H7C 0A5" at bounding box center [388, 364] width 178 height 24
click at [341, 370] on input "Zip" at bounding box center [388, 364] width 178 height 24
type input "H7L 4R9"
drag, startPoint x: 554, startPoint y: 417, endPoint x: 438, endPoint y: 425, distance: 116.1
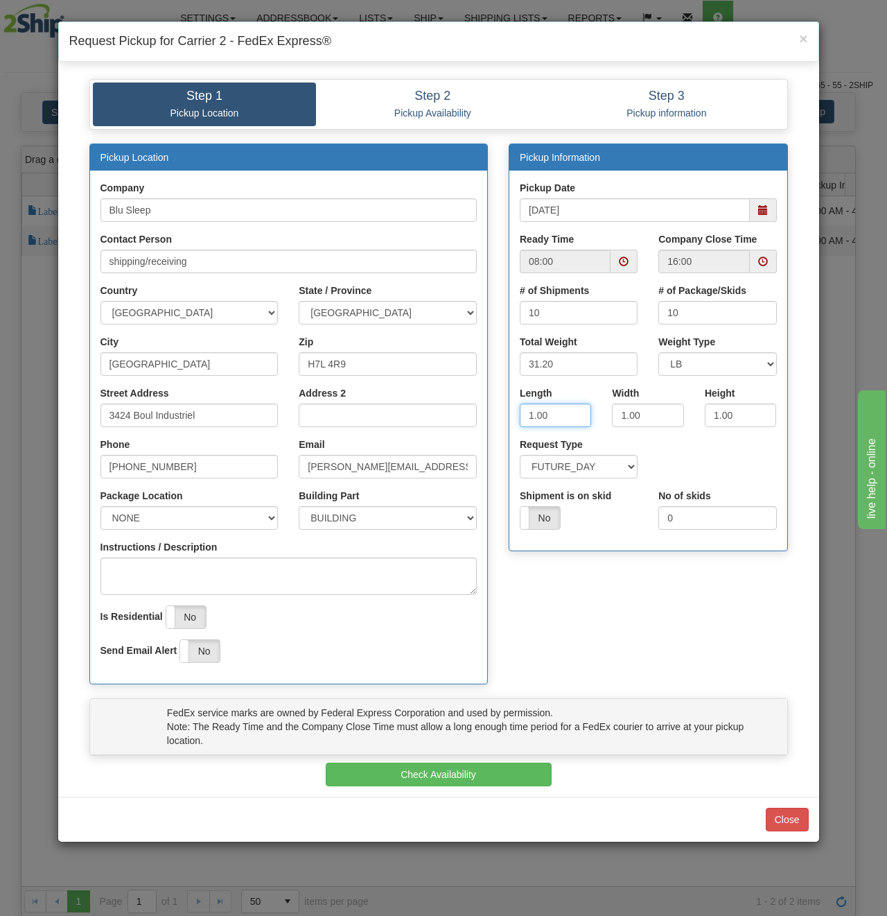
click at [474, 424] on div "Pickup Location Company Blu Sleep Contact Person shipping/receiving Country AFG…" at bounding box center [439, 420] width 720 height 555
type input "8"
drag, startPoint x: 644, startPoint y: 413, endPoint x: 595, endPoint y: 421, distance: 49.8
click at [595, 421] on div "Length 8 Width 1.00 Height" at bounding box center [648, 411] width 278 height 51
type input "8"
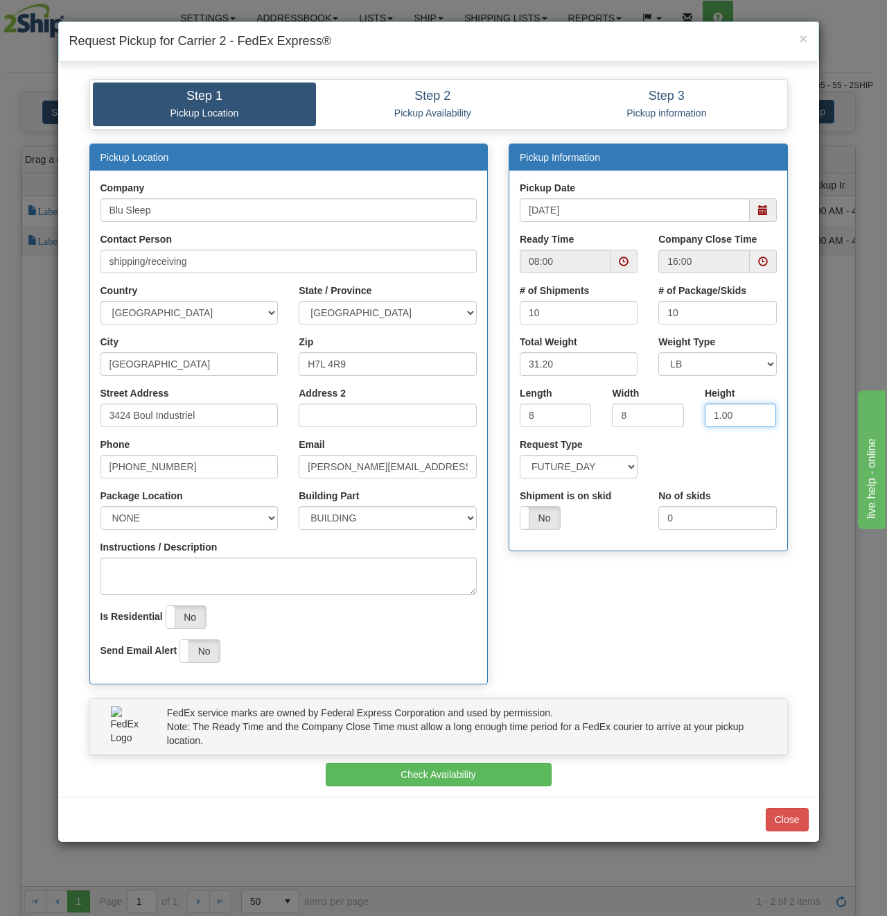
drag, startPoint x: 742, startPoint y: 418, endPoint x: 575, endPoint y: 411, distance: 167.2
click at [575, 411] on div "Length 8 Width 8 Height 1.00" at bounding box center [648, 411] width 278 height 51
click at [761, 213] on span at bounding box center [763, 210] width 10 height 10
type input "16"
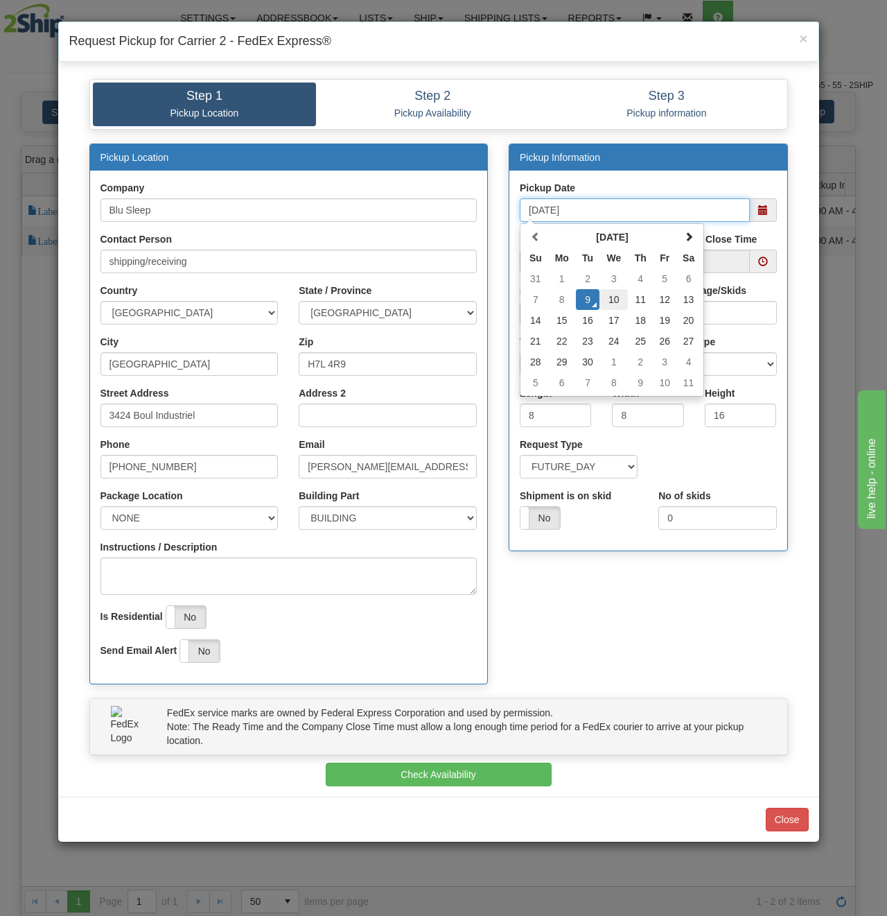
click at [613, 302] on td "10" at bounding box center [614, 299] width 28 height 21
type input "09/10/2025"
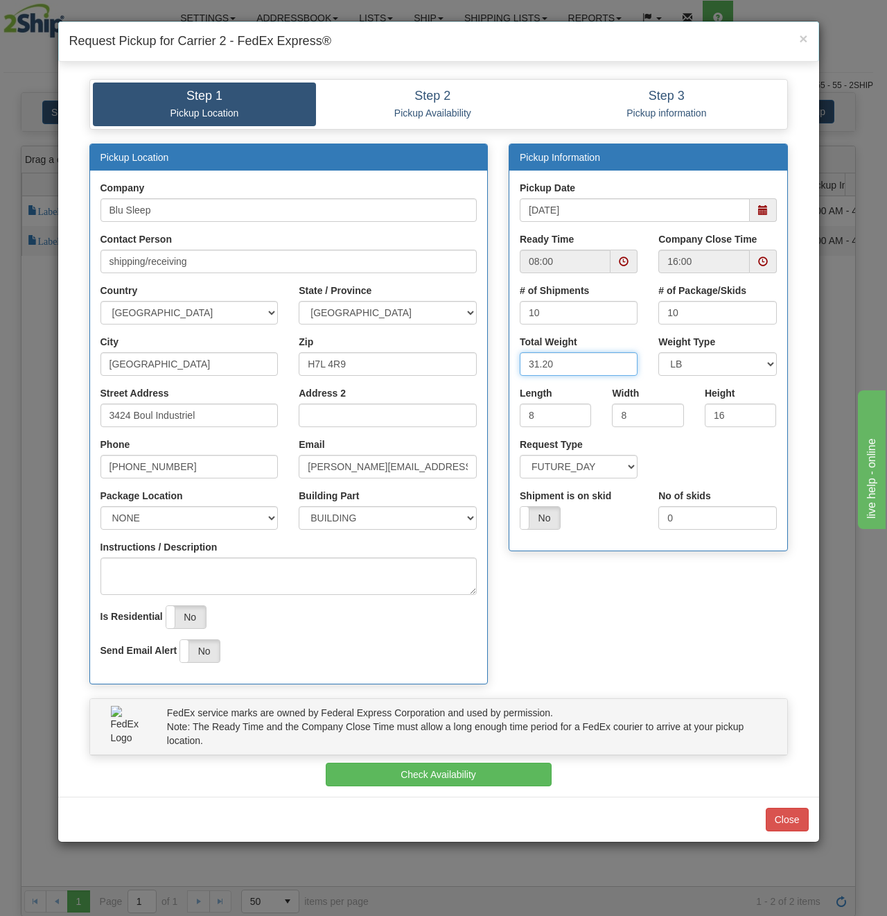
drag, startPoint x: 570, startPoint y: 366, endPoint x: 347, endPoint y: 355, distance: 222.8
click at [367, 358] on div "Pickup Location Company Blu Sleep Contact Person shipping/receiving Country AFG…" at bounding box center [439, 420] width 720 height 555
type input "75"
click at [468, 763] on button "Check Availability" at bounding box center [439, 774] width 226 height 24
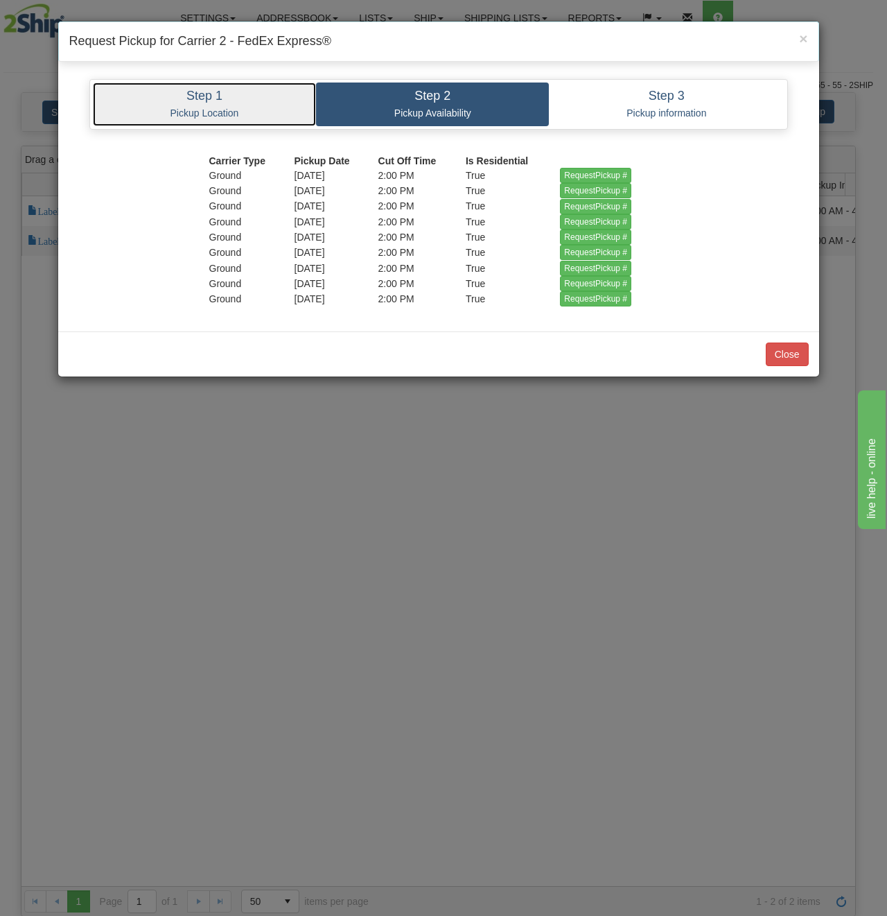
click at [186, 93] on h4 "Step 1" at bounding box center [204, 96] width 203 height 14
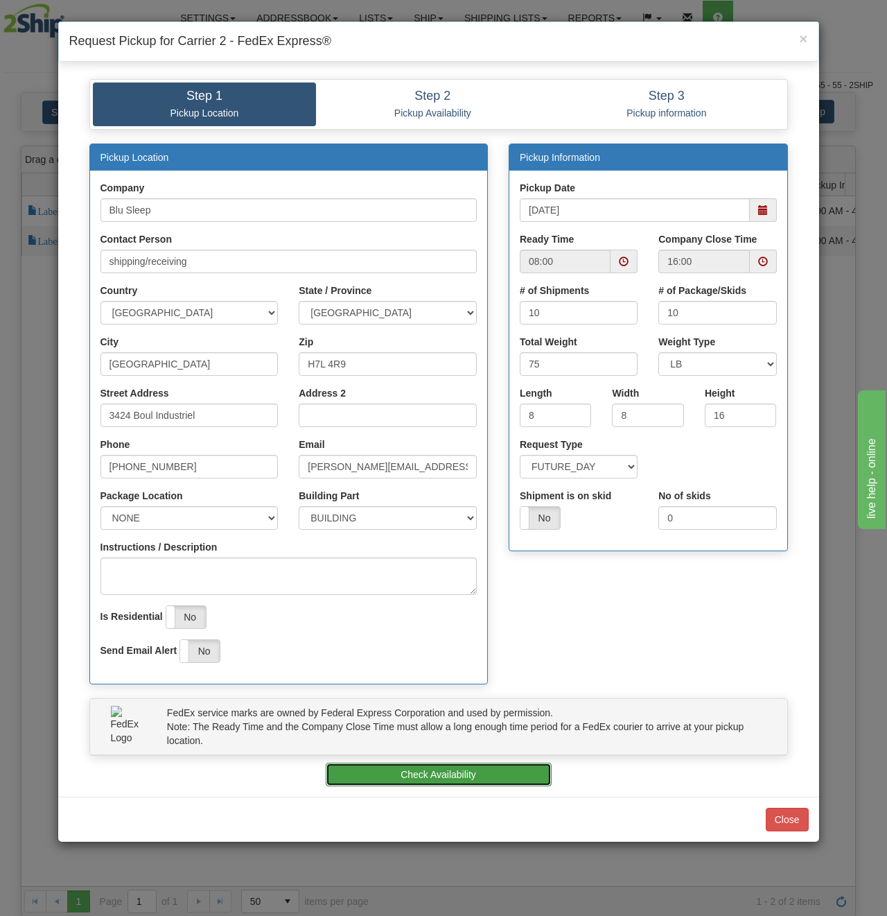
click at [435, 774] on button "Check Availability" at bounding box center [439, 774] width 226 height 24
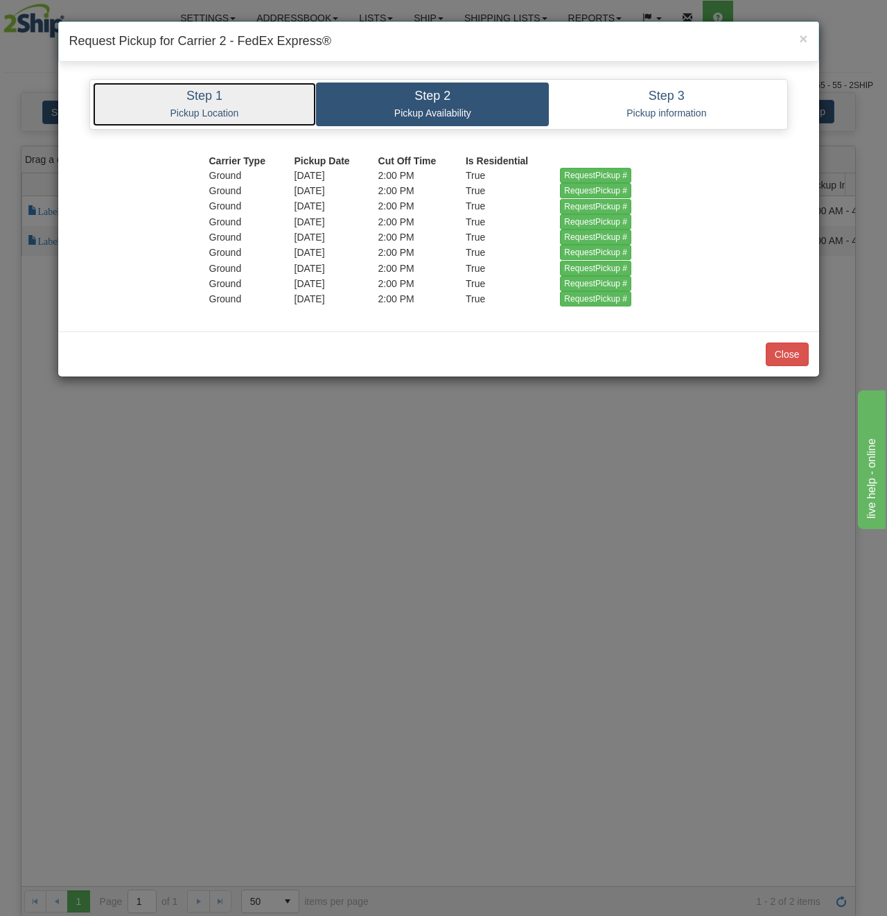
click at [228, 82] on link "Step 1 Pickup Location" at bounding box center [205, 104] width 224 height 44
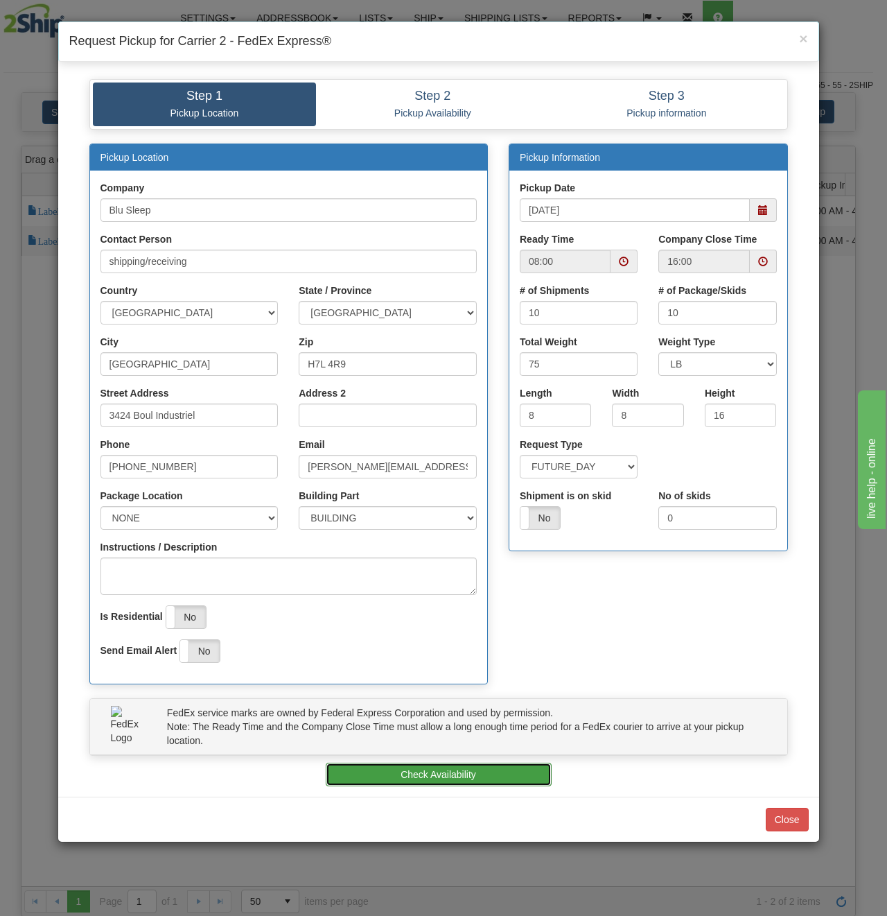
click at [448, 771] on button "Check Availability" at bounding box center [439, 774] width 226 height 24
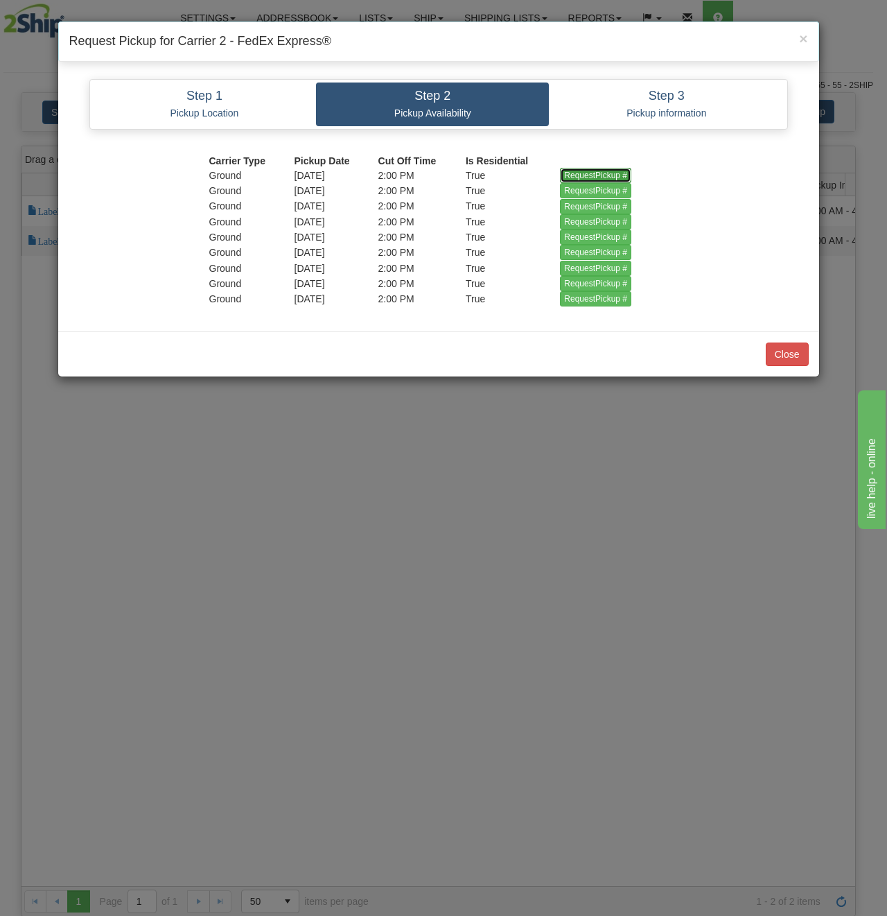
click at [584, 170] on input "RequestPickup #" at bounding box center [595, 175] width 71 height 15
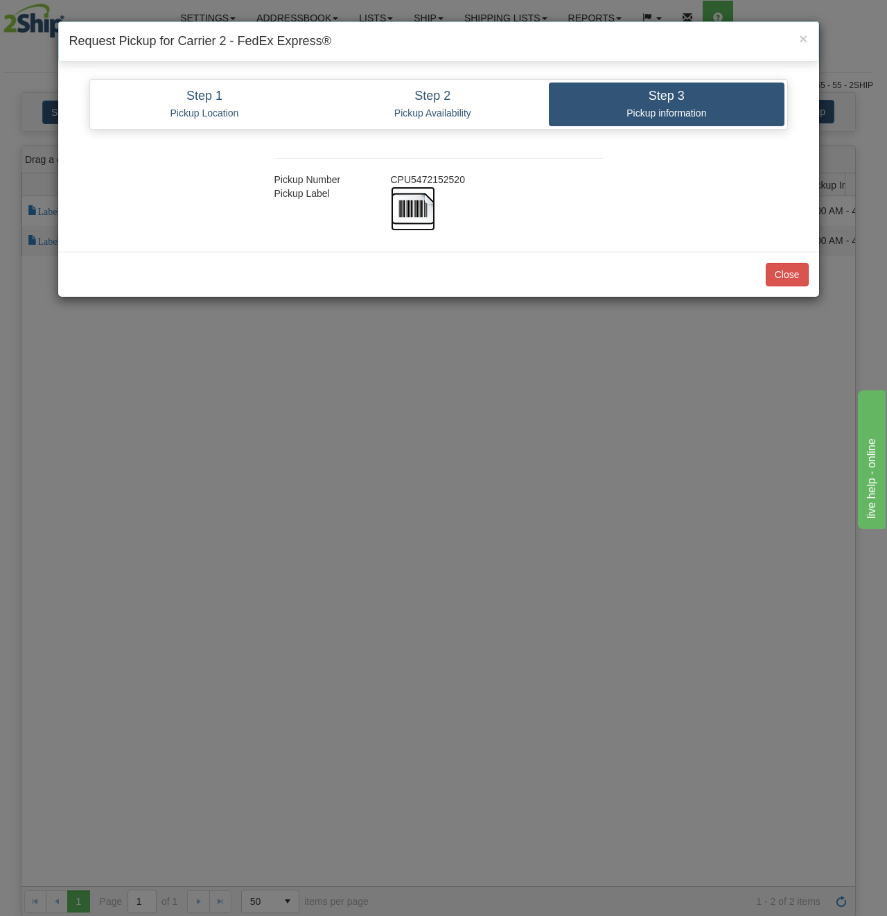
click at [405, 205] on img at bounding box center [413, 208] width 44 height 44
click at [790, 284] on button "Close" at bounding box center [787, 275] width 43 height 24
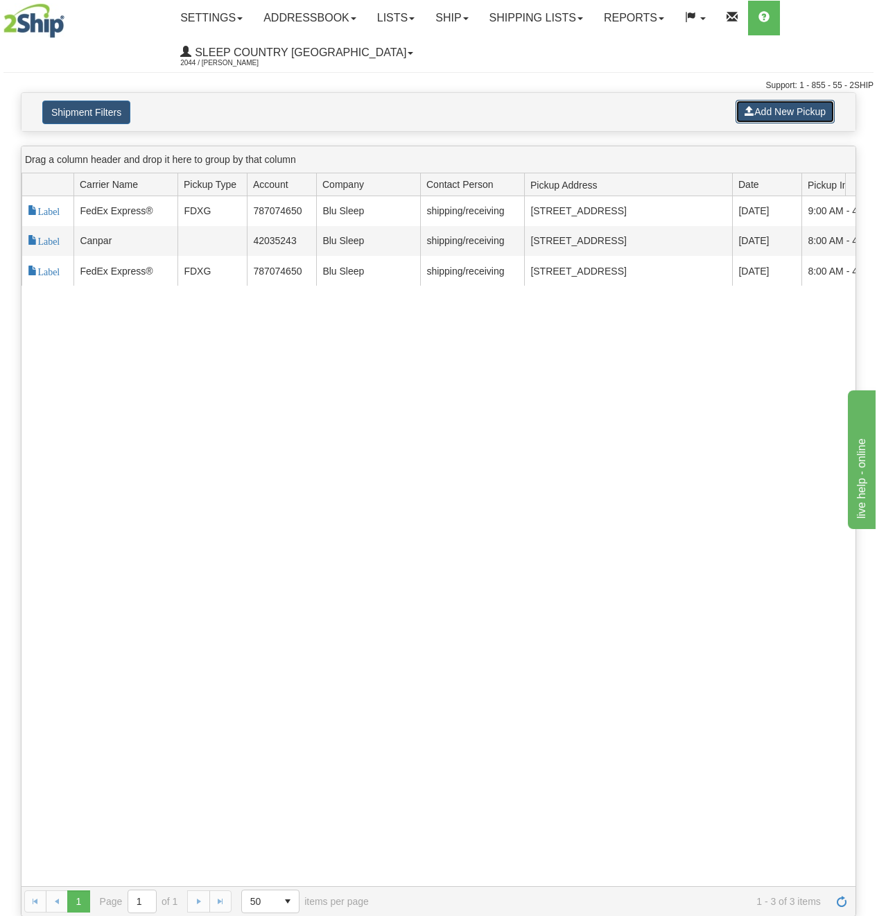
click at [772, 115] on button "Add New Pickup" at bounding box center [784, 112] width 99 height 24
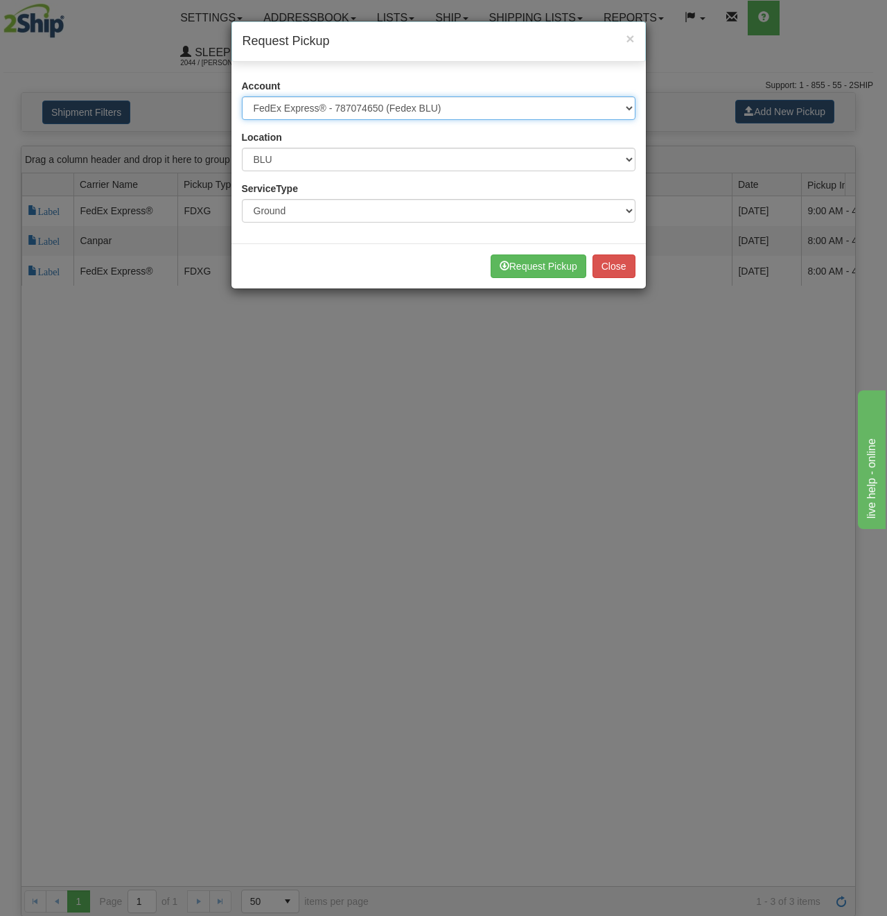
click at [471, 107] on select "Please select Canpar - 42035243 (Canpar 42035243) FedEx Express® - 787074650 (F…" at bounding box center [439, 108] width 394 height 24
select select "14"
click at [242, 96] on select "Please select Canpar - 42035243 (Canpar 42035243) FedEx Express® - 787074650 (F…" at bounding box center [439, 108] width 394 height 24
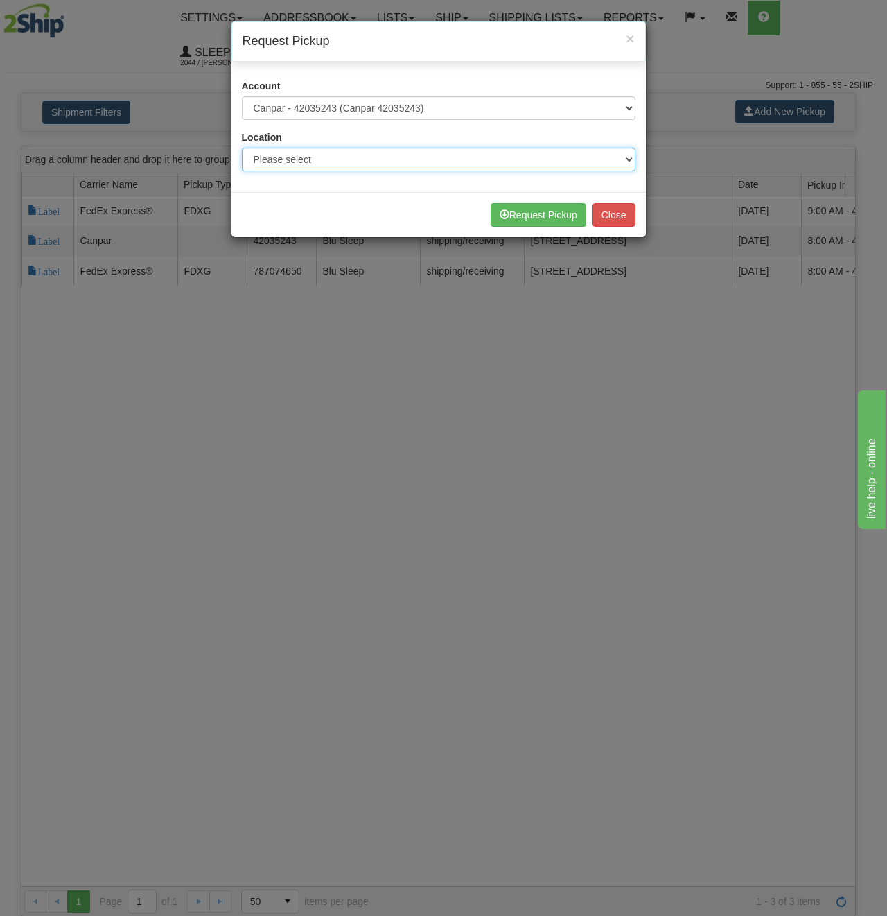
click at [354, 164] on select "Please select Ameriwood DC BECO BLU CATH COMO DORIN DUVET FASUS IMRU JASZ LUINC…" at bounding box center [439, 160] width 394 height 24
select select "6710"
click at [242, 148] on select "Please select Ameriwood DC BECO BLU CATH COMO DORIN DUVET FASUS IMRU JASZ LUINC…" at bounding box center [439, 160] width 394 height 24
click at [528, 213] on button "Request Pickup" at bounding box center [539, 215] width 96 height 24
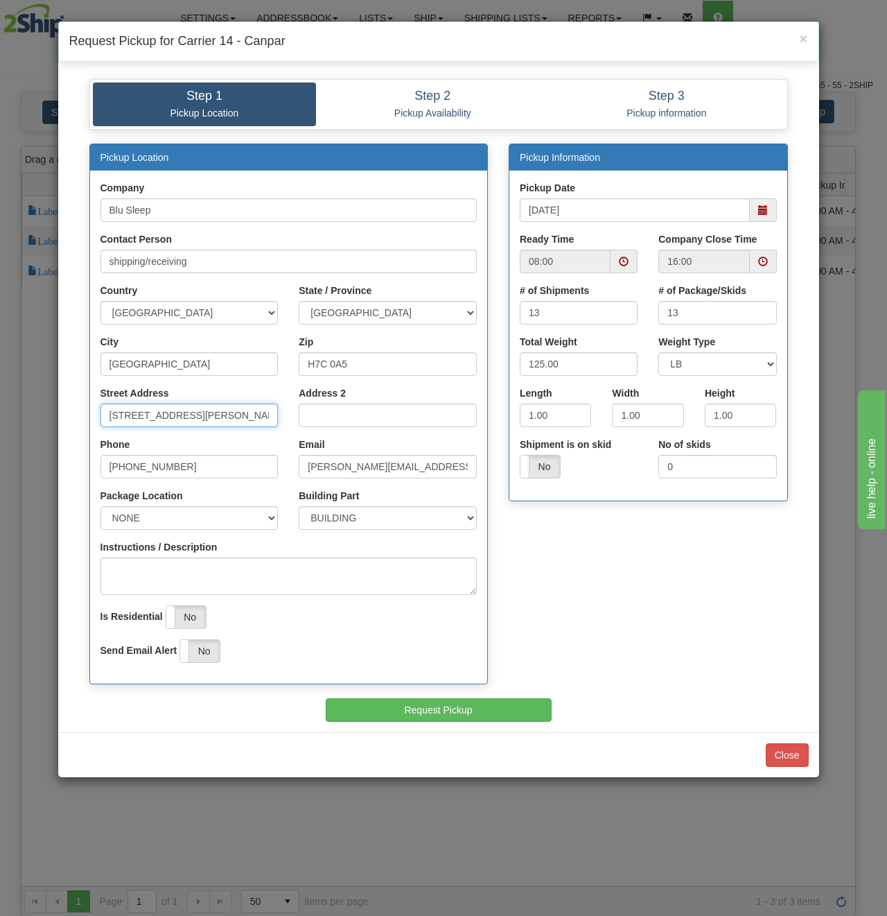
click at [210, 415] on input "[STREET_ADDRESS][PERSON_NAME]" at bounding box center [190, 415] width 178 height 24
click at [211, 412] on input "[STREET_ADDRESS][PERSON_NAME]" at bounding box center [190, 415] width 178 height 24
click at [229, 418] on input "[STREET_ADDRESS][PERSON_NAME]" at bounding box center [190, 415] width 178 height 24
drag, startPoint x: 245, startPoint y: 415, endPoint x: -127, endPoint y: 429, distance: 372.5
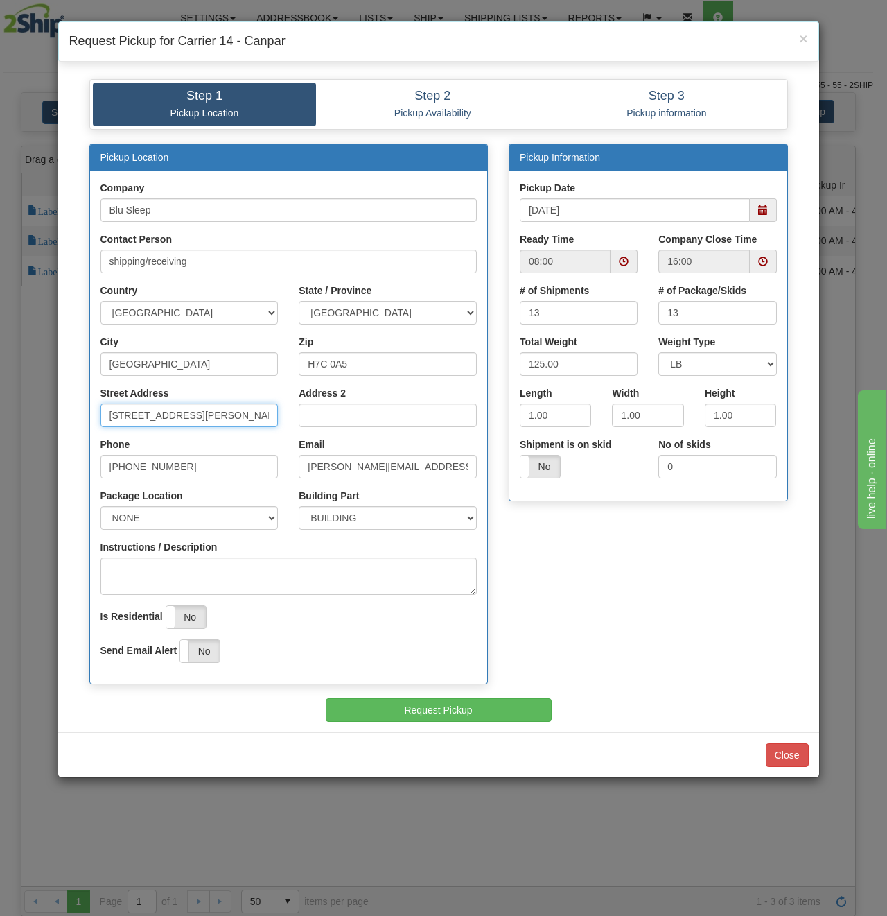
click at [0, 429] on html "Upgrade Account Cancel Toggle navigation Settings New Senders" at bounding box center [443, 458] width 887 height 916
click at [150, 417] on input "Street Address" at bounding box center [190, 415] width 178 height 24
type input "3424 Boul Industriel"
drag, startPoint x: 385, startPoint y: 356, endPoint x: 202, endPoint y: 360, distance: 183.0
click at [138, 359] on div "City Laval Zip H7C 0A5" at bounding box center [289, 360] width 398 height 51
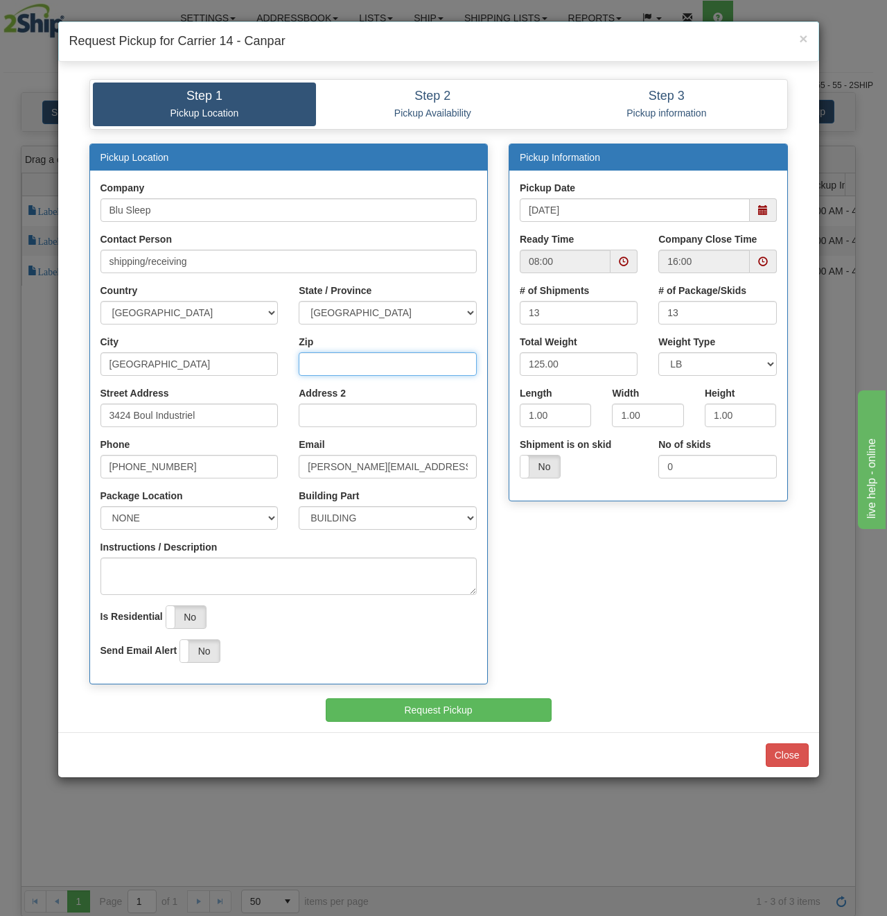
click at [387, 363] on input "Zip" at bounding box center [388, 364] width 178 height 24
type input "H7L 4R9"
click at [557, 307] on input "13" at bounding box center [579, 313] width 118 height 24
type input "10"
click at [763, 317] on input "12" at bounding box center [718, 313] width 118 height 24
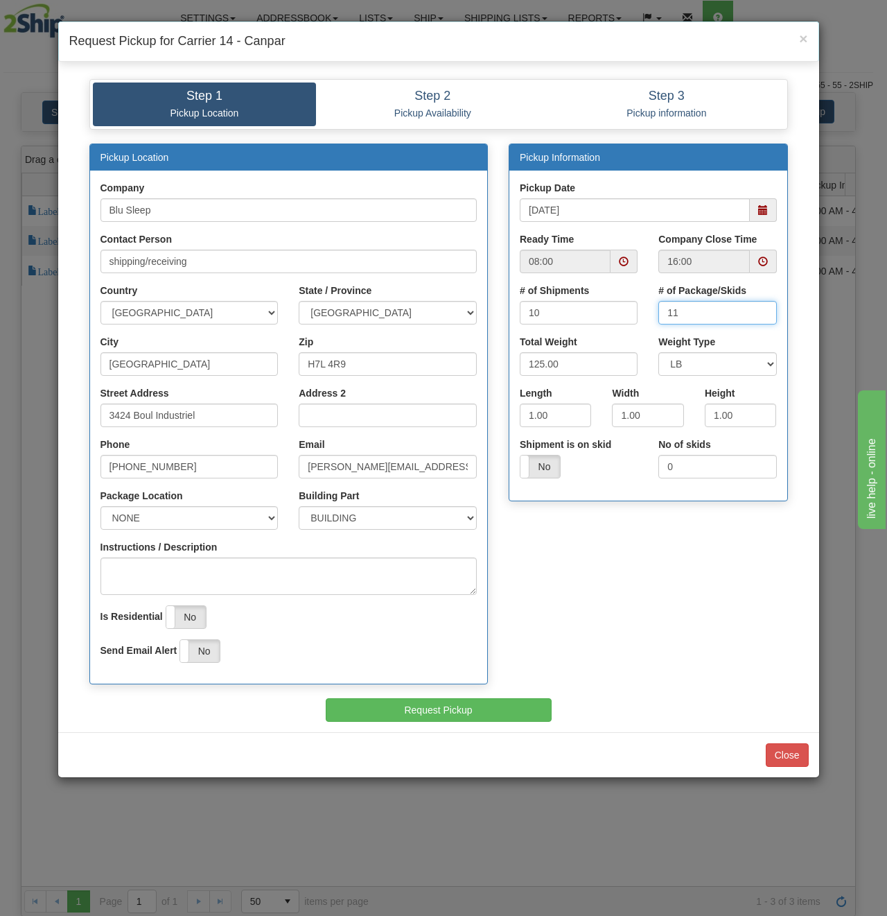
click at [764, 317] on input "11" at bounding box center [718, 313] width 118 height 24
type input "10"
click at [764, 317] on input "10" at bounding box center [718, 313] width 118 height 24
drag, startPoint x: 588, startPoint y: 366, endPoint x: 236, endPoint y: 377, distance: 351.6
click at [252, 380] on div "Pickup Location Company Blu Sleep Contact Person shipping/receiving Country AFG…" at bounding box center [439, 420] width 720 height 555
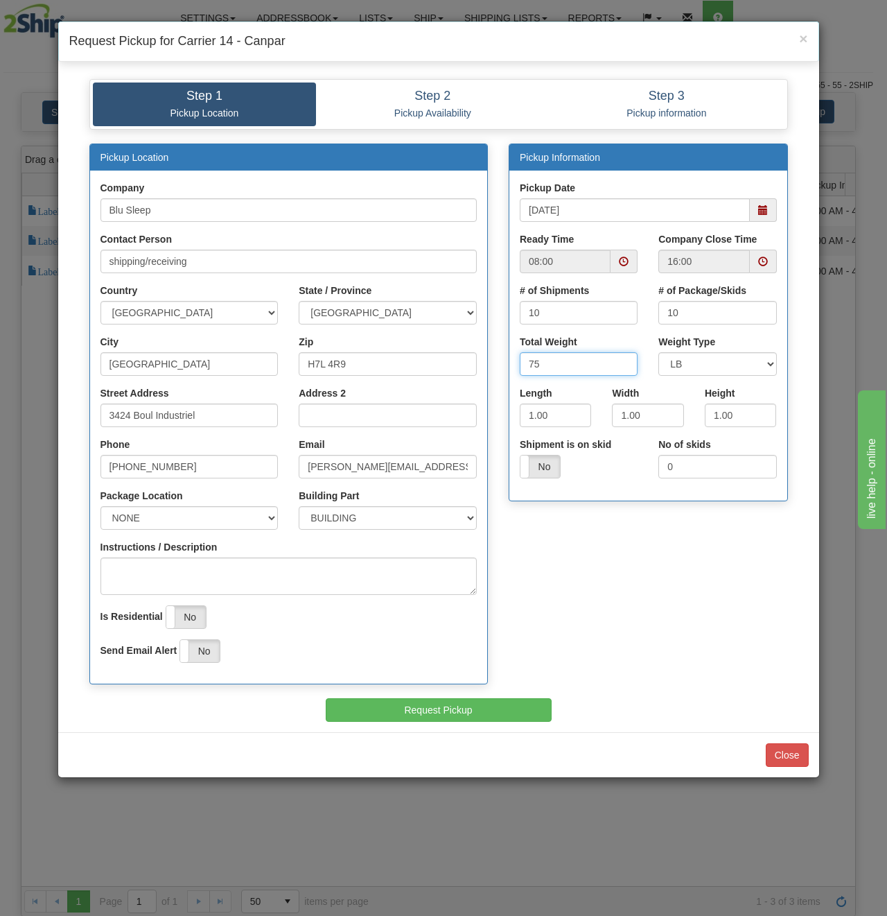
type input "75"
drag, startPoint x: 565, startPoint y: 420, endPoint x: 493, endPoint y: 429, distance: 72.7
click at [564, 420] on input "1.00" at bounding box center [555, 415] width 71 height 24
drag, startPoint x: 493, startPoint y: 429, endPoint x: 394, endPoint y: 434, distance: 99.2
click at [398, 434] on div "Pickup Location Company Blu Sleep Contact Person shipping/receiving Country AFG…" at bounding box center [439, 420] width 720 height 555
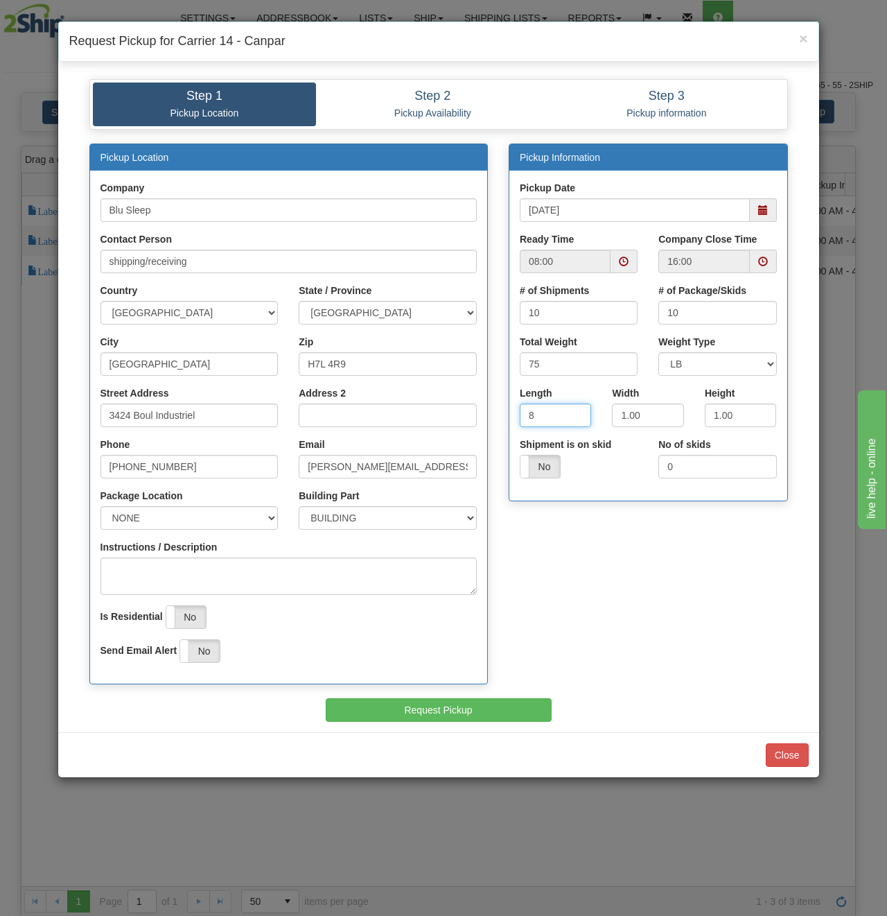
type input "8"
click at [656, 412] on input "1.00" at bounding box center [647, 415] width 71 height 24
type input "8"
click at [745, 414] on input "1.00" at bounding box center [740, 415] width 71 height 24
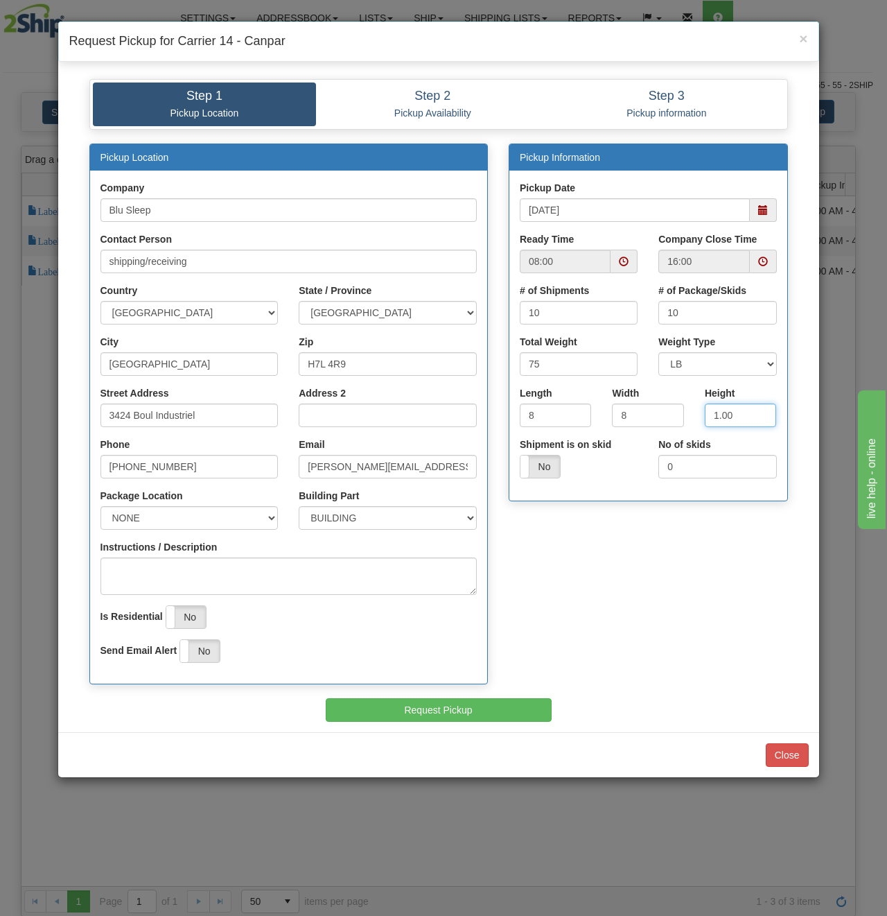
click at [743, 415] on input "1.00" at bounding box center [740, 415] width 71 height 24
type input "16"
click at [226, 514] on select "NONE FRONT REAR SIDE" at bounding box center [190, 518] width 178 height 24
select select "2"
click at [101, 506] on select "NONE FRONT REAR SIDE" at bounding box center [190, 518] width 178 height 24
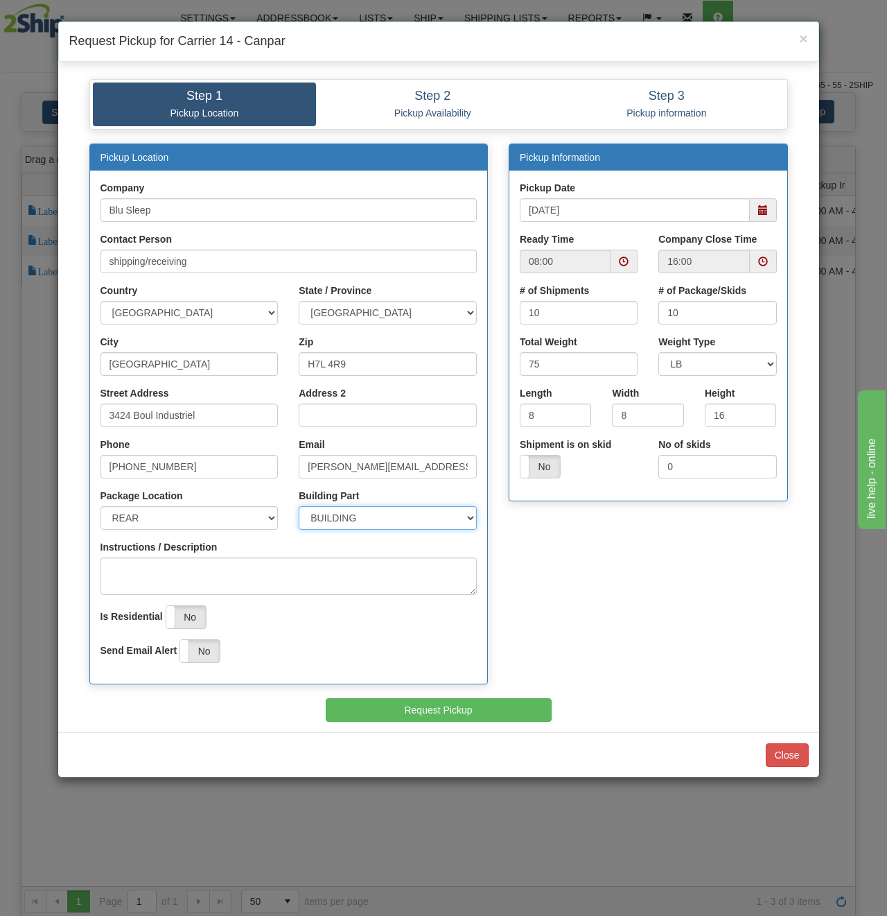
click at [350, 515] on select "BUILDING APARTMENT DEPARTMENT FLOOR ROOM SUITE" at bounding box center [388, 518] width 178 height 24
click at [351, 515] on select "BUILDING APARTMENT DEPARTMENT FLOOR ROOM SUITE" at bounding box center [388, 518] width 178 height 24
click at [324, 467] on input "[PERSON_NAME][EMAIL_ADDRESS][DOMAIN_NAME]" at bounding box center [388, 467] width 178 height 24
click at [324, 466] on input "[PERSON_NAME][EMAIL_ADDRESS][DOMAIN_NAME]" at bounding box center [388, 467] width 178 height 24
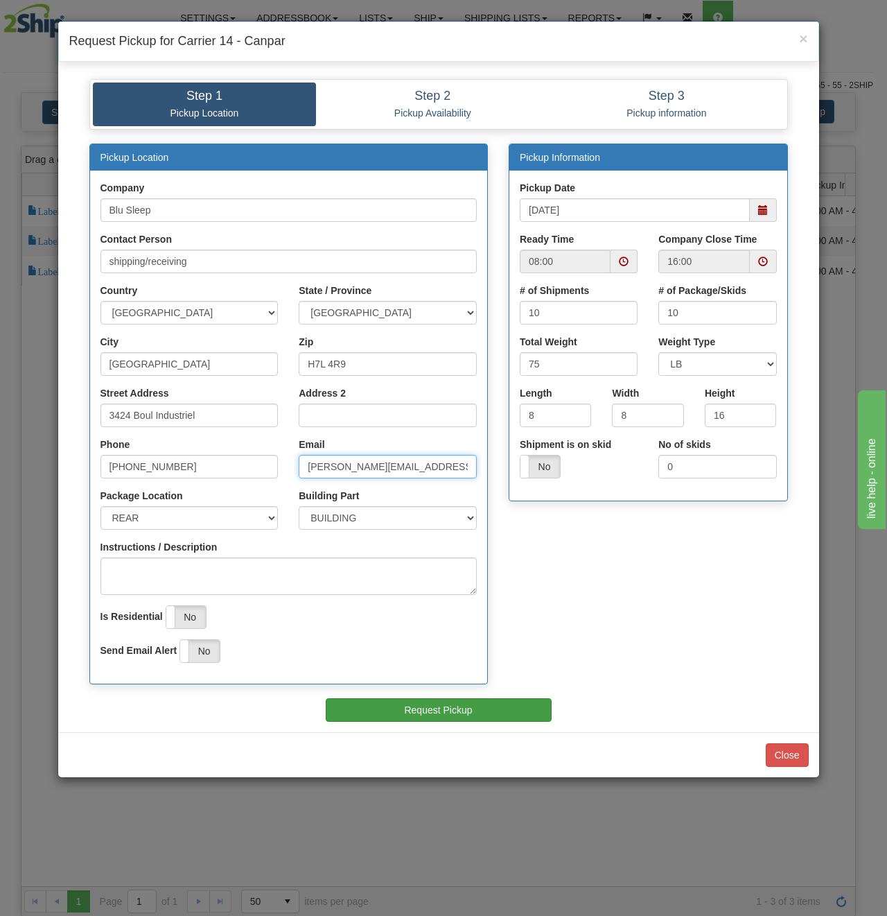
type input "stefano@myblusleep.com"
click at [449, 709] on button "Request Pickup" at bounding box center [439, 710] width 226 height 24
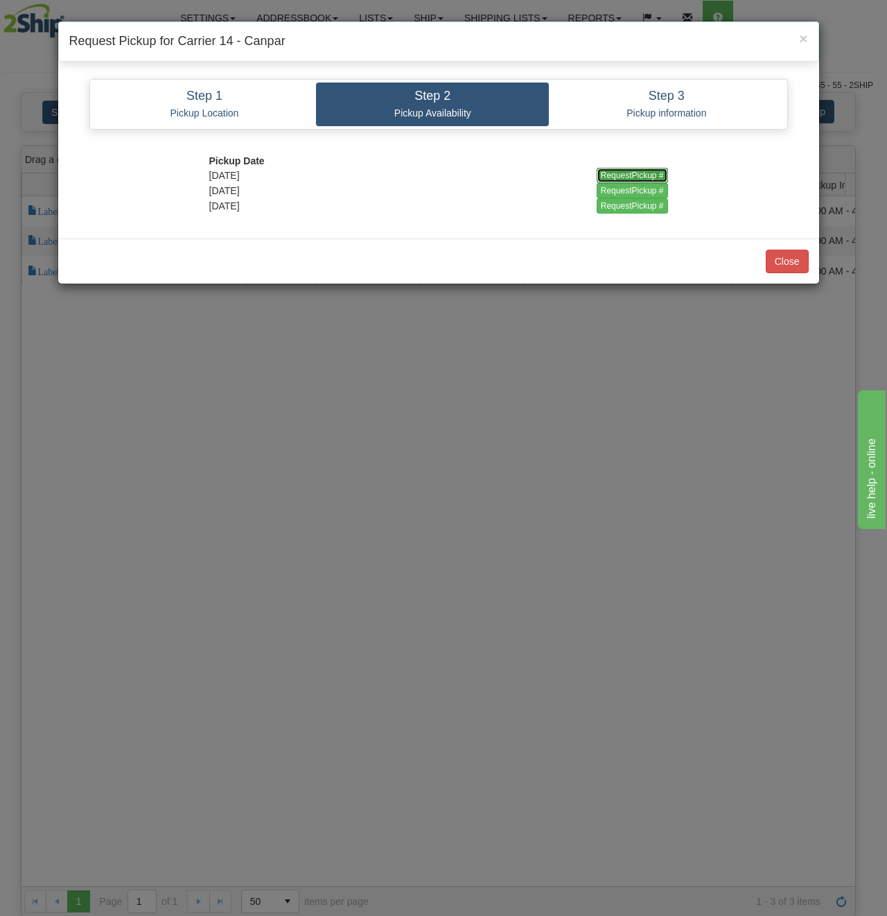
click at [630, 171] on input "RequestPickup #" at bounding box center [632, 175] width 71 height 15
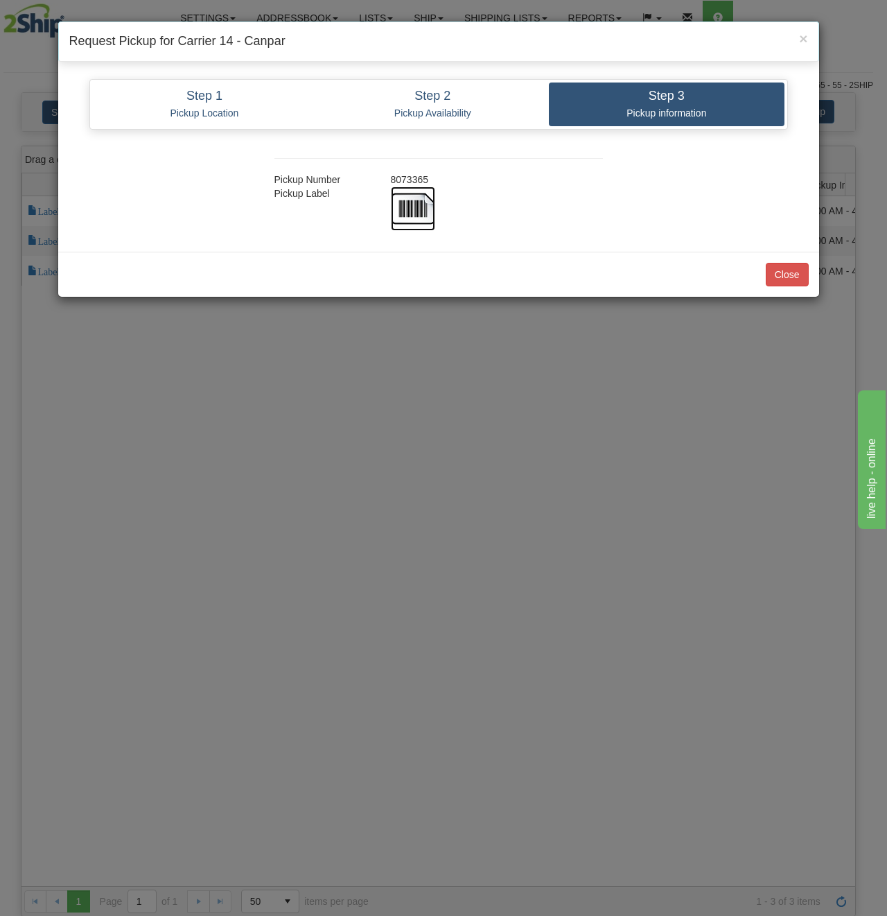
click at [400, 199] on img at bounding box center [413, 208] width 44 height 44
click at [794, 275] on button "Close" at bounding box center [787, 275] width 43 height 24
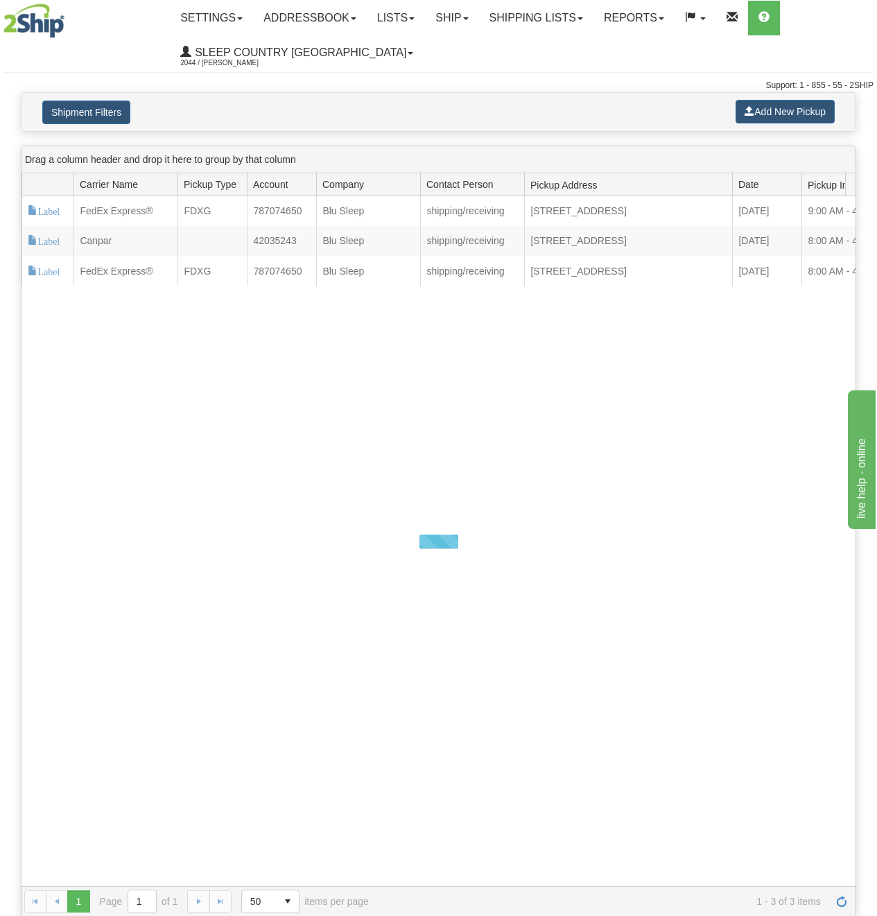
click at [491, 344] on div "Loading... 117963 2 Label FedEx Express® FDXG 787074650 Blu Sleep shipping/rece…" at bounding box center [438, 541] width 834 height 690
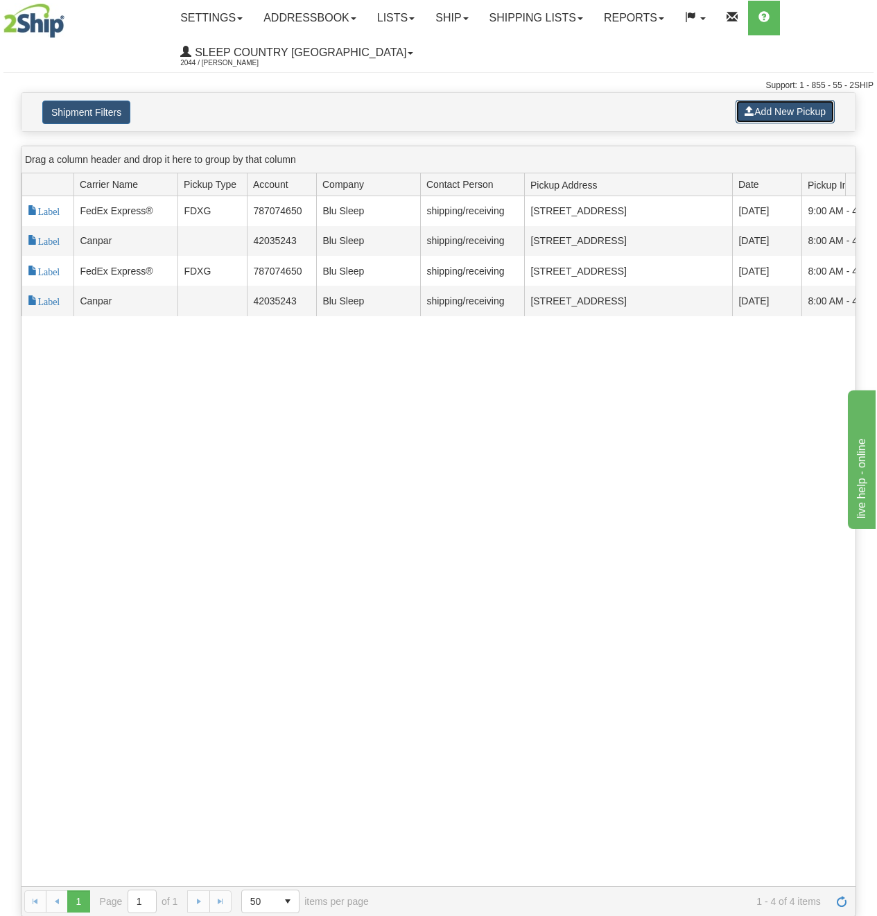
click at [760, 107] on button "Add New Pickup" at bounding box center [784, 112] width 99 height 24
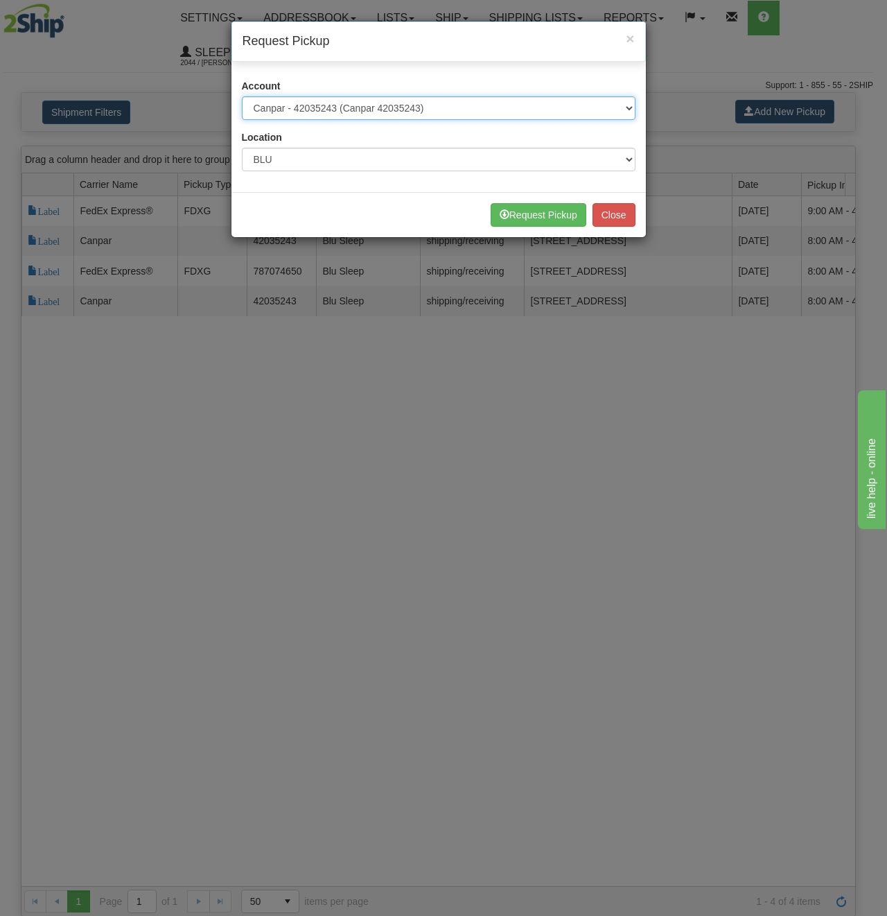
click at [400, 111] on select "Please select Canpar - 42035243 (Canpar 42035243) FedEx Express® - 787074650 (F…" at bounding box center [439, 108] width 394 height 24
select select "11"
click at [242, 96] on select "Please select Canpar - 42035243 (Canpar 42035243) FedEx Express® - 787074650 (F…" at bounding box center [439, 108] width 394 height 24
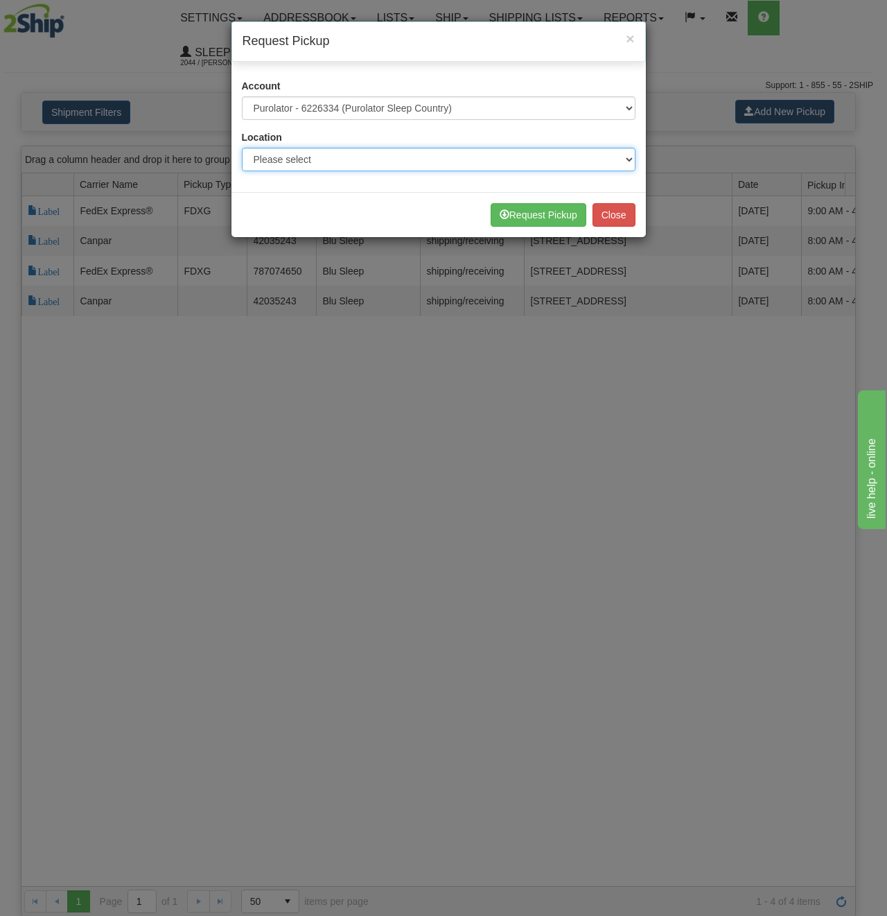
drag, startPoint x: 471, startPoint y: 155, endPoint x: 454, endPoint y: 165, distance: 19.3
click at [469, 156] on select "Please select 300 390 90 901 902 91 914 915 916 917 92 921 922 93 94 95 96 97 9…" at bounding box center [439, 160] width 394 height 24
select select "6710"
click at [242, 148] on select "Please select 300 390 90 901 902 91 914 915 916 917 92 921 922 93 94 95 96 97 9…" at bounding box center [439, 160] width 394 height 24
click at [538, 218] on button "Request Pickup" at bounding box center [539, 215] width 96 height 24
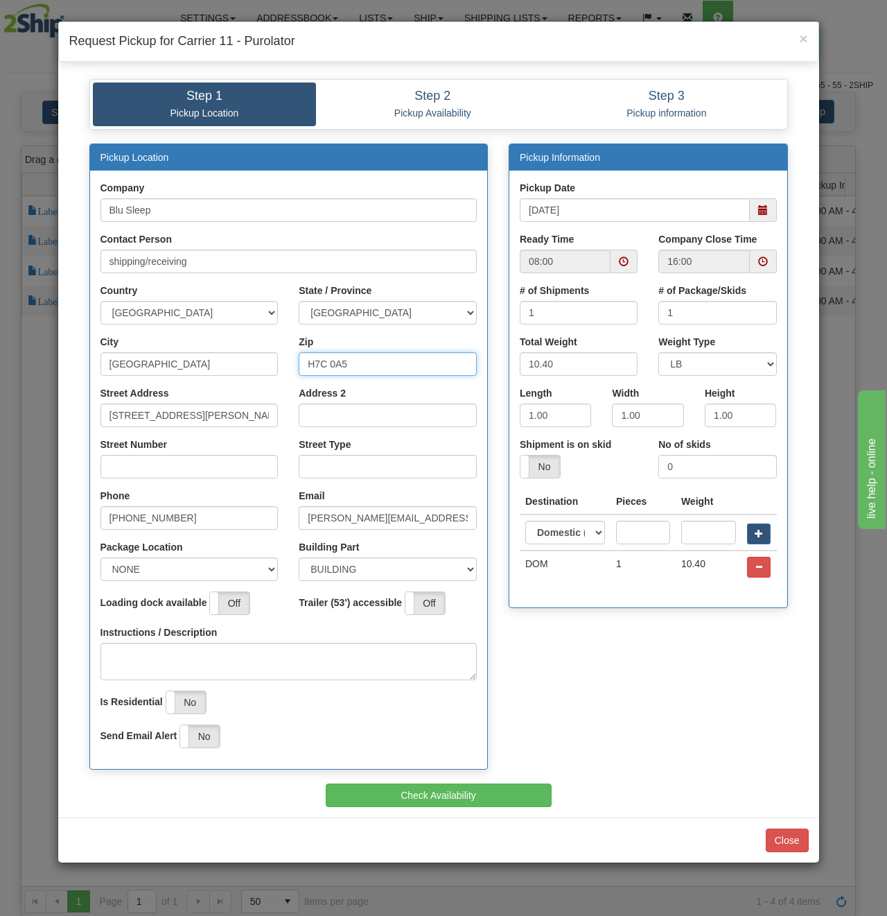
click at [324, 356] on input "H7C 0A5" at bounding box center [388, 364] width 178 height 24
click at [325, 356] on input "H7C 0A5" at bounding box center [388, 364] width 178 height 24
click at [326, 356] on input "H7C 0A5" at bounding box center [388, 364] width 178 height 24
click at [414, 365] on input "H7C 0A5" at bounding box center [388, 364] width 178 height 24
drag, startPoint x: 414, startPoint y: 364, endPoint x: 63, endPoint y: 369, distance: 350.8
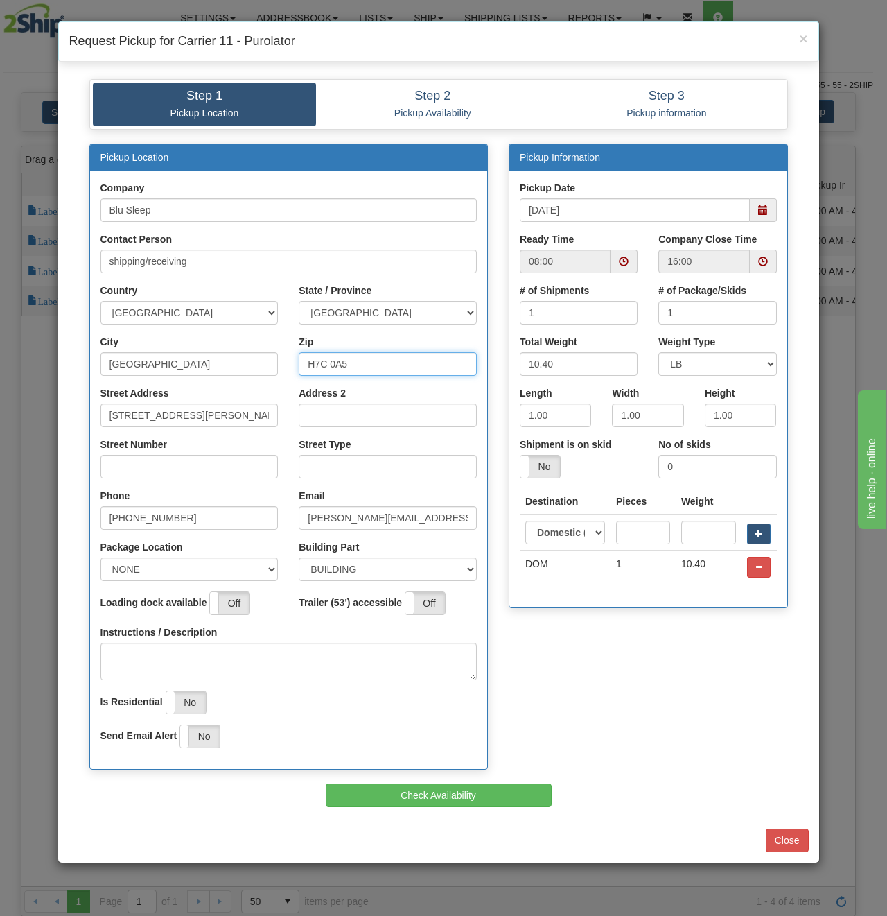
click at [6, 365] on div "× Request Pickup for Carrier 11 - Purolator Step 1 Pickup Location Step 2 Picku…" at bounding box center [443, 458] width 887 height 916
click at [327, 361] on input "Zip" at bounding box center [388, 364] width 178 height 24
type input "H7L 4R9"
drag, startPoint x: 250, startPoint y: 415, endPoint x: -217, endPoint y: 400, distance: 467.5
click at [0, 400] on html "Upgrade Account Cancel Toggle navigation Settings New Senders" at bounding box center [443, 458] width 887 height 916
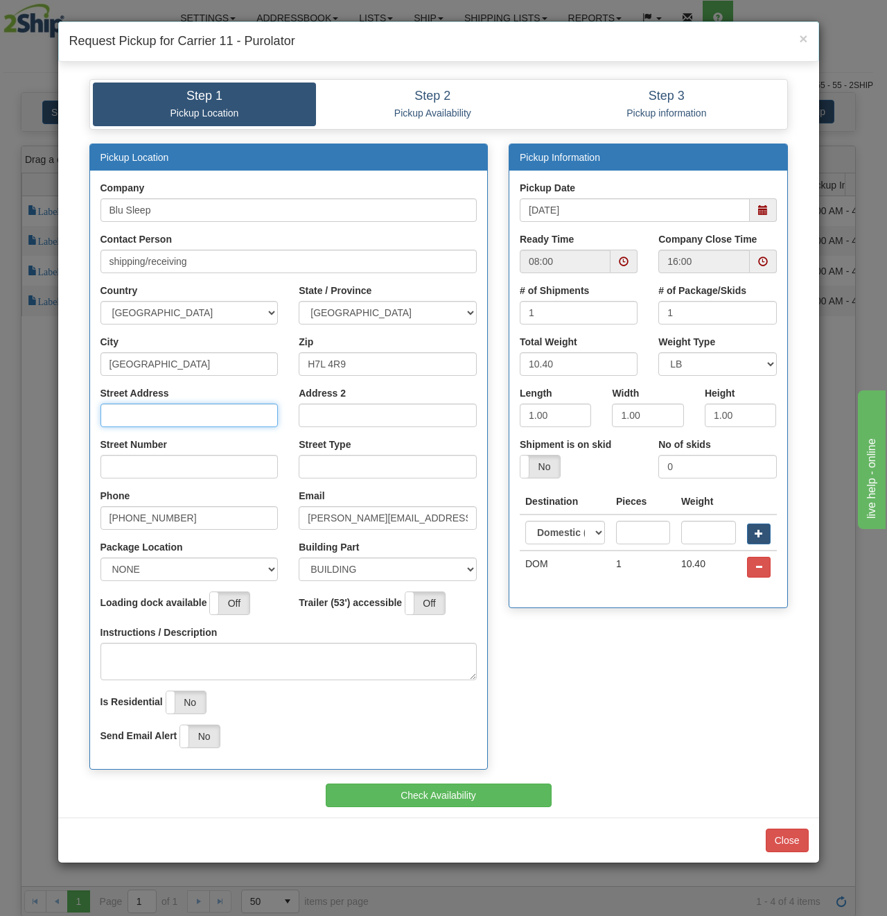
click at [139, 419] on input "Street Address" at bounding box center [190, 415] width 178 height 24
type input "3424 Boul Industriel"
click at [329, 518] on input "[PERSON_NAME][EMAIL_ADDRESS][DOMAIN_NAME]" at bounding box center [388, 518] width 178 height 24
drag, startPoint x: 329, startPoint y: 518, endPoint x: 322, endPoint y: 528, distance: 11.0
click at [329, 518] on input "[PERSON_NAME][EMAIL_ADDRESS][DOMAIN_NAME]" at bounding box center [388, 518] width 178 height 24
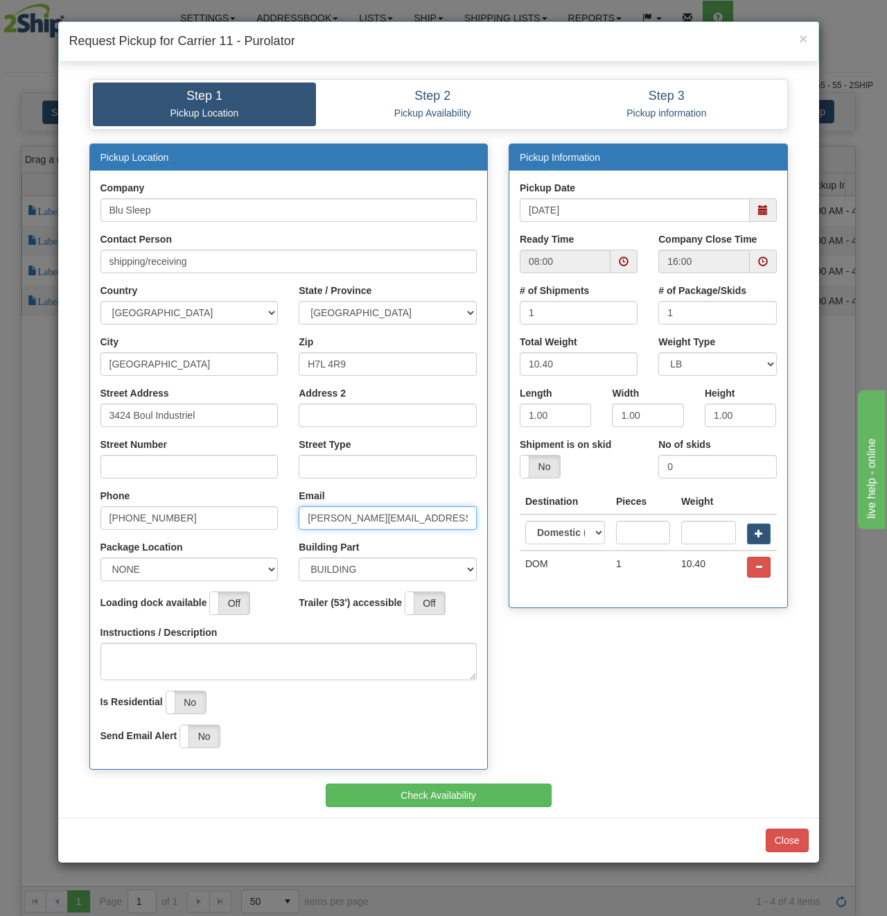
type input "stefano@myblusleep.com"
drag, startPoint x: 184, startPoint y: 564, endPoint x: 171, endPoint y: 580, distance: 20.7
click at [184, 564] on select "NONE FRONT REAR SIDE" at bounding box center [190, 569] width 178 height 24
select select "2"
click at [101, 557] on select "NONE FRONT REAR SIDE" at bounding box center [190, 569] width 178 height 24
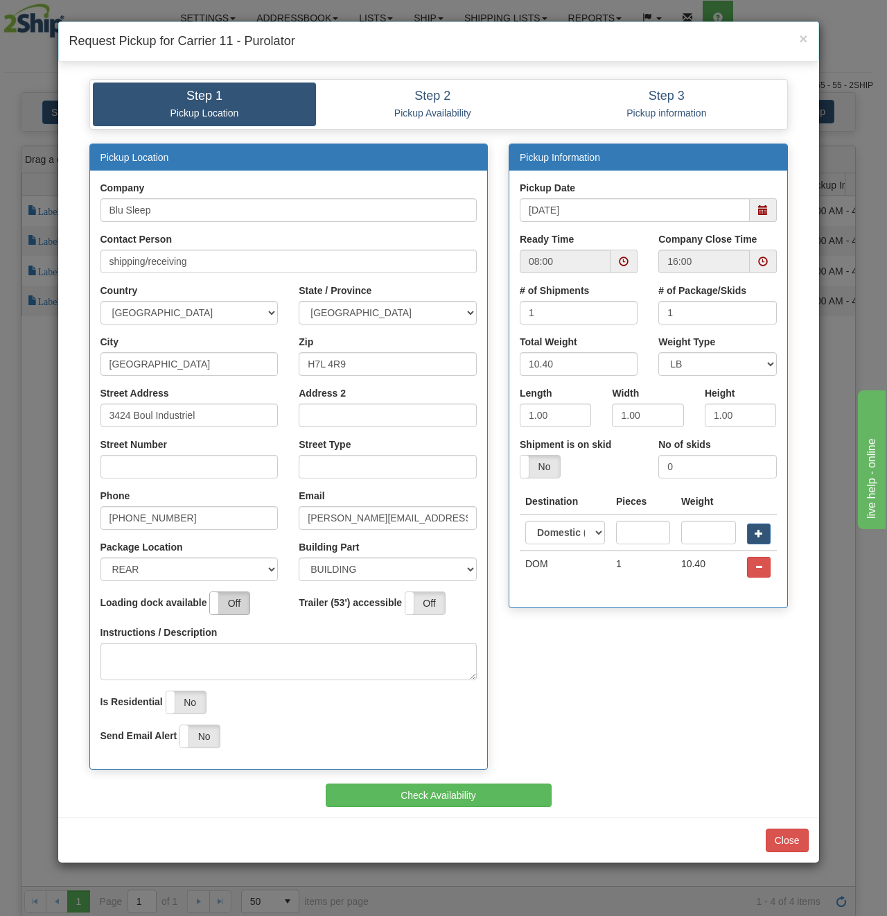
click at [236, 606] on label "Off" at bounding box center [230, 603] width 40 height 22
click at [421, 602] on label "Off" at bounding box center [426, 603] width 40 height 22
click at [751, 211] on span at bounding box center [763, 210] width 27 height 24
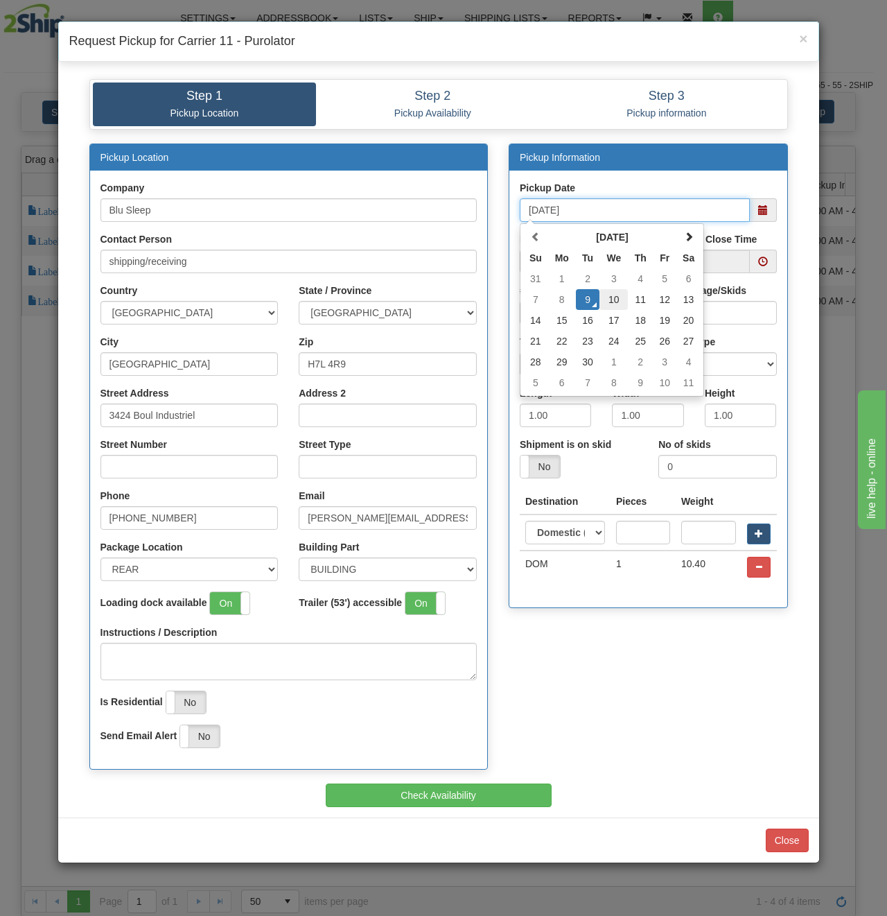
click at [614, 301] on td "10" at bounding box center [614, 299] width 28 height 21
type input "09/10/2025"
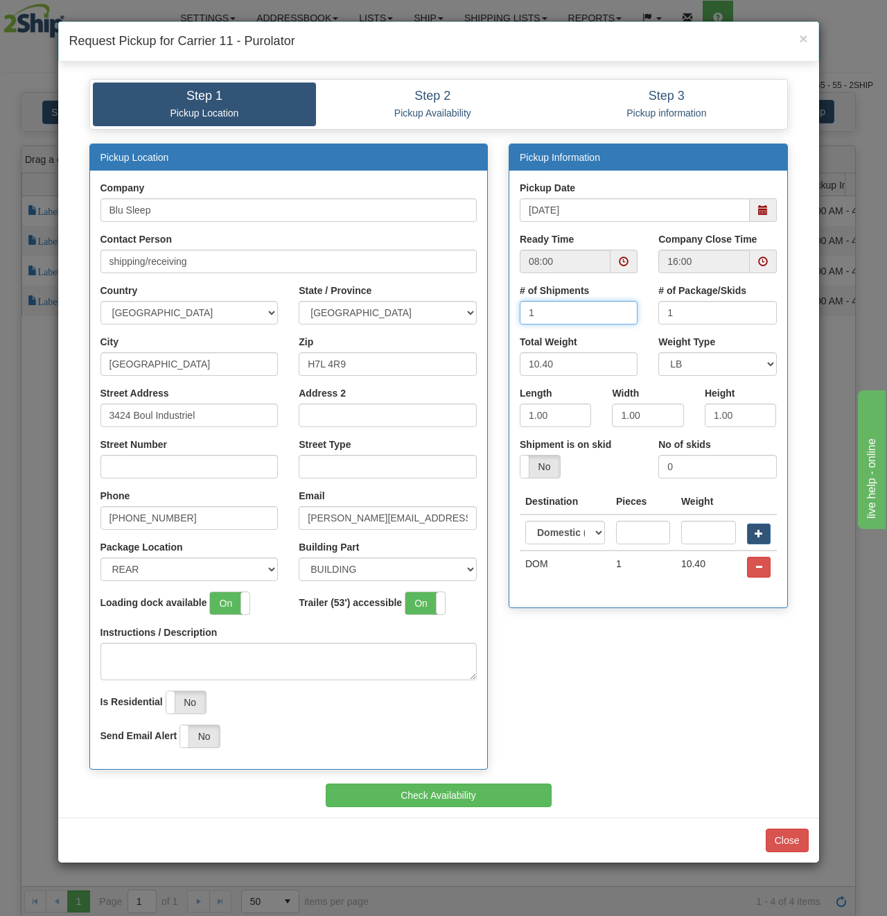
drag, startPoint x: 604, startPoint y: 306, endPoint x: 481, endPoint y: 315, distance: 123.0
click at [481, 315] on div "Pickup Location Company Blu Sleep Contact Person shipping/receiving Country AFG…" at bounding box center [439, 463] width 720 height 640
type input "5"
drag, startPoint x: 697, startPoint y: 314, endPoint x: 647, endPoint y: 321, distance: 51.1
click at [647, 321] on div "# of Shipments 5 # of Package/Skids 1" at bounding box center [648, 309] width 278 height 51
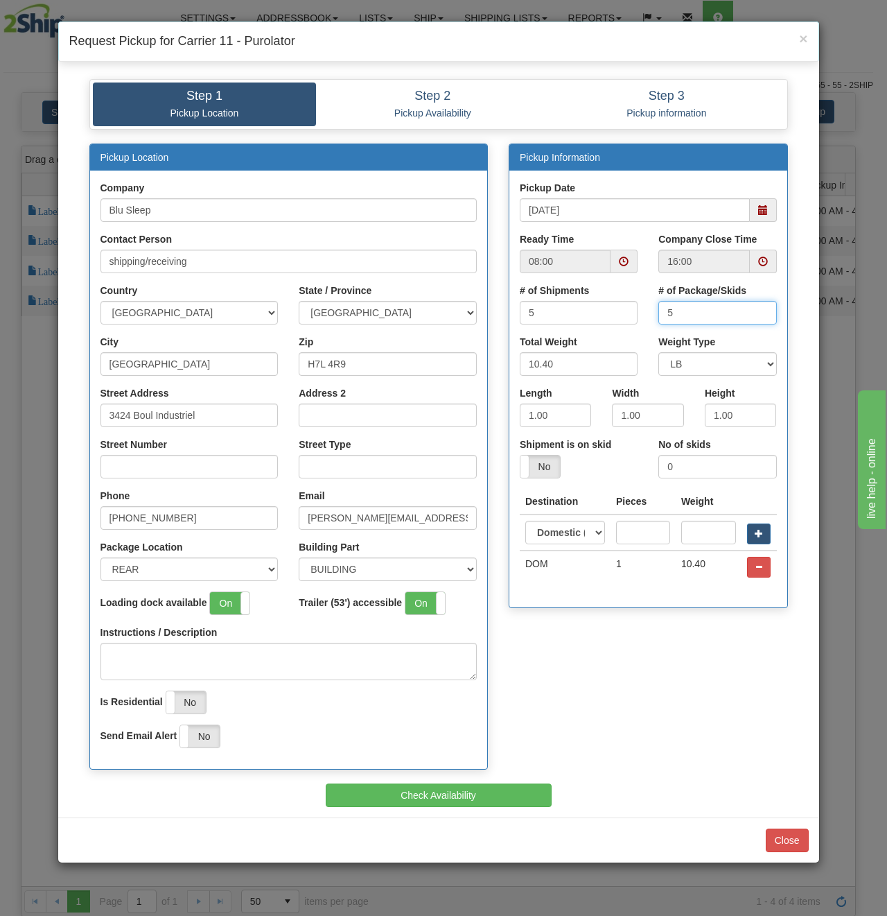
type input "5"
drag, startPoint x: 595, startPoint y: 367, endPoint x: 379, endPoint y: 365, distance: 215.6
click at [380, 365] on div "Pickup Location Company Blu Sleep Contact Person shipping/receiving Country AFG…" at bounding box center [439, 463] width 720 height 640
type input "35"
drag, startPoint x: 485, startPoint y: 436, endPoint x: 408, endPoint y: 444, distance: 77.3
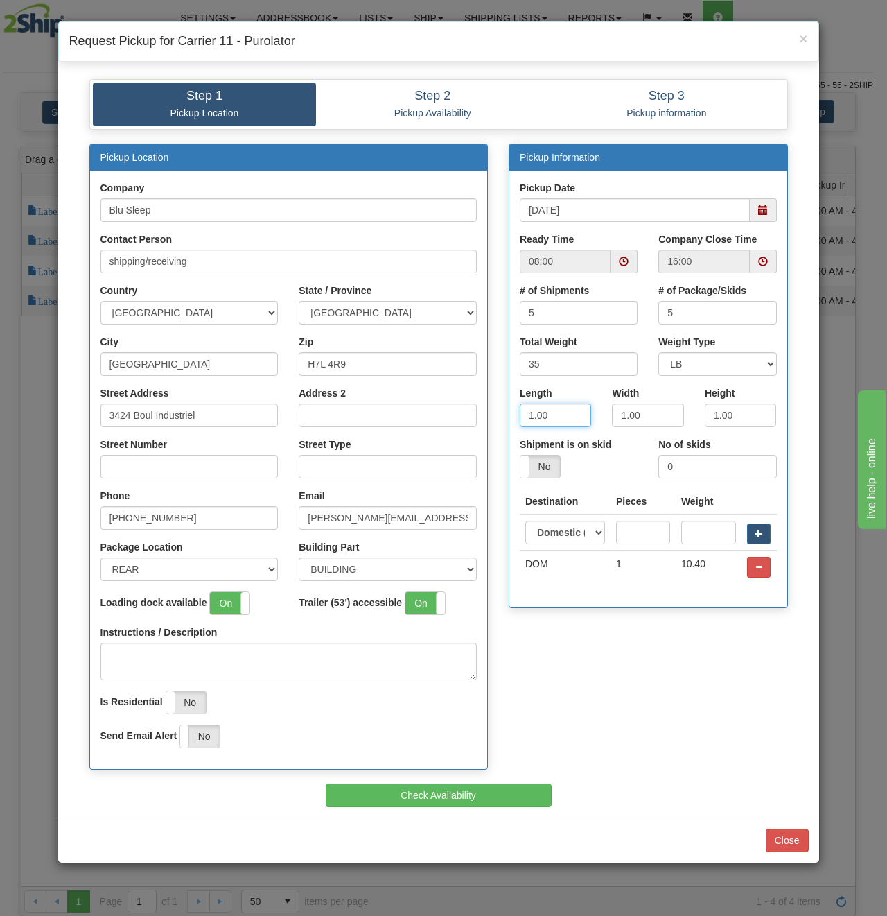
click at [411, 444] on div "Pickup Location Company Blu Sleep Contact Person shipping/receiving Country AFG…" at bounding box center [439, 463] width 720 height 640
type input "8"
drag, startPoint x: 645, startPoint y: 418, endPoint x: 452, endPoint y: 423, distance: 192.8
click at [430, 428] on div "Pickup Location Company Blu Sleep Contact Person shipping/receiving Country AFG…" at bounding box center [439, 463] width 720 height 640
type input "8"
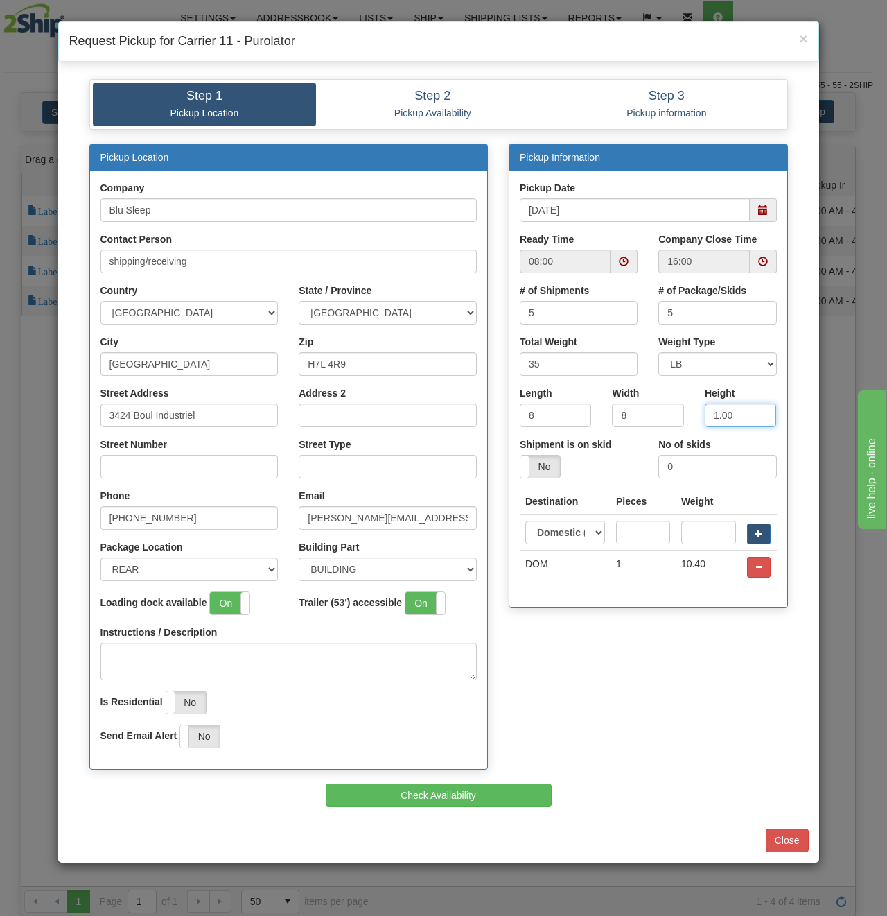
drag, startPoint x: 753, startPoint y: 412, endPoint x: 551, endPoint y: 422, distance: 202.7
click at [552, 422] on div "Length 8 Width 8 Height 1.00" at bounding box center [648, 411] width 278 height 51
type input "16"
click at [620, 532] on input "text" at bounding box center [643, 533] width 54 height 24
type input "5"
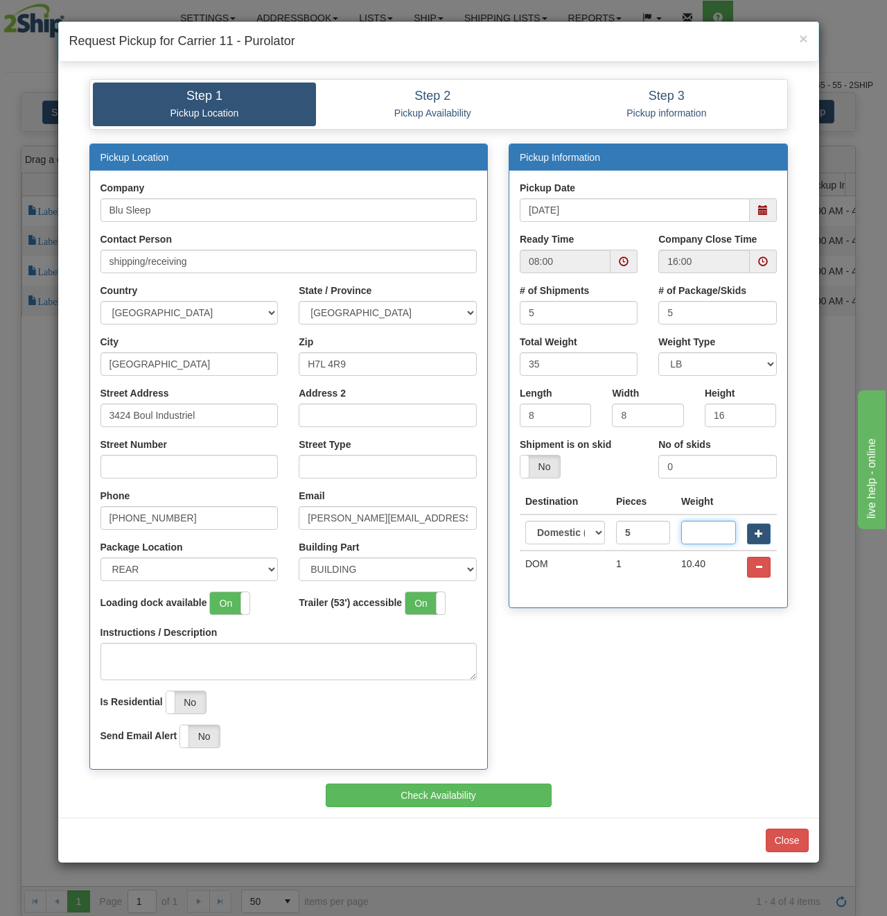
click at [726, 534] on input "text" at bounding box center [708, 533] width 55 height 24
type input "35"
click at [627, 582] on td "1" at bounding box center [643, 566] width 65 height 33
click at [642, 527] on input "5" at bounding box center [643, 533] width 54 height 24
click at [699, 526] on input "35" at bounding box center [708, 533] width 55 height 24
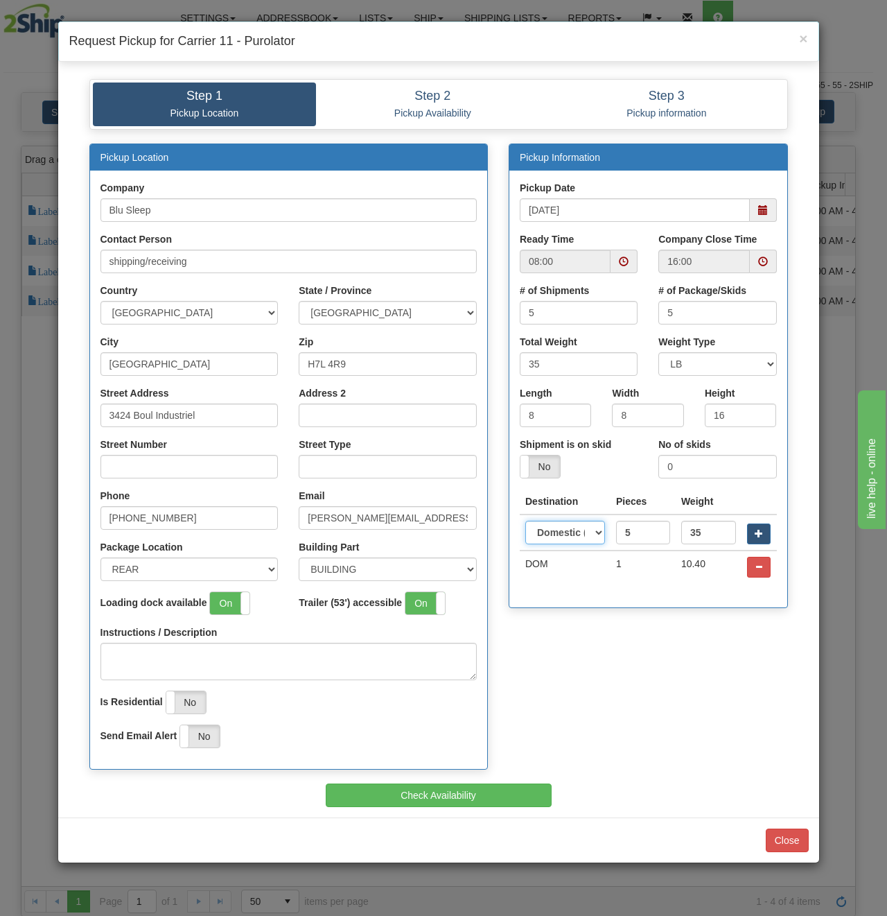
click at [582, 530] on select "Domestic (Canada) United States International" at bounding box center [565, 533] width 80 height 24
click at [656, 532] on input "5" at bounding box center [643, 533] width 54 height 24
click at [709, 530] on input "35" at bounding box center [708, 533] width 55 height 24
click at [439, 793] on button "Check Availability" at bounding box center [439, 795] width 226 height 24
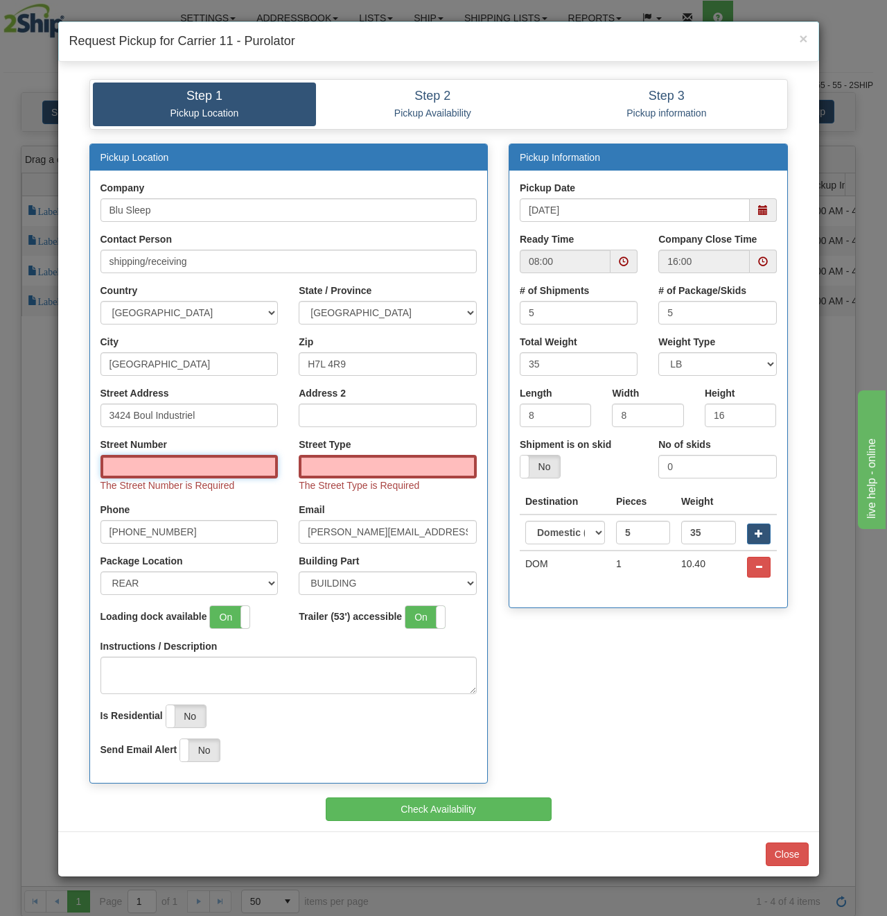
click at [228, 471] on input "Street Number" at bounding box center [190, 467] width 178 height 24
type input "3424"
click at [341, 471] on input "Street Type" at bounding box center [388, 467] width 178 height 24
type input "Boulevard"
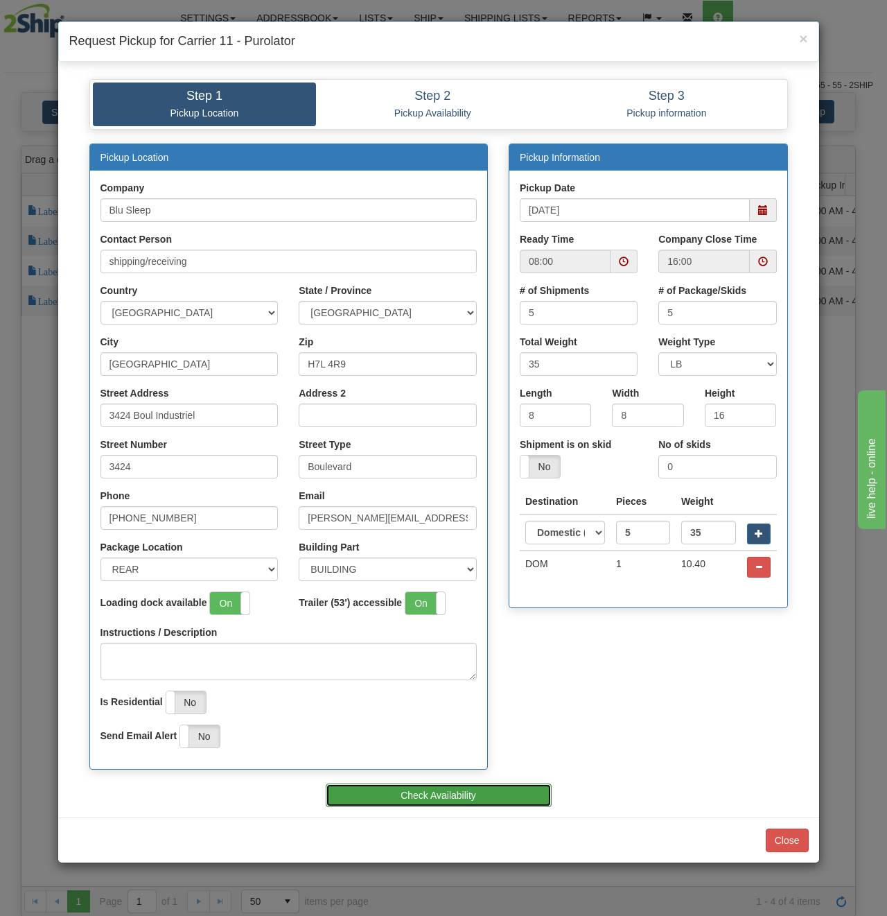
click at [471, 789] on button "Check Availability" at bounding box center [439, 795] width 226 height 24
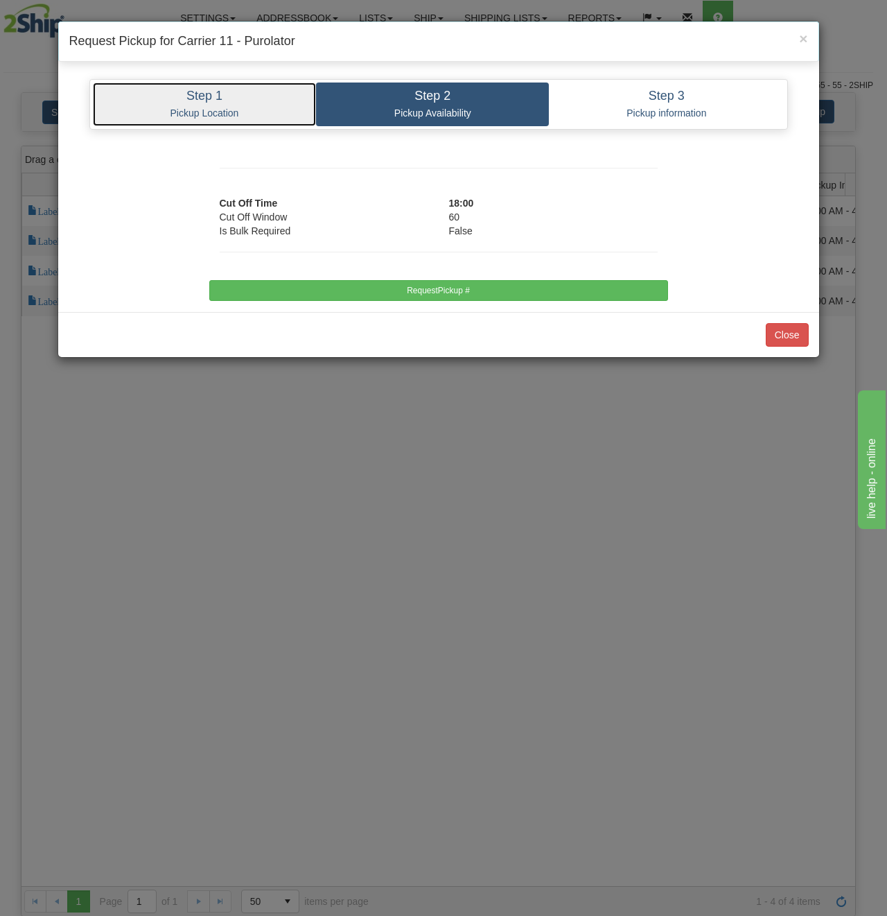
click at [276, 112] on p "Pickup Location" at bounding box center [204, 113] width 203 height 12
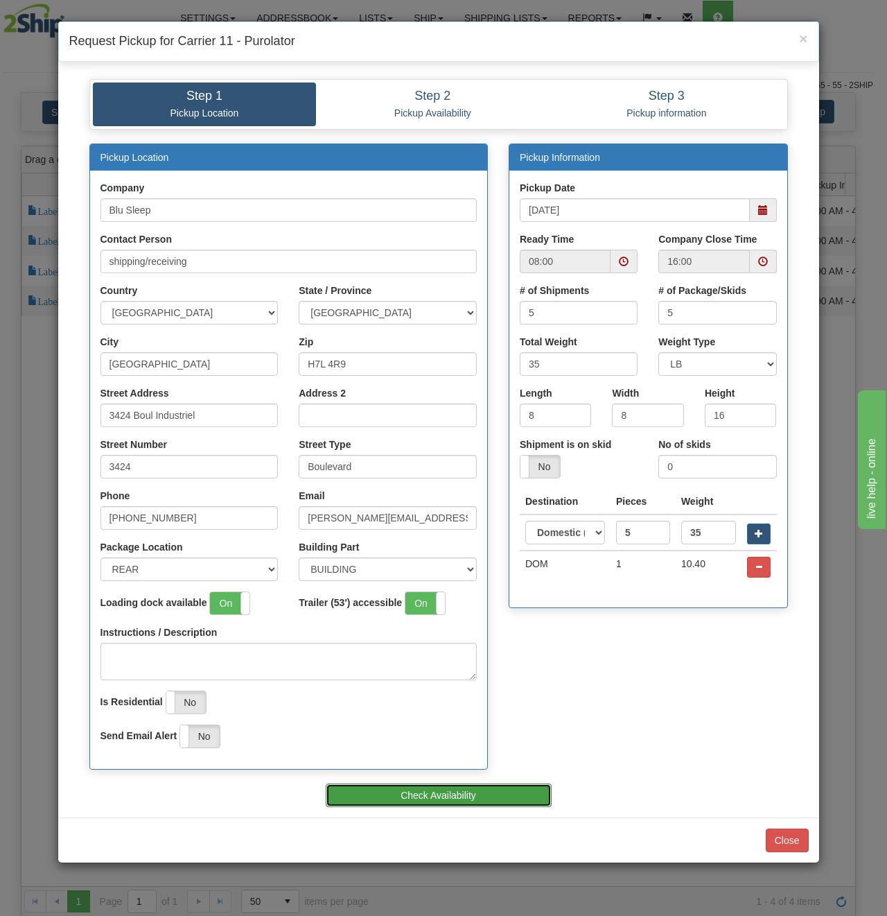
click at [485, 796] on button "Check Availability" at bounding box center [439, 795] width 226 height 24
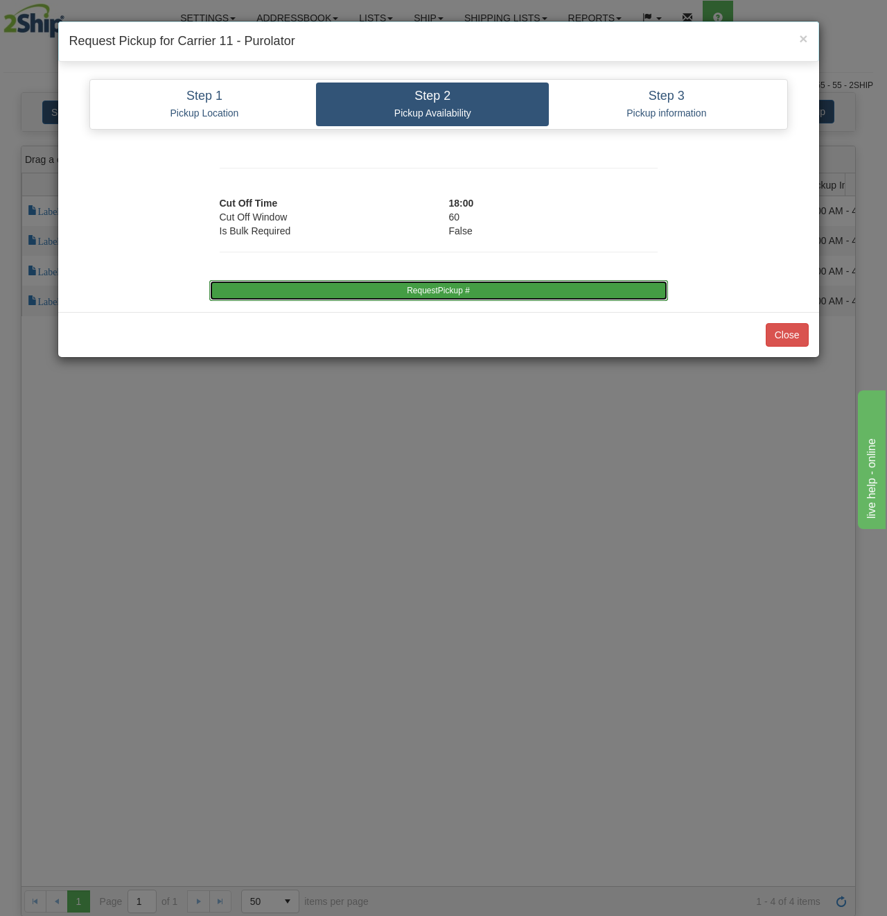
click at [465, 291] on button "RequestPickup #" at bounding box center [438, 290] width 459 height 21
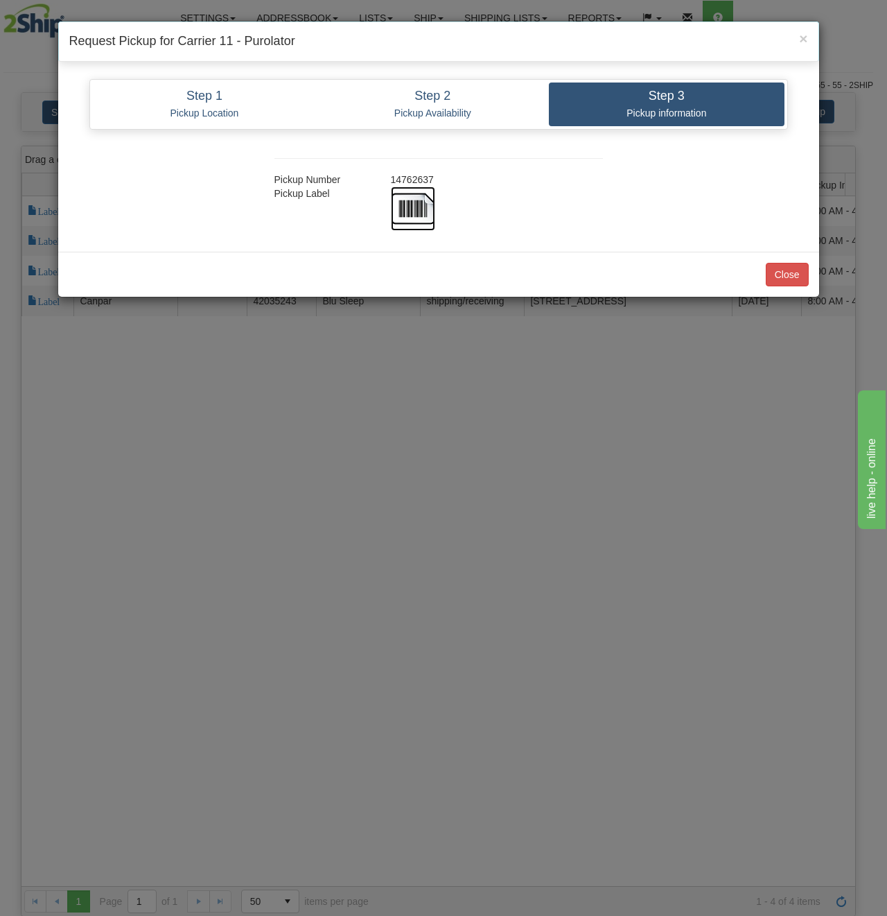
click at [413, 196] on img at bounding box center [413, 208] width 44 height 44
click at [769, 281] on button "Close" at bounding box center [787, 275] width 43 height 24
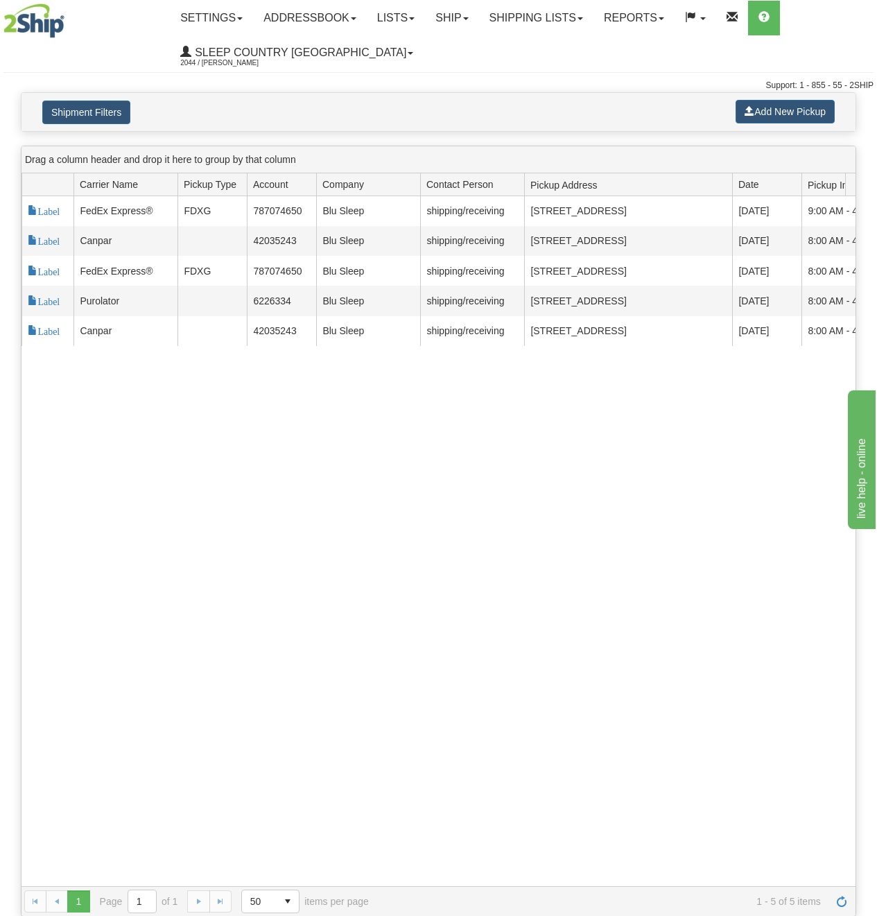
click at [228, 413] on div "117963 2 Label FedEx Express® FDXG 787074650 Blu Sleep shipping/receiving Laval…" at bounding box center [438, 541] width 834 height 690
drag, startPoint x: 621, startPoint y: 540, endPoint x: 622, endPoint y: 528, distance: 12.5
click at [620, 541] on div "117963 2 Label FedEx Express® FDXG 787074650 Blu Sleep shipping/receiving Laval…" at bounding box center [438, 541] width 834 height 690
